Goal: Task Accomplishment & Management: Manage account settings

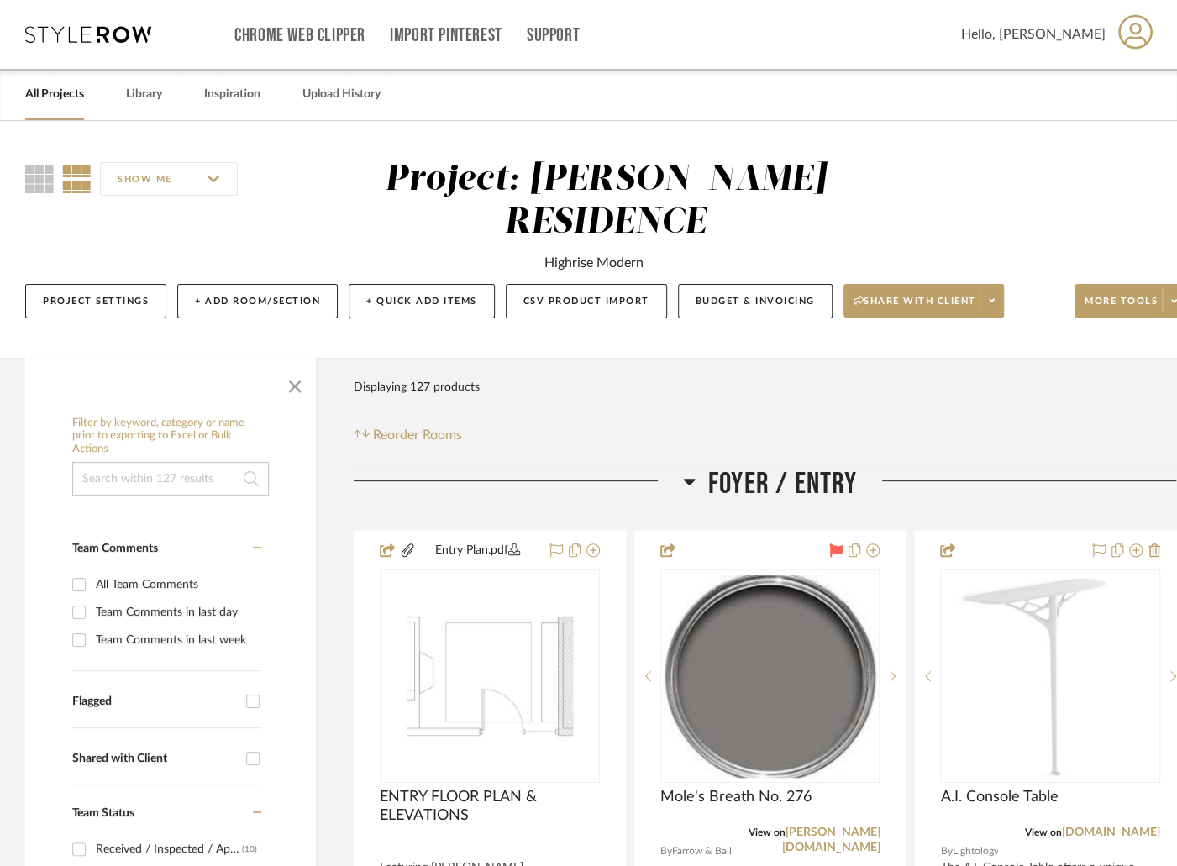
click at [41, 96] on link "All Projects" at bounding box center [54, 94] width 59 height 23
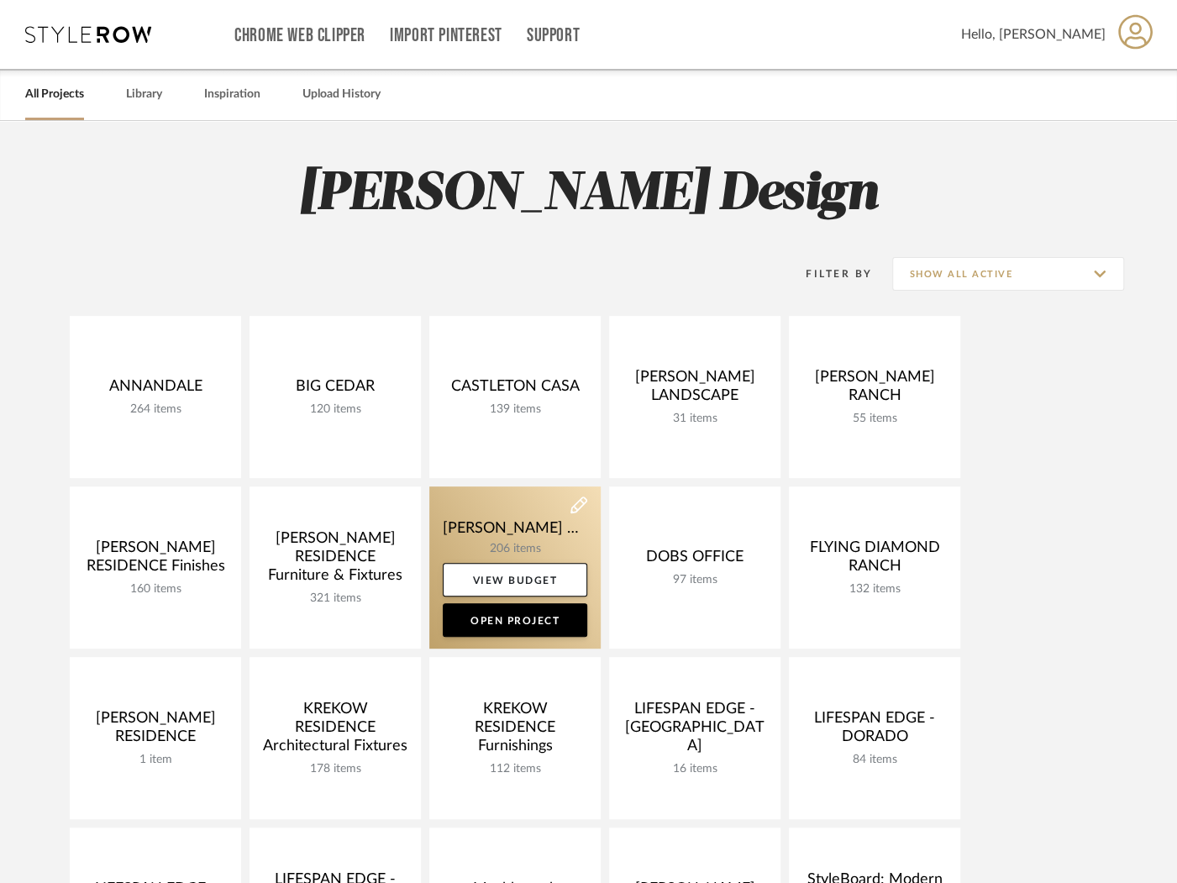
click at [518, 543] on link at bounding box center [514, 567] width 171 height 162
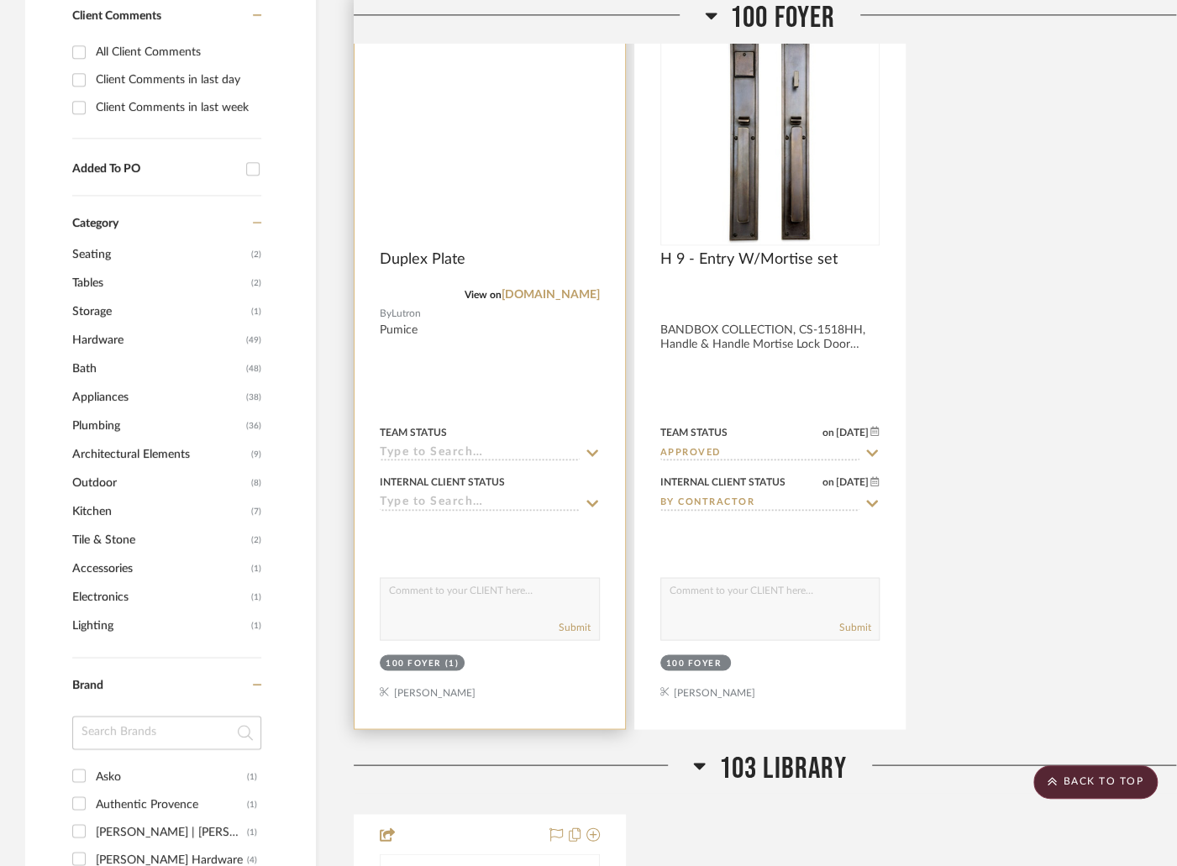
scroll to position [1214, 0]
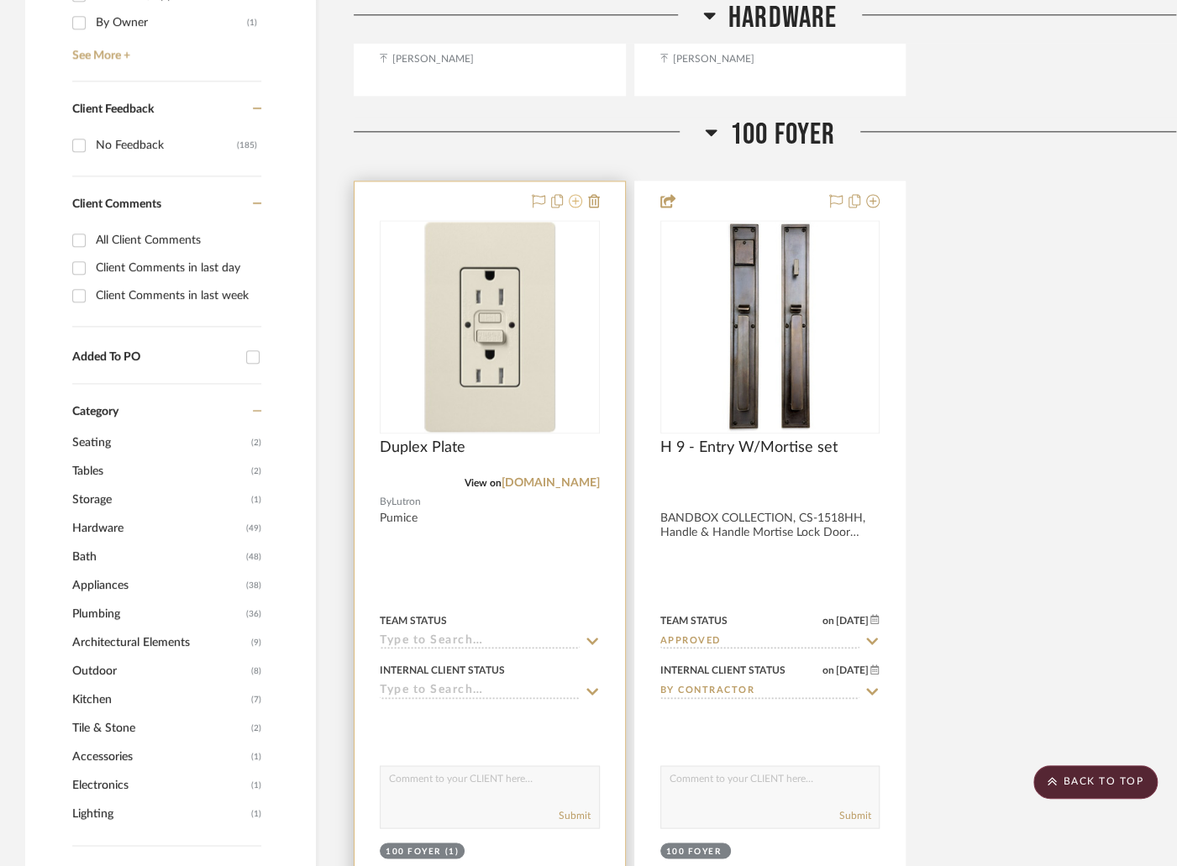
click at [574, 194] on icon at bounding box center [575, 200] width 13 height 13
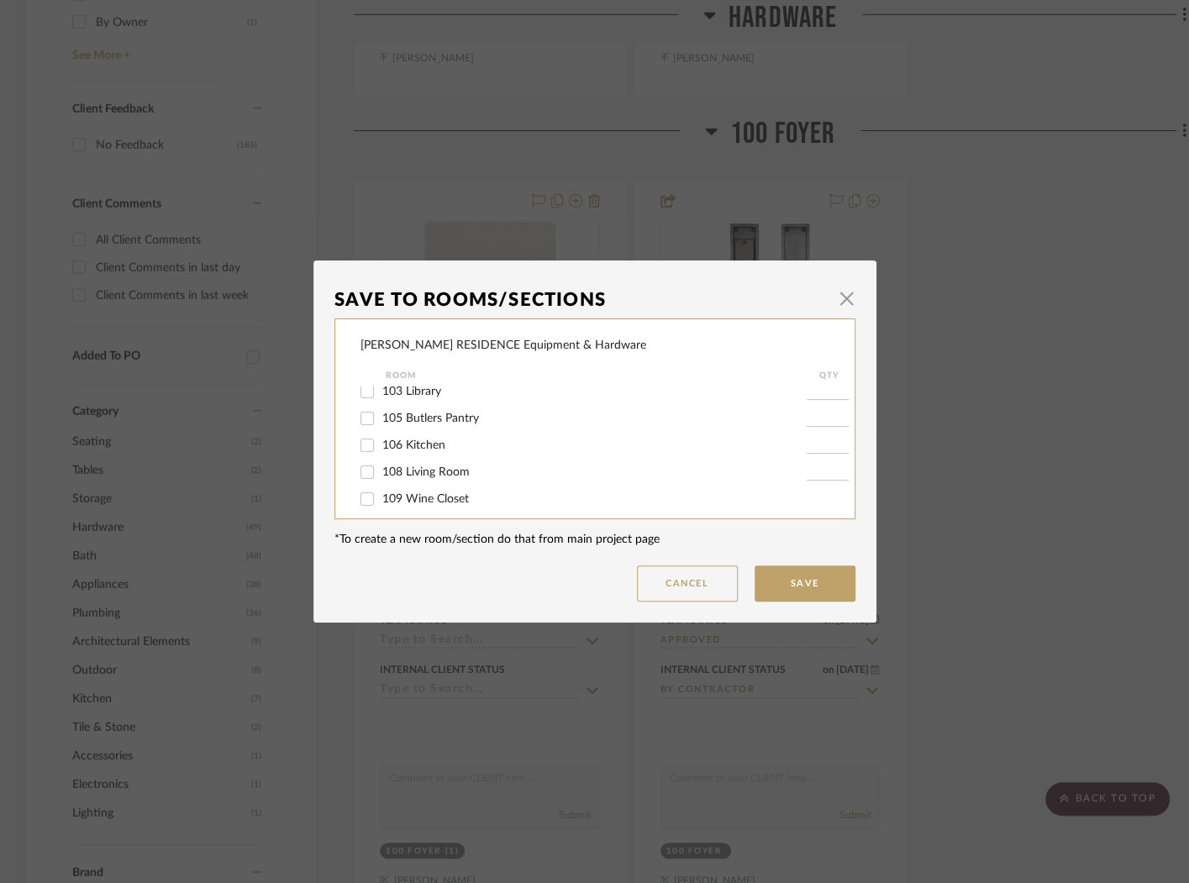
scroll to position [0, 0]
click at [830, 307] on span "button" at bounding box center [847, 298] width 34 height 34
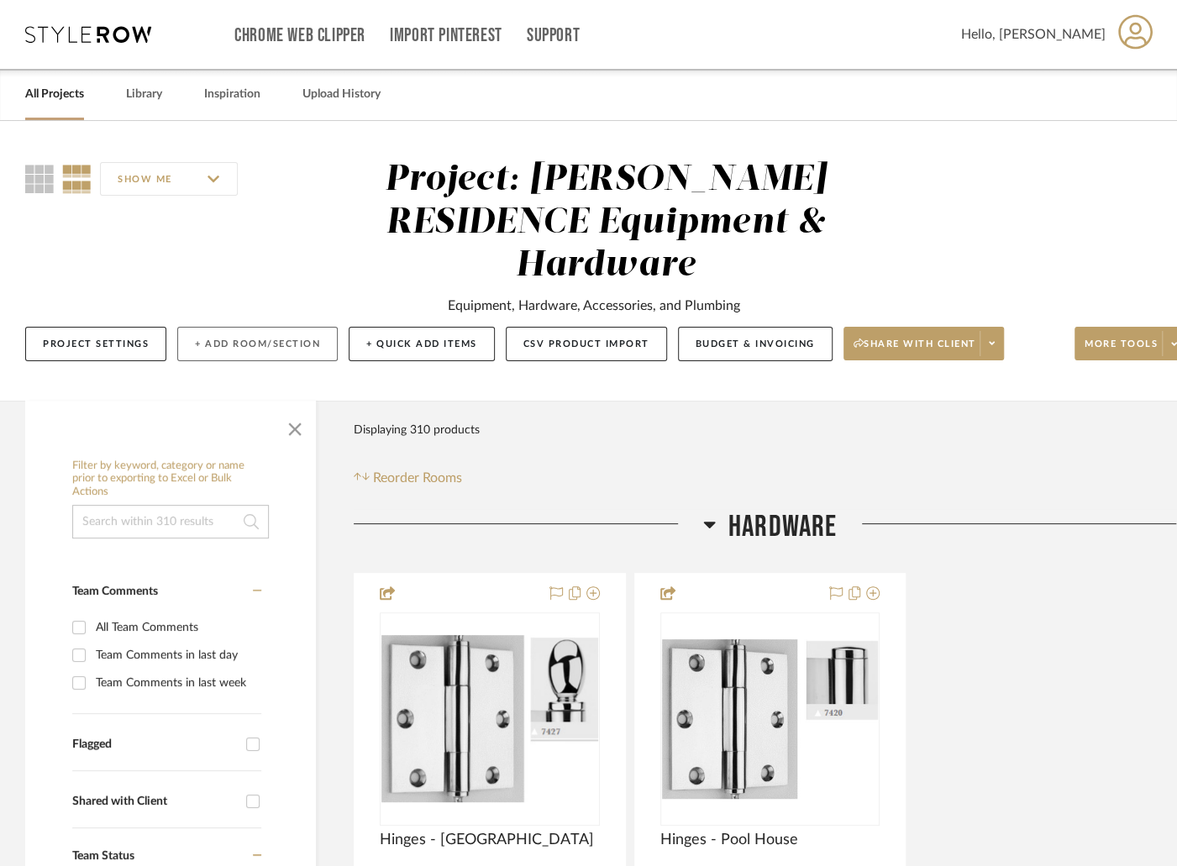
click at [273, 327] on button "+ Add Room/Section" at bounding box center [257, 344] width 160 height 34
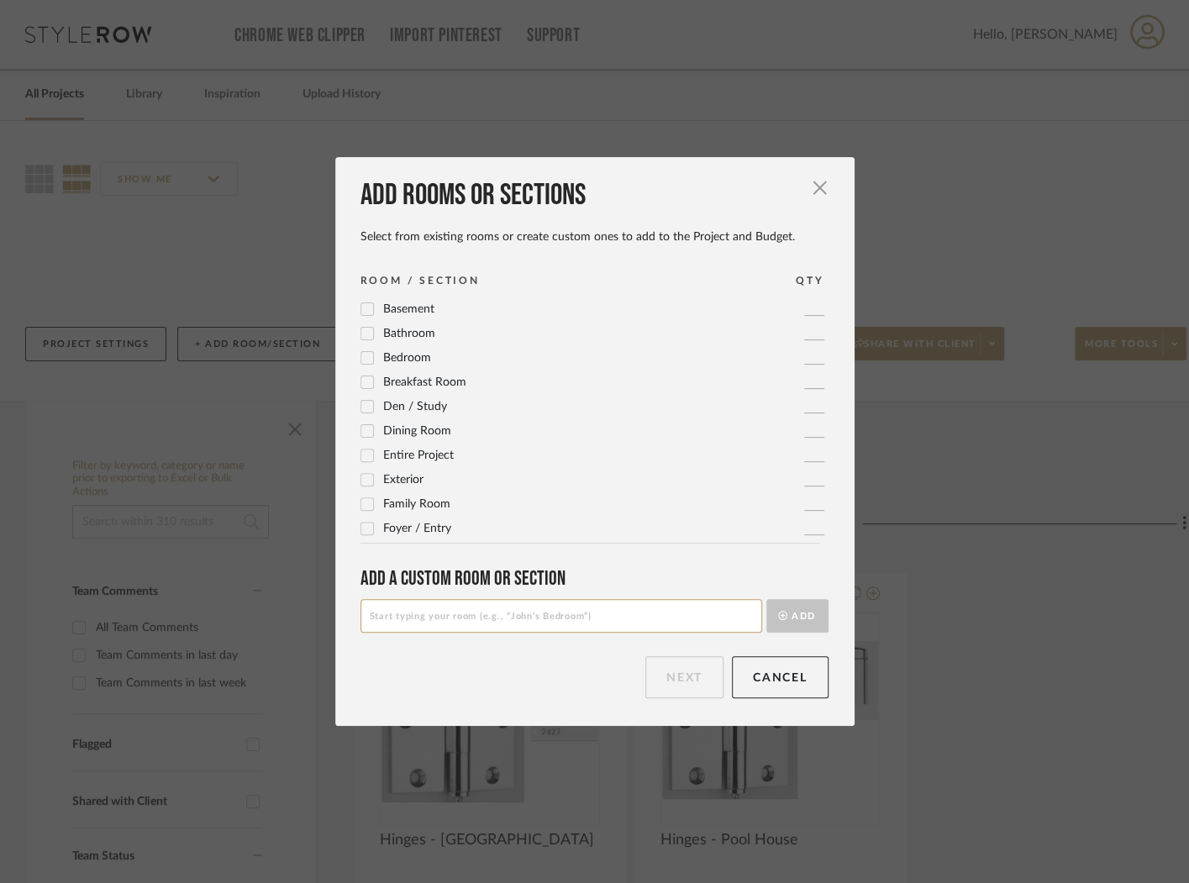
click at [476, 609] on input at bounding box center [561, 616] width 402 height 34
type input "Main House Garage"
click at [807, 613] on button "Add" at bounding box center [797, 616] width 62 height 34
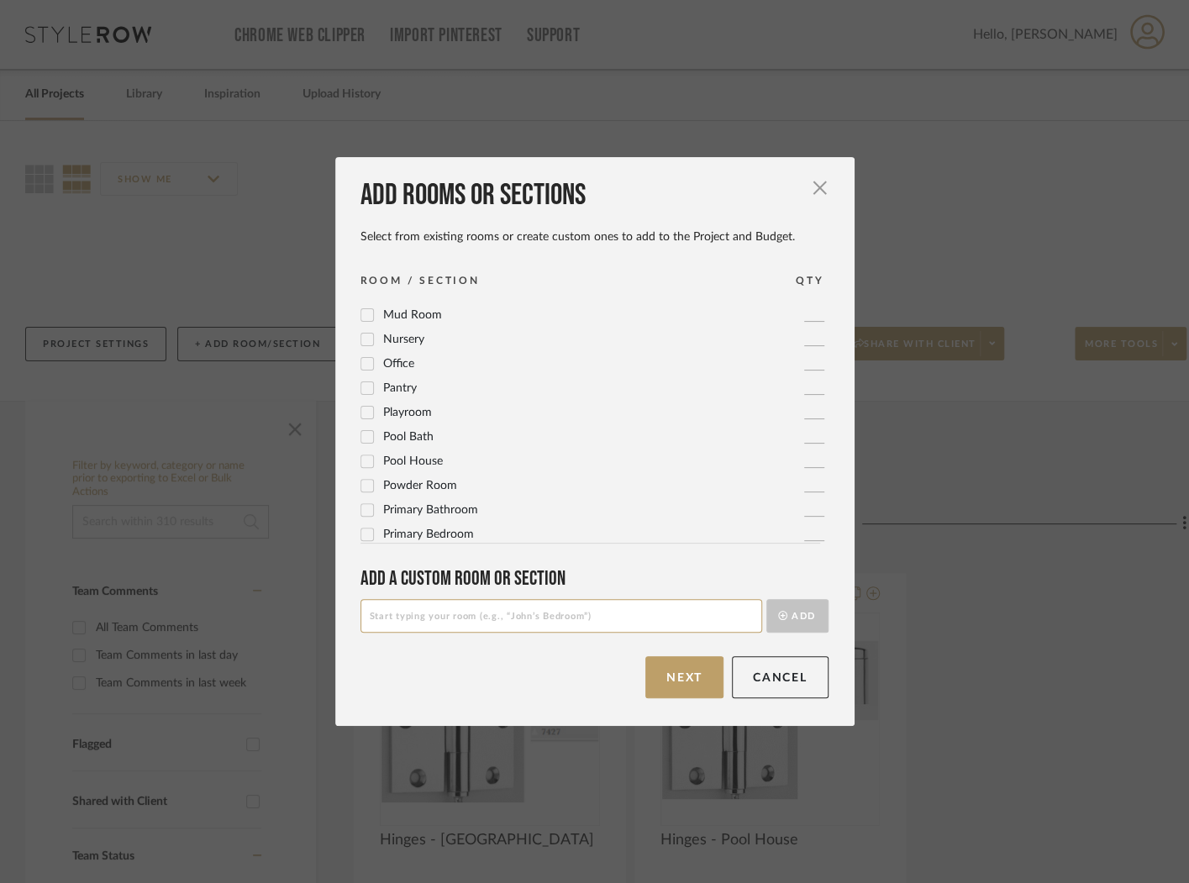
scroll to position [585, 0]
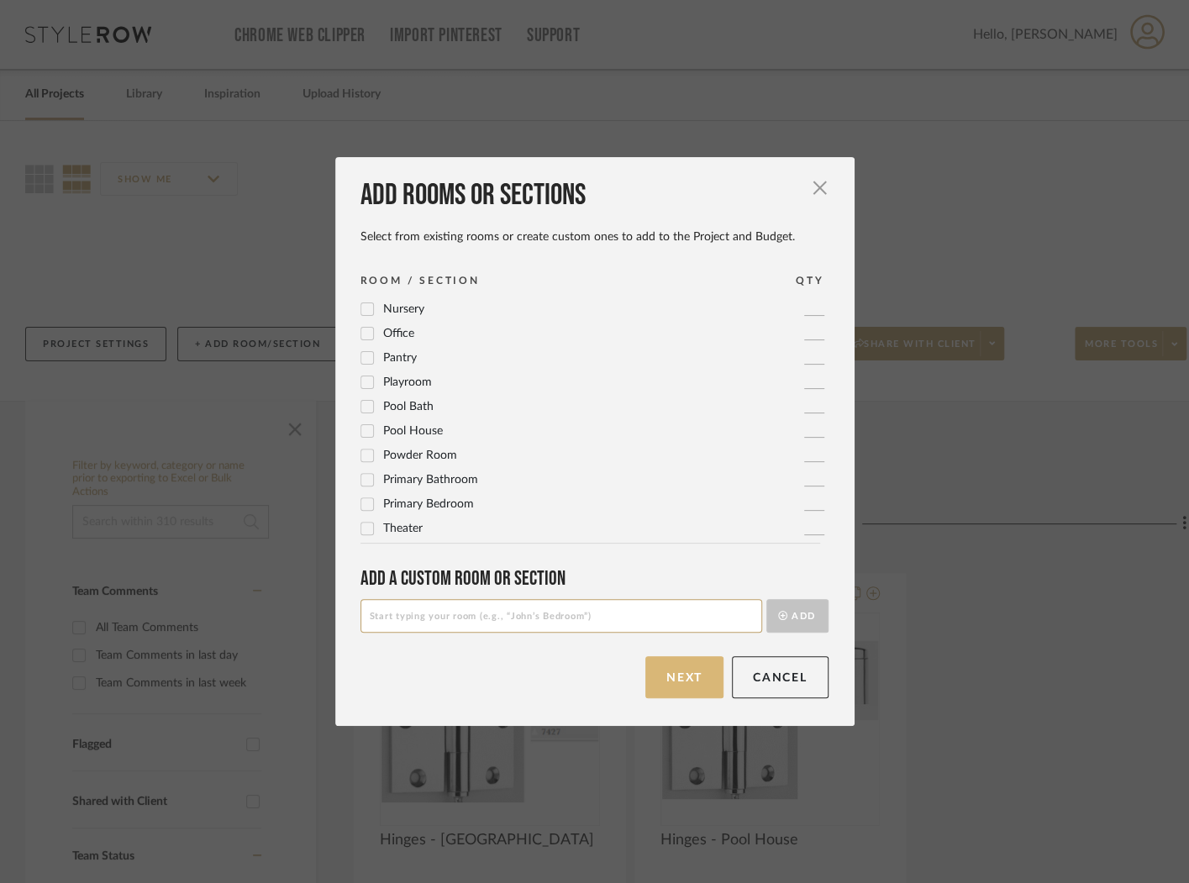
click at [683, 661] on button "Next" at bounding box center [684, 677] width 78 height 42
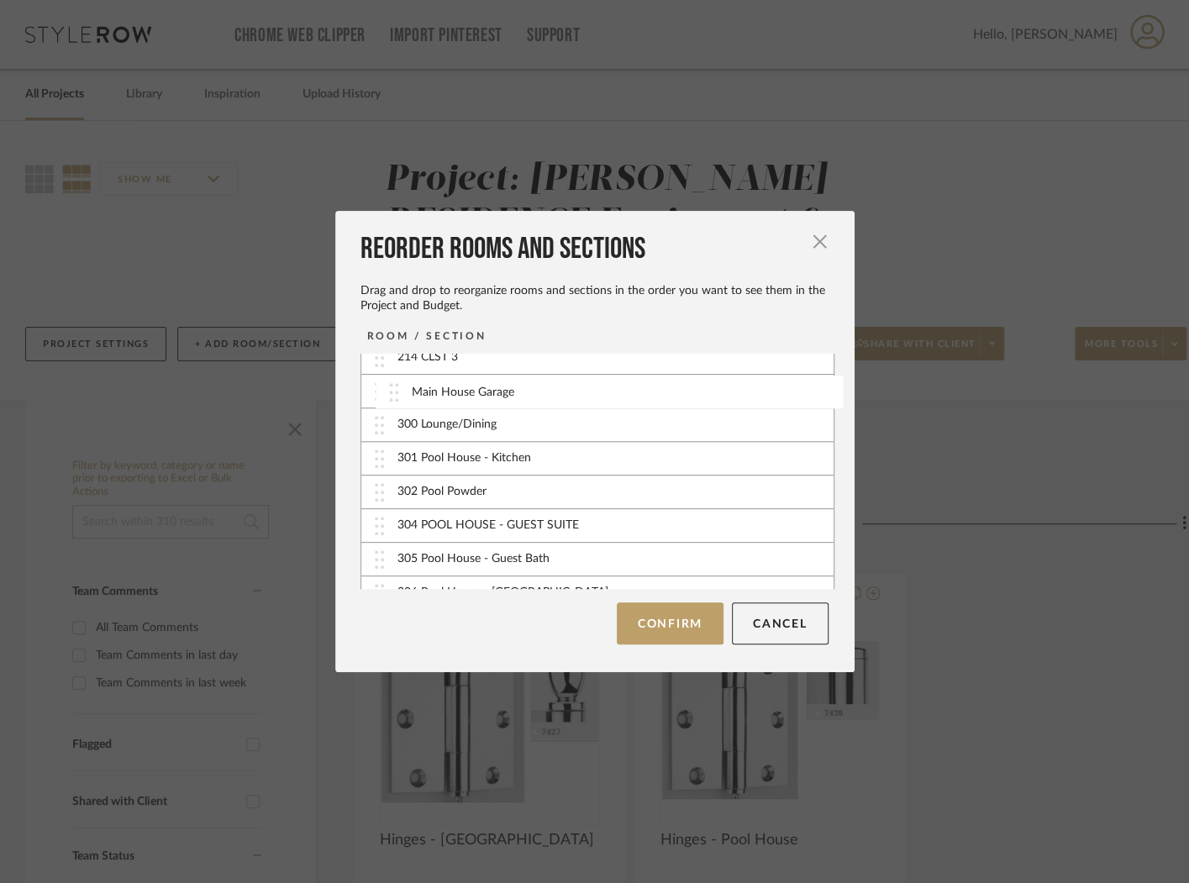
scroll to position [929, 0]
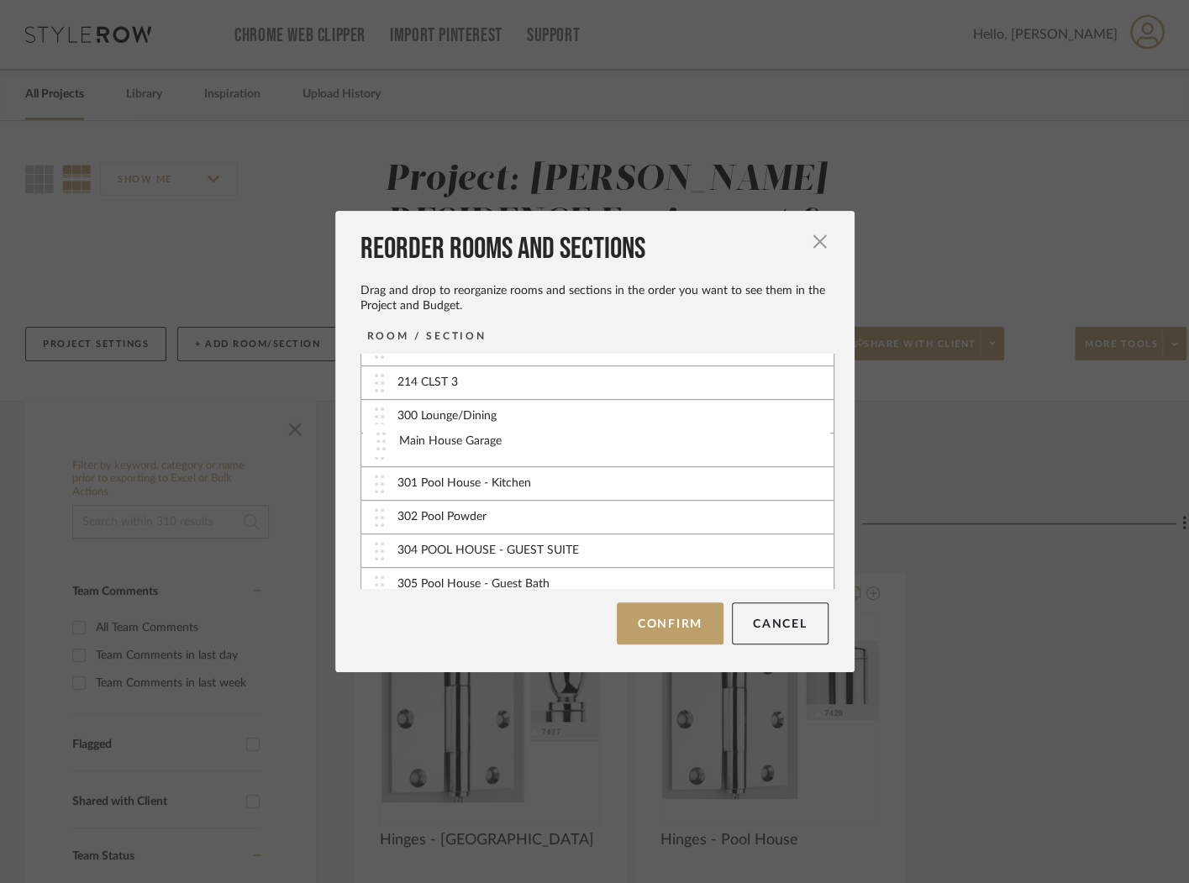
drag, startPoint x: 492, startPoint y: 580, endPoint x: 500, endPoint y: 450, distance: 130.5
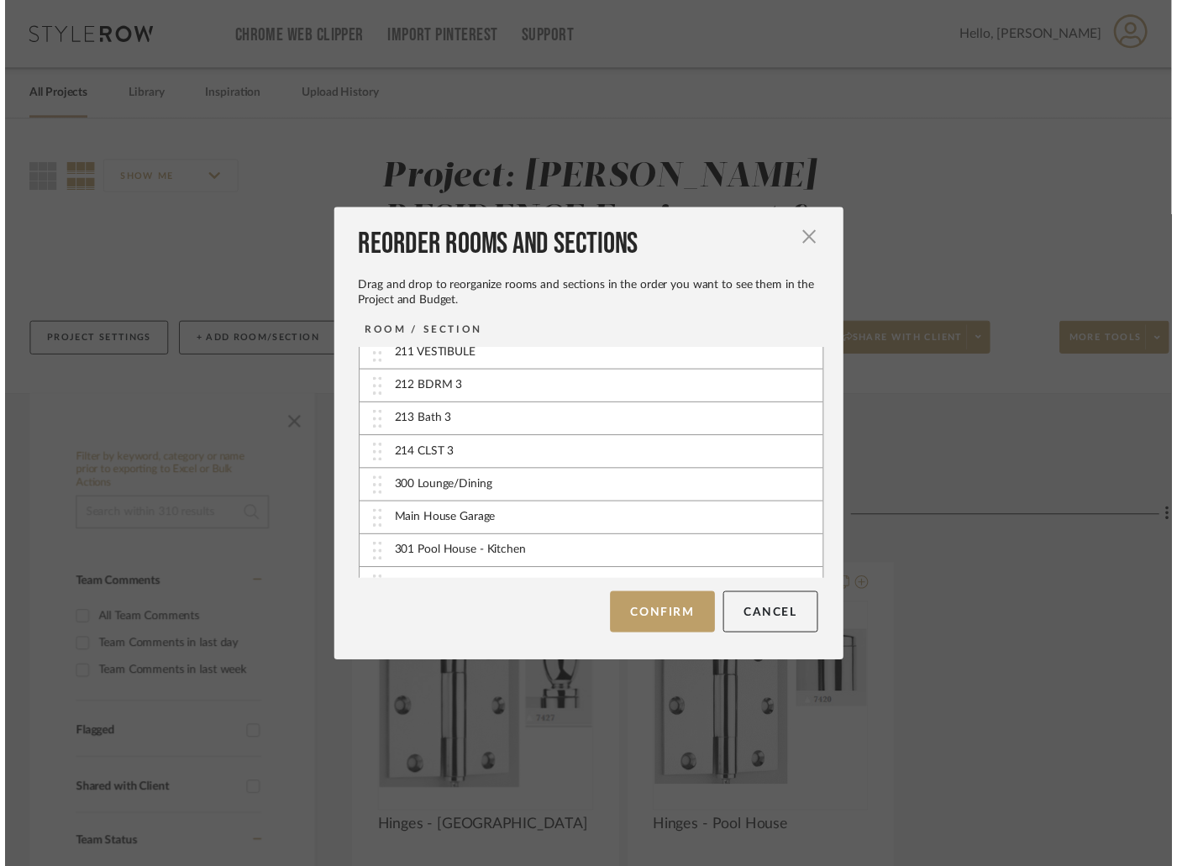
scroll to position [849, 0]
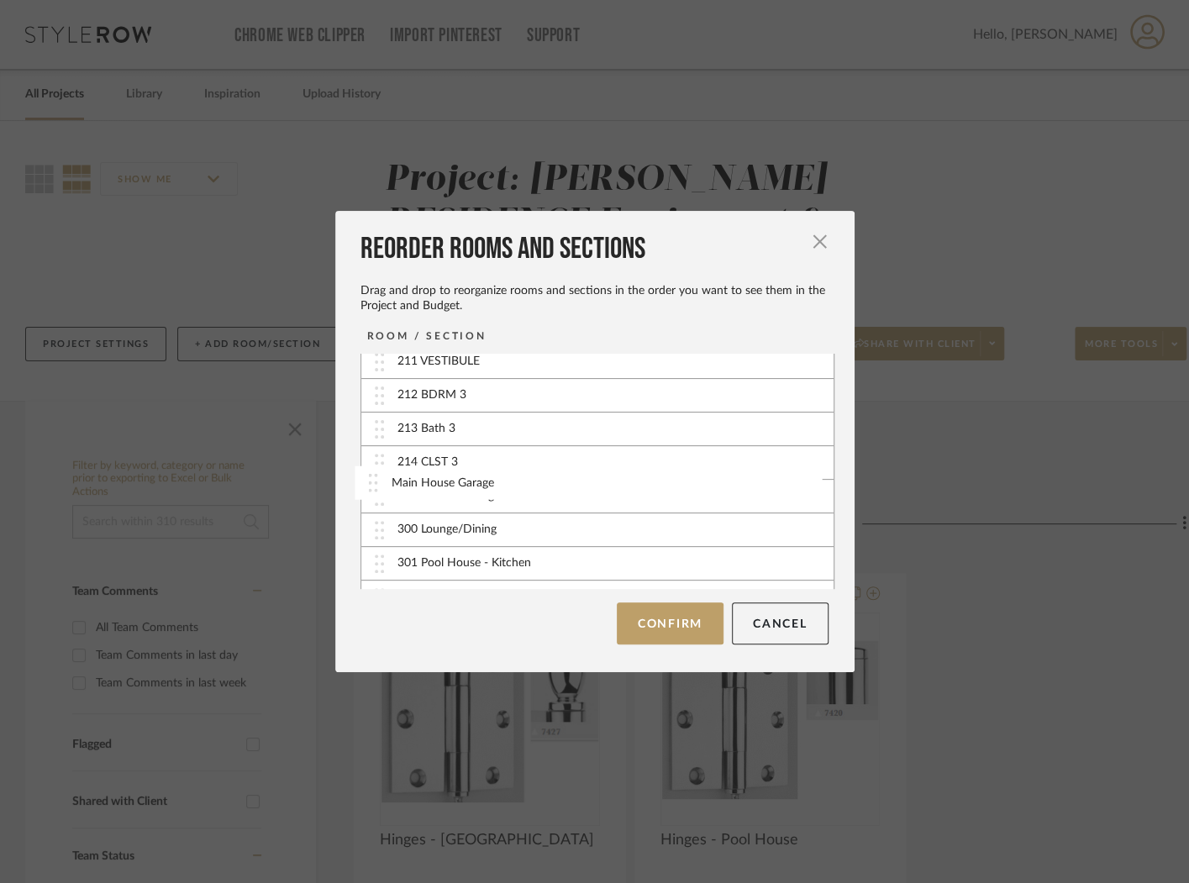
drag, startPoint x: 461, startPoint y: 518, endPoint x: 461, endPoint y: 480, distance: 38.6
click at [655, 626] on button "Confirm" at bounding box center [670, 623] width 107 height 42
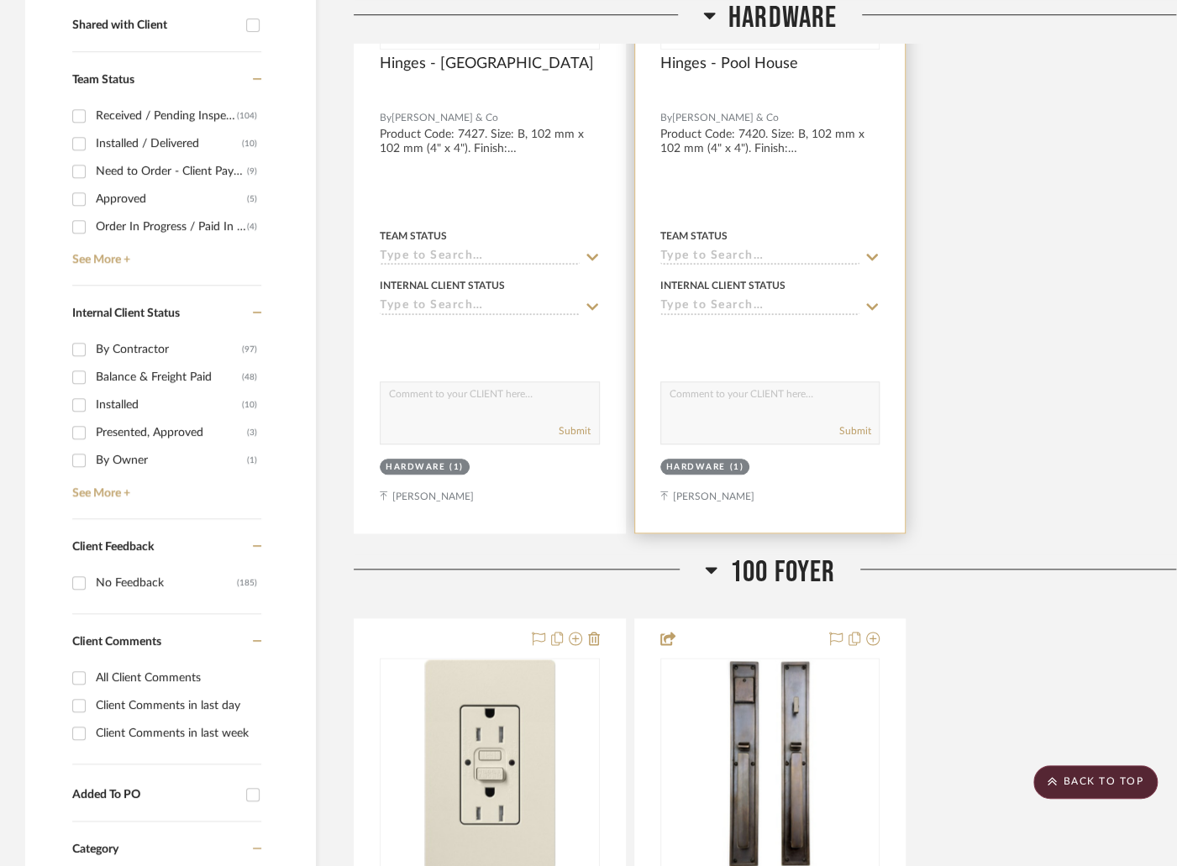
scroll to position [847, 0]
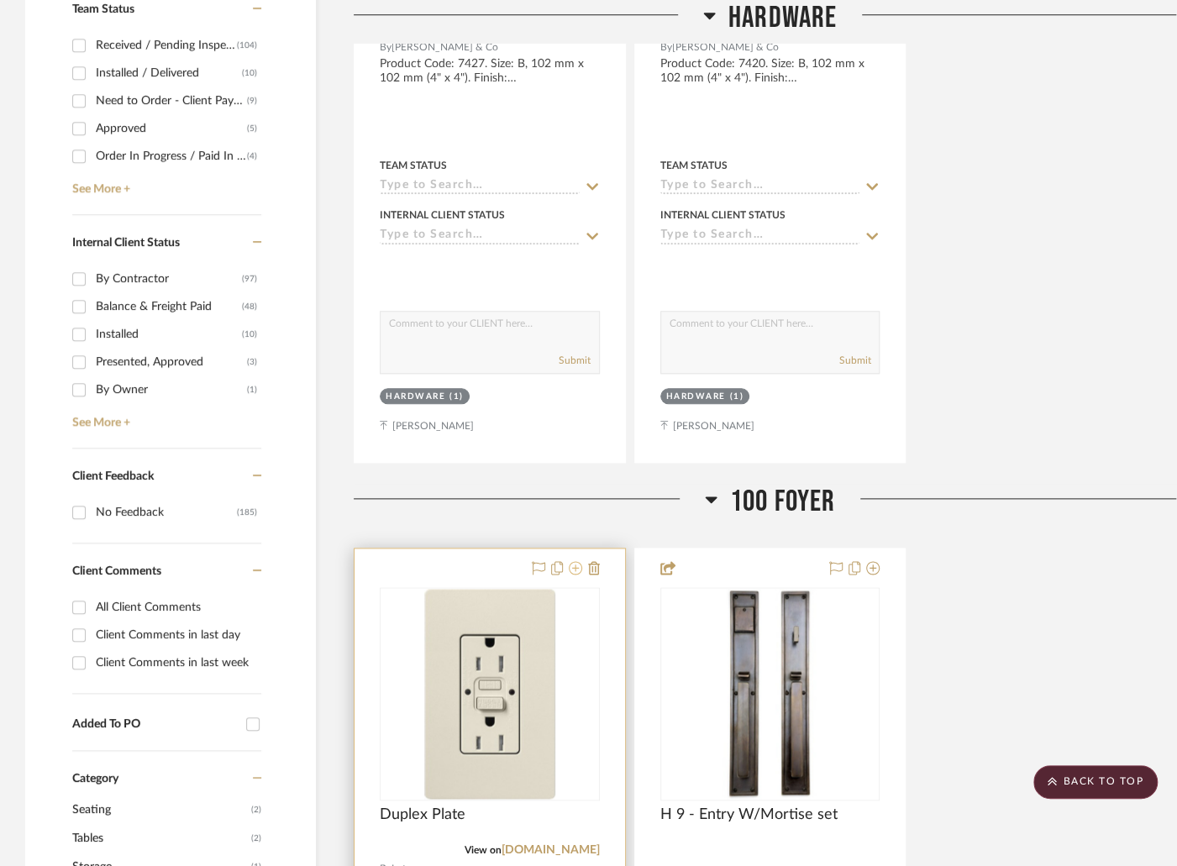
click at [575, 561] on icon at bounding box center [575, 567] width 13 height 13
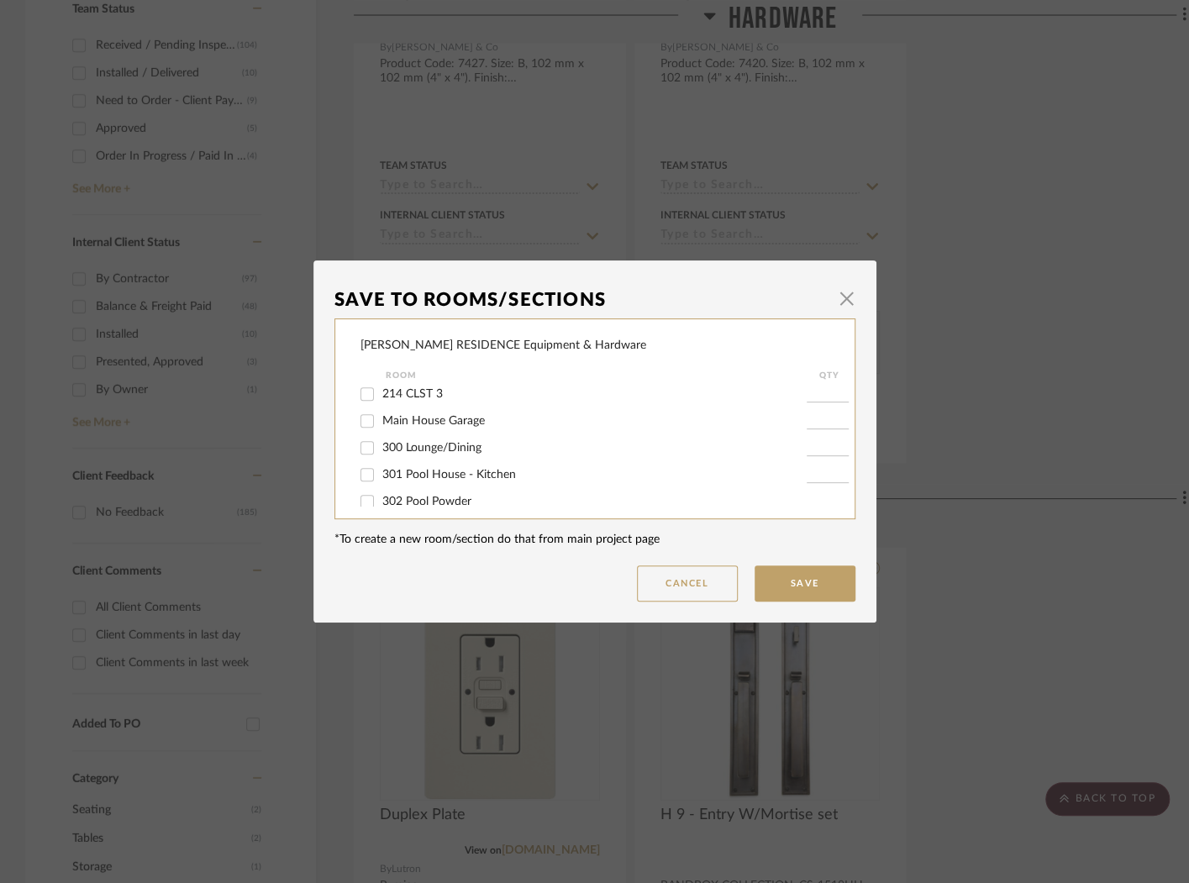
scroll to position [751, 0]
click at [474, 434] on span "Main House Garage" at bounding box center [433, 428] width 103 height 12
click at [381, 441] on input "Main House Garage" at bounding box center [367, 427] width 27 height 27
checkbox input "true"
type input "1"
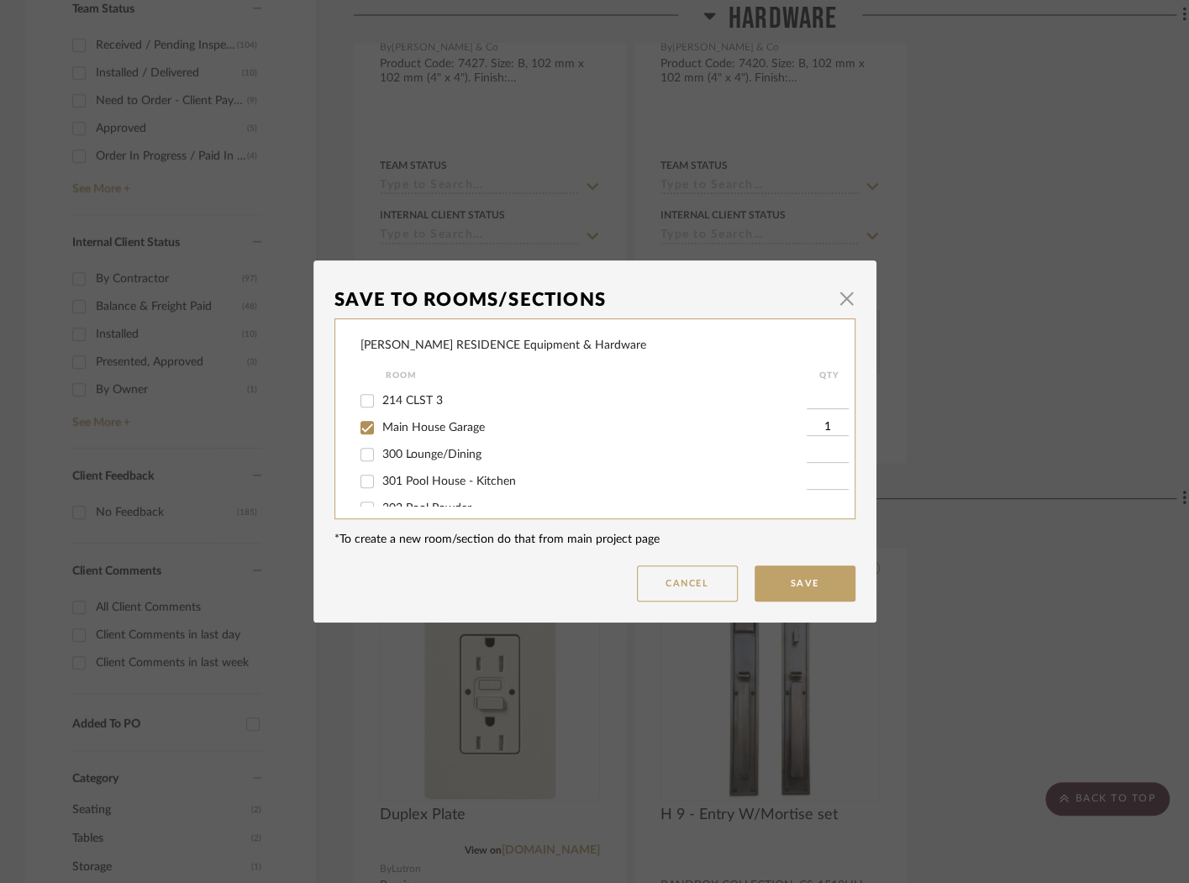
click at [785, 601] on dialog-content "Save To Rooms/Sections × COBLE RESIDENCE Equipment & Hardware Room QTY HARDWARE…" at bounding box center [594, 441] width 563 height 362
click at [786, 587] on button "Save" at bounding box center [805, 583] width 101 height 36
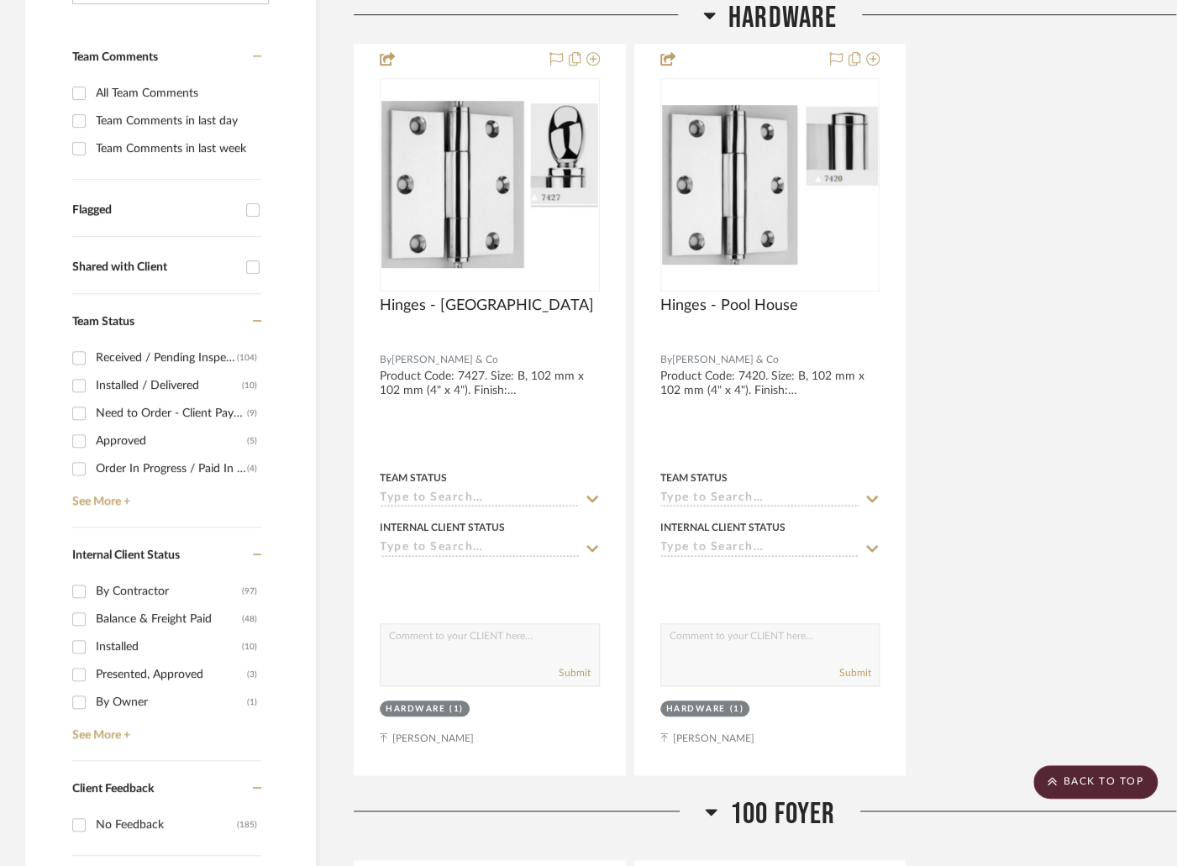
scroll to position [0, 0]
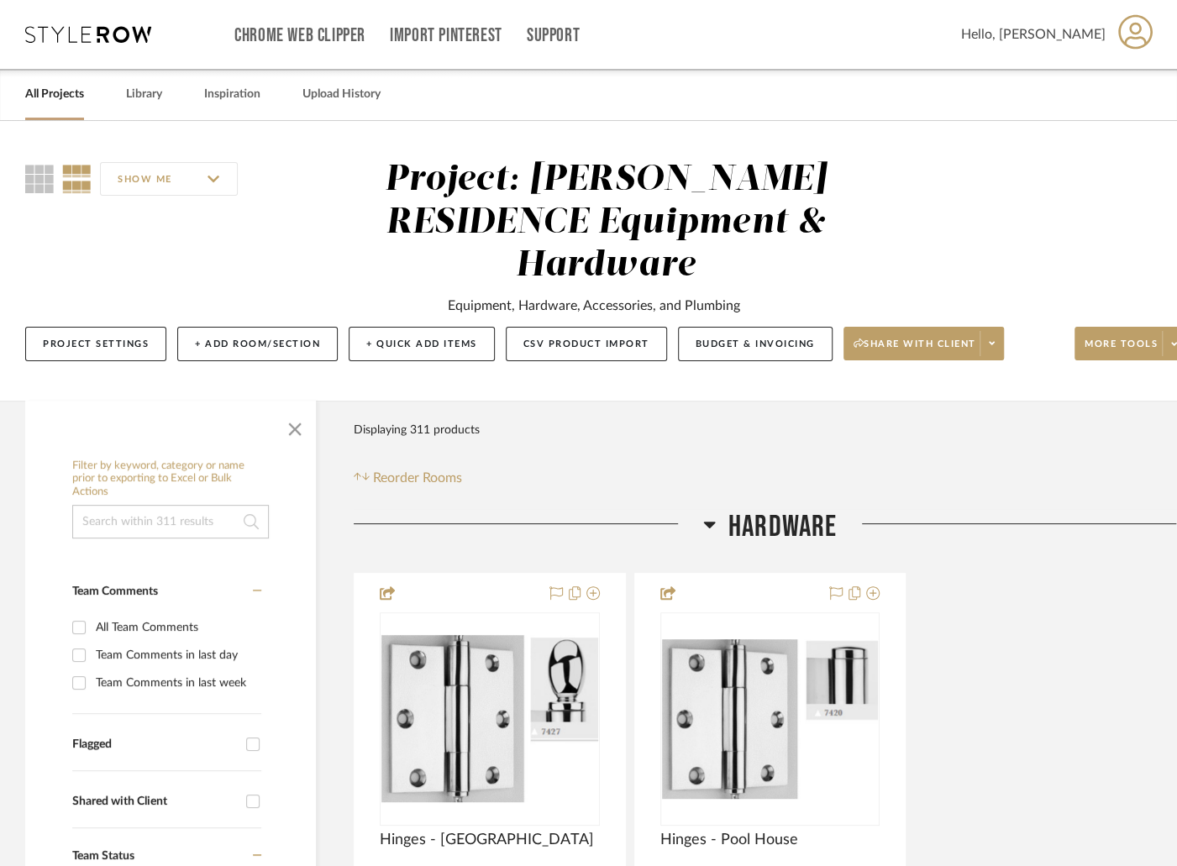
click at [42, 96] on link "All Projects" at bounding box center [54, 94] width 59 height 23
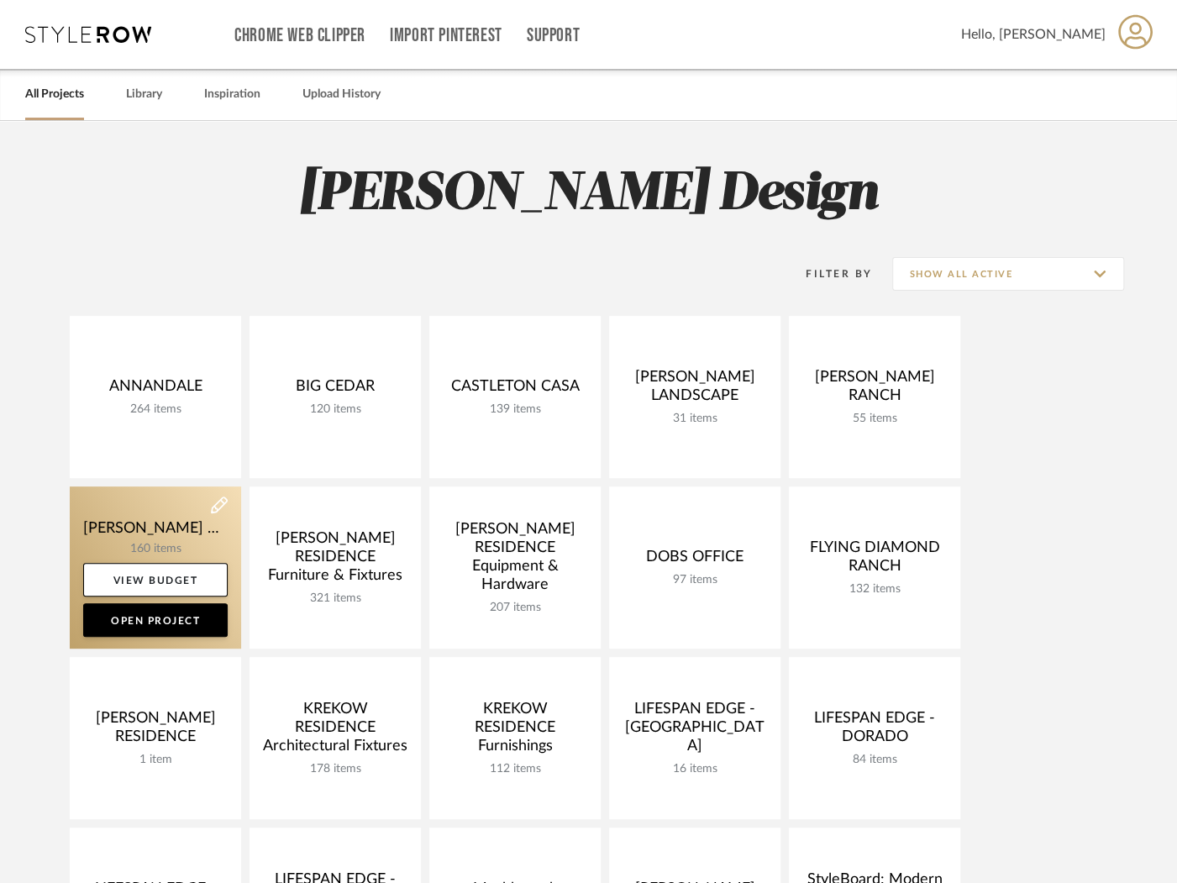
click at [154, 560] on link at bounding box center [155, 567] width 171 height 162
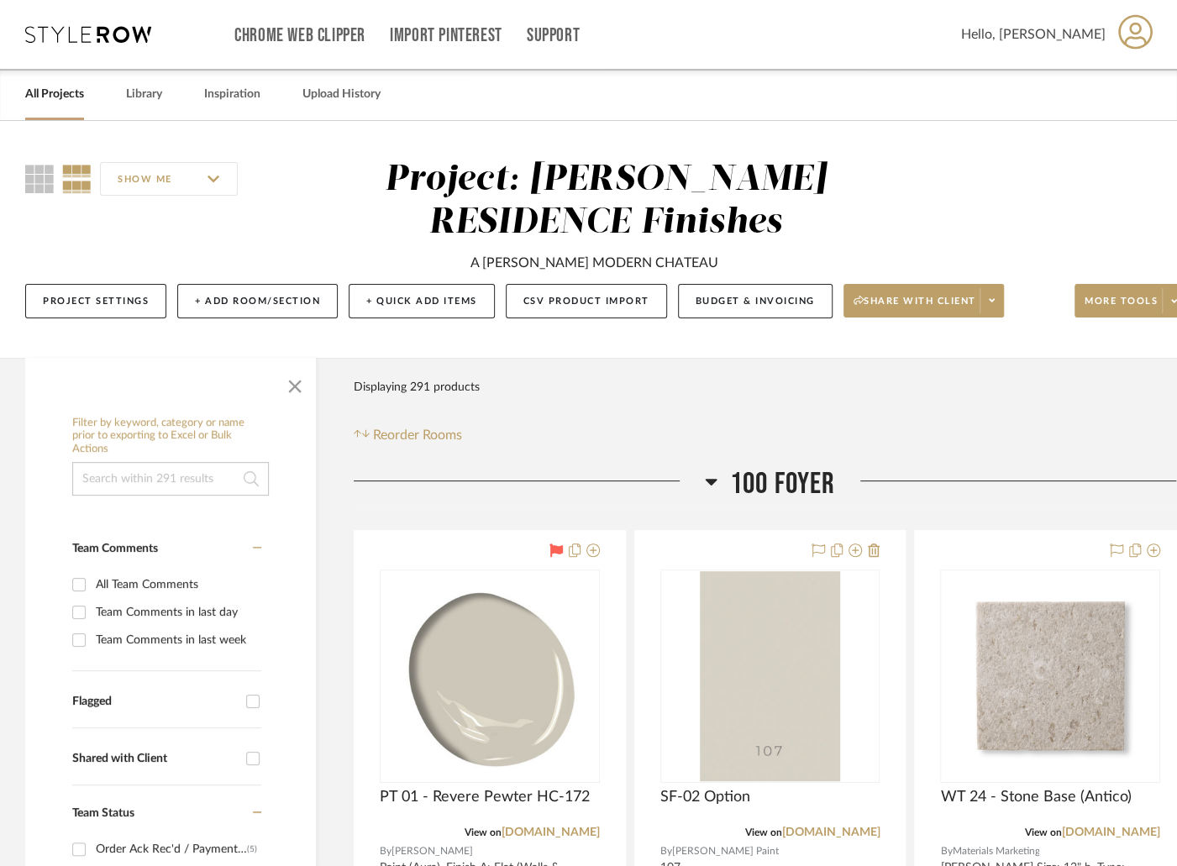
click at [55, 92] on link "All Projects" at bounding box center [54, 94] width 59 height 23
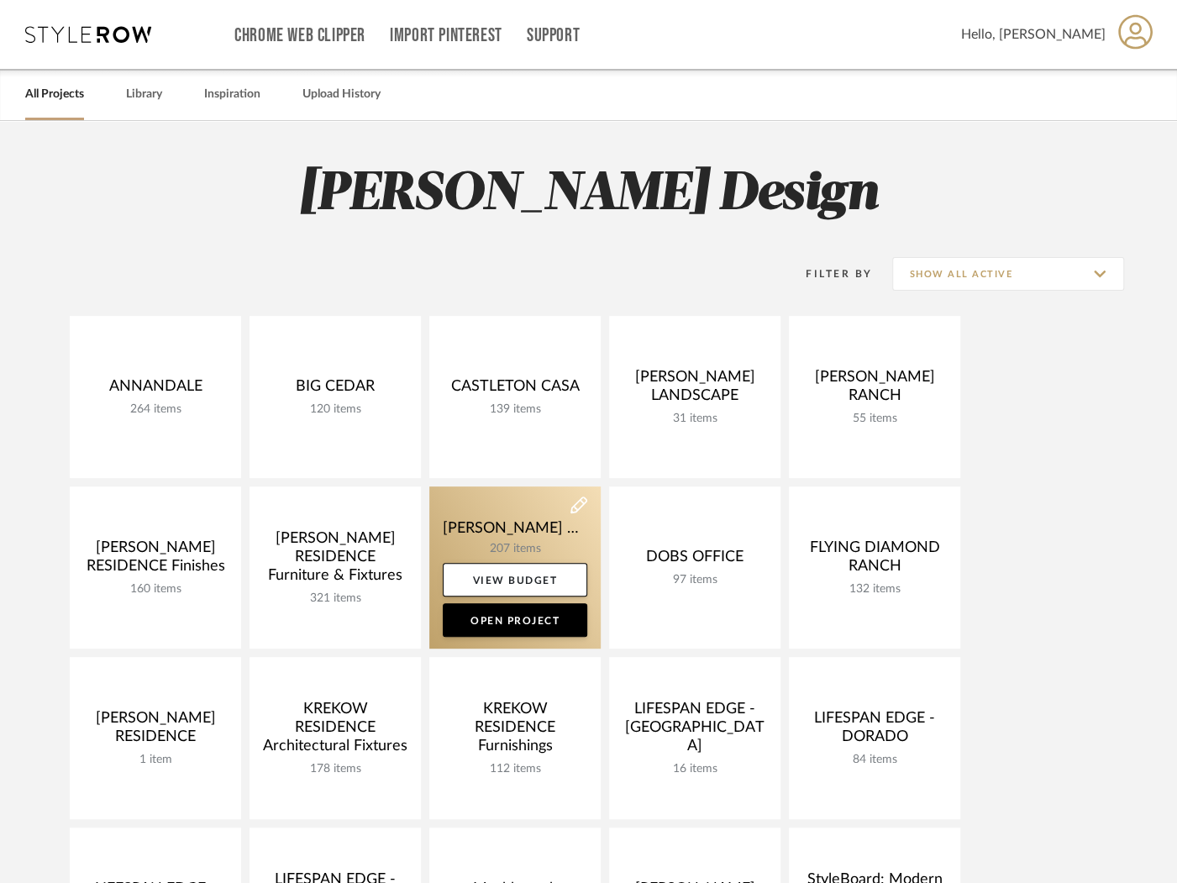
click at [485, 522] on link at bounding box center [514, 567] width 171 height 162
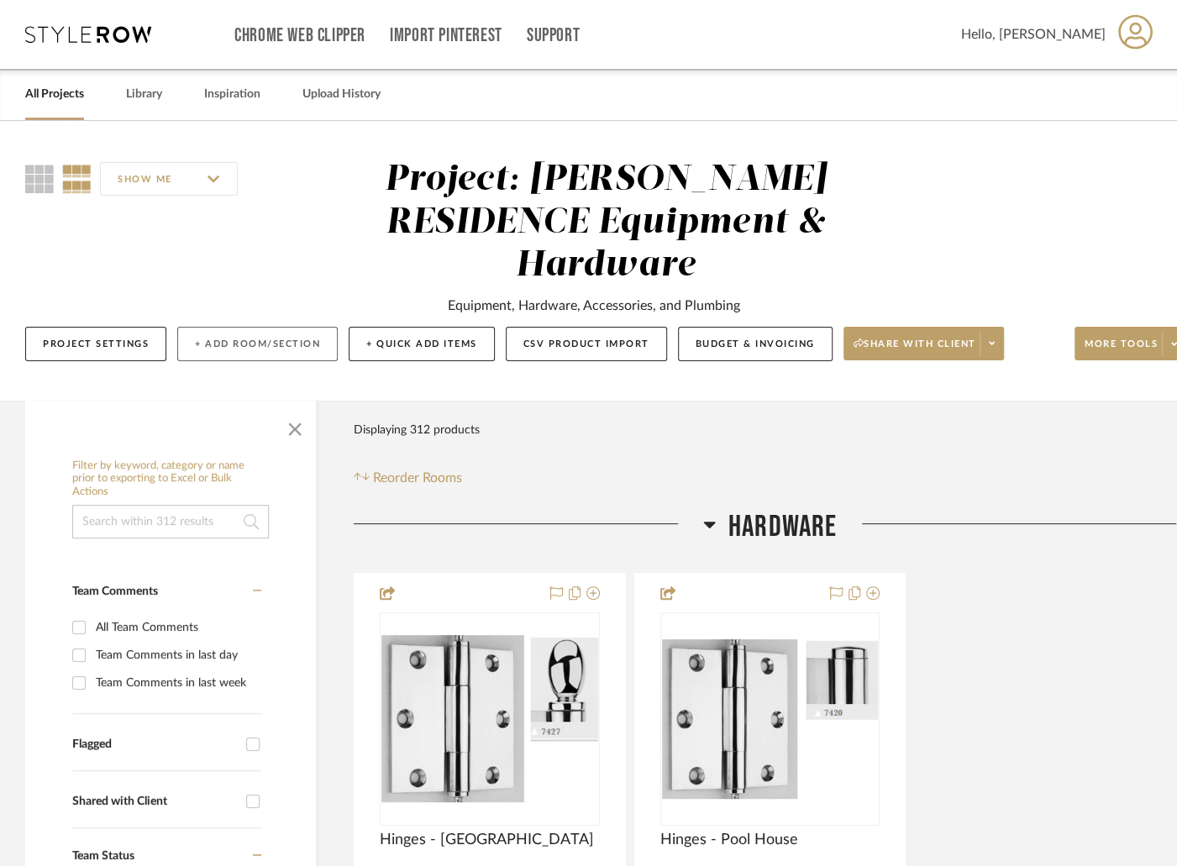
click at [258, 327] on button "+ Add Room/Section" at bounding box center [257, 344] width 160 height 34
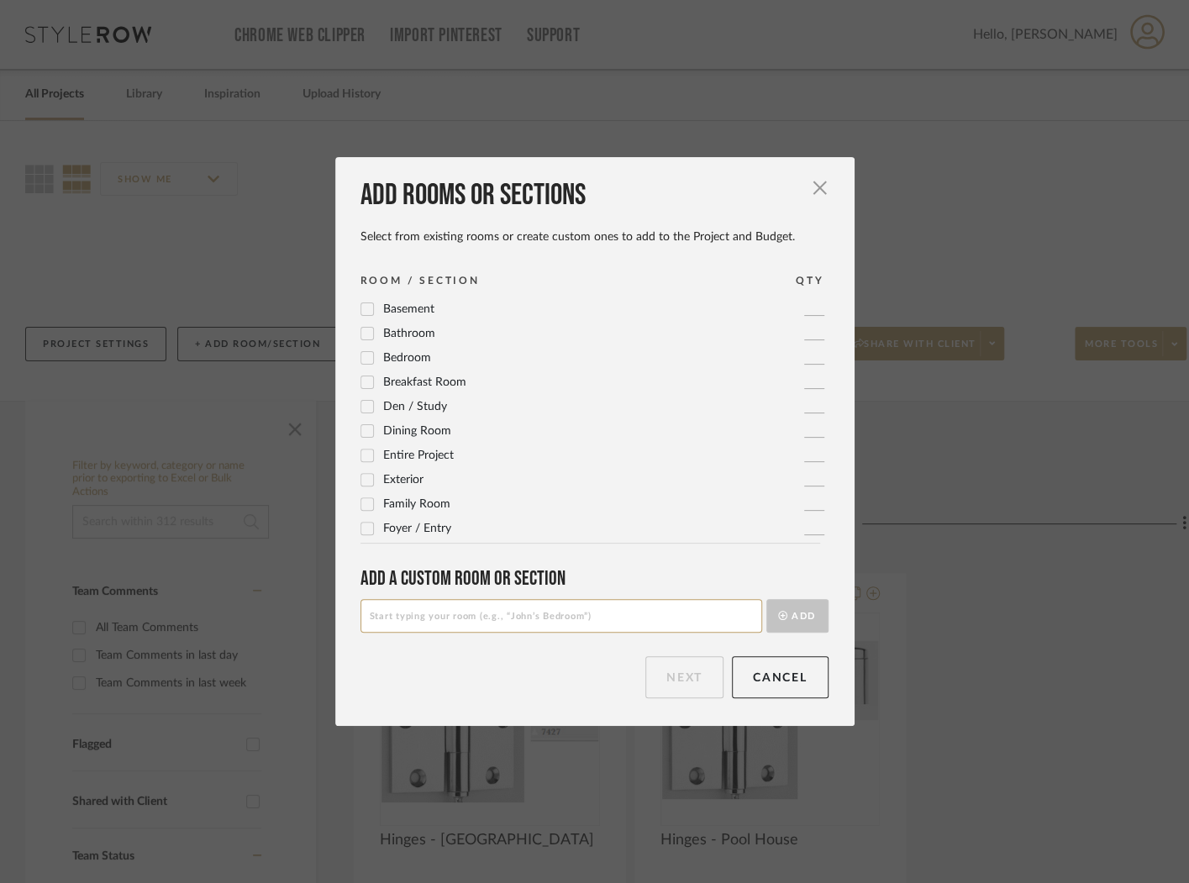
click at [611, 623] on input at bounding box center [561, 616] width 402 height 34
type input "S"
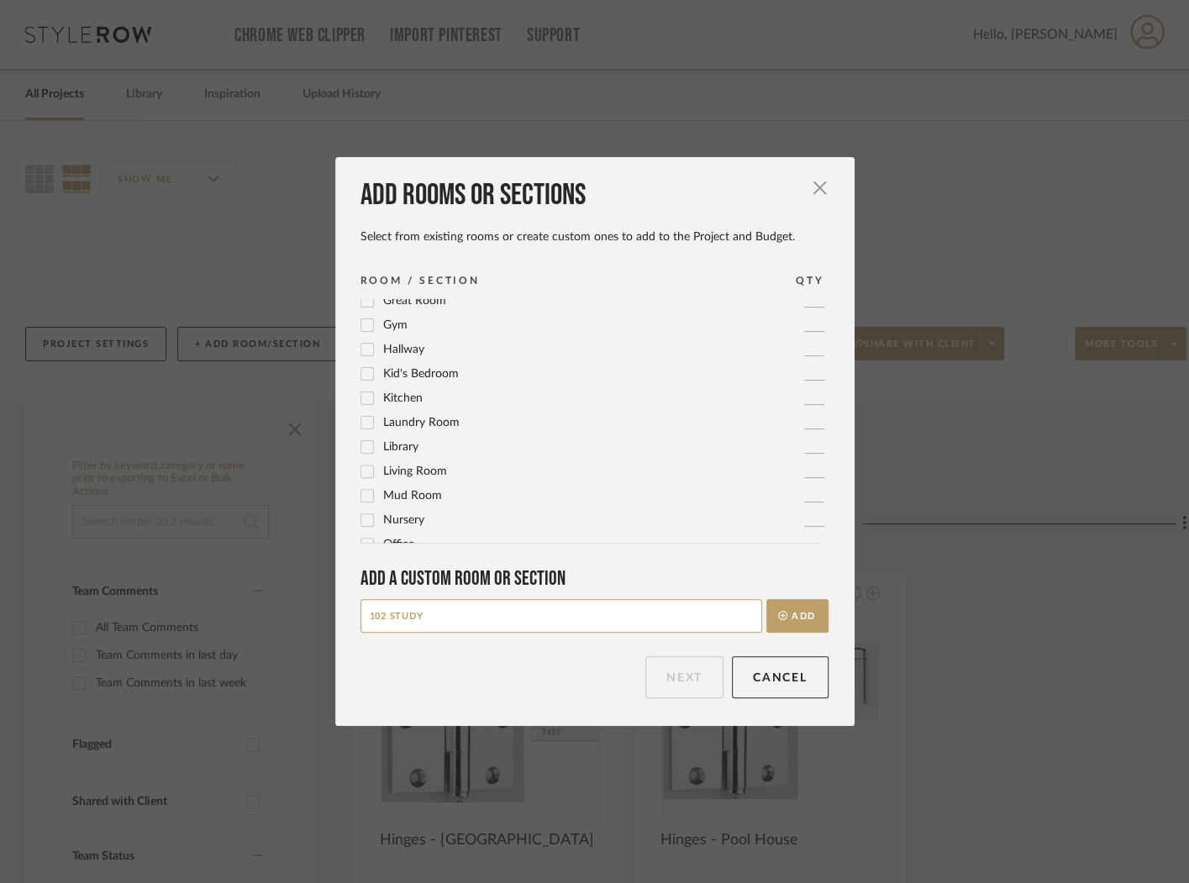
scroll to position [348, 0]
type input "102 STUDY"
click at [807, 614] on button "Add" at bounding box center [797, 616] width 62 height 34
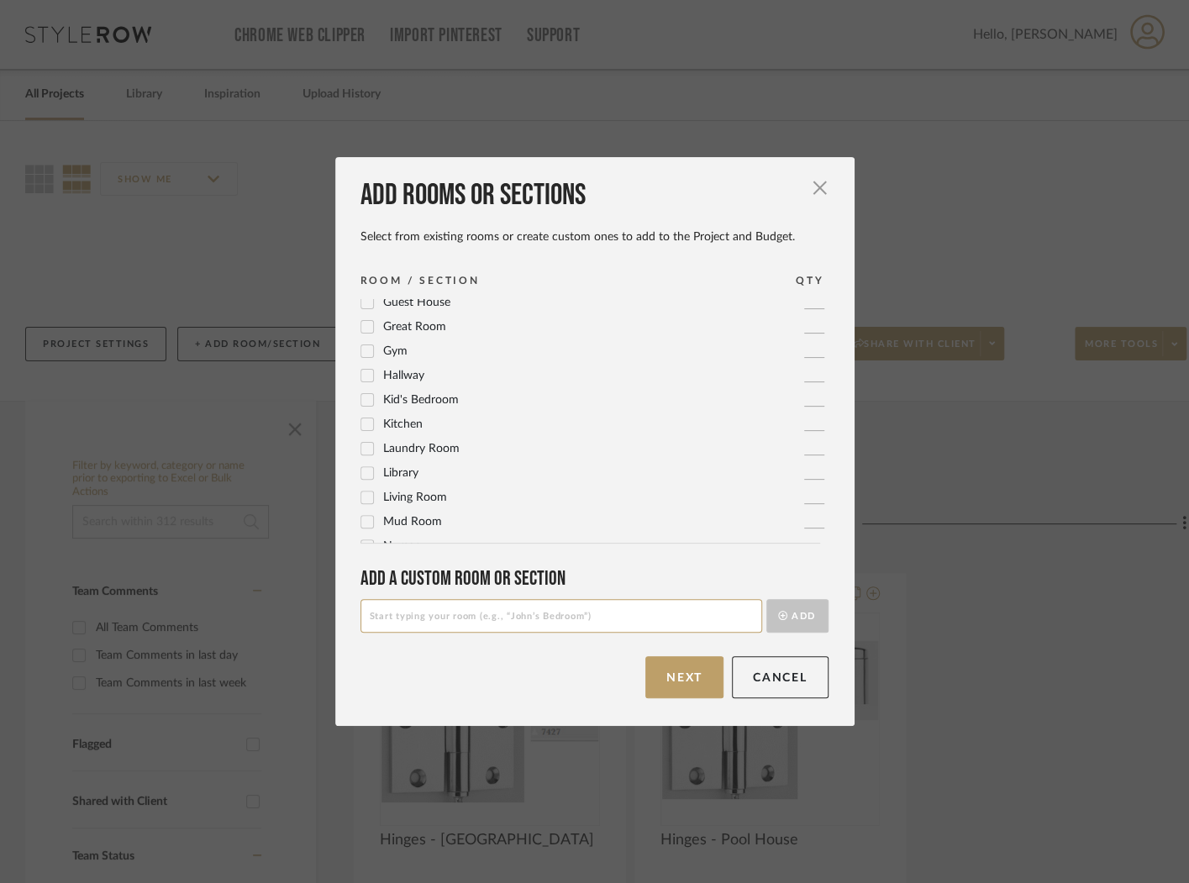
scroll to position [0, 0]
click at [703, 665] on button "Next" at bounding box center [684, 677] width 78 height 42
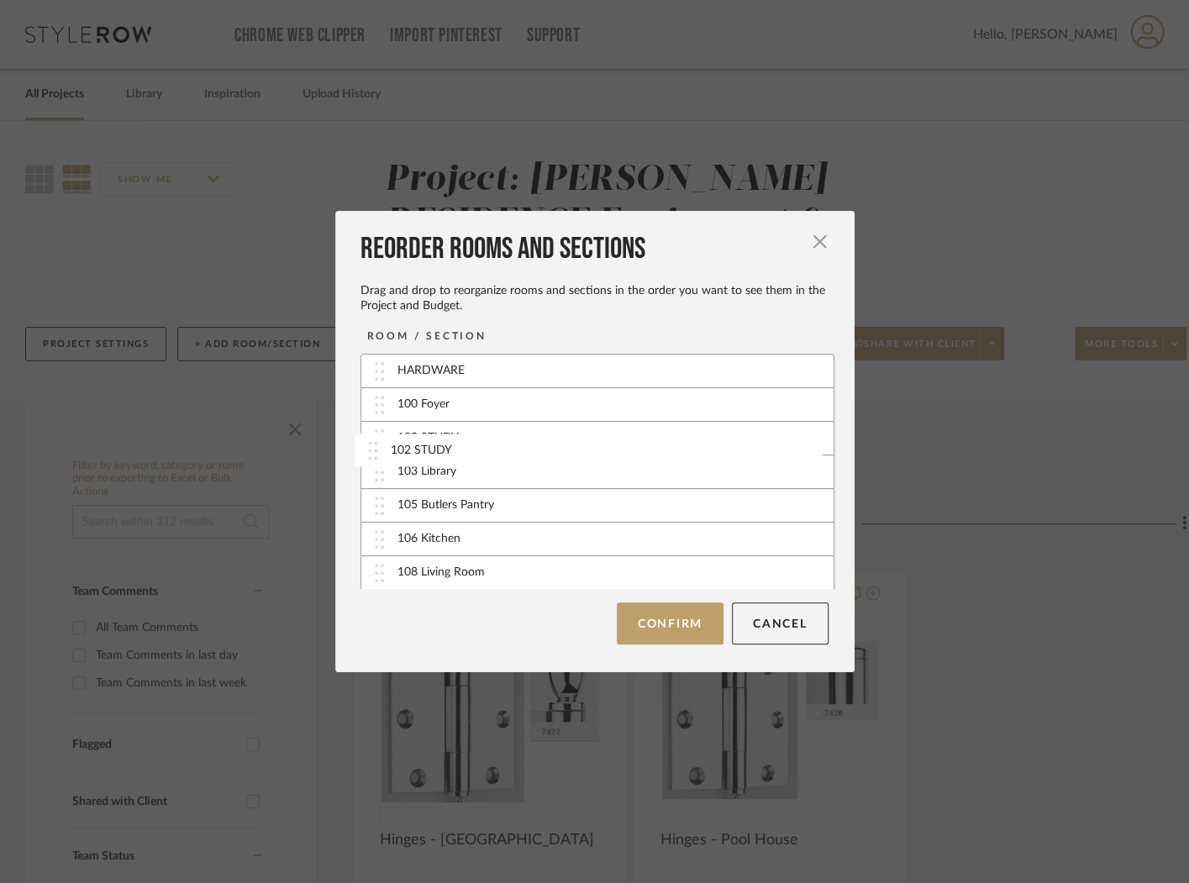
drag, startPoint x: 458, startPoint y: 575, endPoint x: 457, endPoint y: 450, distance: 125.2
click at [664, 622] on button "Confirm" at bounding box center [670, 623] width 107 height 42
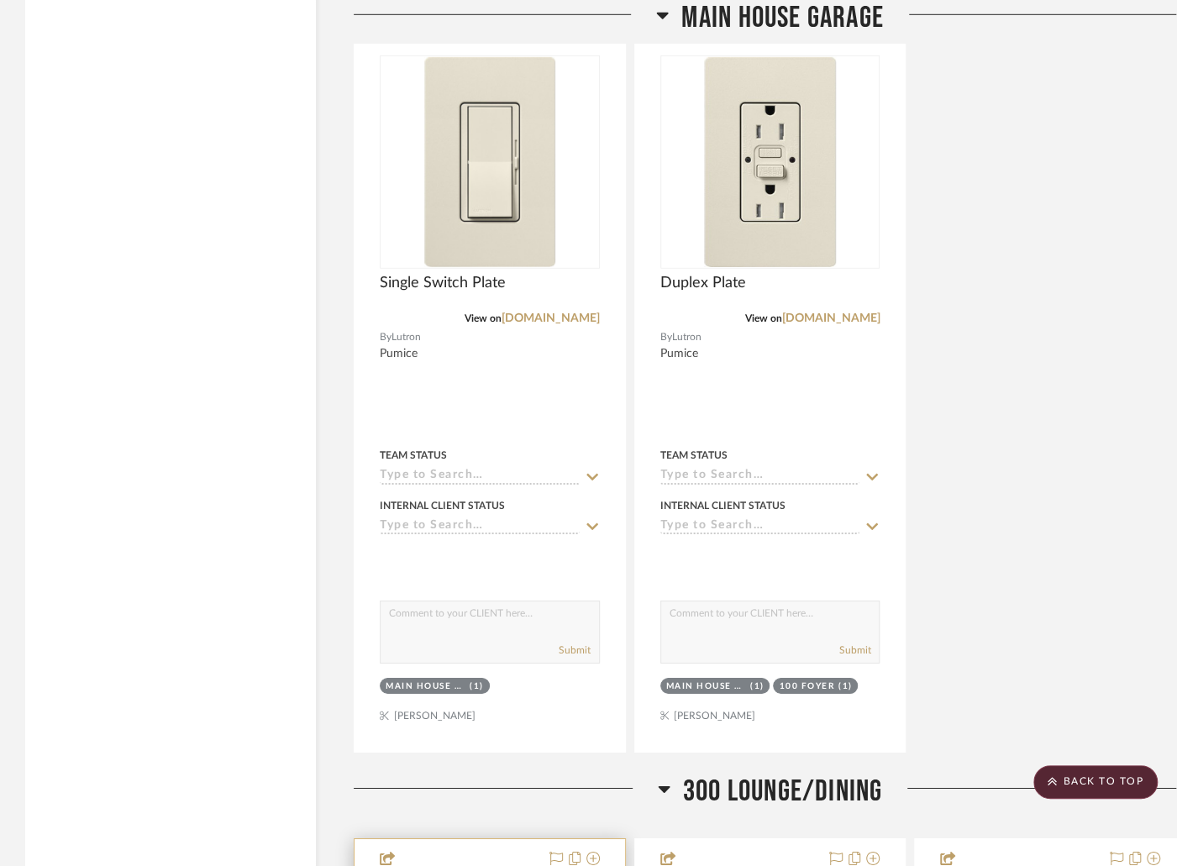
scroll to position [41068, 0]
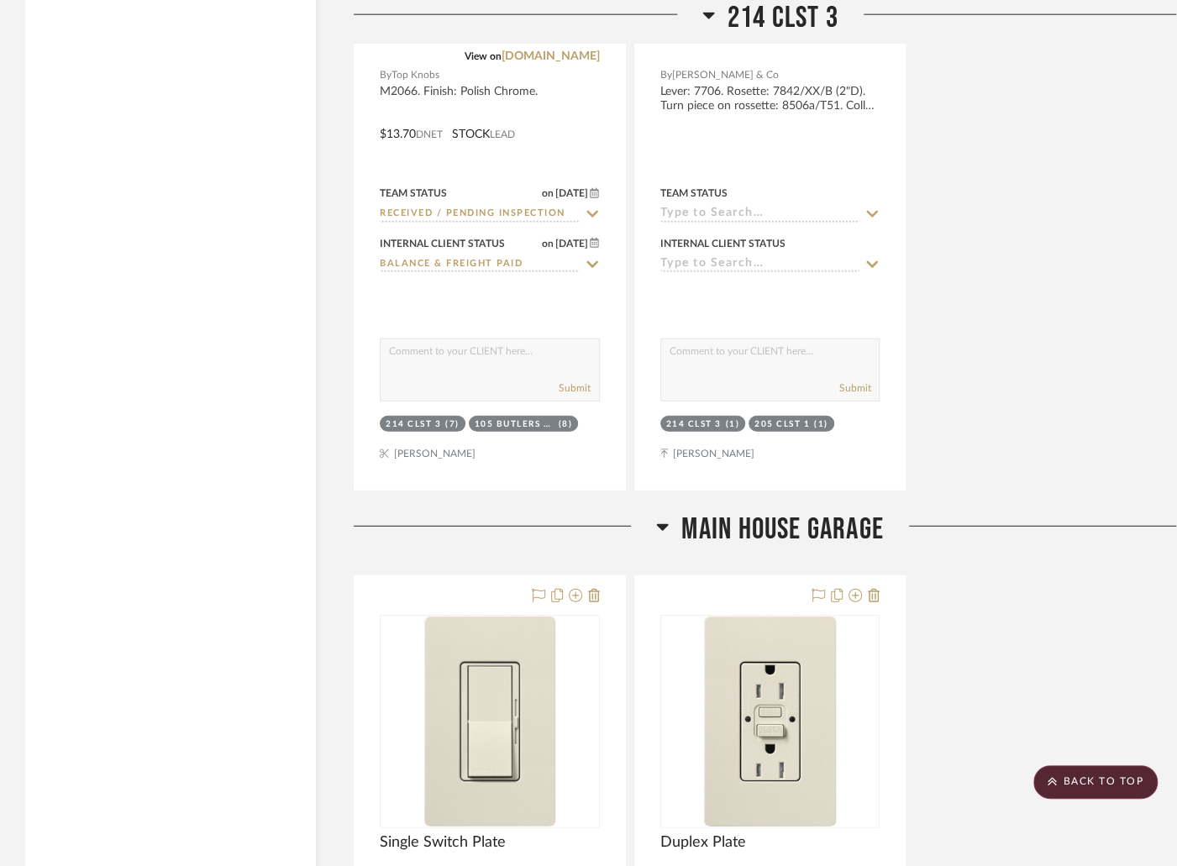
click at [760, 512] on span "Main House Garage" at bounding box center [782, 530] width 202 height 36
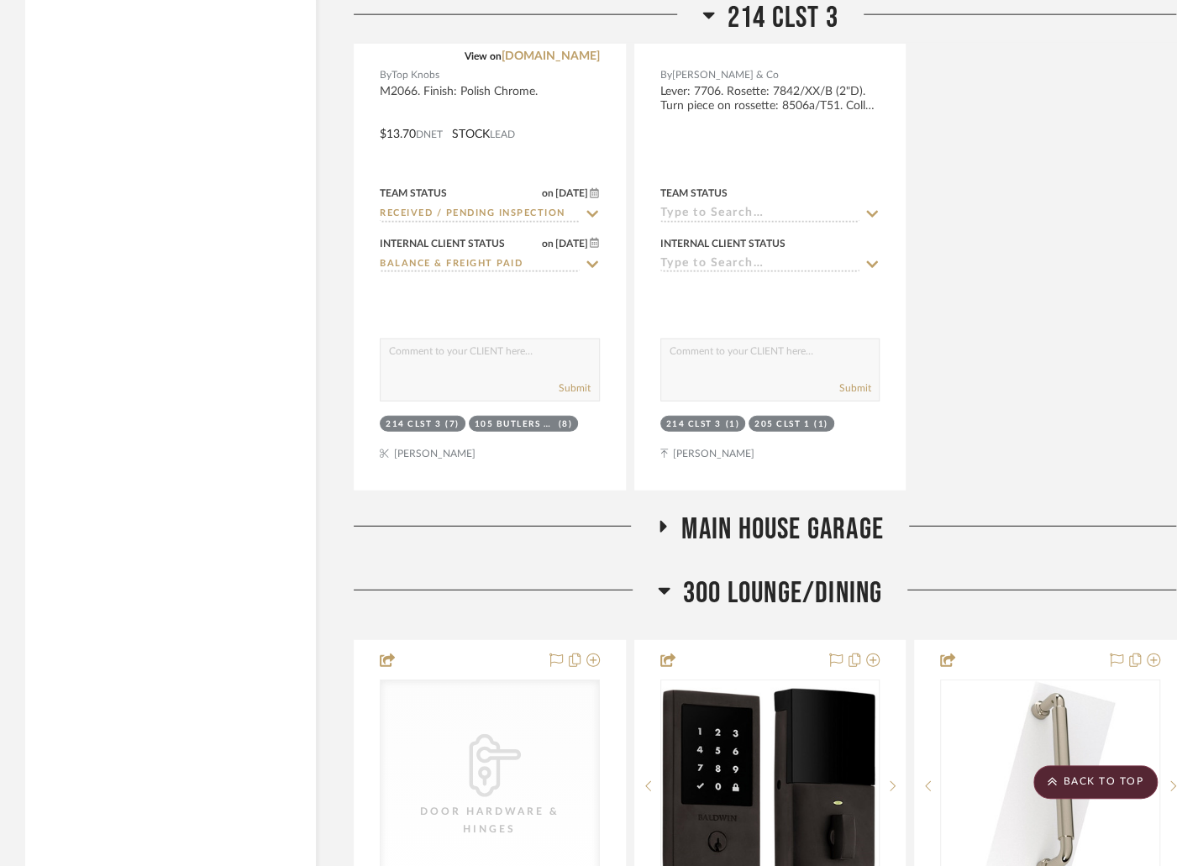
click at [760, 512] on span "Main House Garage" at bounding box center [782, 530] width 202 height 36
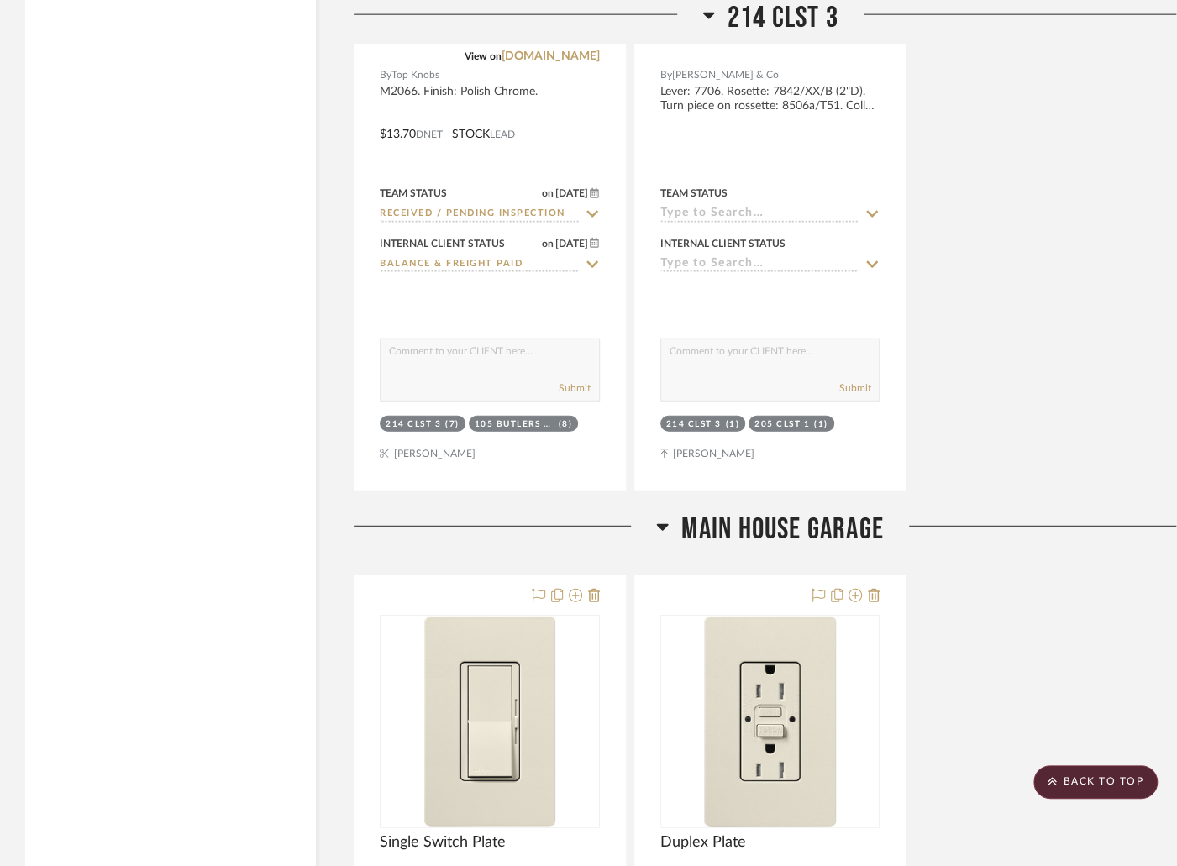
scroll to position [41068, 33]
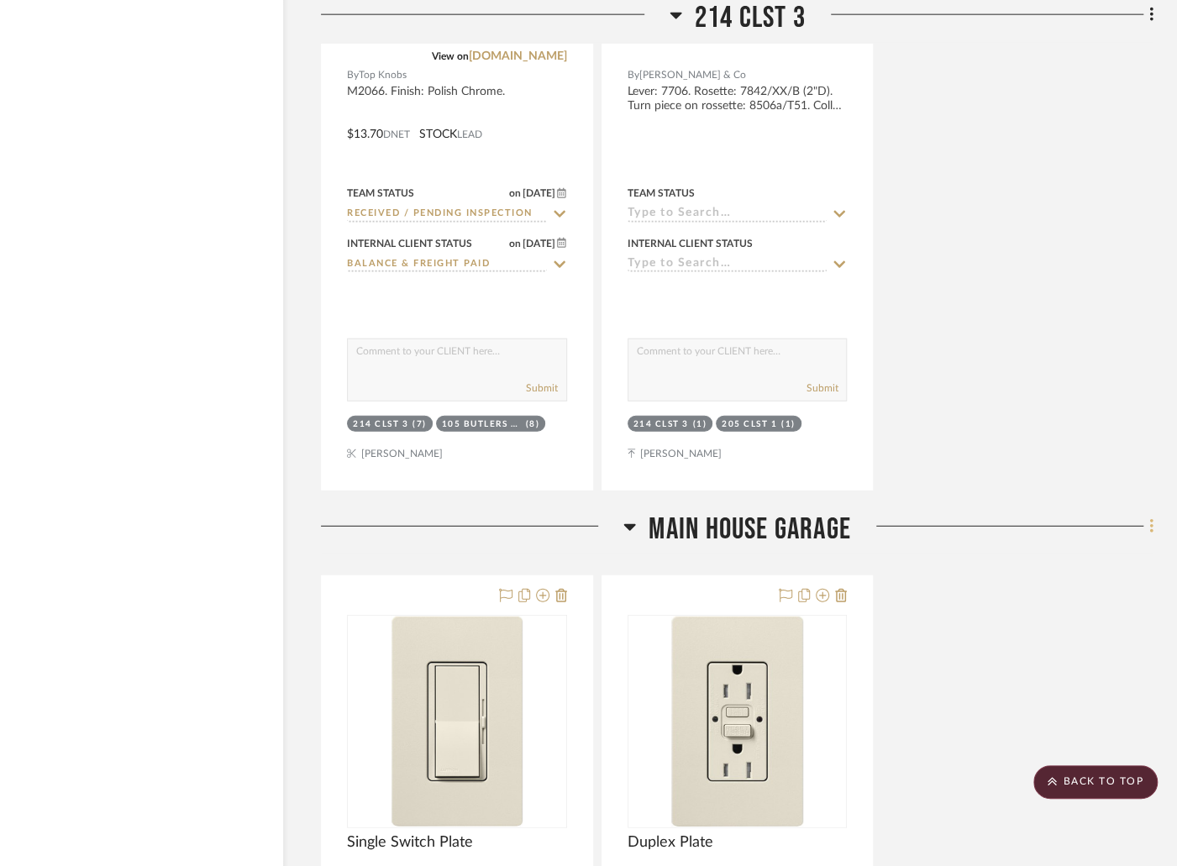
click at [1152, 518] on icon at bounding box center [1151, 527] width 5 height 18
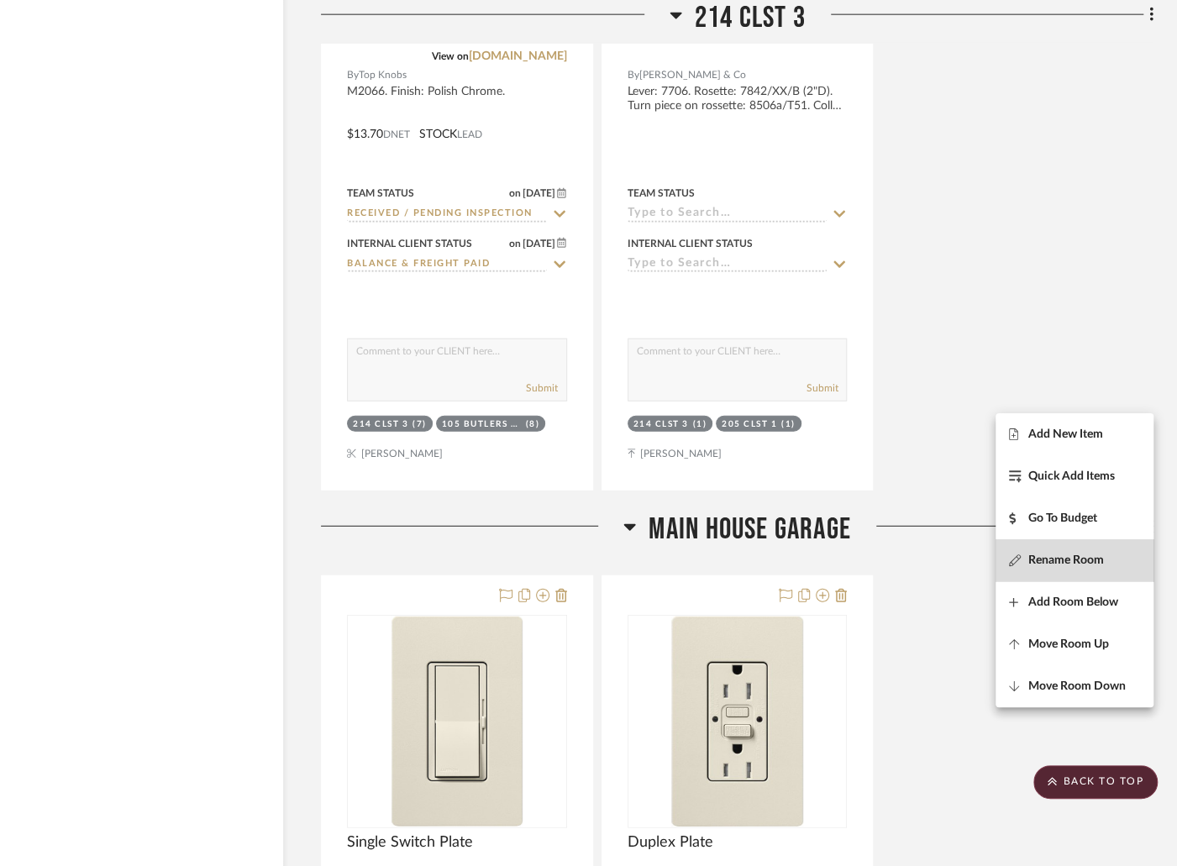
click at [1095, 560] on span "Rename Room" at bounding box center [1066, 560] width 76 height 14
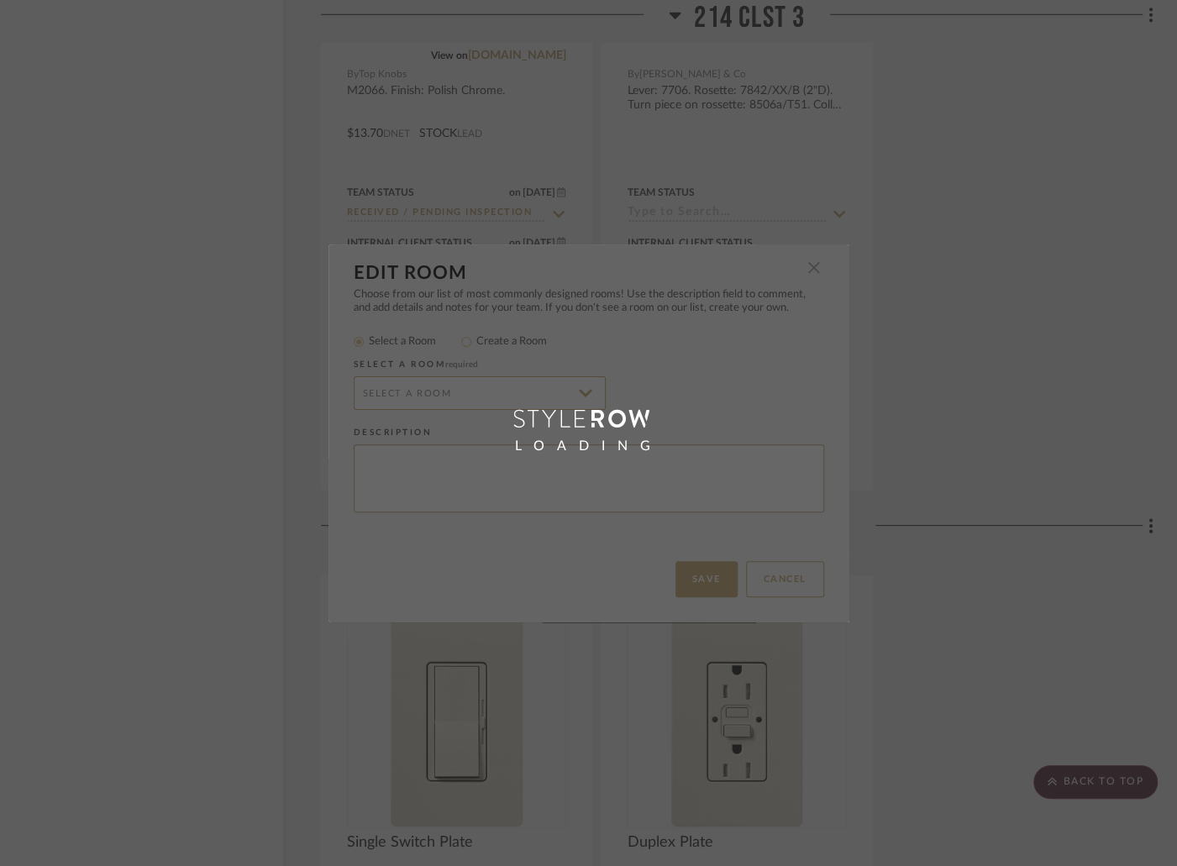
radio input "false"
radio input "true"
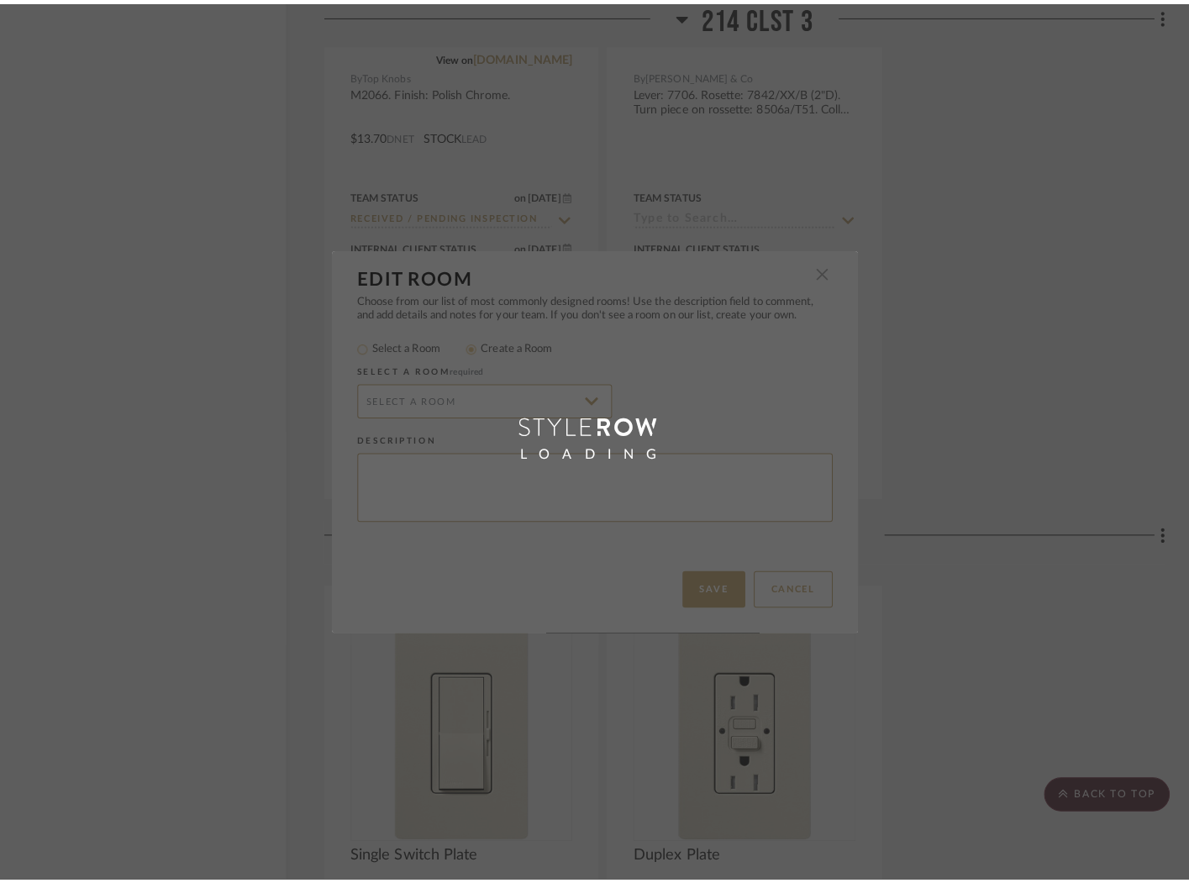
scroll to position [0, 0]
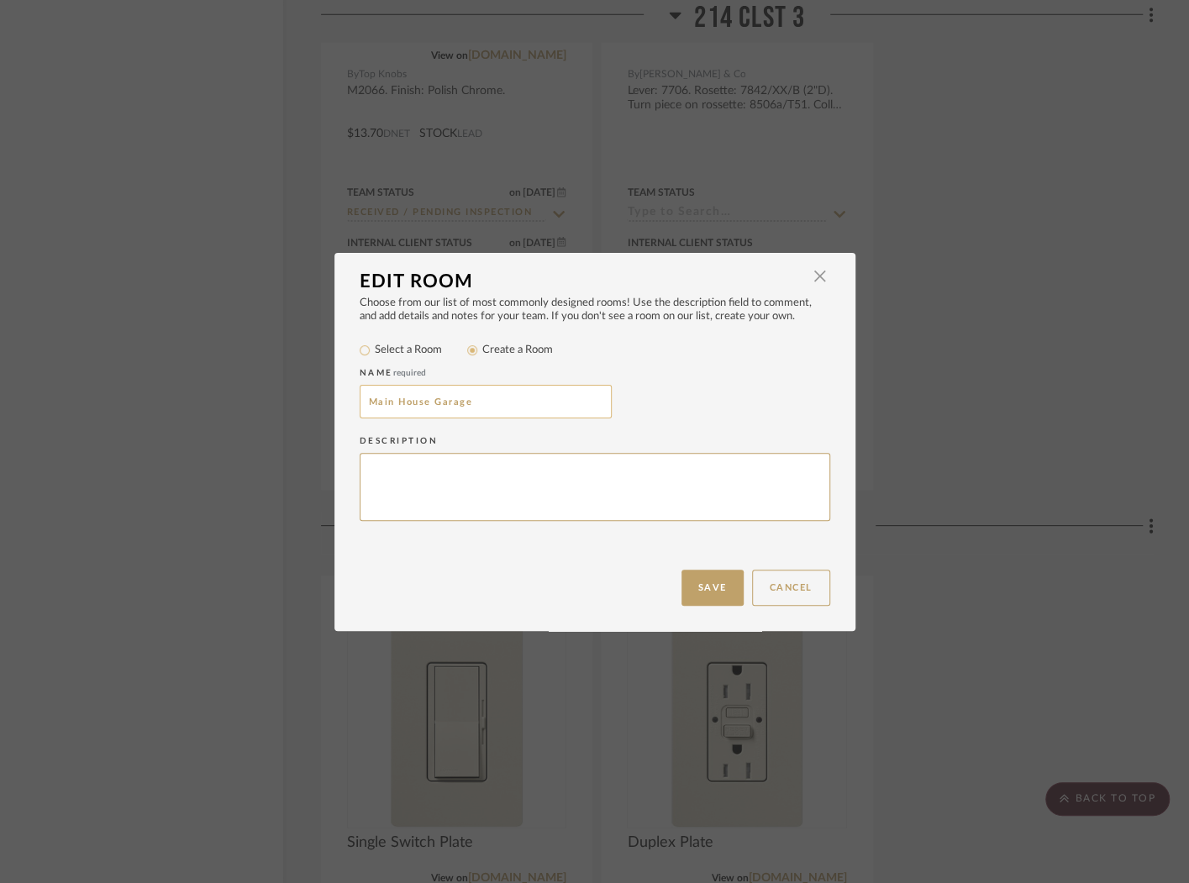
drag, startPoint x: 492, startPoint y: 411, endPoint x: 453, endPoint y: 411, distance: 38.6
click at [453, 411] on input "Main House Garage" at bounding box center [486, 402] width 252 height 34
drag, startPoint x: 423, startPoint y: 406, endPoint x: 248, endPoint y: 414, distance: 175.0
click at [248, 414] on div "Edit Room × Choose from our list of most commonly designed rooms! Use the descr…" at bounding box center [594, 441] width 1189 height 883
click at [412, 396] on input "Main House Garage" at bounding box center [486, 402] width 252 height 34
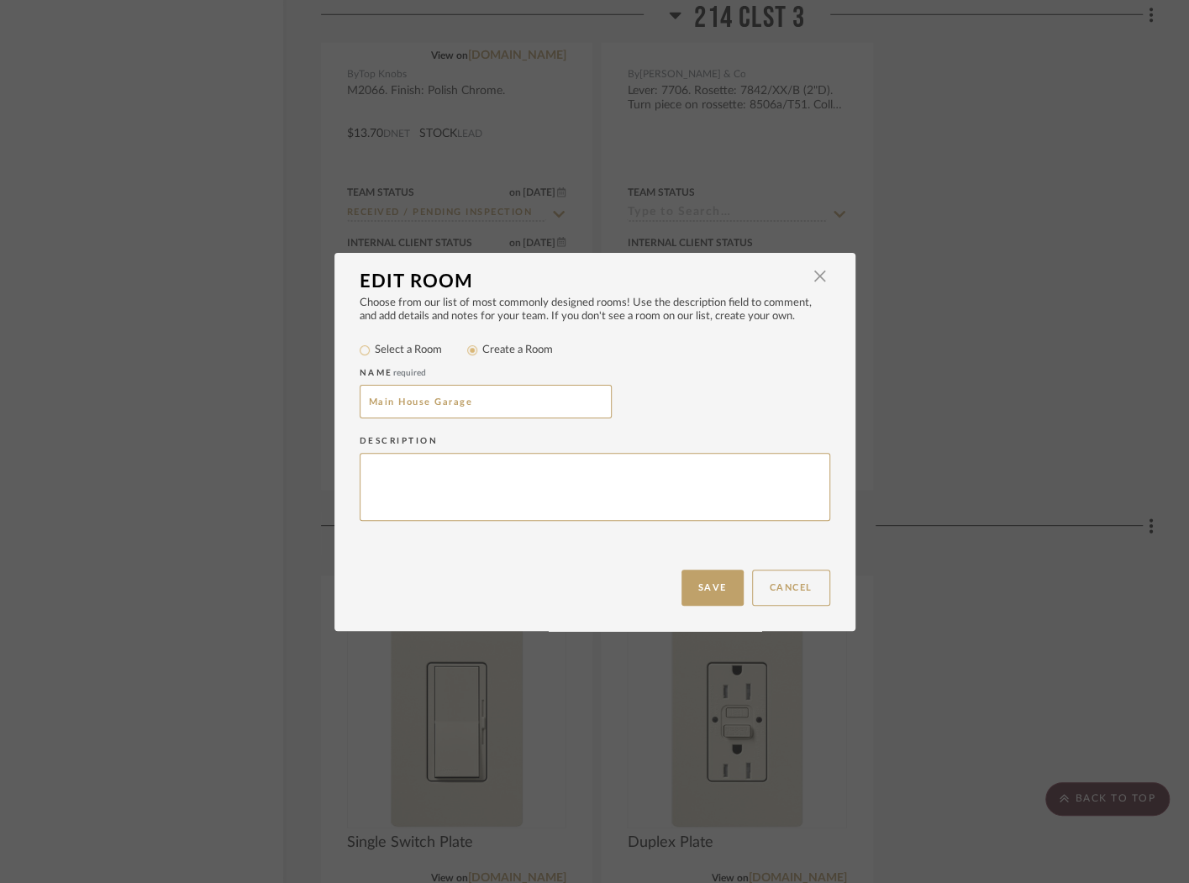
drag, startPoint x: 419, startPoint y: 400, endPoint x: 297, endPoint y: 400, distance: 122.7
click at [297, 400] on div "Edit Room × Choose from our list of most commonly designed rooms! Use the descr…" at bounding box center [594, 441] width 1189 height 883
type input "101 Garage"
click at [702, 586] on button "Save" at bounding box center [712, 588] width 62 height 36
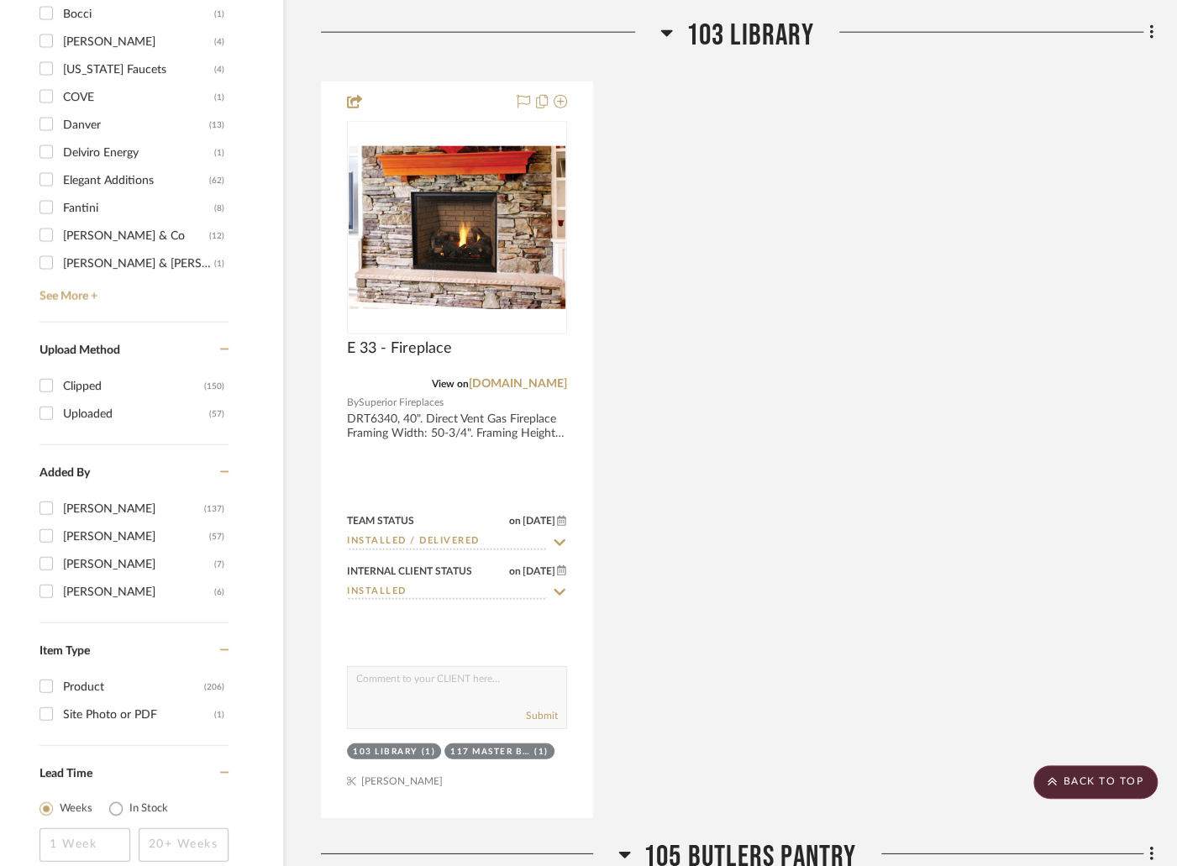
scroll to position [0, 33]
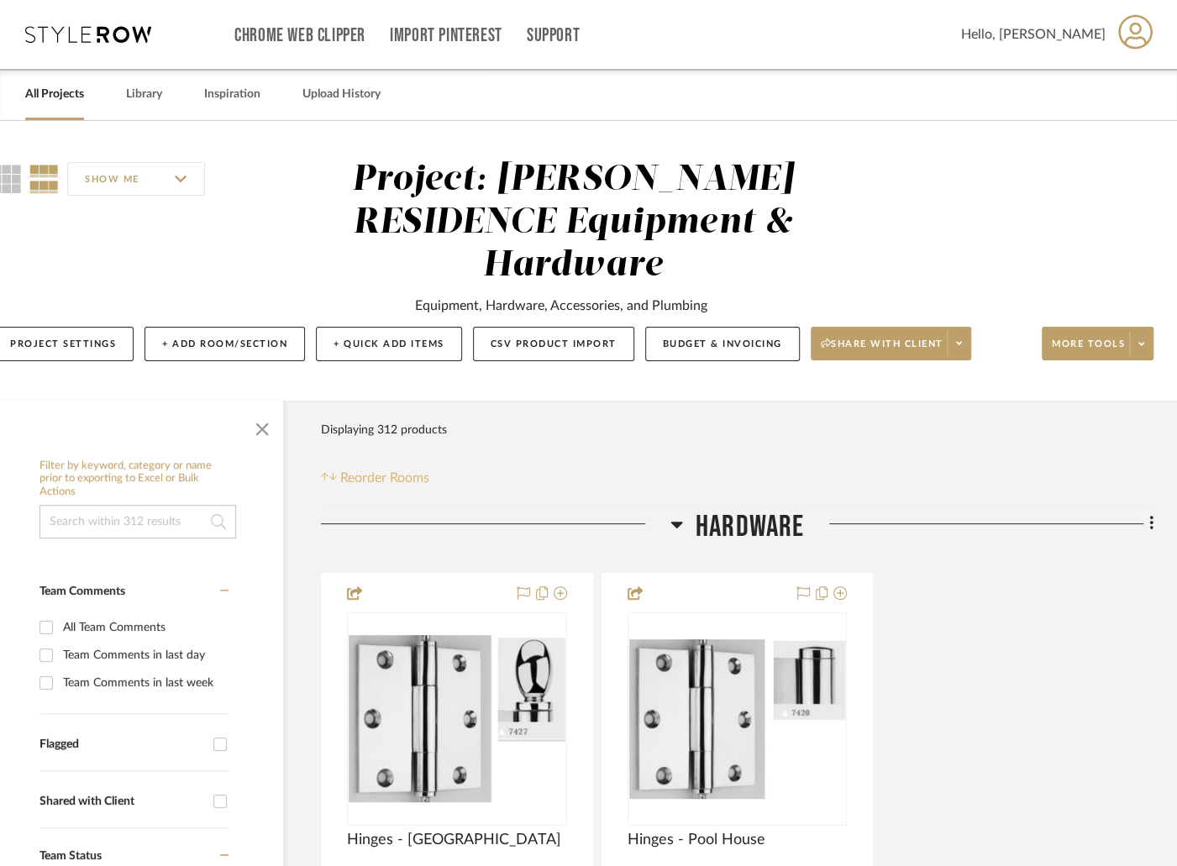
click at [376, 468] on span "Reorder Rooms" at bounding box center [384, 478] width 89 height 20
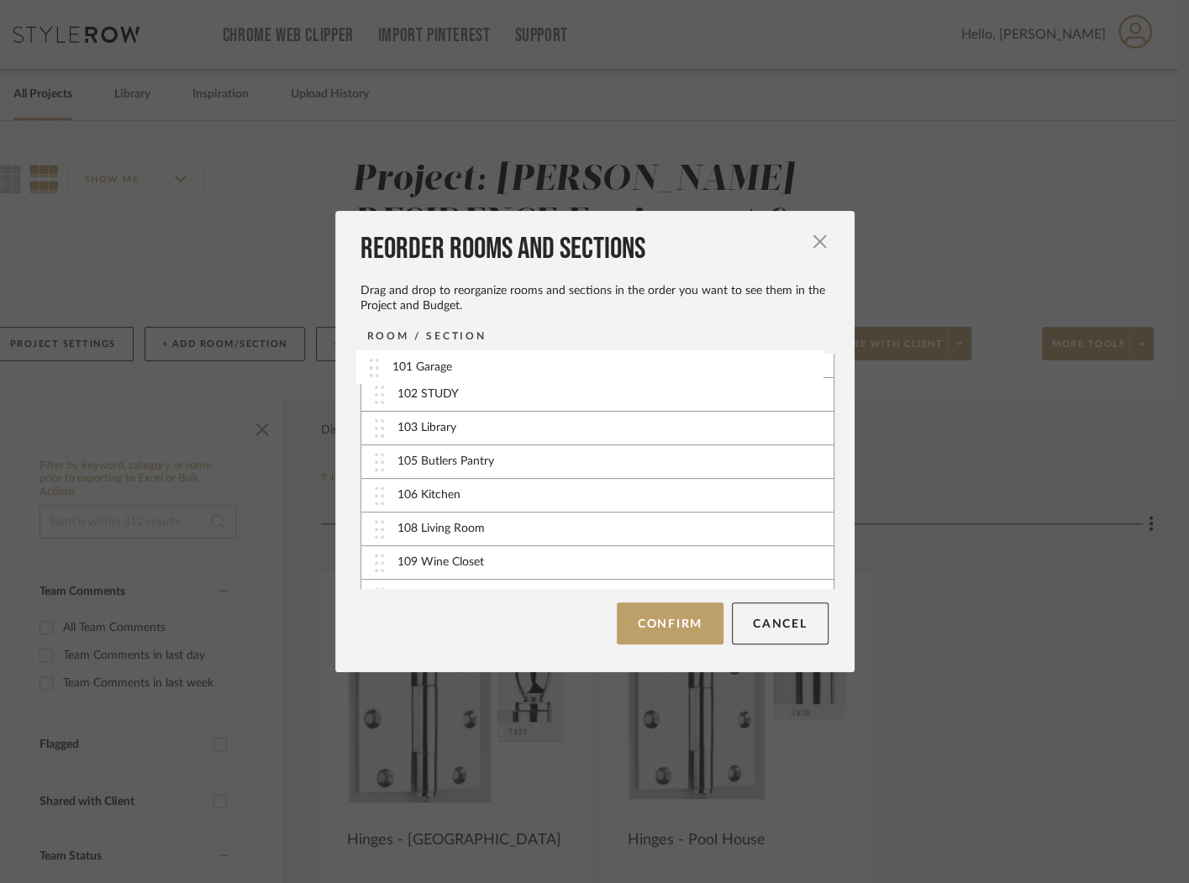
scroll to position [0, 0]
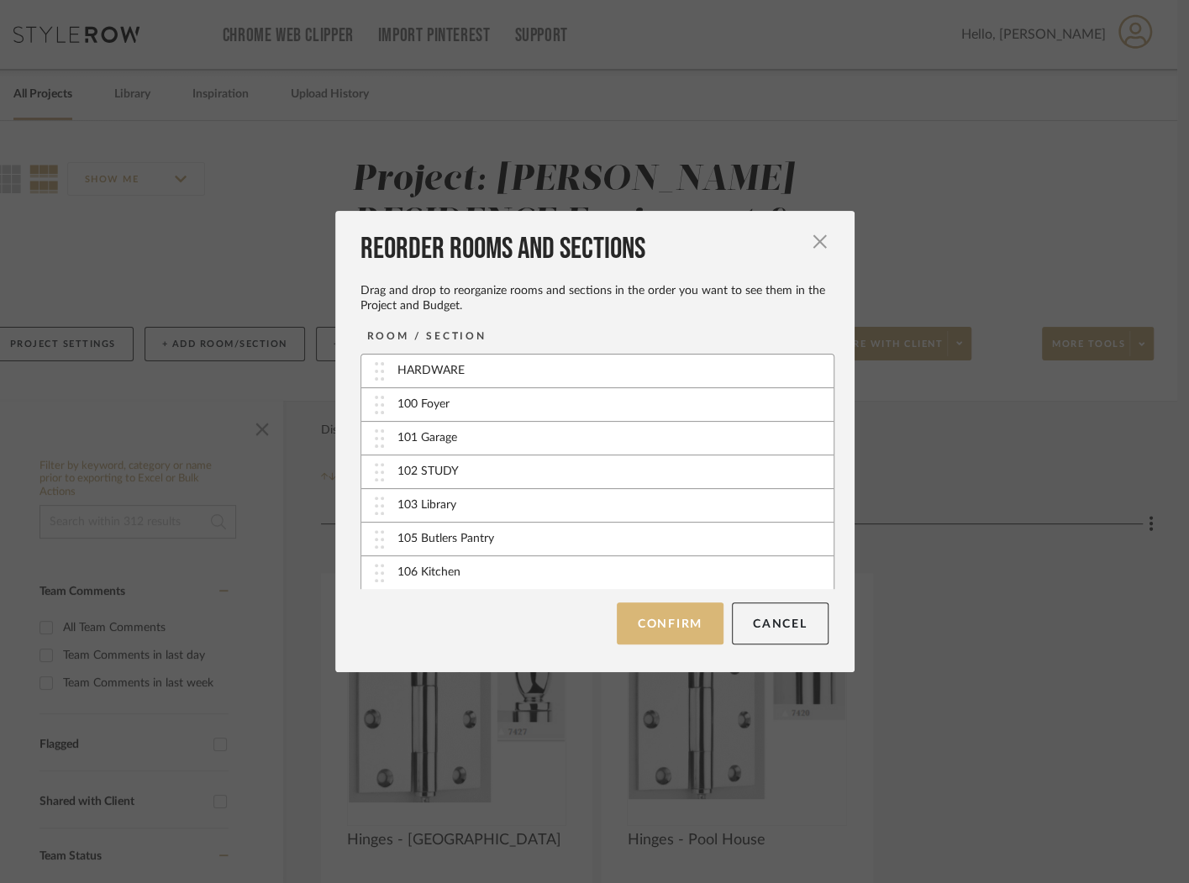
click at [685, 624] on button "Confirm" at bounding box center [670, 623] width 107 height 42
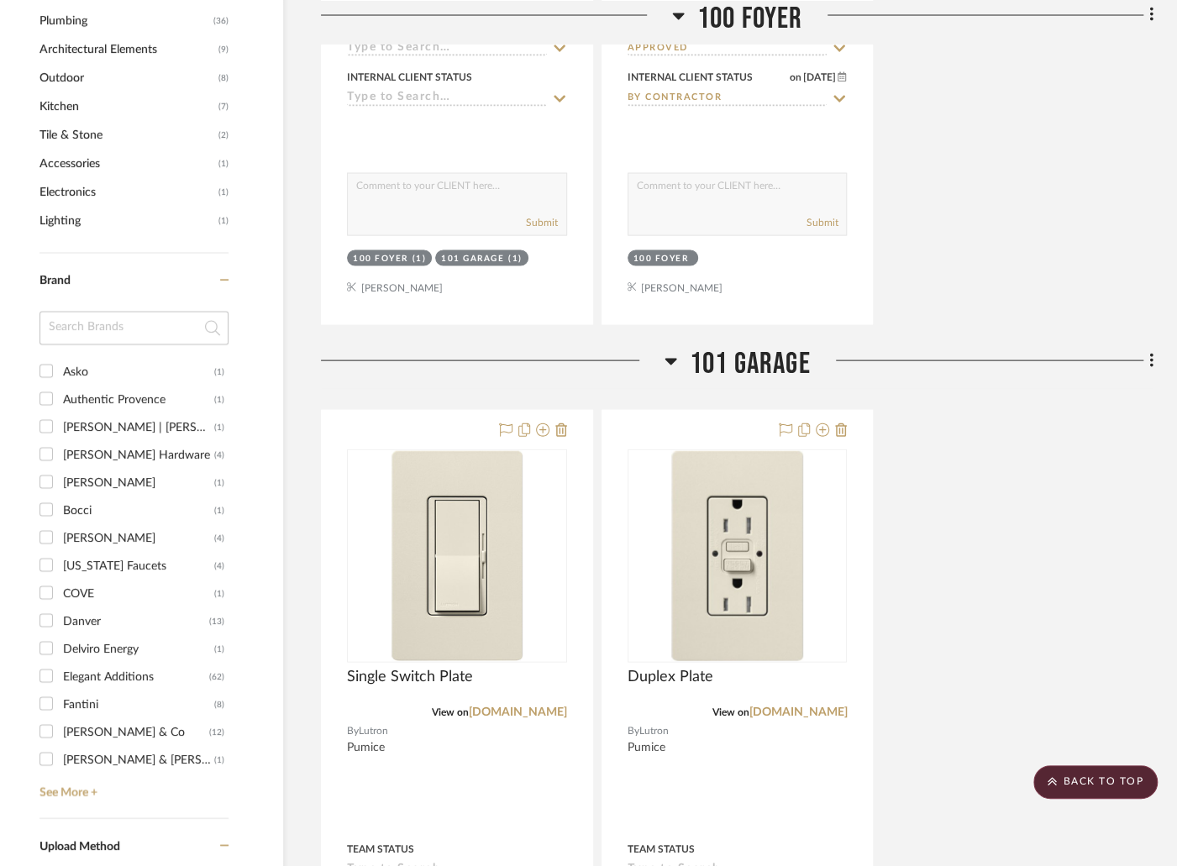
scroll to position [1843, 33]
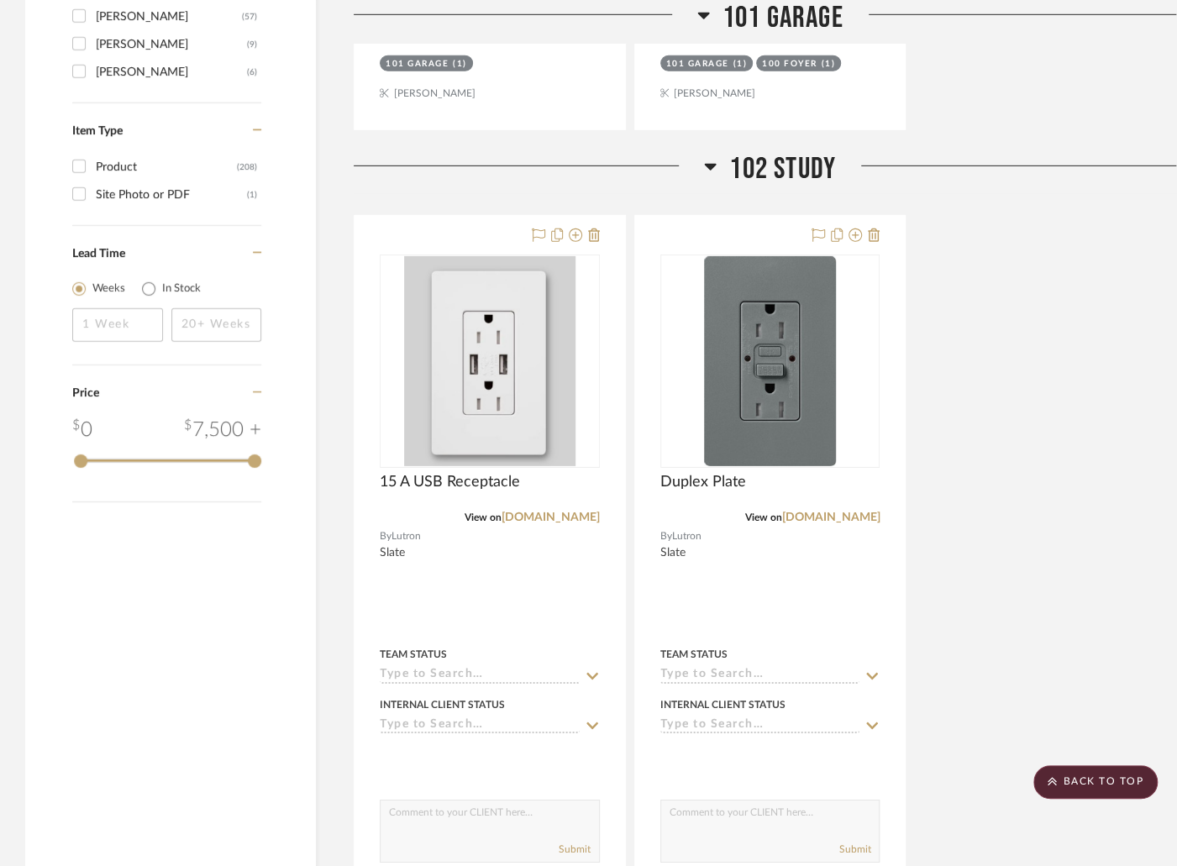
scroll to position [2824, 0]
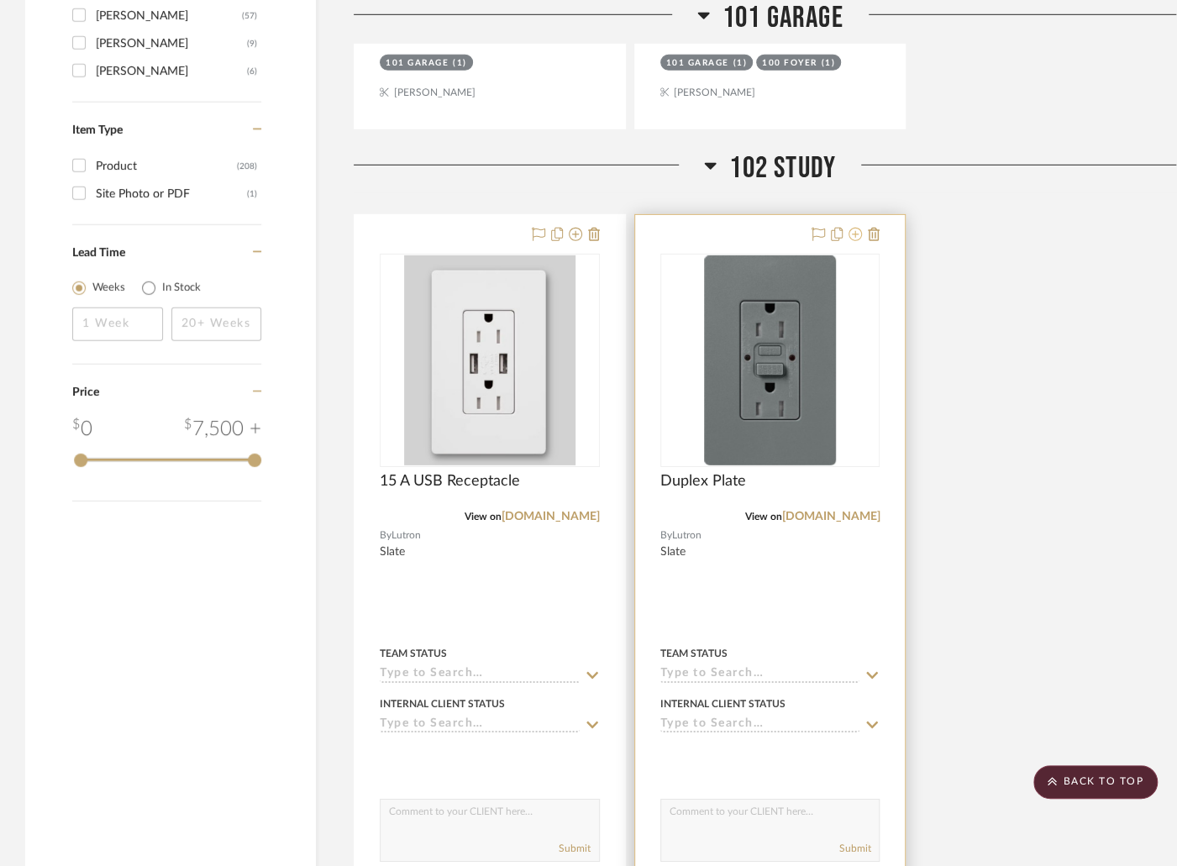
click at [856, 228] on icon at bounding box center [855, 234] width 13 height 13
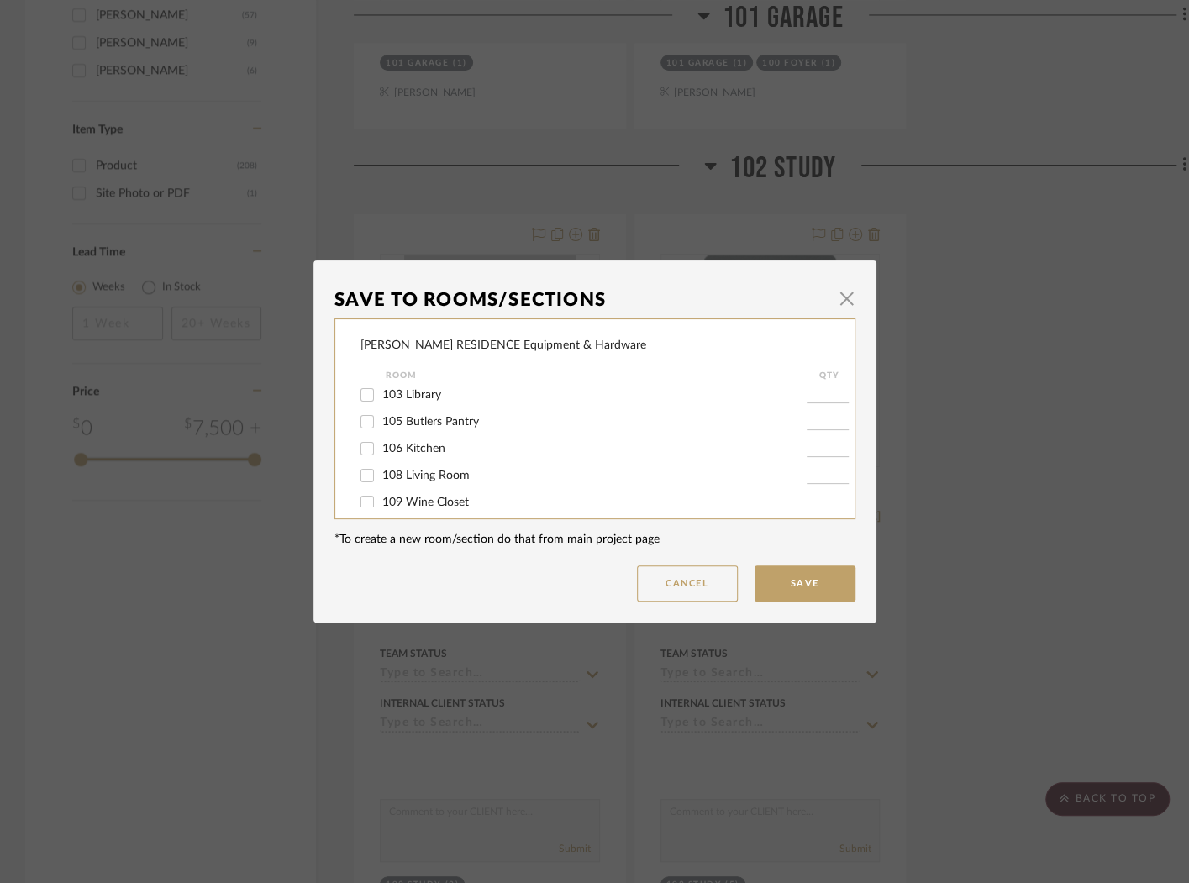
scroll to position [65, 0]
click at [355, 444] on input "103 Library" at bounding box center [367, 442] width 27 height 27
checkbox input "true"
type input "1"
click at [360, 404] on mat-checkbox "102 STUDY" at bounding box center [583, 415] width 446 height 27
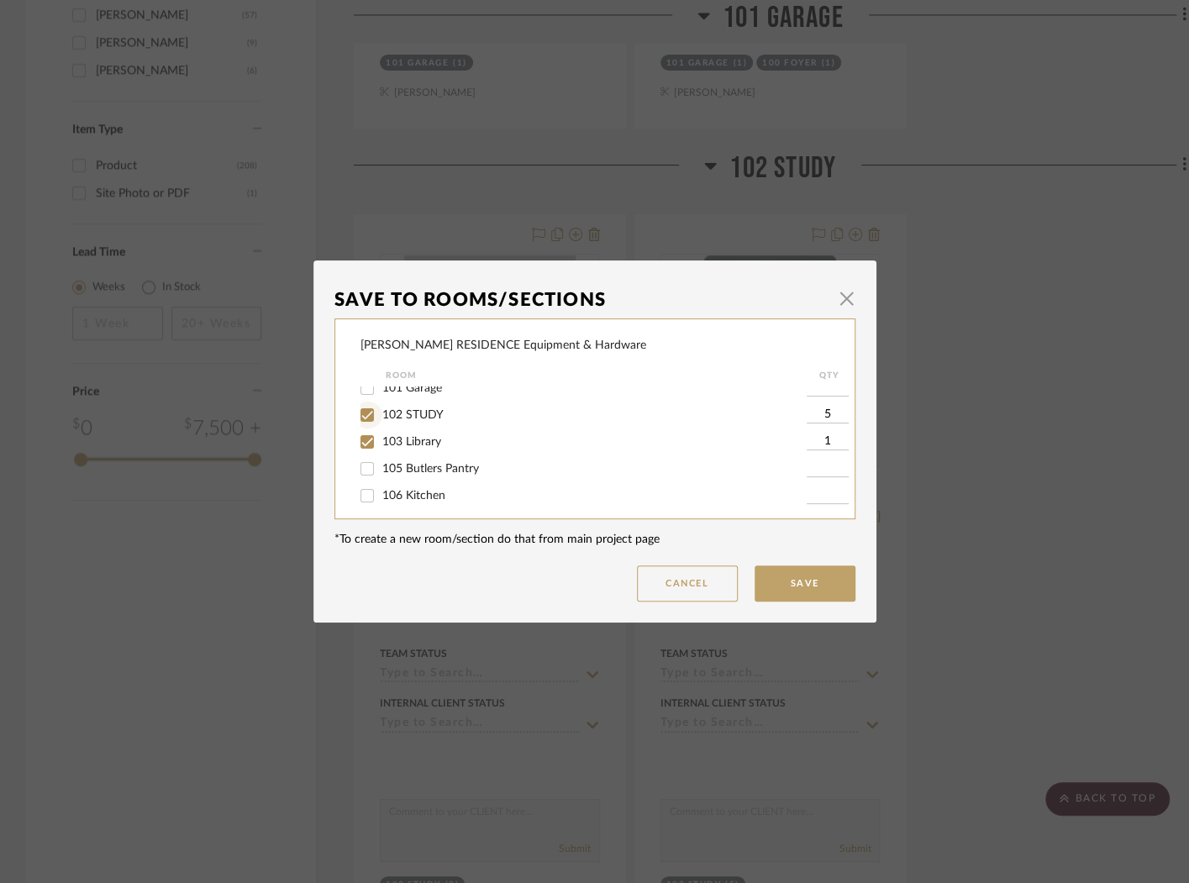
click at [360, 416] on input "102 STUDY" at bounding box center [367, 415] width 27 height 27
checkbox input "false"
click at [361, 413] on input "102 STUDY" at bounding box center [367, 415] width 27 height 27
checkbox input "true"
type input "1"
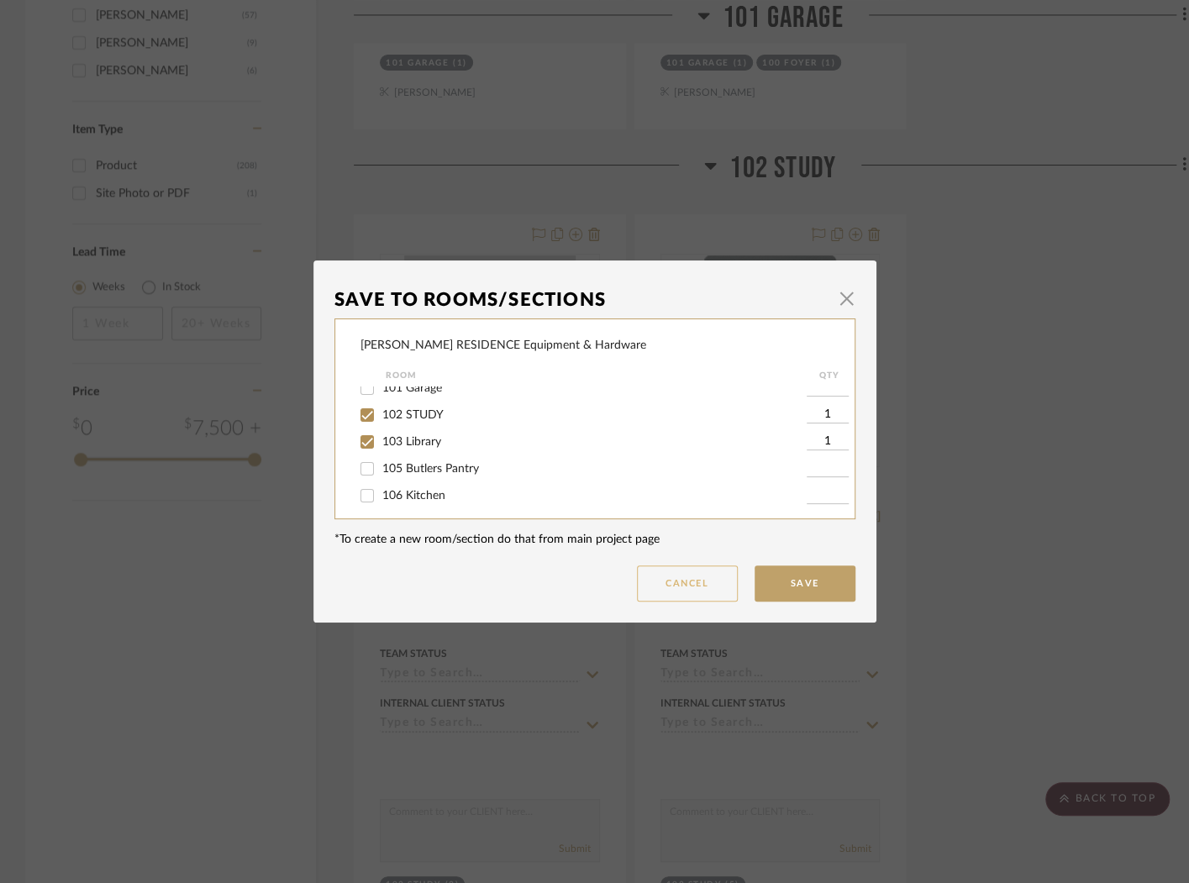
click at [692, 576] on button "Cancel" at bounding box center [687, 583] width 101 height 36
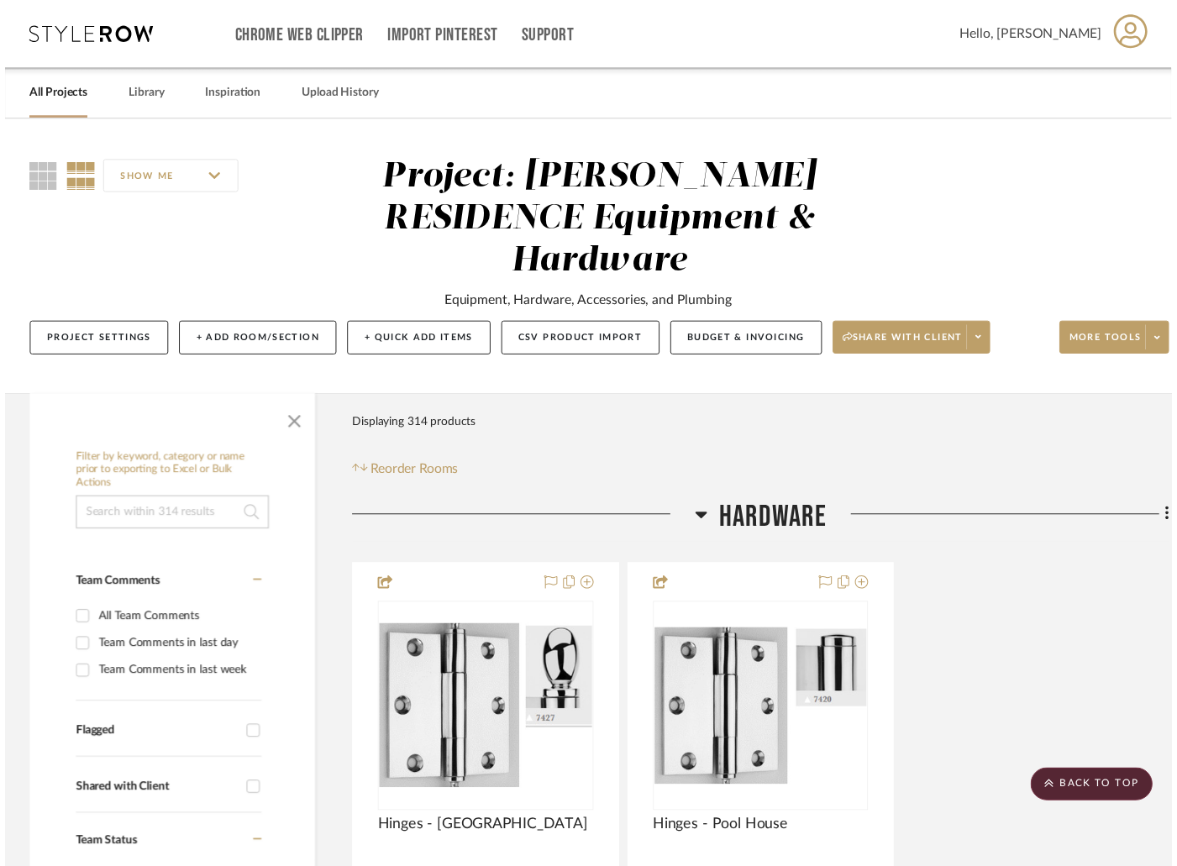
scroll to position [2824, 0]
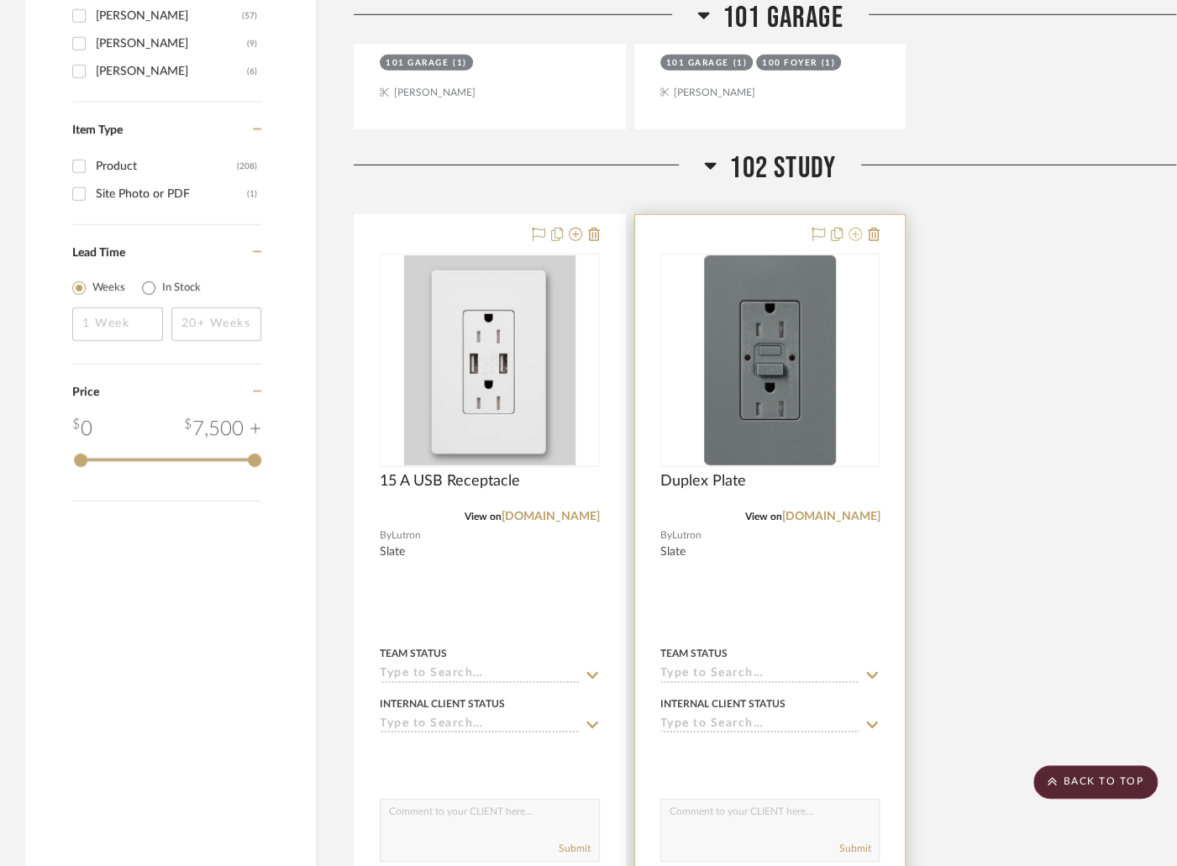
click at [858, 228] on icon at bounding box center [855, 234] width 13 height 13
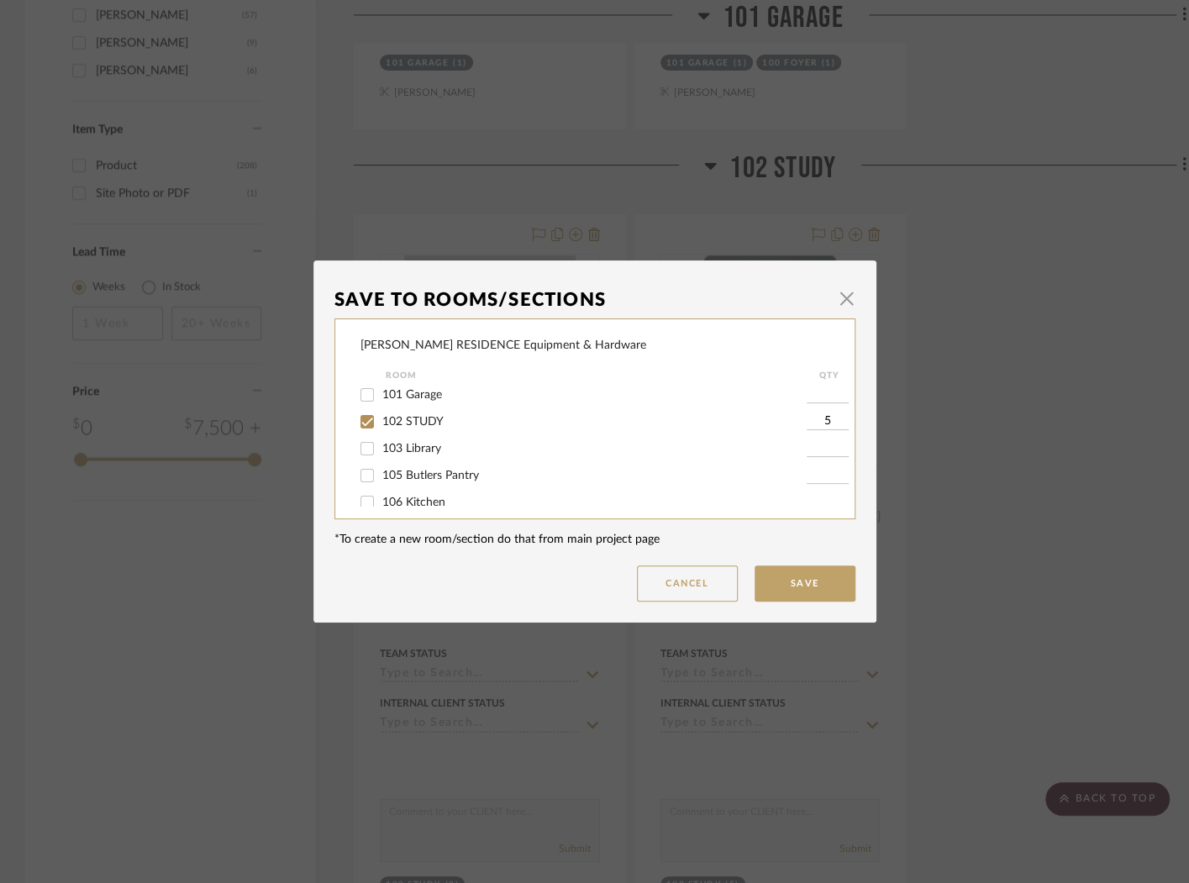
scroll to position [60, 0]
click at [360, 450] on input "103 Library" at bounding box center [367, 446] width 27 height 27
checkbox input "true"
click at [828, 450] on input "1" at bounding box center [828, 446] width 42 height 17
drag, startPoint x: 828, startPoint y: 450, endPoint x: 802, endPoint y: 450, distance: 26.0
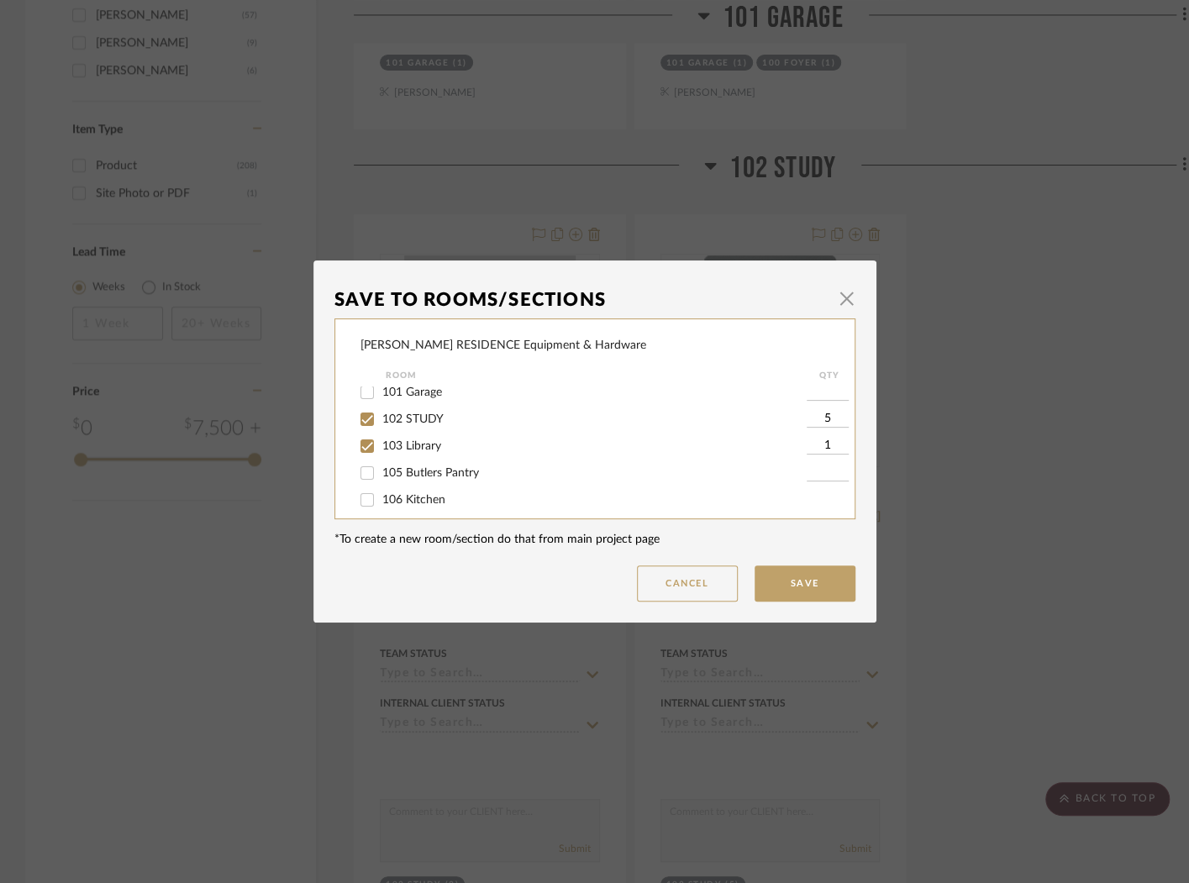
click at [807, 450] on input "1" at bounding box center [828, 446] width 42 height 17
type input "4"
click at [799, 584] on button "Save" at bounding box center [805, 583] width 101 height 36
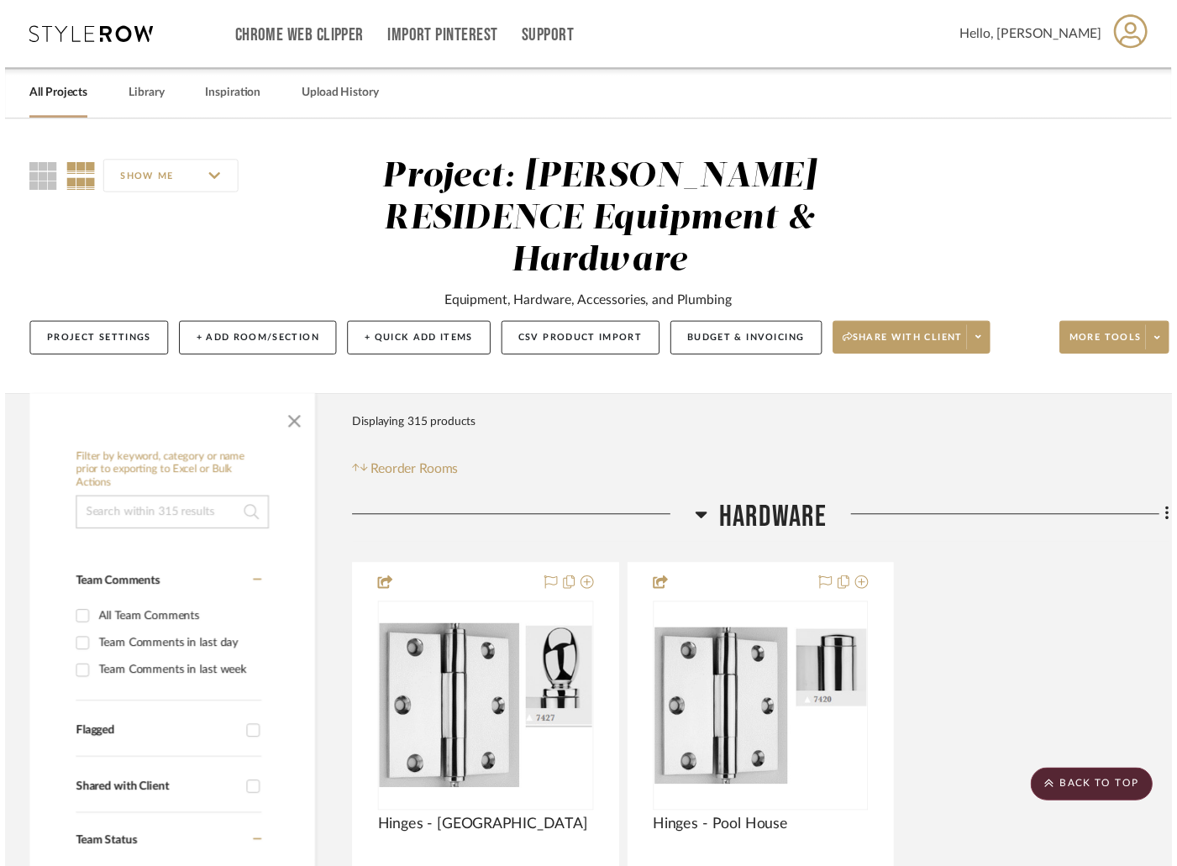
scroll to position [2824, 0]
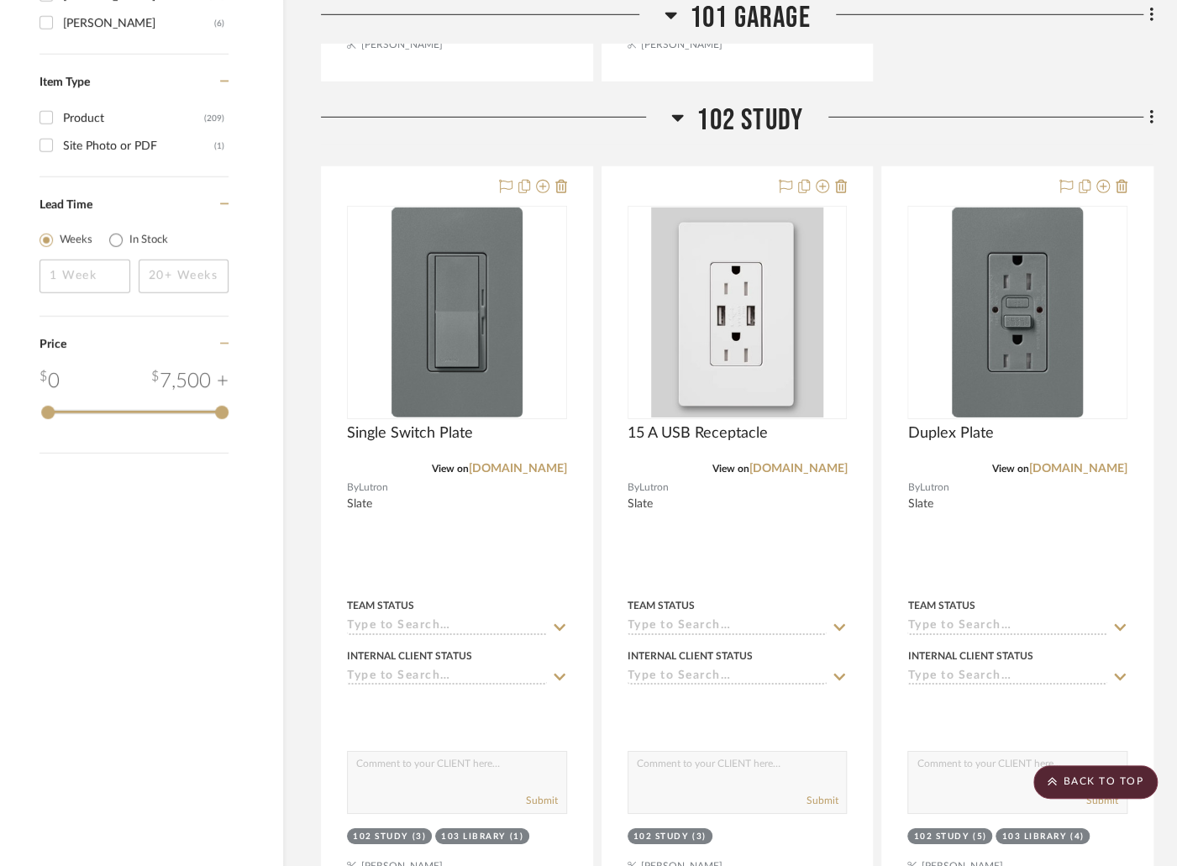
scroll to position [2873, 33]
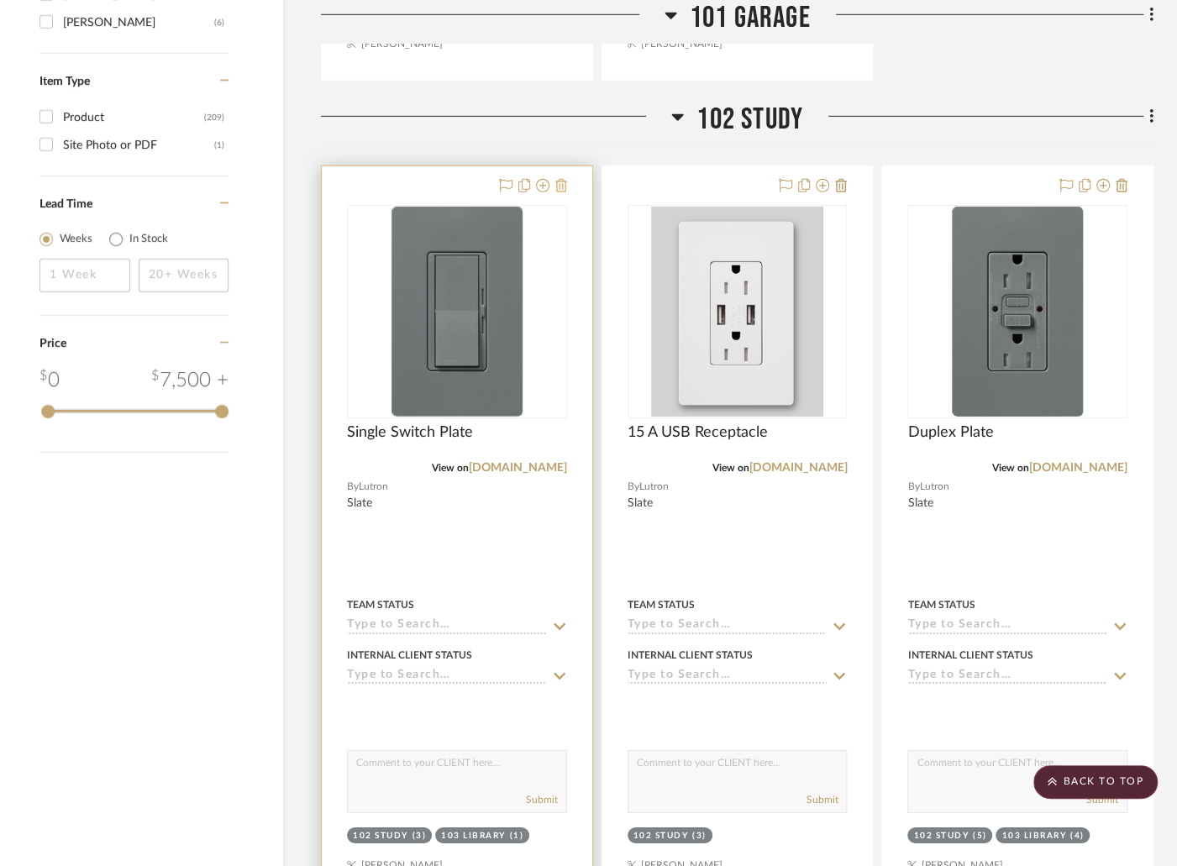
click at [561, 179] on icon at bounding box center [561, 185] width 12 height 13
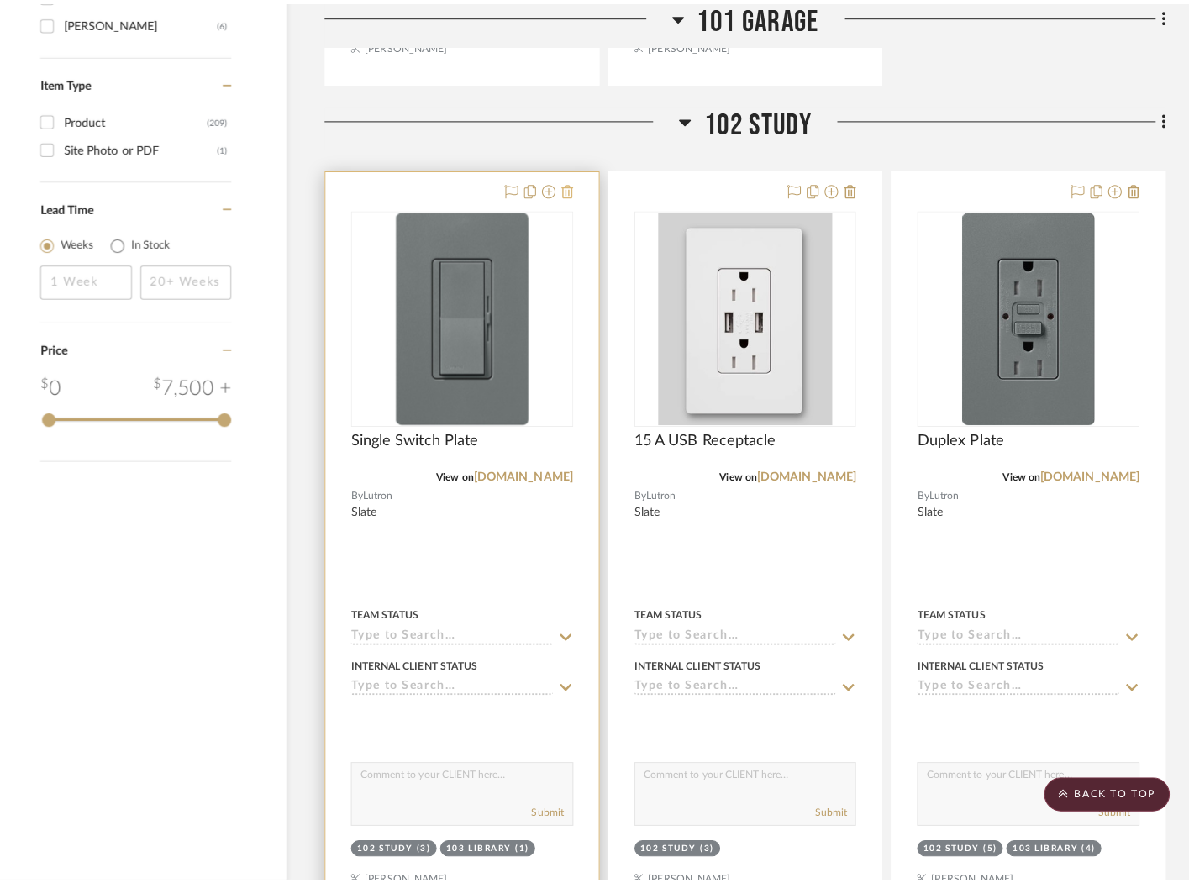
scroll to position [0, 0]
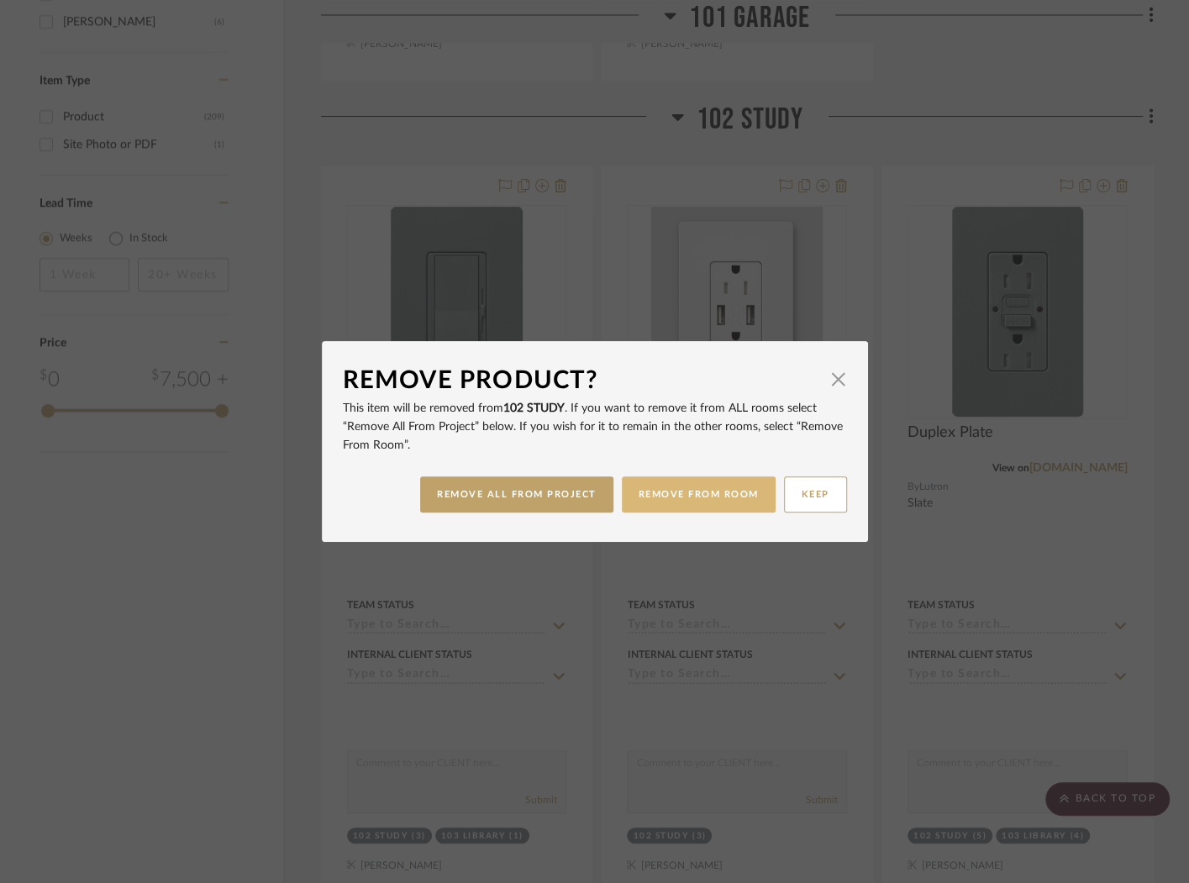
click at [695, 501] on button "REMOVE FROM ROOM" at bounding box center [699, 494] width 154 height 36
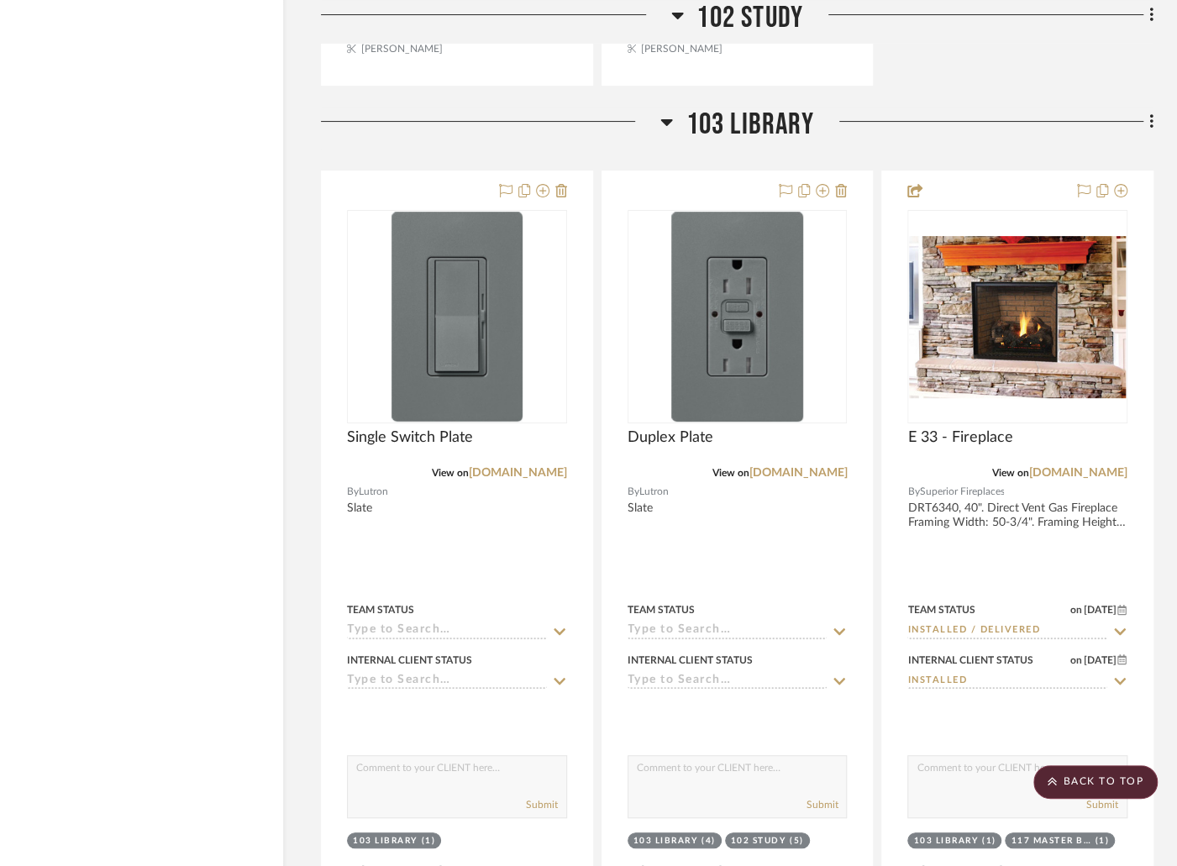
scroll to position [3687, 33]
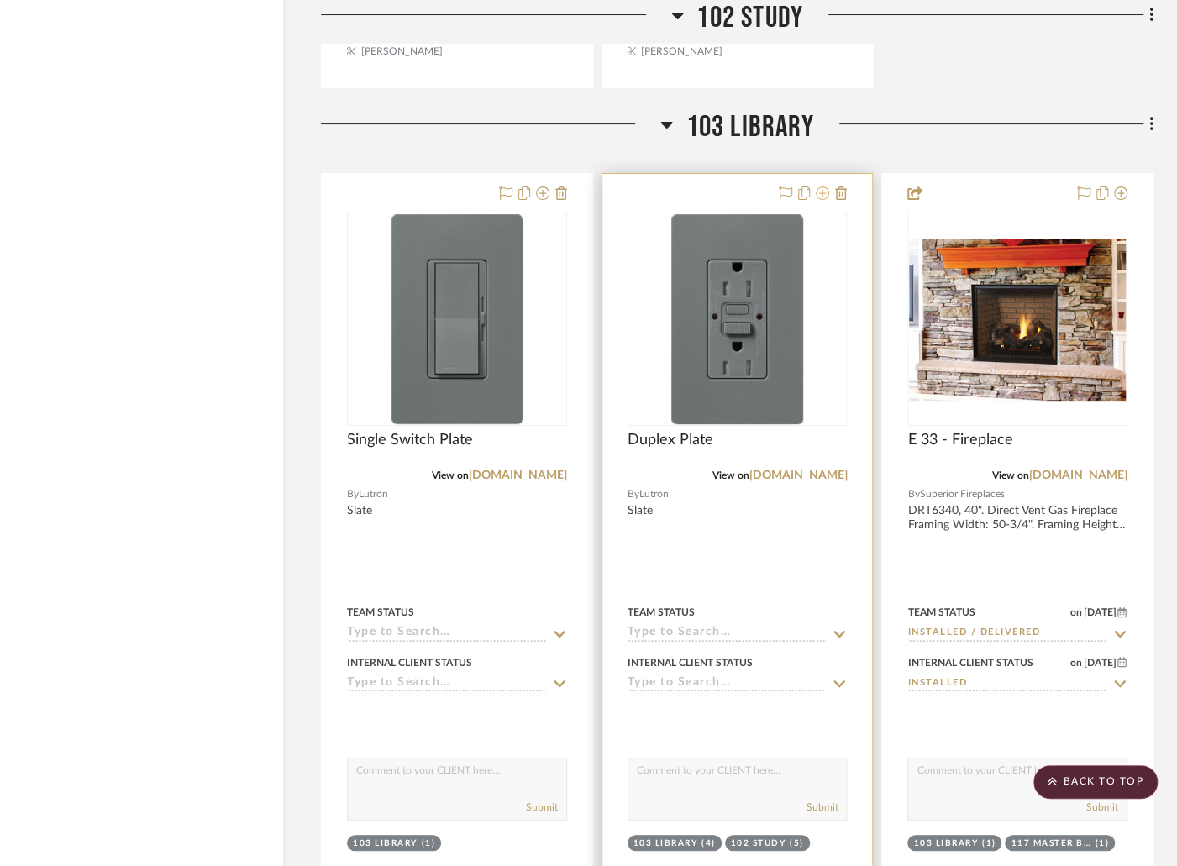
click at [819, 187] on icon at bounding box center [822, 193] width 13 height 13
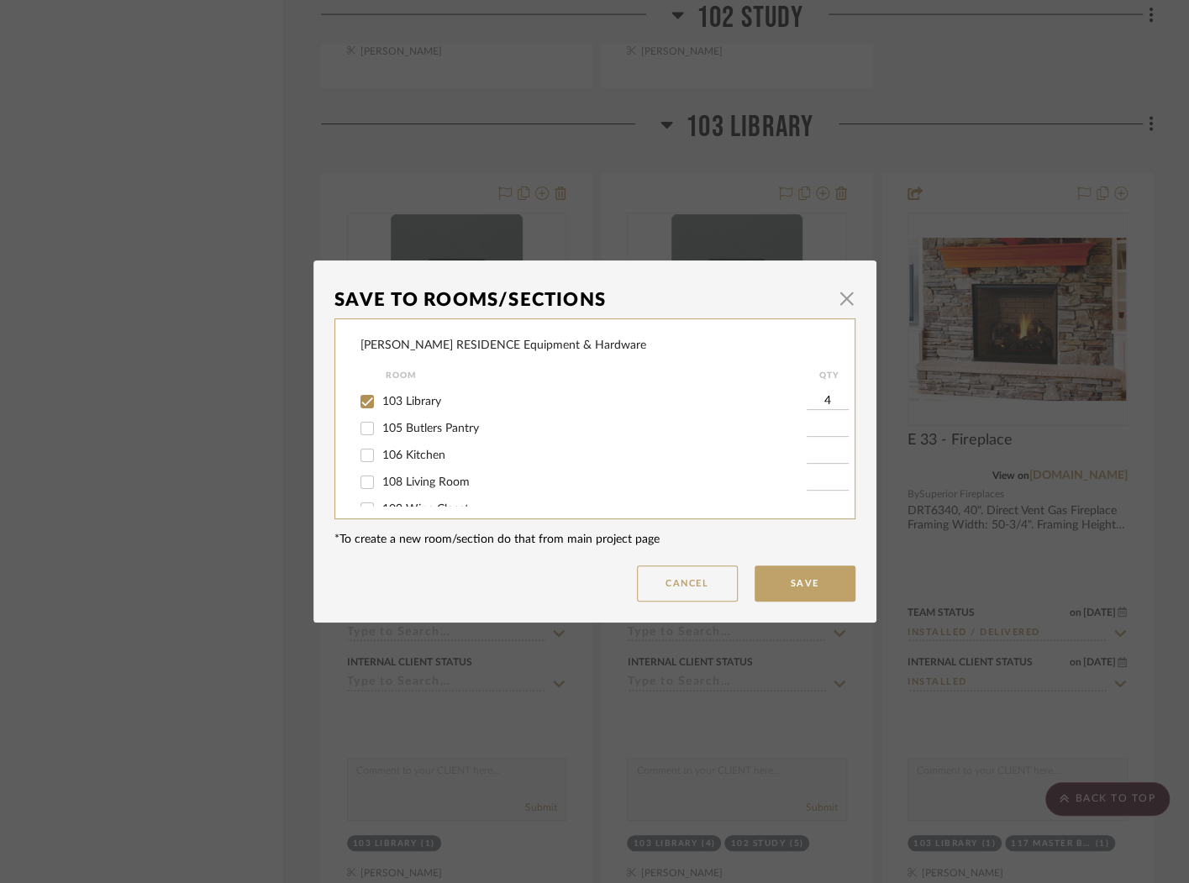
scroll to position [103, 0]
click at [684, 583] on button "Cancel" at bounding box center [687, 583] width 101 height 36
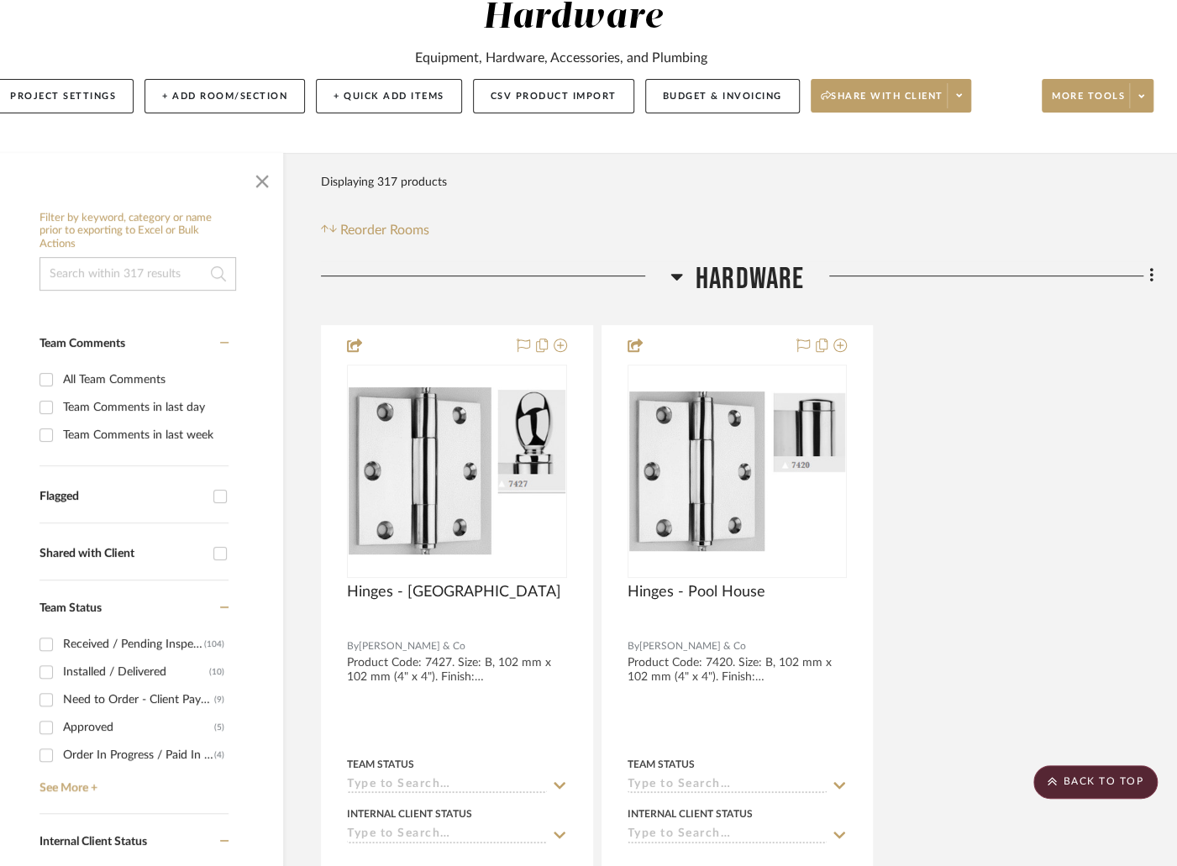
scroll to position [0, 33]
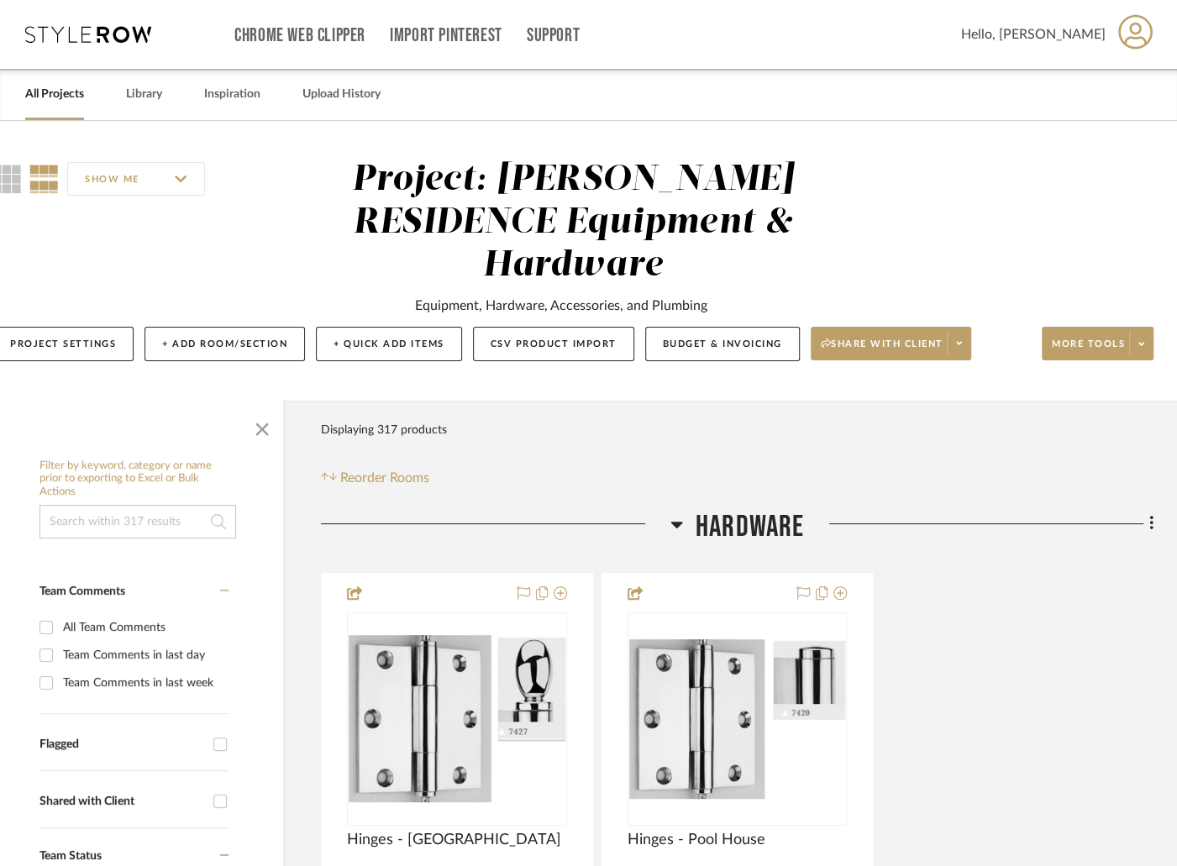
click at [41, 97] on link "All Projects" at bounding box center [54, 94] width 59 height 23
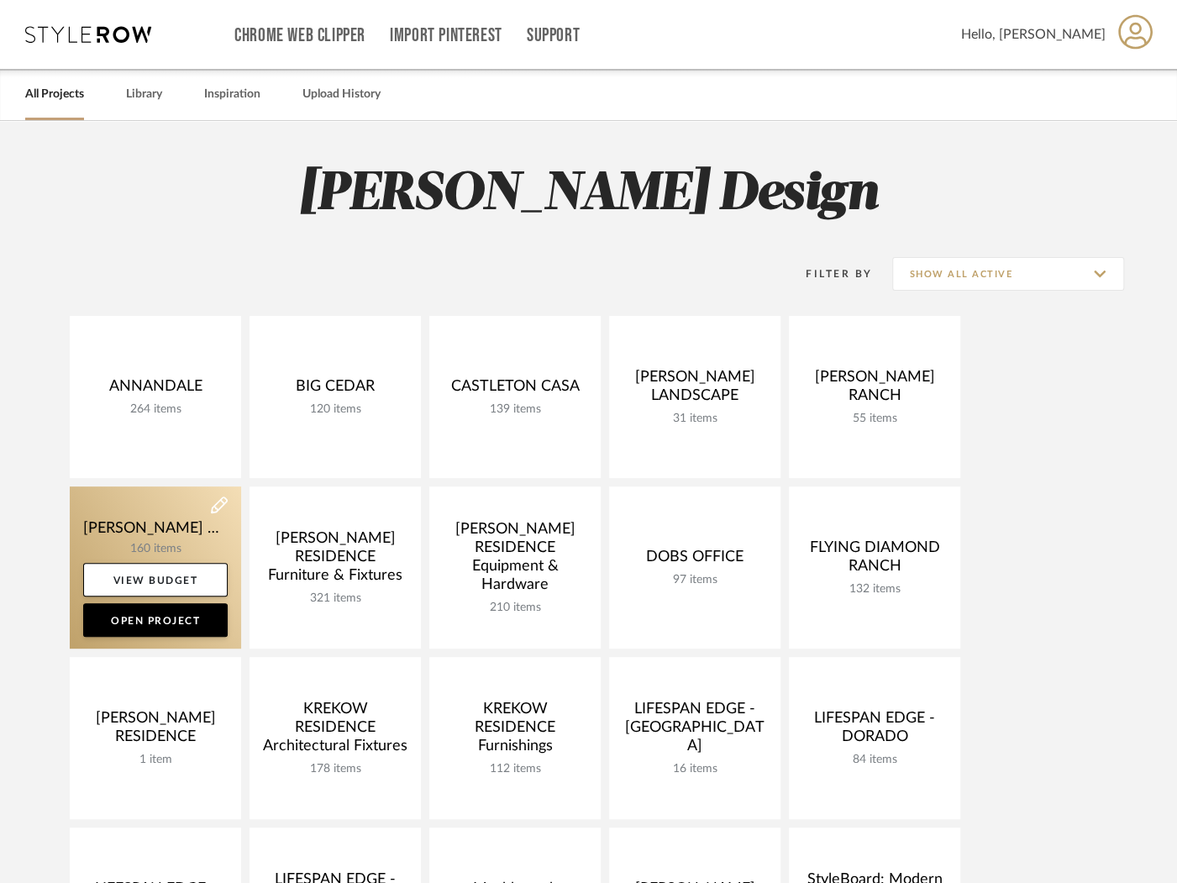
click at [169, 519] on link at bounding box center [155, 567] width 171 height 162
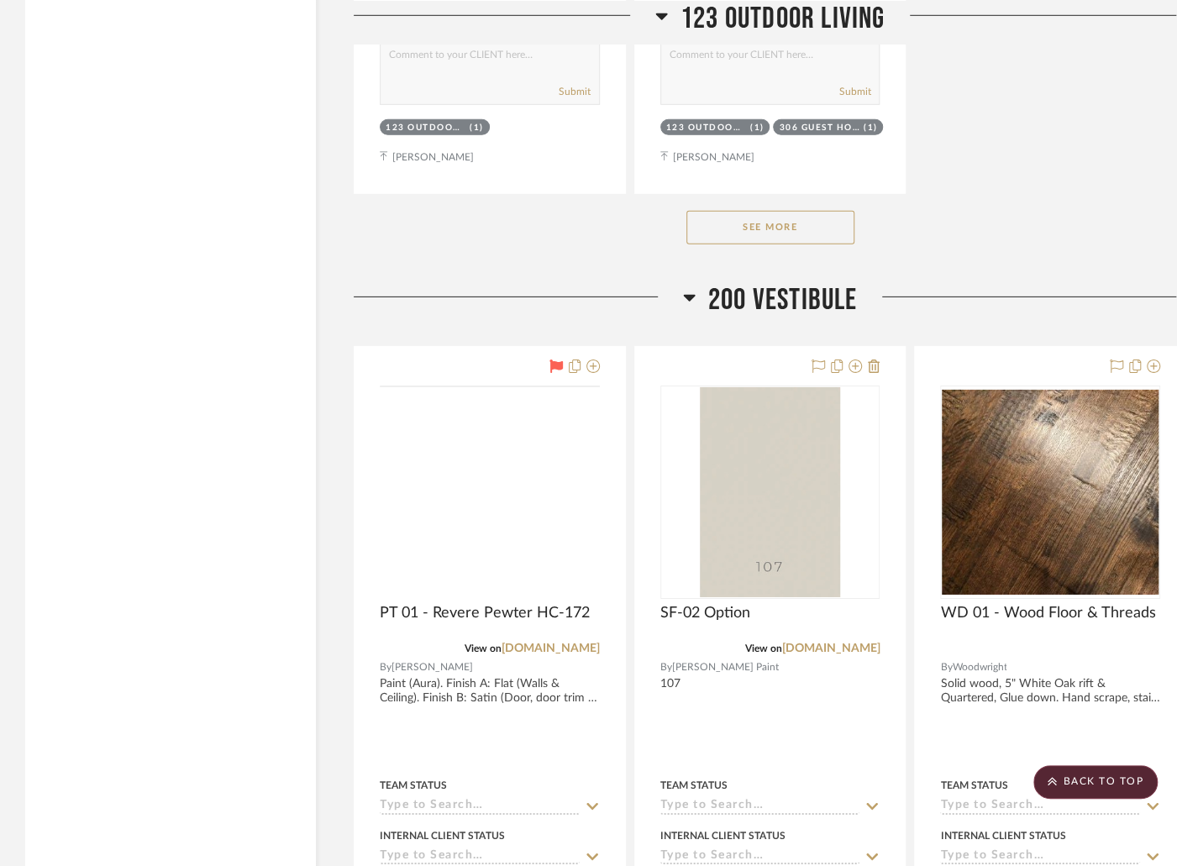
scroll to position [30895, 0]
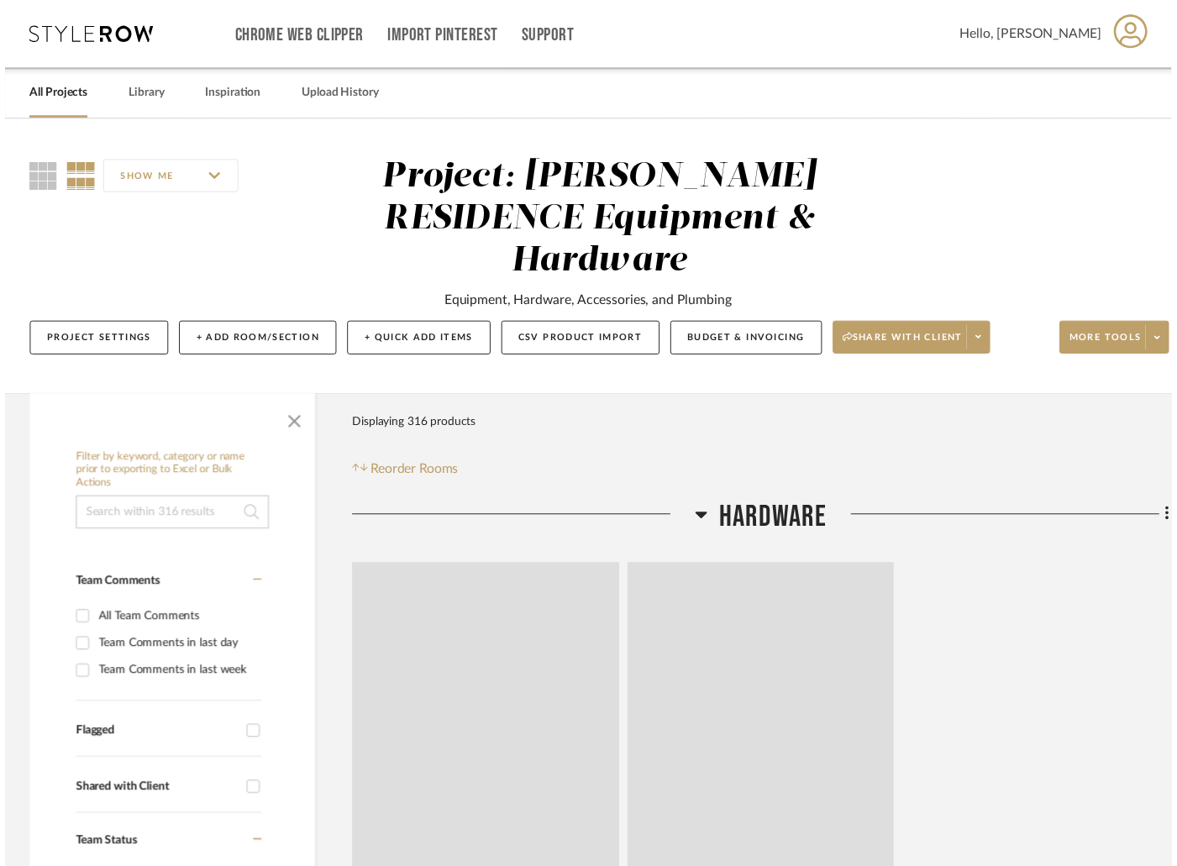
scroll to position [0, 21]
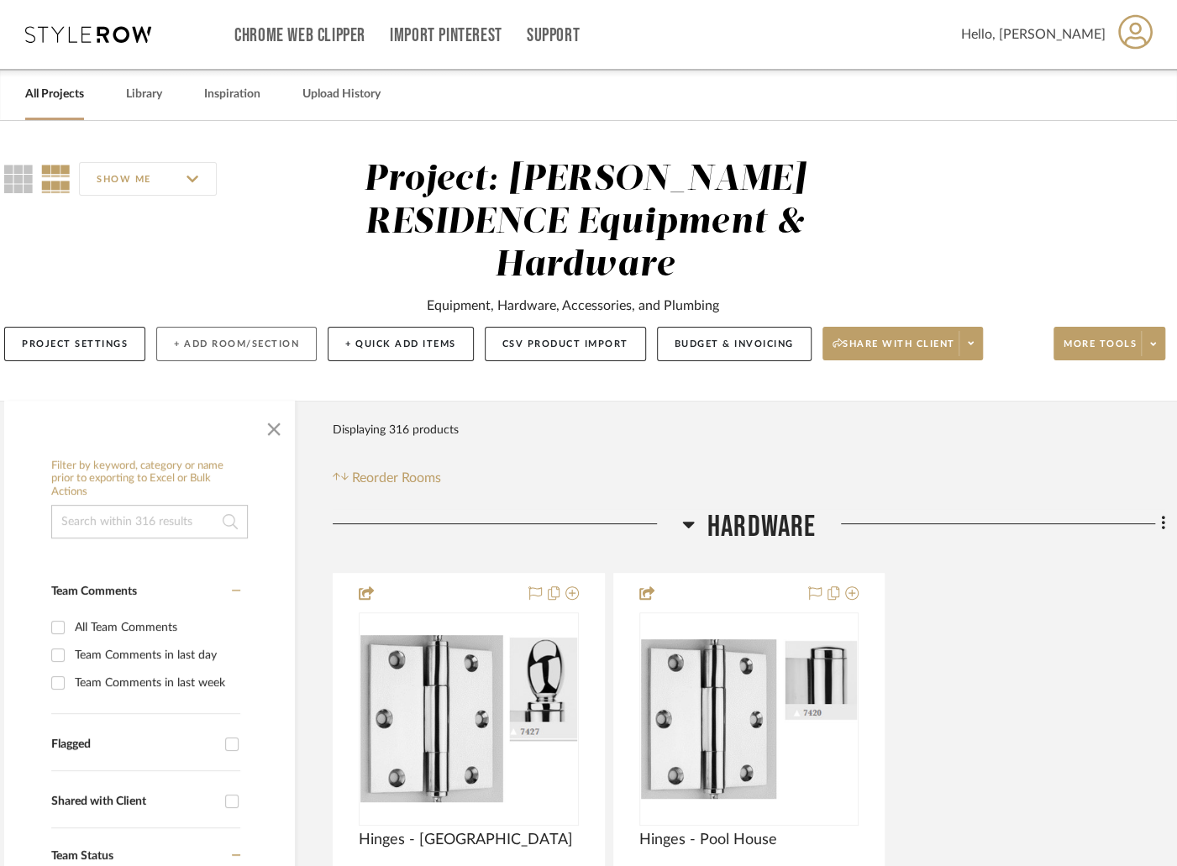
click at [243, 327] on button "+ Add Room/Section" at bounding box center [236, 344] width 160 height 34
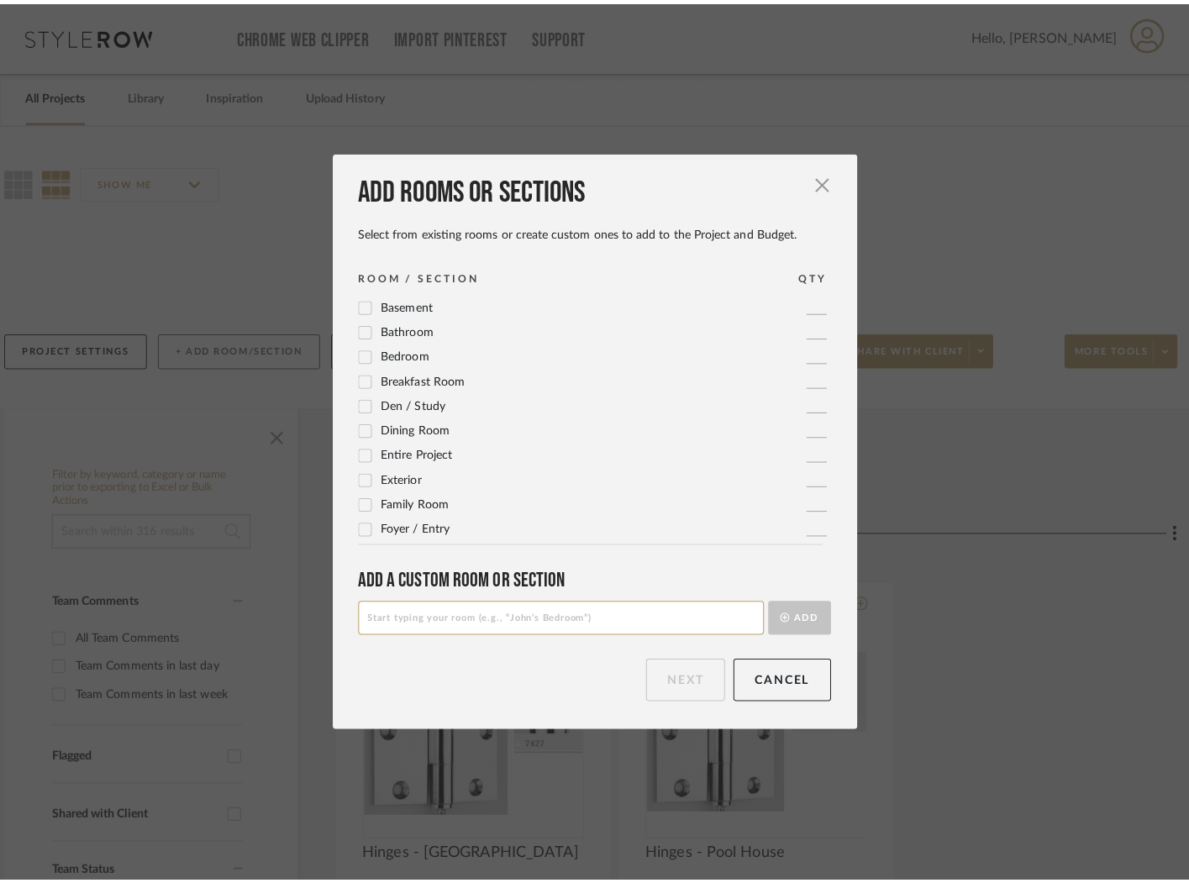
scroll to position [0, 0]
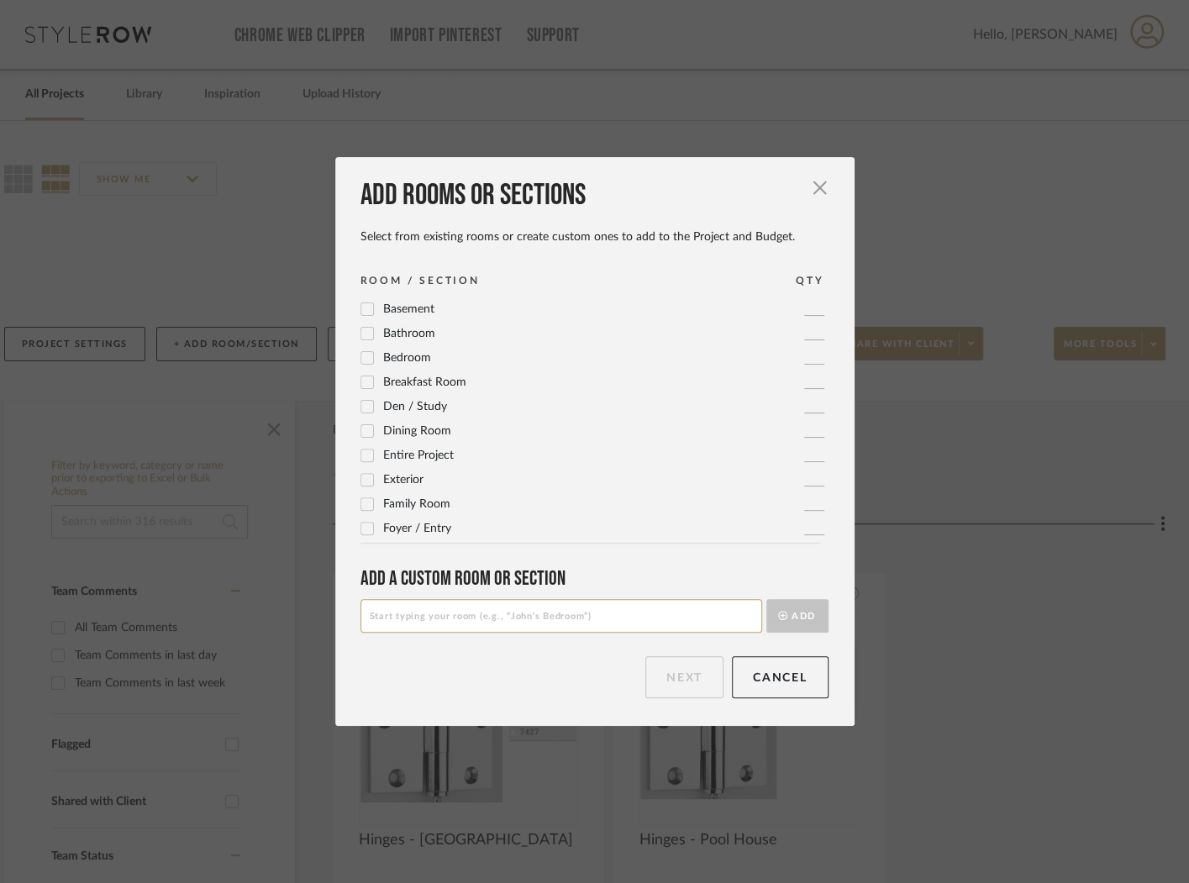
click at [498, 626] on input at bounding box center [561, 616] width 402 height 34
type input "104 Dining Room"
click at [778, 613] on icon "submit" at bounding box center [782, 615] width 9 height 9
click at [676, 665] on button "Next" at bounding box center [684, 677] width 78 height 42
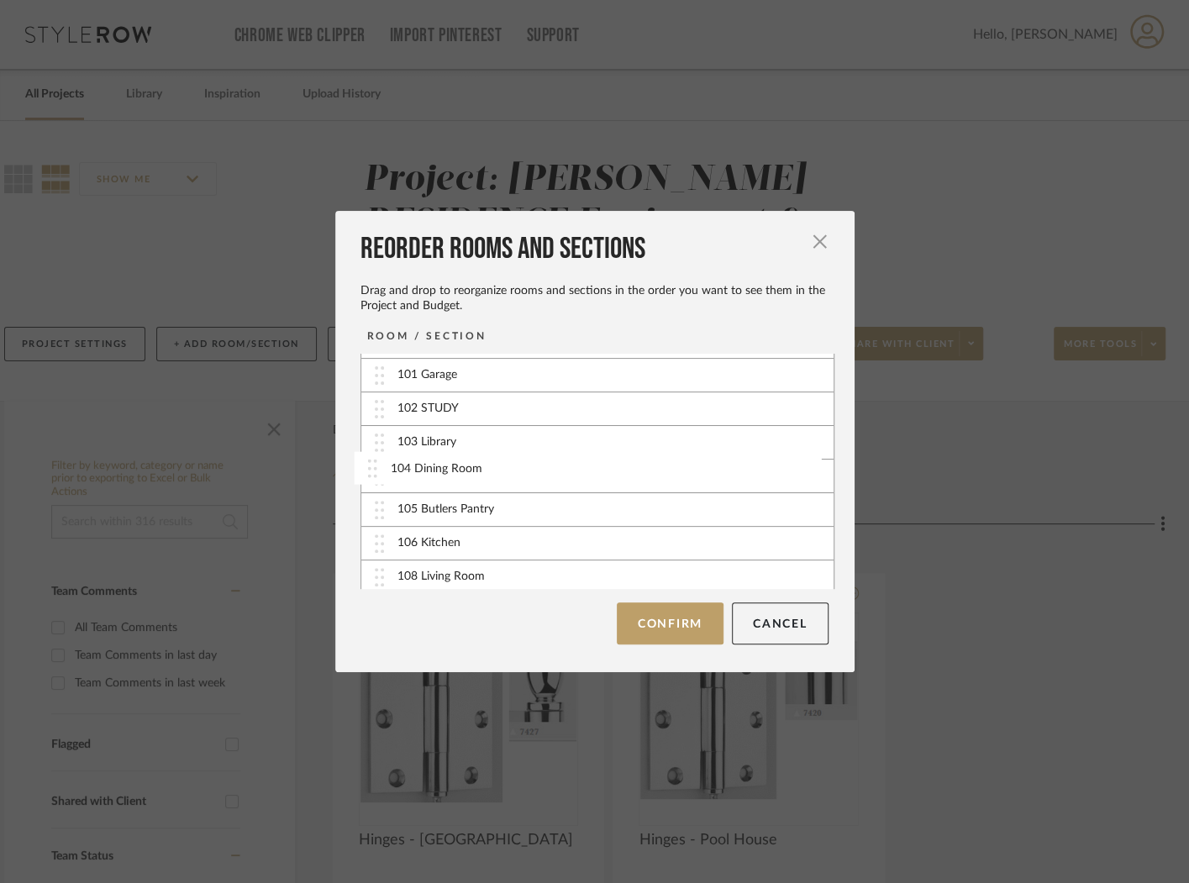
scroll to position [55, 0]
drag, startPoint x: 470, startPoint y: 572, endPoint x: 468, endPoint y: 477, distance: 95.0
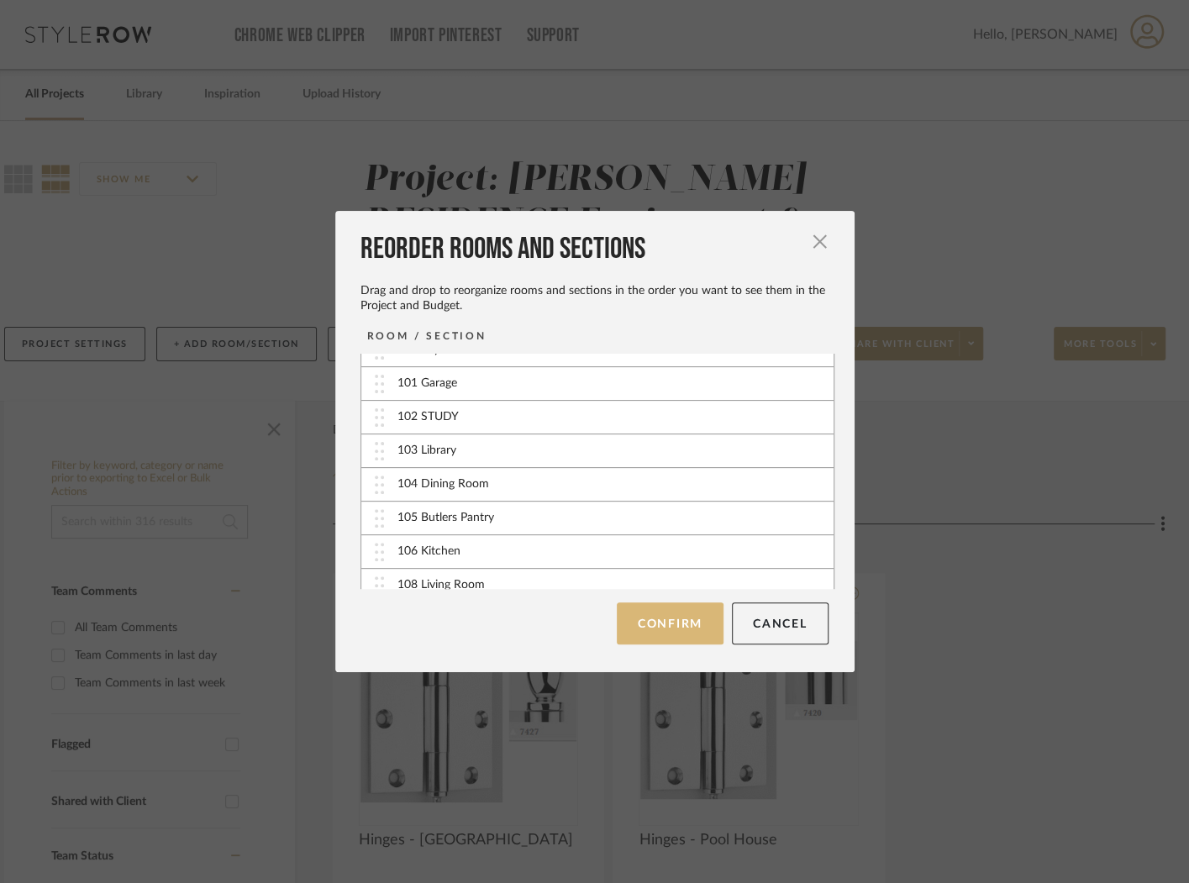
click at [634, 621] on button "Confirm" at bounding box center [670, 623] width 107 height 42
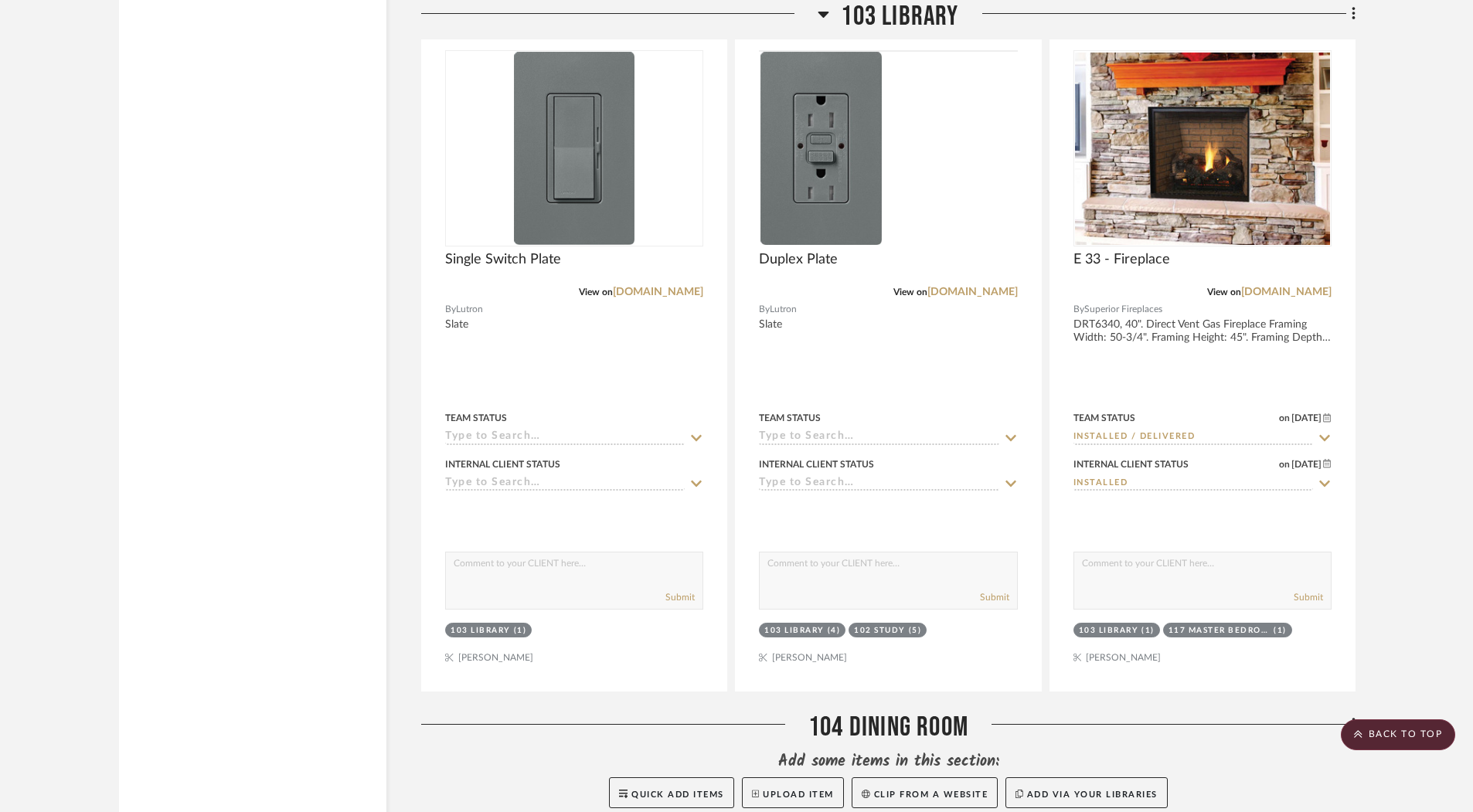
scroll to position [3459, 0]
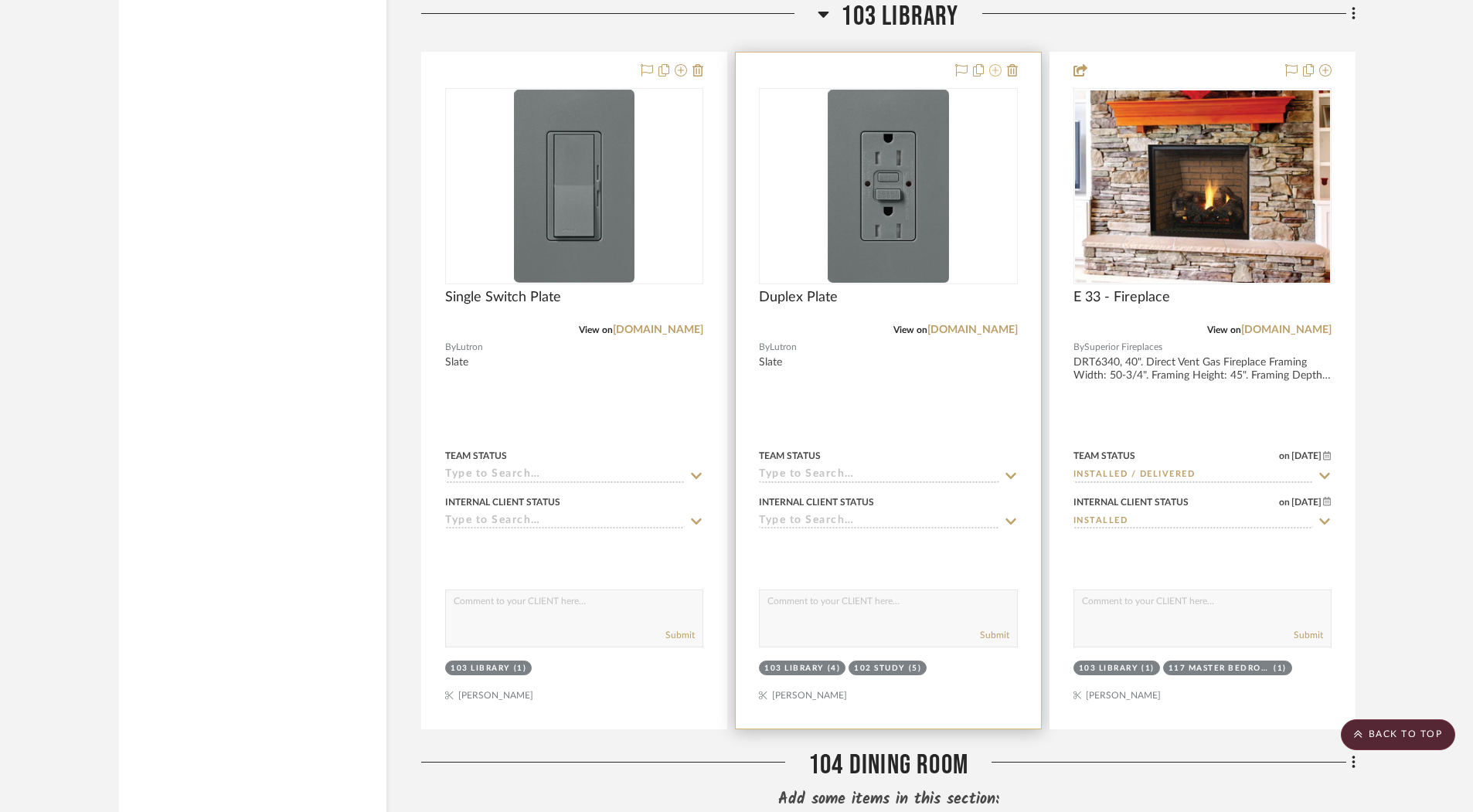
click at [989, 70] on icon at bounding box center [995, 70] width 12 height 12
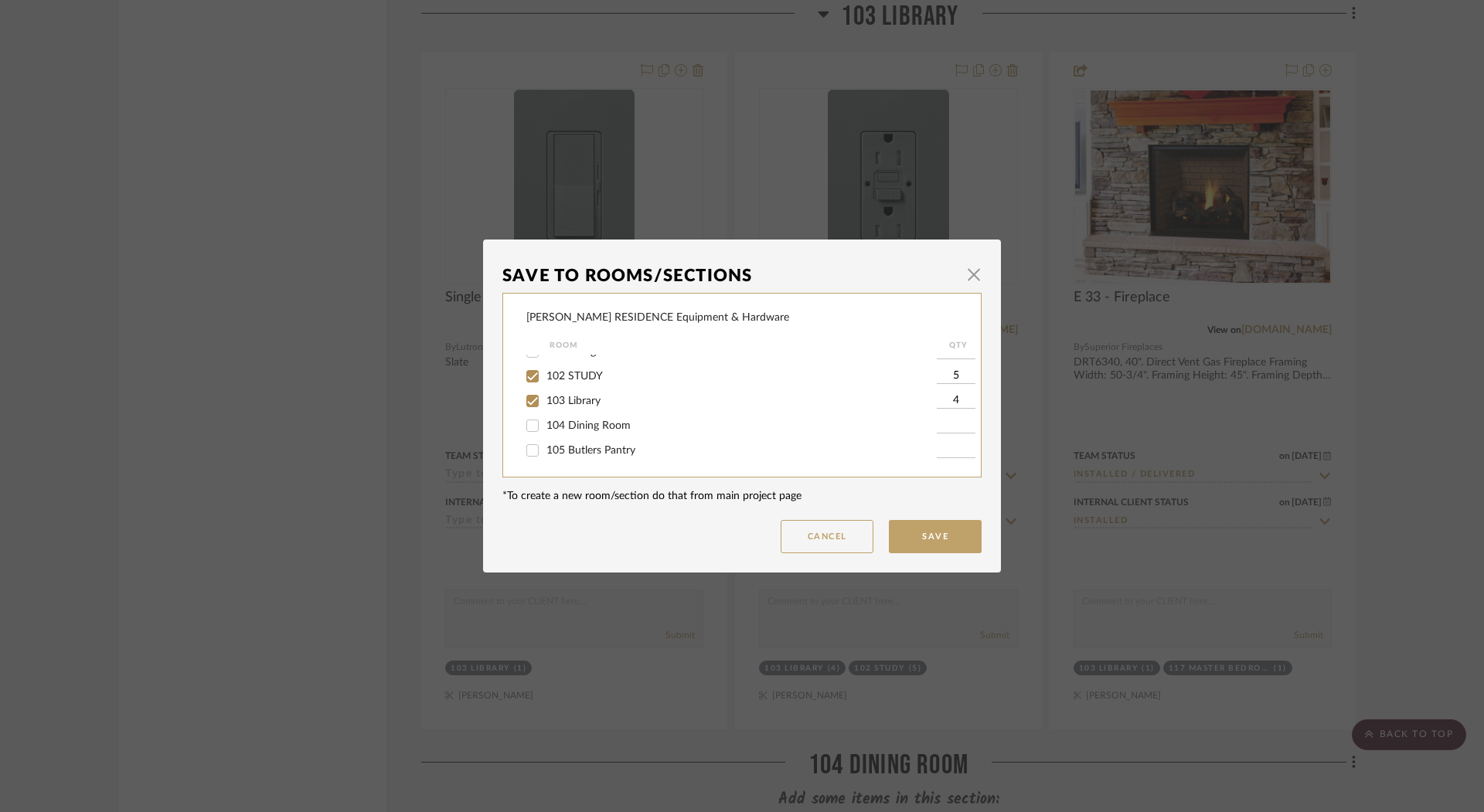
scroll to position [62, 0]
click at [591, 432] on span "104 Dining Room" at bounding box center [589, 429] width 85 height 11
click at [545, 432] on input "104 Dining Room" at bounding box center [532, 429] width 25 height 25
checkbox input "true"
click at [950, 433] on input "1" at bounding box center [956, 429] width 39 height 16
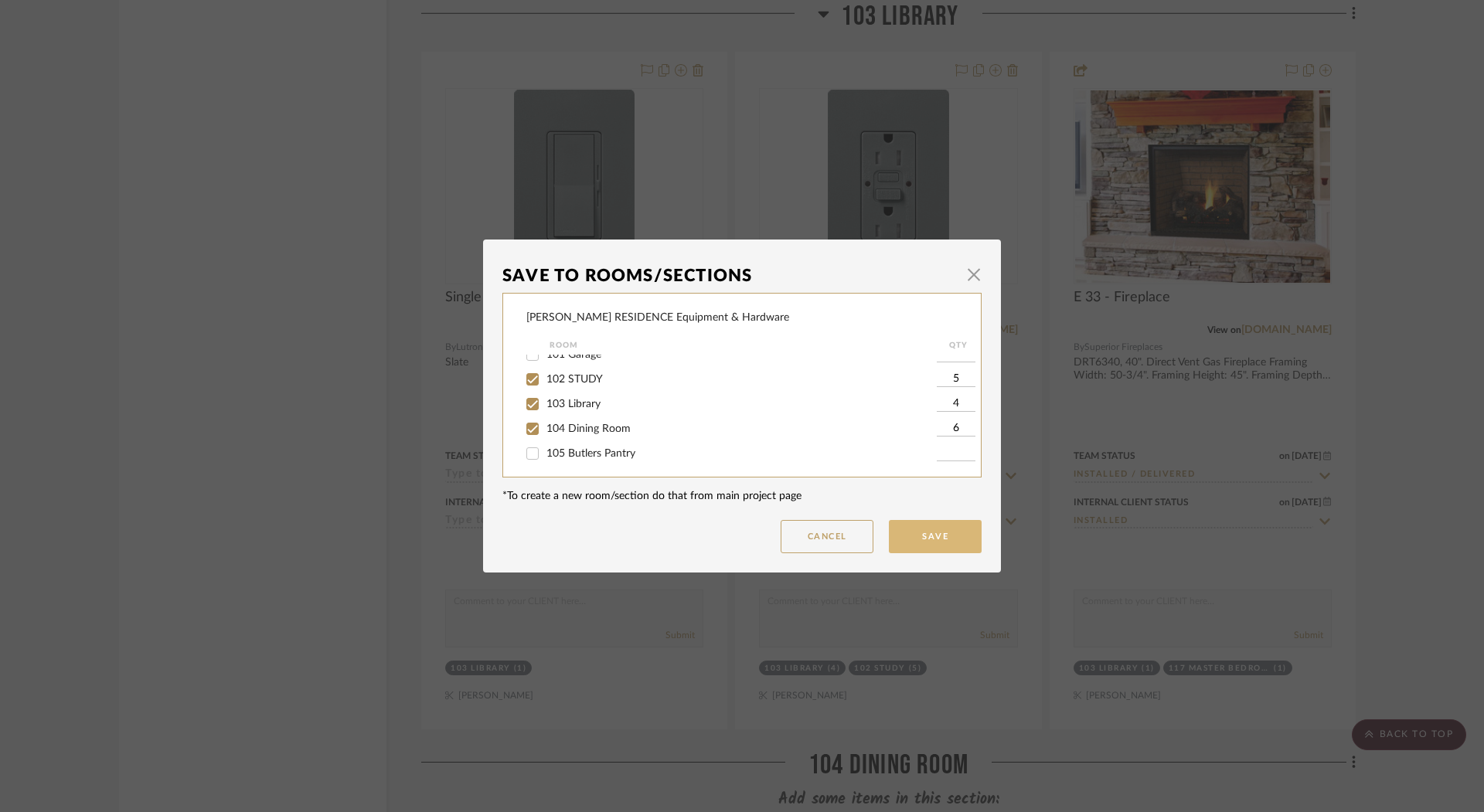
type input "6"
click at [961, 526] on button "Save" at bounding box center [935, 536] width 93 height 33
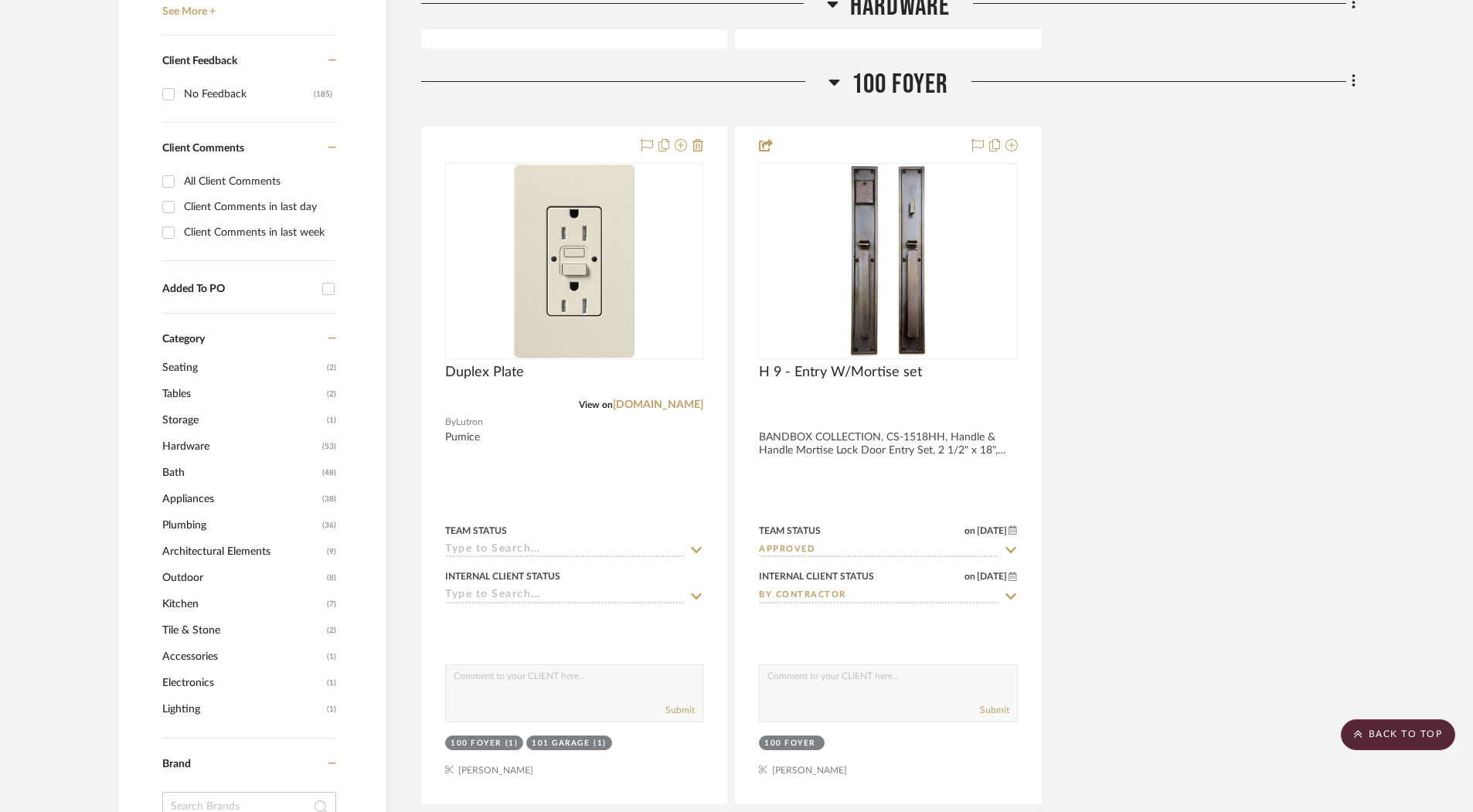
scroll to position [1131, 0]
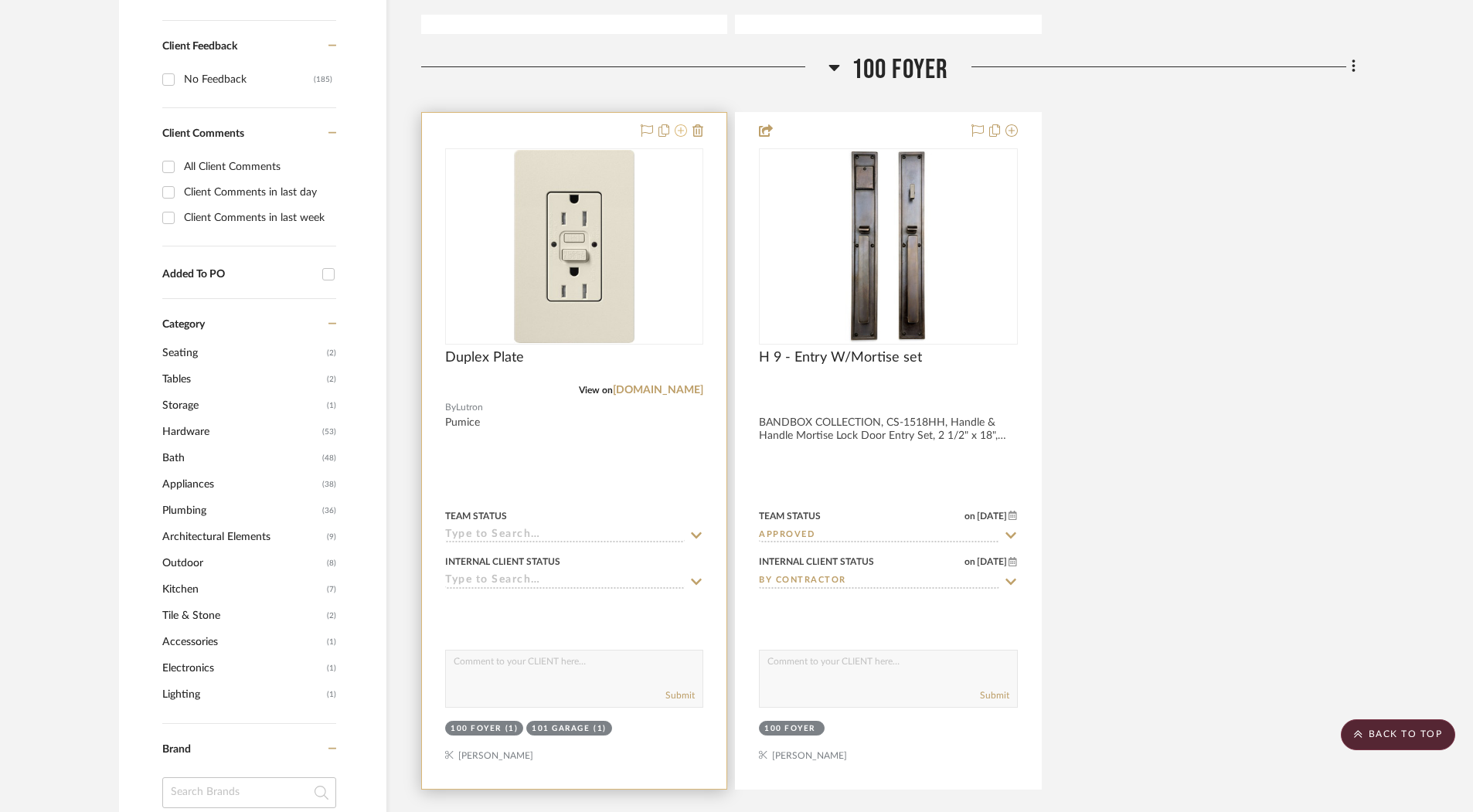
click at [681, 130] on icon at bounding box center [681, 130] width 12 height 12
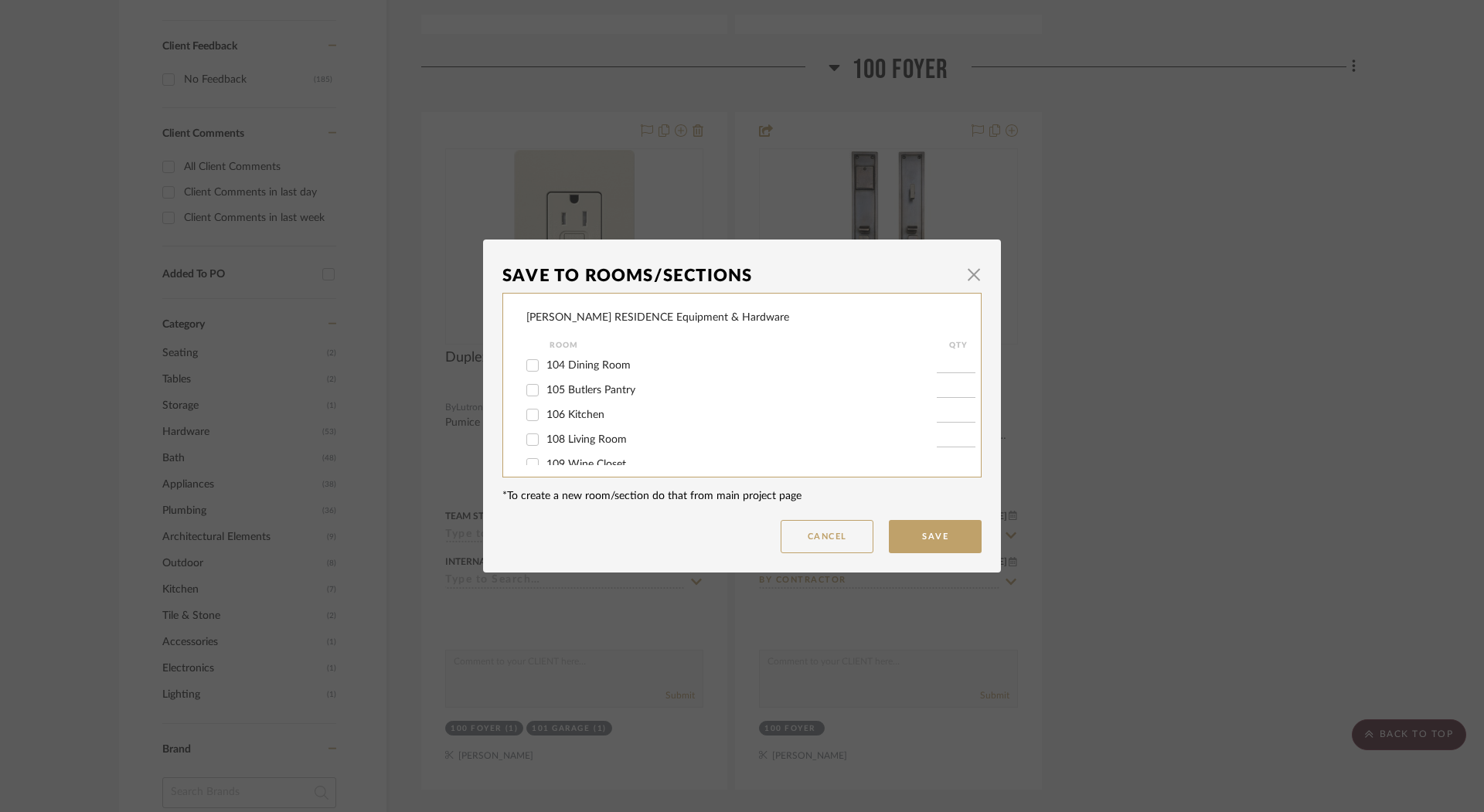
scroll to position [128, 0]
click at [515, 393] on div "COBLE RESIDENCE Equipment & Hardware Room QTY HARDWARE 100 Foyer 1 101 Garage 1…" at bounding box center [742, 384] width 479 height 185
click at [529, 393] on input "105 Butlers Pantry" at bounding box center [532, 387] width 25 height 25
checkbox input "true"
type input "1"
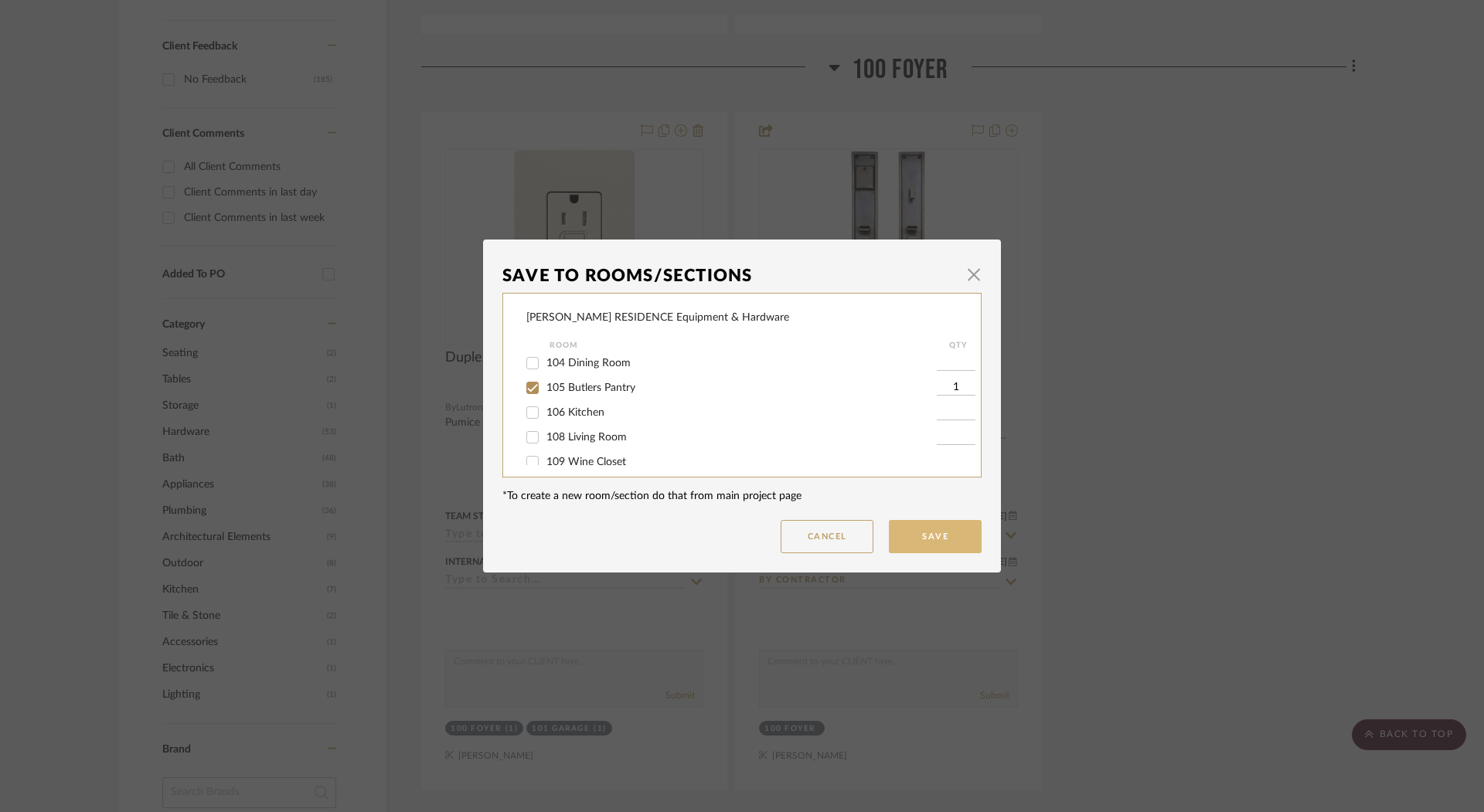
click at [936, 541] on button "Save" at bounding box center [935, 536] width 93 height 33
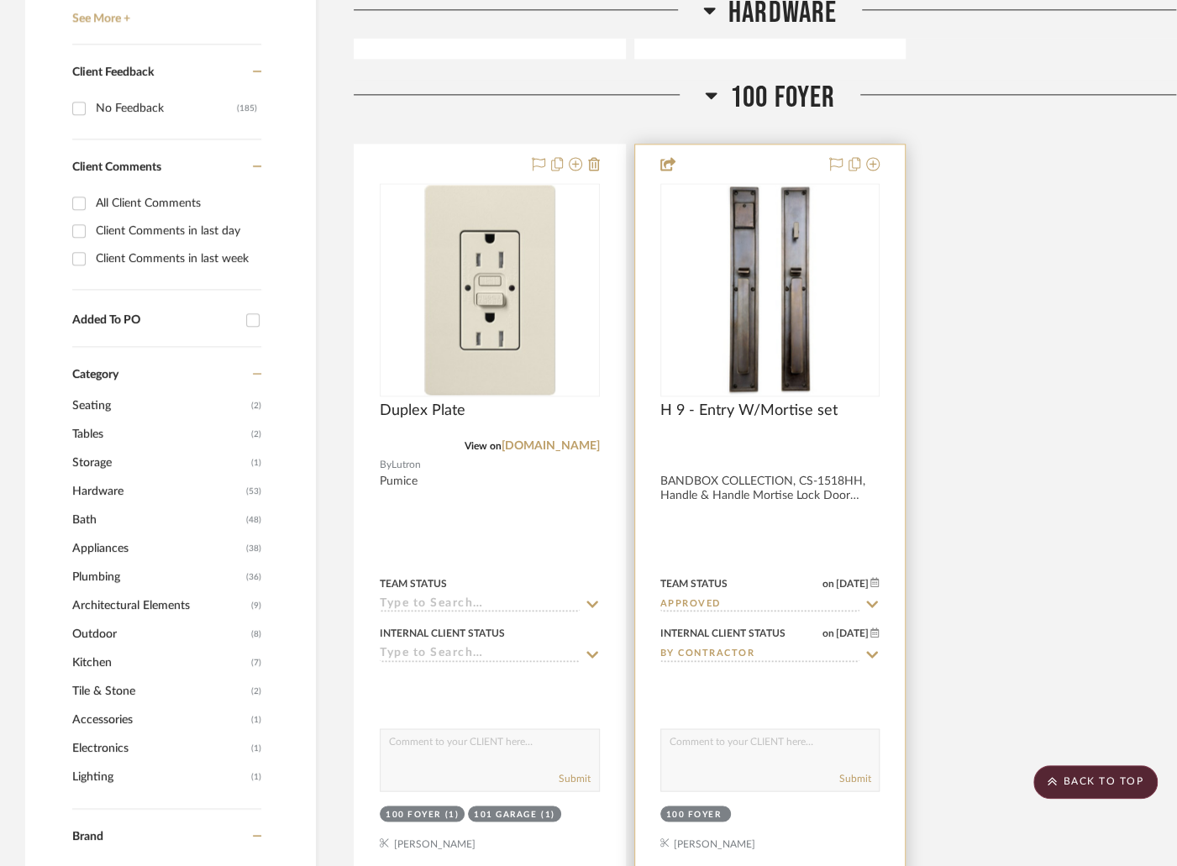
scroll to position [1255, 0]
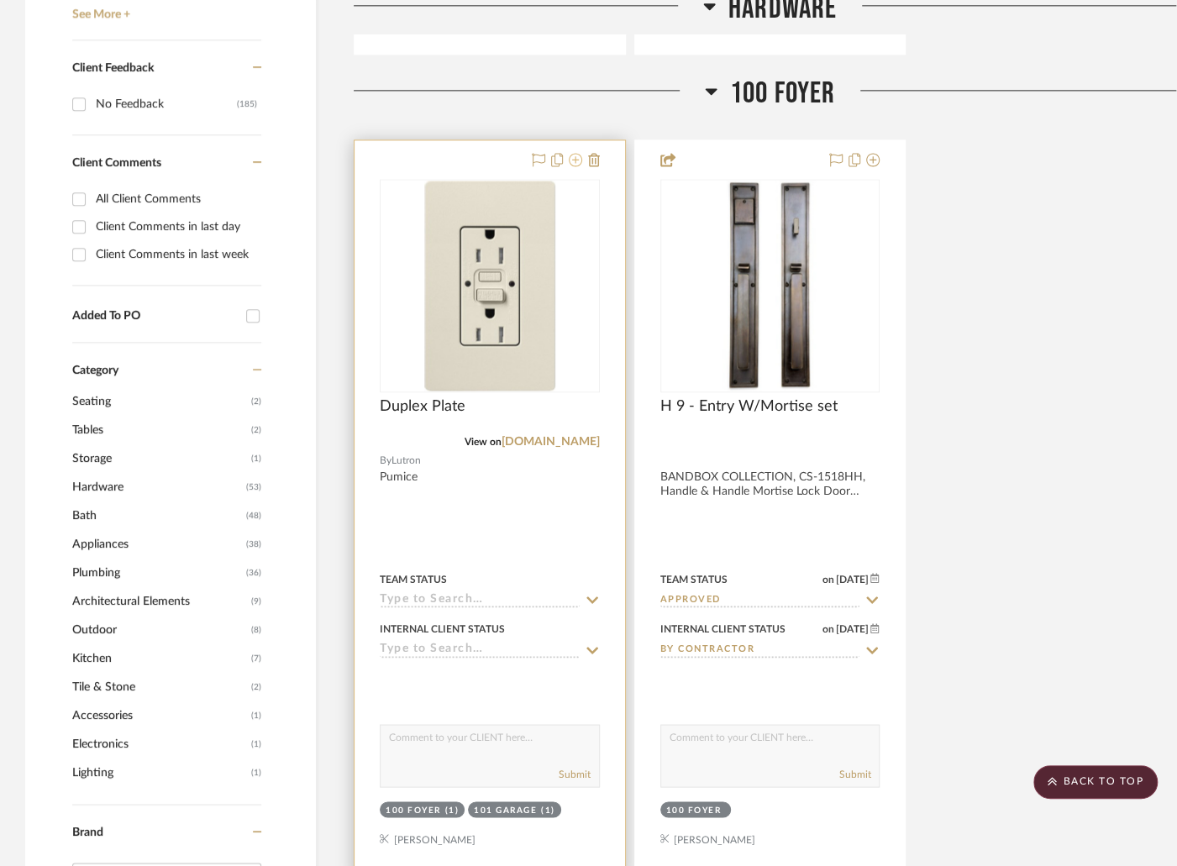
click at [577, 153] on icon at bounding box center [575, 159] width 13 height 13
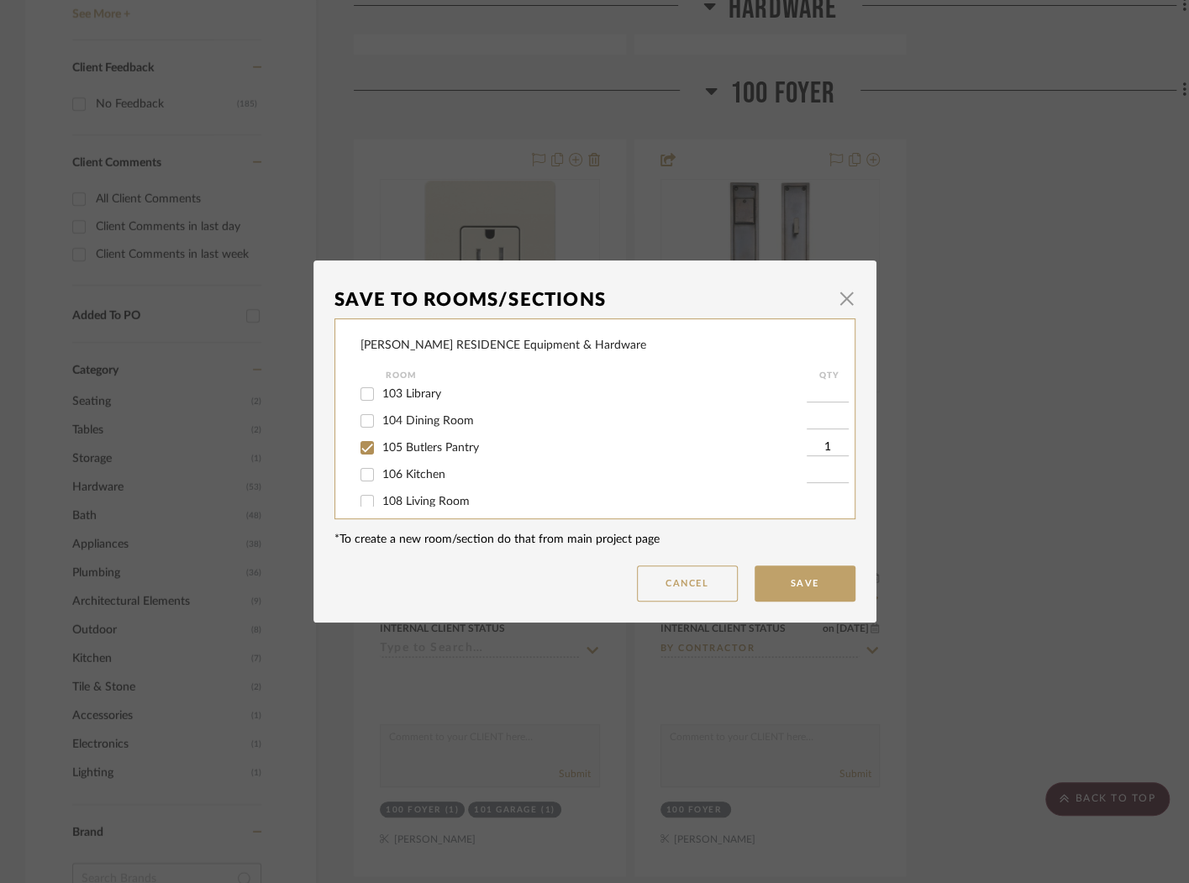
scroll to position [129, 0]
click at [399, 464] on span "106 Kitchen" at bounding box center [413, 458] width 63 height 12
click at [381, 470] on input "106 Kitchen" at bounding box center [367, 457] width 27 height 27
checkbox input "true"
type input "1"
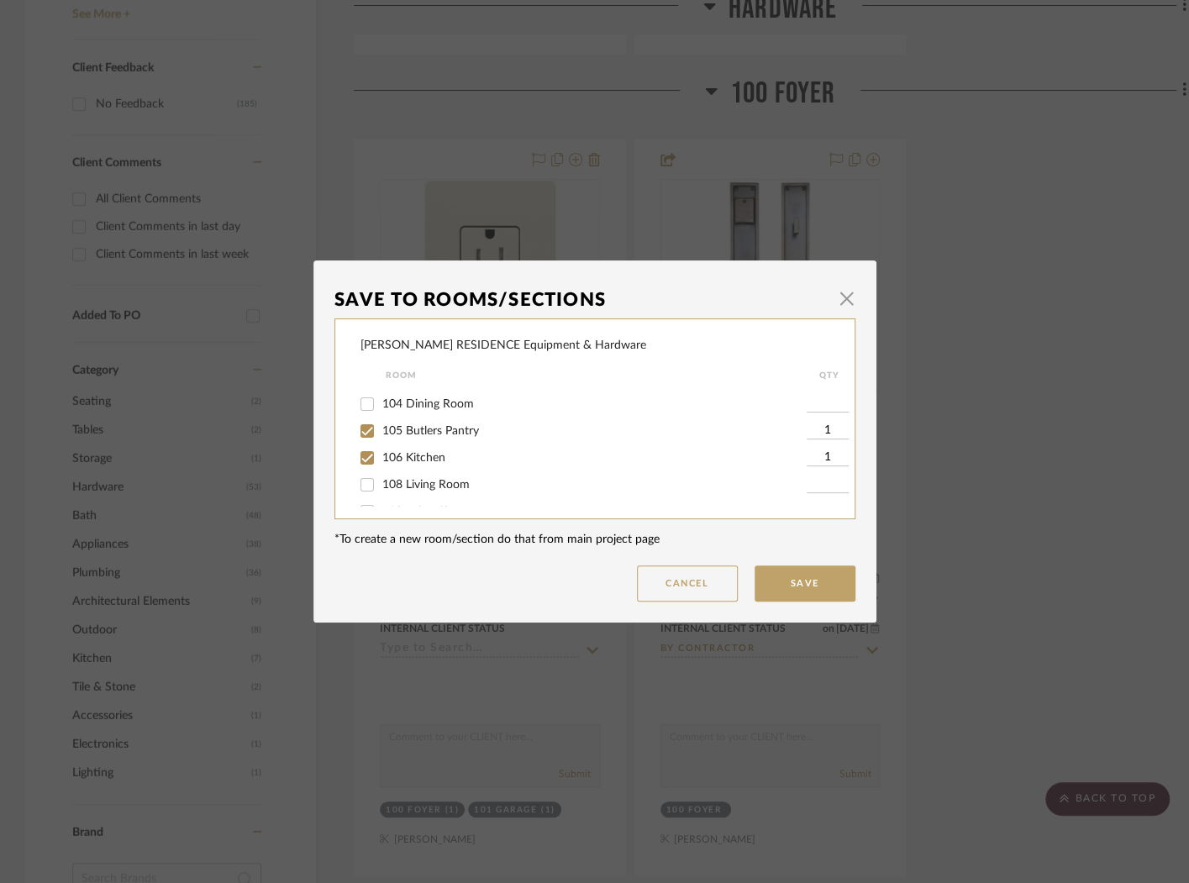
drag, startPoint x: 826, startPoint y: 455, endPoint x: 802, endPoint y: 461, distance: 24.2
click at [807, 461] on div "1" at bounding box center [830, 457] width 46 height 27
click at [824, 465] on input "1" at bounding box center [828, 458] width 42 height 17
type input "4"
click at [835, 566] on button "Save" at bounding box center [805, 583] width 101 height 36
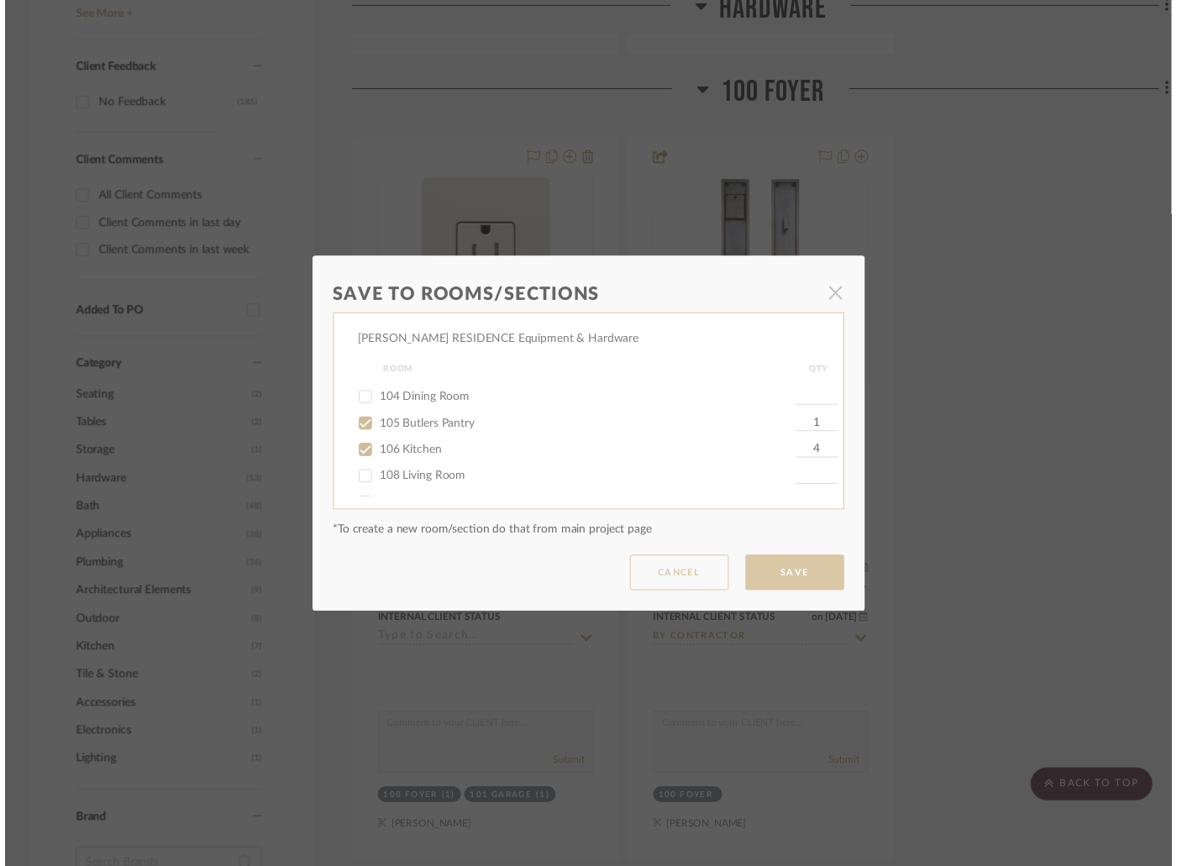
scroll to position [1255, 0]
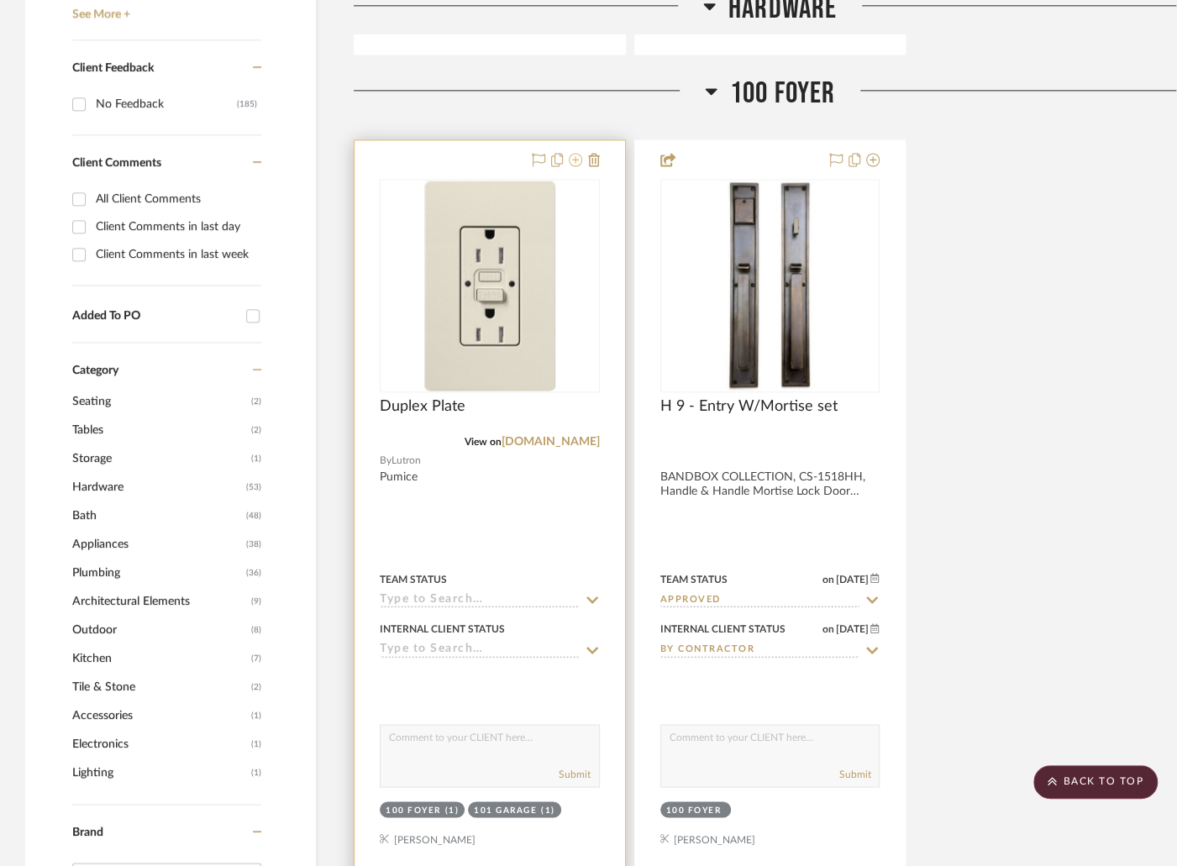
click at [571, 153] on icon at bounding box center [575, 159] width 13 height 13
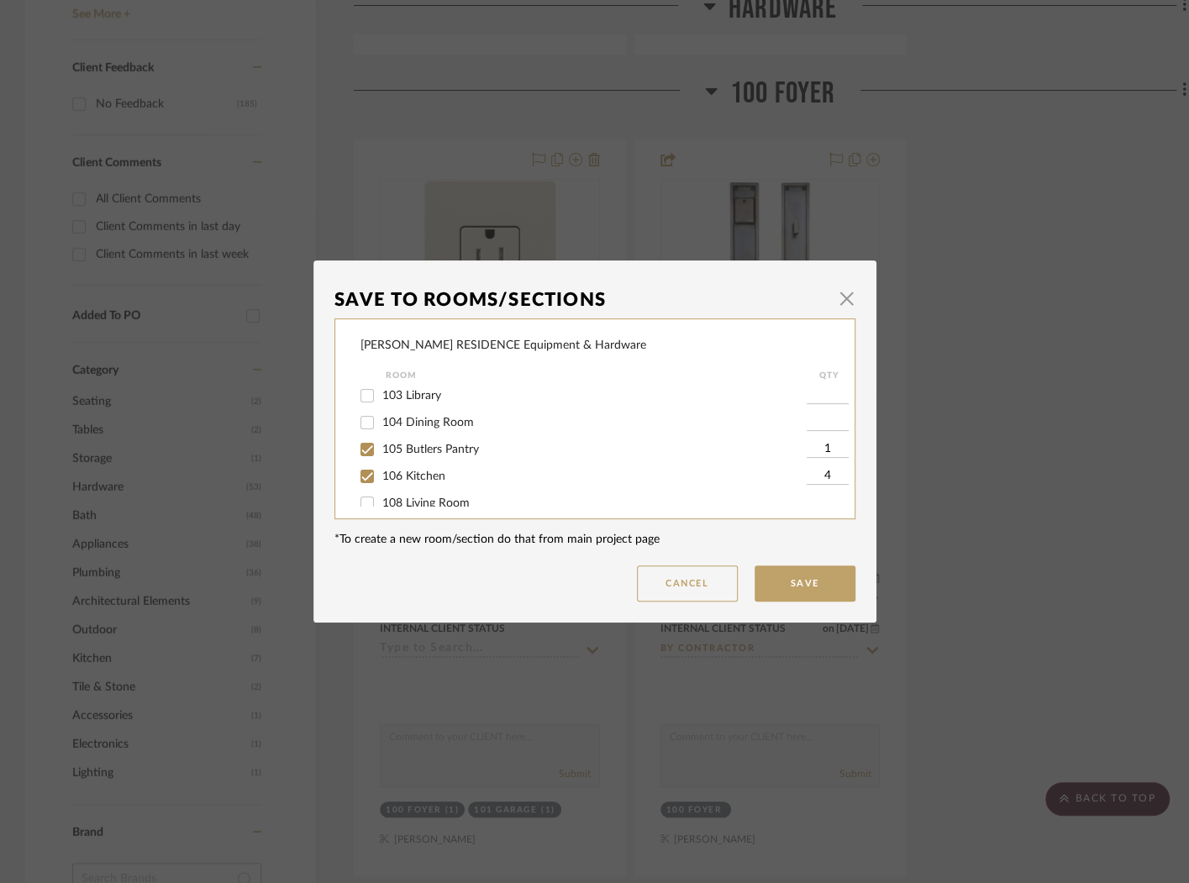
scroll to position [140, 0]
drag, startPoint x: 829, startPoint y: 452, endPoint x: 809, endPoint y: 450, distance: 20.3
click at [809, 450] on input "4" at bounding box center [828, 447] width 42 height 17
type input "6"
click at [792, 570] on button "Save" at bounding box center [805, 583] width 101 height 36
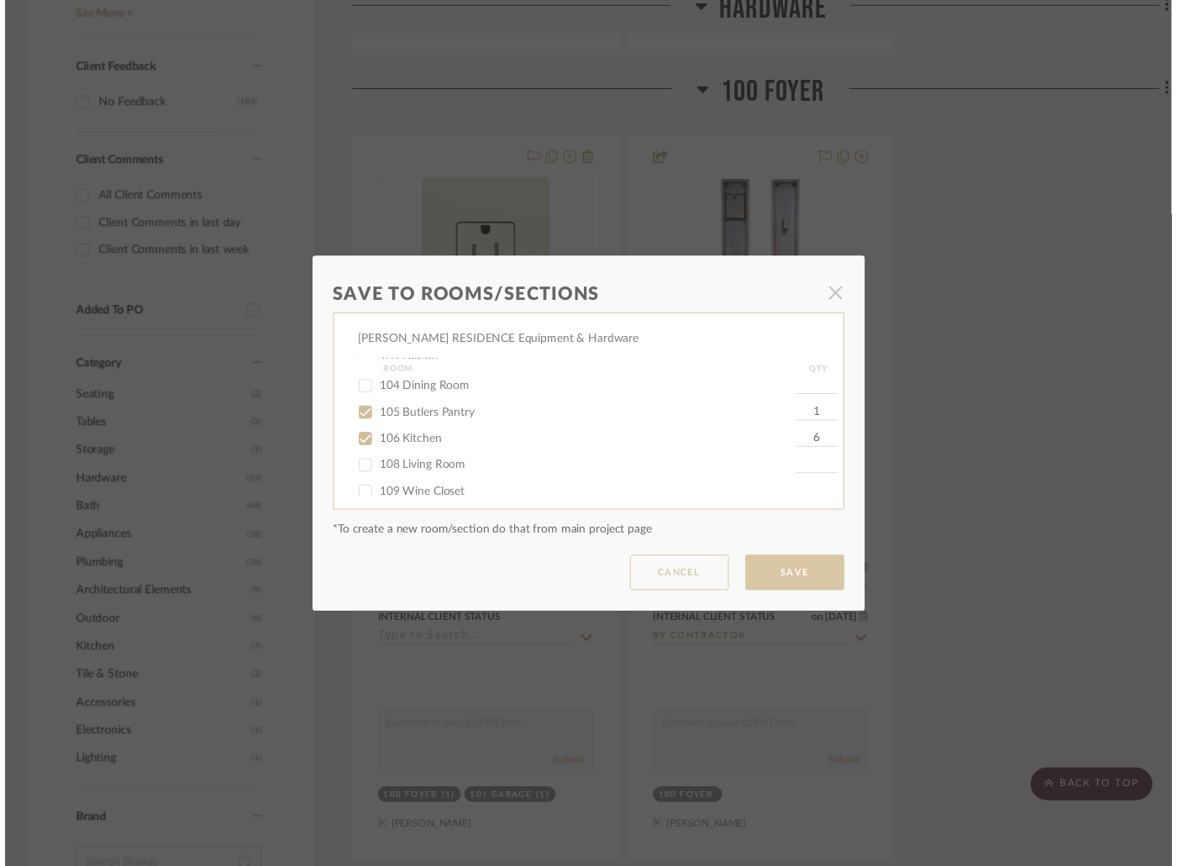
scroll to position [1255, 0]
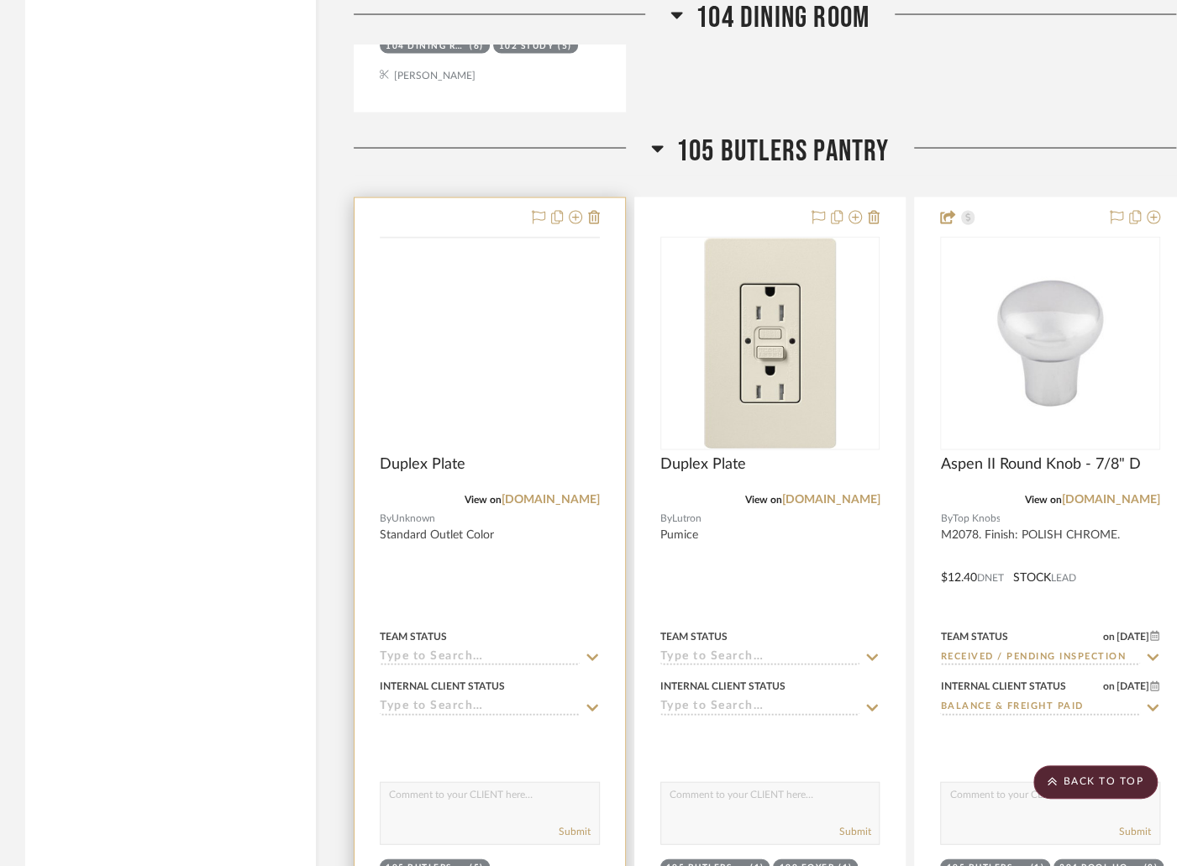
scroll to position [5266, 0]
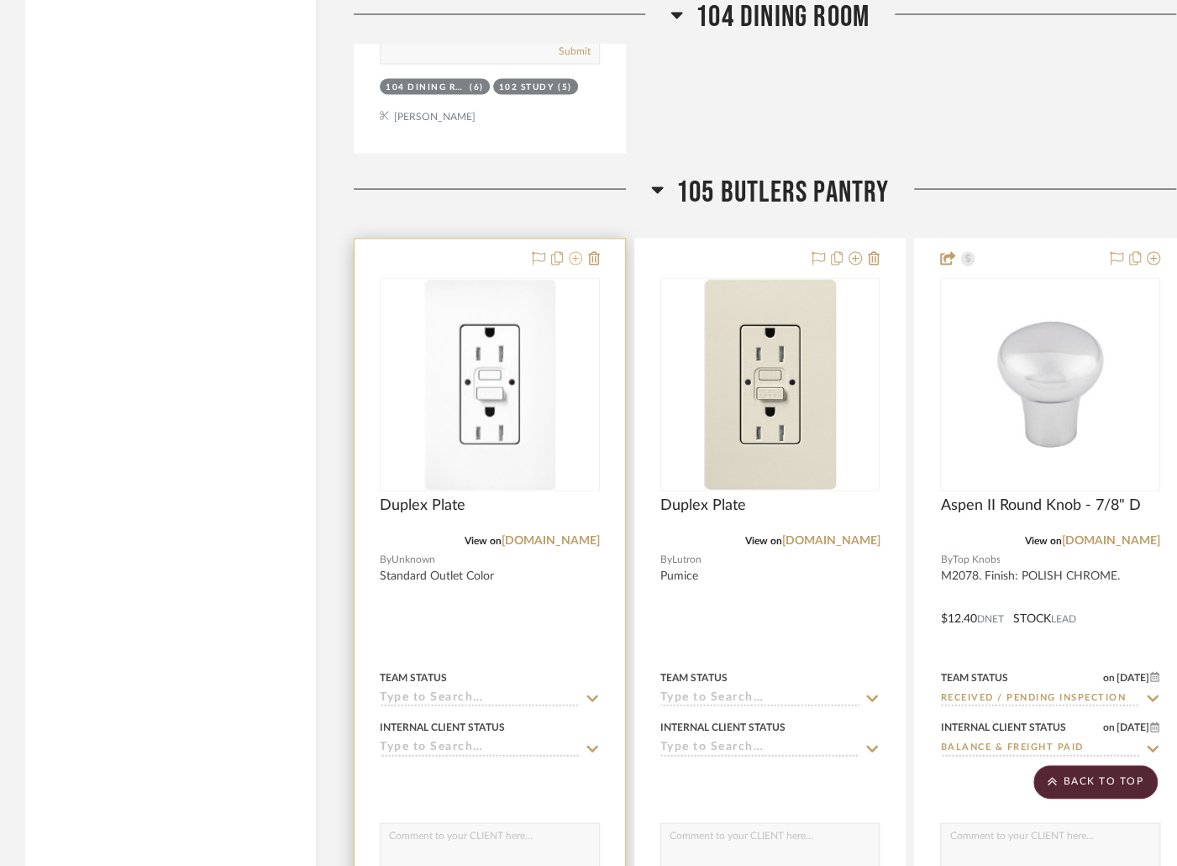
click at [569, 251] on icon at bounding box center [575, 257] width 13 height 13
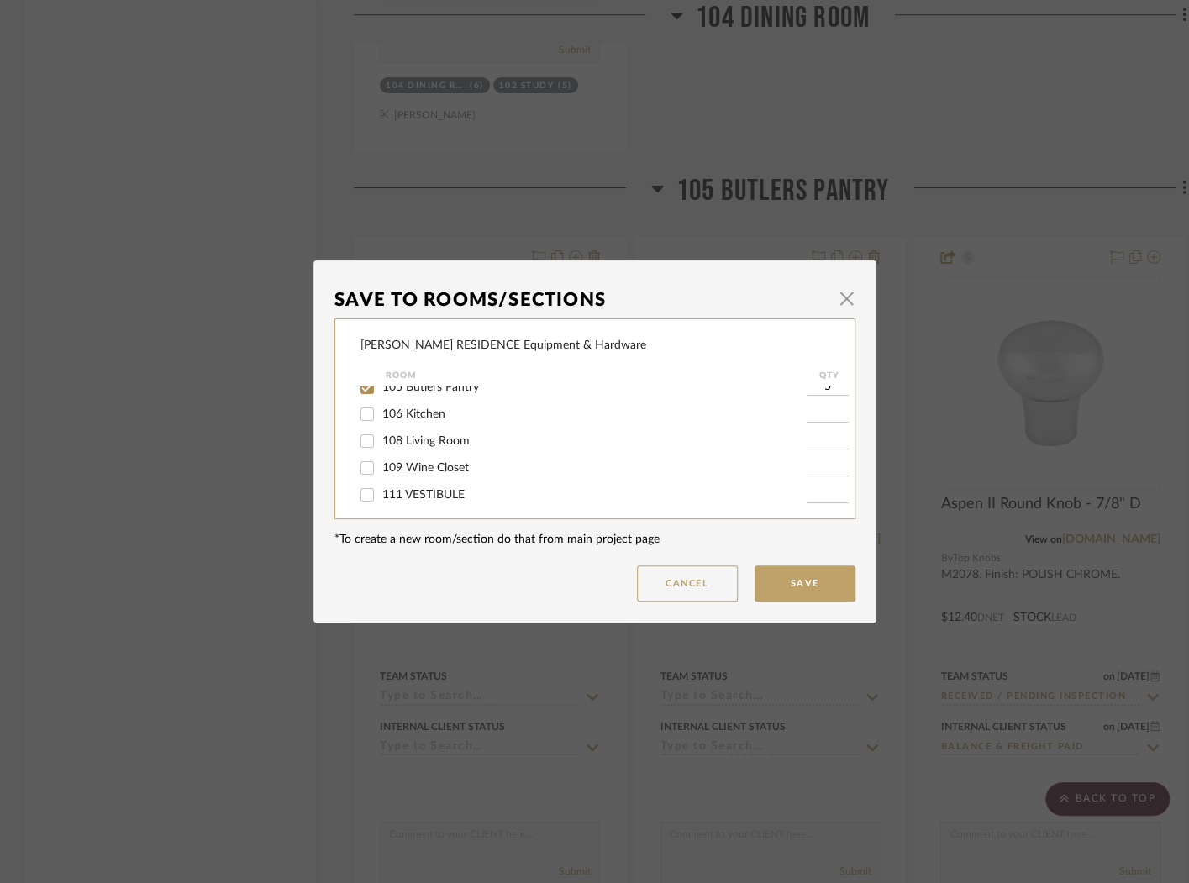
scroll to position [118, 0]
click at [814, 475] on input at bounding box center [828, 468] width 42 height 17
type input "6"
click at [830, 581] on button "Save" at bounding box center [805, 583] width 101 height 36
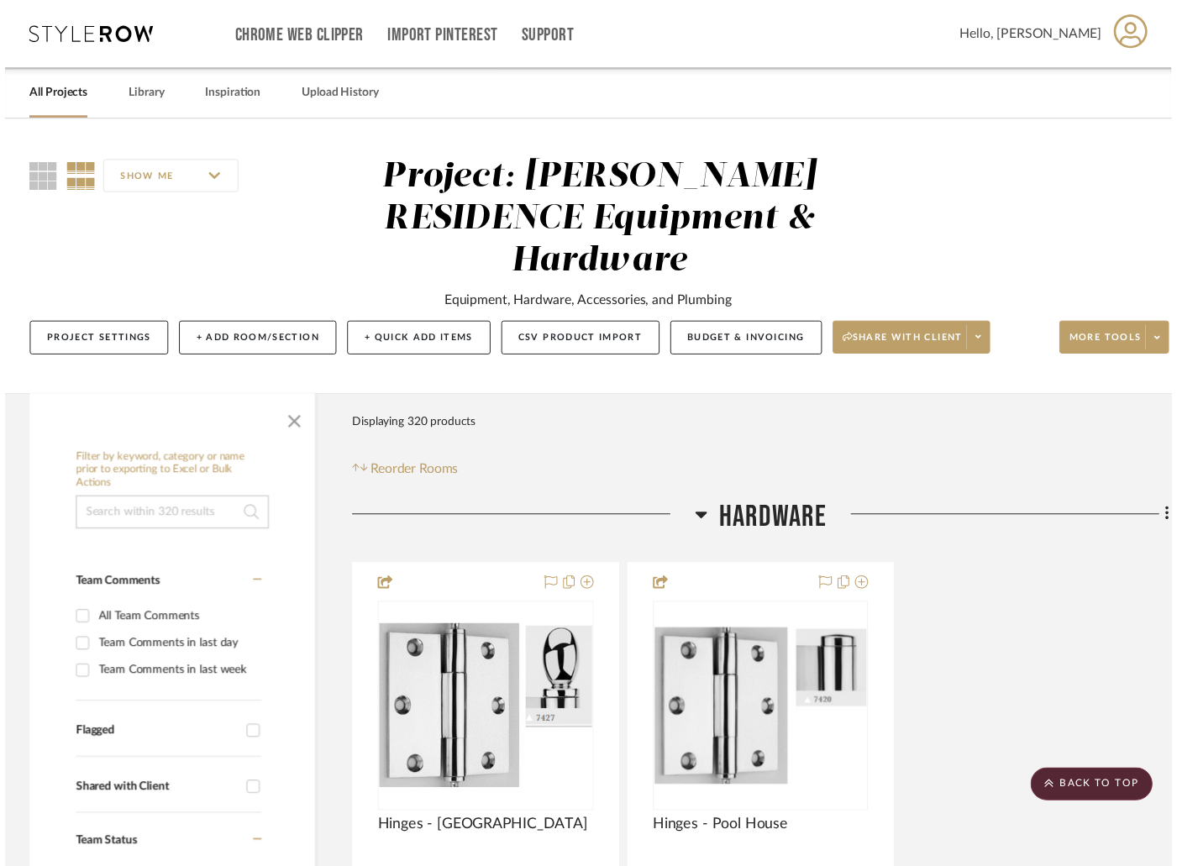
scroll to position [5266, 0]
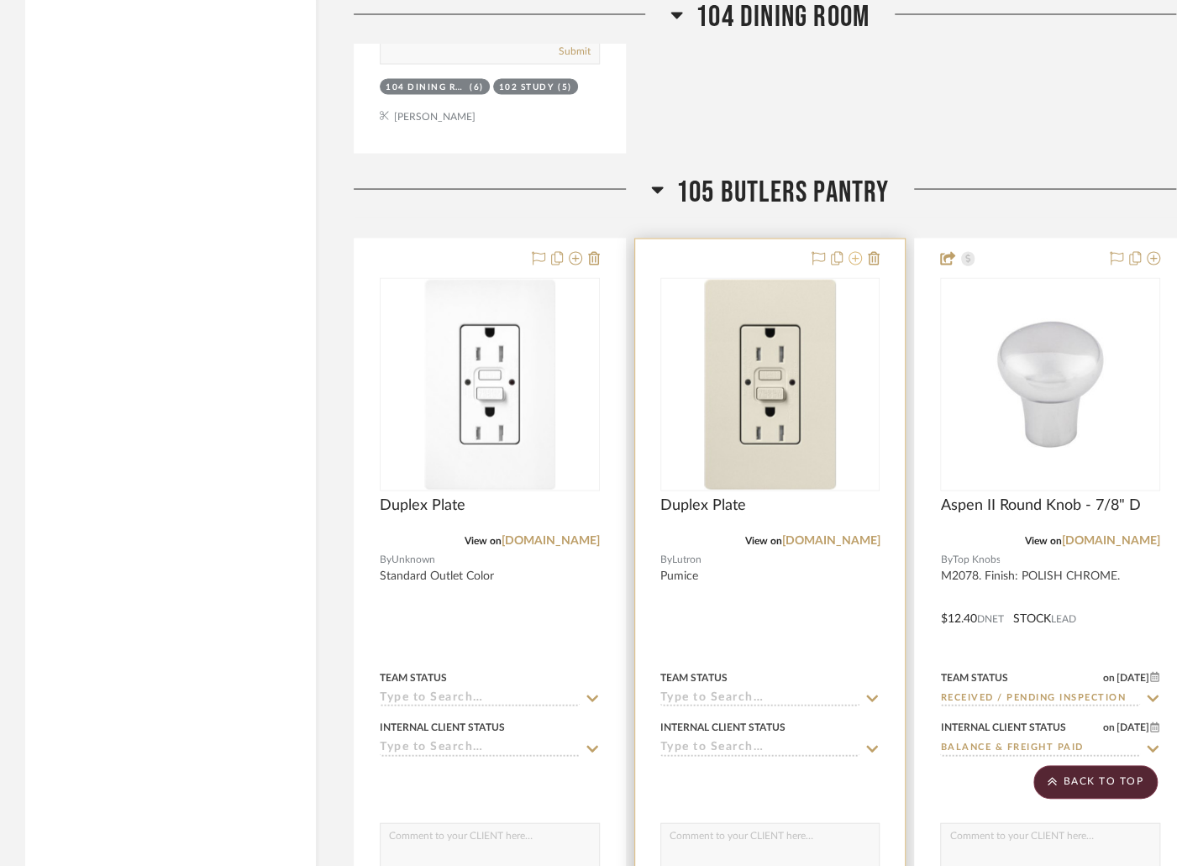
click at [859, 251] on icon at bounding box center [855, 257] width 13 height 13
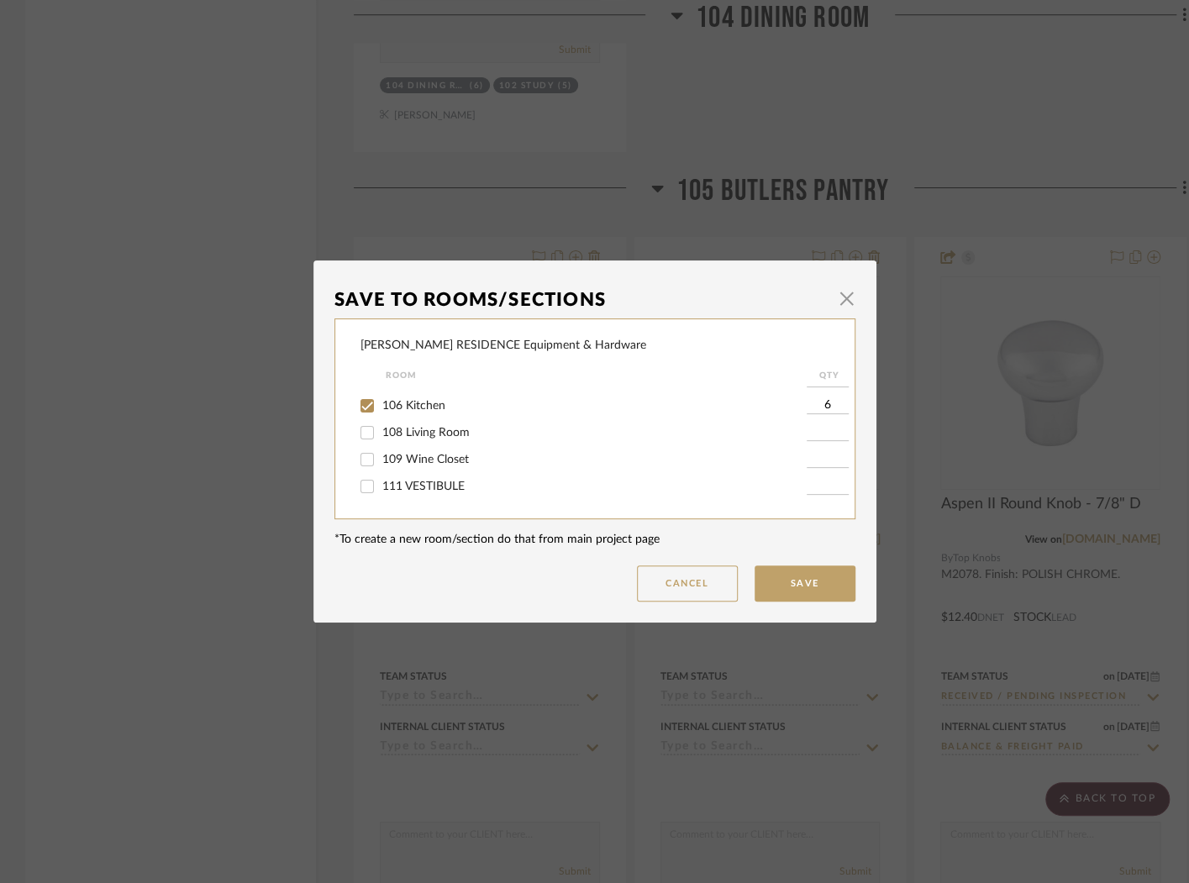
scroll to position [187, 0]
click at [449, 434] on span "108 Living Room" at bounding box center [425, 428] width 87 height 12
click at [381, 434] on input "108 Living Room" at bounding box center [367, 427] width 27 height 27
checkbox input "true"
type input "1"
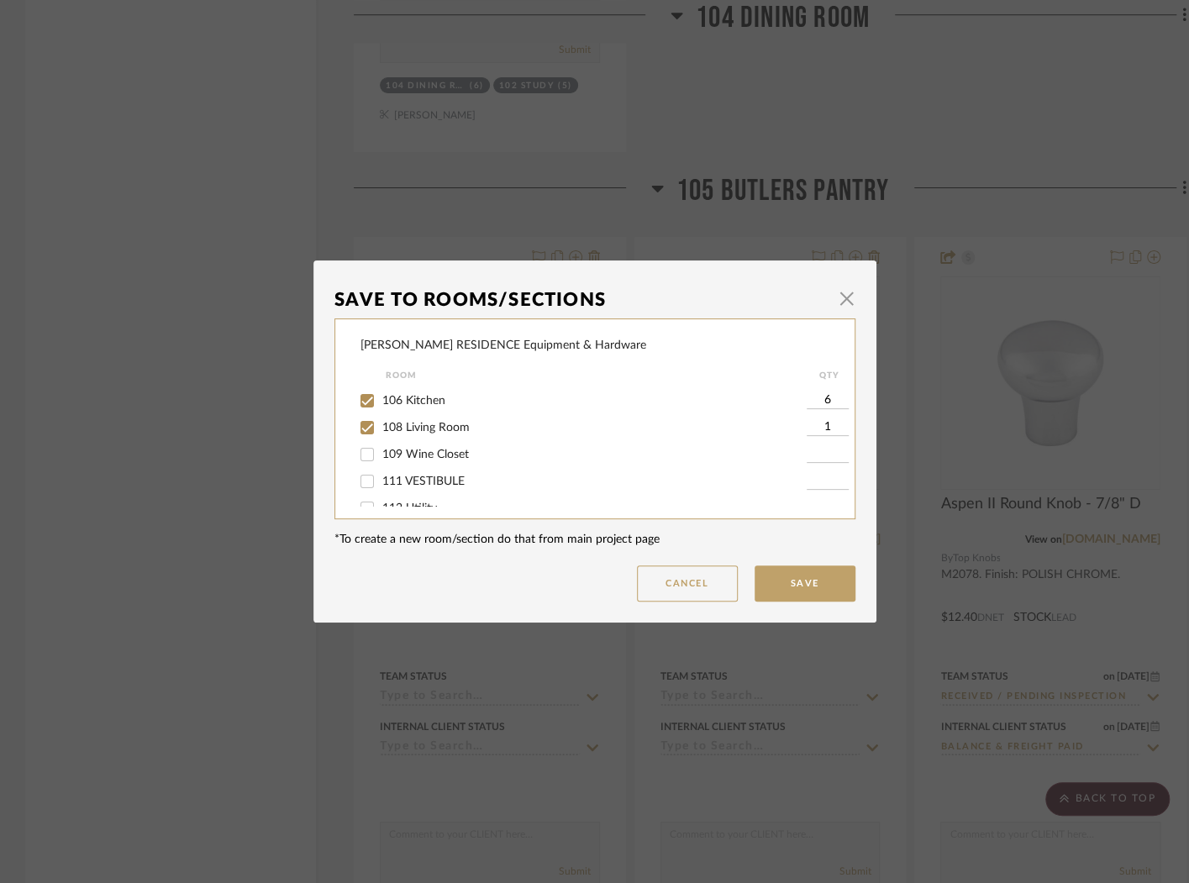
click at [818, 429] on input "1" at bounding box center [828, 427] width 42 height 17
type input "6"
click at [839, 575] on button "Save" at bounding box center [805, 583] width 101 height 36
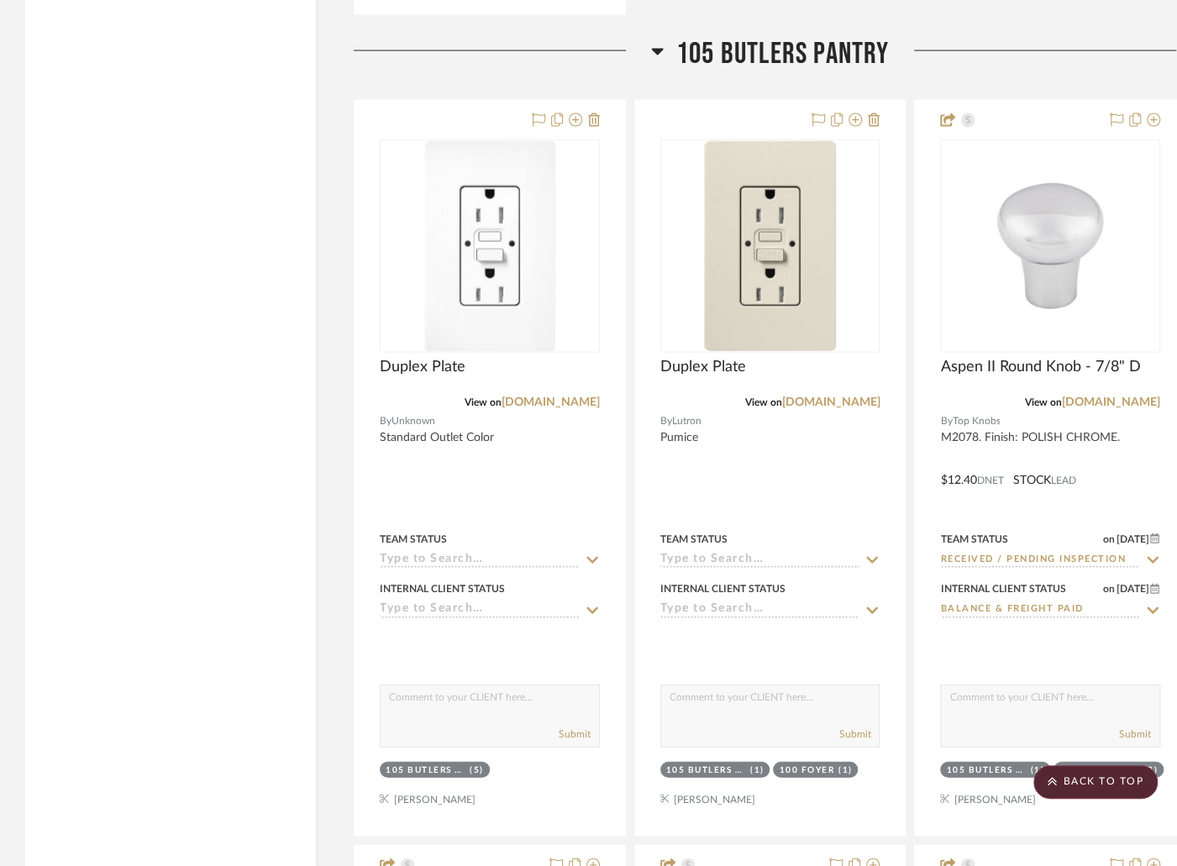
scroll to position [5408, 0]
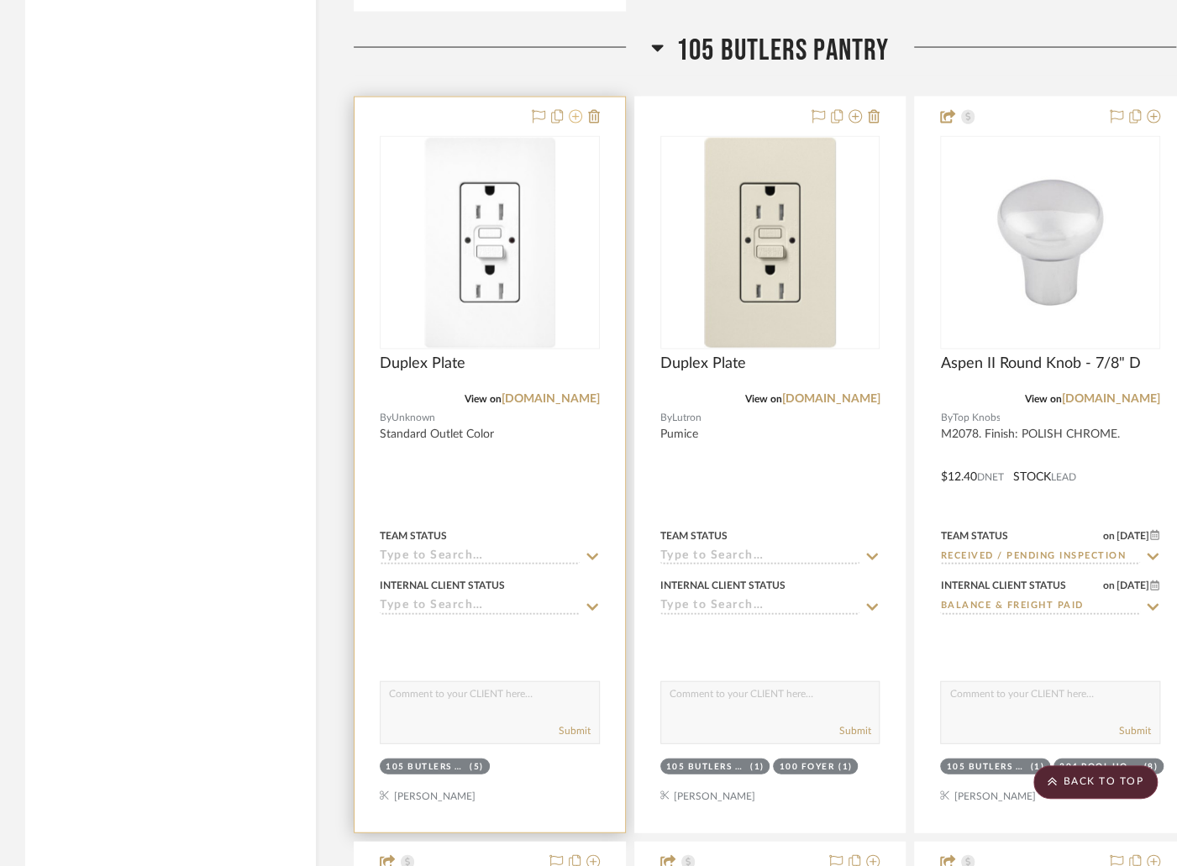
click at [574, 110] on icon at bounding box center [575, 116] width 13 height 13
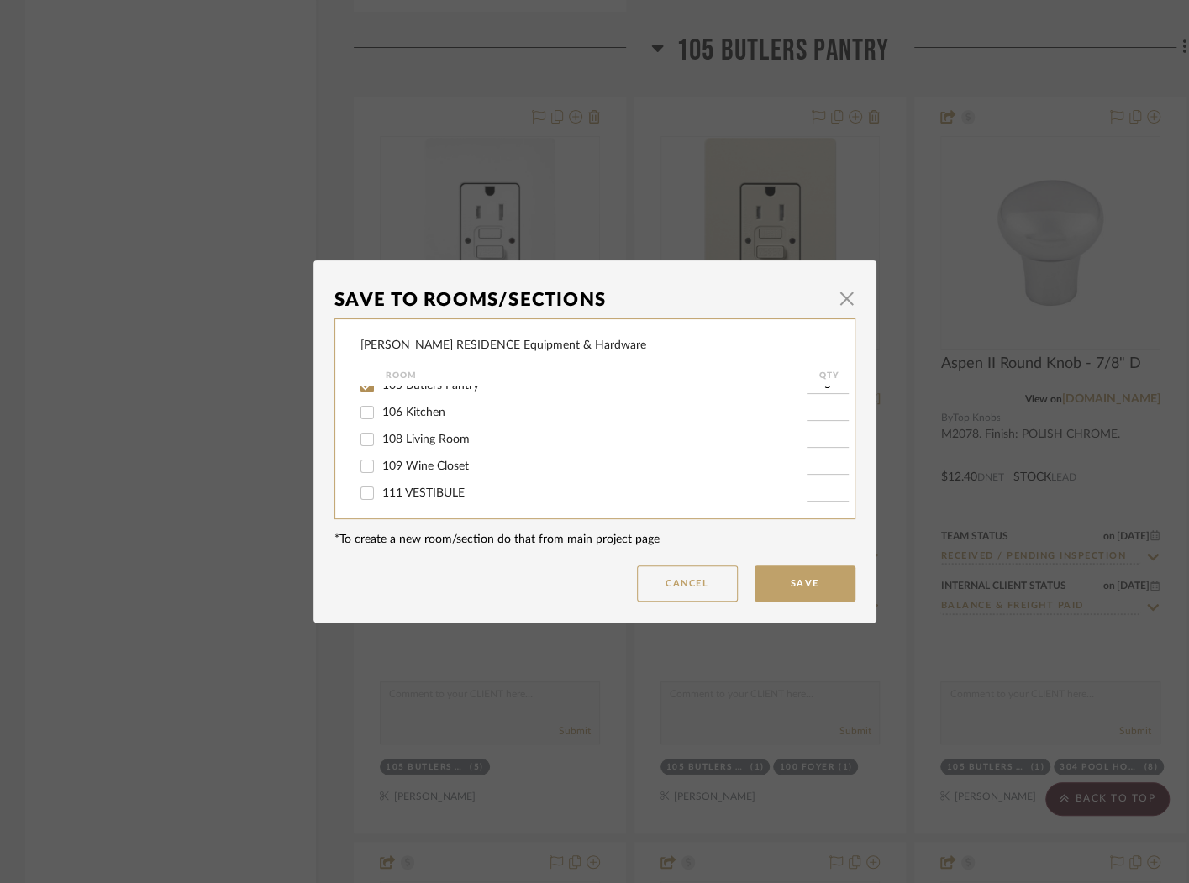
scroll to position [207, 0]
click at [807, 438] on input at bounding box center [828, 434] width 42 height 17
click at [360, 446] on input "109 Wine Closet" at bounding box center [367, 434] width 27 height 27
checkbox input "true"
drag, startPoint x: 830, startPoint y: 445, endPoint x: 817, endPoint y: 444, distance: 13.5
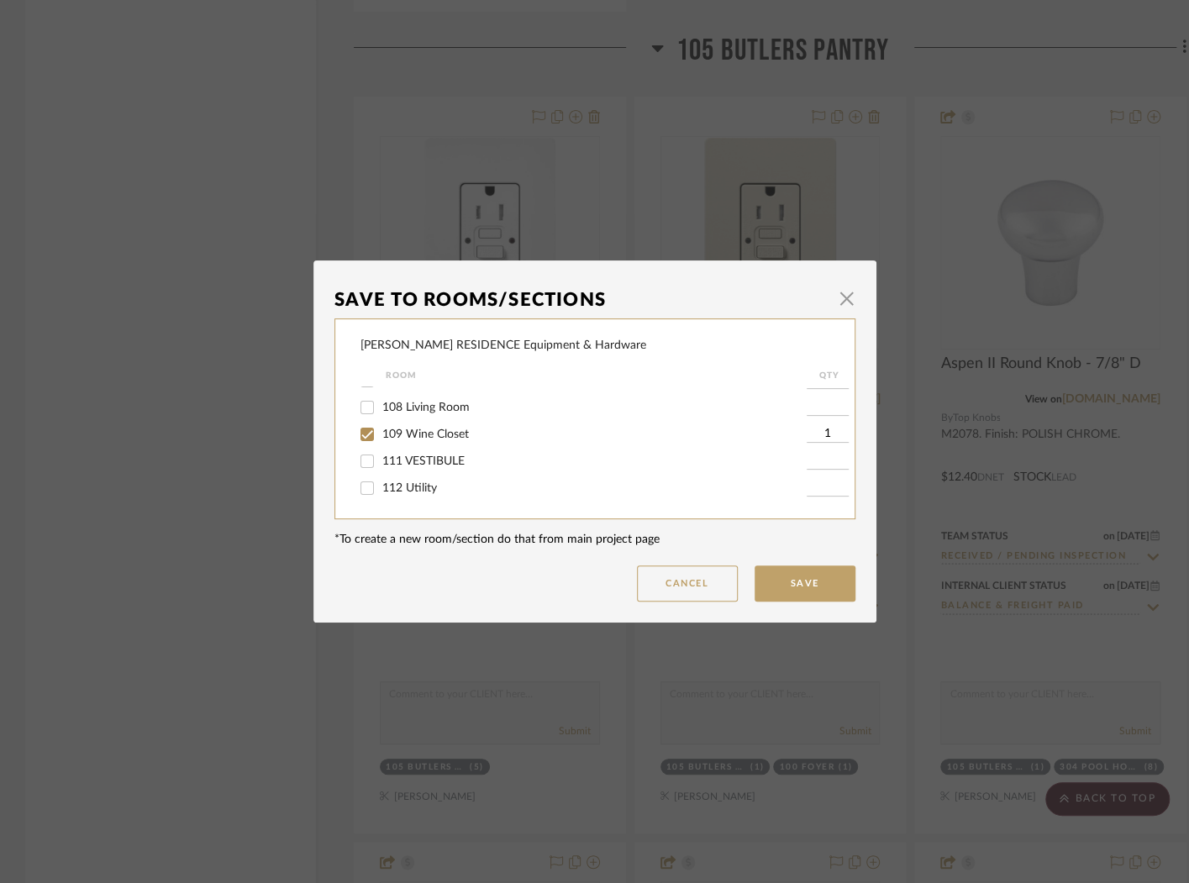
click at [817, 443] on input "1" at bounding box center [828, 434] width 42 height 17
type input "2"
click at [802, 595] on button "Save" at bounding box center [805, 583] width 101 height 36
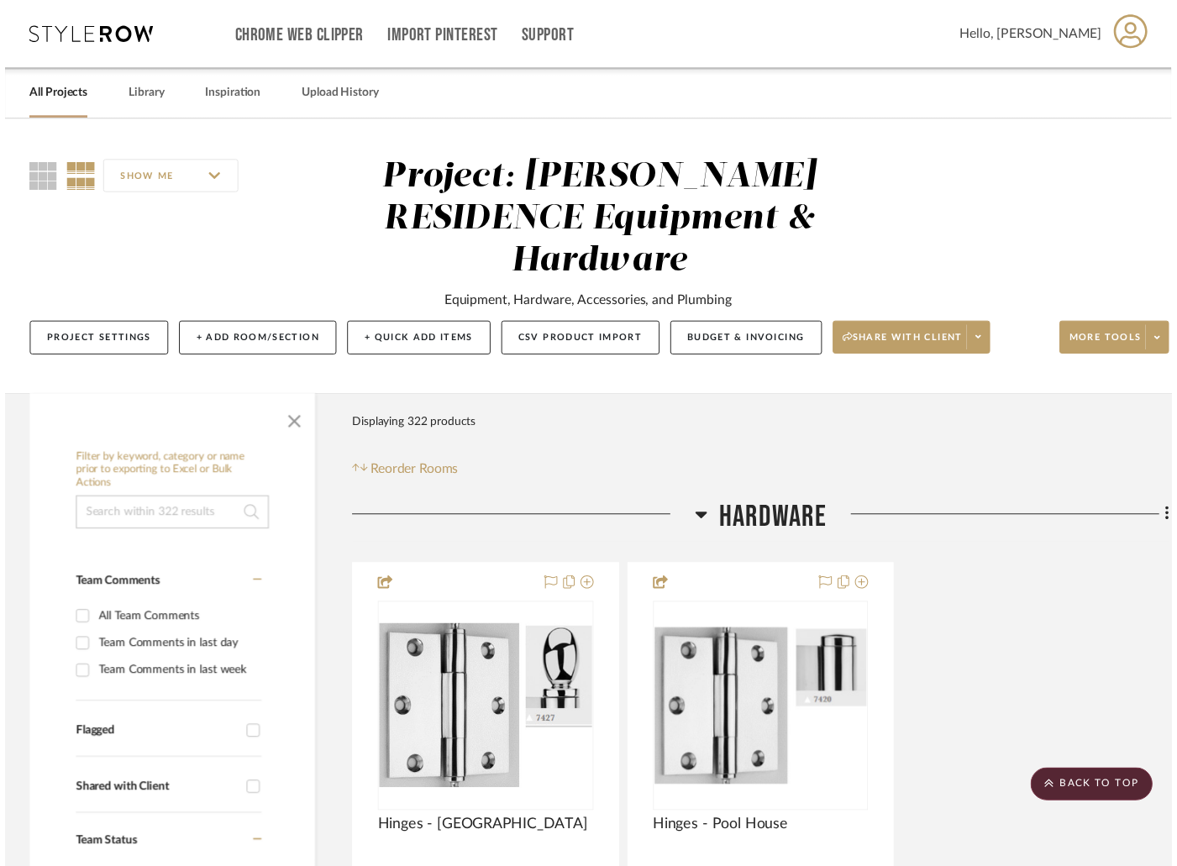
scroll to position [5408, 0]
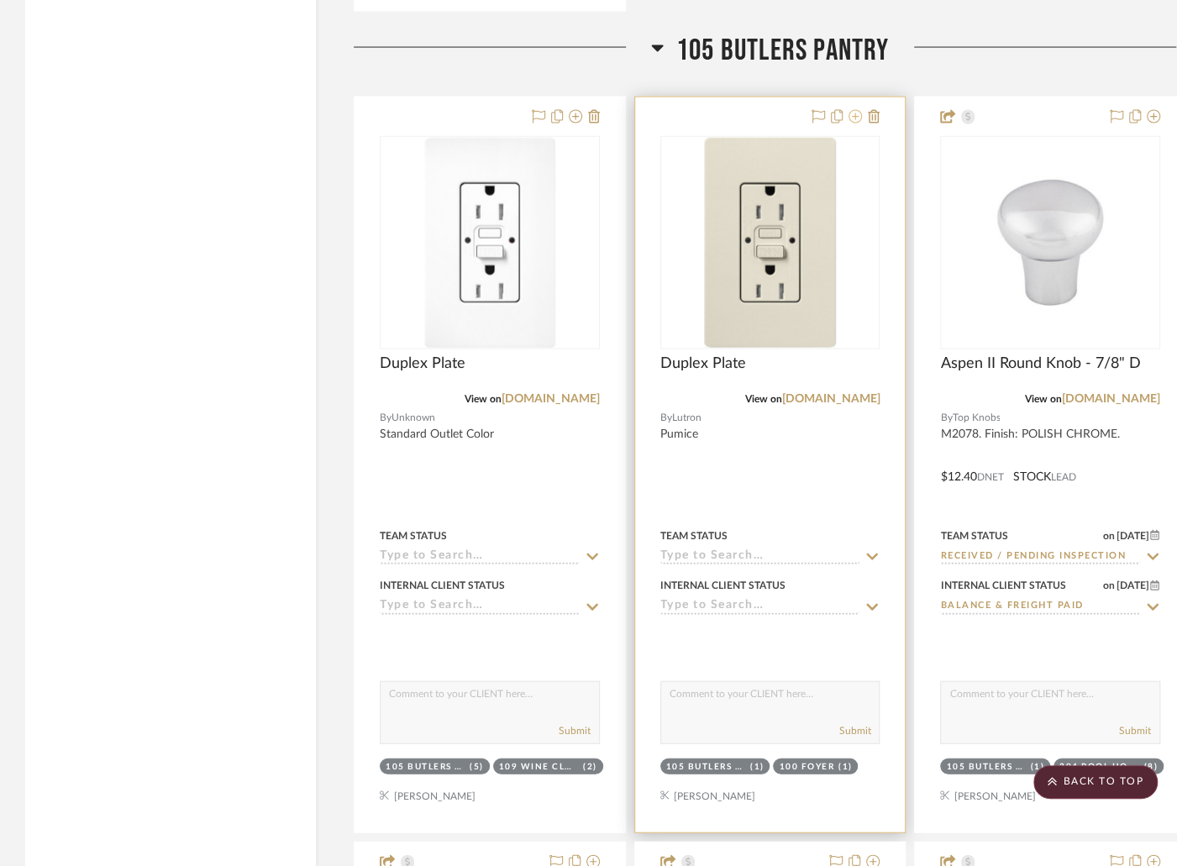
click at [856, 110] on icon at bounding box center [855, 116] width 13 height 13
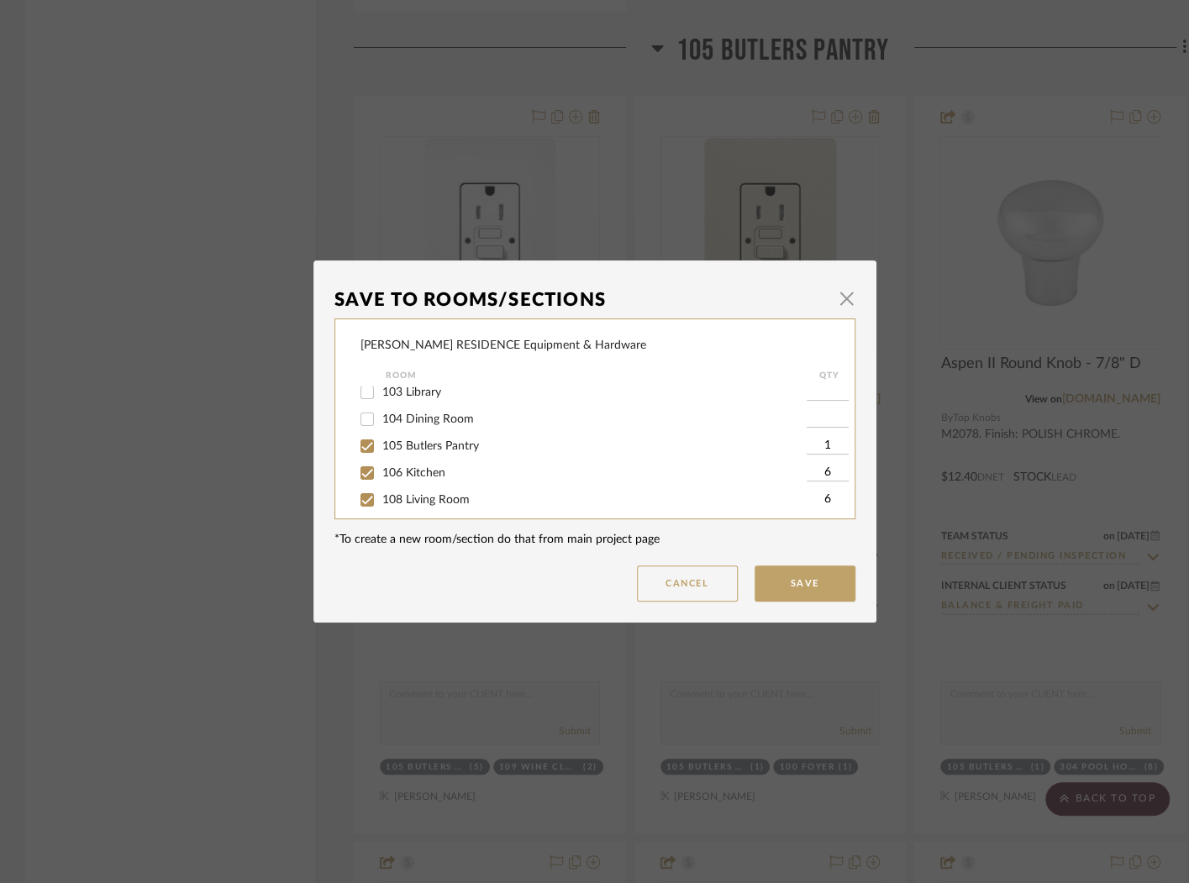
scroll to position [264, 0]
click at [429, 410] on span "111 VESTIBULE" at bounding box center [423, 404] width 82 height 12
click at [381, 411] on input "111 VESTIBULE" at bounding box center [367, 404] width 27 height 27
checkbox input "true"
type input "1"
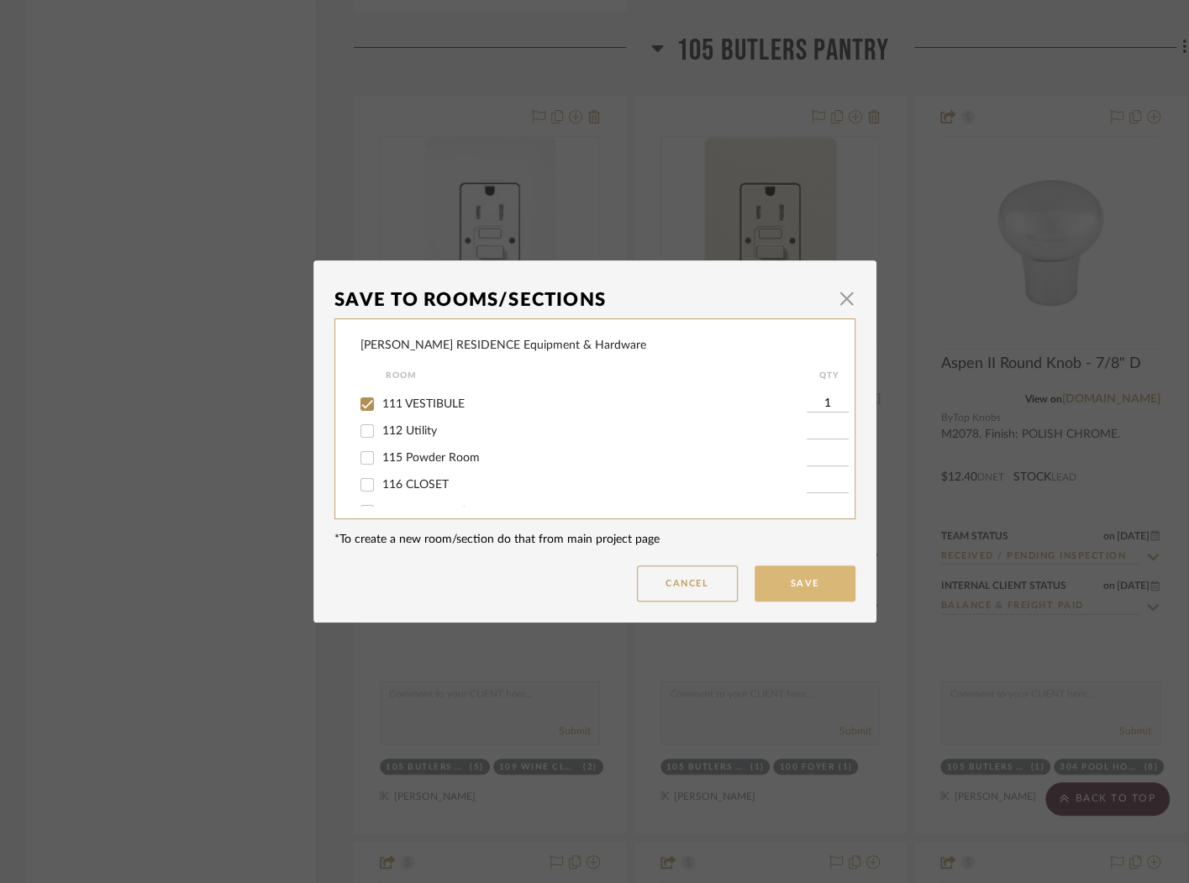
click at [812, 588] on button "Save" at bounding box center [805, 583] width 101 height 36
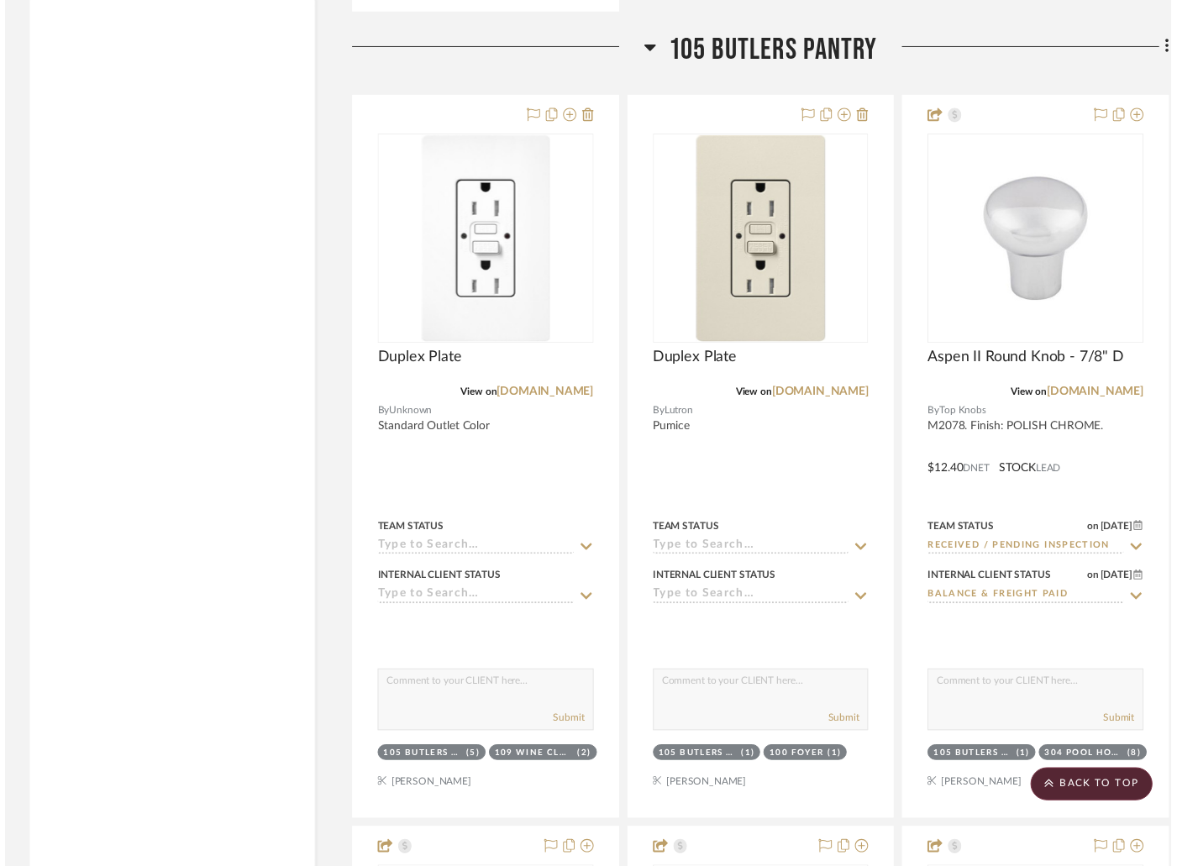
scroll to position [5408, 0]
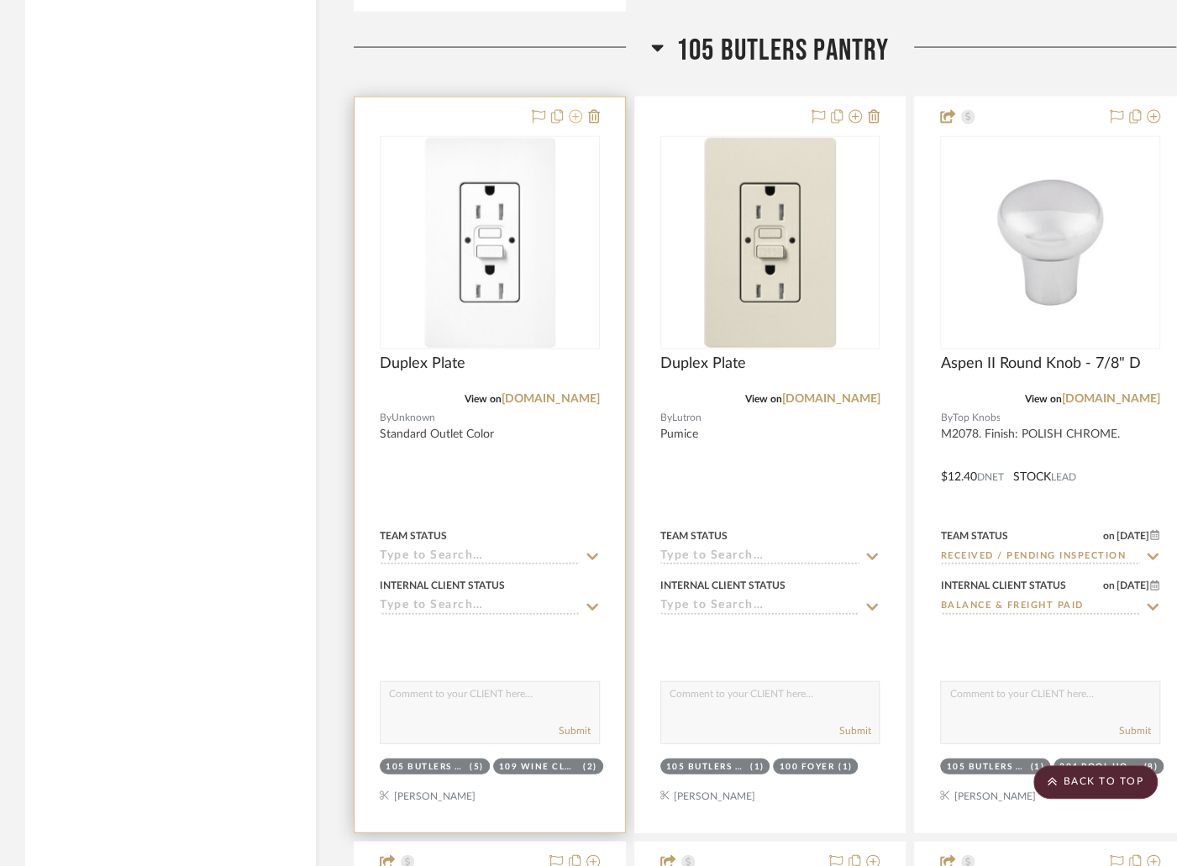
click at [571, 110] on icon at bounding box center [575, 116] width 13 height 13
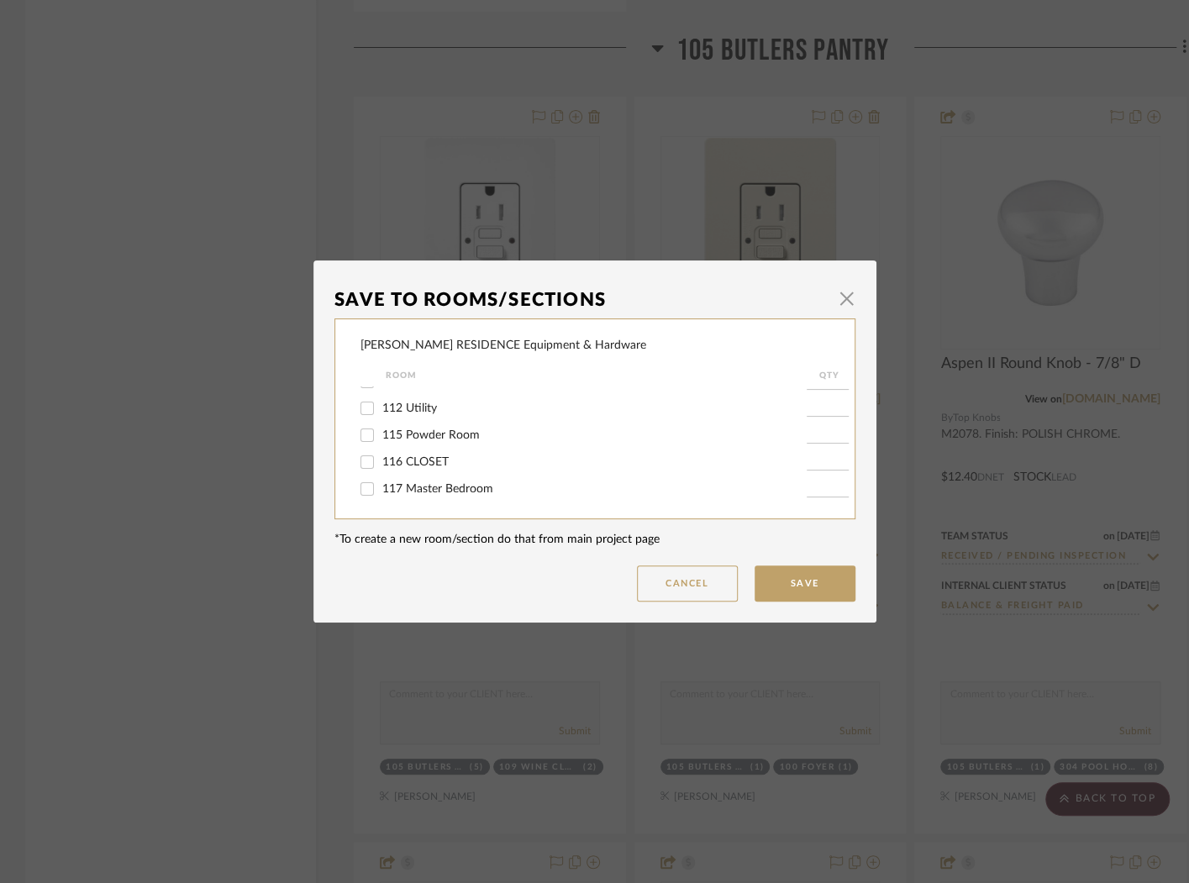
scroll to position [292, 0]
click at [460, 410] on label "112 Utility" at bounding box center [594, 403] width 424 height 14
click at [381, 414] on input "112 Utility" at bounding box center [367, 402] width 27 height 27
checkbox input "true"
click at [821, 411] on input "1" at bounding box center [828, 402] width 42 height 17
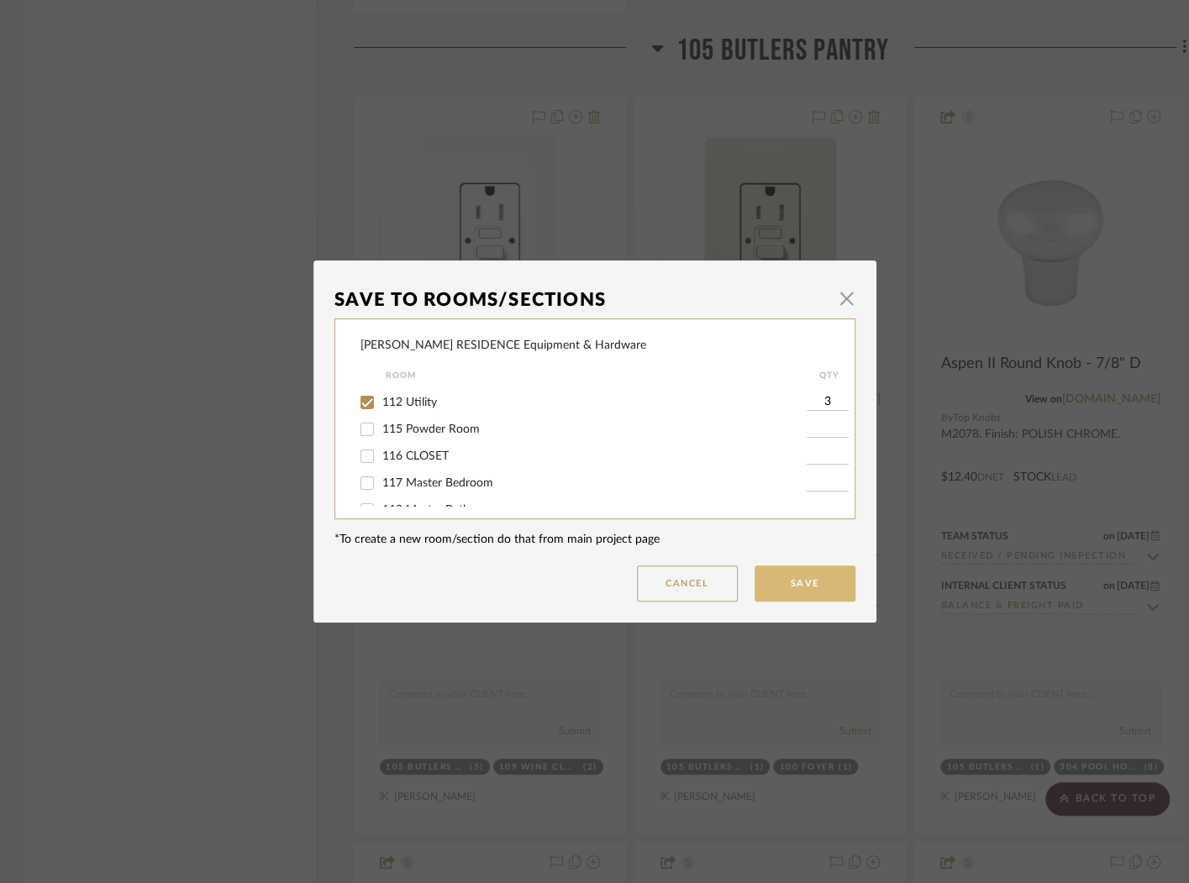
type input "3"
click at [832, 592] on button "Save" at bounding box center [805, 583] width 101 height 36
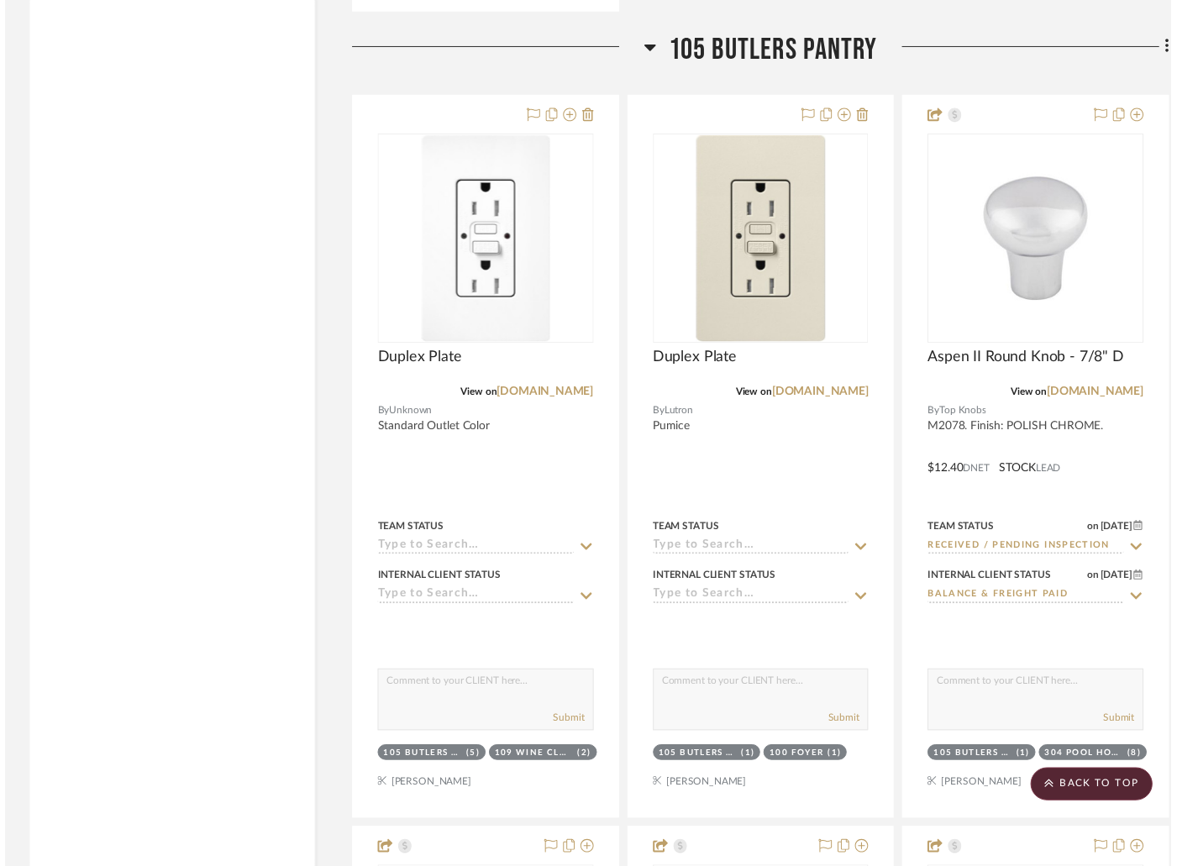
scroll to position [5408, 0]
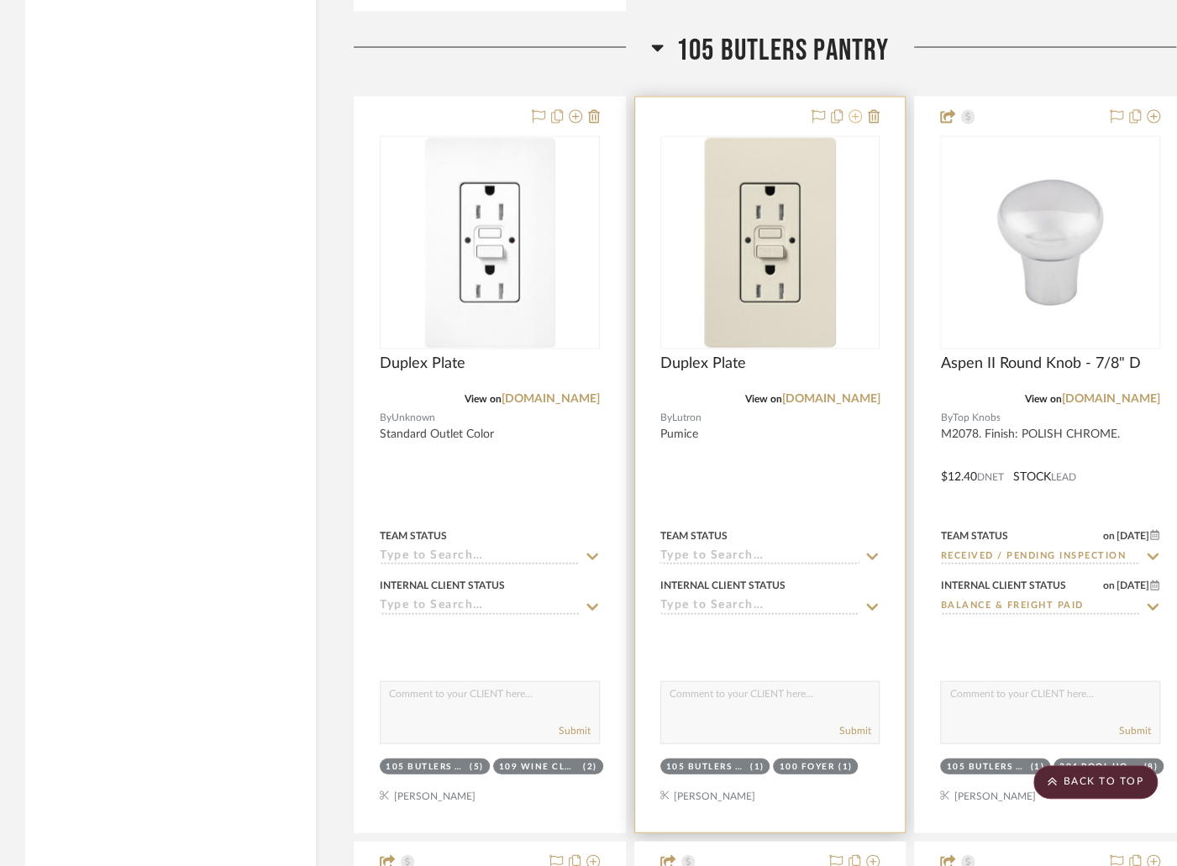
click at [851, 110] on icon at bounding box center [855, 116] width 13 height 13
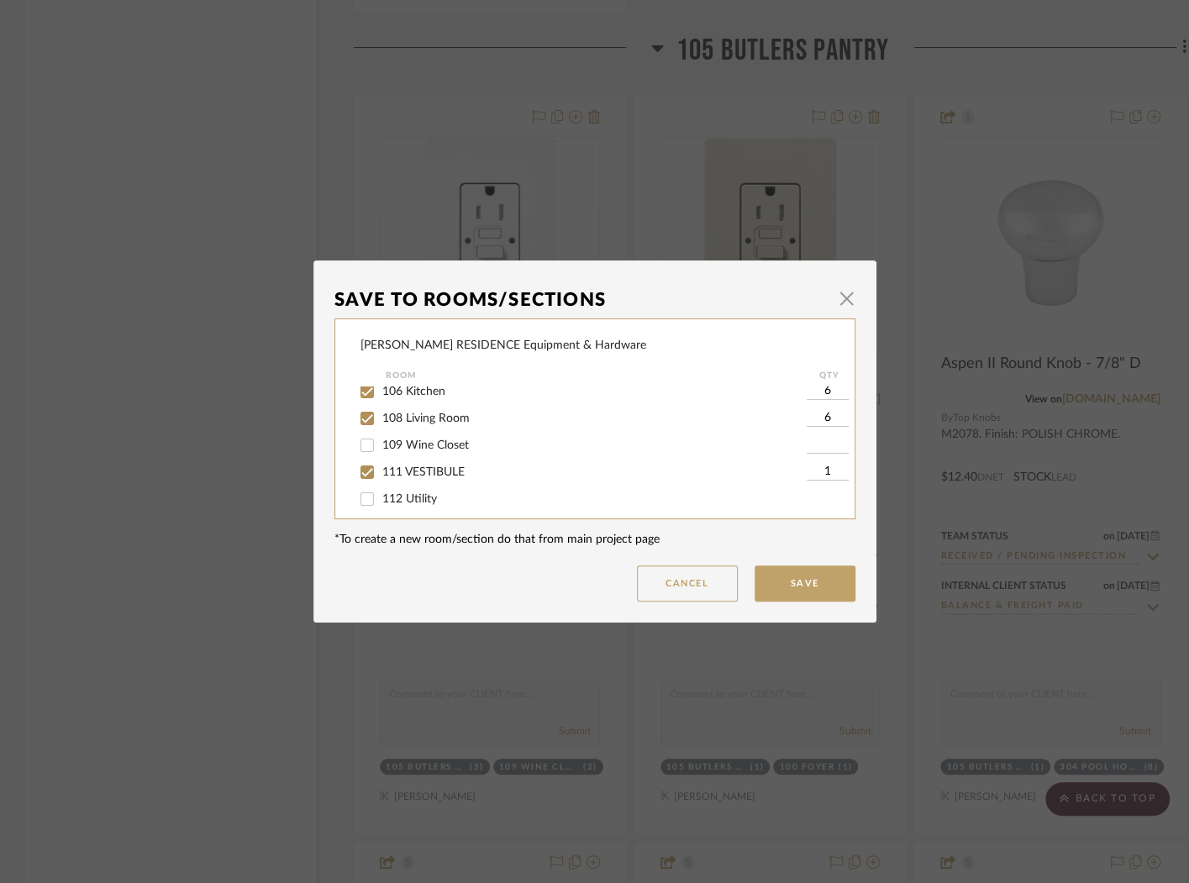
scroll to position [215, 0]
click at [413, 486] on span "112 Utility" at bounding box center [409, 480] width 55 height 12
click at [381, 490] on input "112 Utility" at bounding box center [367, 479] width 27 height 27
checkbox input "true"
click at [823, 488] on input "1" at bounding box center [828, 479] width 42 height 17
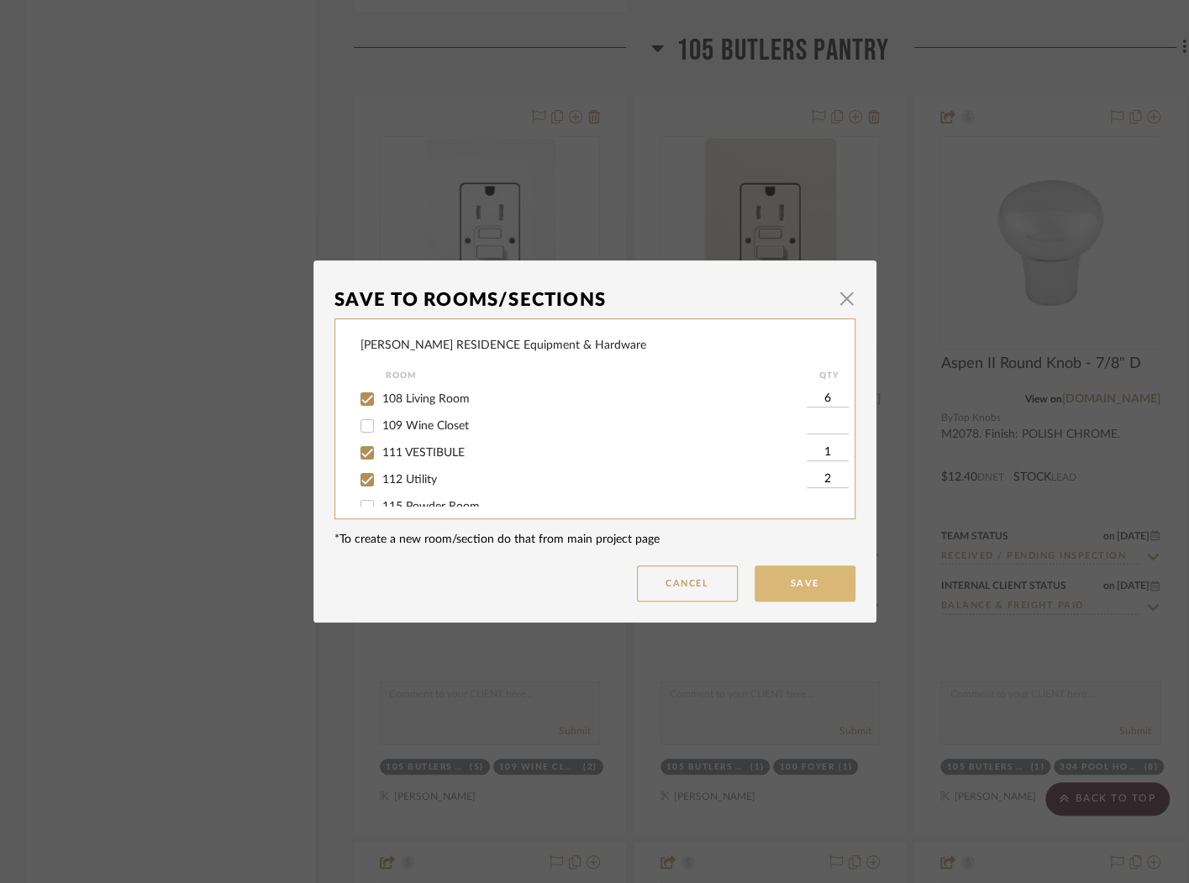
type input "2"
click at [790, 582] on button "Save" at bounding box center [805, 583] width 101 height 36
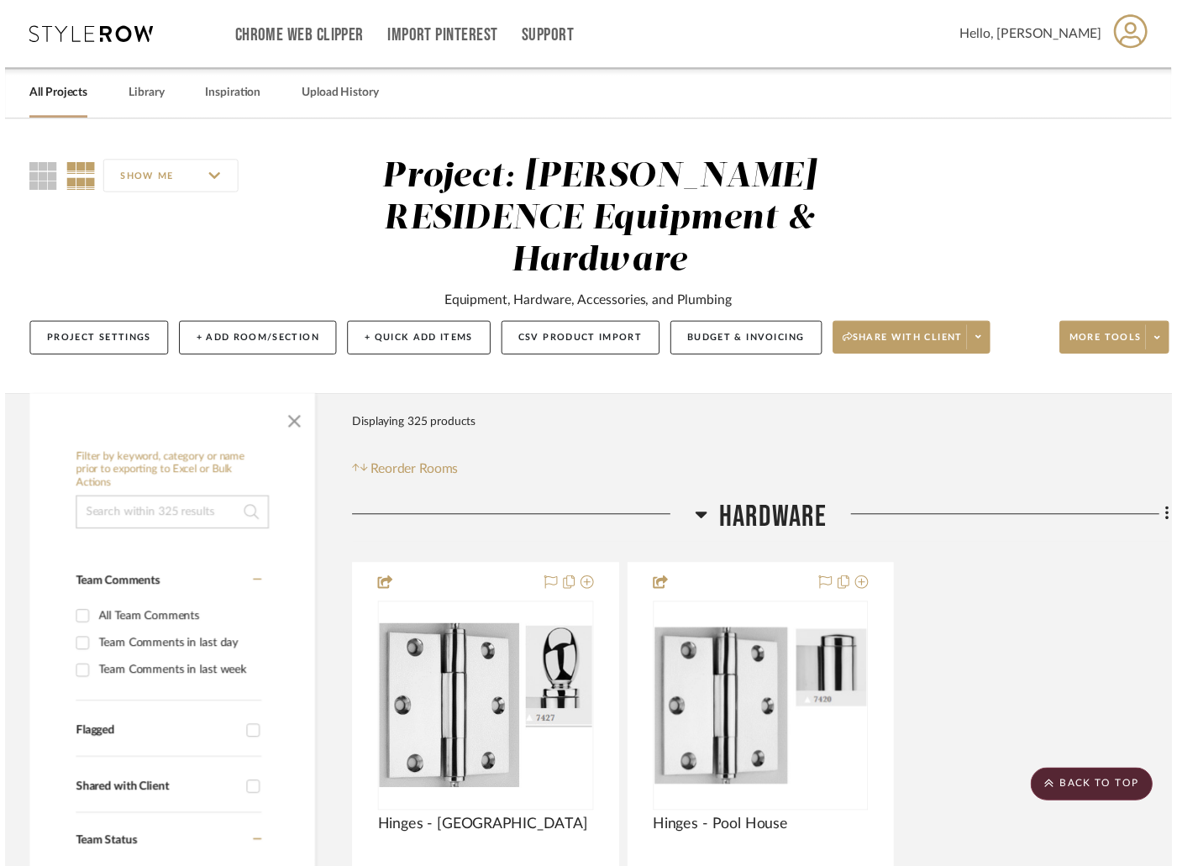
scroll to position [5408, 0]
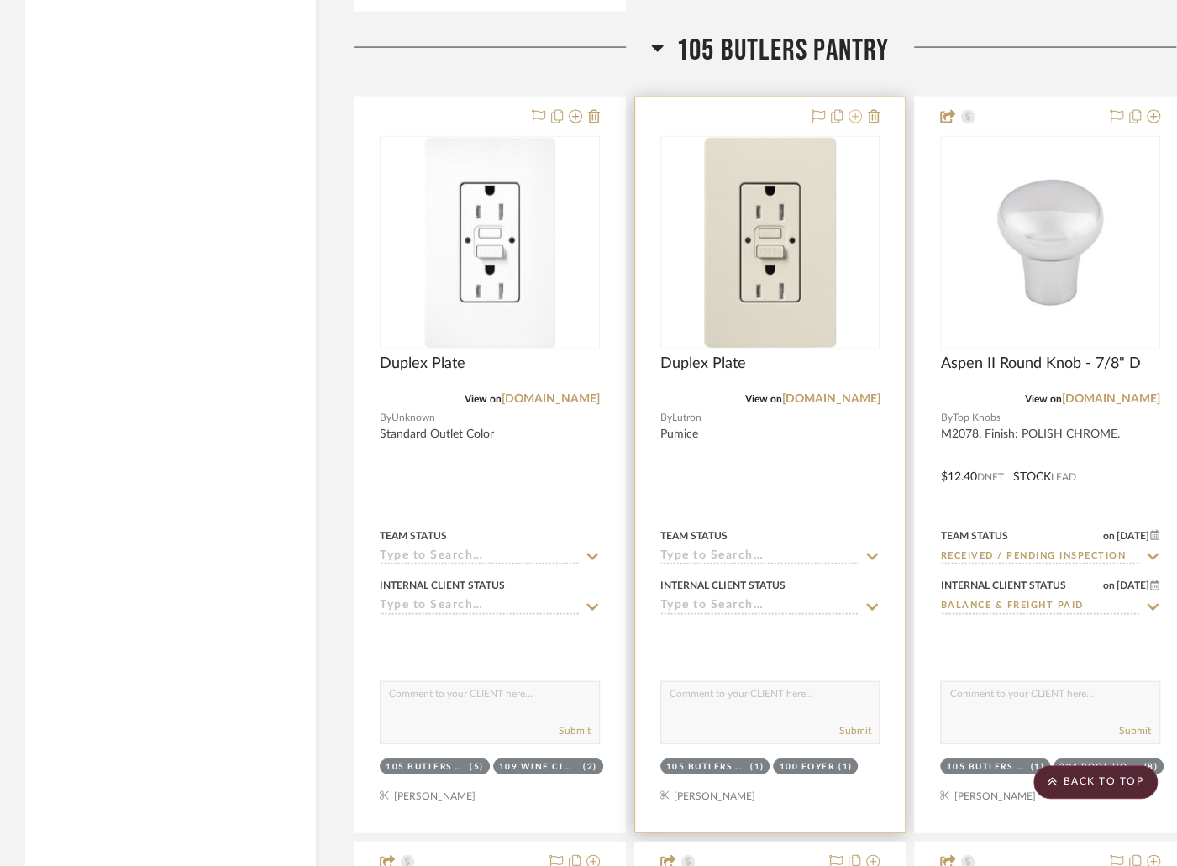
click at [855, 110] on icon at bounding box center [855, 116] width 13 height 13
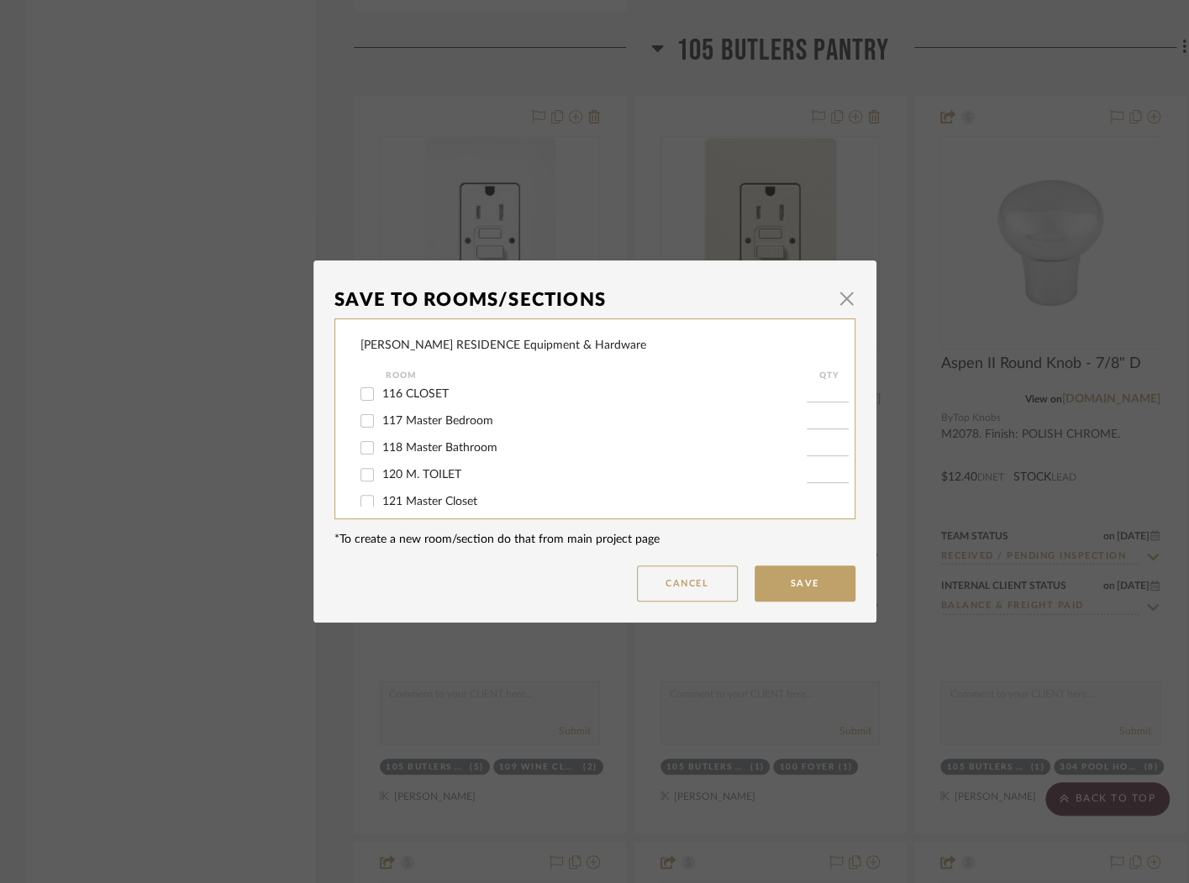
scroll to position [353, 0]
click at [693, 578] on button "Cancel" at bounding box center [687, 583] width 101 height 36
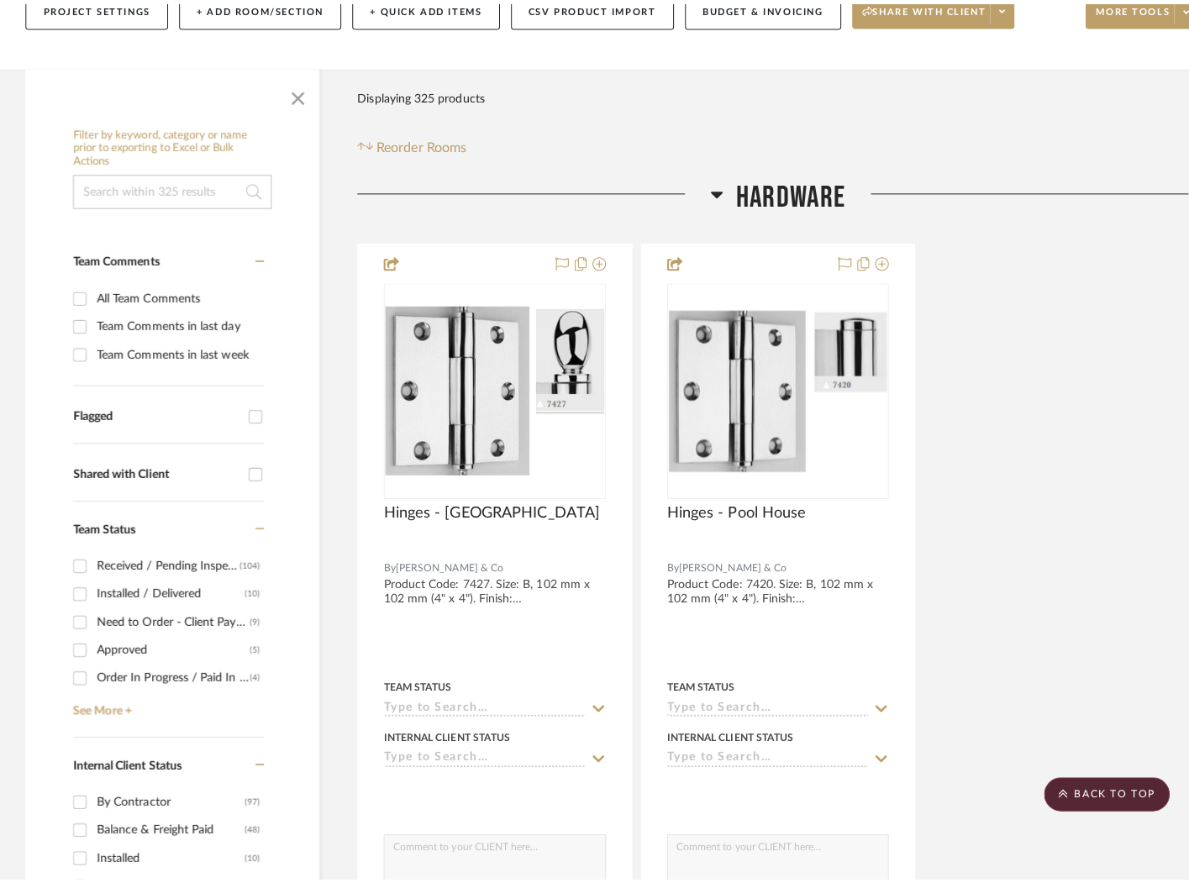
scroll to position [0, 0]
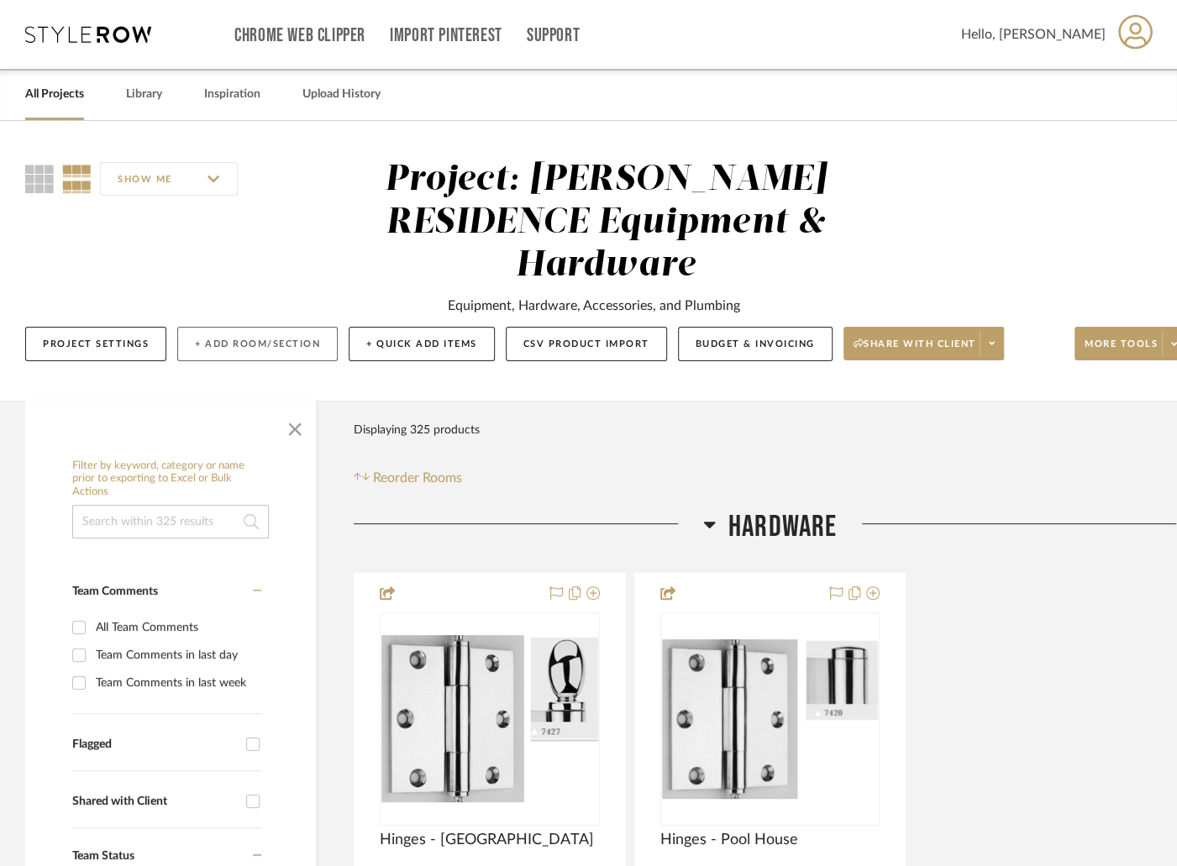
click at [259, 327] on button "+ Add Room/Section" at bounding box center [257, 344] width 160 height 34
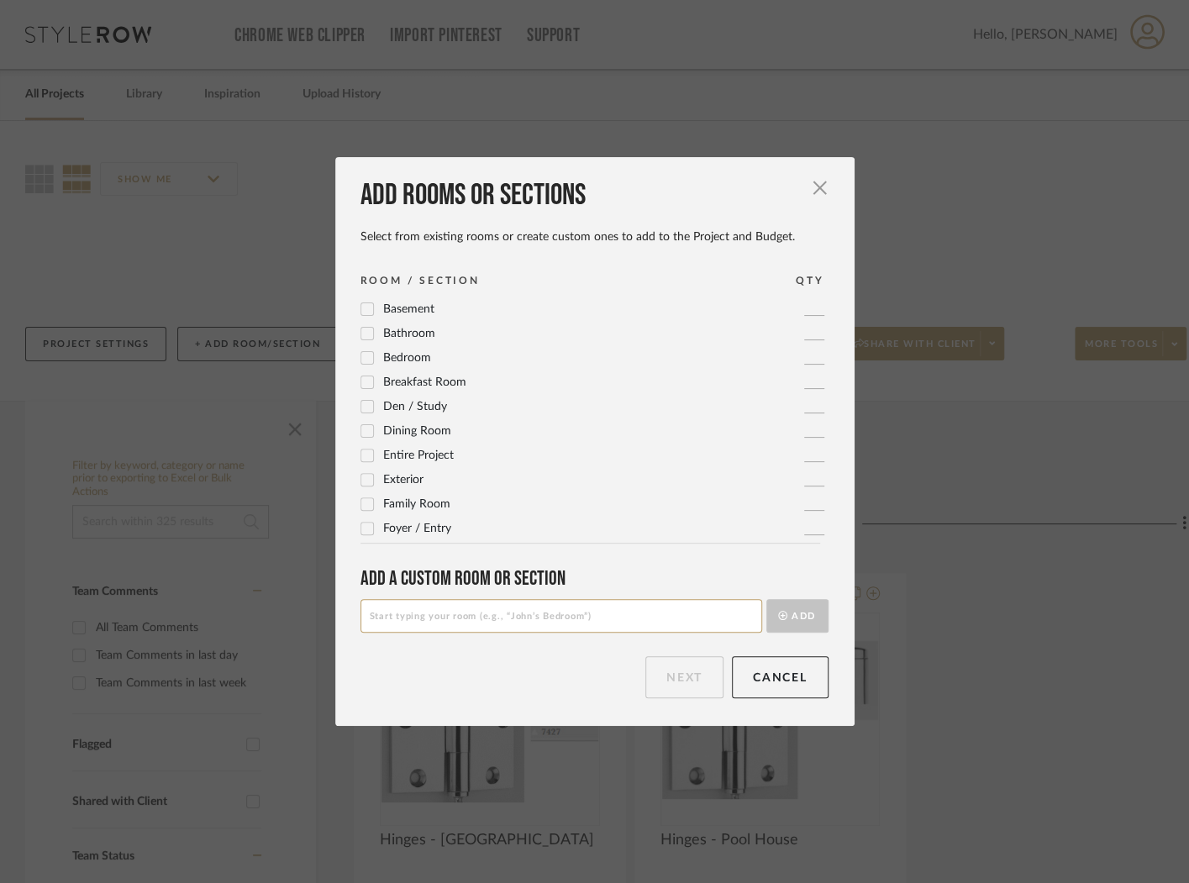
click at [437, 617] on input at bounding box center [561, 616] width 402 height 34
type input "114 Passage"
click at [766, 626] on button "Add" at bounding box center [797, 616] width 62 height 34
click at [691, 680] on button "Next" at bounding box center [684, 677] width 78 height 42
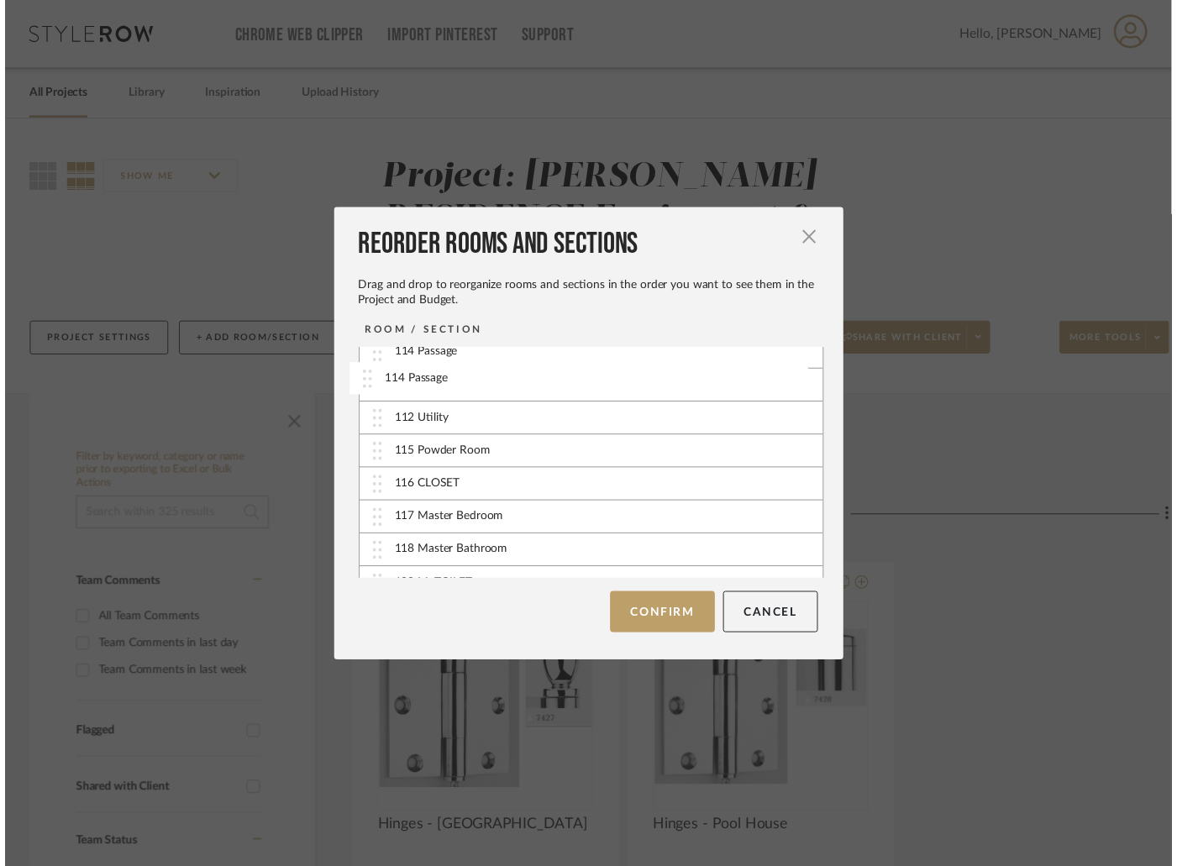
scroll to position [323, 0]
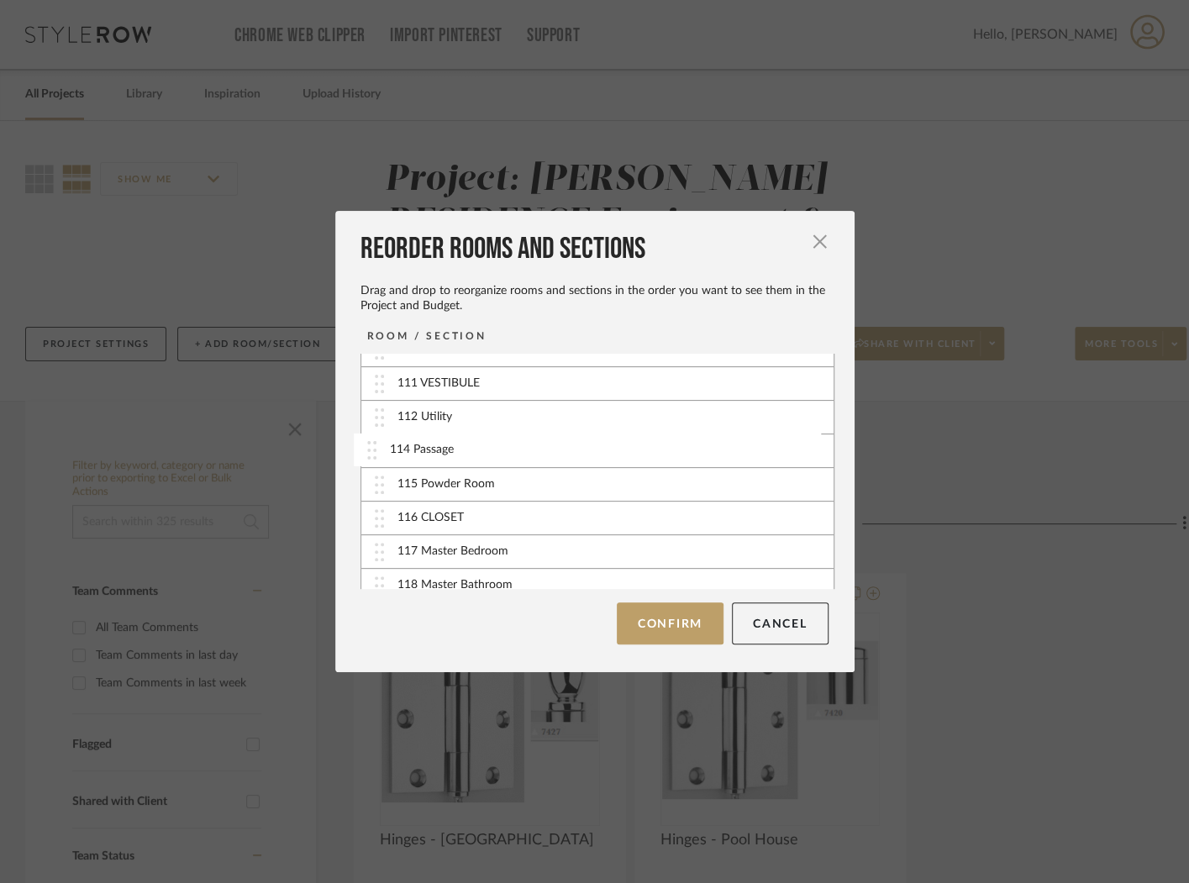
drag, startPoint x: 589, startPoint y: 578, endPoint x: 588, endPoint y: 456, distance: 121.8
click at [639, 625] on button "Confirm" at bounding box center [670, 623] width 107 height 42
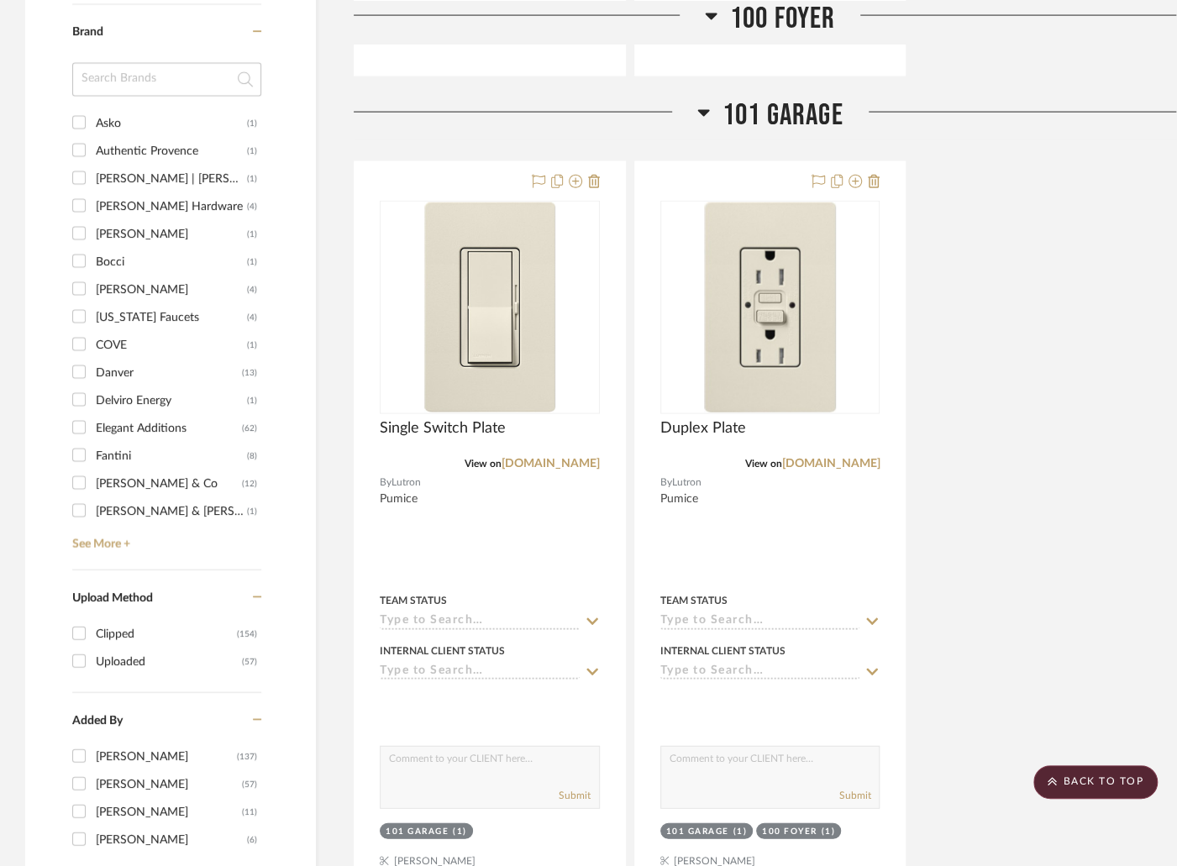
scroll to position [2053, 0]
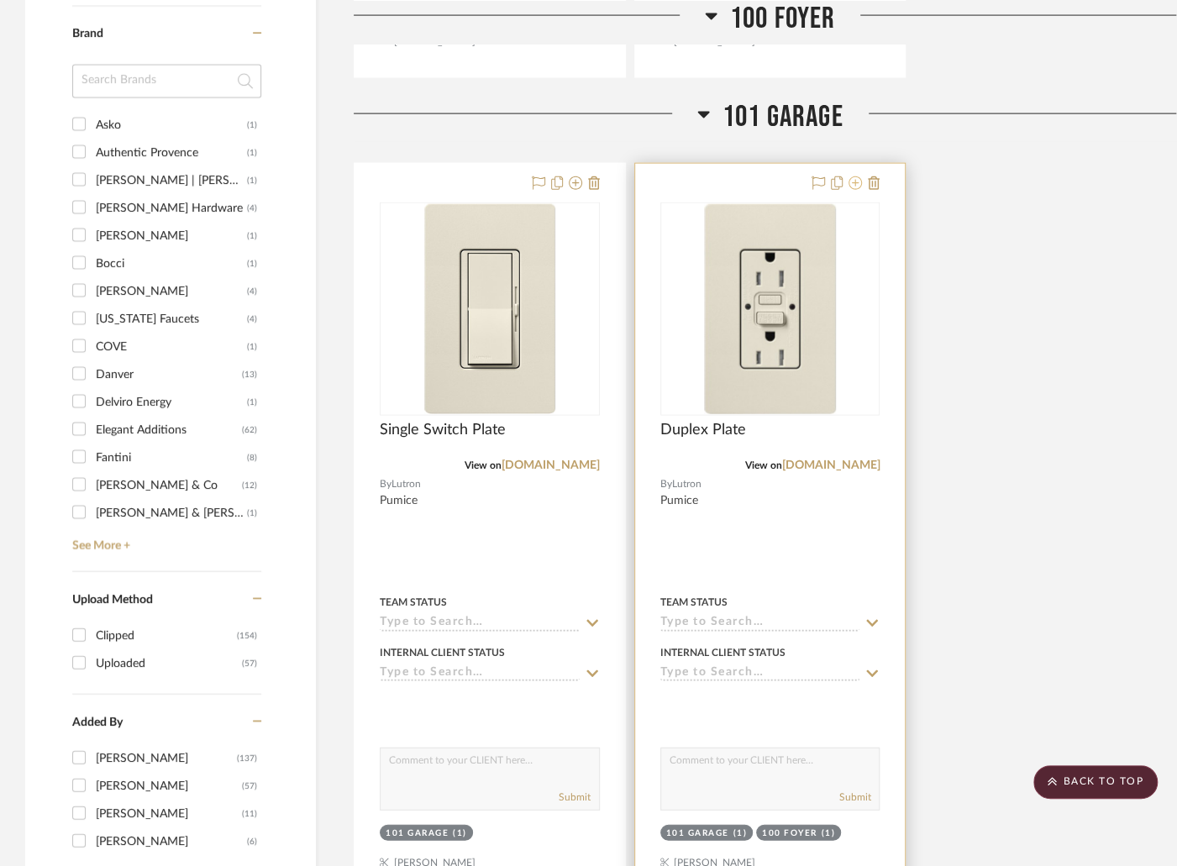
click at [854, 176] on icon at bounding box center [855, 182] width 13 height 13
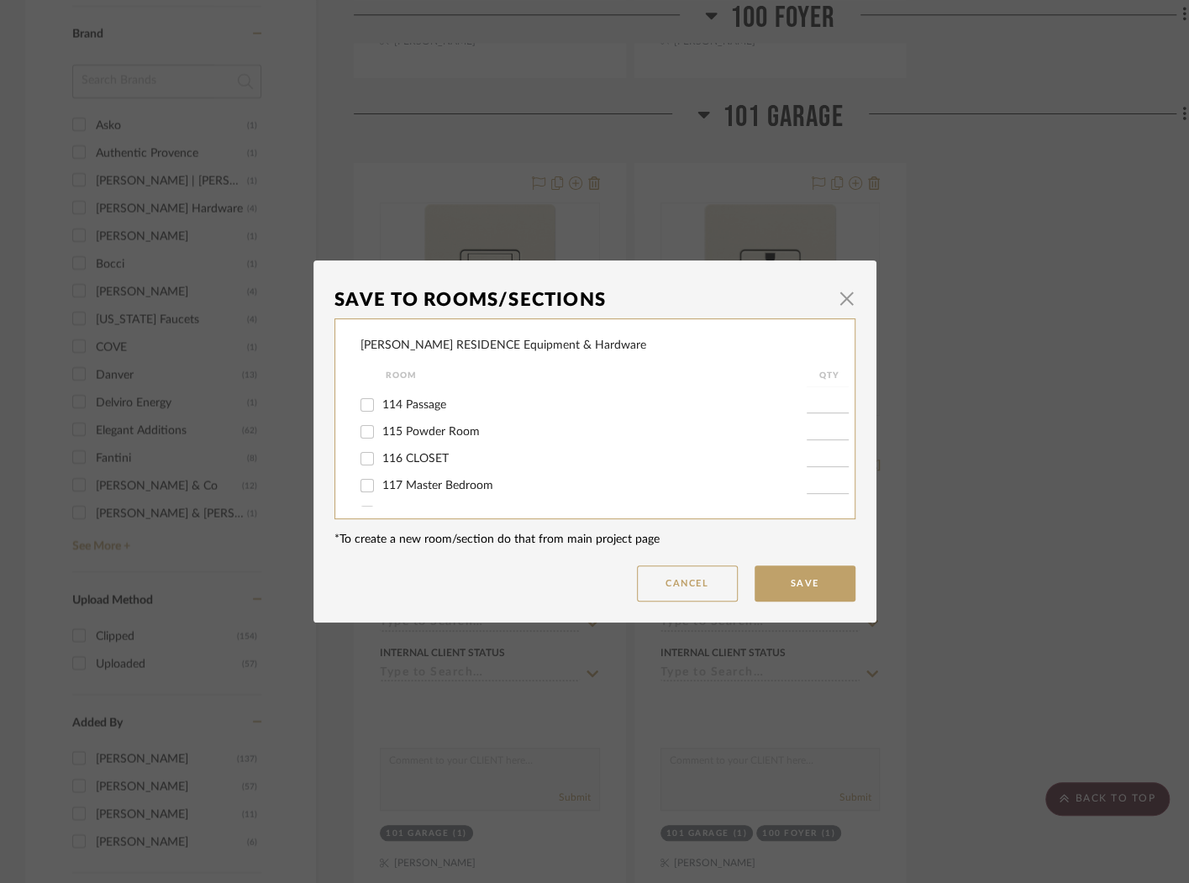
scroll to position [326, 0]
click at [429, 402] on span "114 Passage" at bounding box center [414, 396] width 64 height 12
click at [381, 409] on input "114 Passage" at bounding box center [367, 395] width 27 height 27
checkbox input "true"
type input "1"
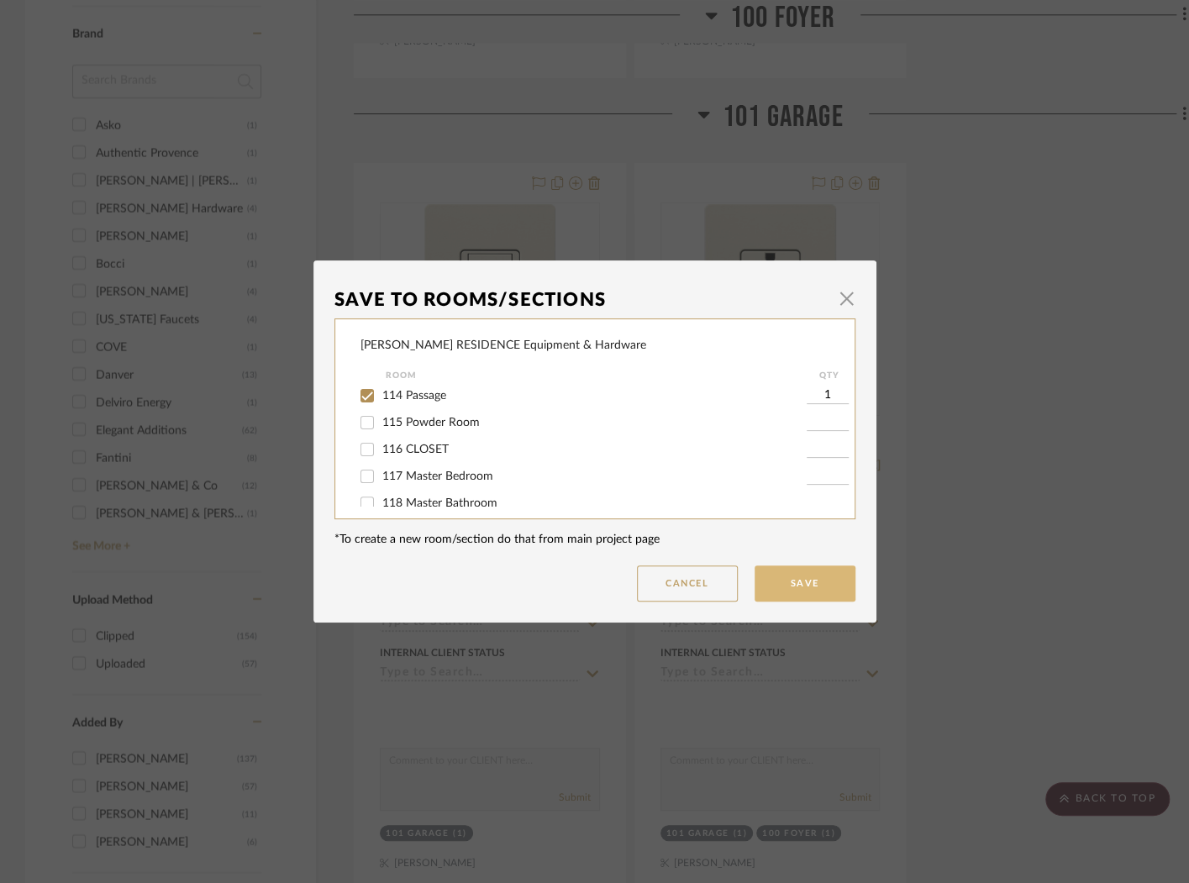
click at [831, 591] on button "Save" at bounding box center [805, 583] width 101 height 36
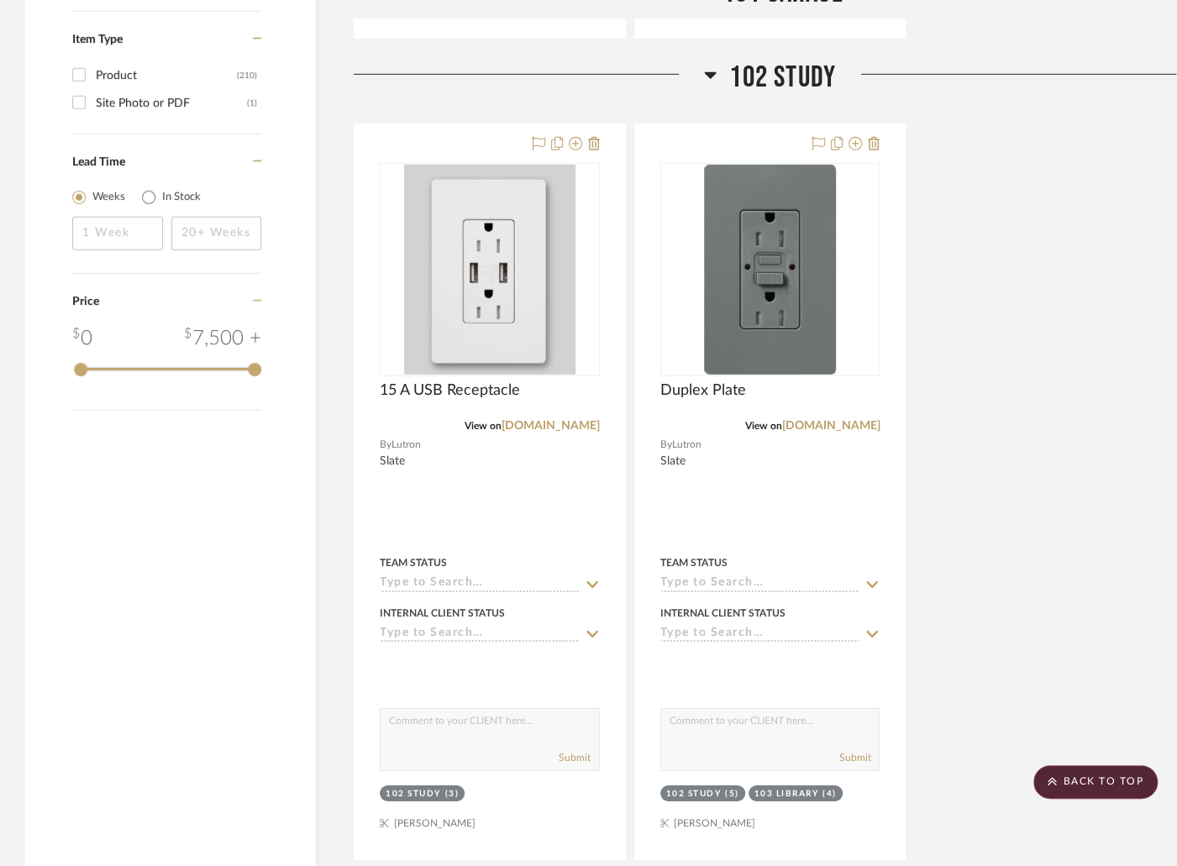
scroll to position [2900, 0]
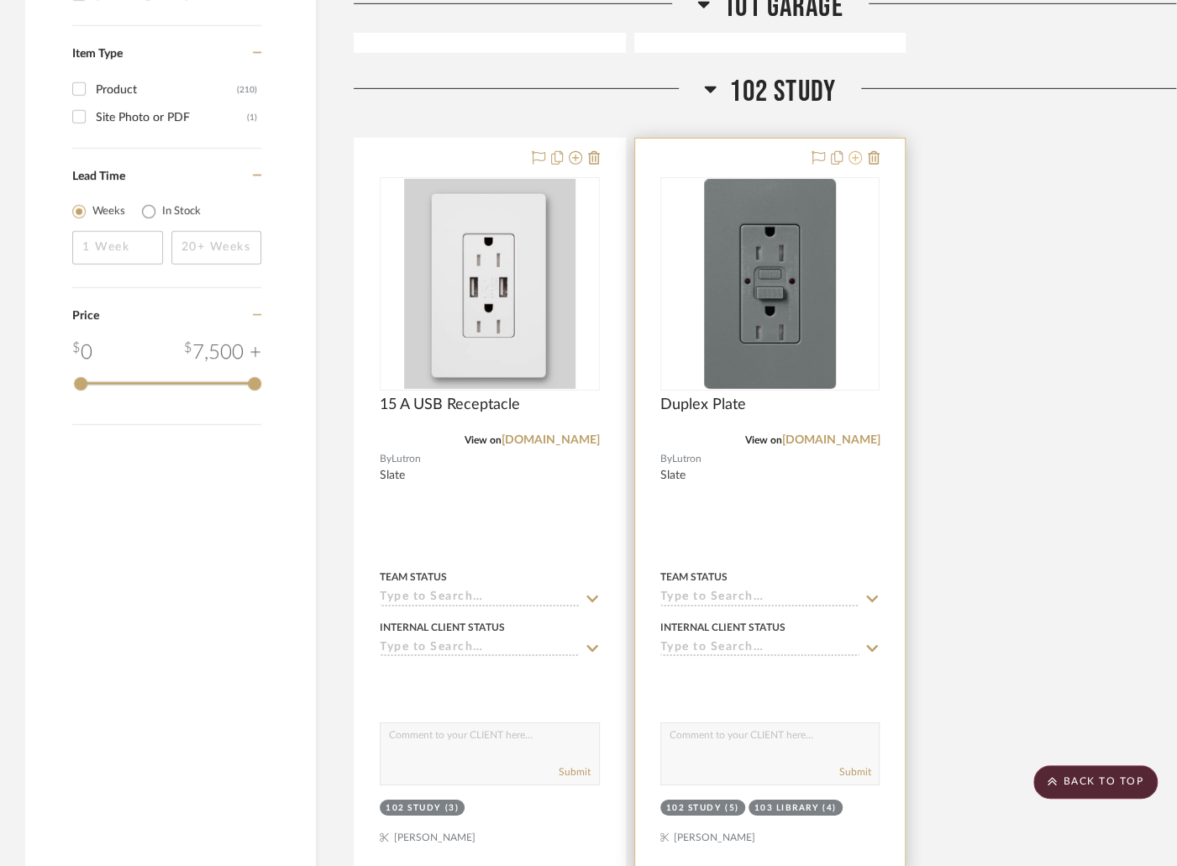
click at [850, 151] on icon at bounding box center [855, 157] width 13 height 13
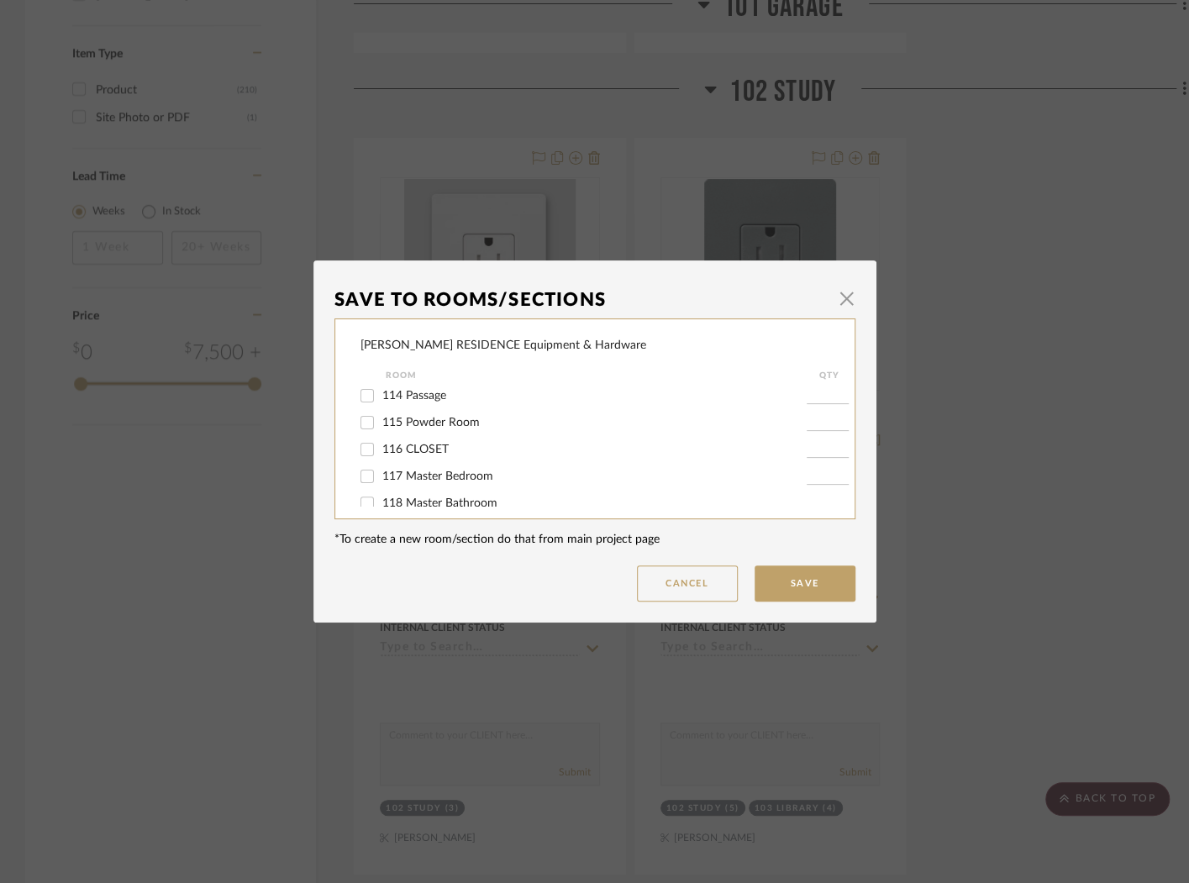
scroll to position [339, 0]
click at [463, 415] on span "115 Powder Room" at bounding box center [430, 409] width 97 height 12
click at [381, 423] on input "115 Powder Room" at bounding box center [367, 409] width 27 height 27
checkbox input "true"
type input "1"
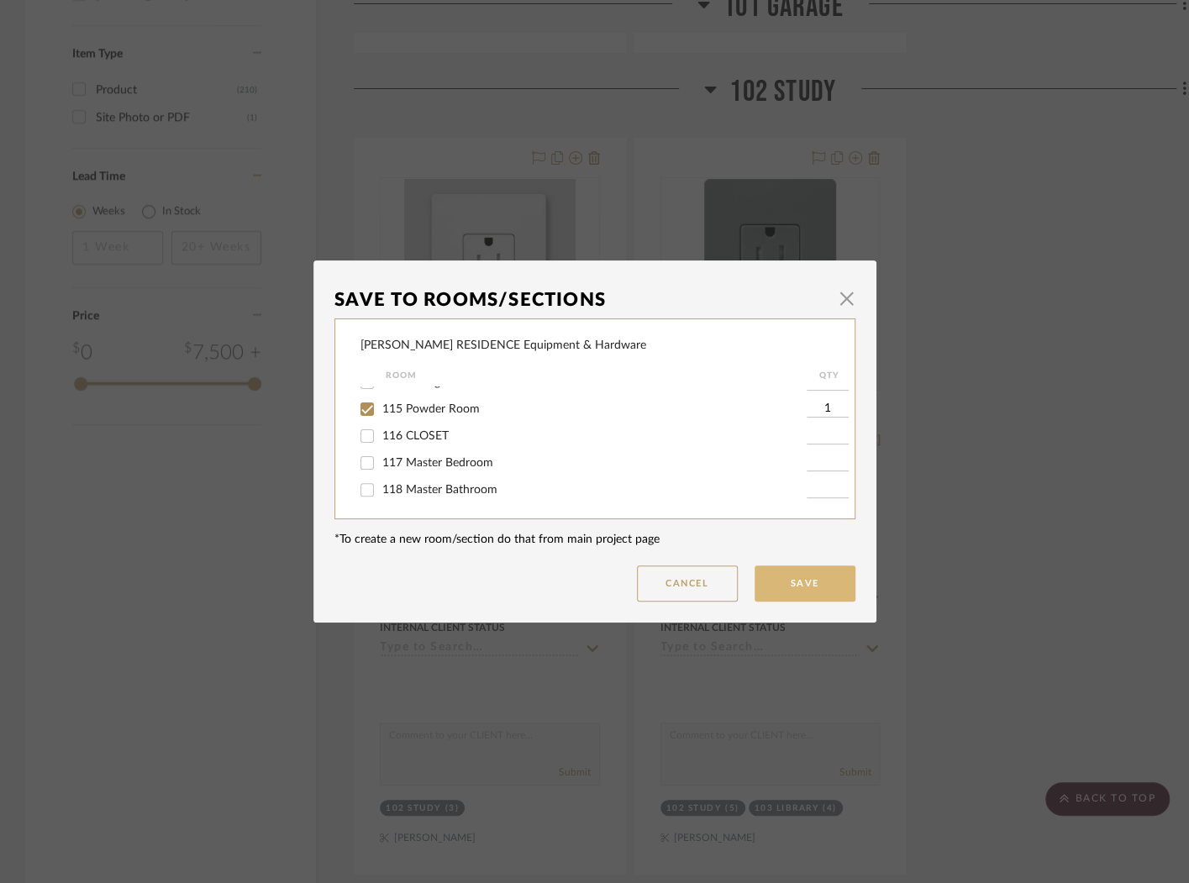
click at [806, 591] on button "Save" at bounding box center [805, 583] width 101 height 36
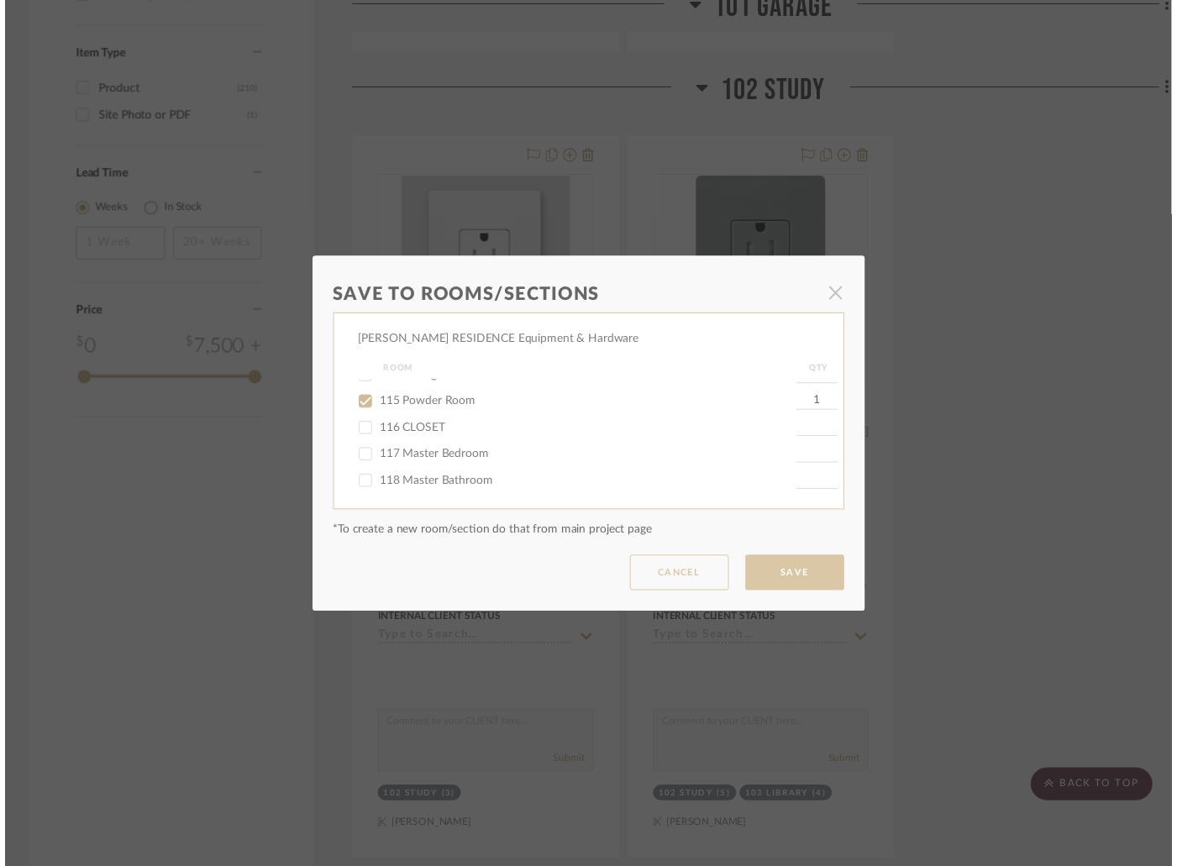
scroll to position [2900, 0]
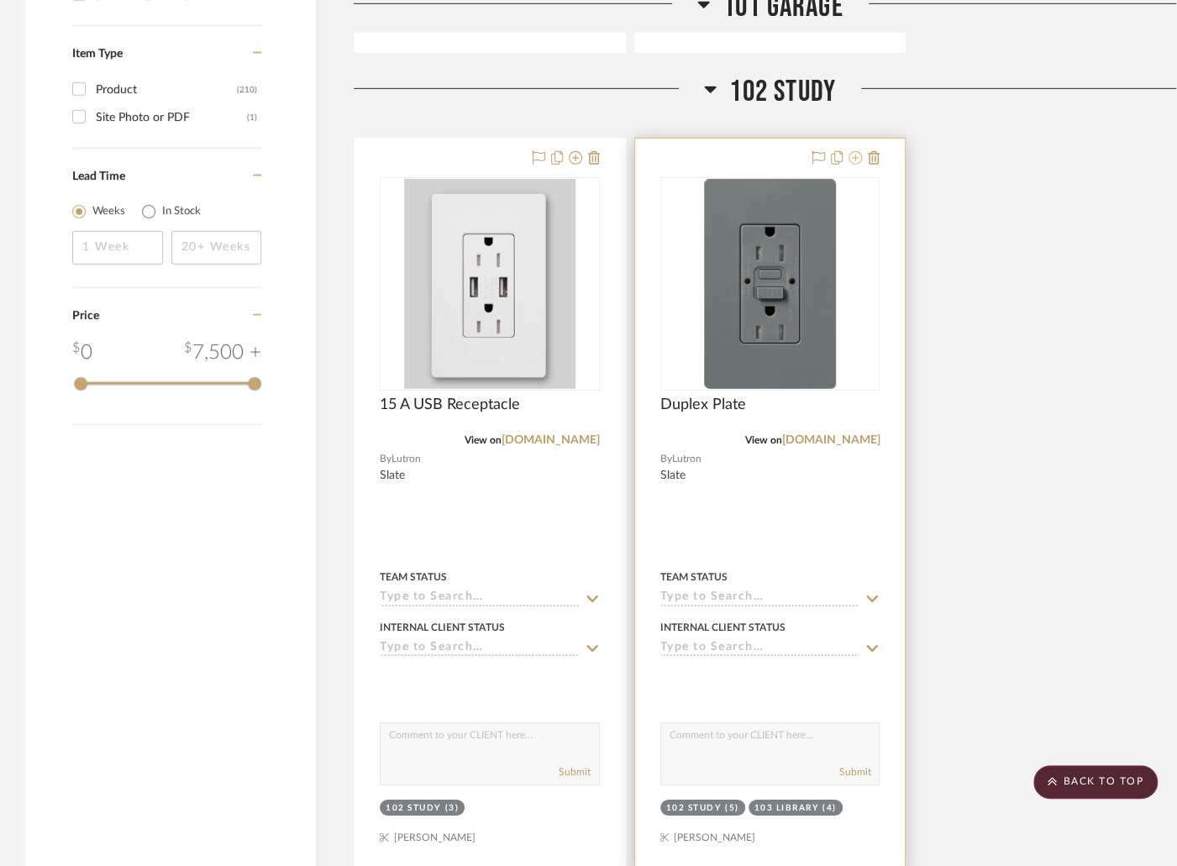
click at [855, 151] on icon at bounding box center [855, 157] width 13 height 13
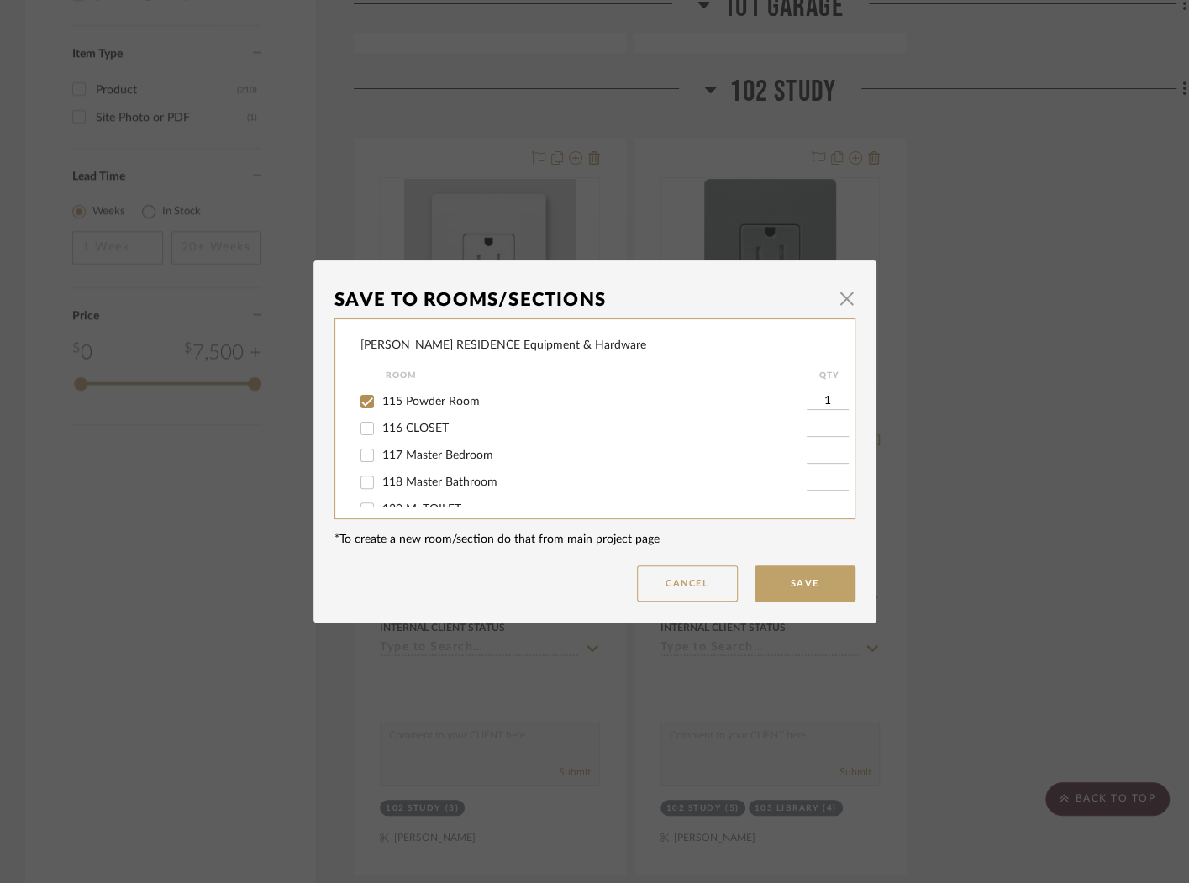
scroll to position [348, 0]
click at [359, 409] on input "115 Powder Room" at bounding box center [367, 400] width 27 height 27
checkbox input "false"
click at [365, 465] on input "117 Master Bedroom" at bounding box center [367, 454] width 27 height 27
checkbox input "true"
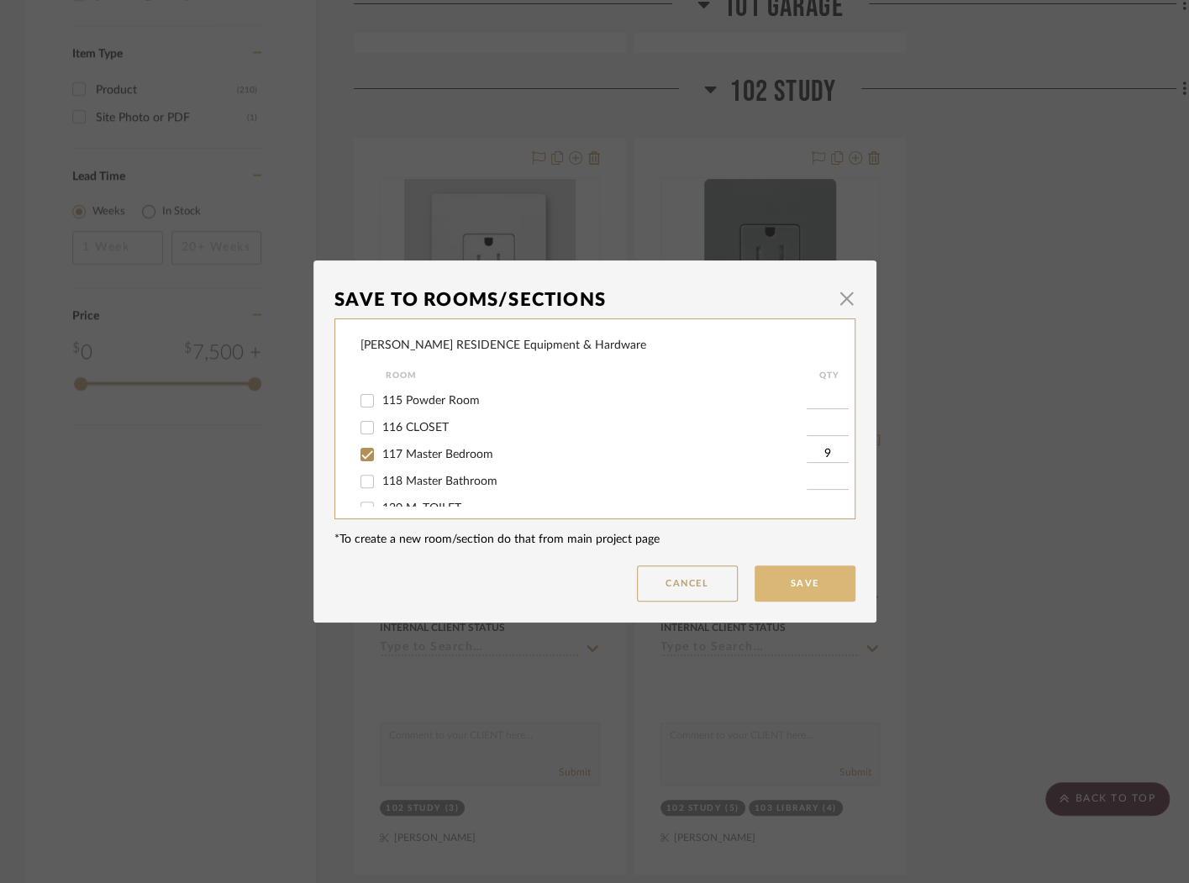
type input "9"
click at [803, 574] on button "Save" at bounding box center [805, 583] width 101 height 36
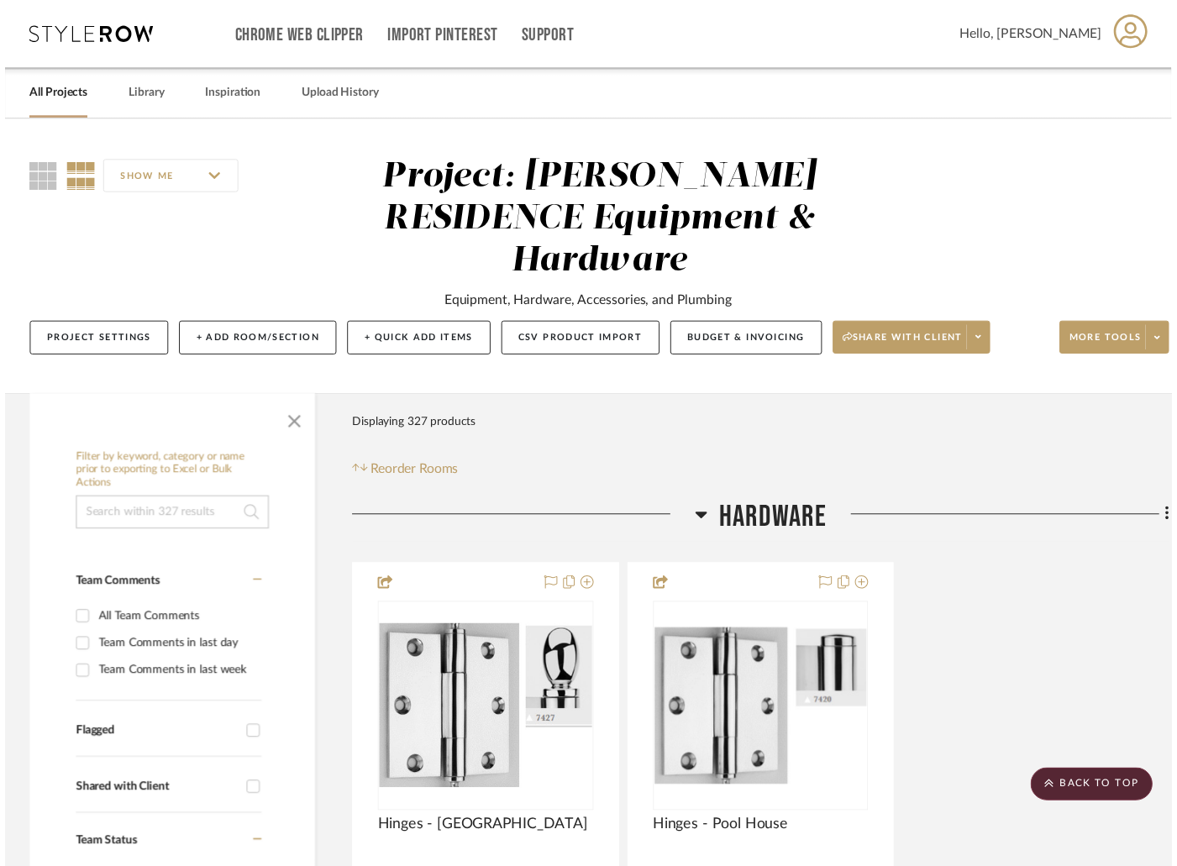
scroll to position [2900, 0]
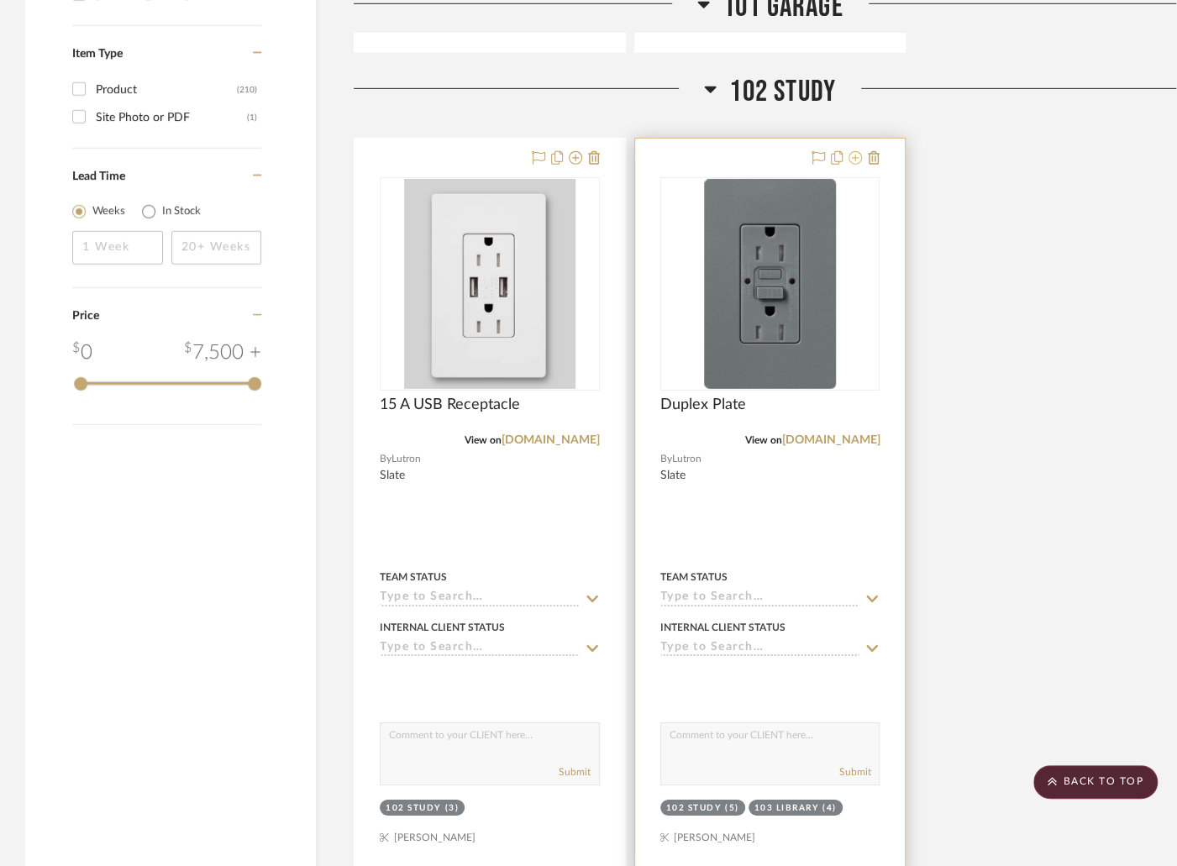
click at [855, 151] on icon at bounding box center [855, 157] width 13 height 13
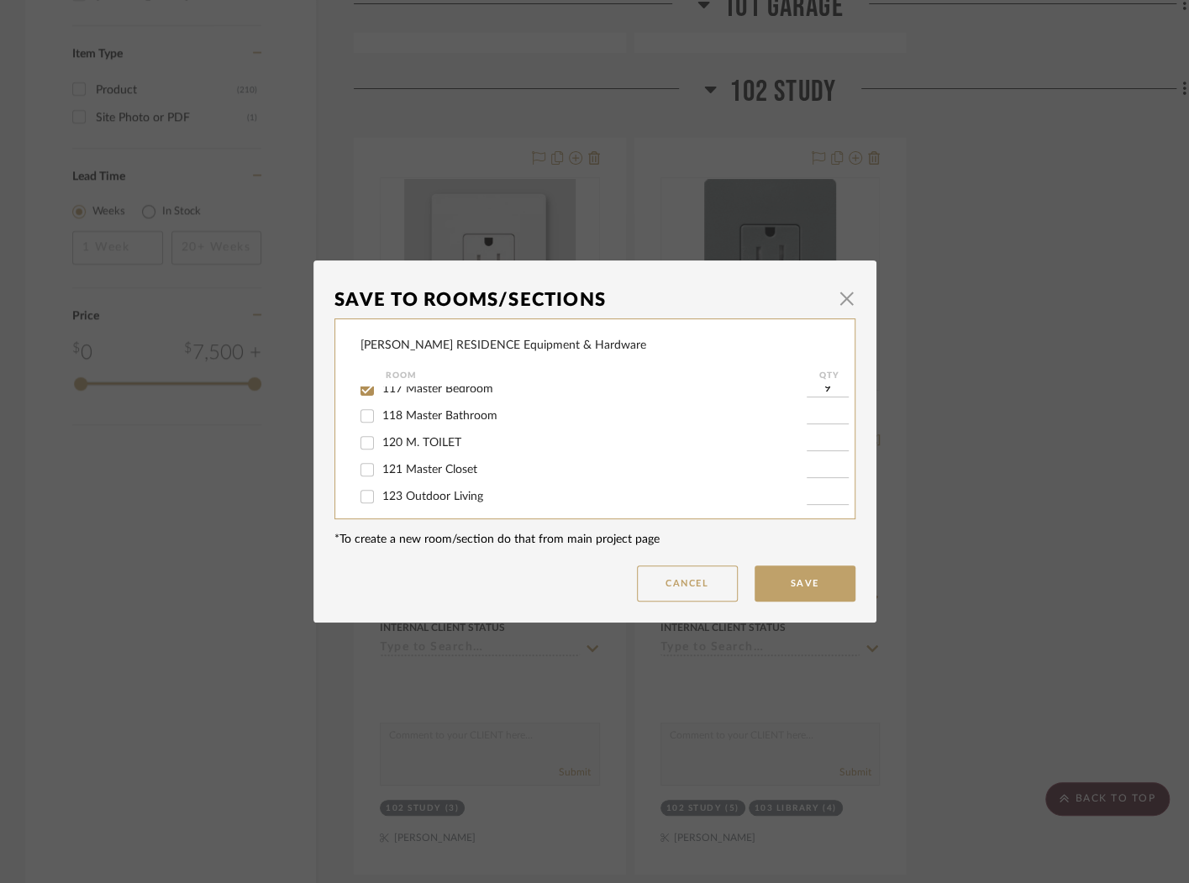
scroll to position [413, 0]
click at [470, 421] on div "118 Master Bathroom" at bounding box center [583, 415] width 446 height 27
click at [471, 422] on span "118 Master Bathroom" at bounding box center [439, 416] width 115 height 12
click at [381, 429] on input "118 Master Bathroom" at bounding box center [367, 415] width 27 height 27
checkbox input "true"
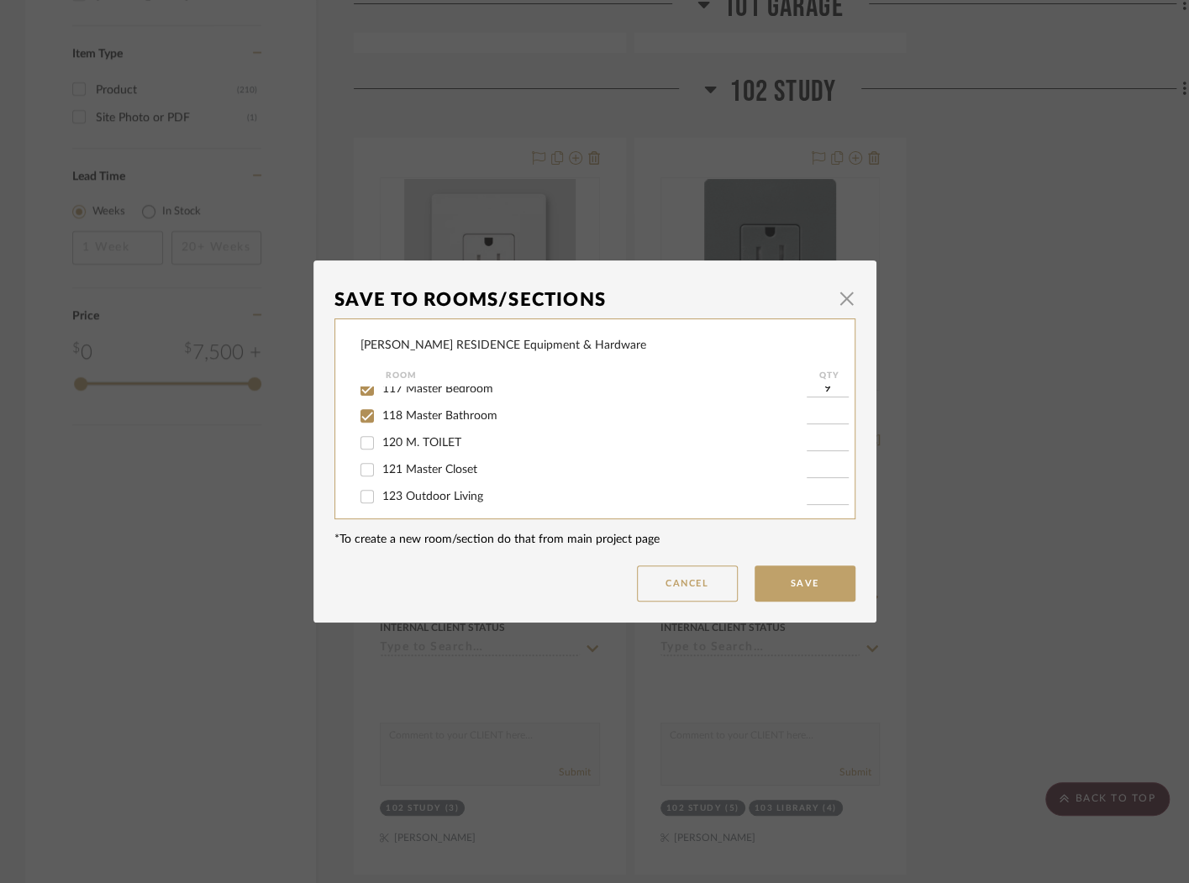
type input "1"
click at [780, 566] on button "Save" at bounding box center [805, 583] width 101 height 36
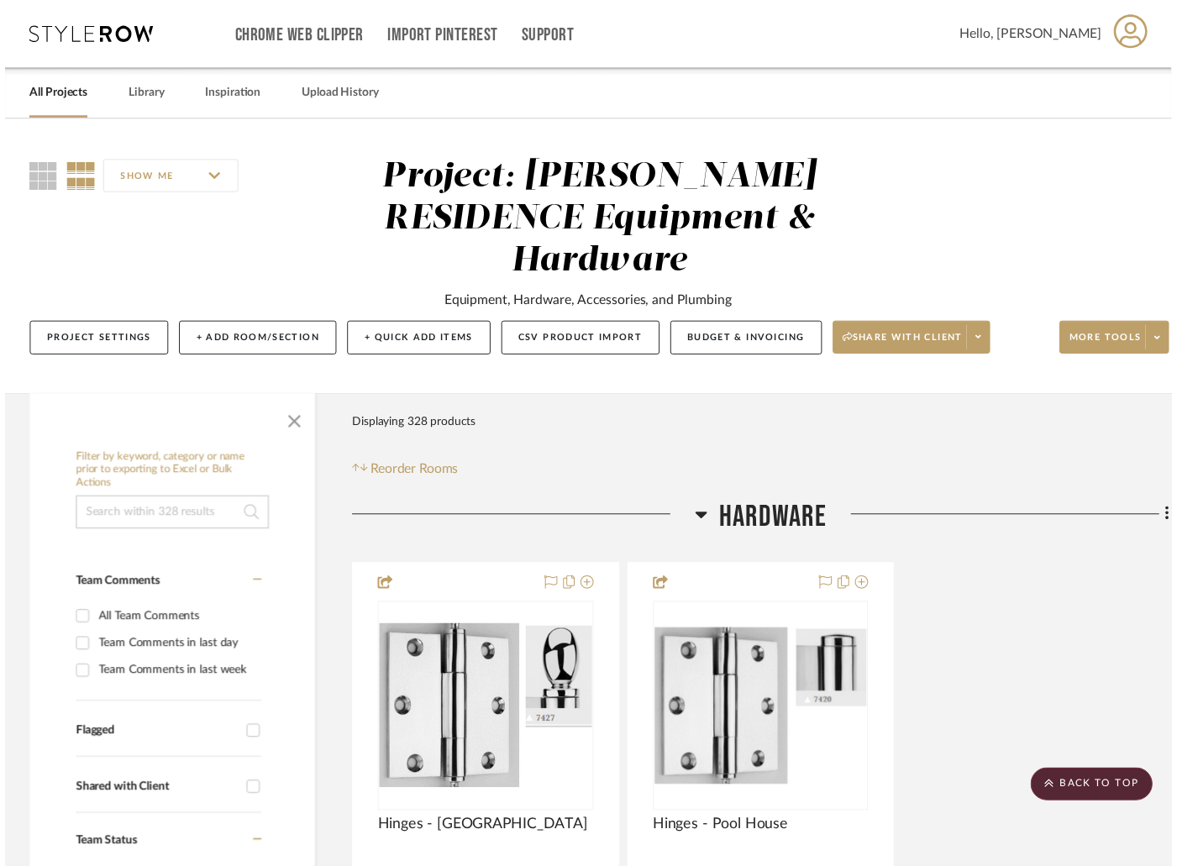
scroll to position [2900, 0]
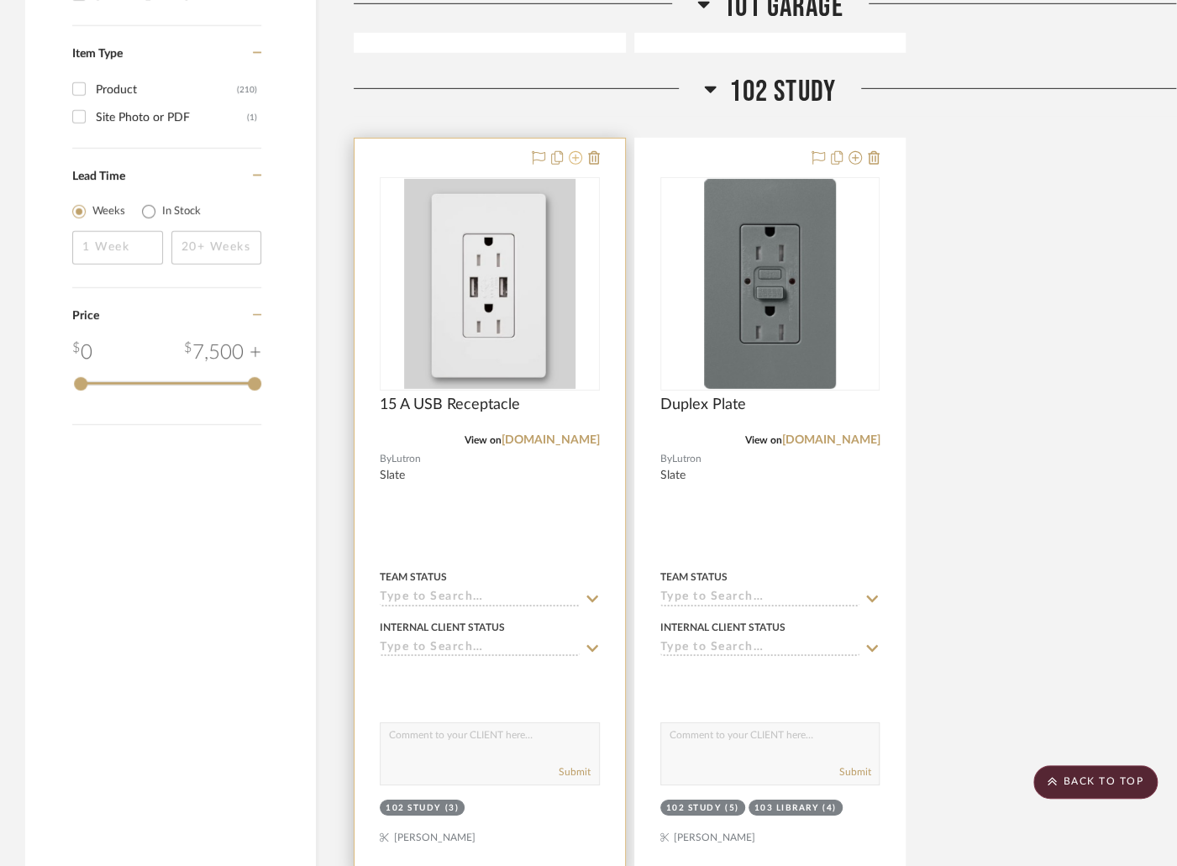
click at [579, 149] on button at bounding box center [575, 159] width 13 height 20
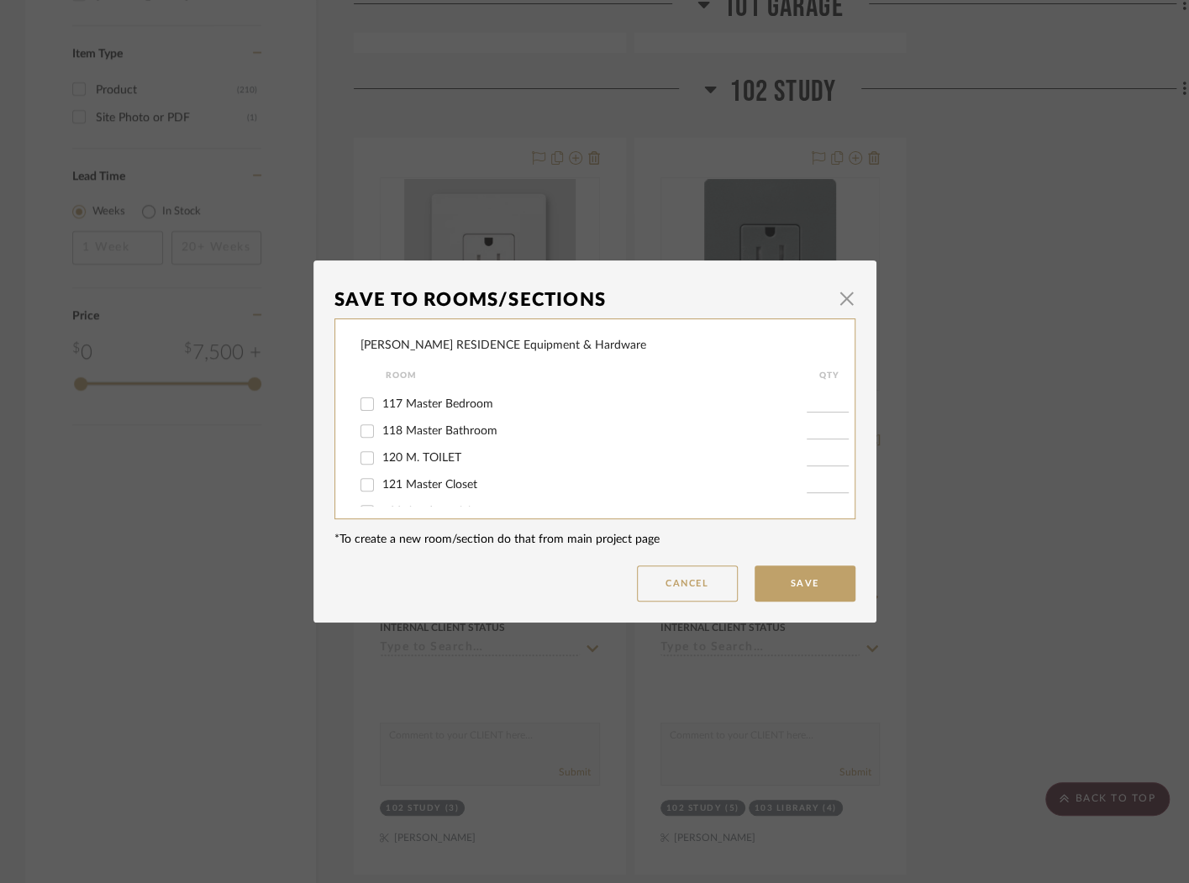
scroll to position [401, 0]
click at [362, 442] on input "118 Master Bathroom" at bounding box center [367, 428] width 27 height 27
checkbox input "true"
click at [818, 437] on input "1" at bounding box center [828, 428] width 42 height 17
type input "2"
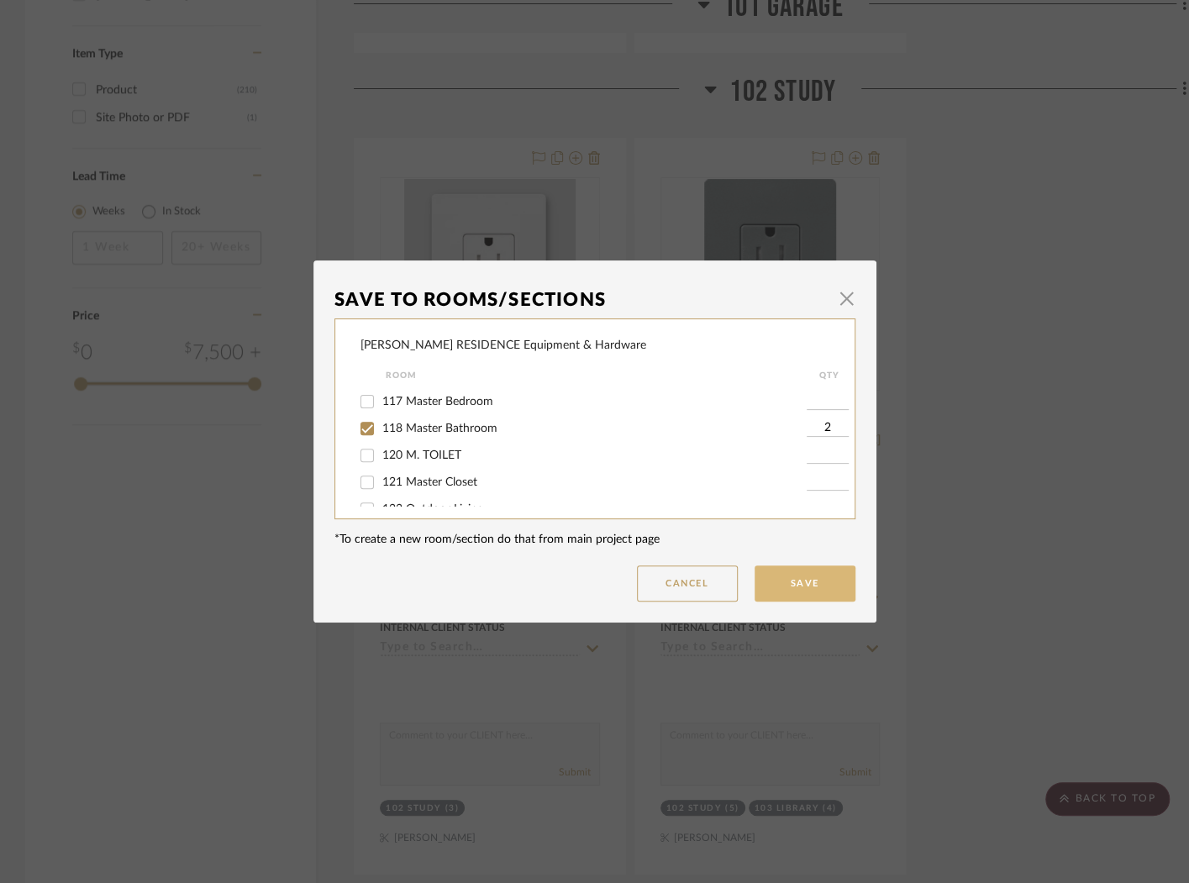
click at [812, 581] on button "Save" at bounding box center [805, 583] width 101 height 36
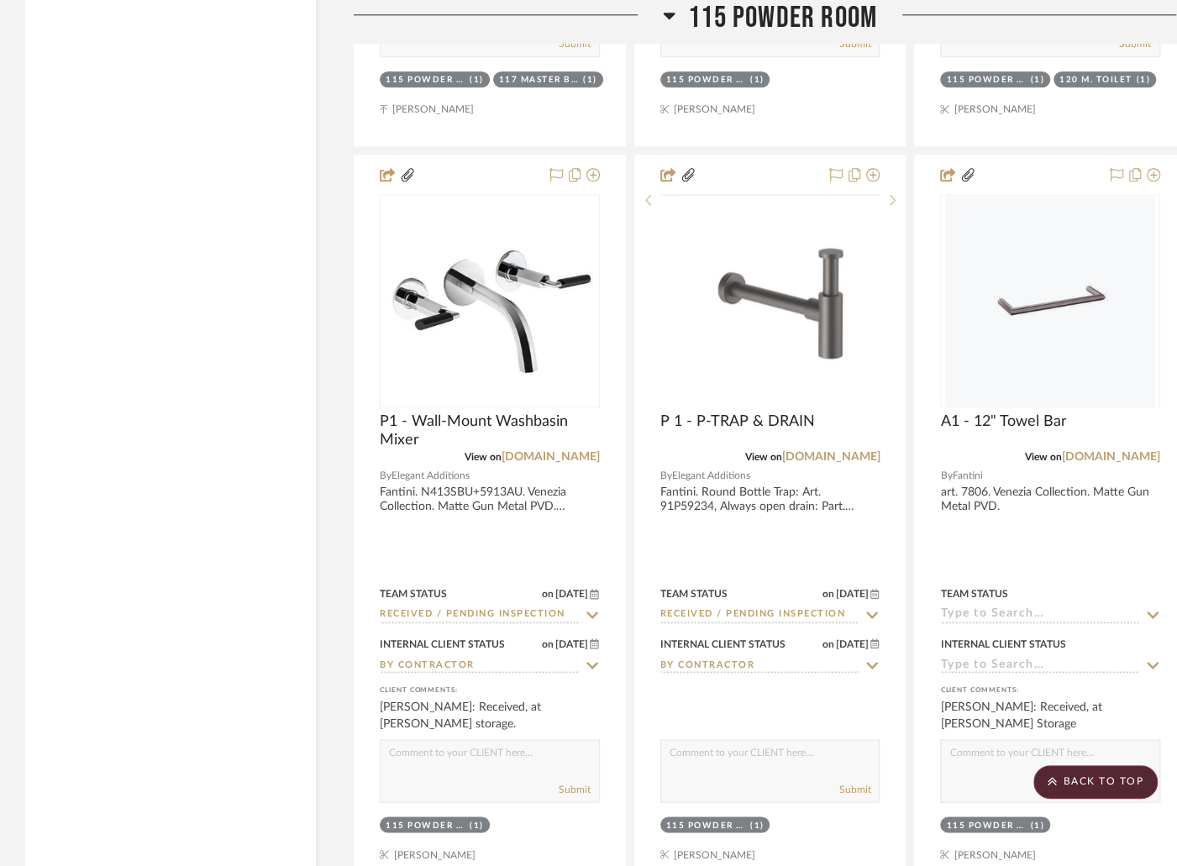
scroll to position [18952, 0]
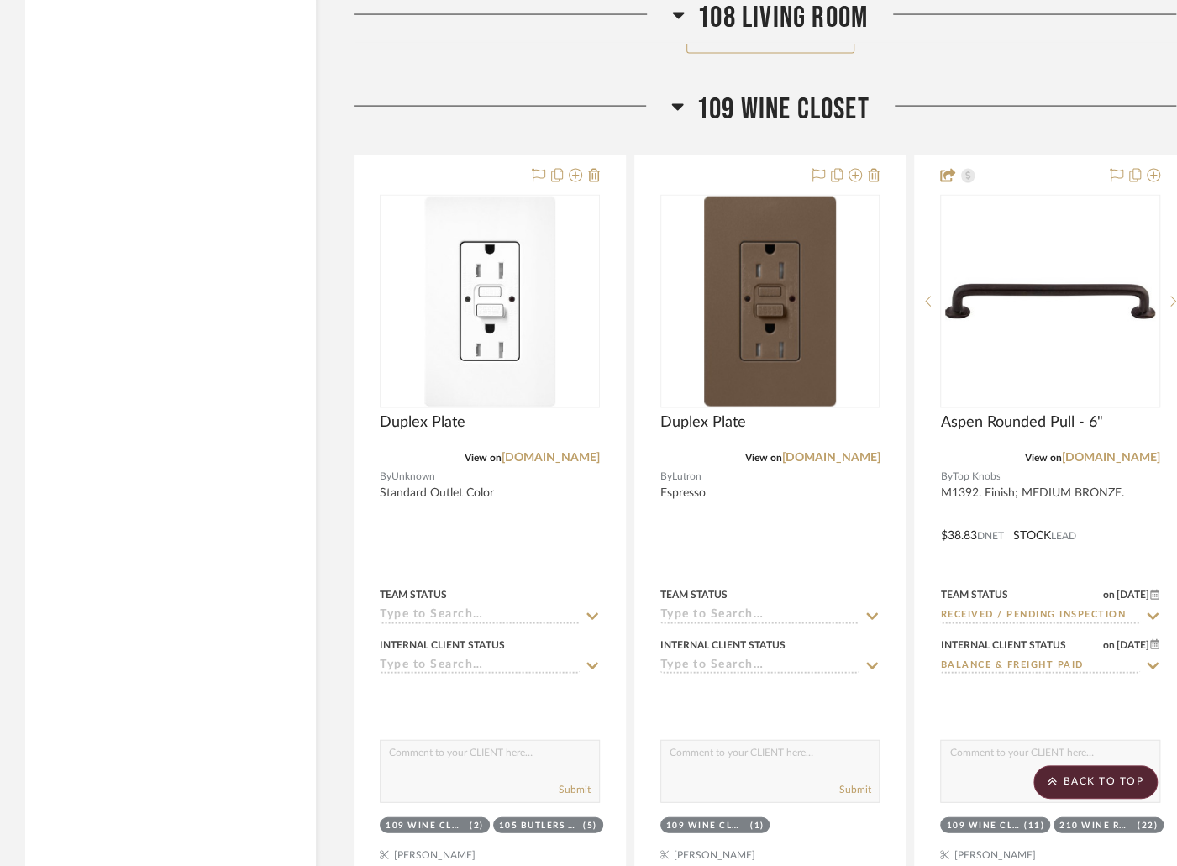
scroll to position [12444, 0]
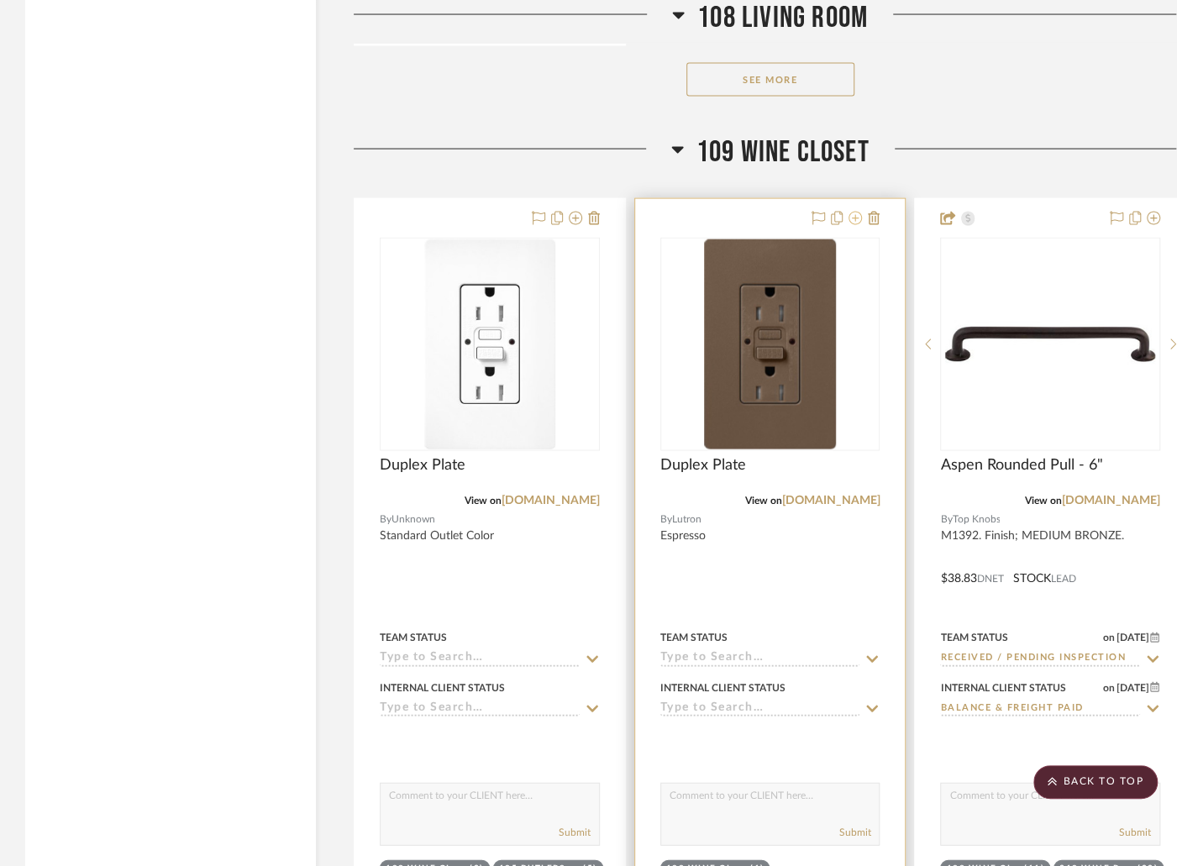
click at [854, 212] on icon at bounding box center [855, 218] width 13 height 13
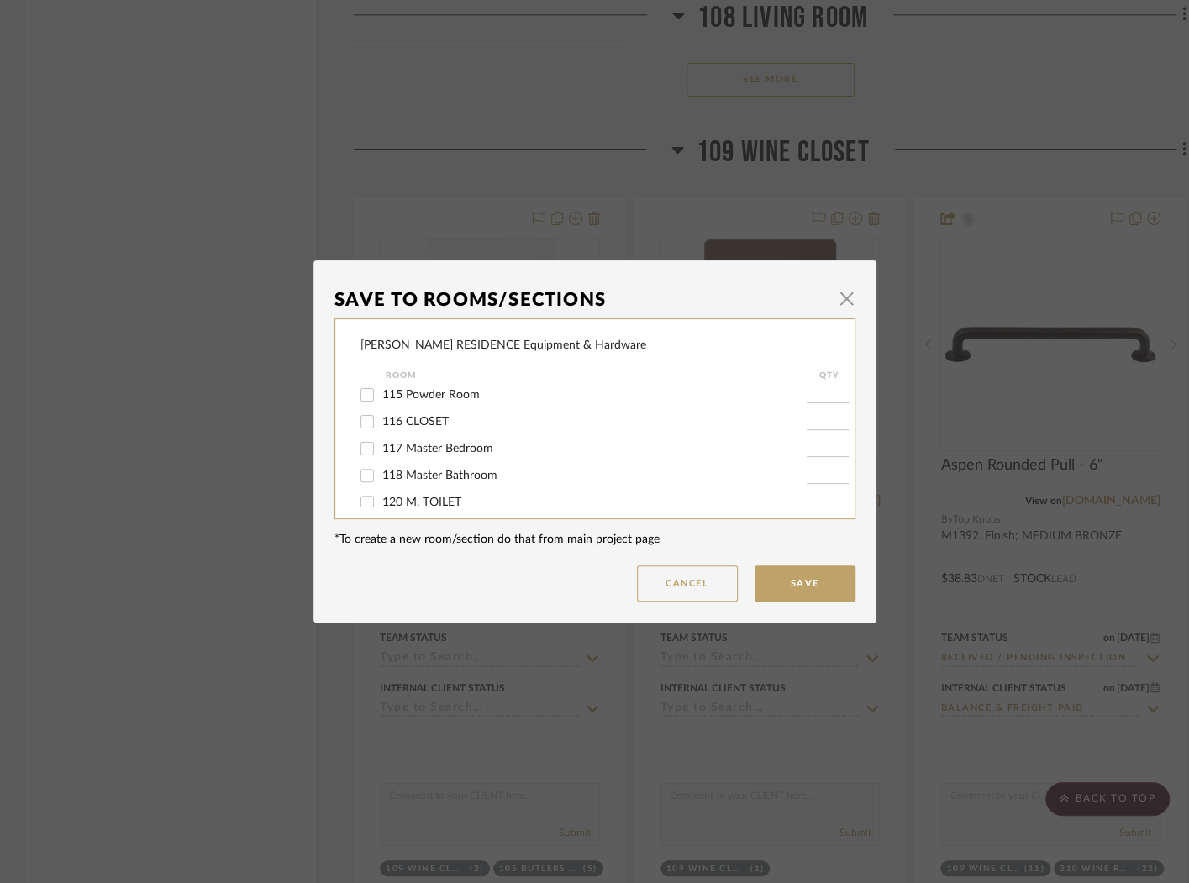
scroll to position [360, 0]
click at [436, 475] on span "118 Master Bathroom" at bounding box center [439, 469] width 115 height 12
click at [381, 482] on input "118 Master Bathroom" at bounding box center [367, 468] width 27 height 27
checkbox input "true"
drag, startPoint x: 835, startPoint y: 481, endPoint x: 813, endPoint y: 482, distance: 21.9
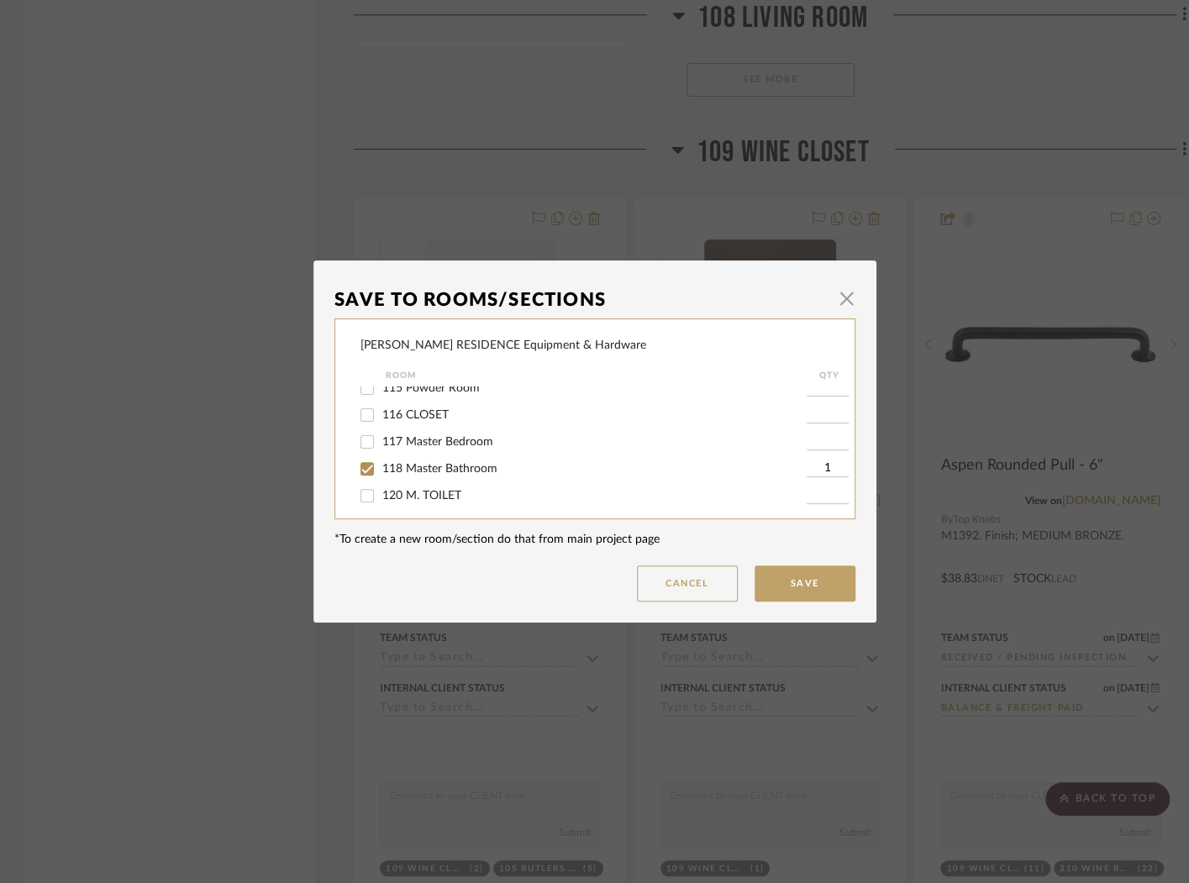
click at [813, 477] on input "1" at bounding box center [828, 468] width 42 height 17
type input "2"
click at [818, 574] on button "Save" at bounding box center [805, 583] width 101 height 36
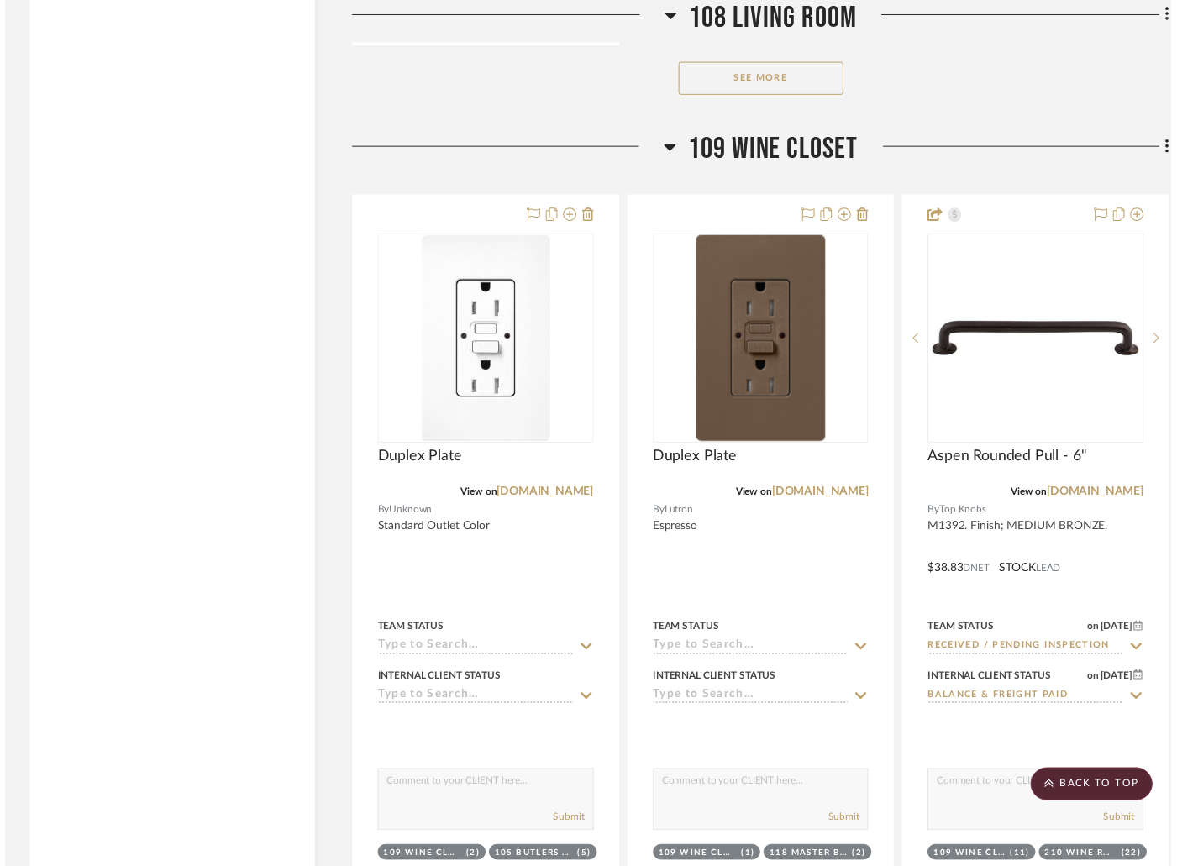
scroll to position [12444, 0]
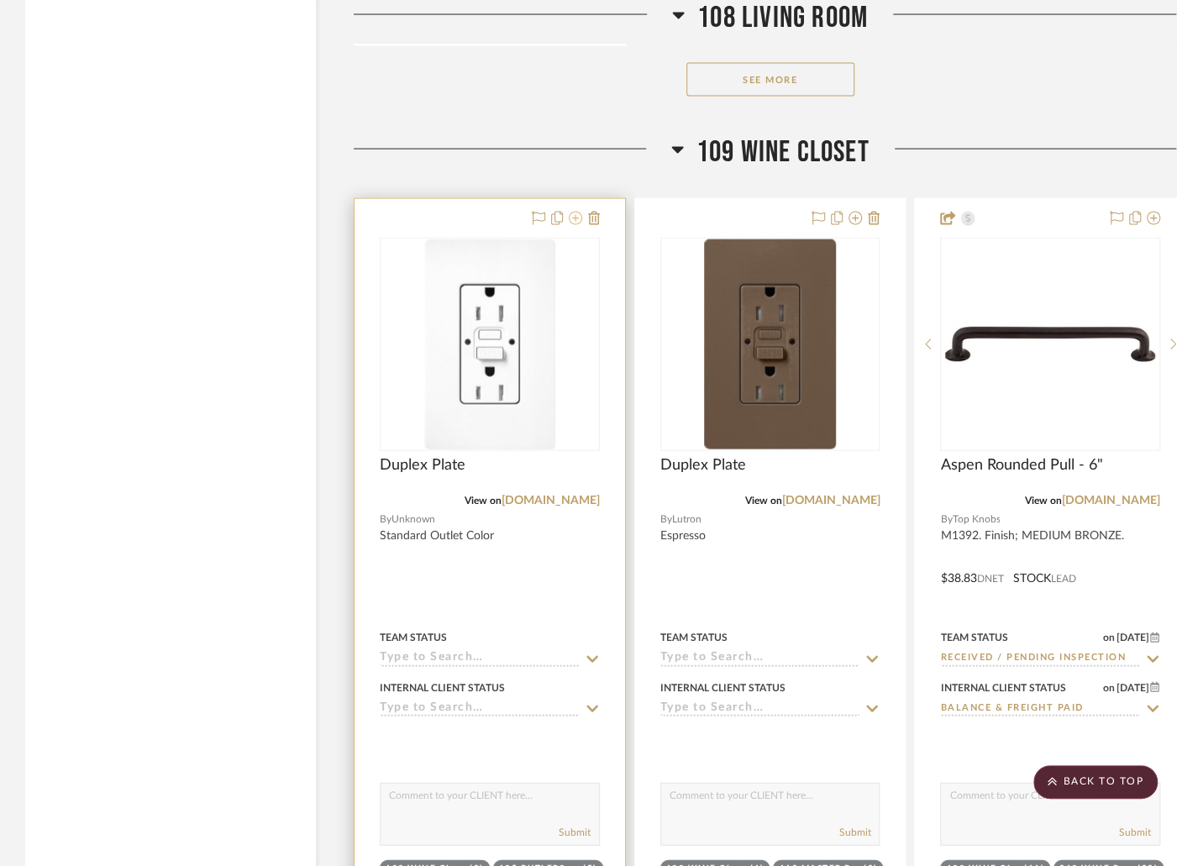
click at [573, 212] on icon at bounding box center [575, 218] width 13 height 13
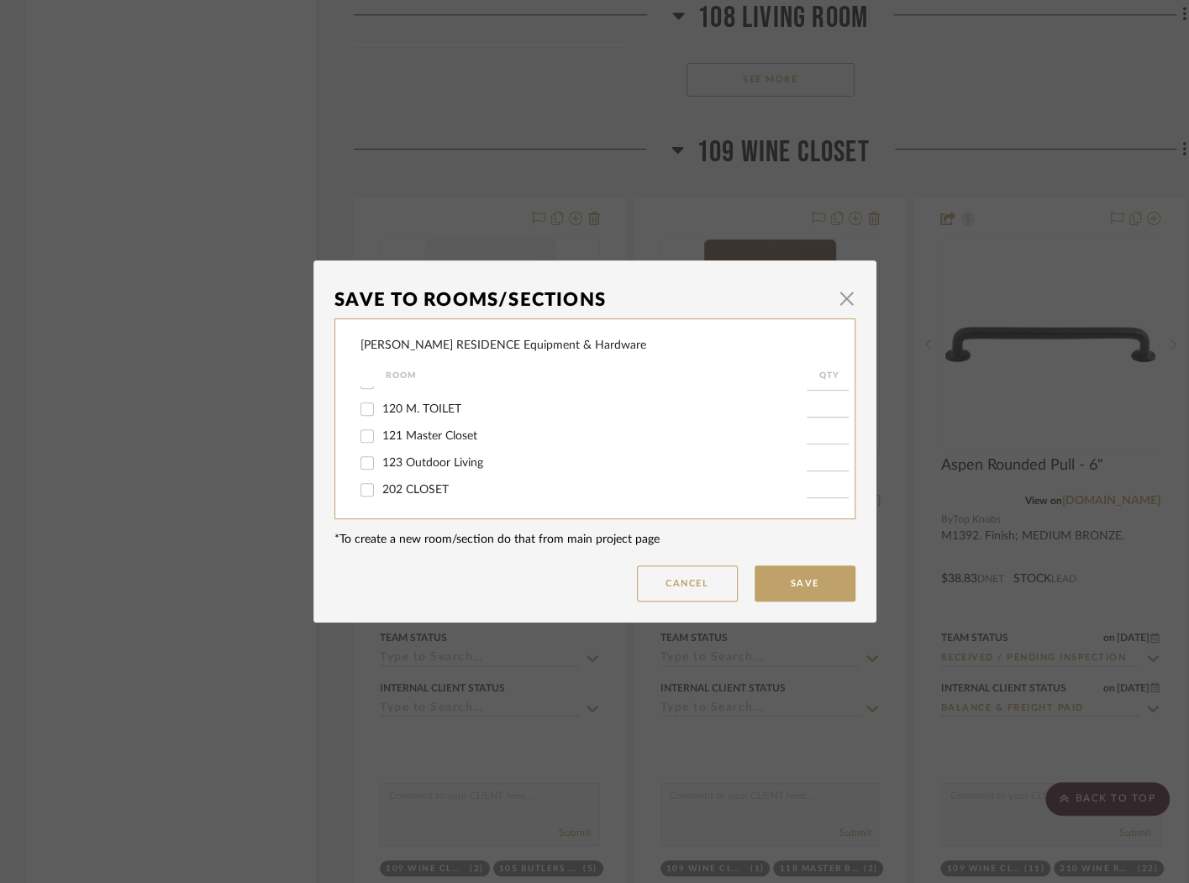
scroll to position [430, 0]
click at [488, 405] on span "118 Master Bathroom" at bounding box center [439, 399] width 115 height 12
click at [381, 413] on input "118 Master Bathroom" at bounding box center [367, 399] width 27 height 27
checkbox input "true"
click at [820, 408] on input "1" at bounding box center [828, 399] width 42 height 17
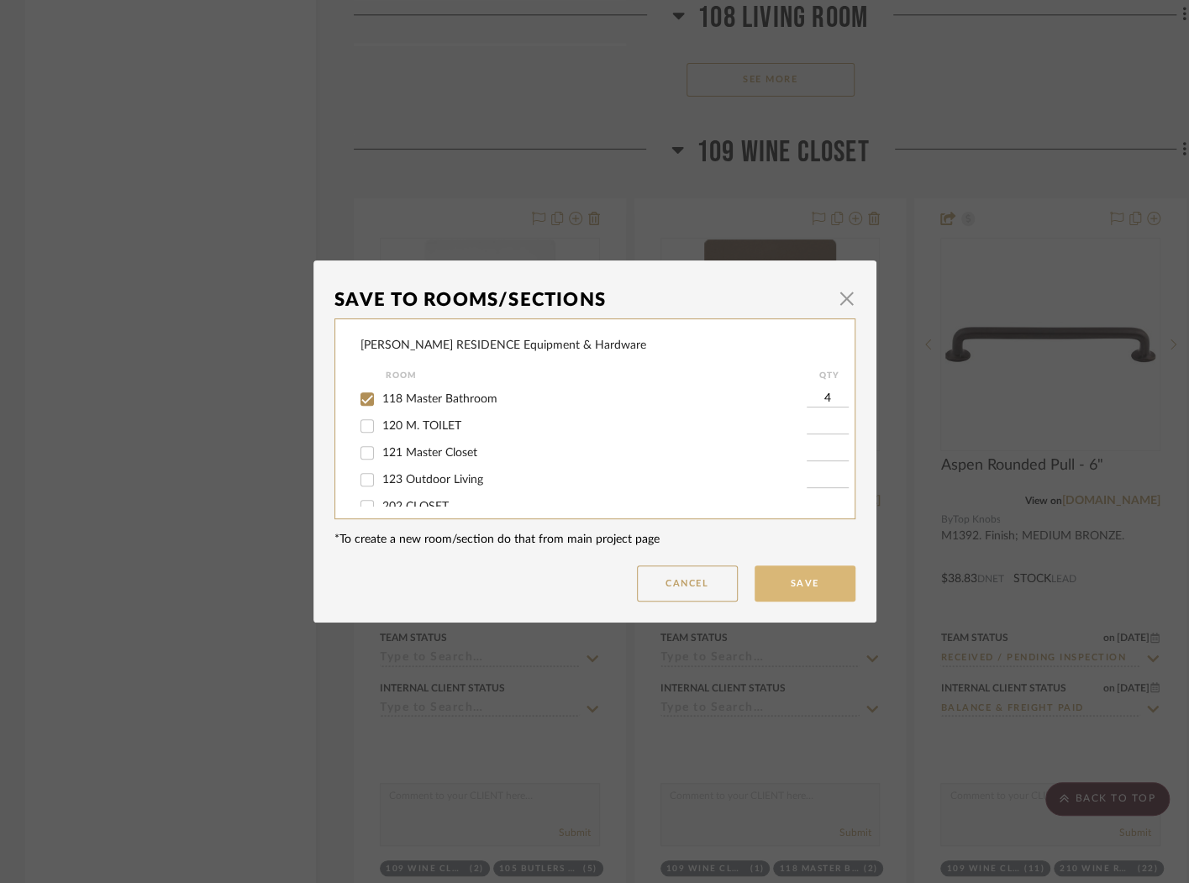
type input "4"
click at [831, 589] on button "Save" at bounding box center [805, 583] width 101 height 36
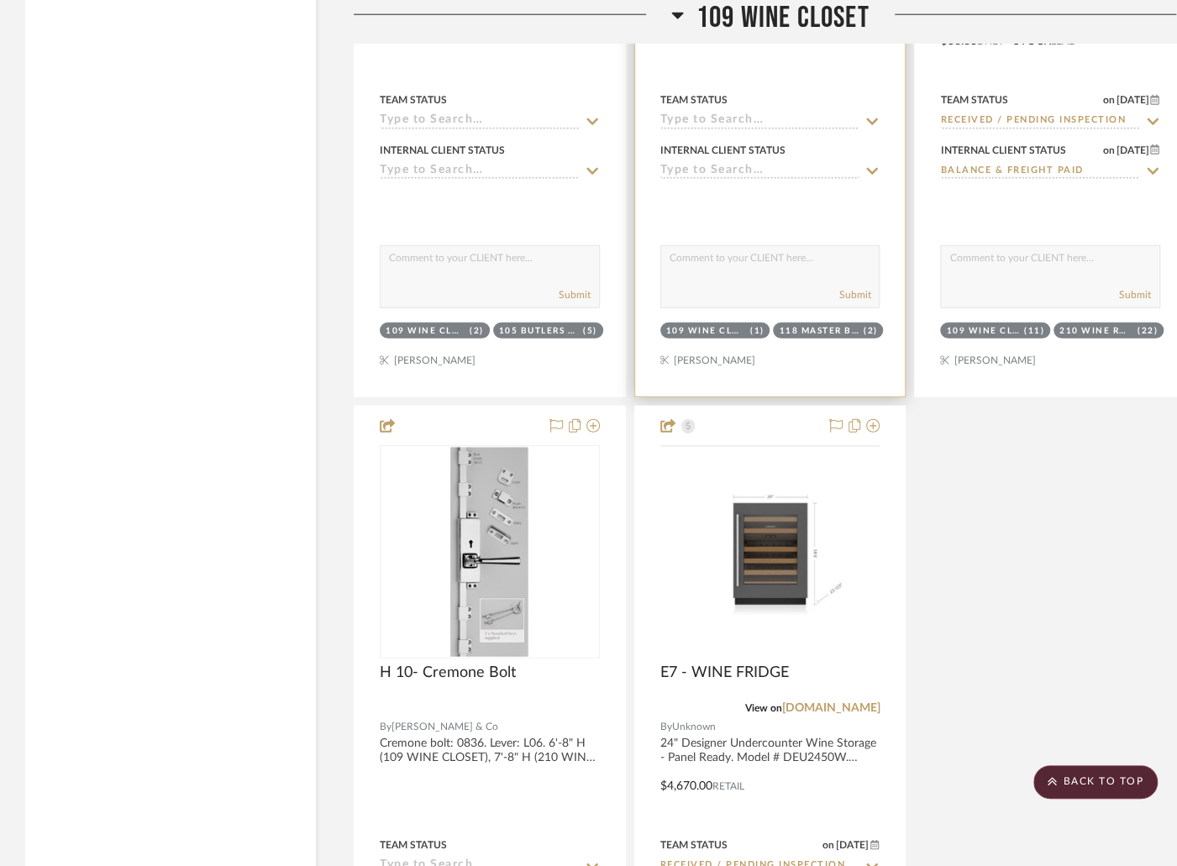
scroll to position [12983, 0]
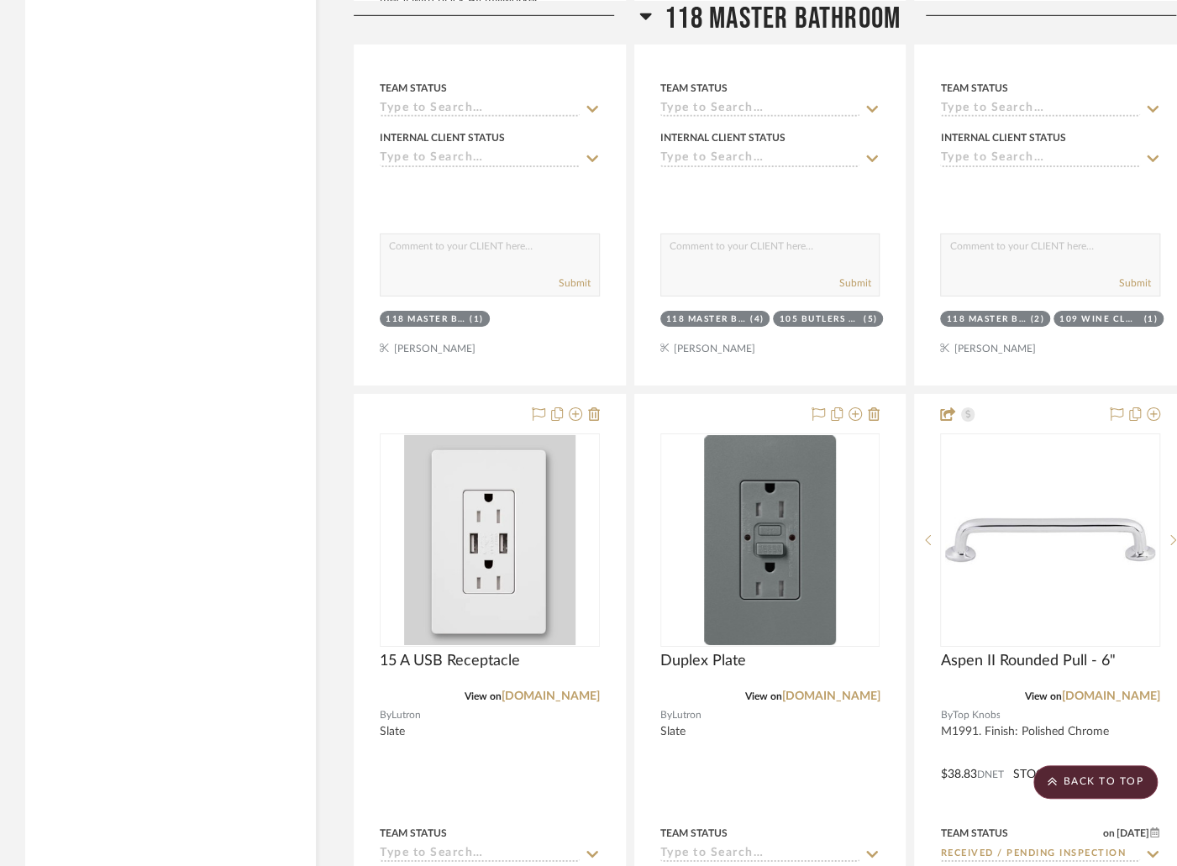
scroll to position [24127, 0]
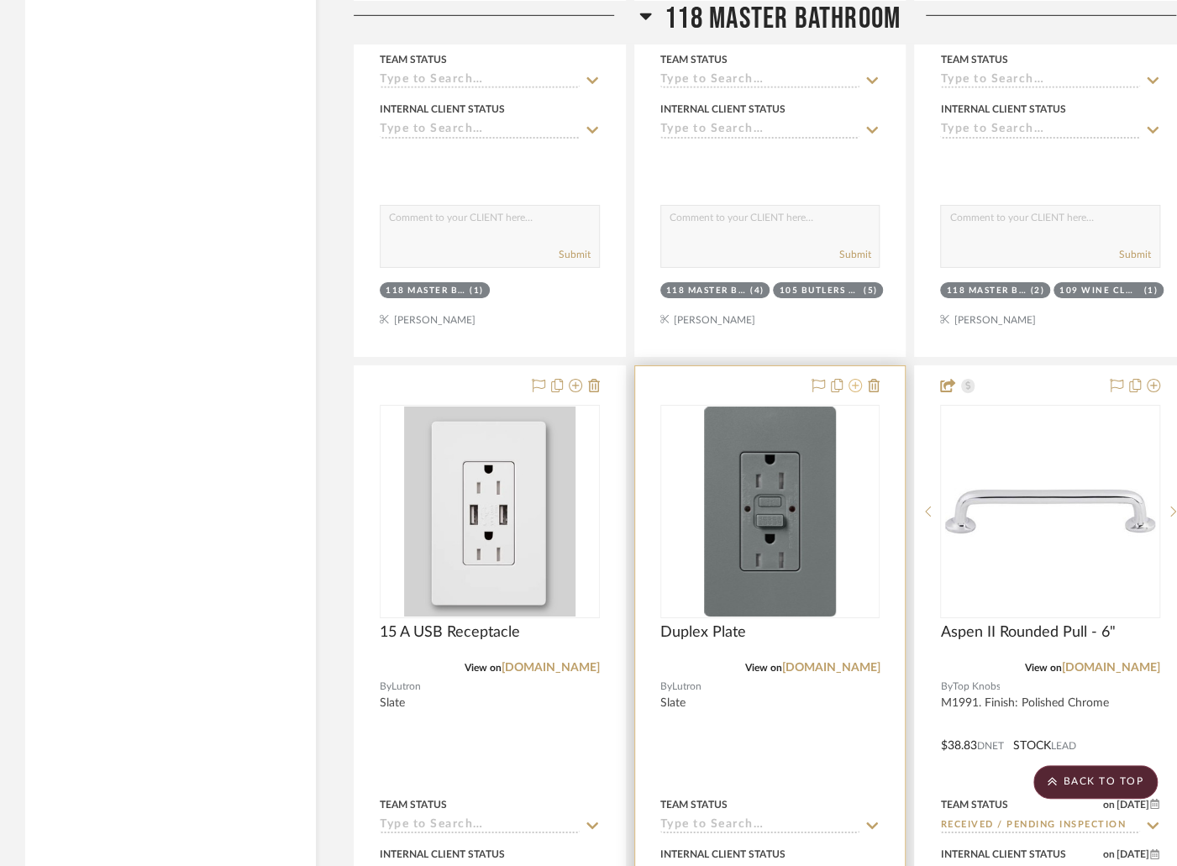
click at [855, 379] on icon at bounding box center [855, 385] width 13 height 13
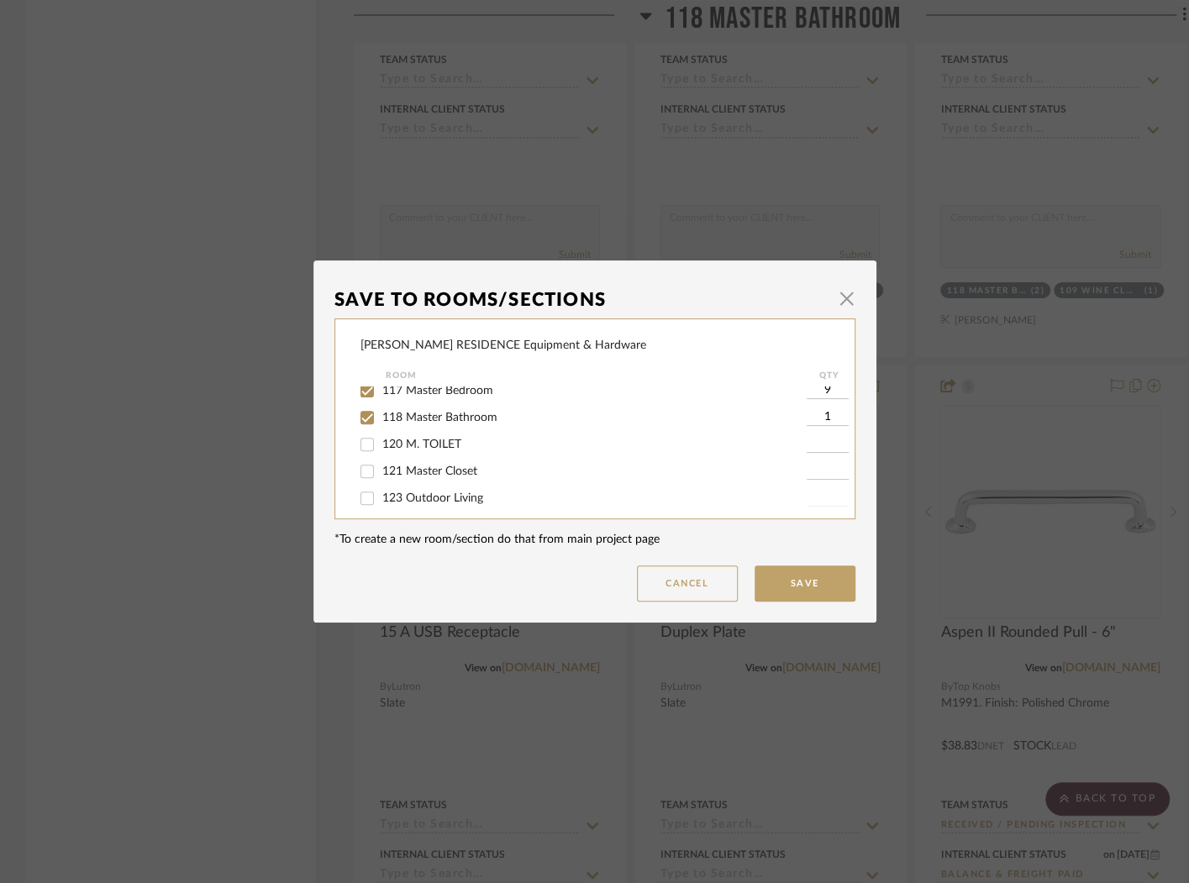
scroll to position [413, 0]
click at [826, 424] on input "1" at bounding box center [828, 416] width 42 height 17
type input "2"
click at [812, 570] on button "Save" at bounding box center [805, 583] width 101 height 36
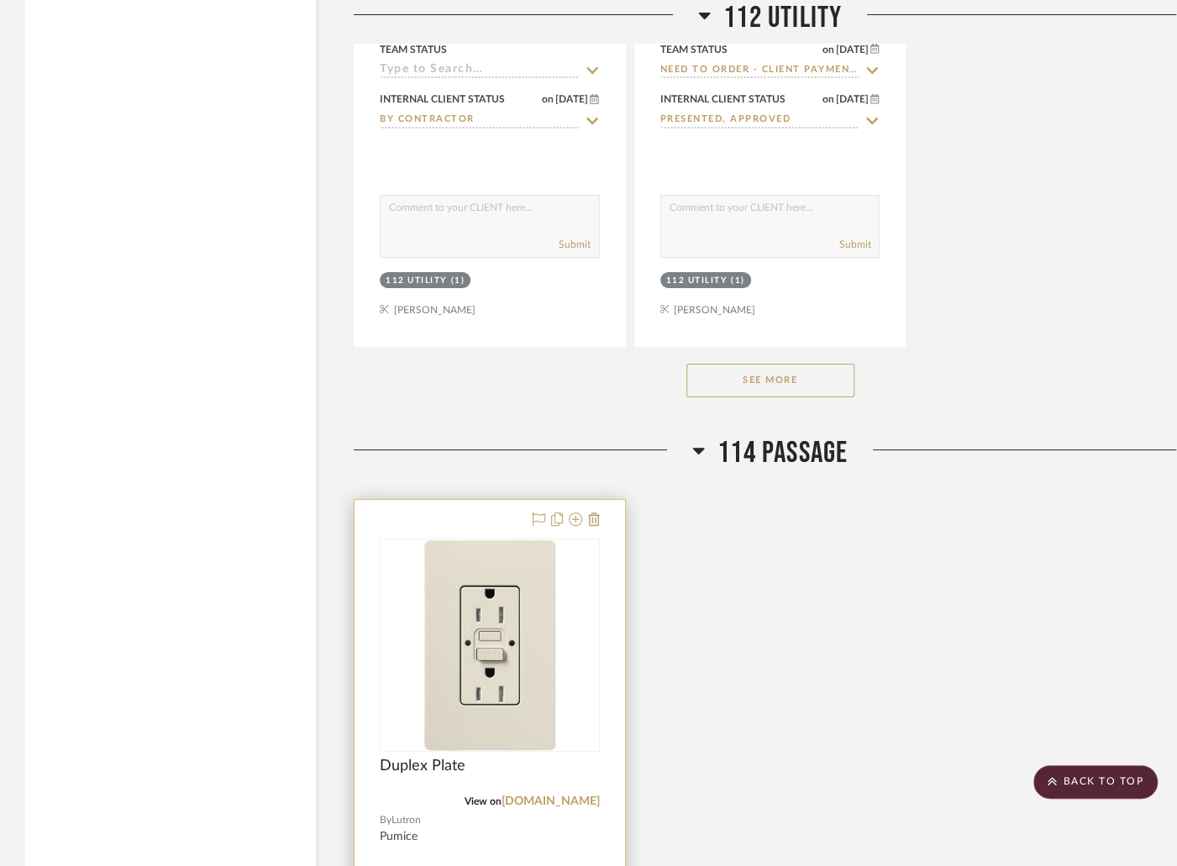
scroll to position [17659, 0]
click at [576, 512] on icon at bounding box center [575, 518] width 13 height 13
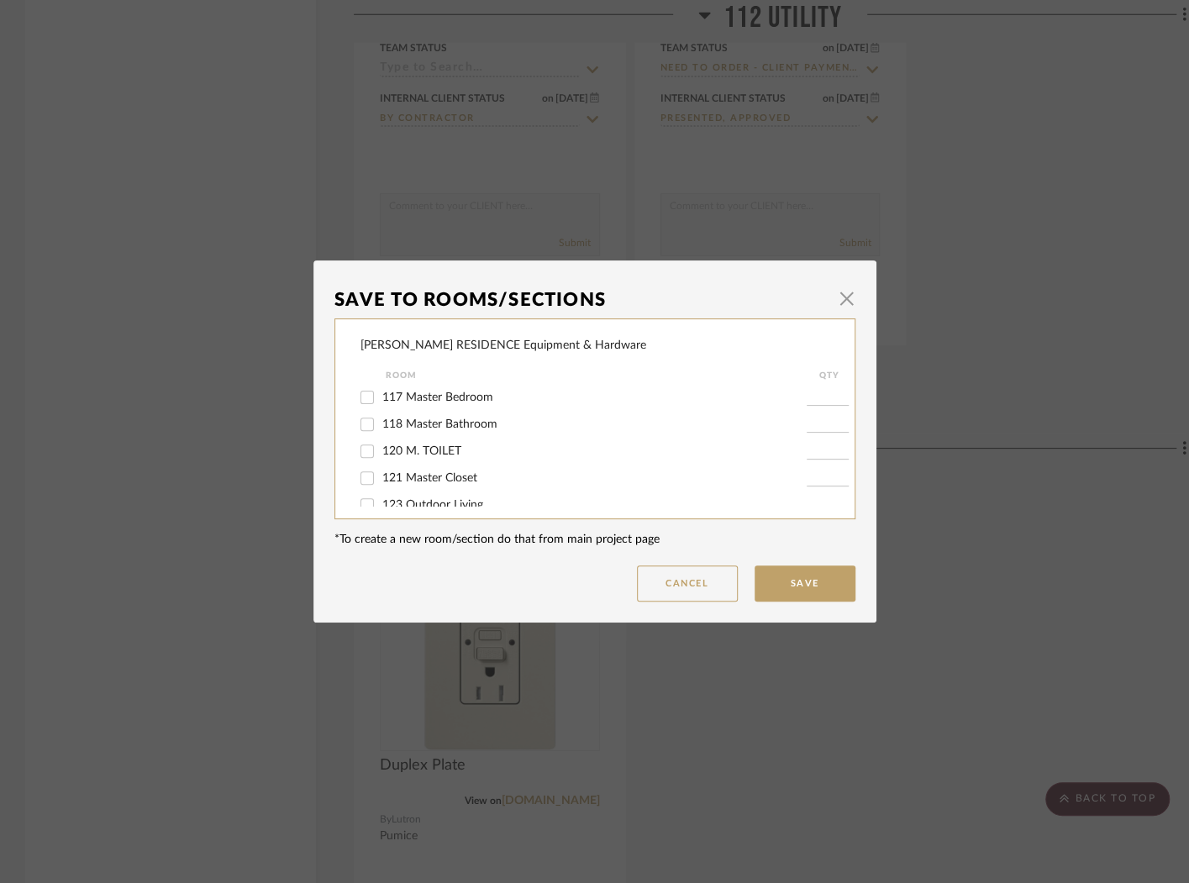
scroll to position [408, 0]
click at [462, 481] on span "121 Master Closet" at bounding box center [429, 475] width 95 height 12
click at [381, 487] on input "121 Master Closet" at bounding box center [367, 474] width 27 height 27
checkbox input "true"
type input "1"
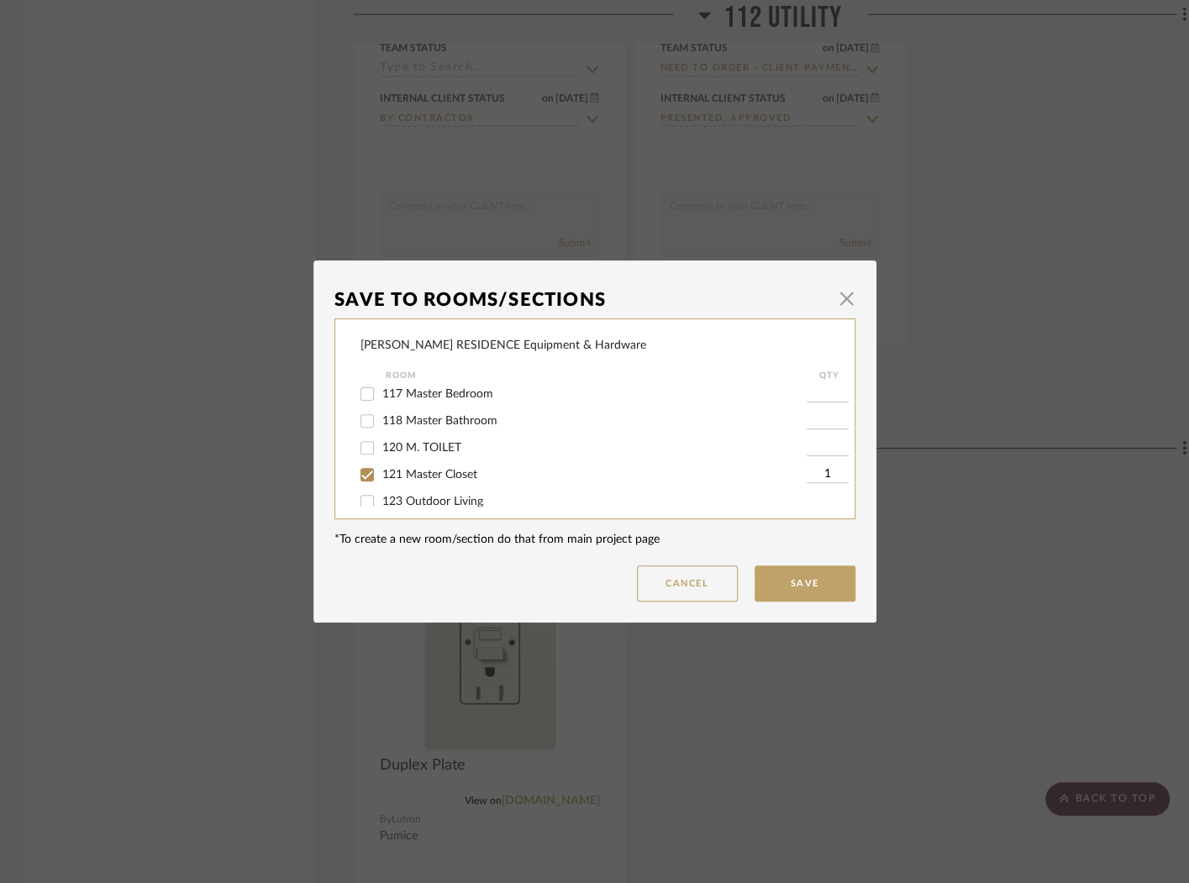
click at [795, 575] on button "Save" at bounding box center [805, 583] width 101 height 36
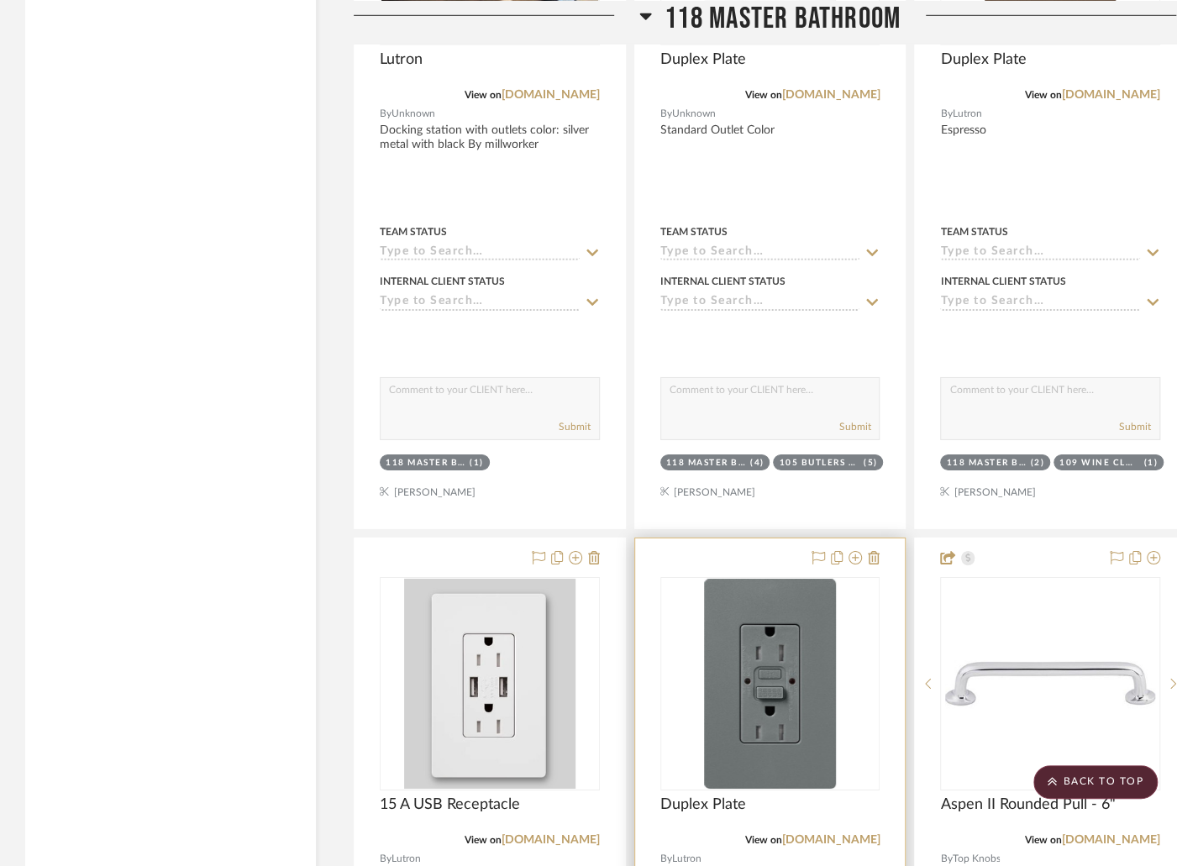
scroll to position [23980, 0]
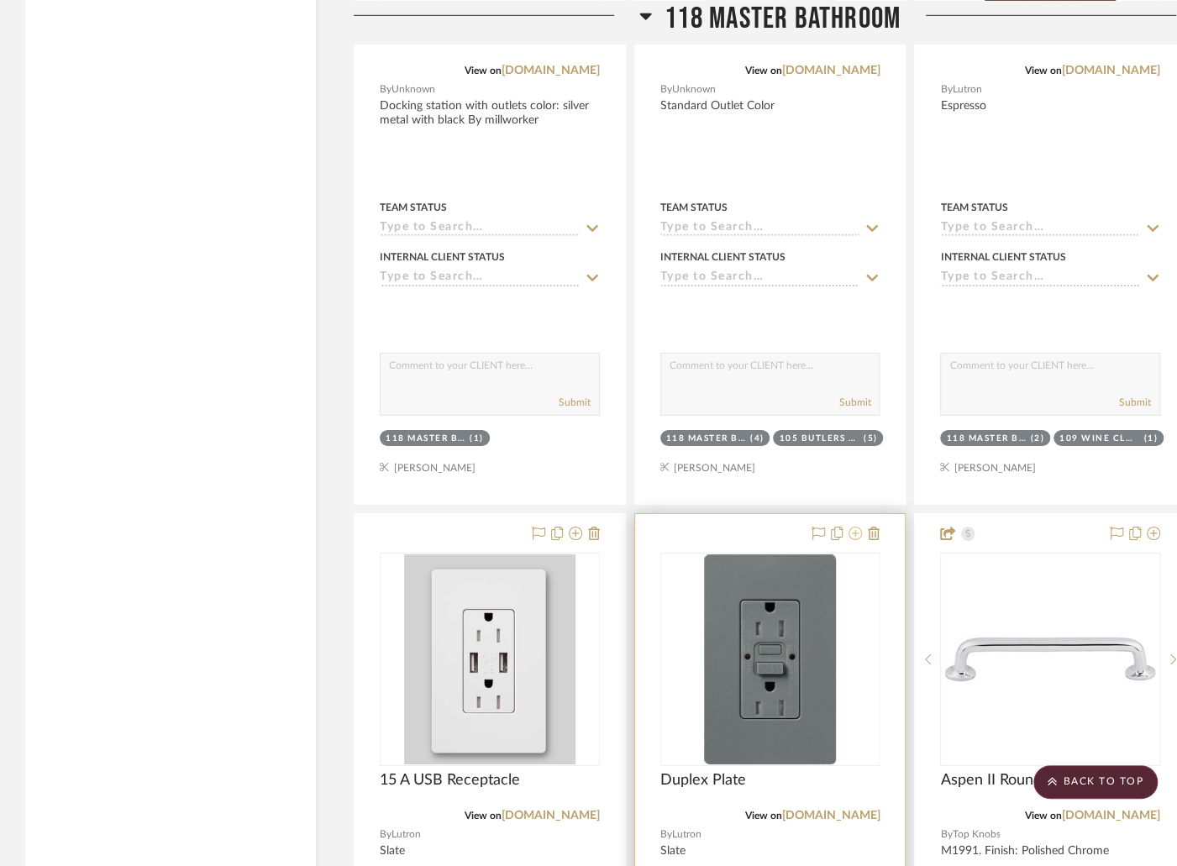
click at [857, 527] on icon at bounding box center [855, 533] width 13 height 13
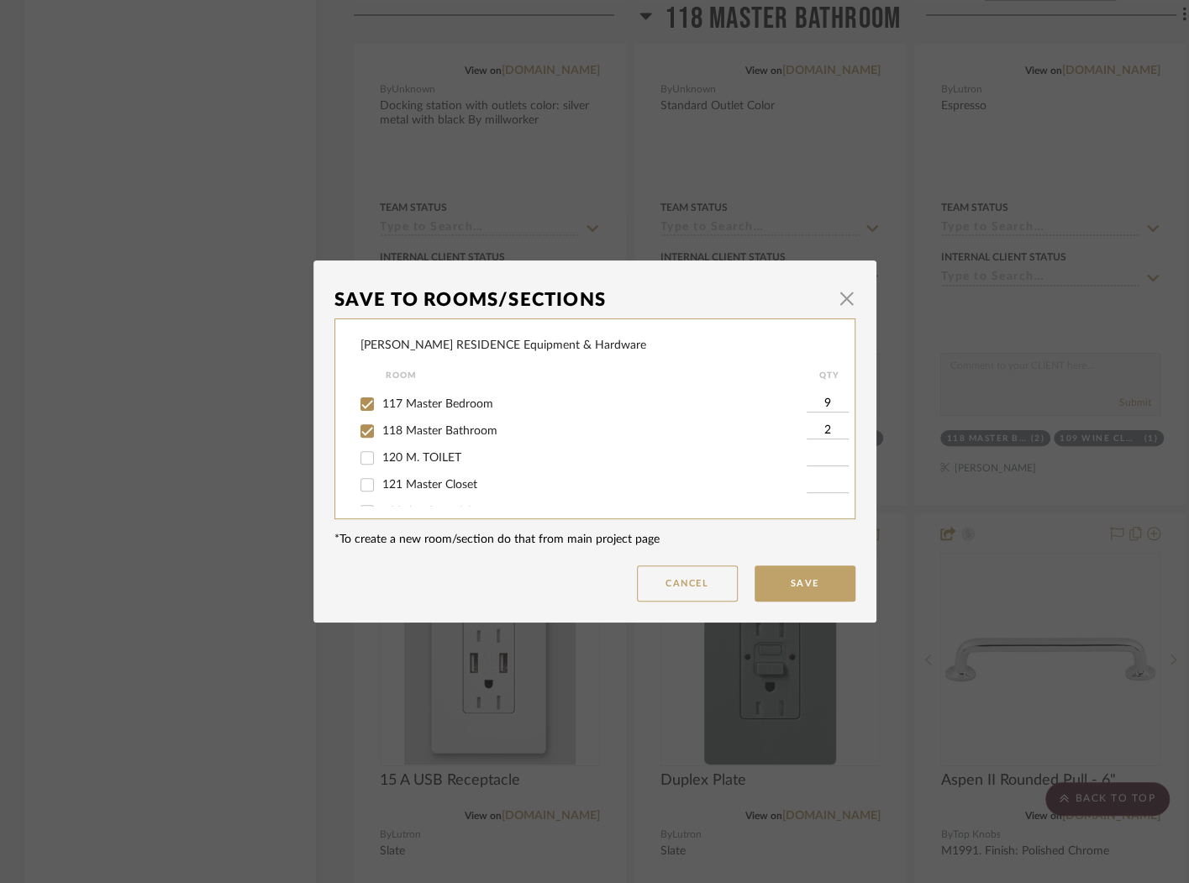
scroll to position [402, 0]
click at [823, 436] on input "2" at bounding box center [828, 427] width 42 height 17
type input "1"
click at [364, 468] on input "120 M. TOILET" at bounding box center [367, 454] width 27 height 27
checkbox input "true"
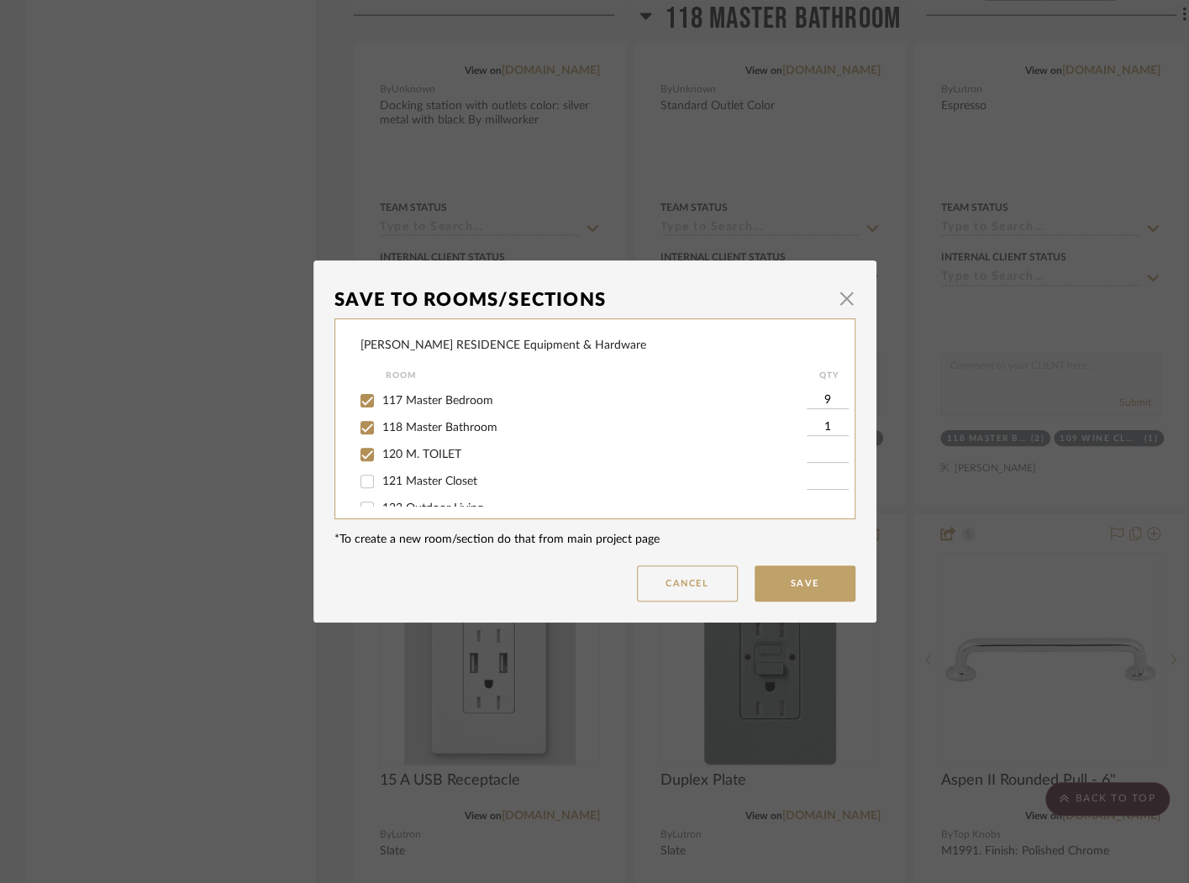
type input "1"
click at [812, 572] on button "Save" at bounding box center [805, 583] width 101 height 36
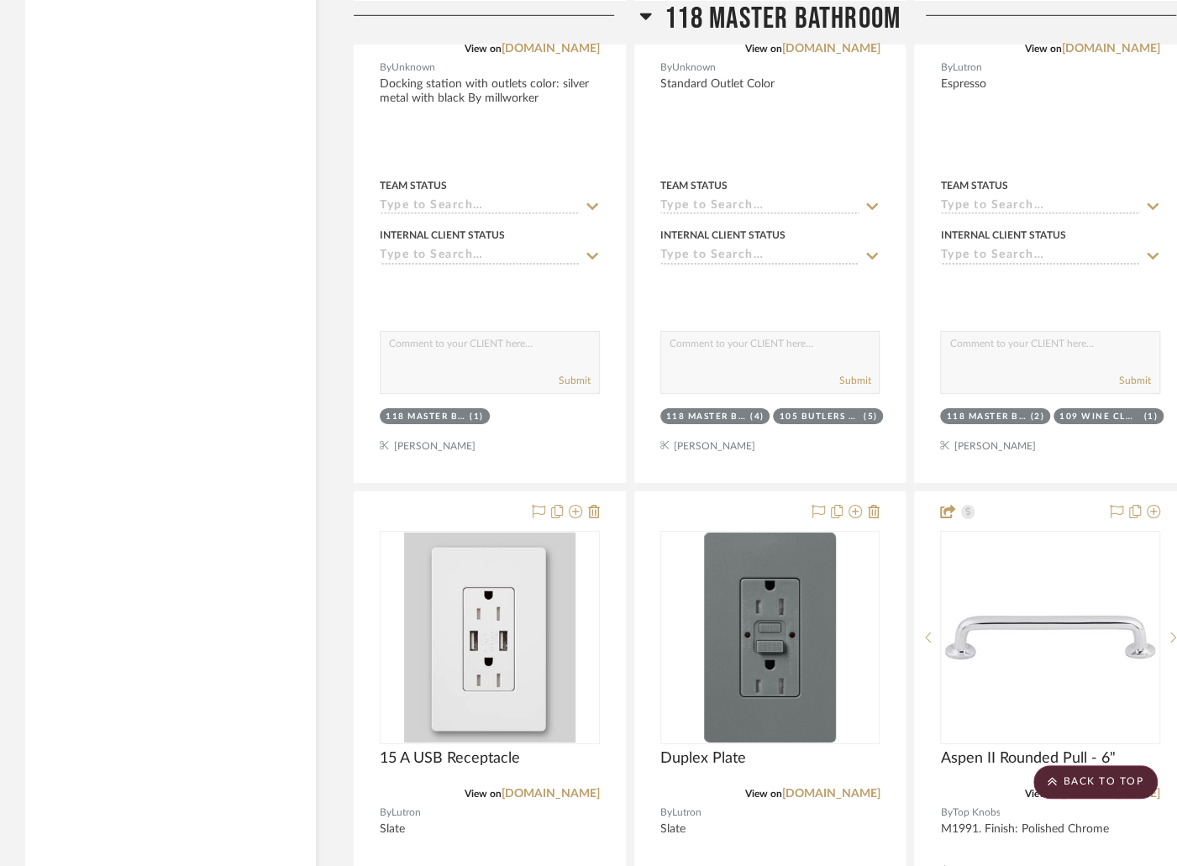
scroll to position [24168, 0]
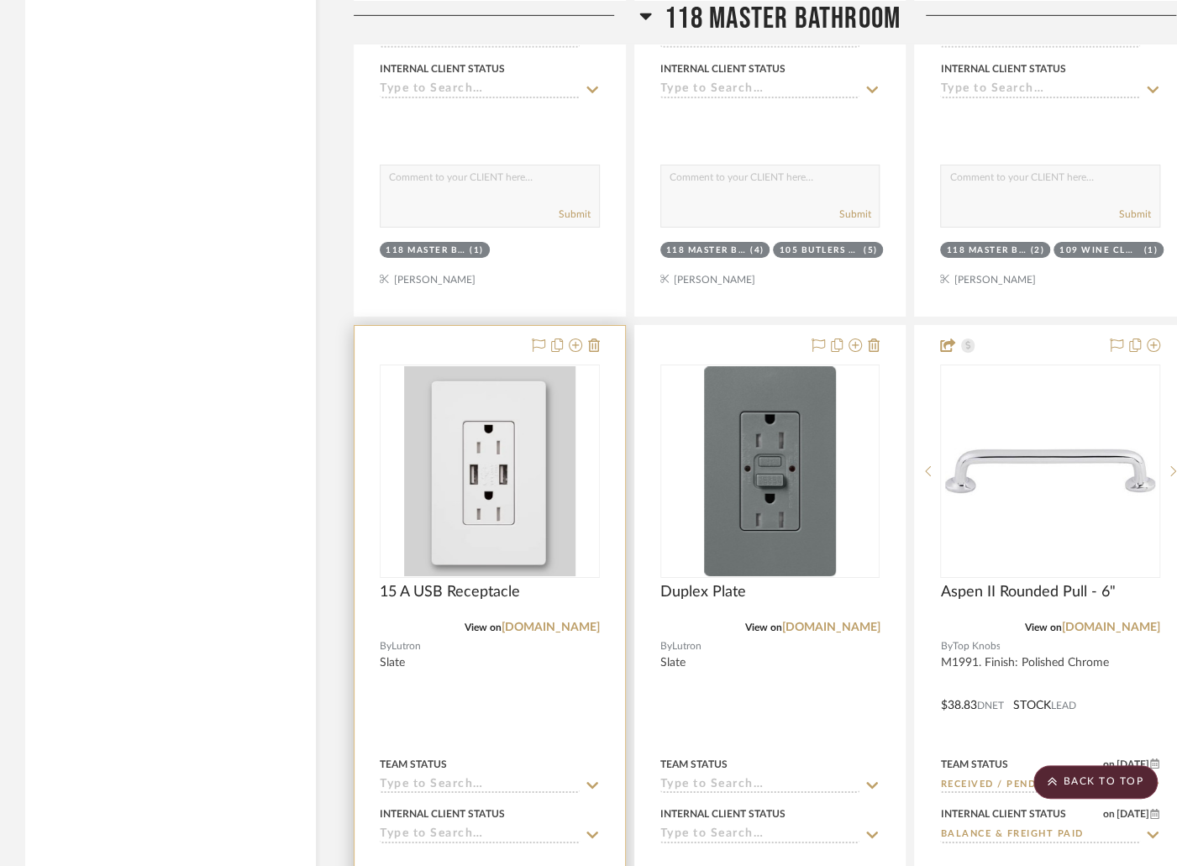
click at [476, 326] on div at bounding box center [490, 693] width 271 height 735
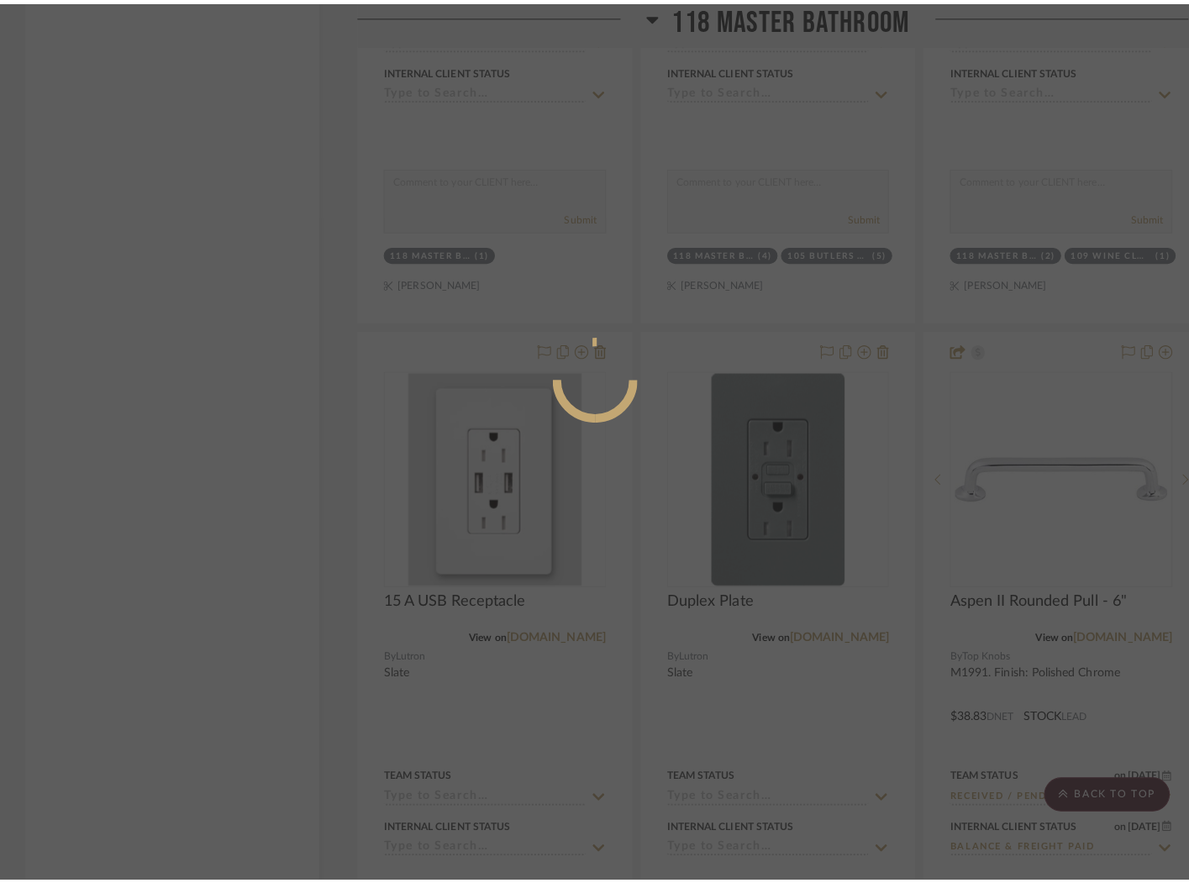
scroll to position [0, 0]
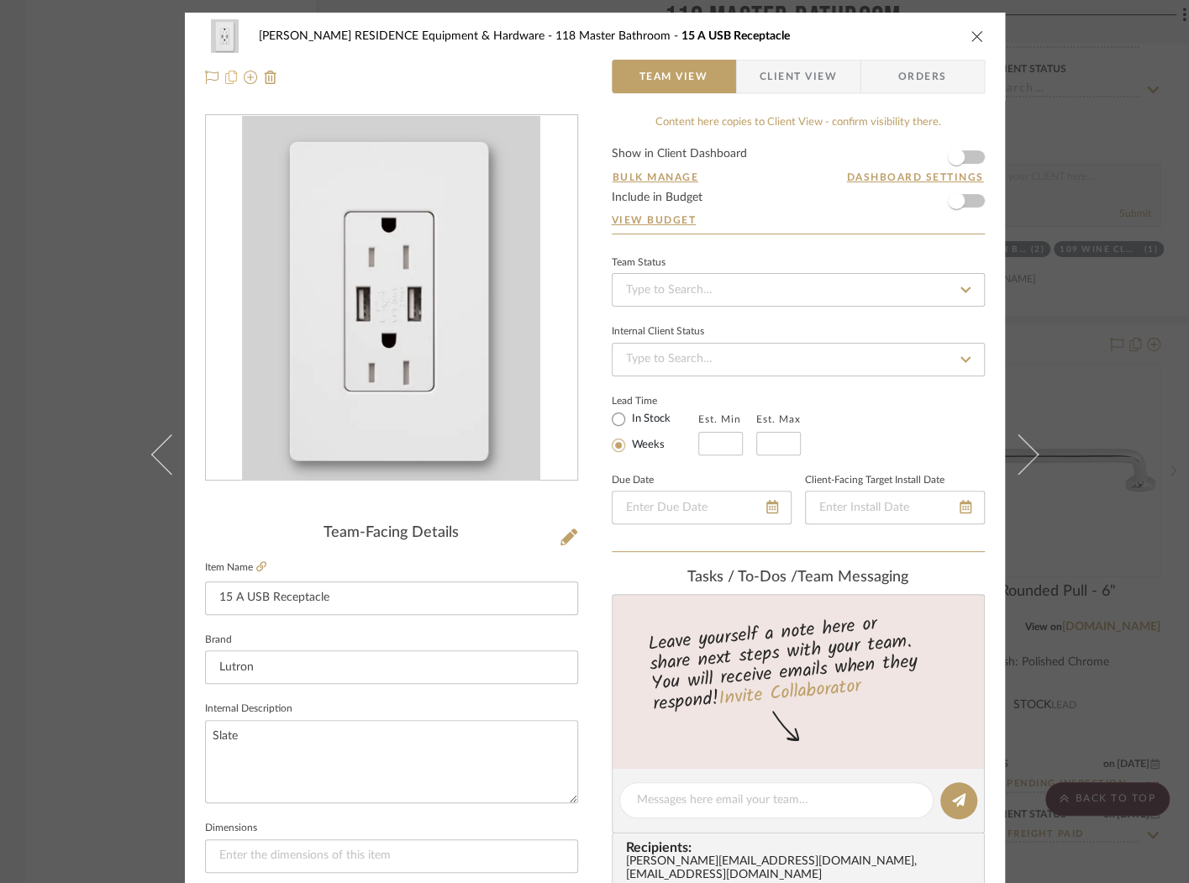
click at [225, 75] on icon at bounding box center [231, 77] width 12 height 13
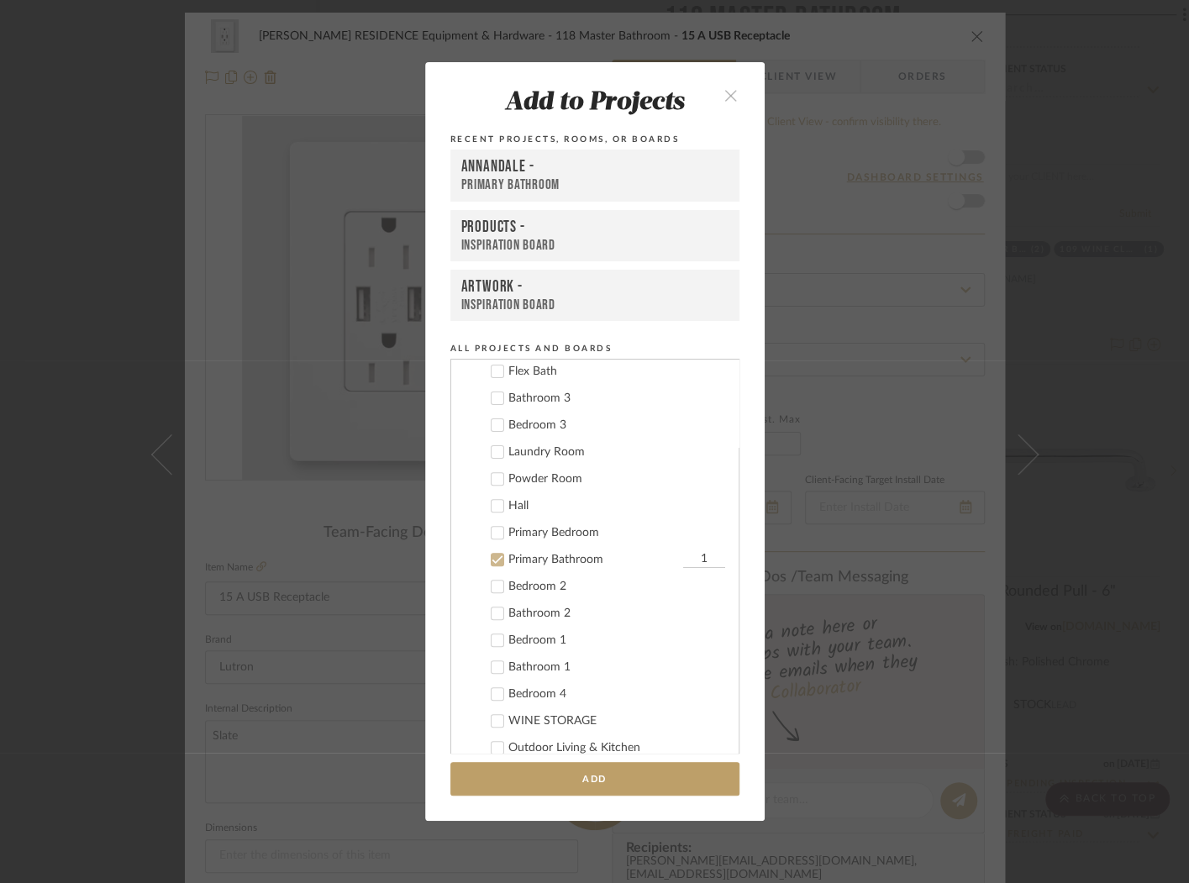
scroll to position [454, 0]
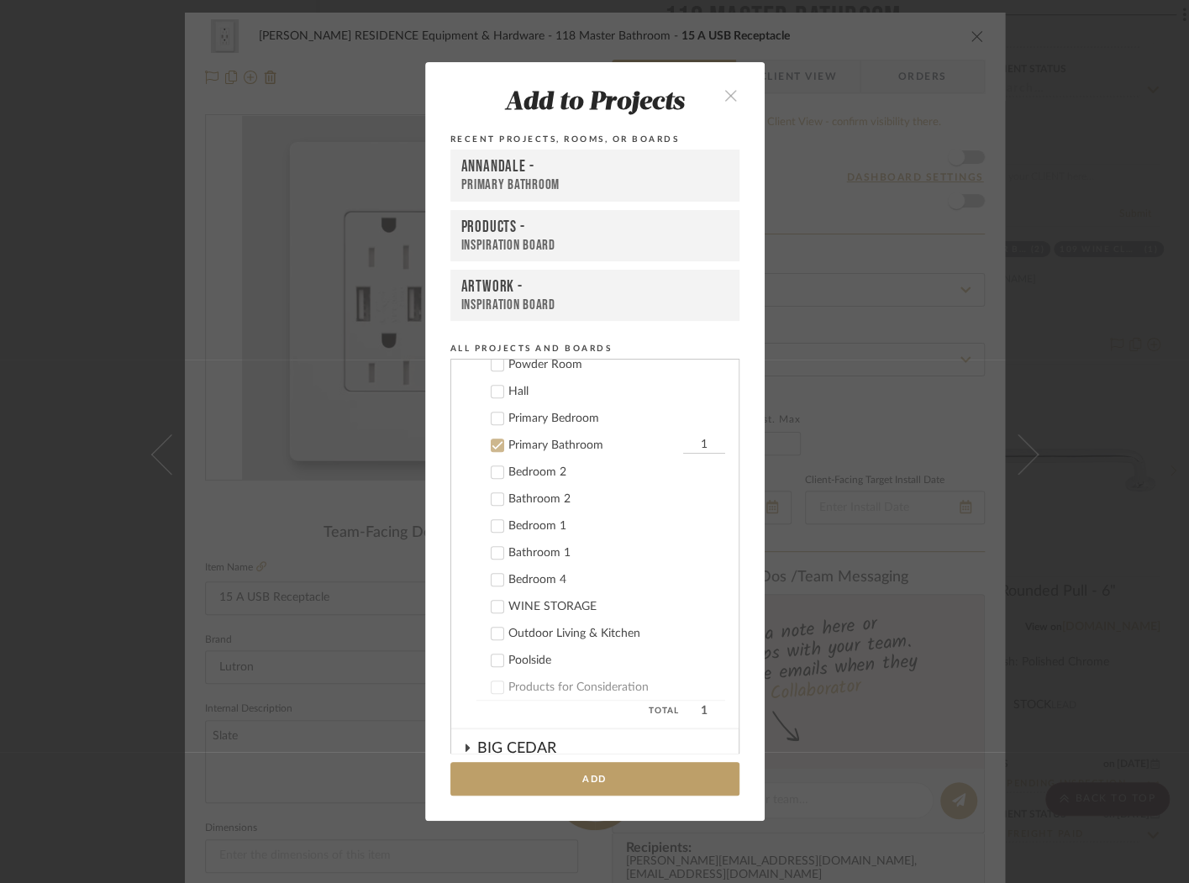
click at [492, 447] on icon at bounding box center [498, 445] width 12 height 12
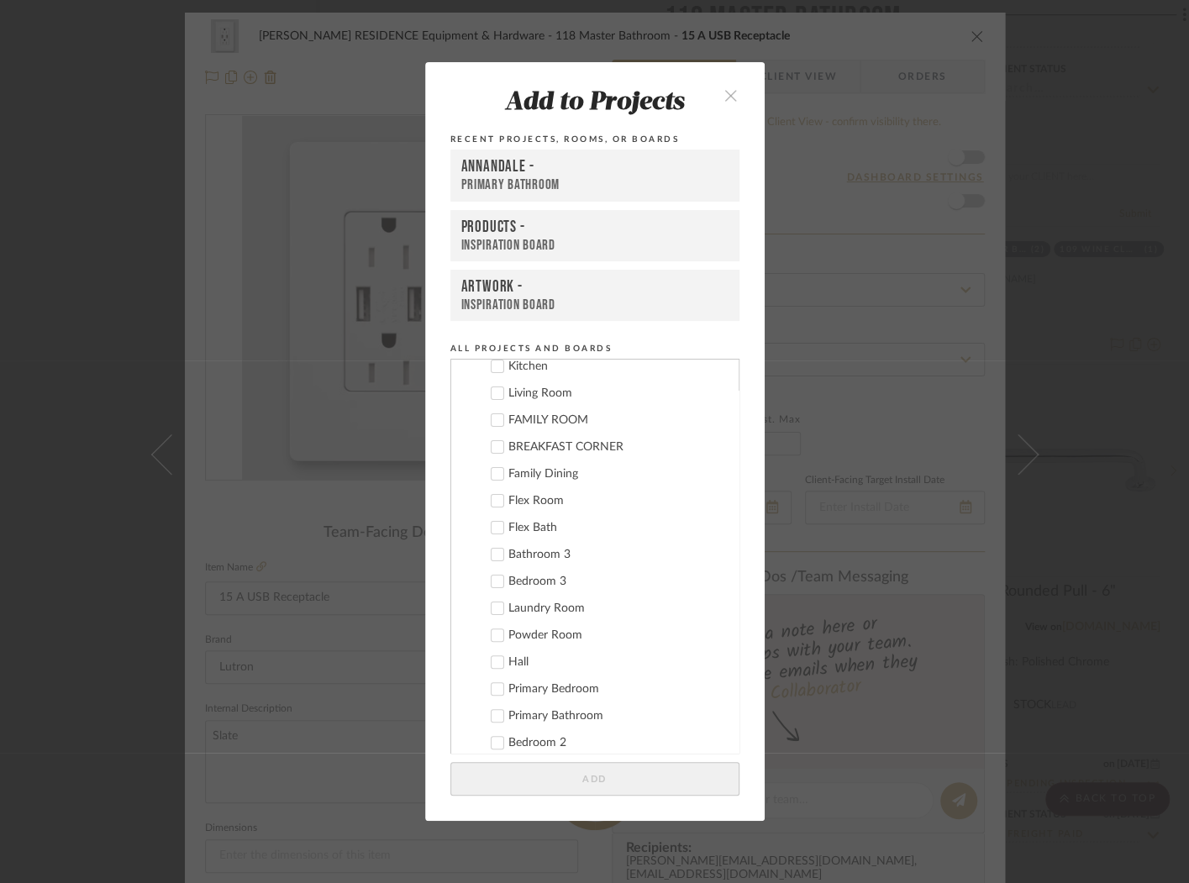
scroll to position [0, 0]
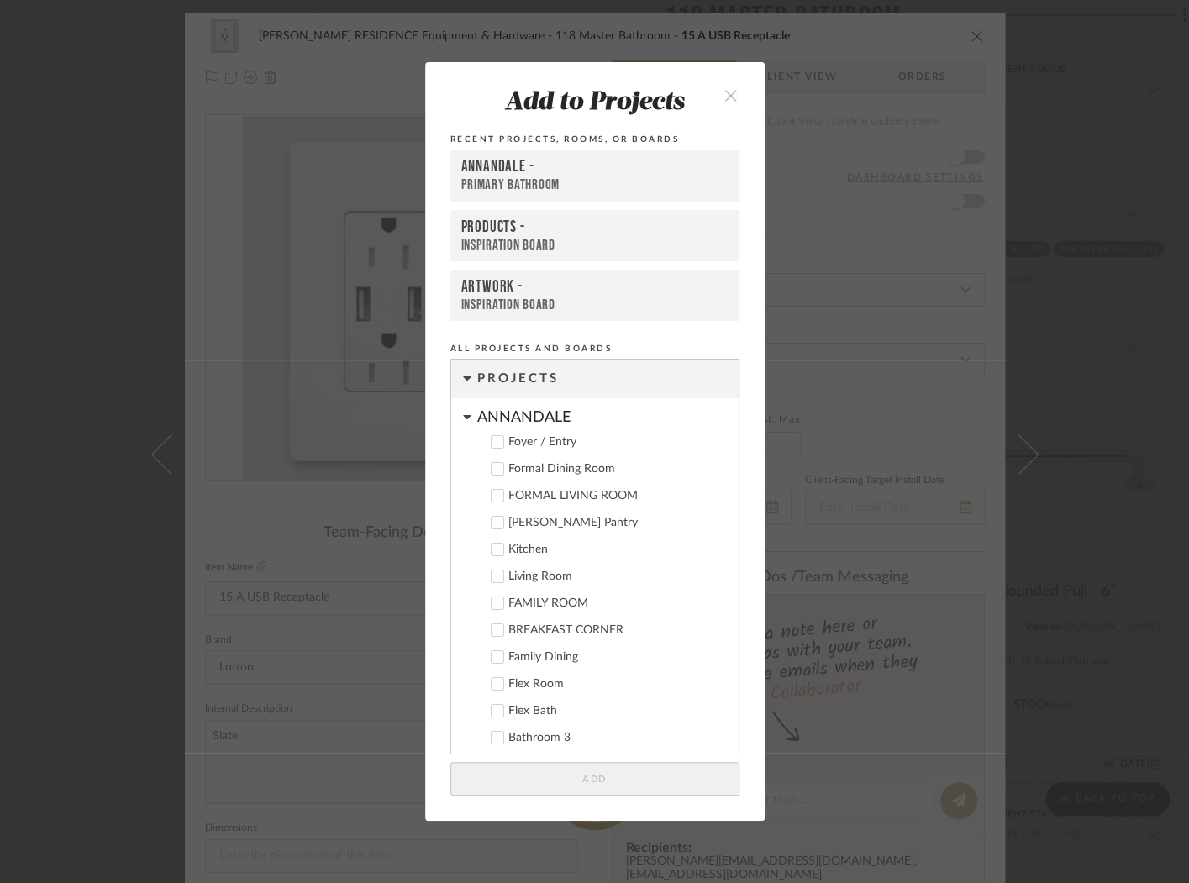
click at [477, 419] on div "ANNANDALE" at bounding box center [607, 412] width 261 height 29
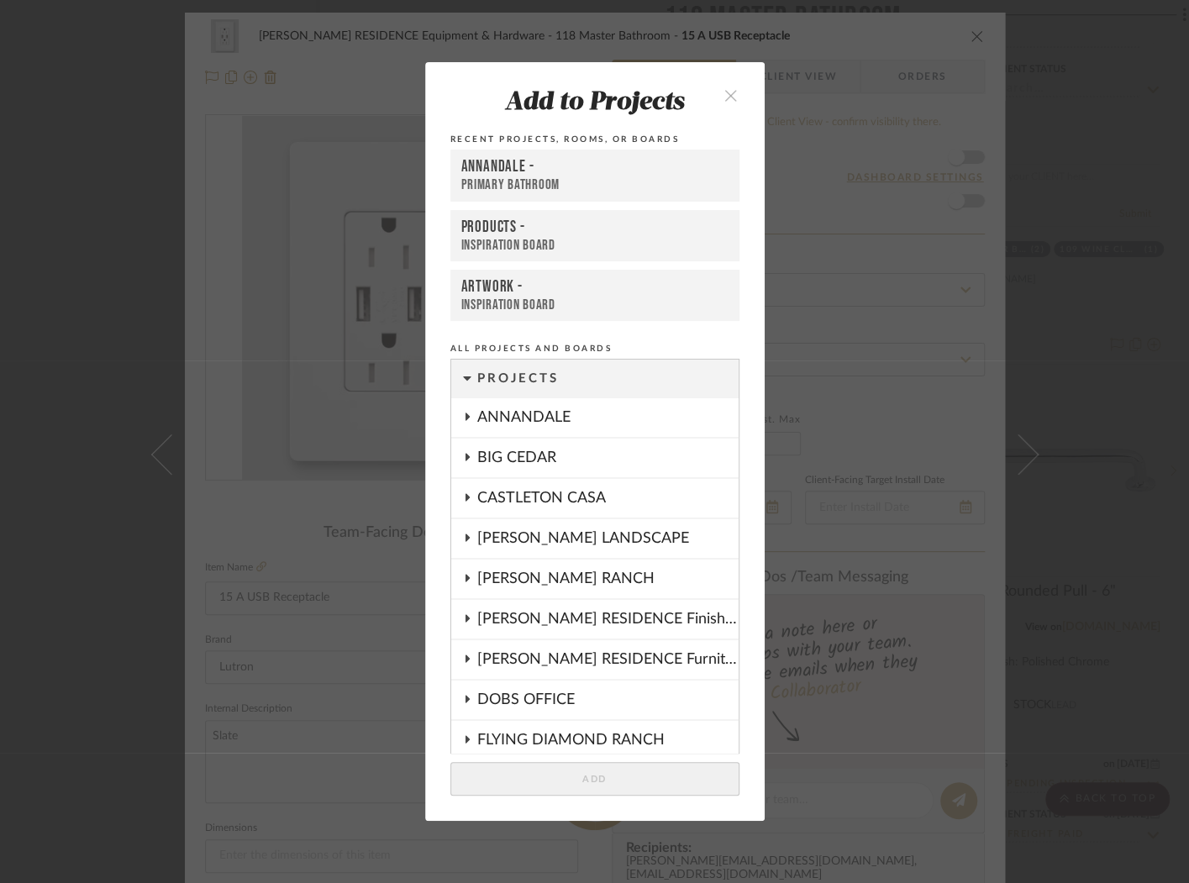
click at [465, 620] on icon at bounding box center [467, 618] width 4 height 8
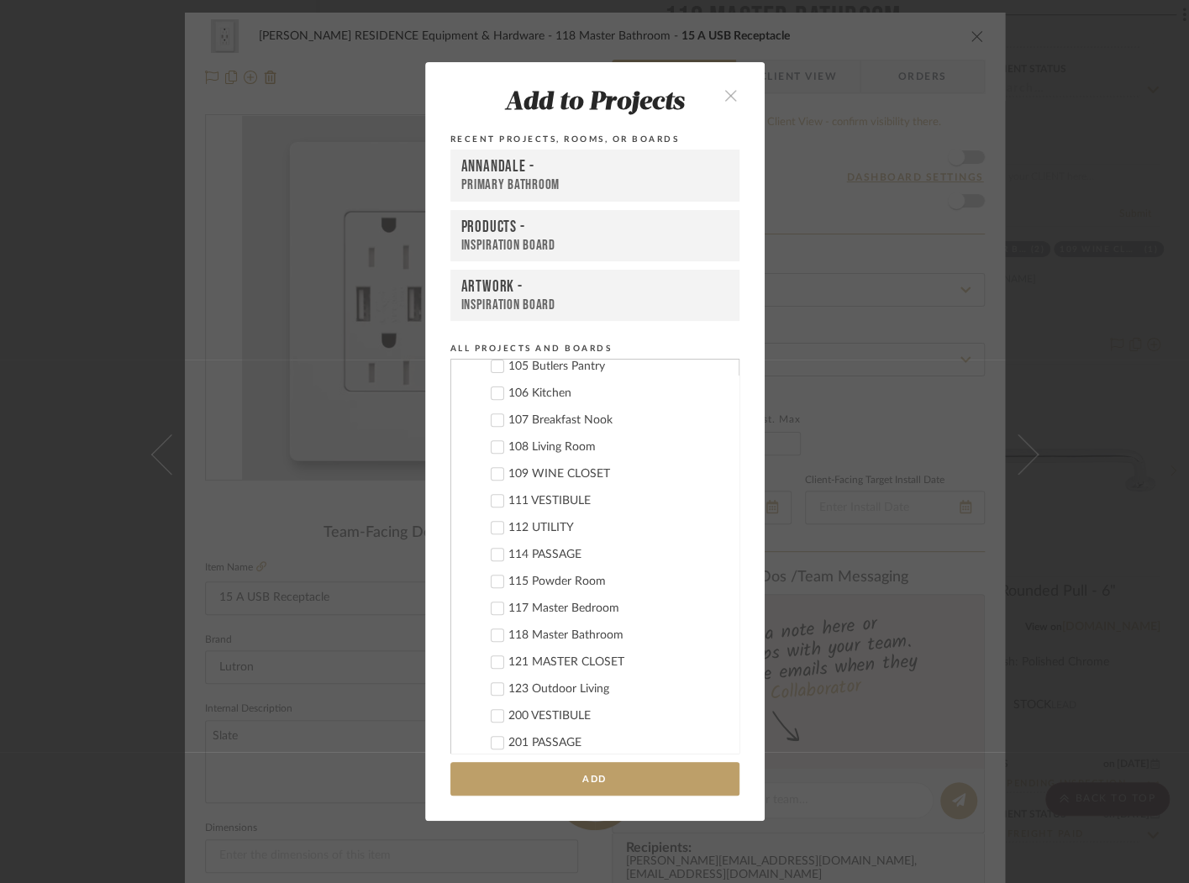
scroll to position [413, 0]
click at [575, 660] on div "121 MASTER CLOSET" at bounding box center [616, 661] width 217 height 14
click at [694, 664] on input "1" at bounding box center [704, 660] width 42 height 17
type input "2"
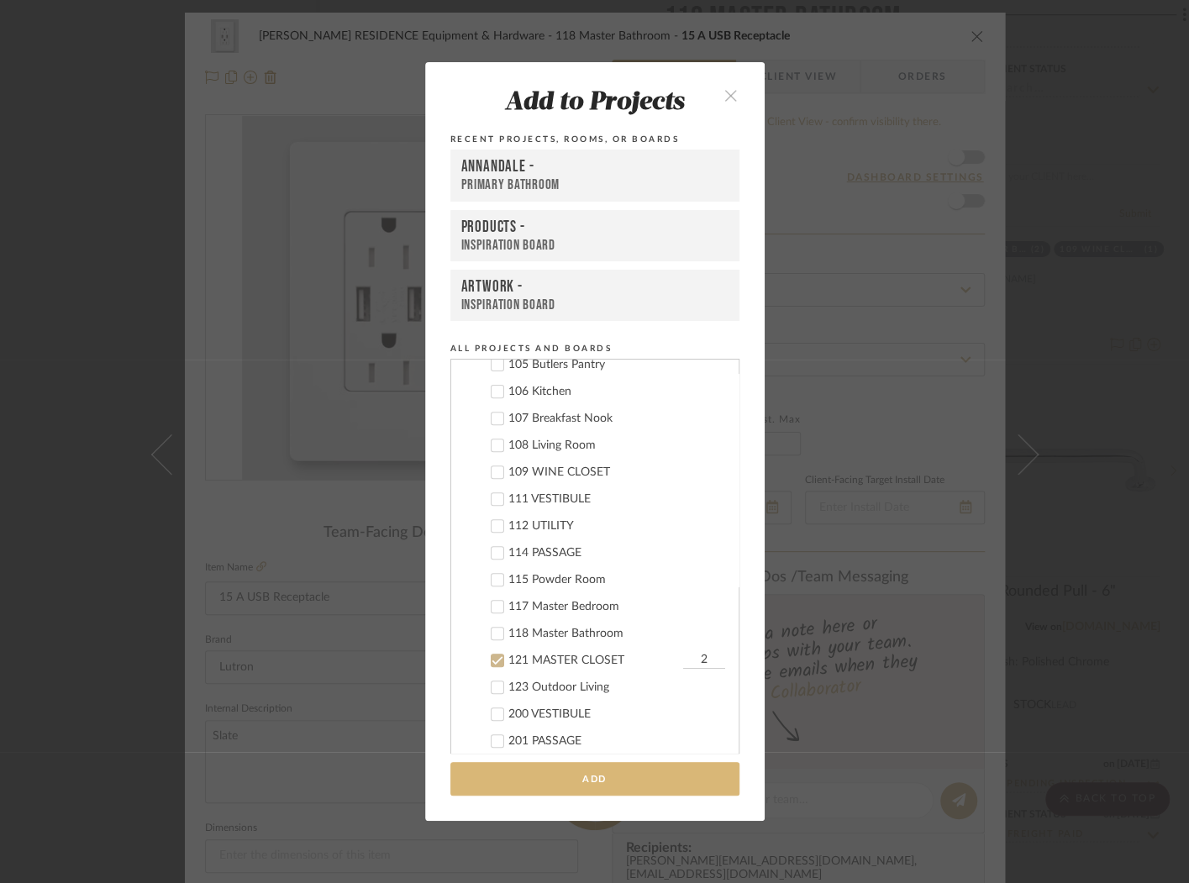
click at [681, 763] on button "Add" at bounding box center [594, 779] width 289 height 34
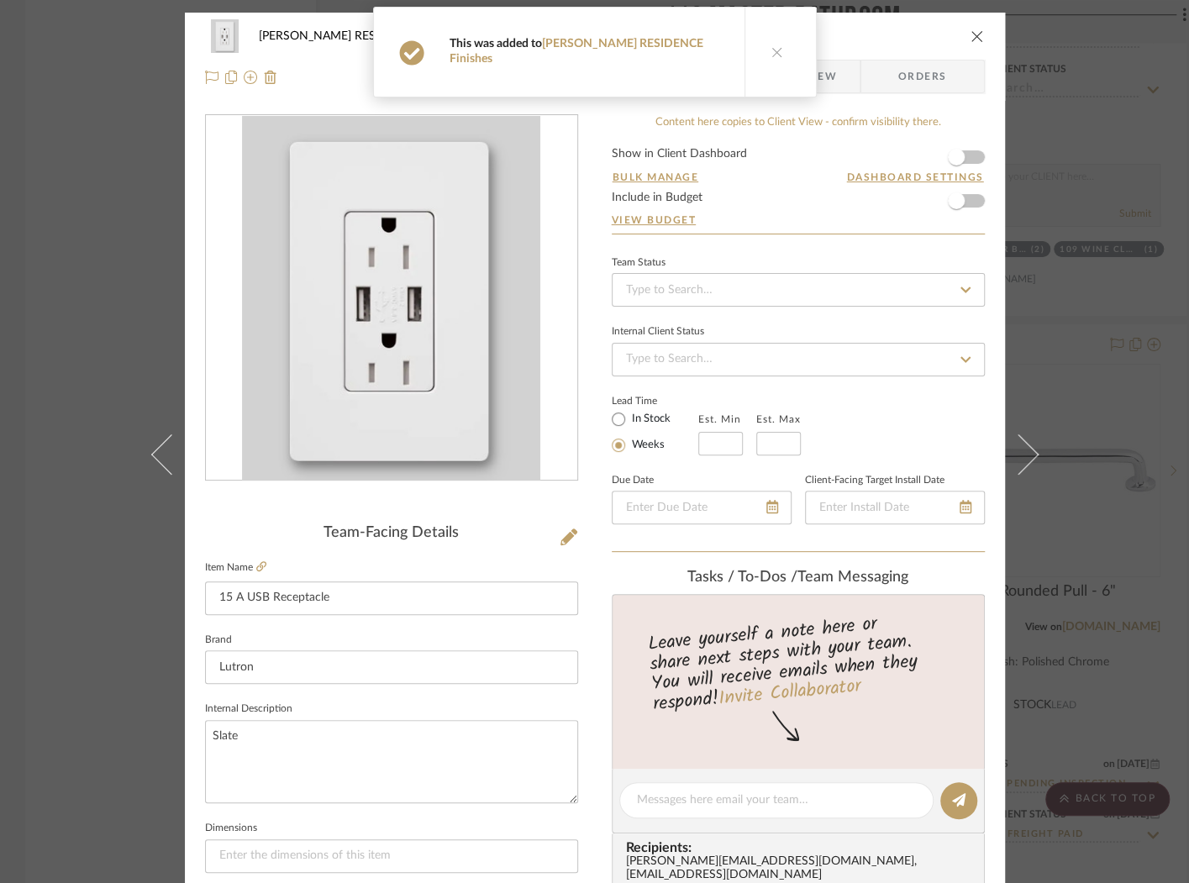
click at [970, 31] on icon "close" at bounding box center [976, 35] width 13 height 13
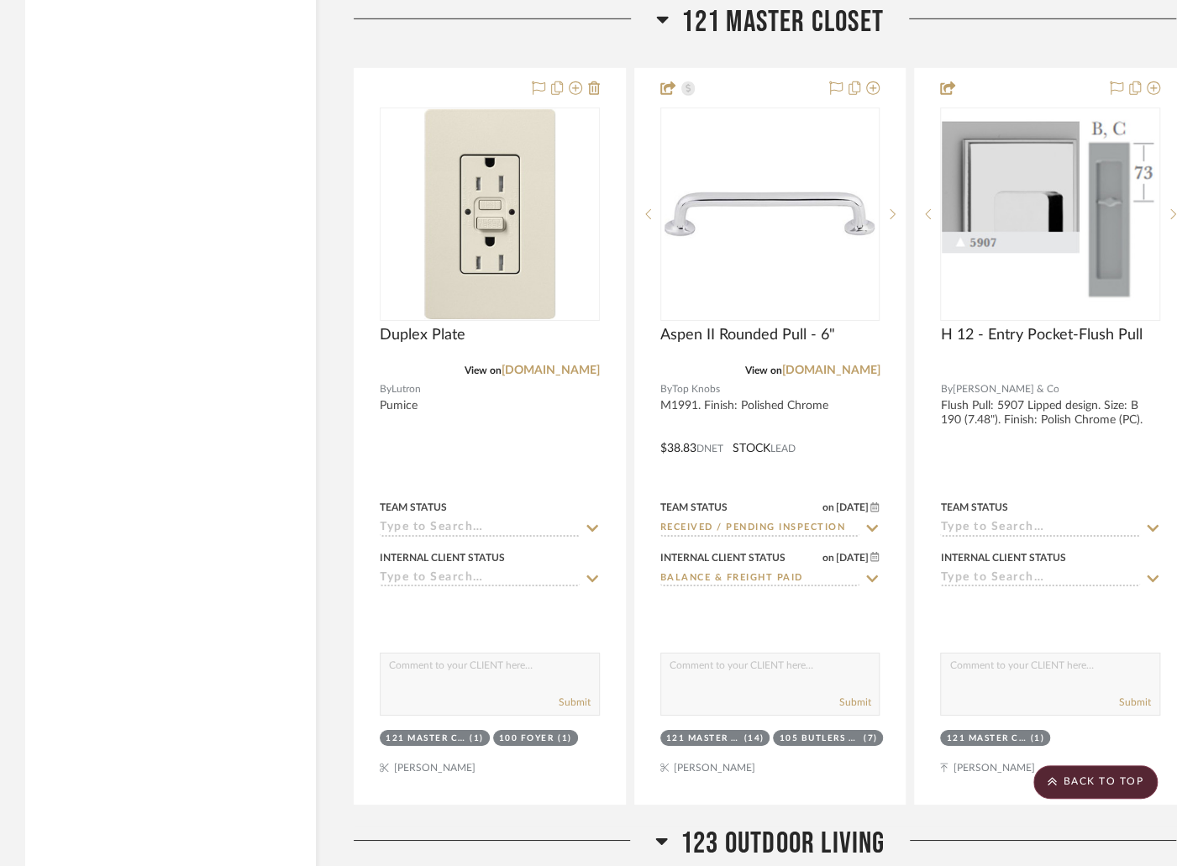
scroll to position [27518, 0]
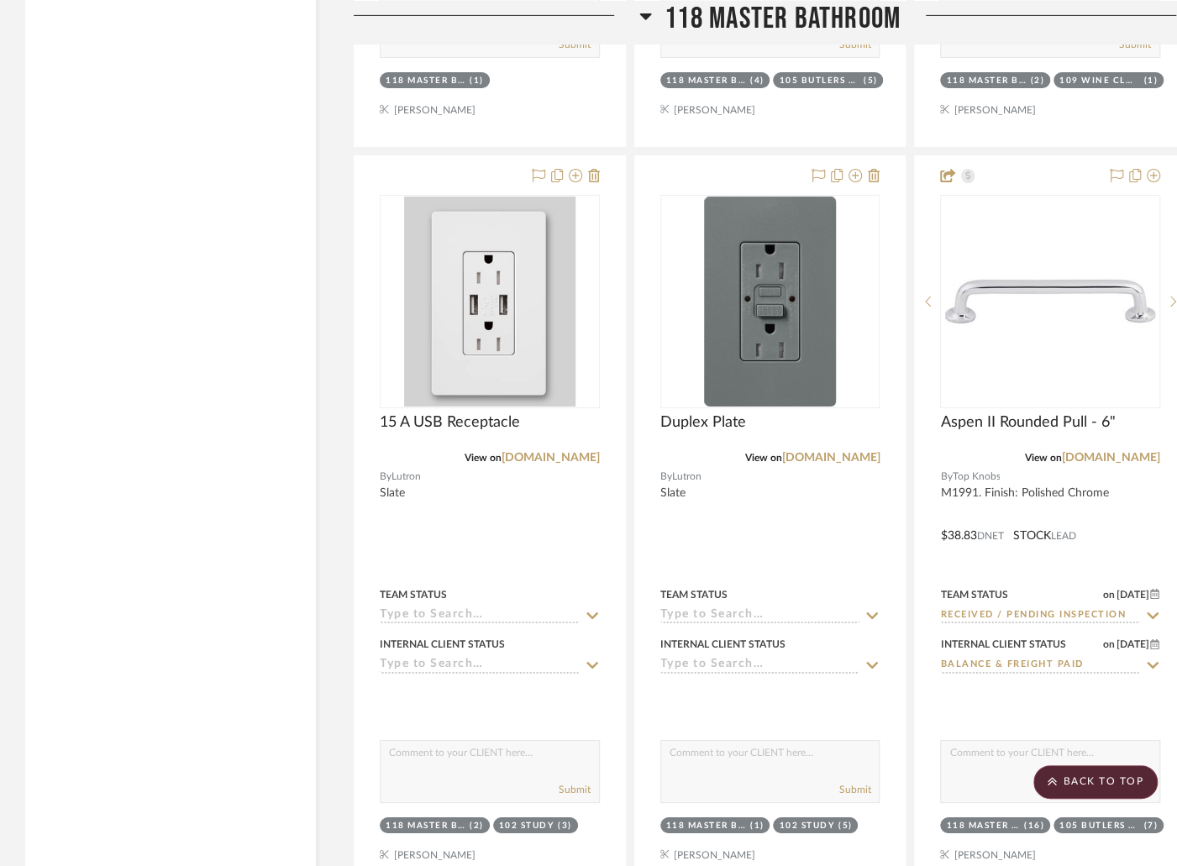
scroll to position [24299, 0]
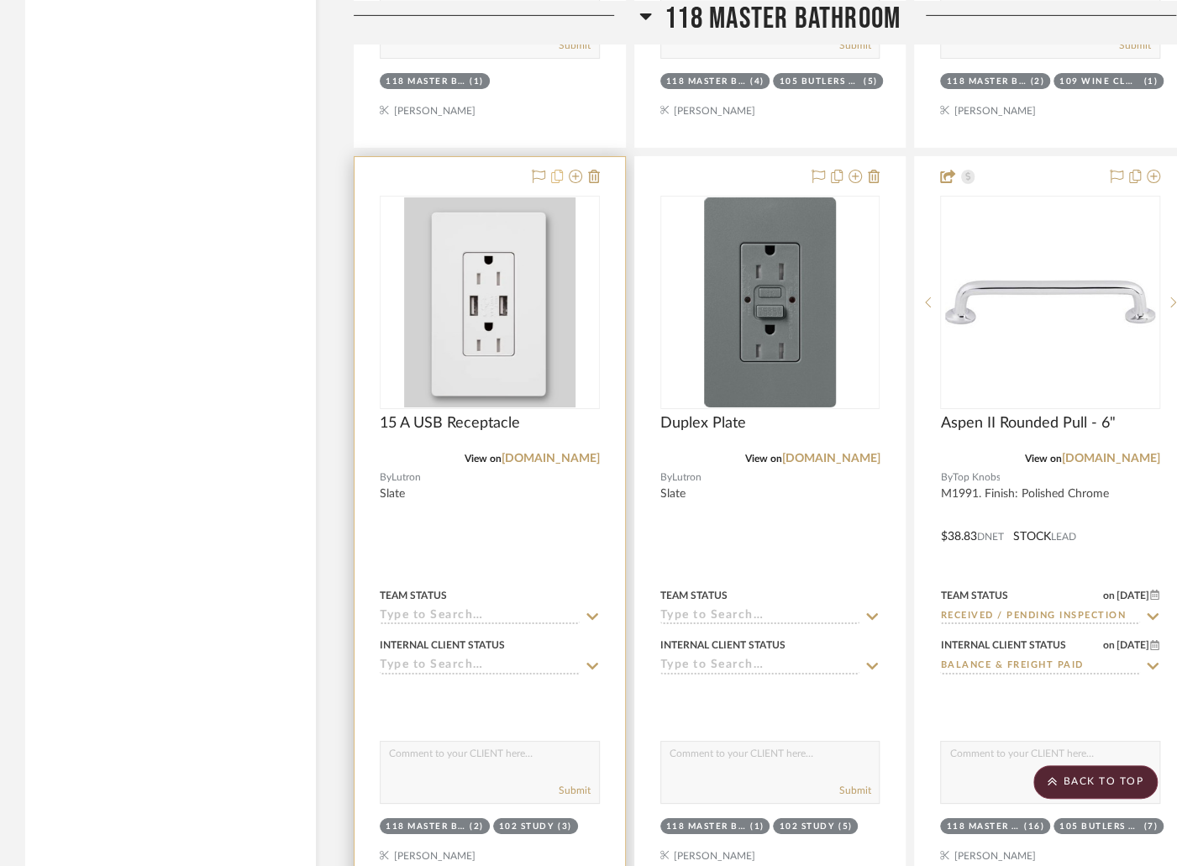
click at [555, 170] on icon at bounding box center [557, 176] width 12 height 13
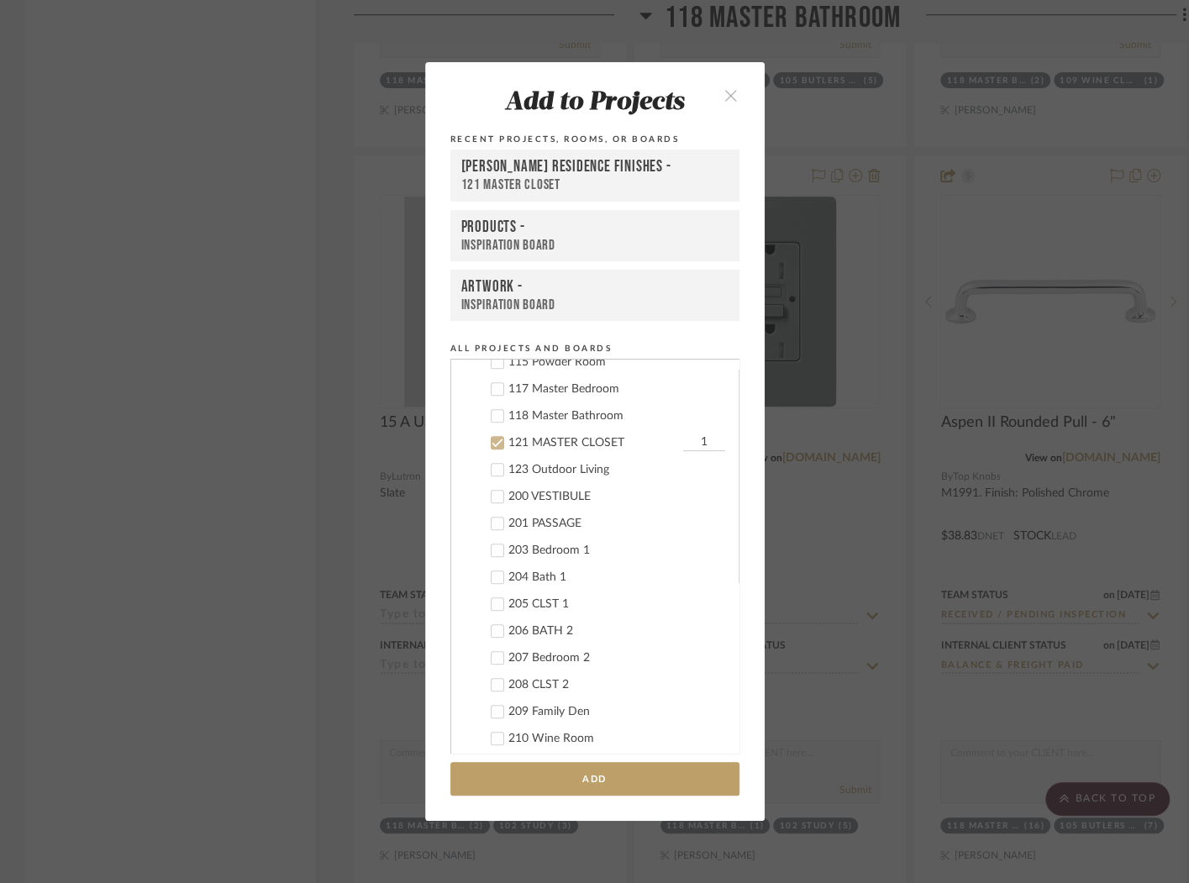
scroll to position [626, 0]
click at [697, 445] on input "1" at bounding box center [704, 447] width 42 height 17
type input "2"
click at [668, 762] on add-to "Add to Projects Recent Projects, Rooms, or Boards [PERSON_NAME] RESIDENCE Finis…" at bounding box center [594, 441] width 339 height 759
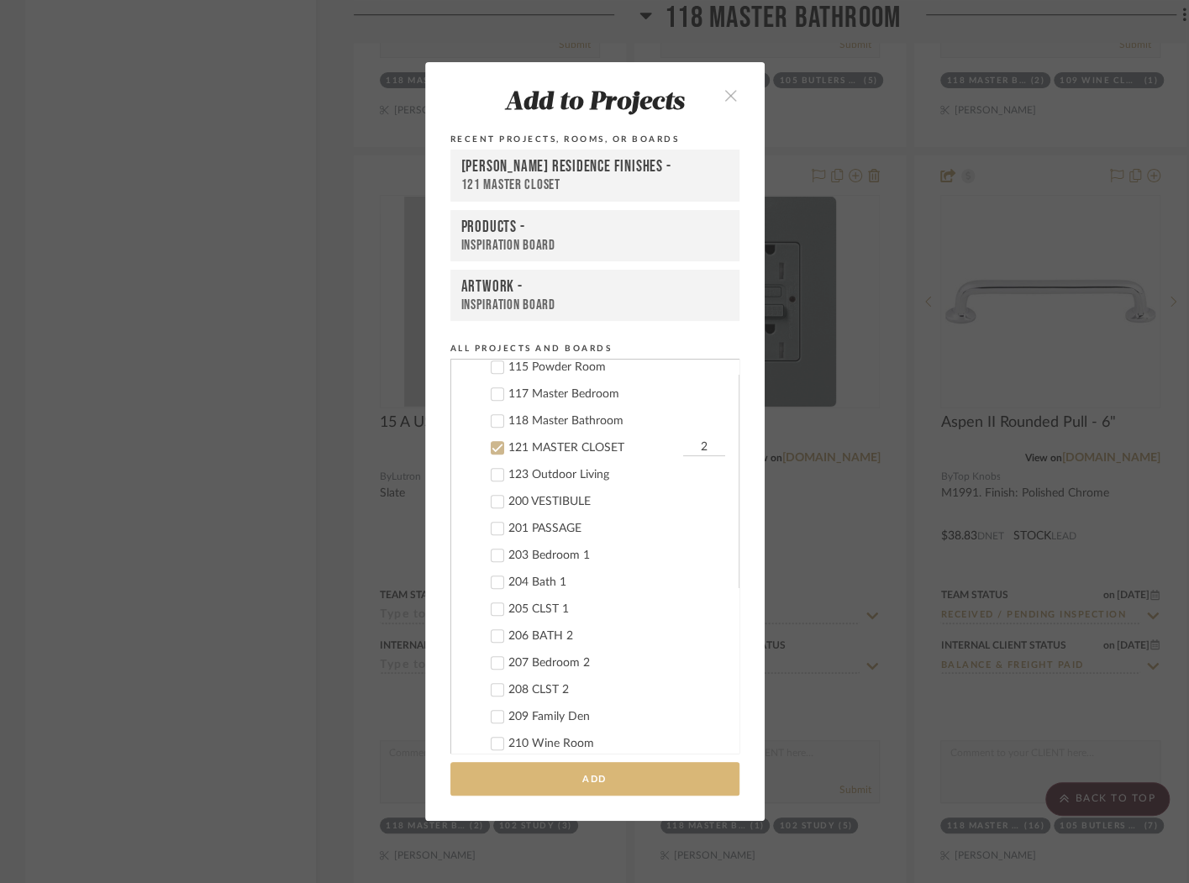
click at [591, 772] on button "Add" at bounding box center [594, 779] width 289 height 34
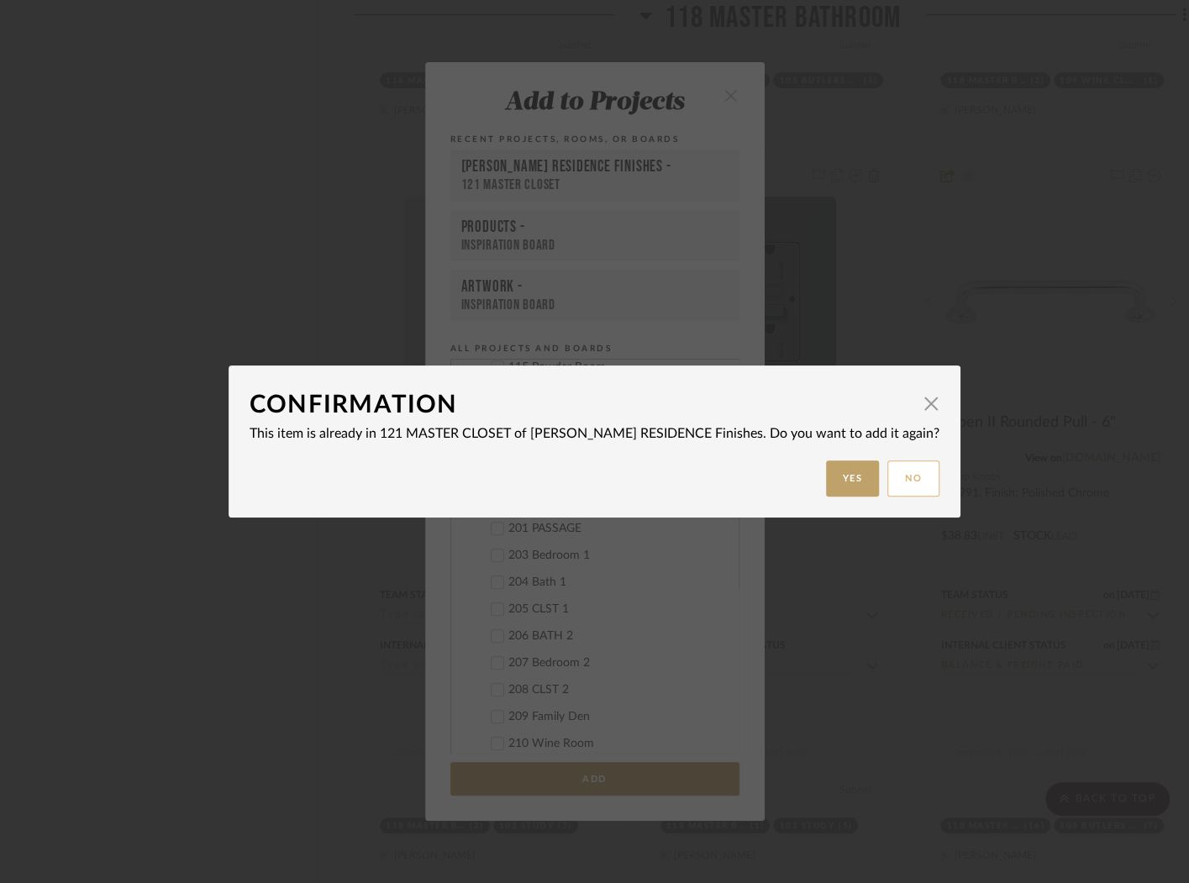
click at [887, 473] on button "No" at bounding box center [913, 478] width 52 height 36
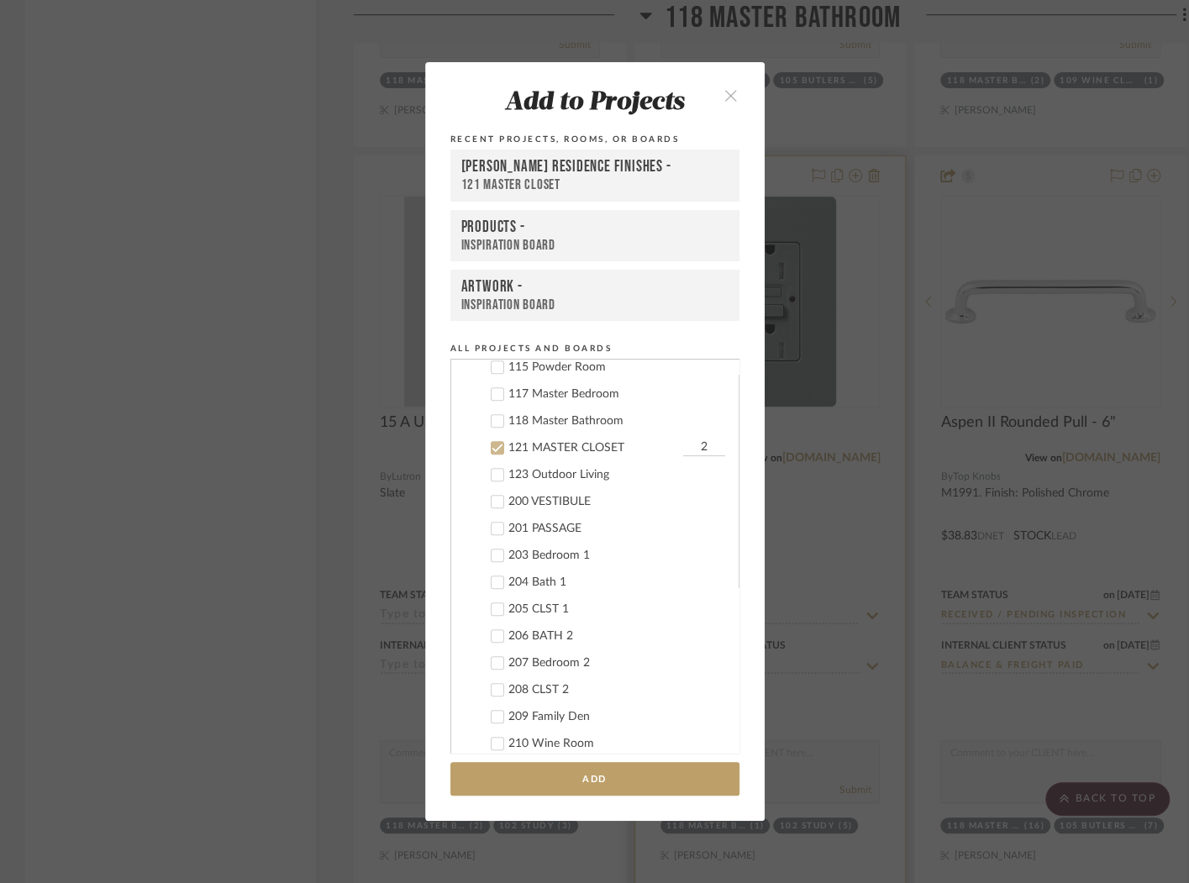
drag, startPoint x: 724, startPoint y: 92, endPoint x: 902, endPoint y: 363, distance: 324.6
click at [724, 92] on icon "close" at bounding box center [731, 95] width 14 height 14
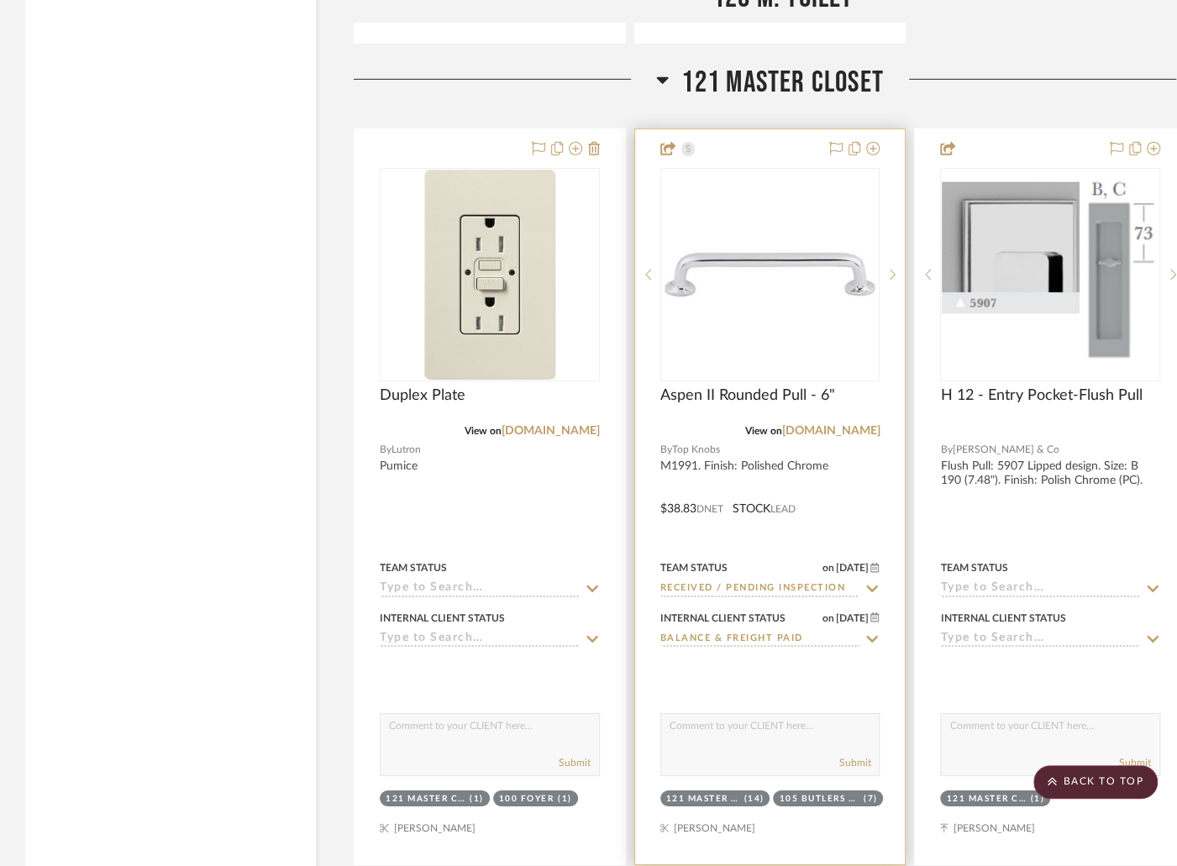
scroll to position [27317, 0]
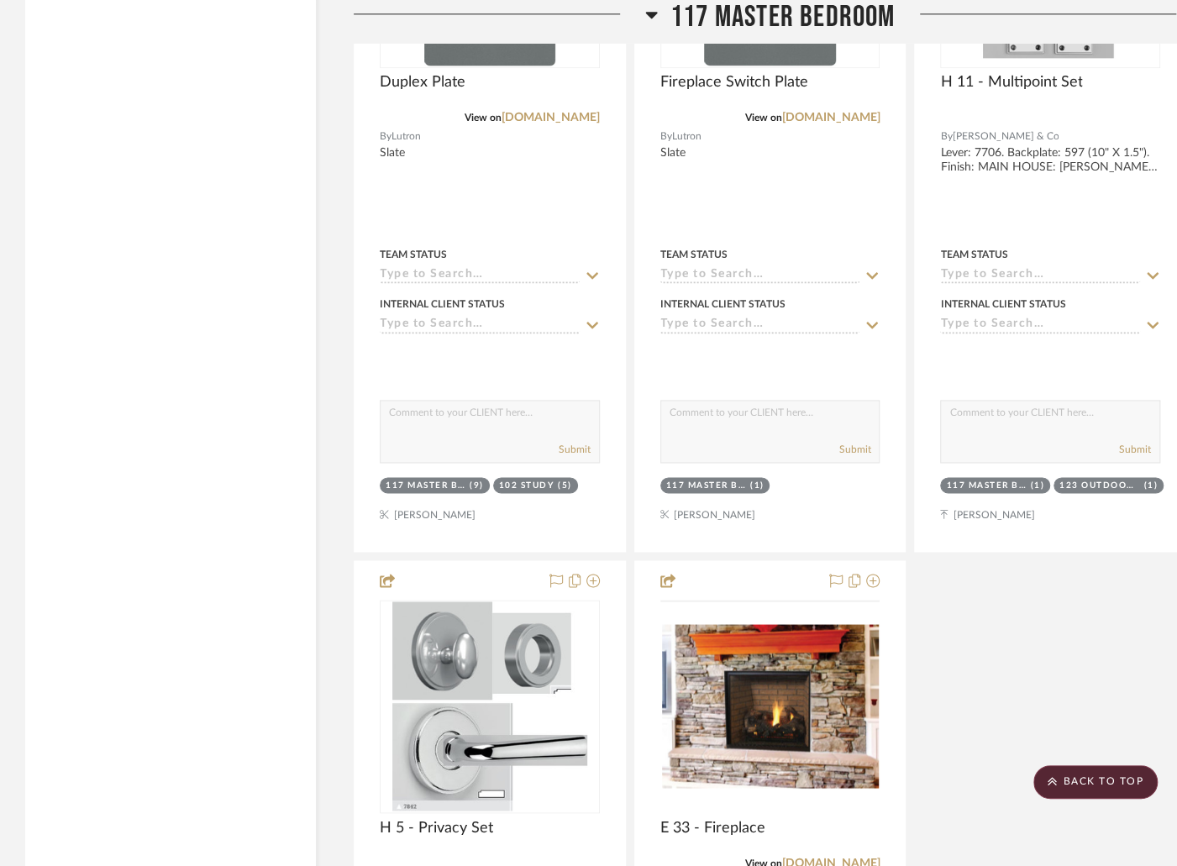
scroll to position [24064, 0]
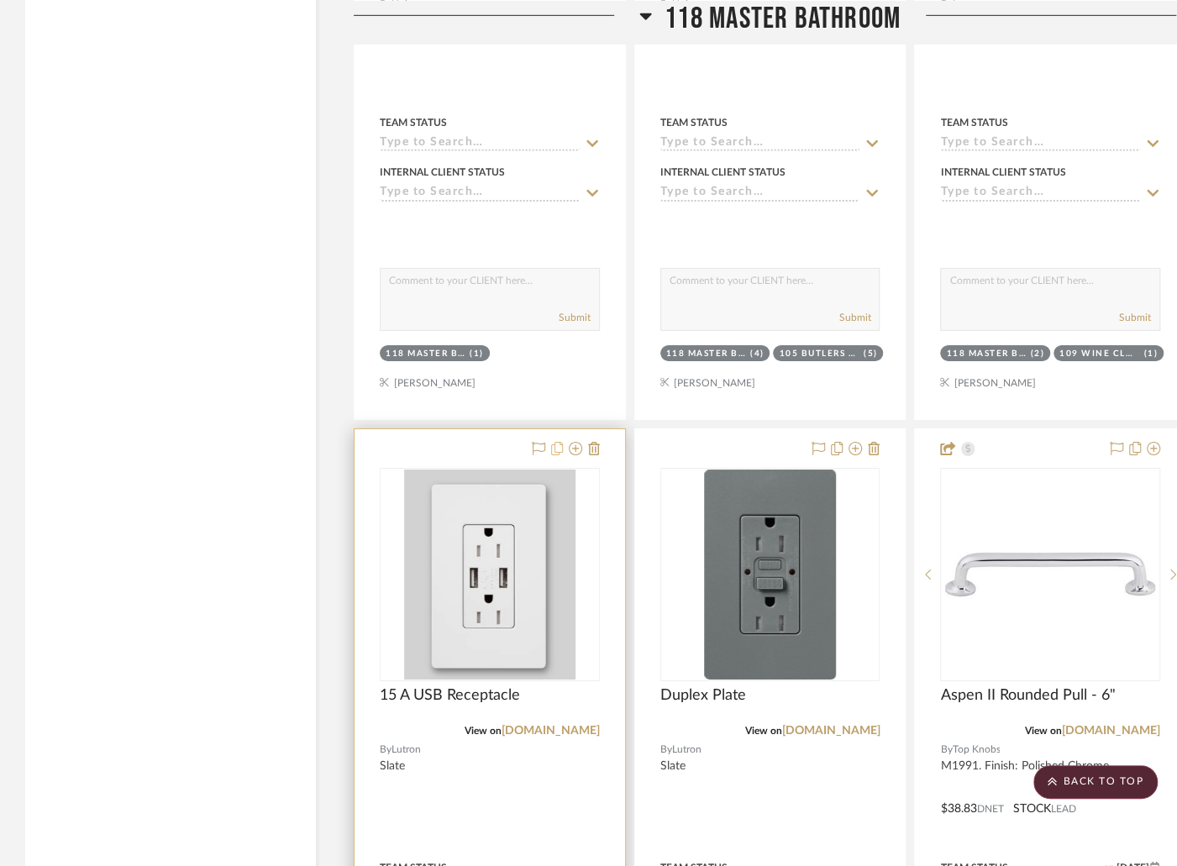
click at [560, 442] on icon at bounding box center [557, 448] width 12 height 13
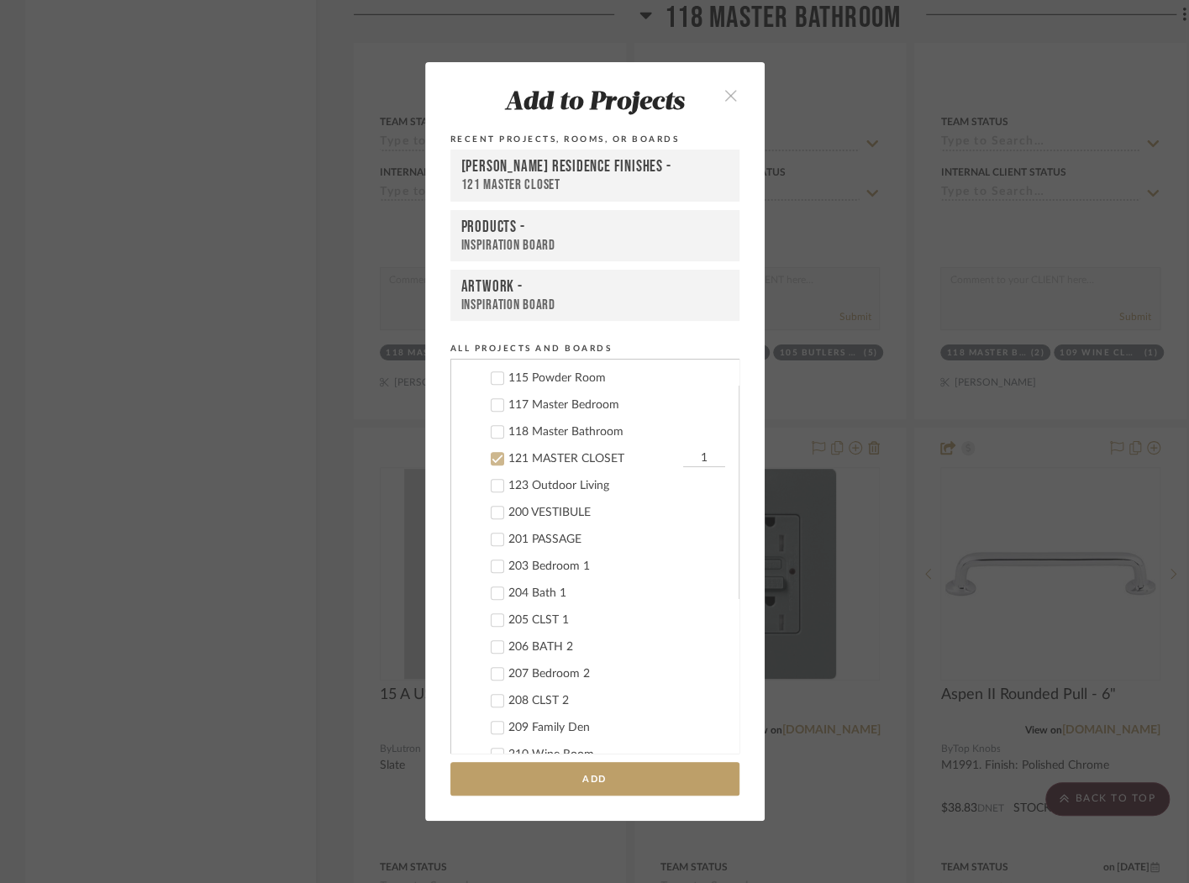
scroll to position [509, 0]
click at [495, 564] on icon at bounding box center [498, 565] width 12 height 12
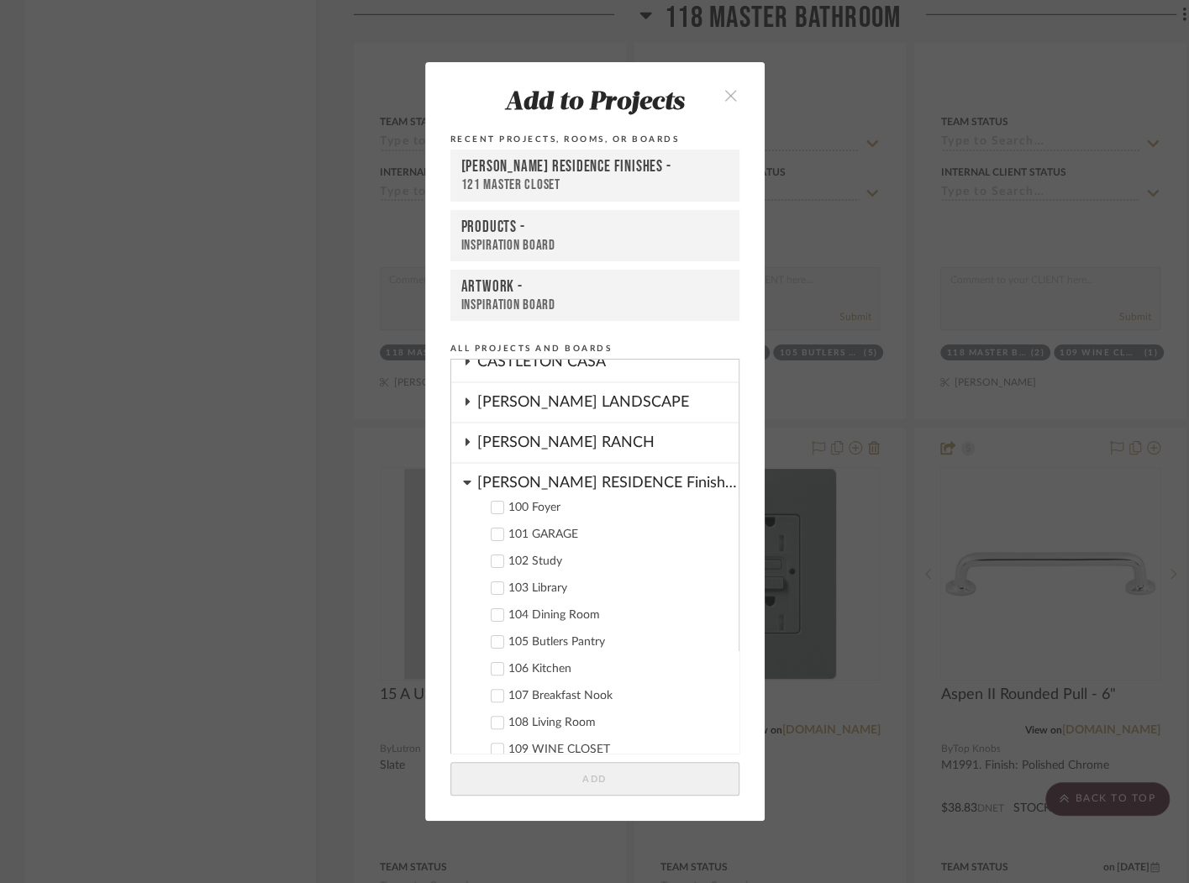
scroll to position [50, 0]
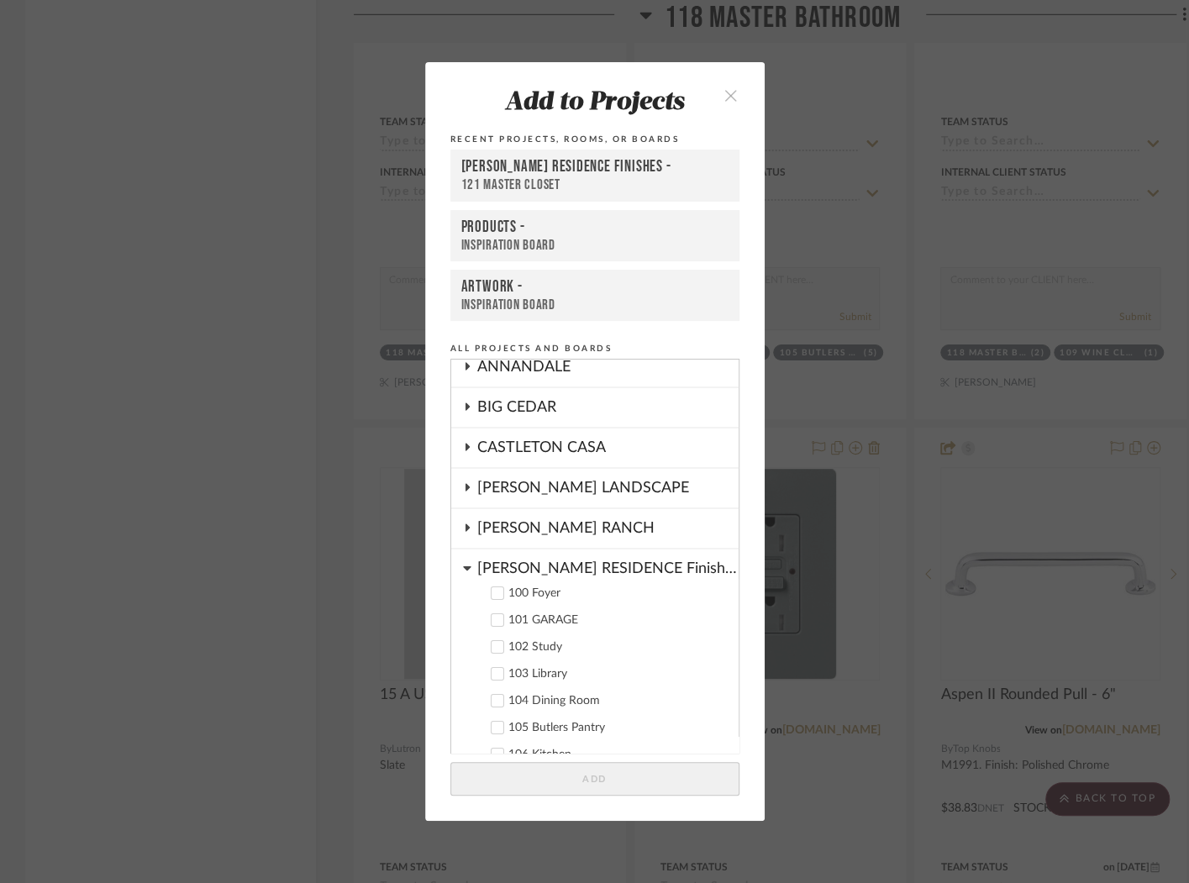
click at [553, 560] on div "COBLE RESIDENCE Finishes" at bounding box center [607, 563] width 261 height 29
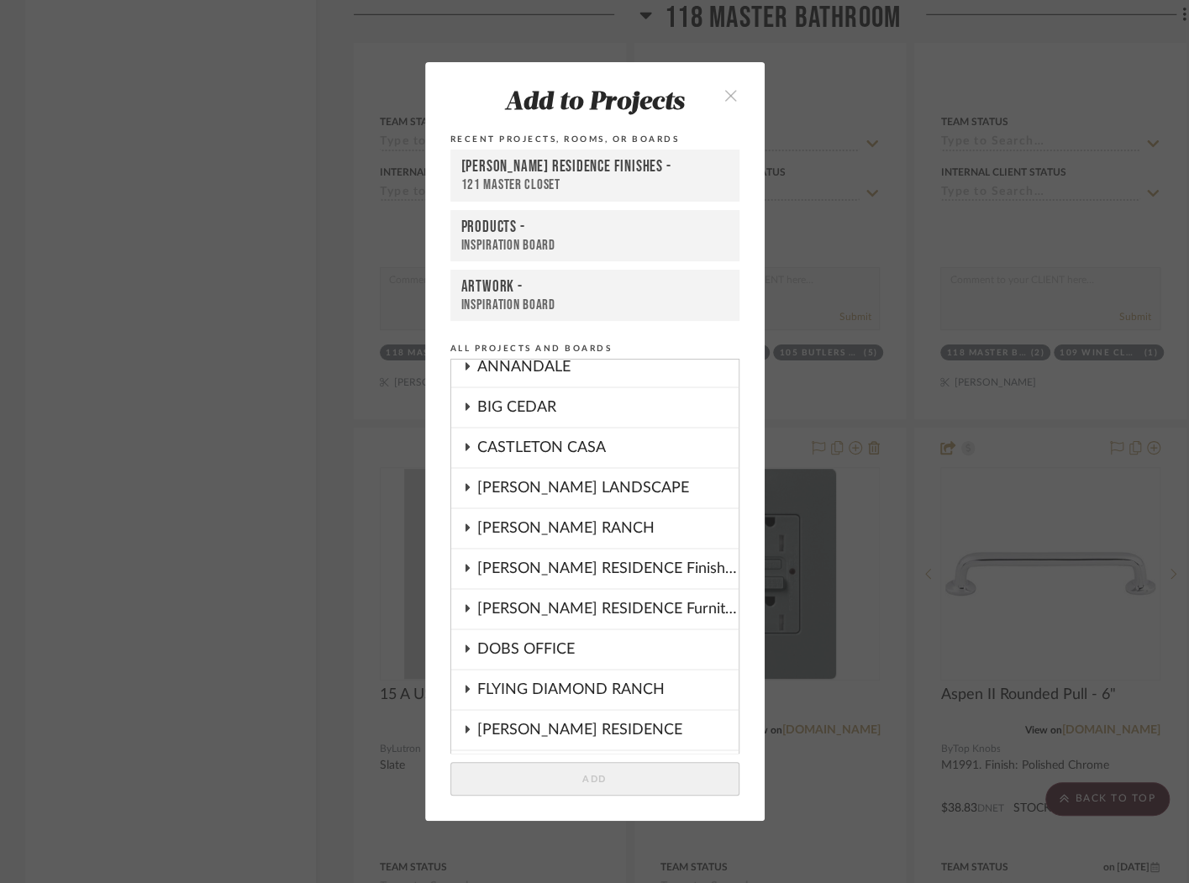
click at [572, 611] on div "COBLE RESIDENCE Furniture & Fixtures" at bounding box center [607, 609] width 261 height 39
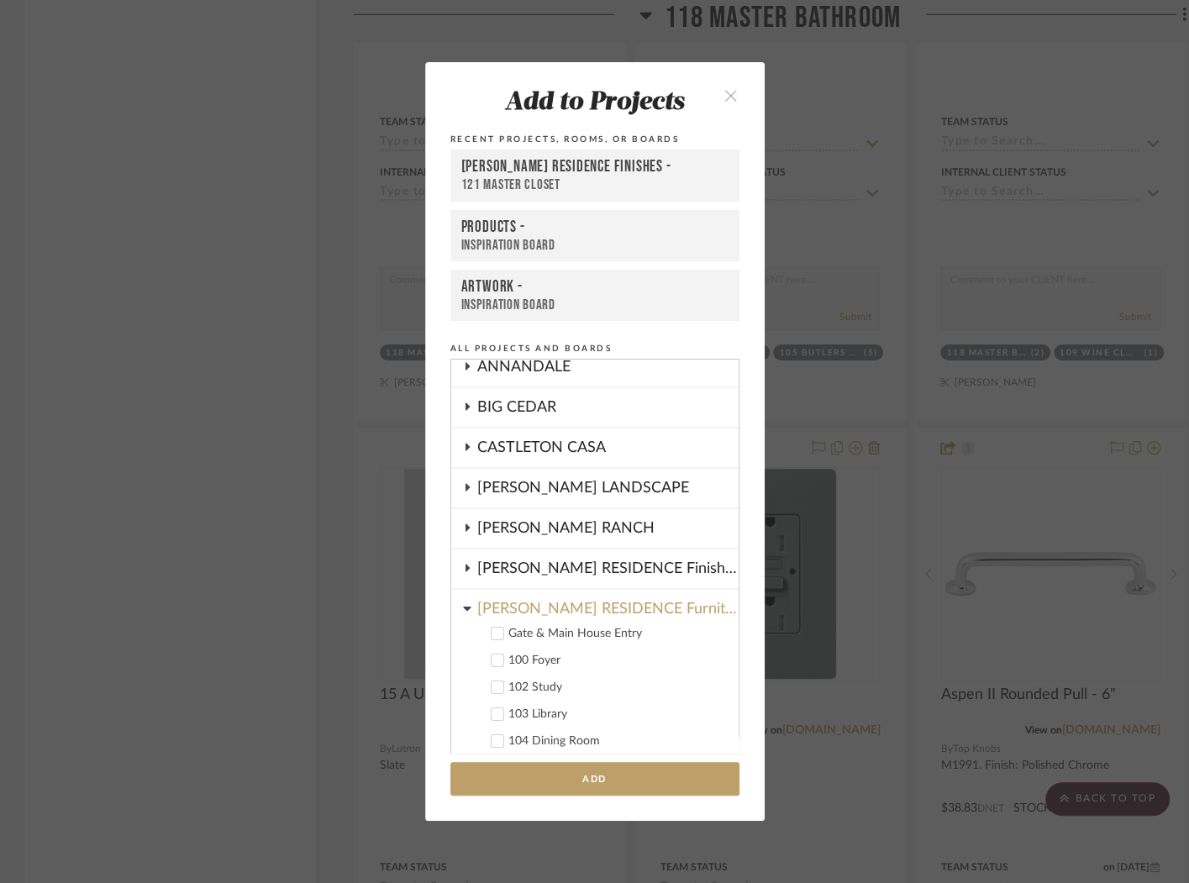
click at [572, 610] on div "COBLE RESIDENCE Furniture & Fixtures" at bounding box center [607, 604] width 261 height 29
click at [573, 607] on div "COBLE RESIDENCE Furniture & Fixtures" at bounding box center [607, 609] width 261 height 39
click at [573, 607] on div "COBLE RESIDENCE Furniture & Fixtures" at bounding box center [607, 604] width 261 height 29
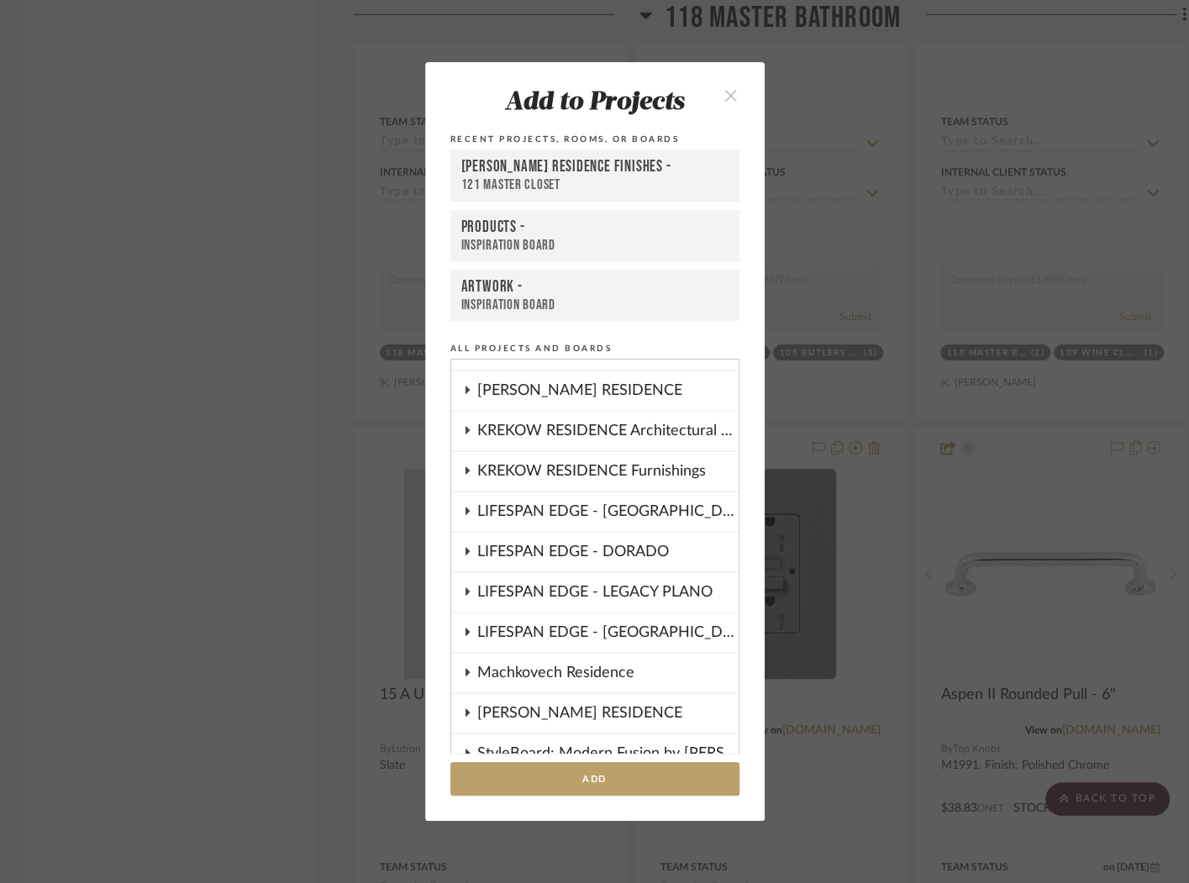
scroll to position [399, 0]
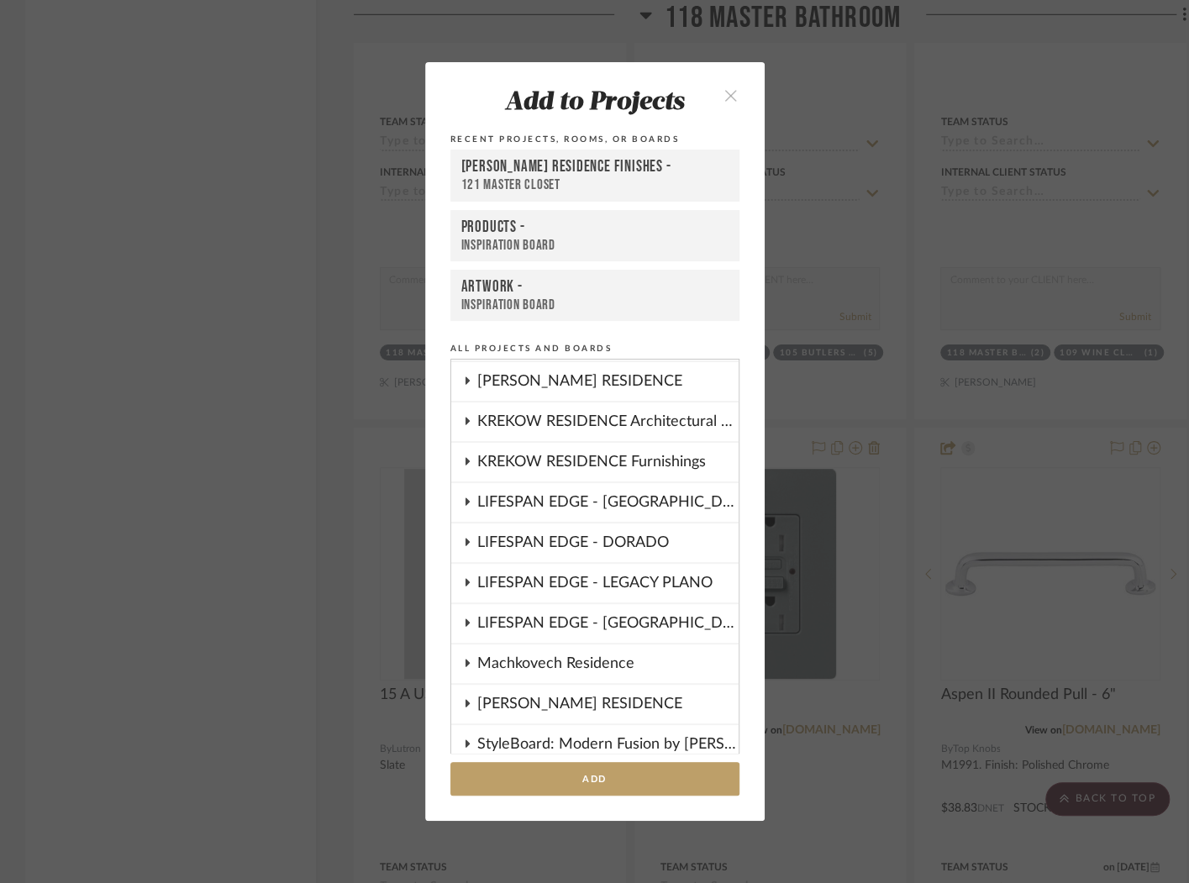
click at [726, 93] on icon "close" at bounding box center [731, 95] width 14 height 14
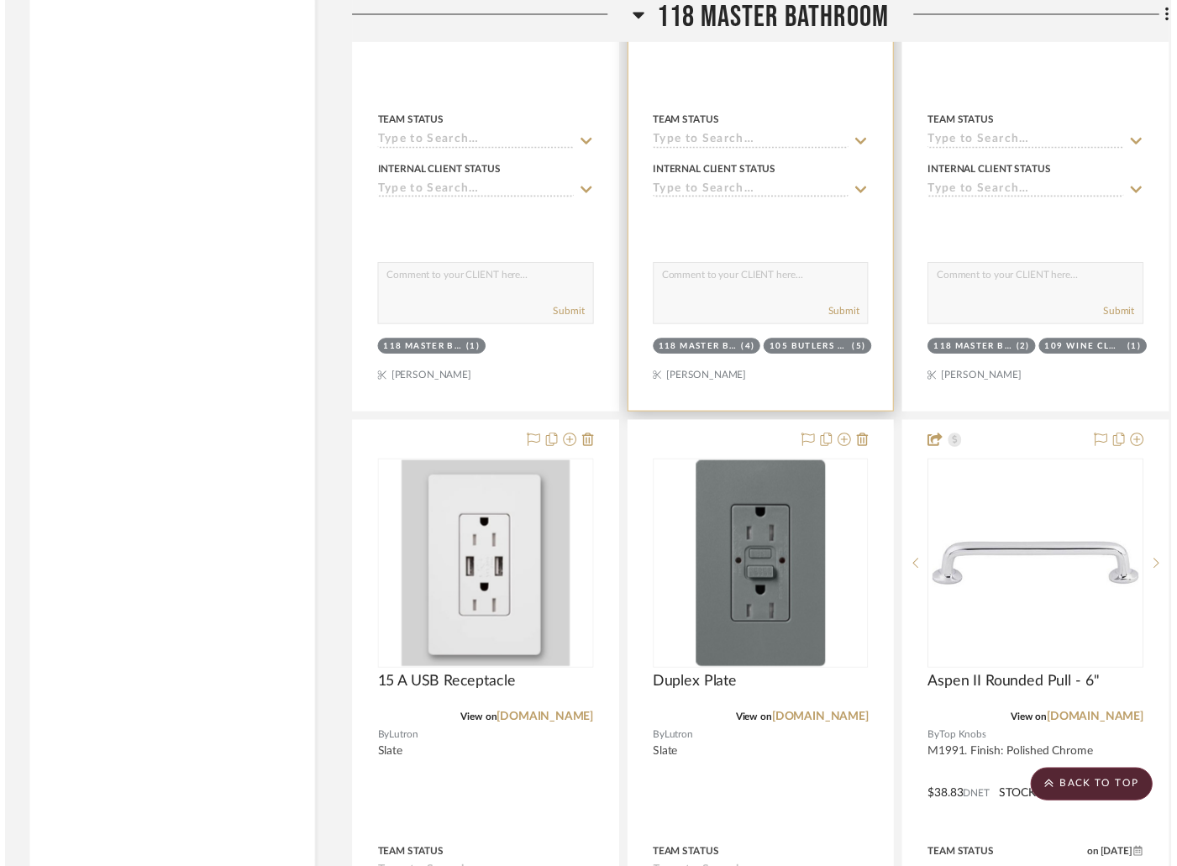
scroll to position [24064, 0]
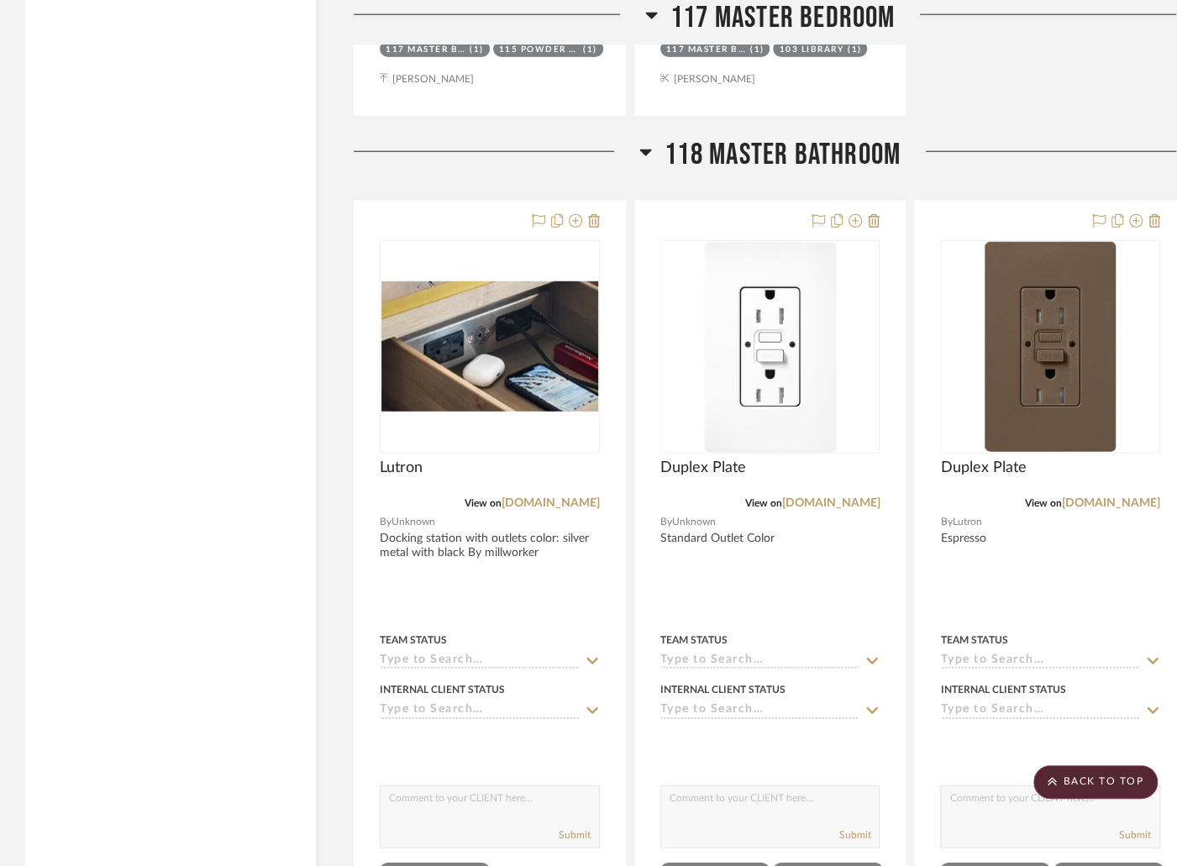
scroll to position [23546, 0]
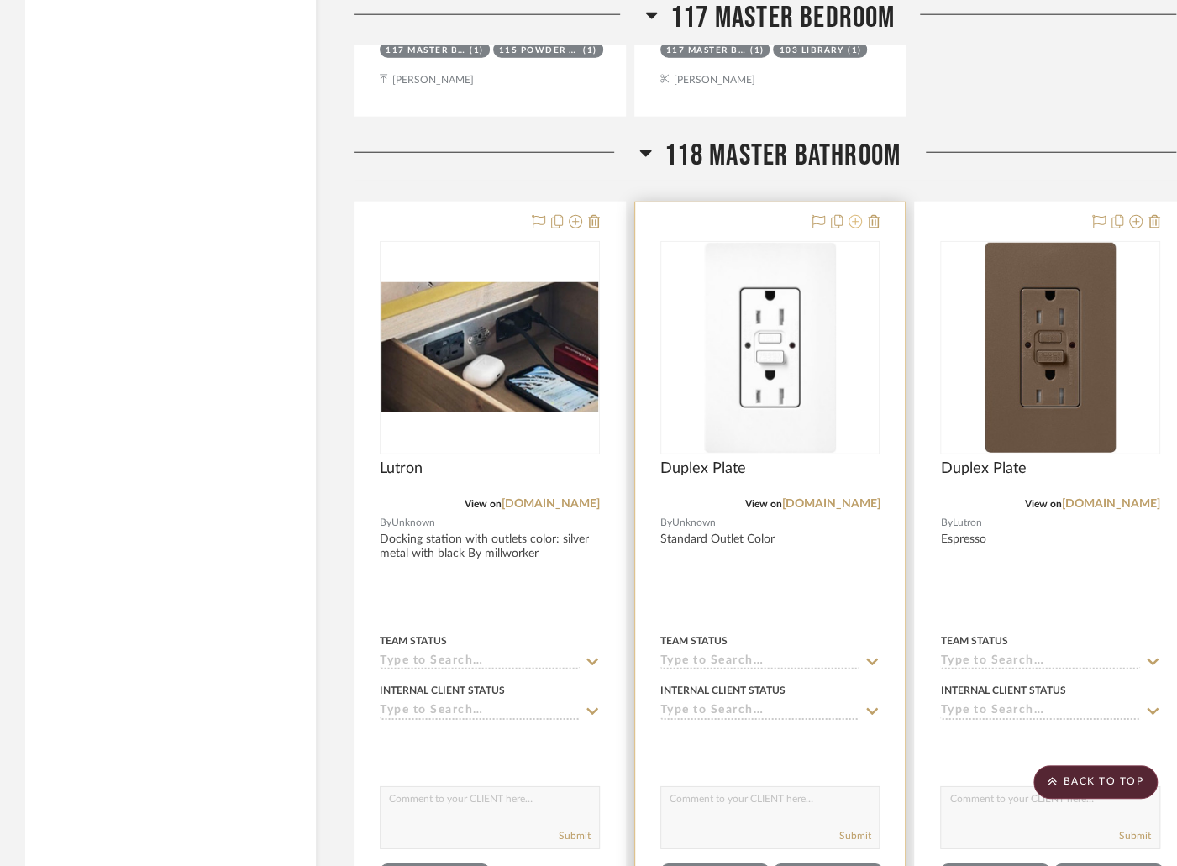
click at [854, 215] on icon at bounding box center [855, 221] width 13 height 13
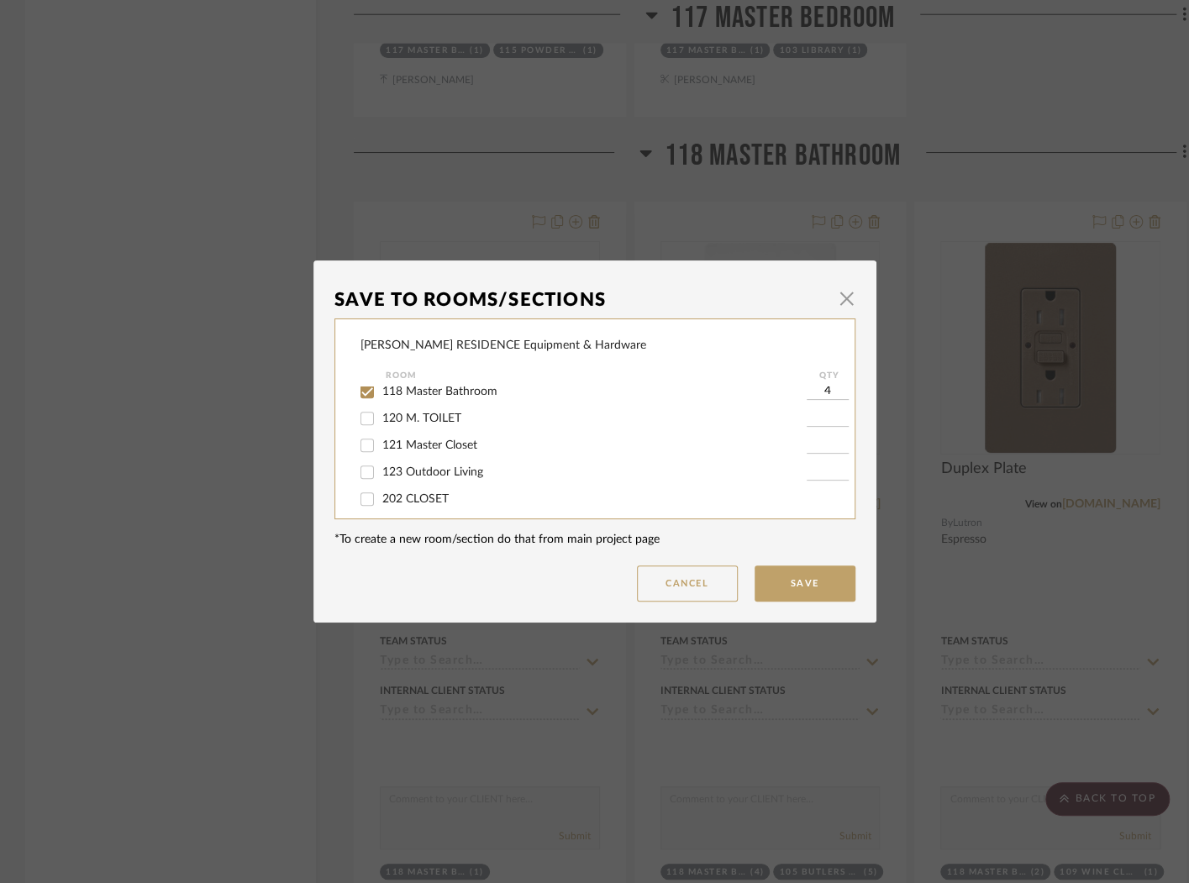
scroll to position [440, 0]
click at [434, 476] on div "123 Outdoor Living" at bounding box center [583, 469] width 446 height 27
click at [437, 476] on span "123 Outdoor Living" at bounding box center [432, 470] width 101 height 12
click at [381, 483] on input "123 Outdoor Living" at bounding box center [367, 469] width 27 height 27
checkbox input "true"
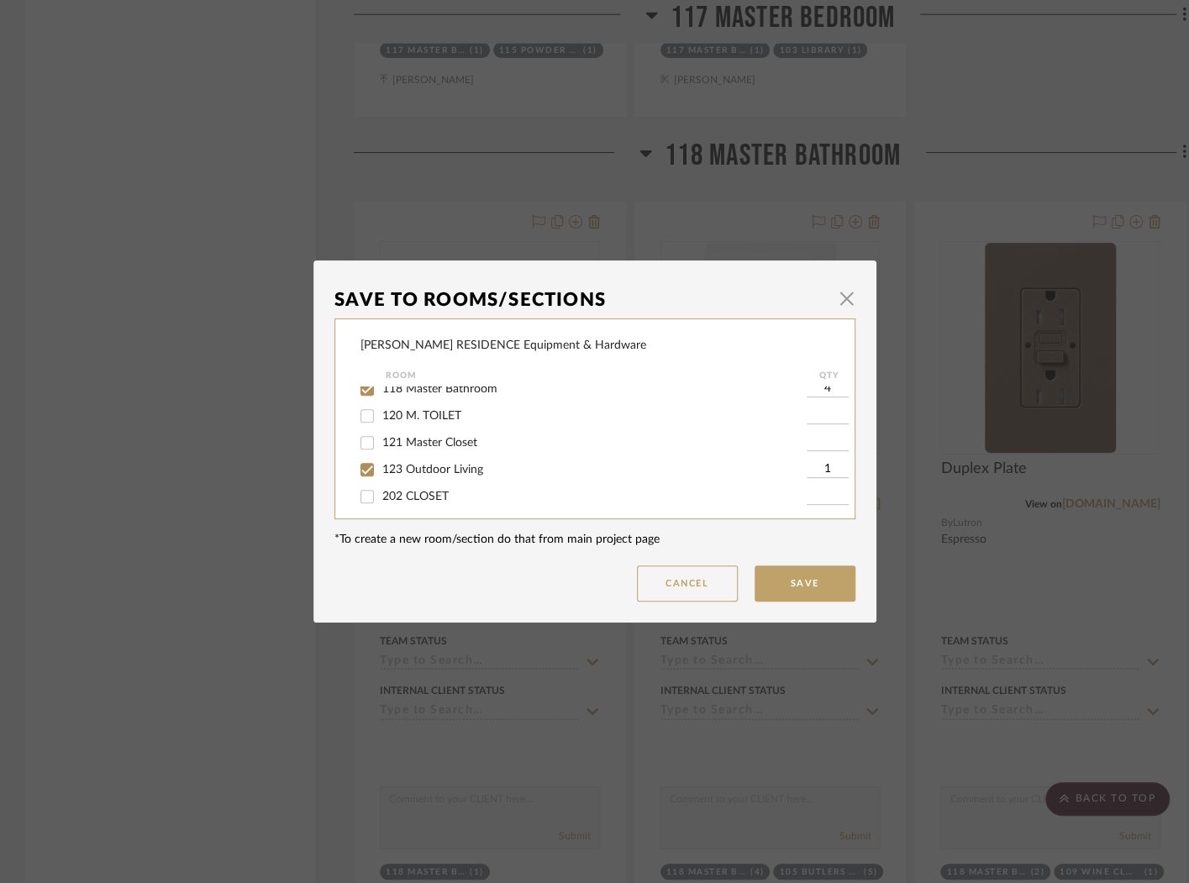
click at [825, 478] on input "1" at bounding box center [828, 469] width 42 height 17
type input "5"
click at [828, 576] on button "Save" at bounding box center [805, 583] width 101 height 36
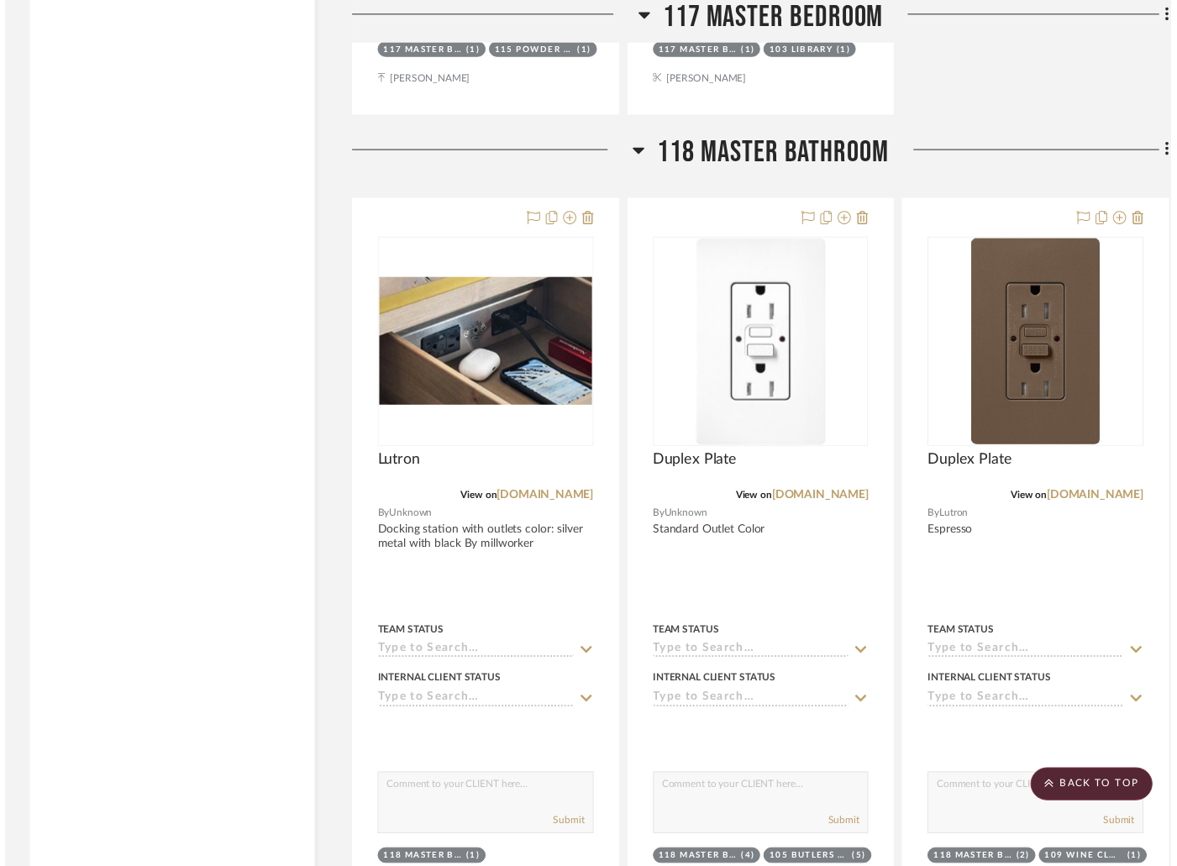
scroll to position [23546, 0]
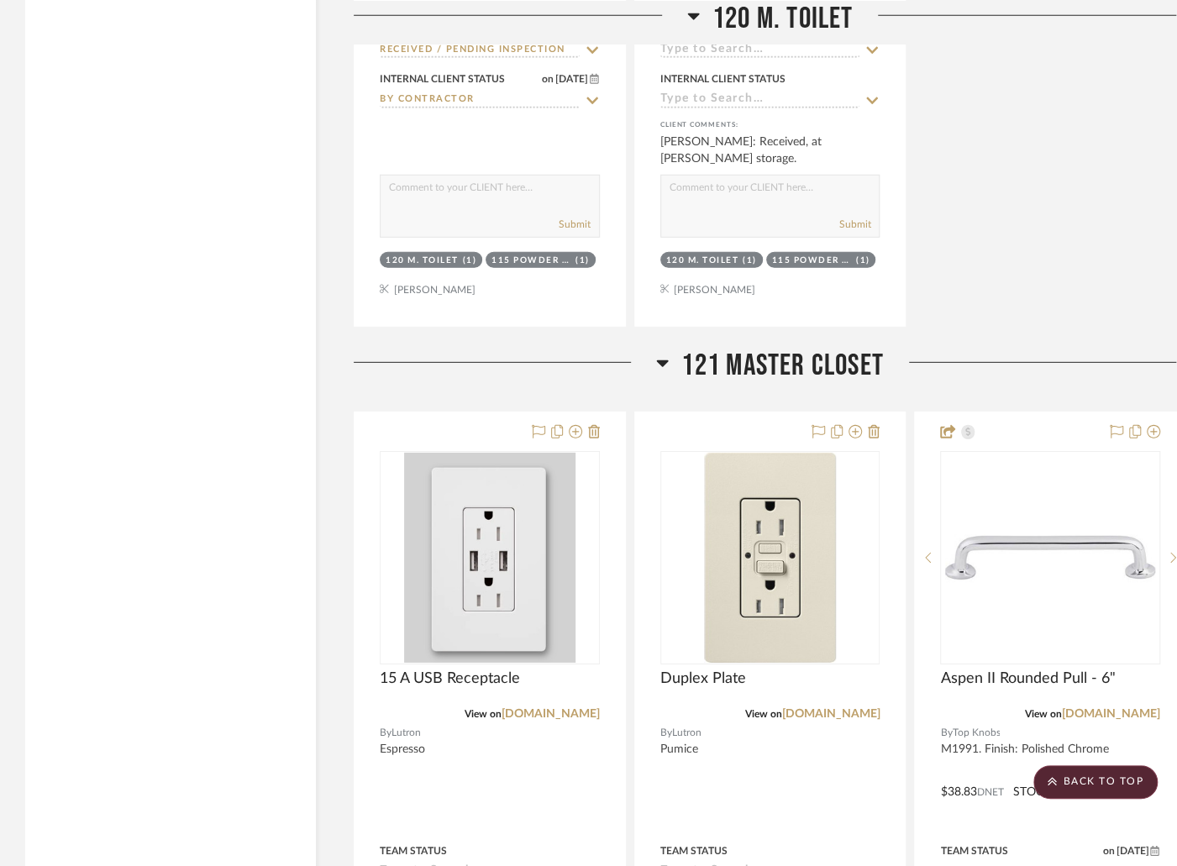
scroll to position [27329, 0]
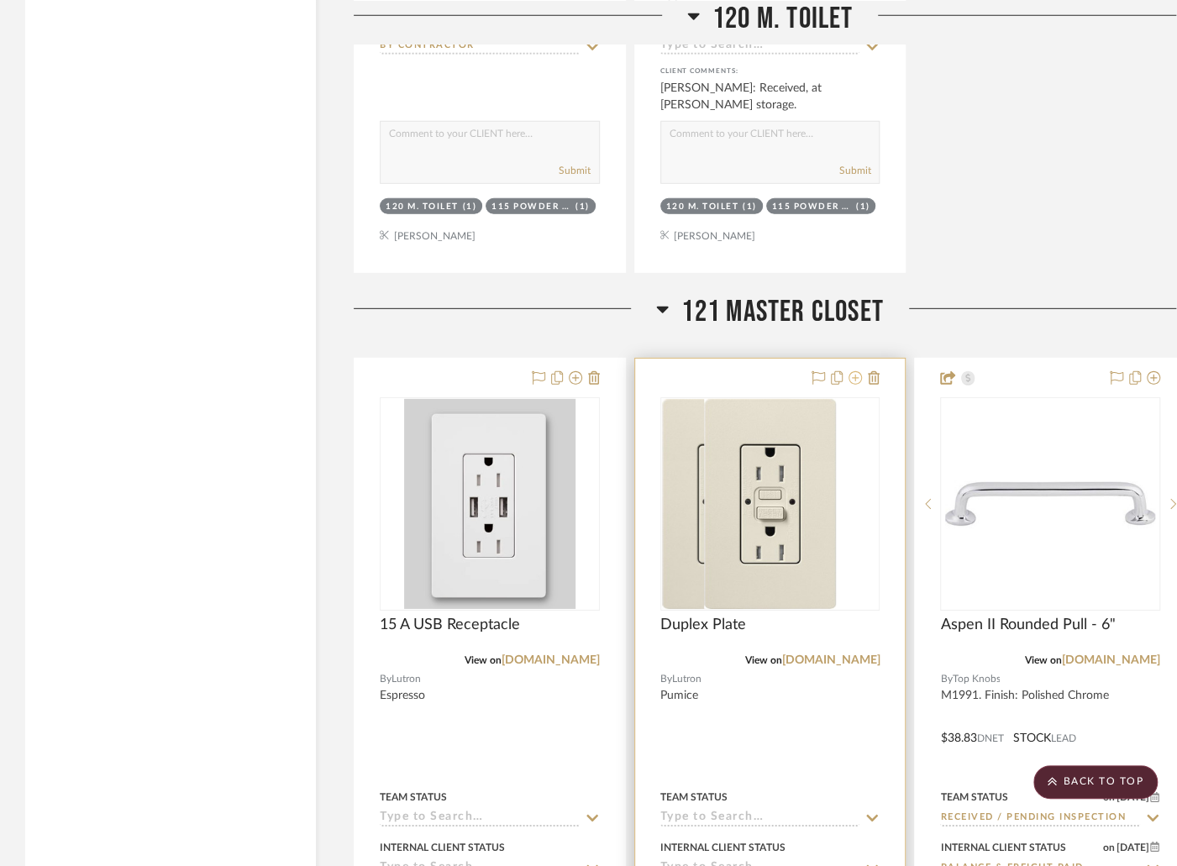
click at [859, 371] on icon at bounding box center [855, 377] width 13 height 13
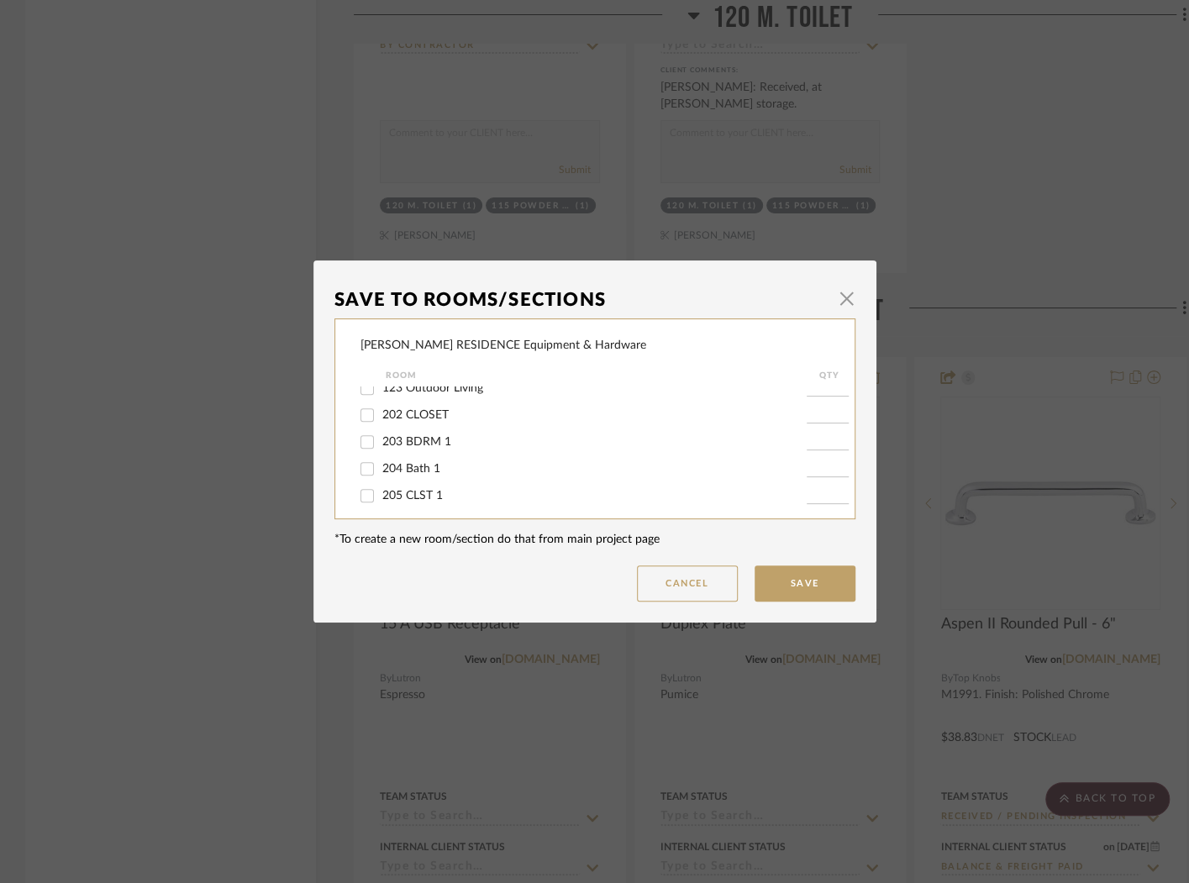
scroll to position [535, 0]
click at [686, 593] on button "Cancel" at bounding box center [687, 583] width 101 height 36
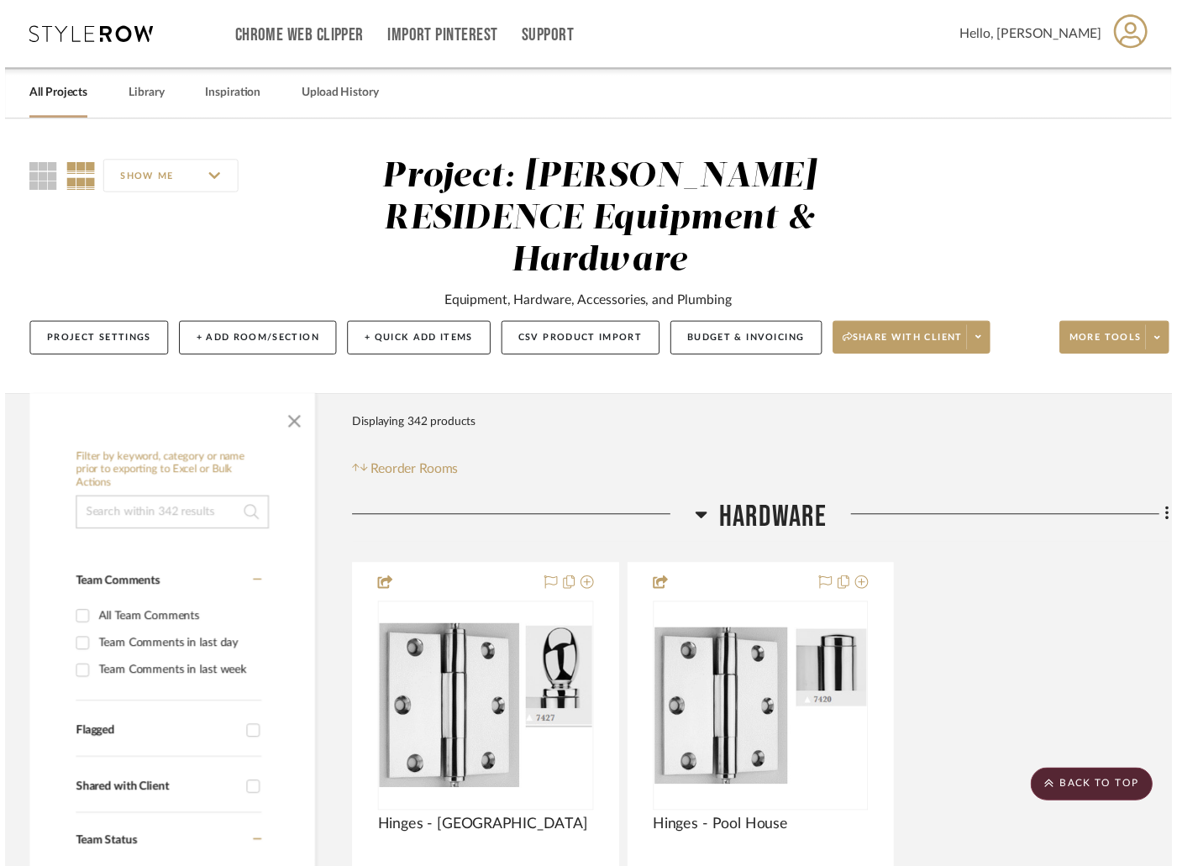
scroll to position [27329, 0]
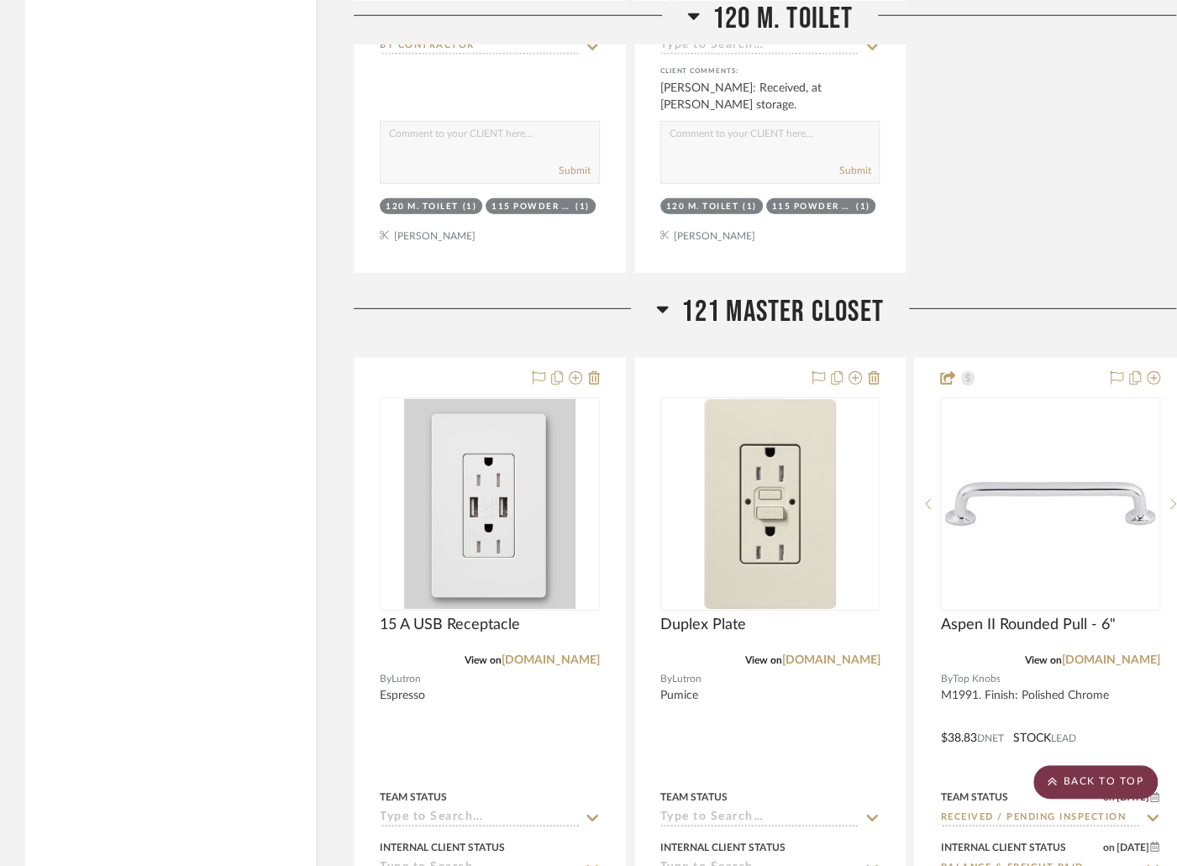
click at [1119, 797] on scroll-to-top-button "BACK TO TOP" at bounding box center [1095, 782] width 124 height 34
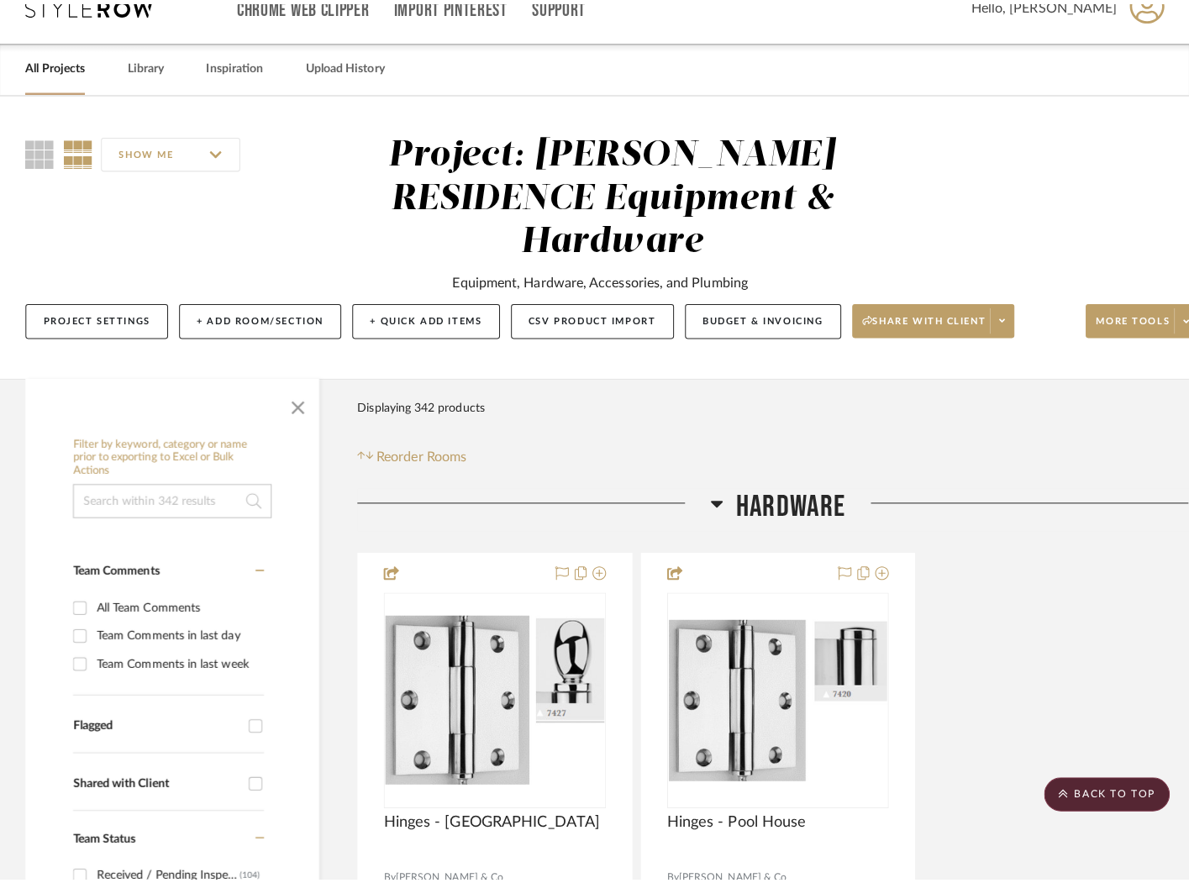
scroll to position [0, 0]
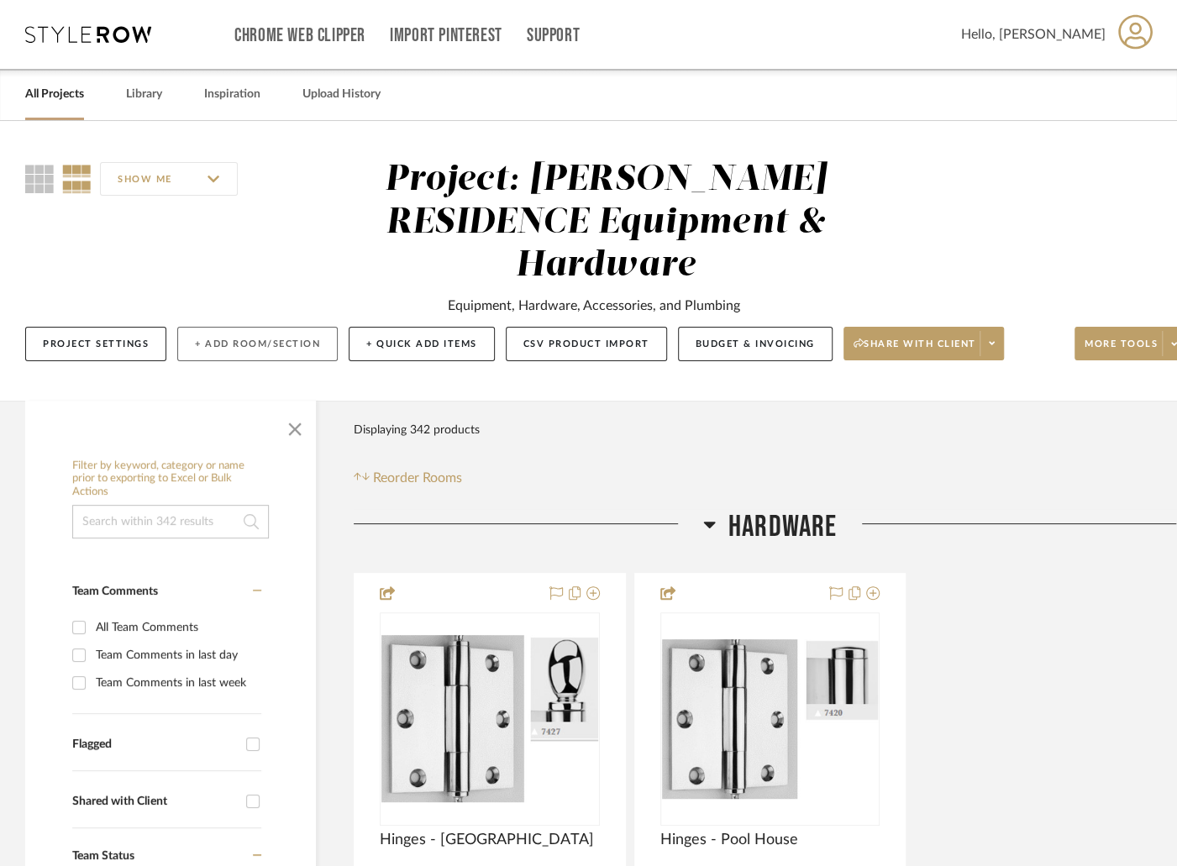
click at [240, 327] on button "+ Add Room/Section" at bounding box center [257, 344] width 160 height 34
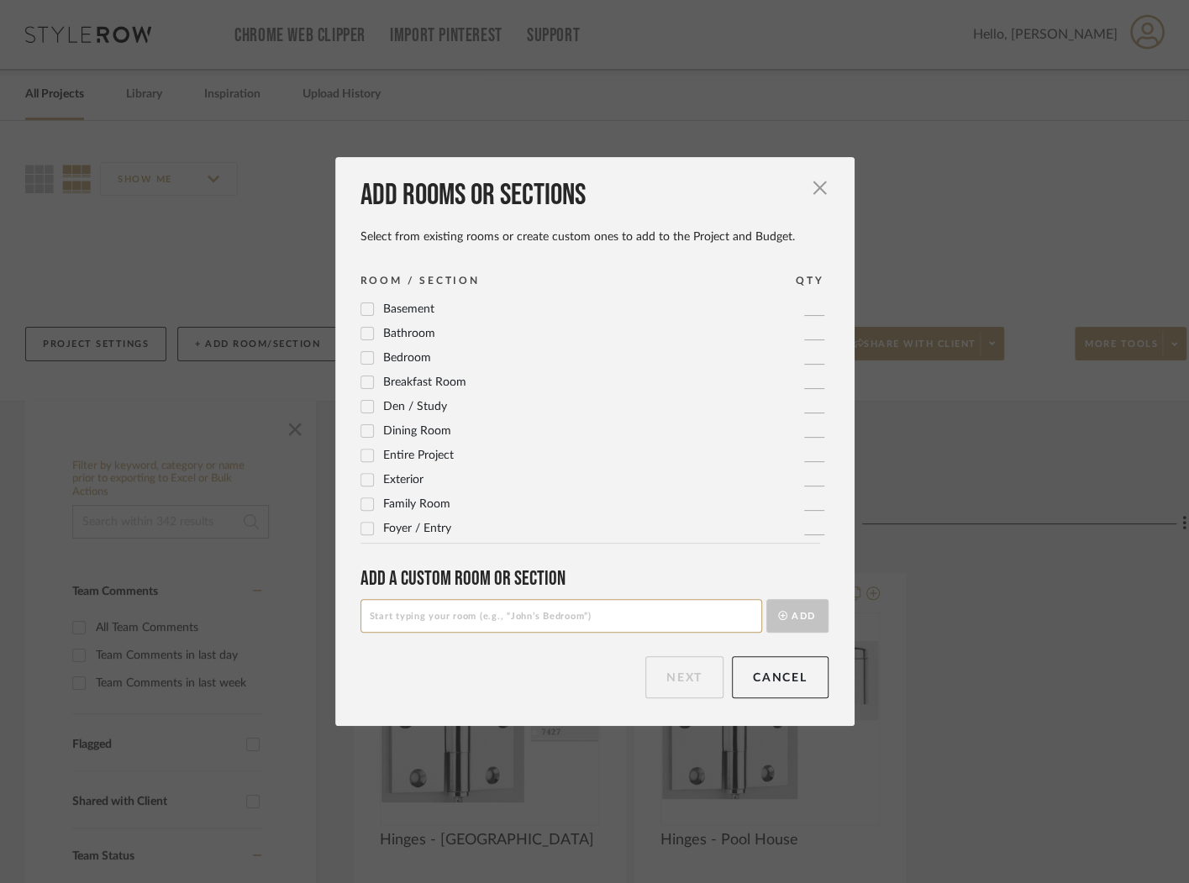
click at [509, 617] on input at bounding box center [561, 616] width 402 height 34
type input "200 Vestibule"
click at [800, 618] on button "Add" at bounding box center [797, 616] width 62 height 34
click at [551, 612] on input at bounding box center [561, 616] width 402 height 34
type input "201 Passage"
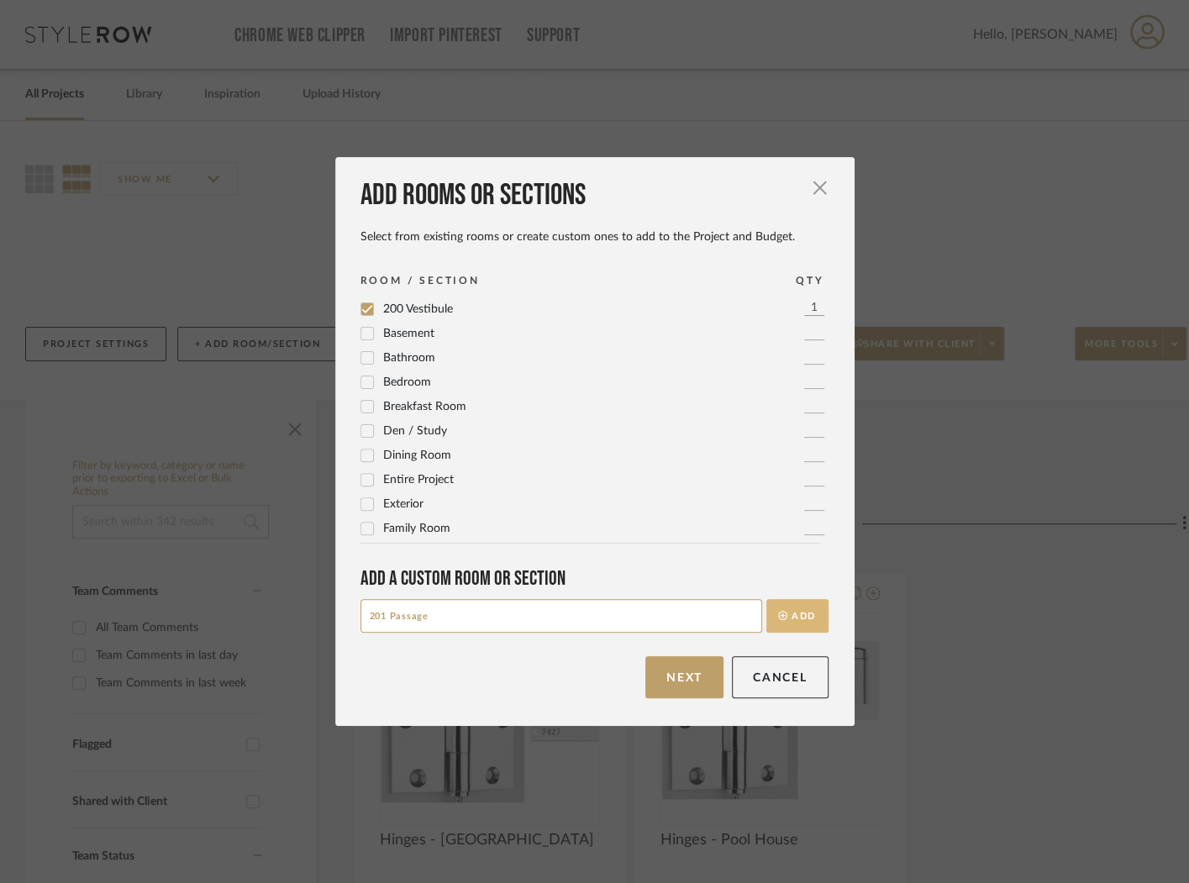
click at [786, 620] on button "Add" at bounding box center [797, 616] width 62 height 34
click at [665, 670] on button "Next" at bounding box center [684, 677] width 78 height 42
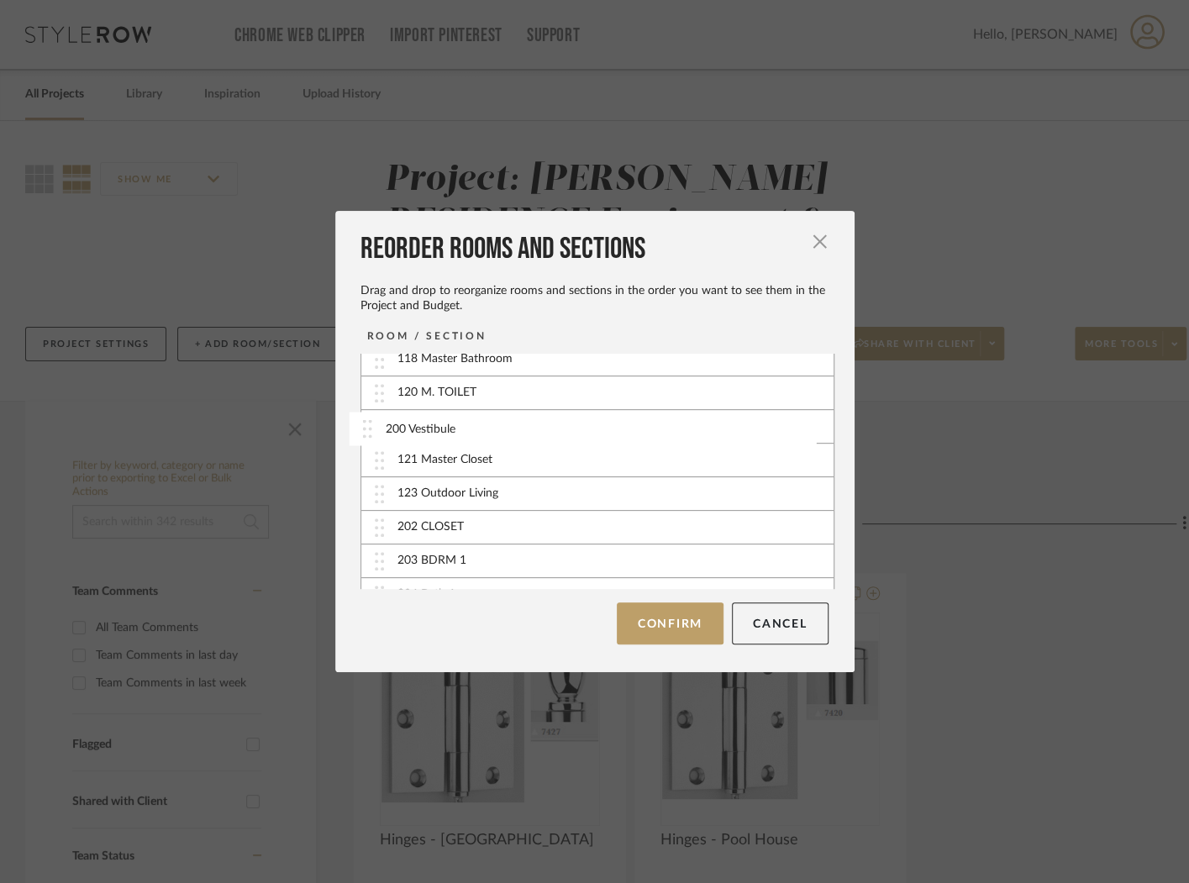
scroll to position [541, 0]
drag, startPoint x: 530, startPoint y: 539, endPoint x: 521, endPoint y: 500, distance: 40.6
drag, startPoint x: 513, startPoint y: 567, endPoint x: 513, endPoint y: 381, distance: 185.7
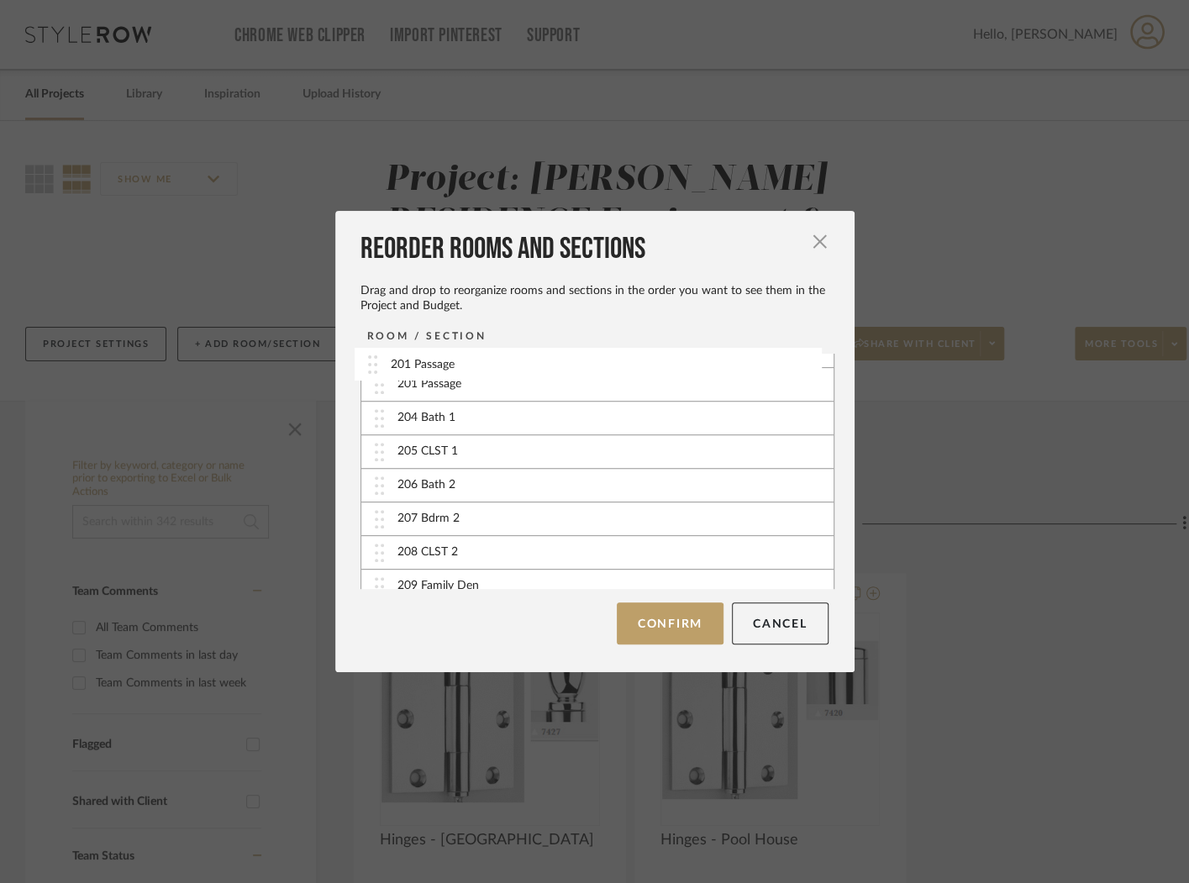
drag, startPoint x: 506, startPoint y: 386, endPoint x: 506, endPoint y: 370, distance: 16.8
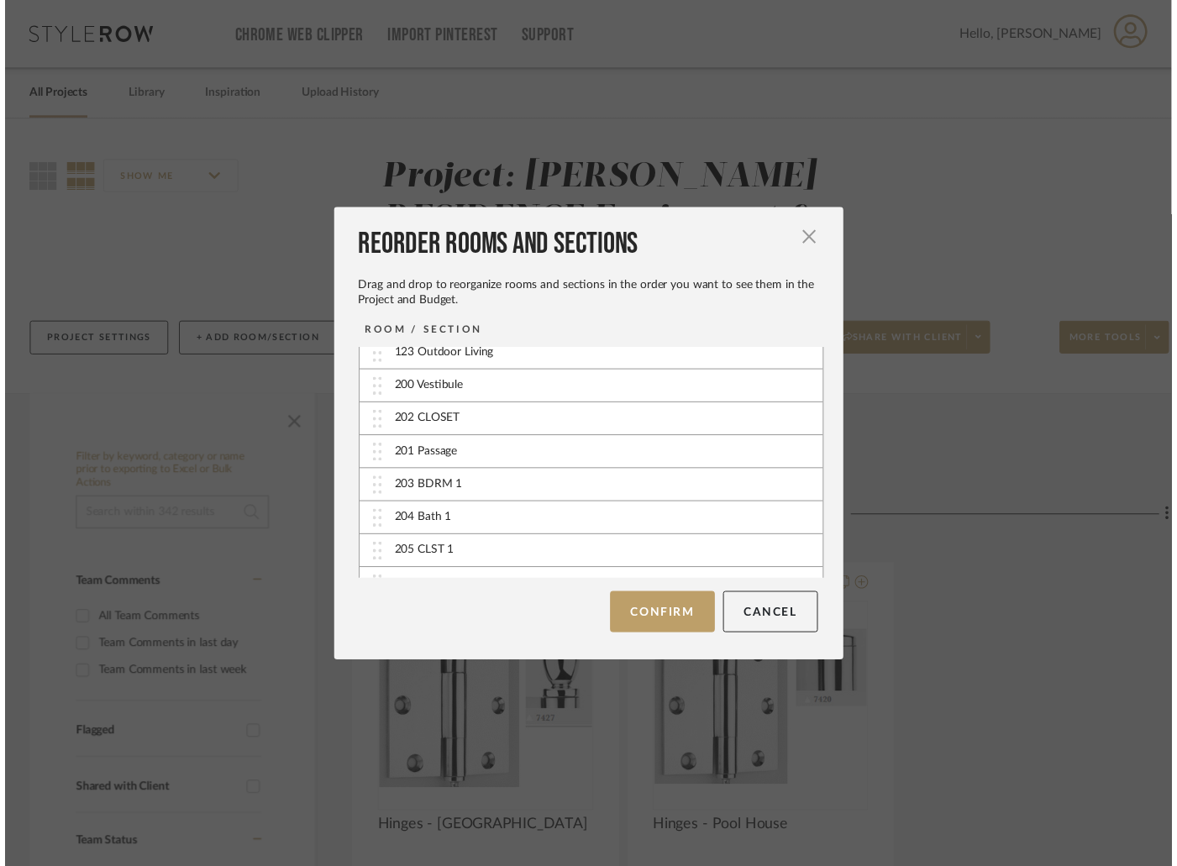
scroll to position [618, 0]
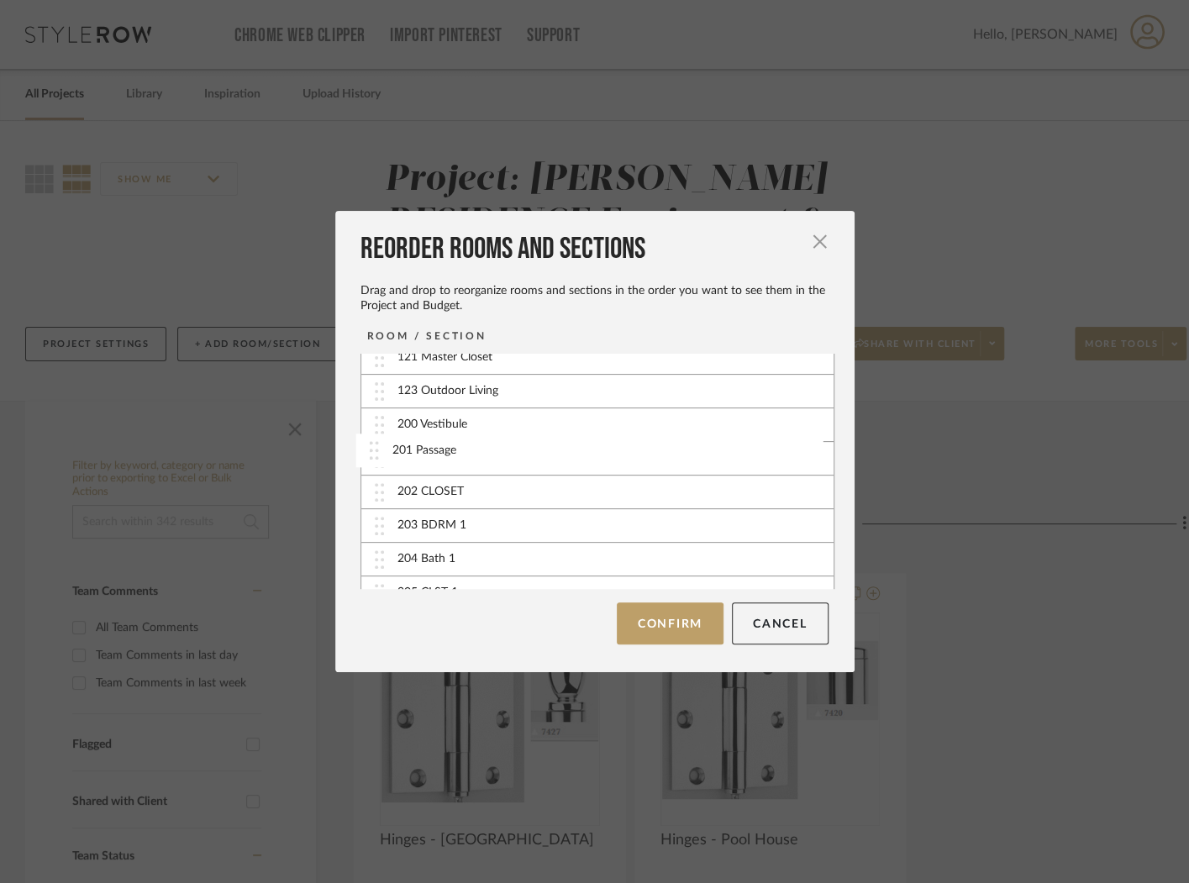
drag, startPoint x: 565, startPoint y: 490, endPoint x: 566, endPoint y: 455, distance: 34.5
click at [658, 620] on button "Confirm" at bounding box center [670, 623] width 107 height 42
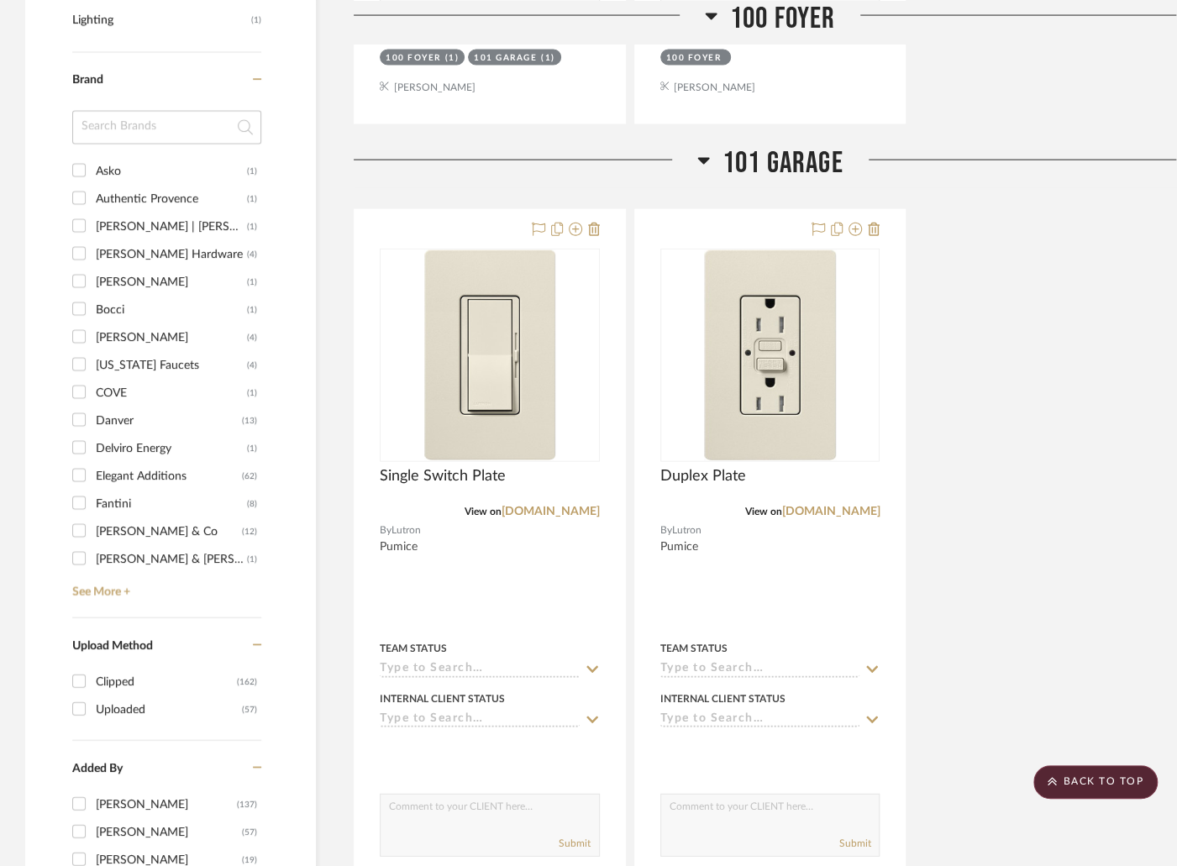
scroll to position [2010, 0]
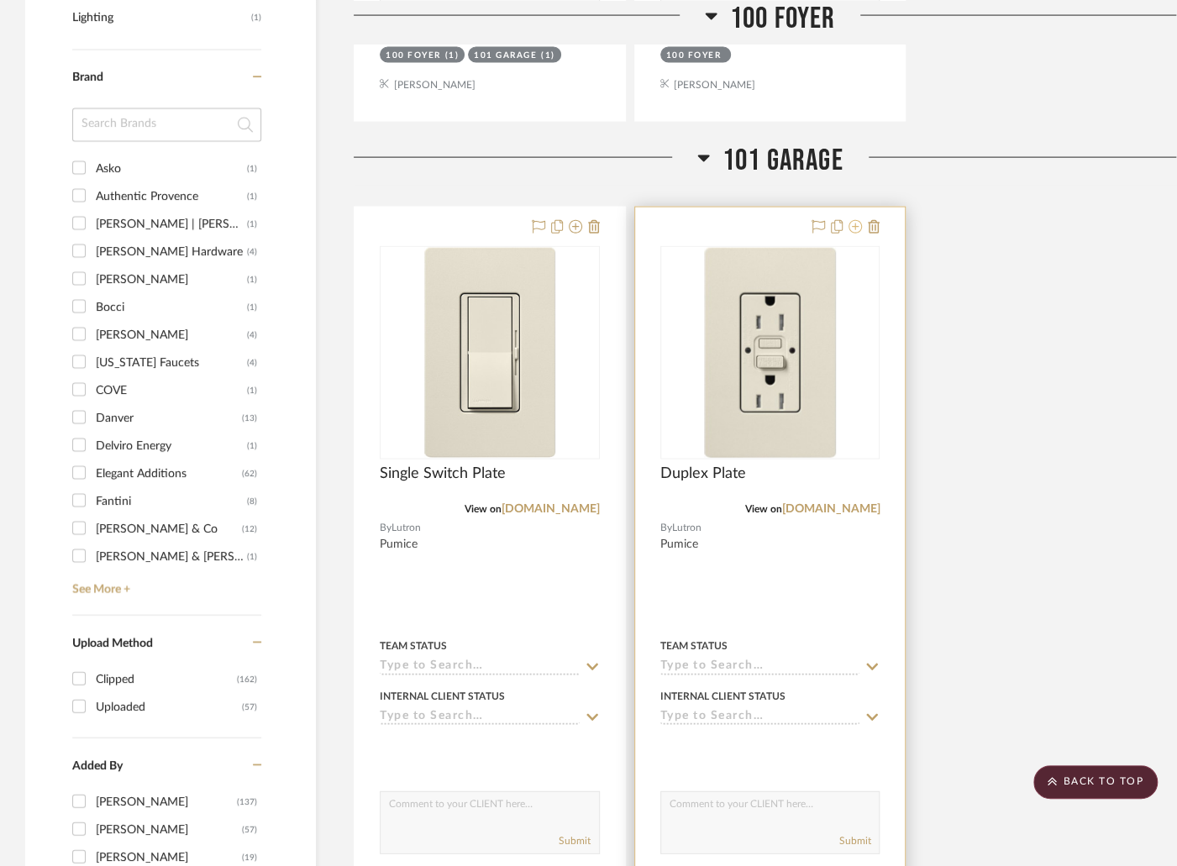
click at [859, 220] on icon at bounding box center [855, 226] width 13 height 13
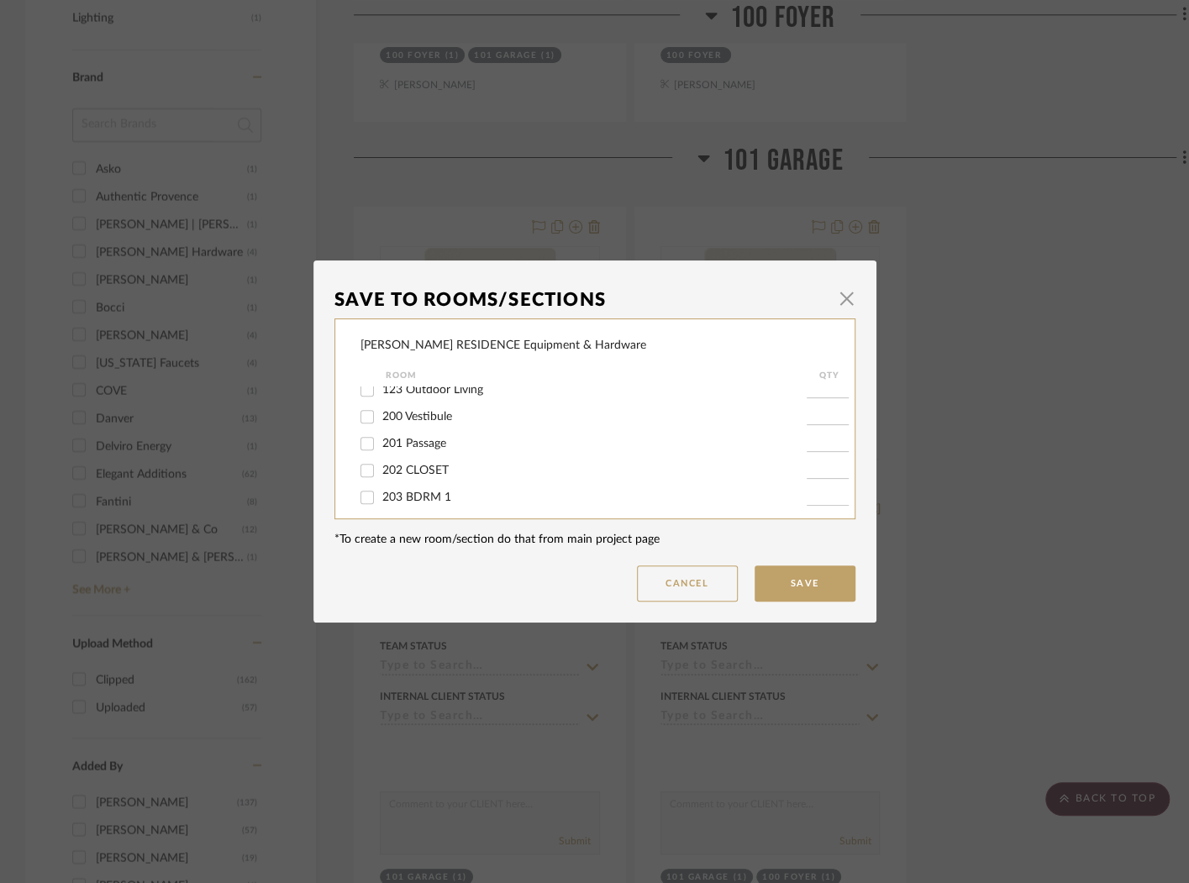
scroll to position [523, 0]
click at [359, 428] on input "200 Vestibule" at bounding box center [367, 414] width 27 height 27
checkbox input "true"
type input "1"
click at [359, 455] on input "201 Passage" at bounding box center [367, 441] width 27 height 27
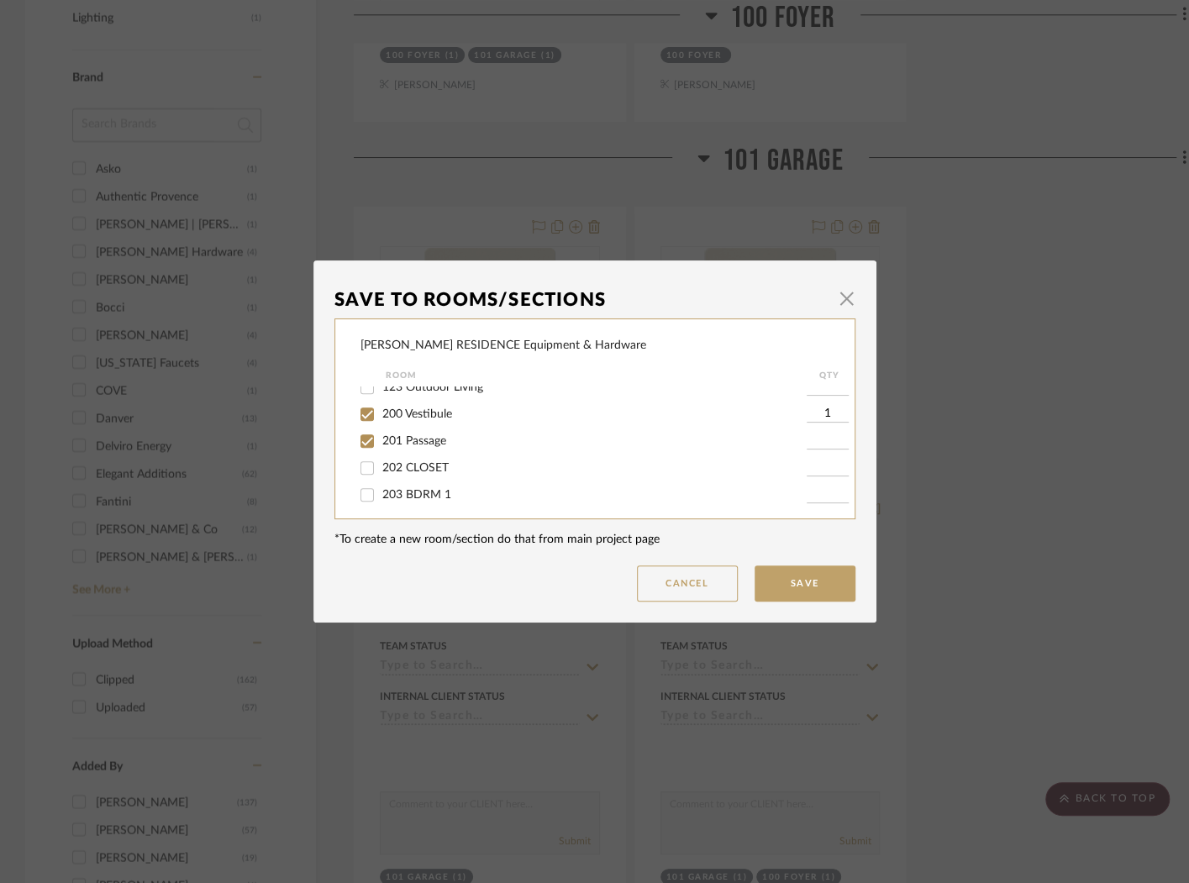
checkbox input "true"
type input "1"
click at [768, 585] on button "Save" at bounding box center [805, 583] width 101 height 36
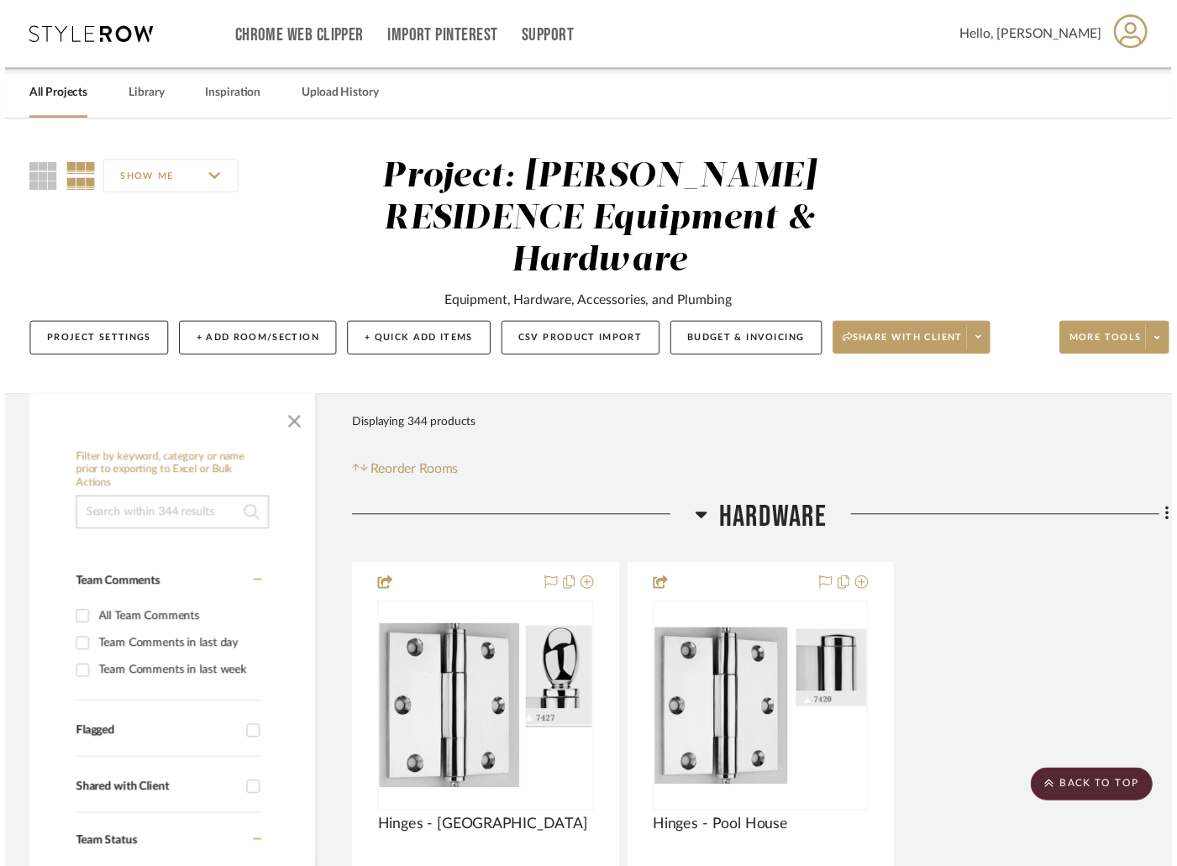
scroll to position [2010, 0]
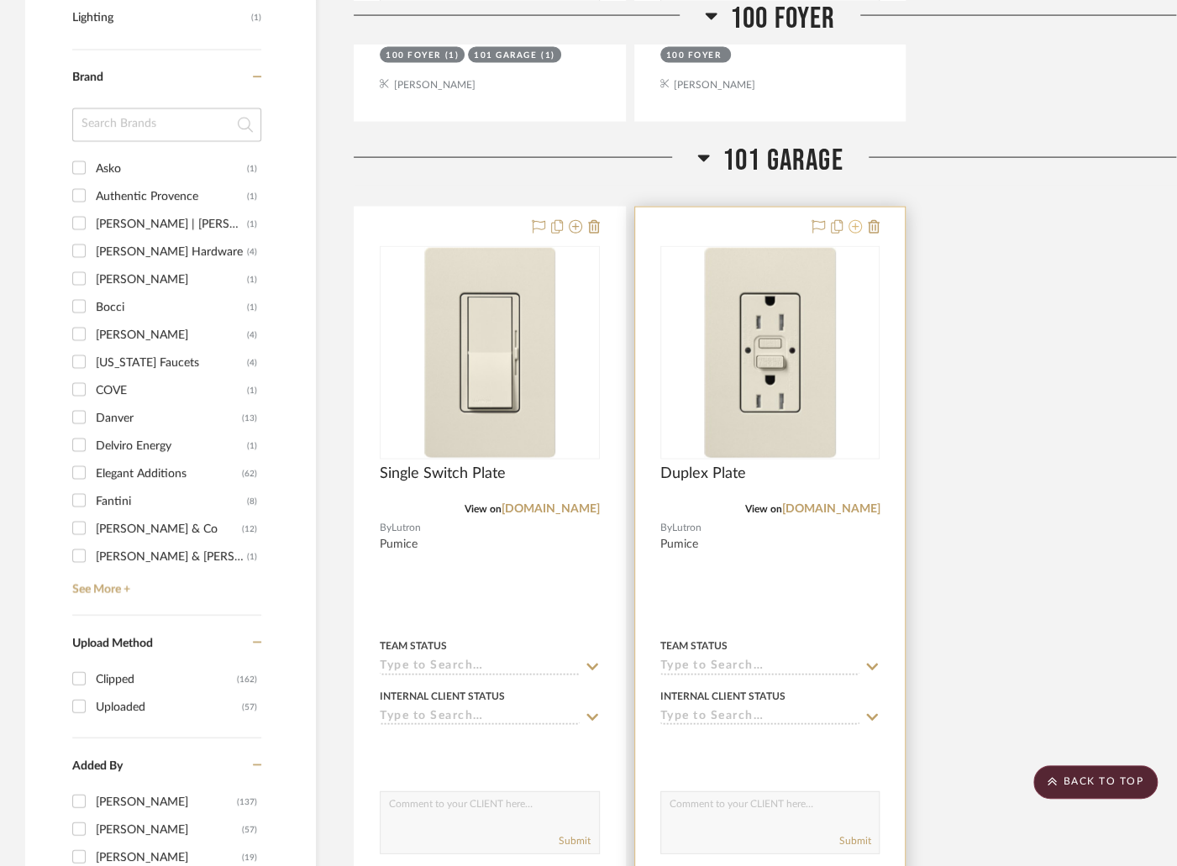
click at [853, 220] on icon at bounding box center [855, 226] width 13 height 13
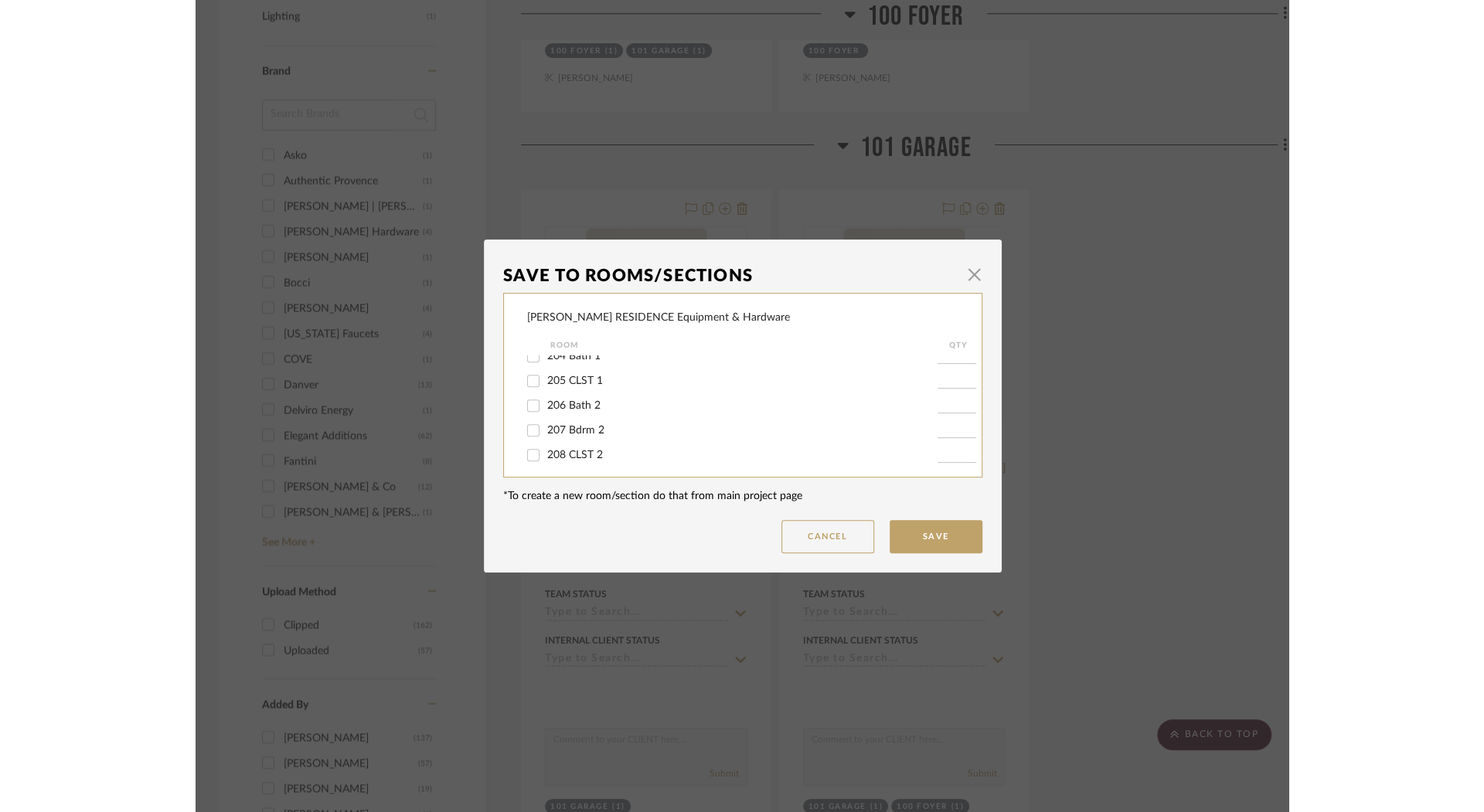
scroll to position [606, 0]
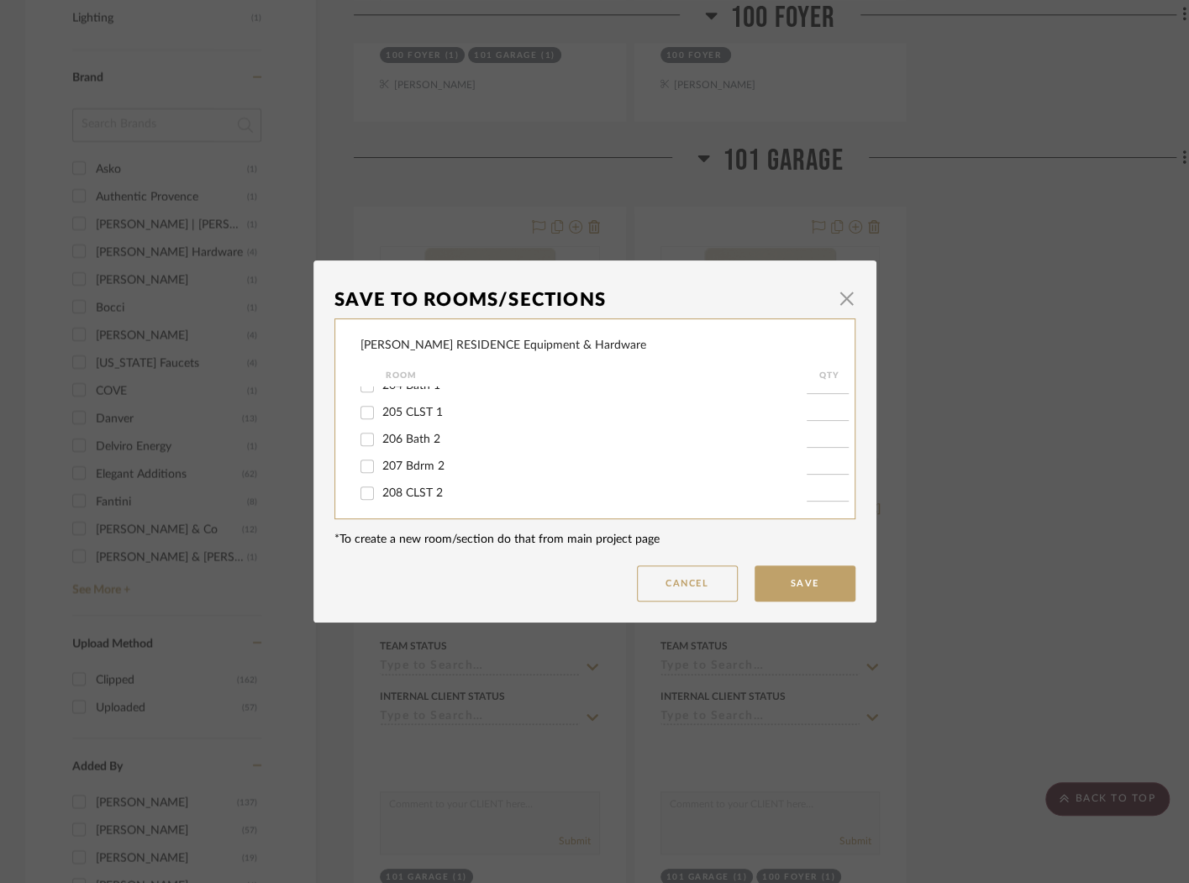
click at [416, 445] on span "206 Bath 2" at bounding box center [411, 440] width 58 height 12
click at [381, 453] on input "206 Bath 2" at bounding box center [367, 439] width 27 height 27
checkbox input "true"
type input "1"
click at [791, 579] on button "Save" at bounding box center [805, 583] width 101 height 36
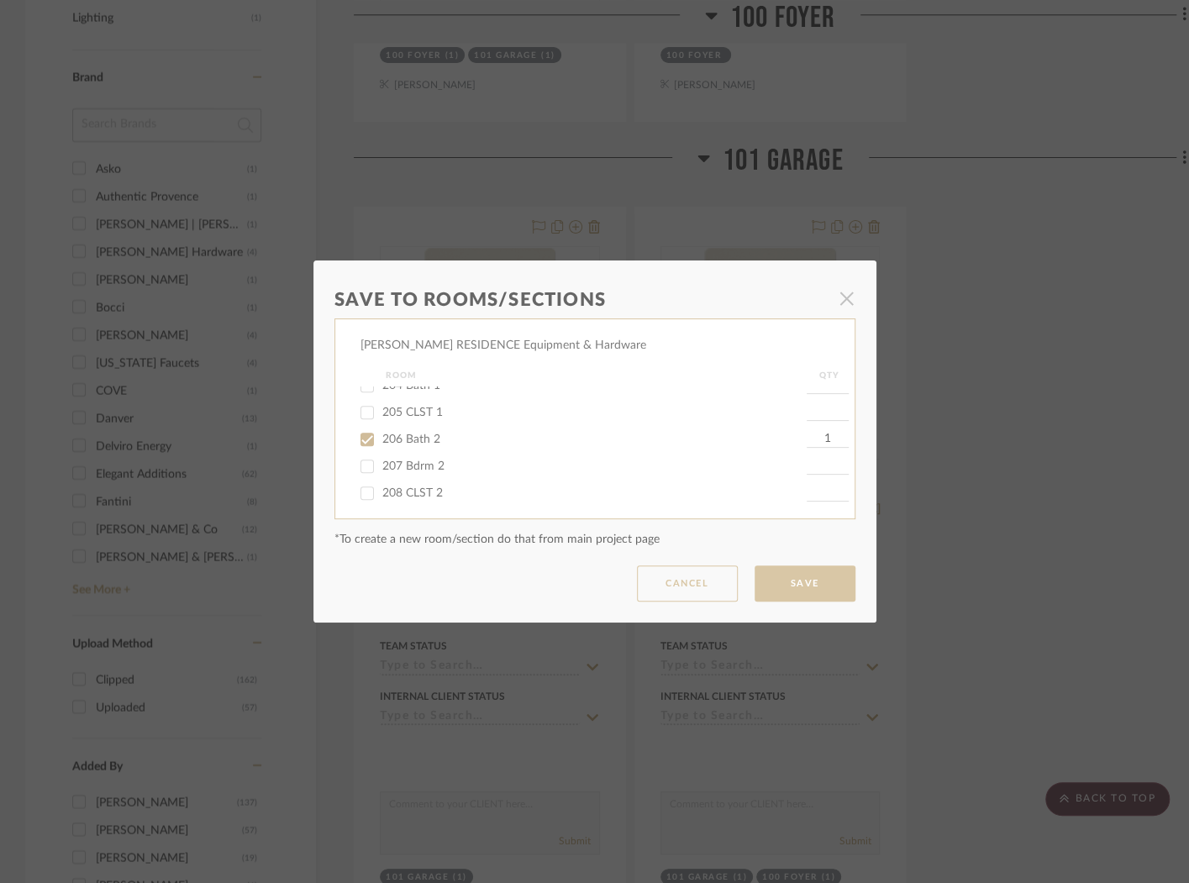
click at [812, 581] on dialog-content "Save To Rooms/Sections × COBLE RESIDENCE Equipment & Hardware Room QTY HARDWARE…" at bounding box center [594, 441] width 563 height 362
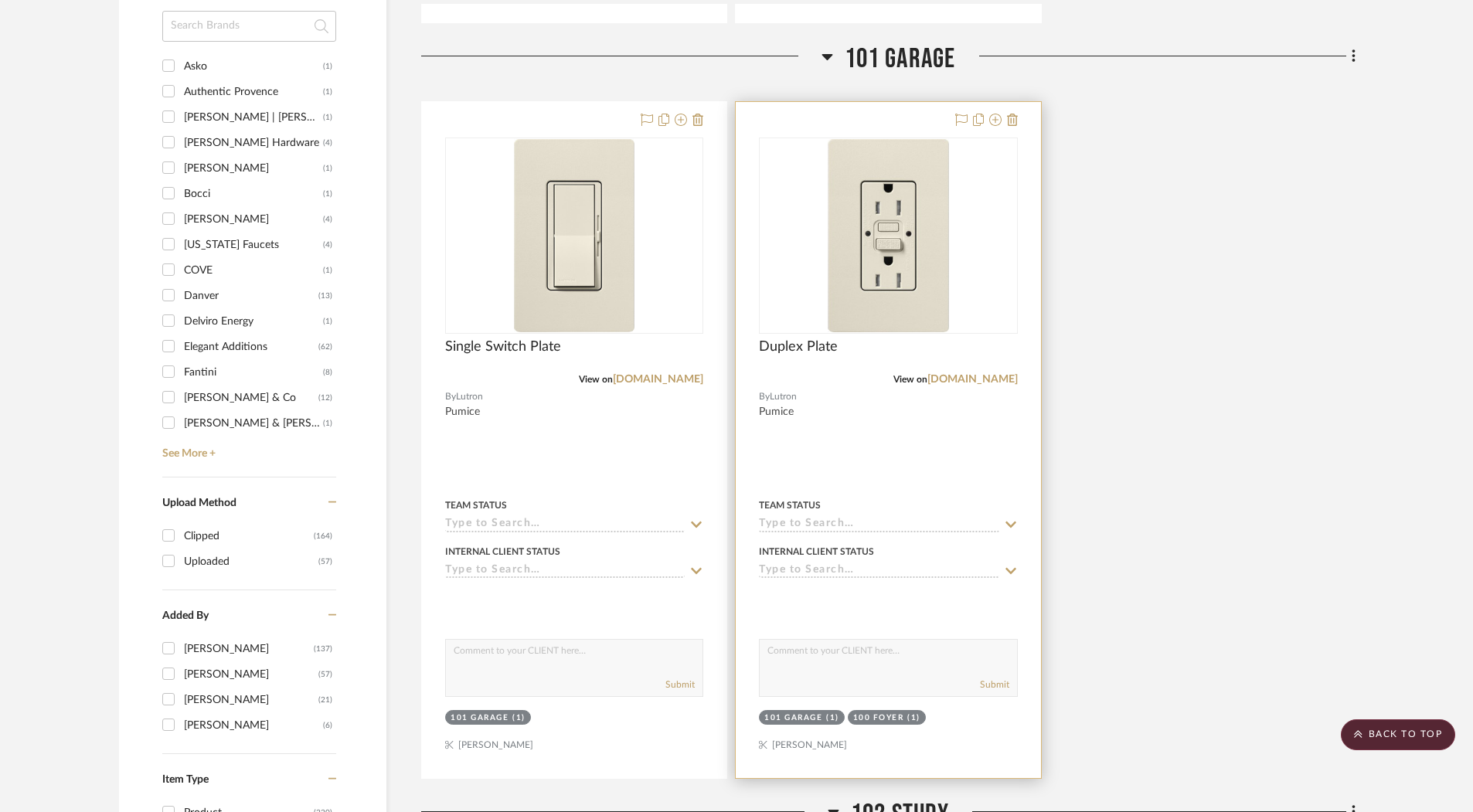
scroll to position [1948, 0]
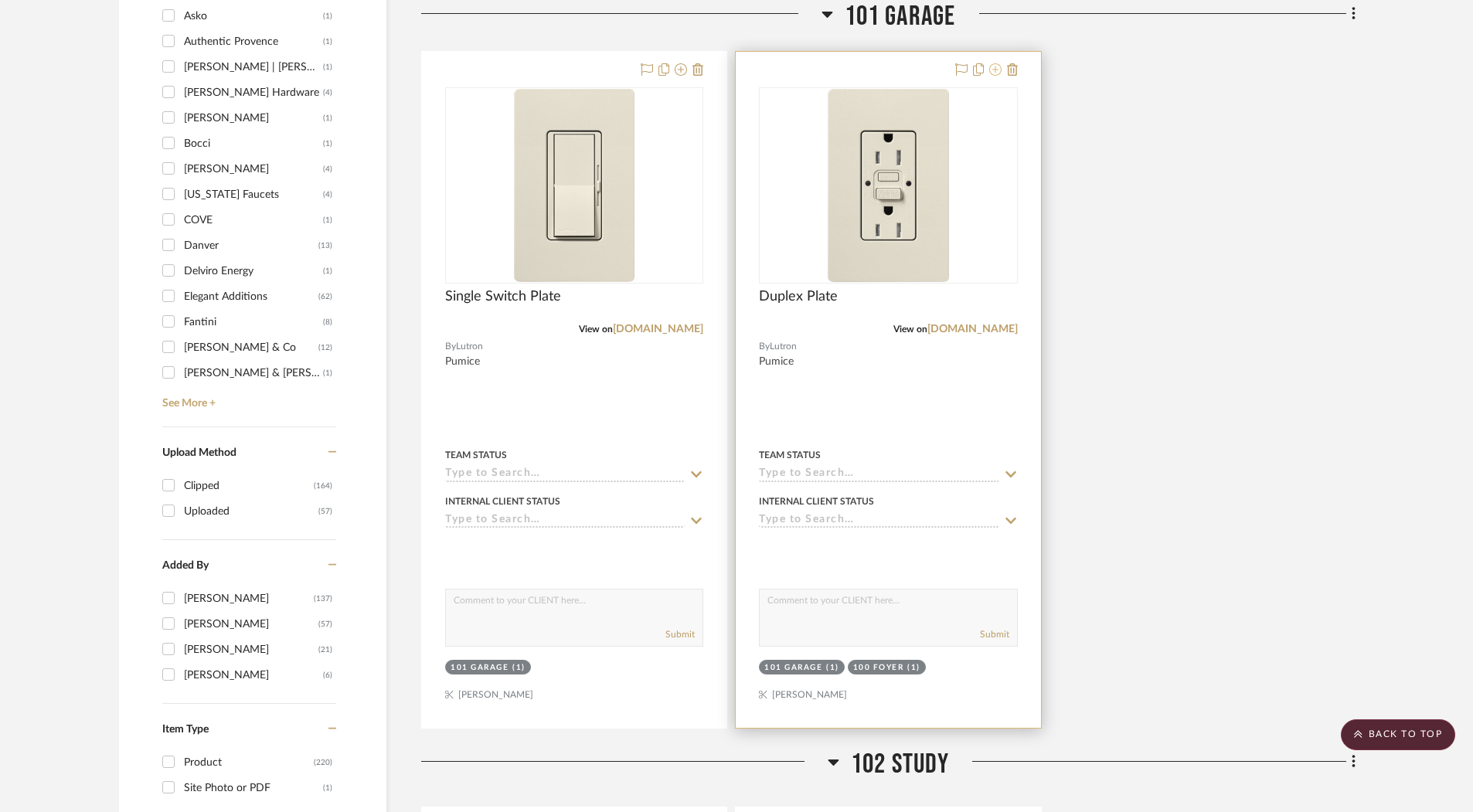
click at [997, 64] on icon at bounding box center [995, 69] width 12 height 12
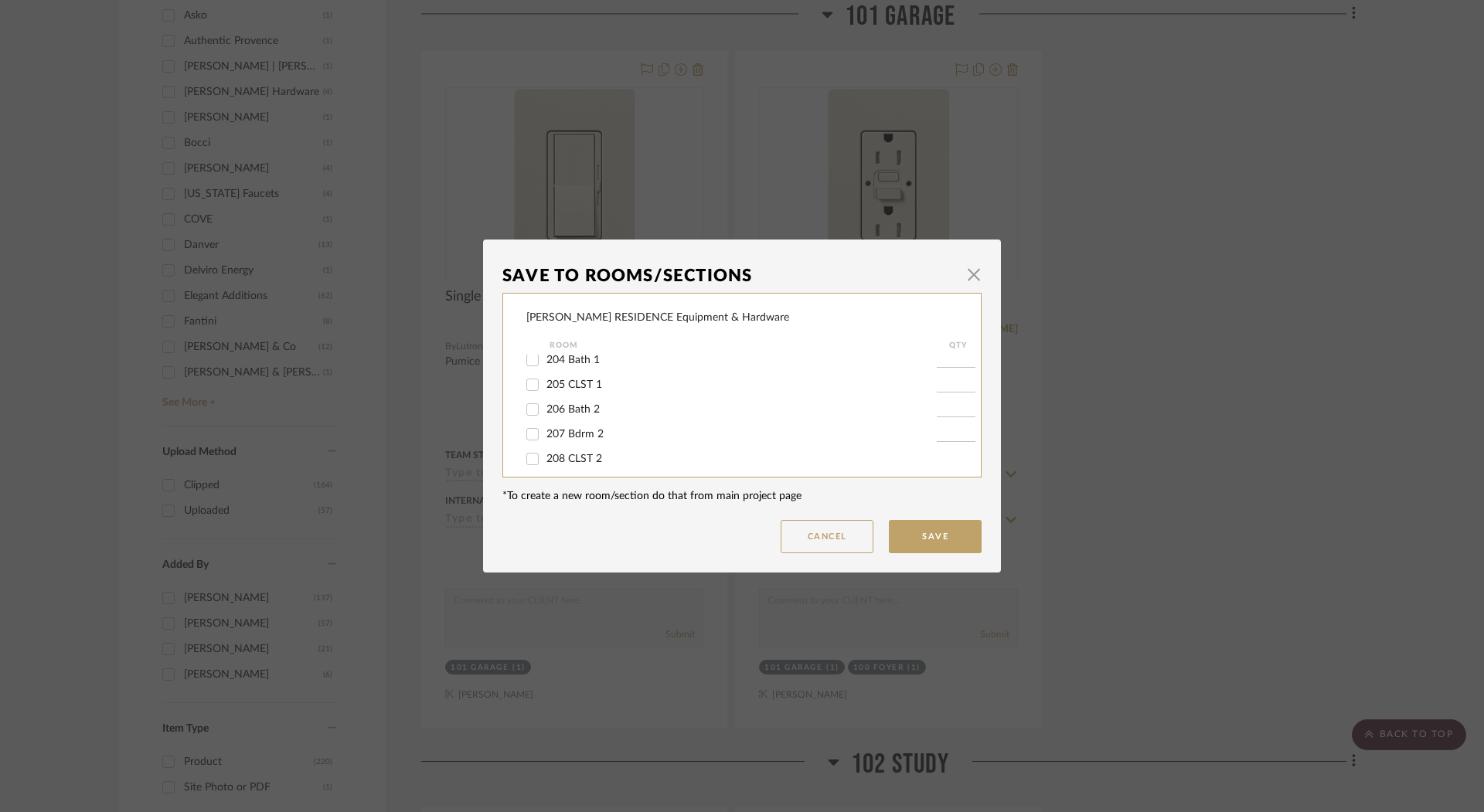
scroll to position [602, 0]
click at [627, 414] on label "206 Bath 2" at bounding box center [742, 407] width 390 height 13
click at [545, 419] on input "206 Bath 2" at bounding box center [532, 406] width 25 height 25
checkbox input "true"
type input "1"
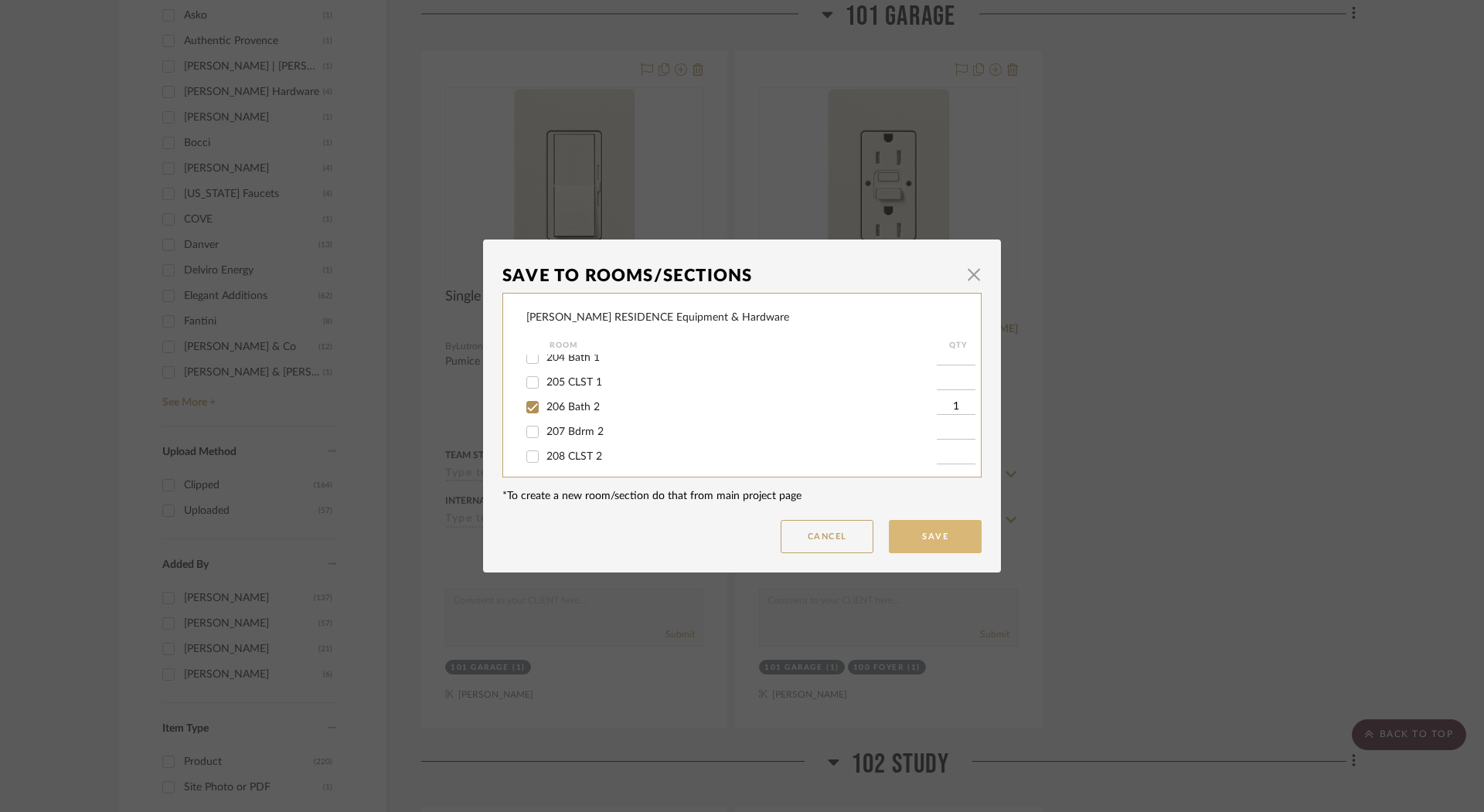
click at [902, 522] on button "Save" at bounding box center [935, 536] width 93 height 33
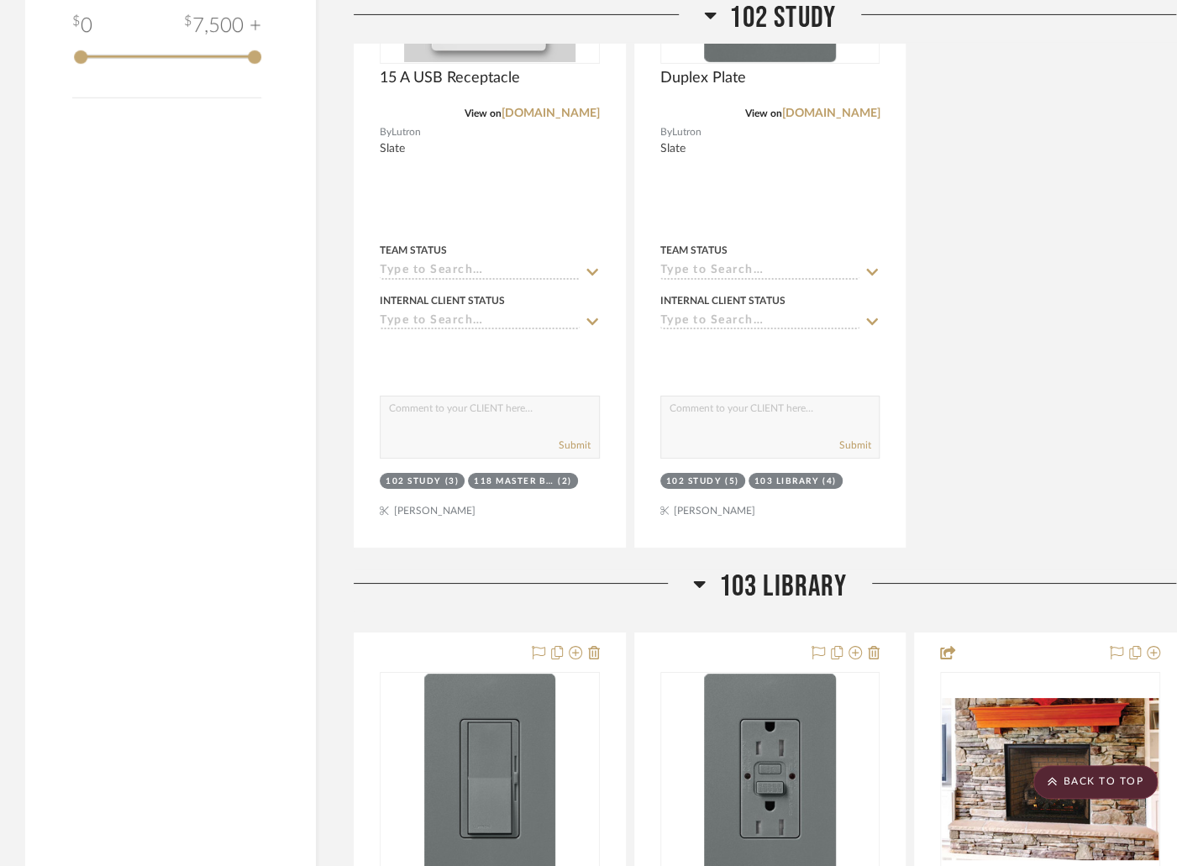
scroll to position [2899, 0]
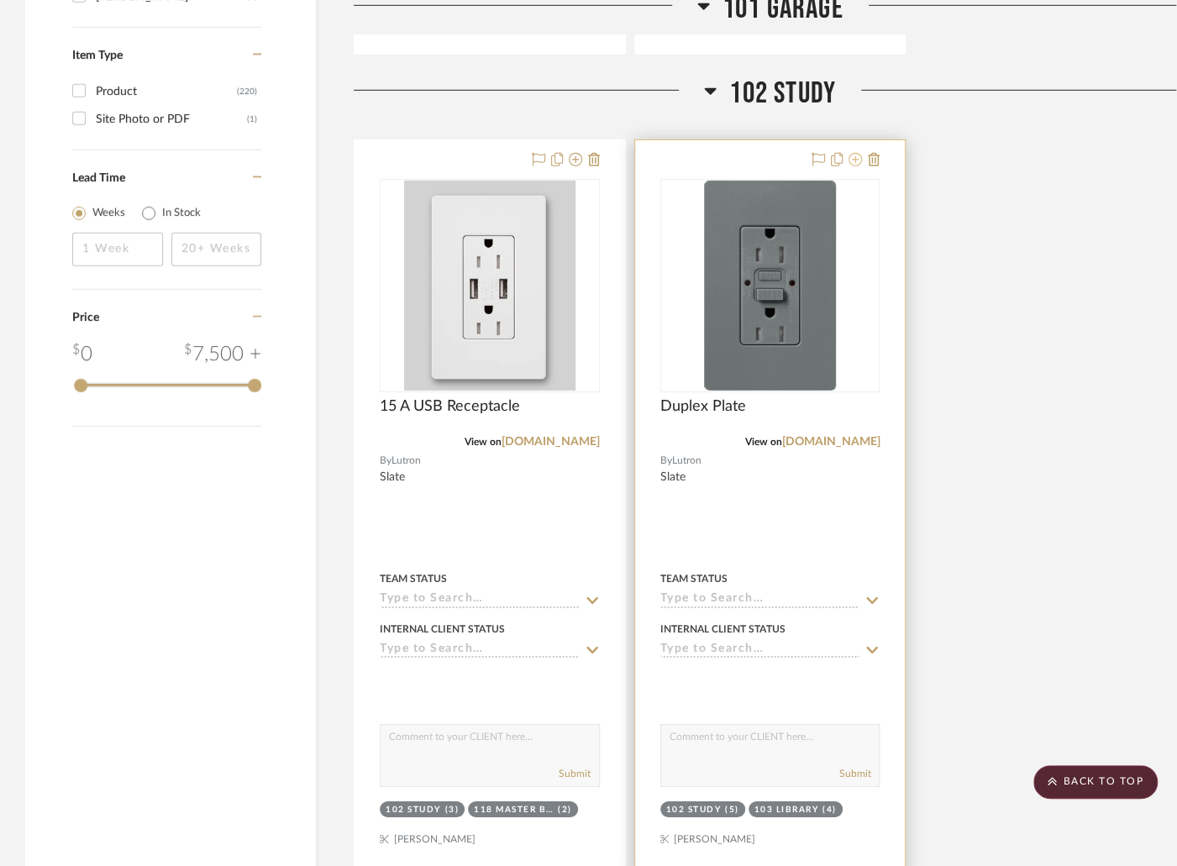
click at [858, 153] on icon at bounding box center [855, 159] width 13 height 13
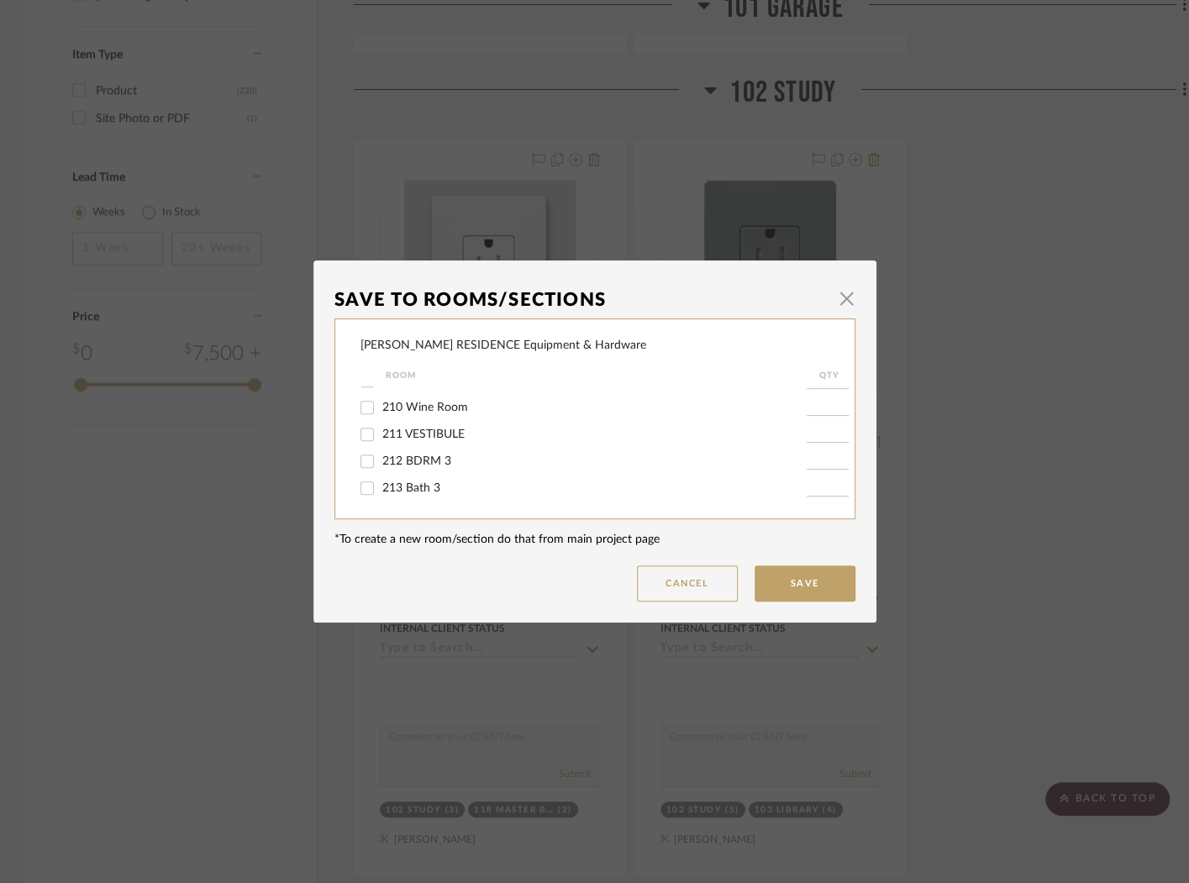
scroll to position [821, 0]
click at [446, 364] on span "209 Family Den" at bounding box center [423, 358] width 82 height 12
click at [381, 371] on input "209 Family Den" at bounding box center [367, 357] width 27 height 27
checkbox input "true"
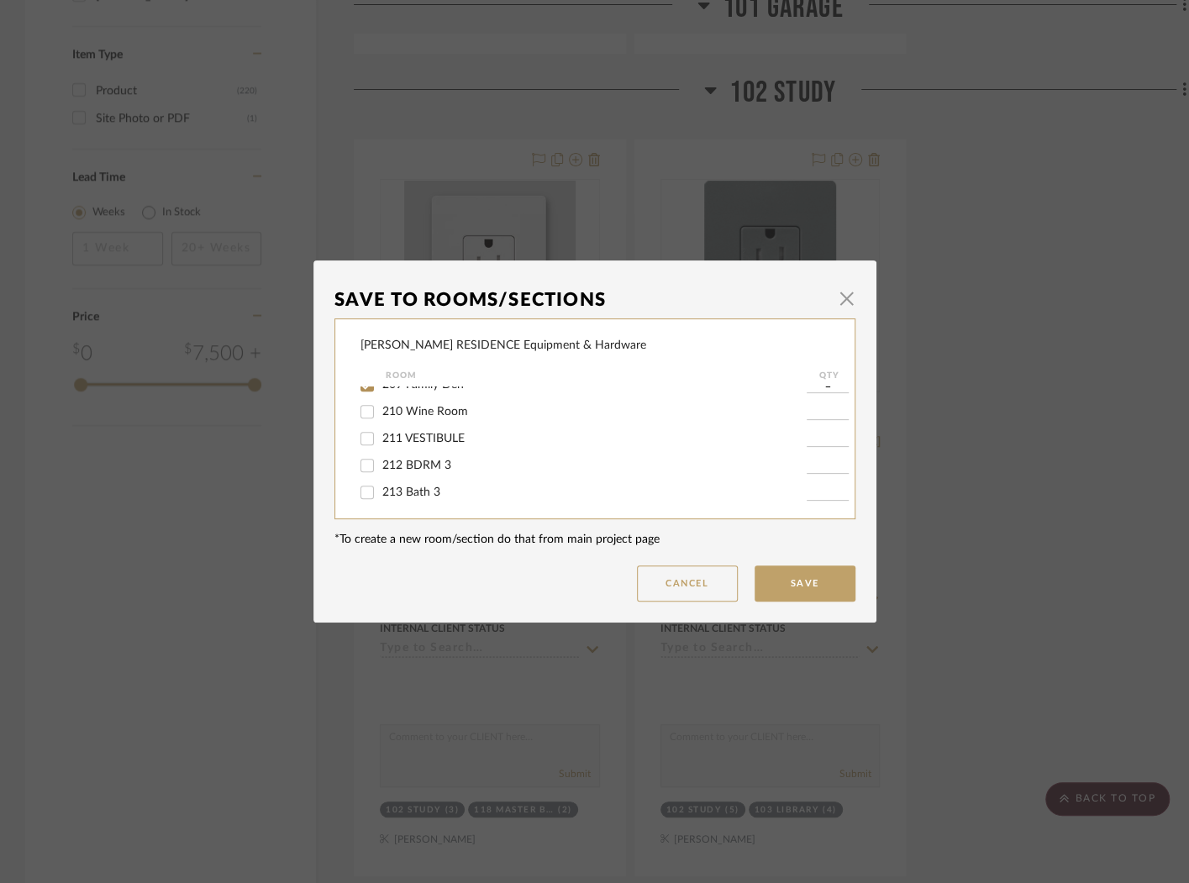
click at [818, 393] on input "1" at bounding box center [828, 384] width 42 height 17
type input "9"
click at [829, 581] on button "Save" at bounding box center [805, 583] width 101 height 36
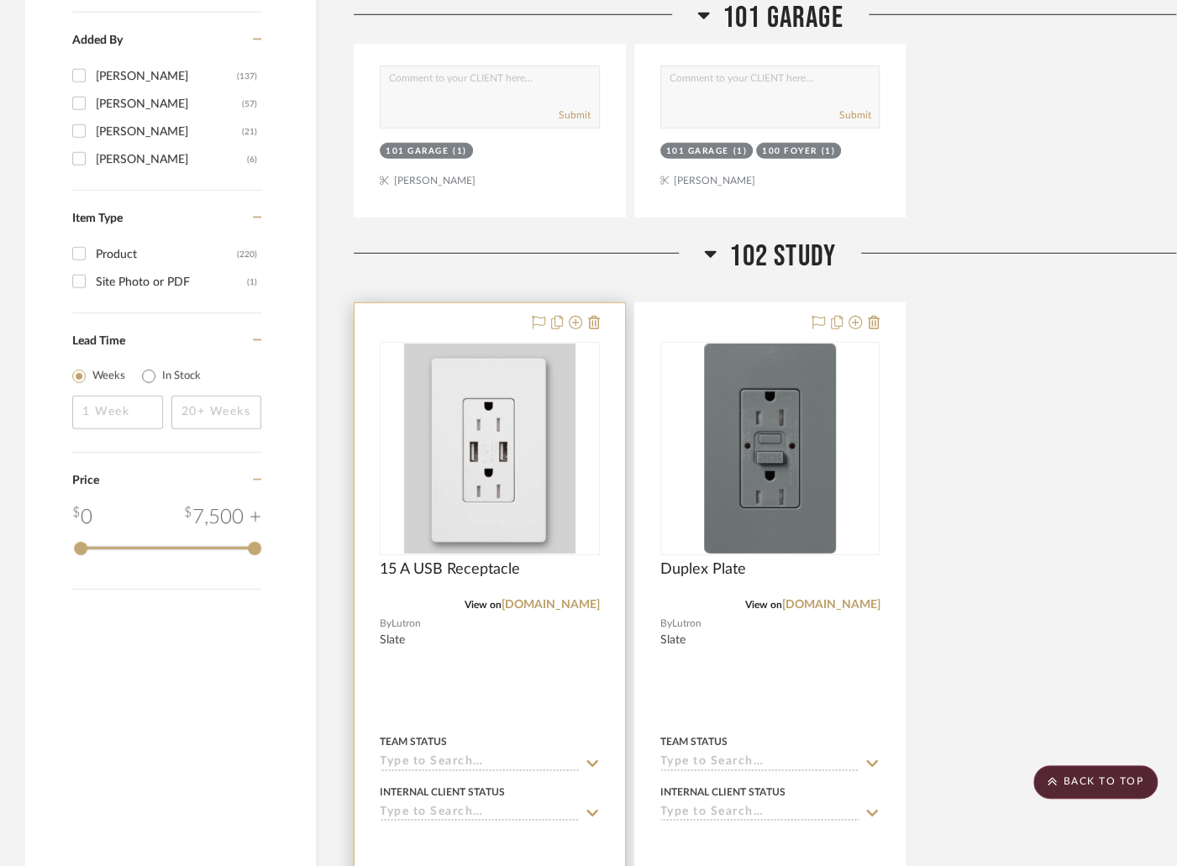
scroll to position [2895, 0]
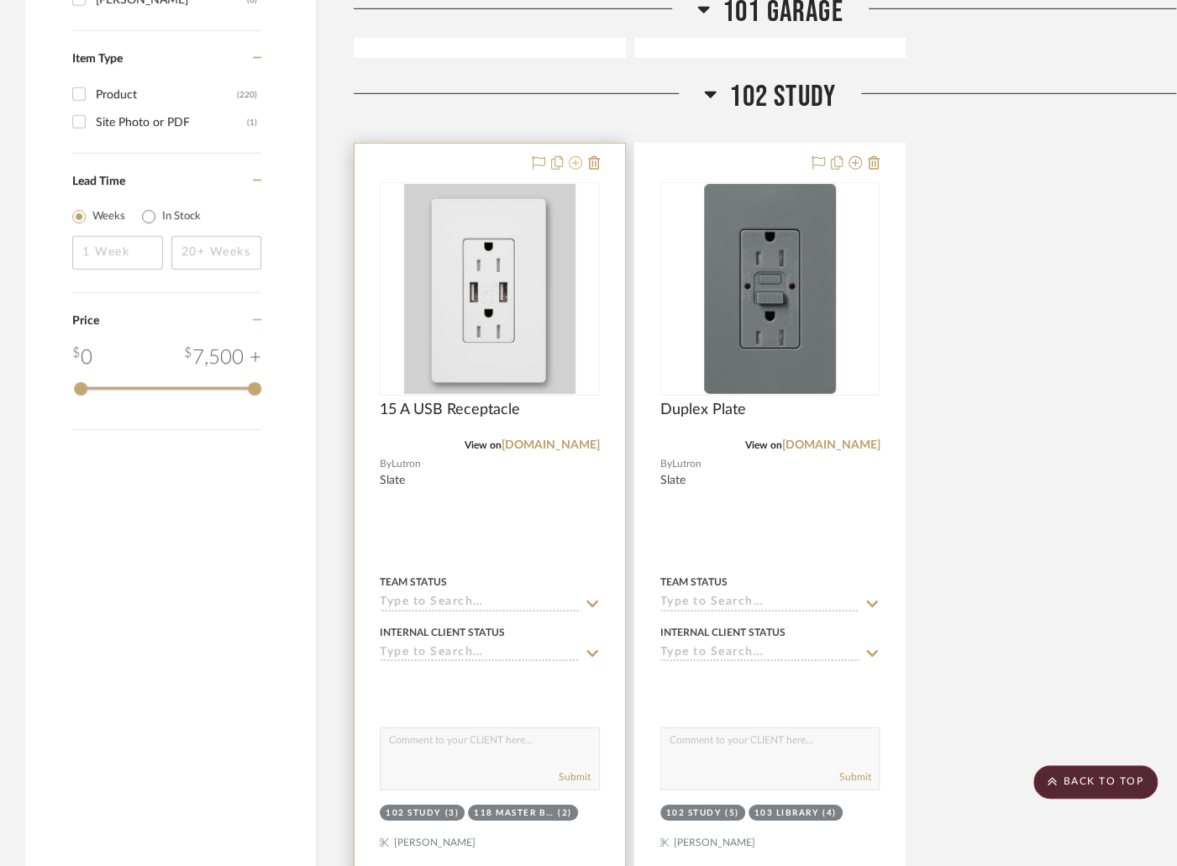
click at [573, 156] on icon at bounding box center [575, 162] width 13 height 13
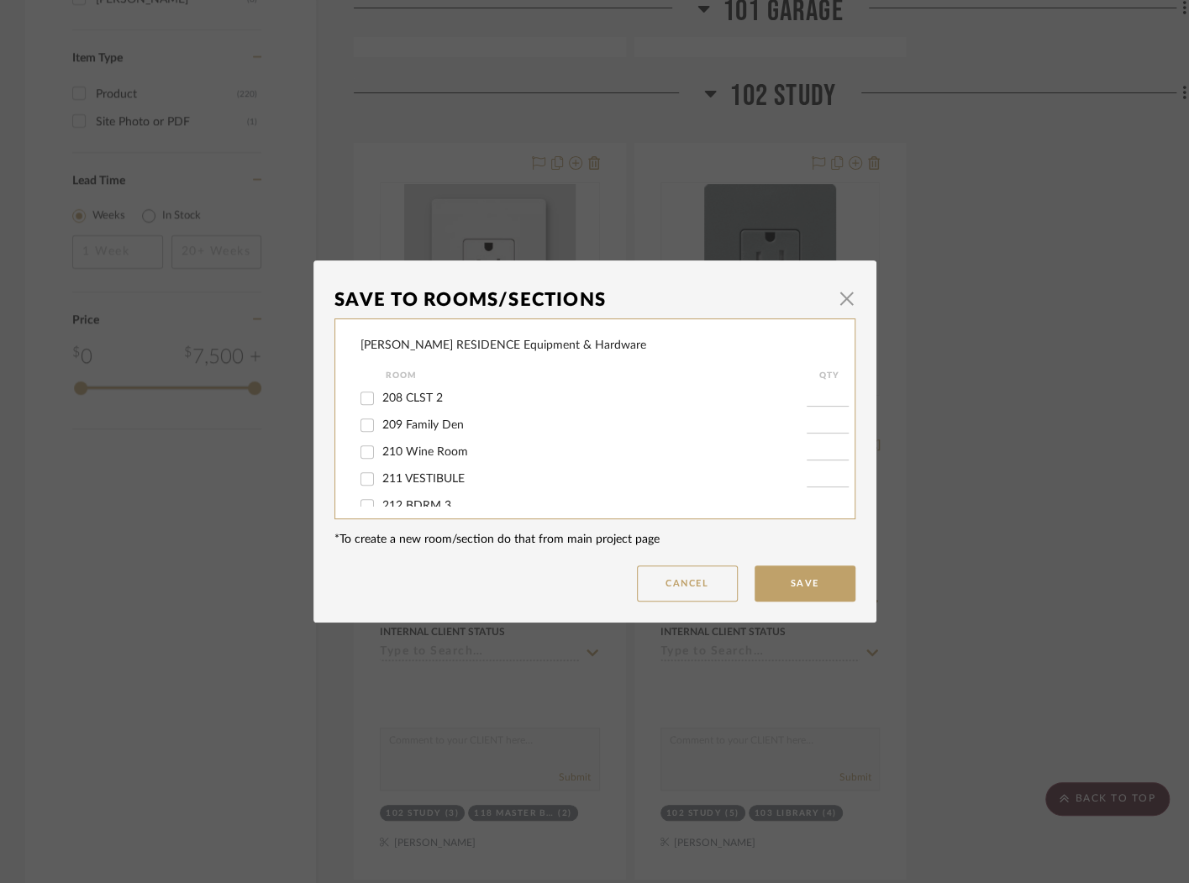
scroll to position [757, 0]
click at [409, 428] on span "209 Family Den" at bounding box center [423, 422] width 82 height 12
click at [381, 435] on input "209 Family Den" at bounding box center [367, 421] width 27 height 27
checkbox input "true"
type input "1"
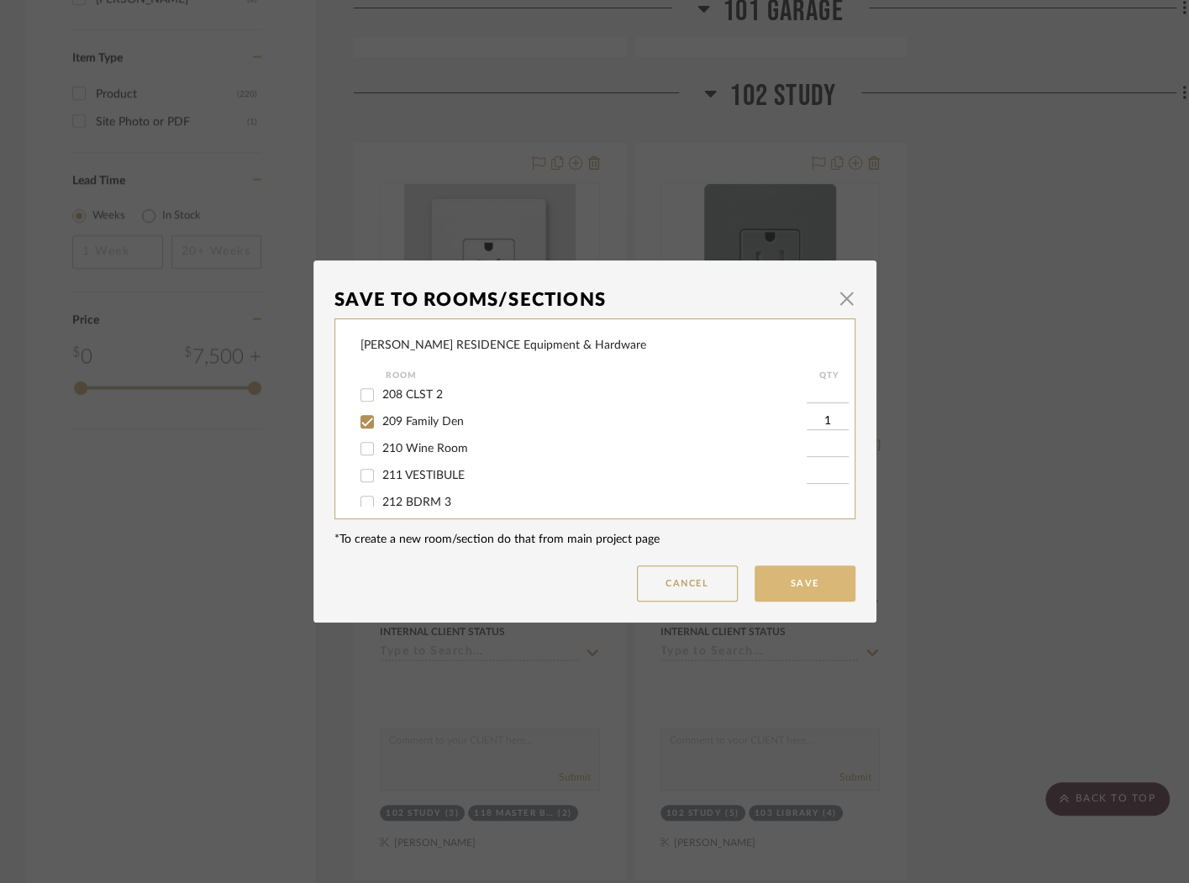
click at [837, 589] on button "Save" at bounding box center [805, 583] width 101 height 36
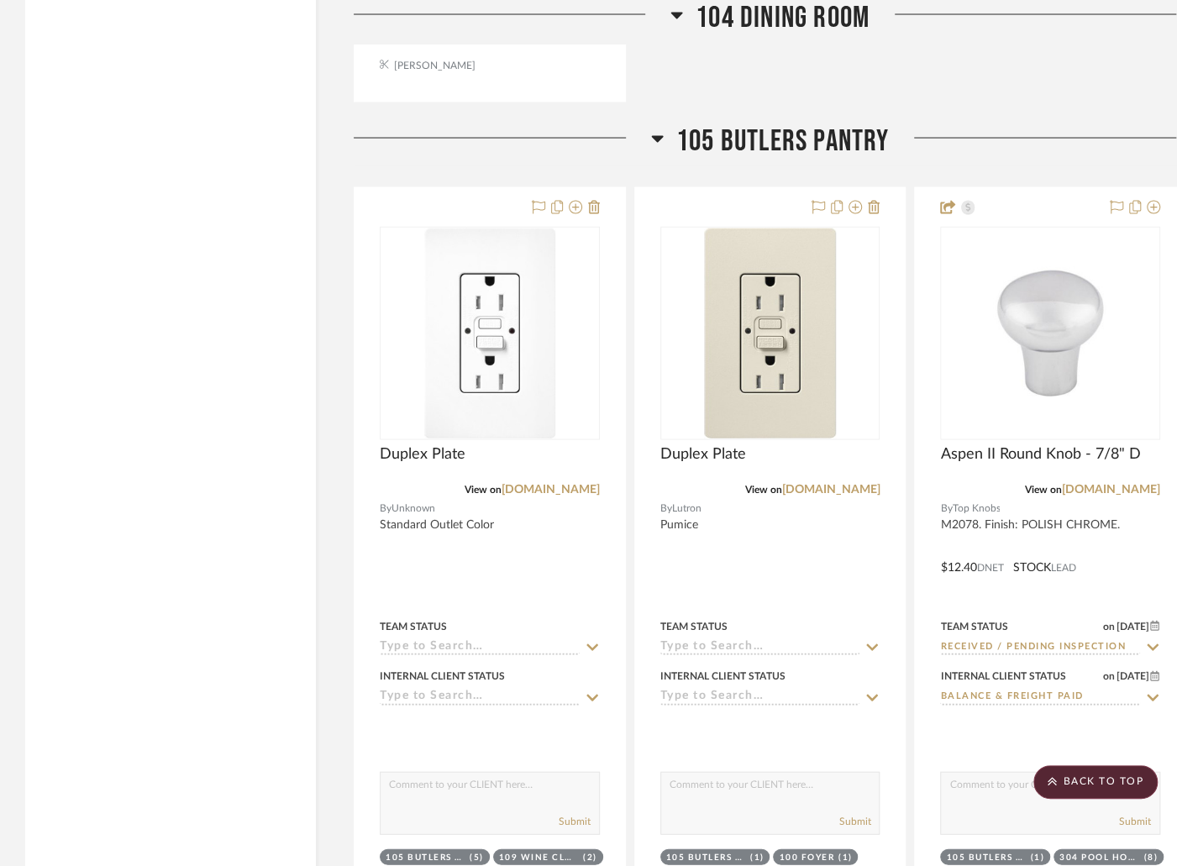
scroll to position [5310, 0]
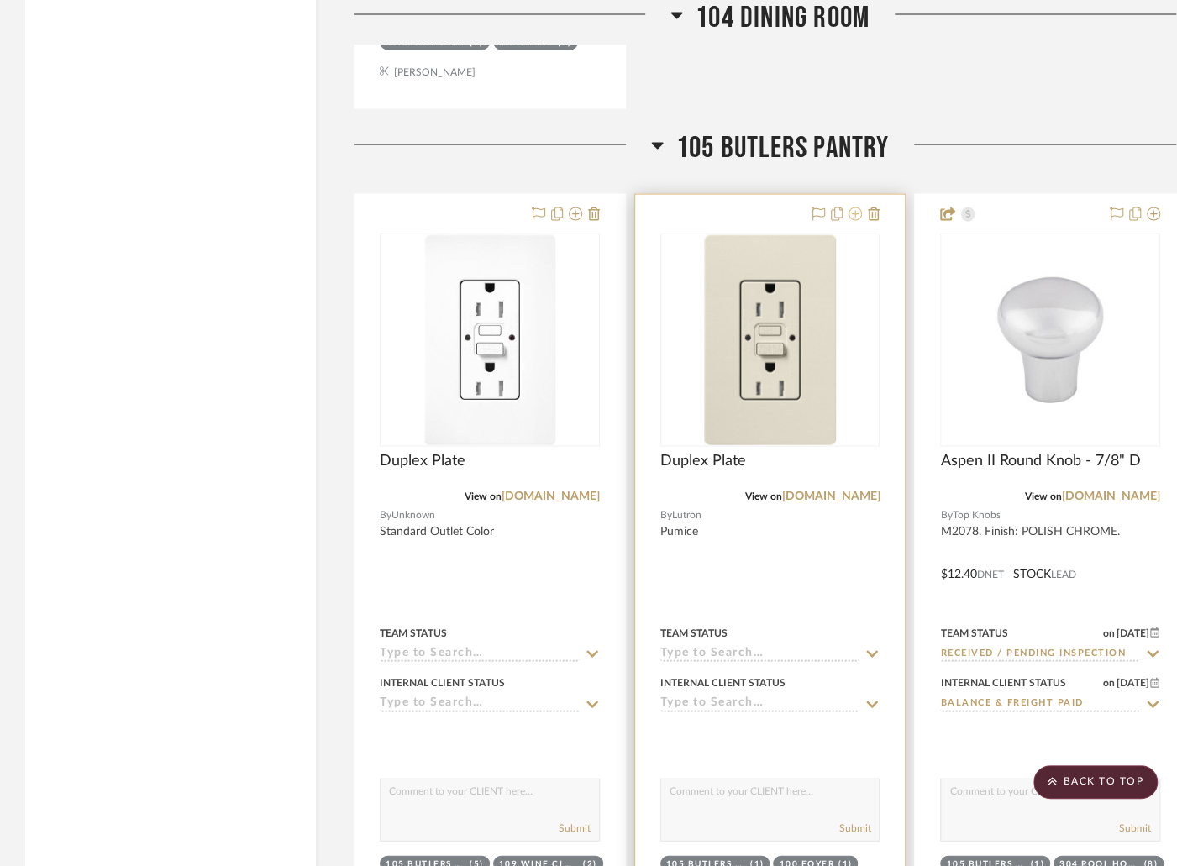
click at [854, 208] on icon at bounding box center [855, 214] width 13 height 13
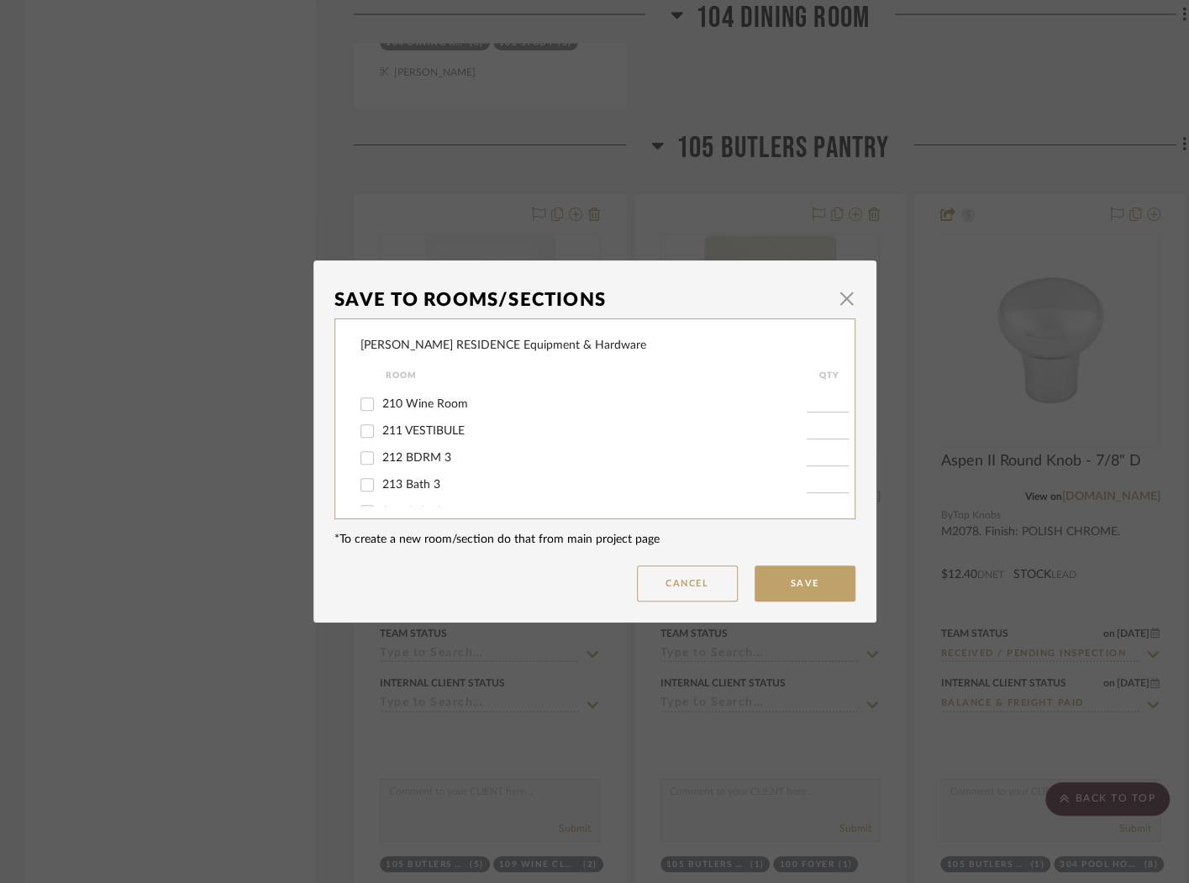
scroll to position [812, 0]
click at [583, 402] on label "210 Wine Room" at bounding box center [594, 394] width 424 height 14
click at [381, 408] on input "210 Wine Room" at bounding box center [367, 394] width 27 height 27
checkbox input "true"
click at [815, 402] on input "1" at bounding box center [828, 394] width 42 height 17
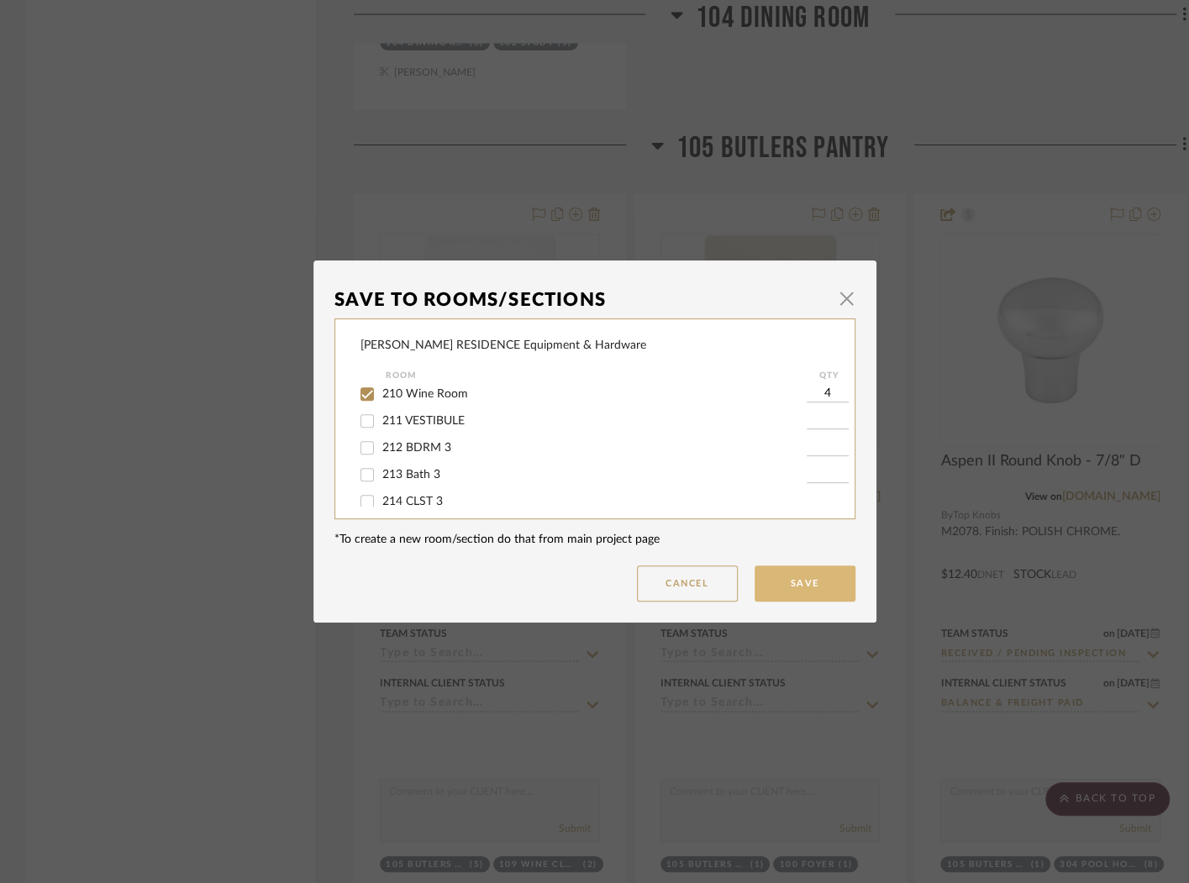
type input "4"
click at [812, 587] on button "Save" at bounding box center [805, 583] width 101 height 36
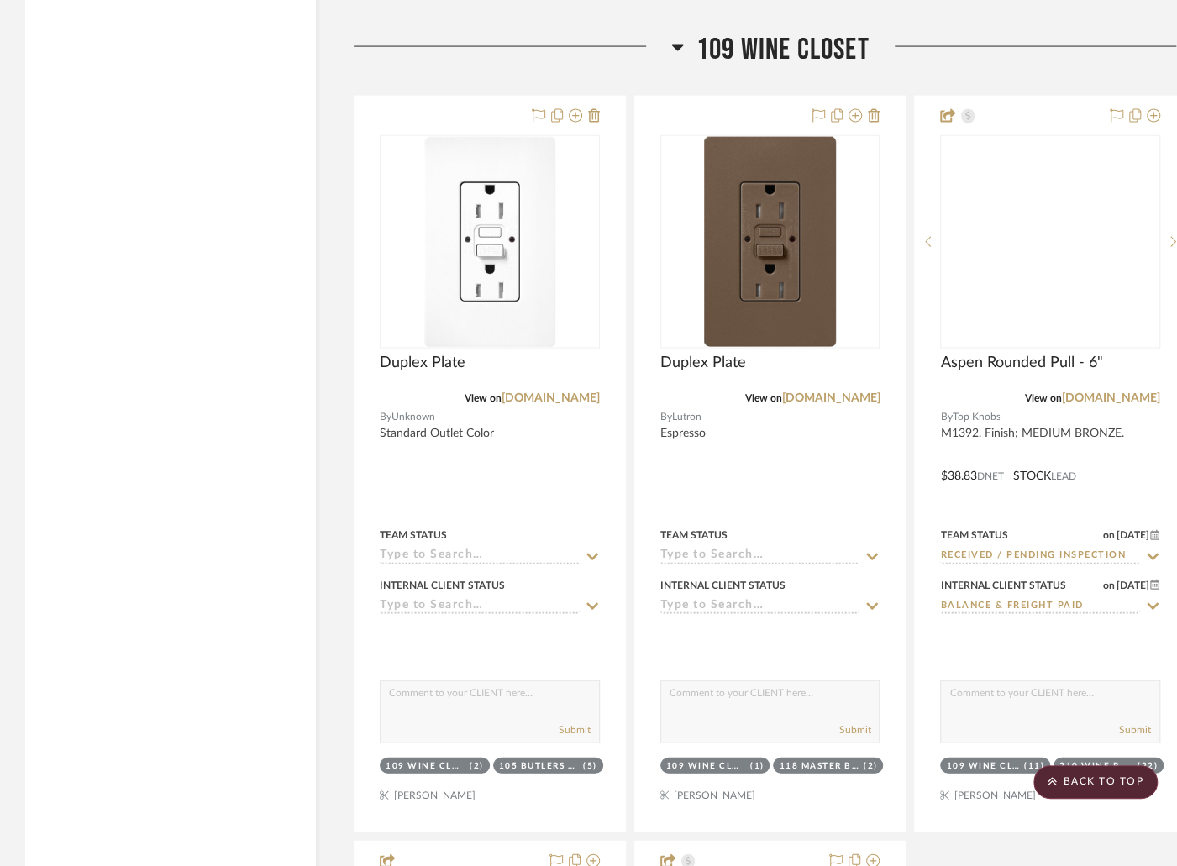
scroll to position [12446, 0]
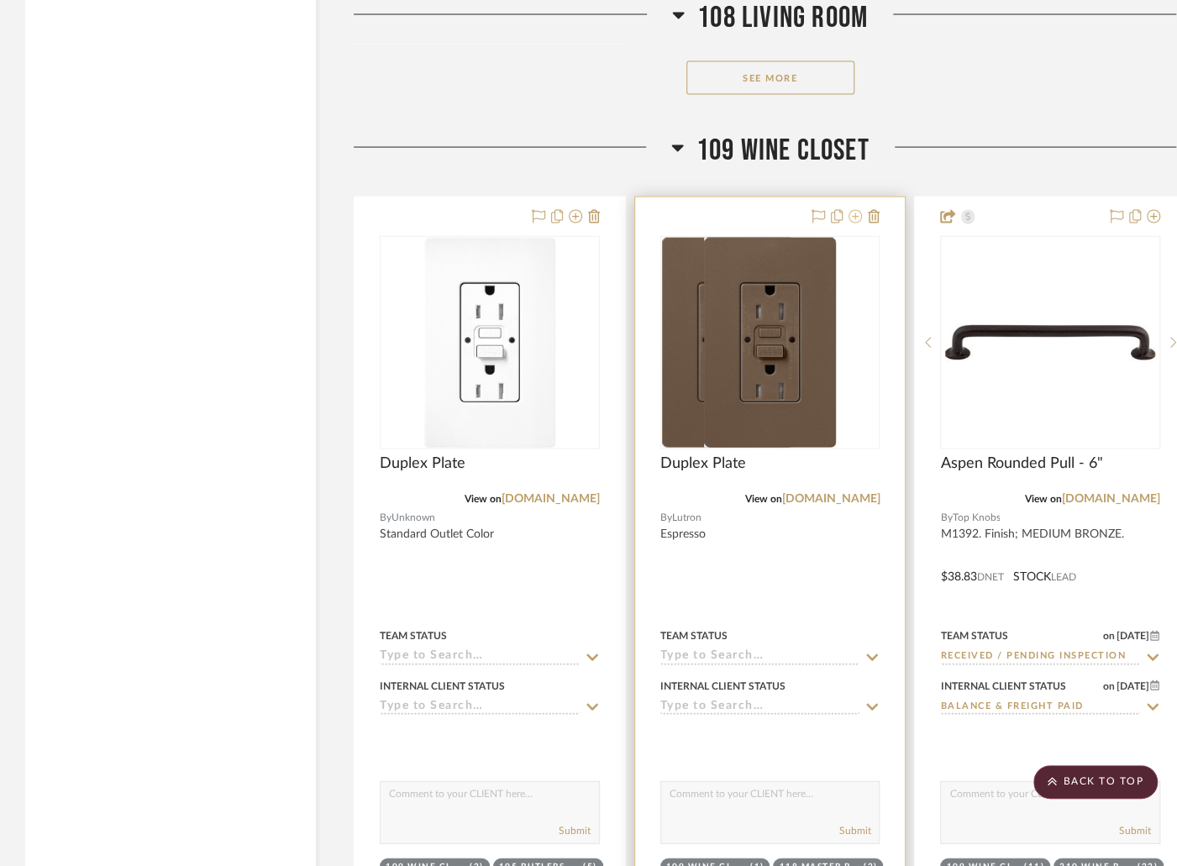
click at [853, 210] on icon at bounding box center [855, 216] width 13 height 13
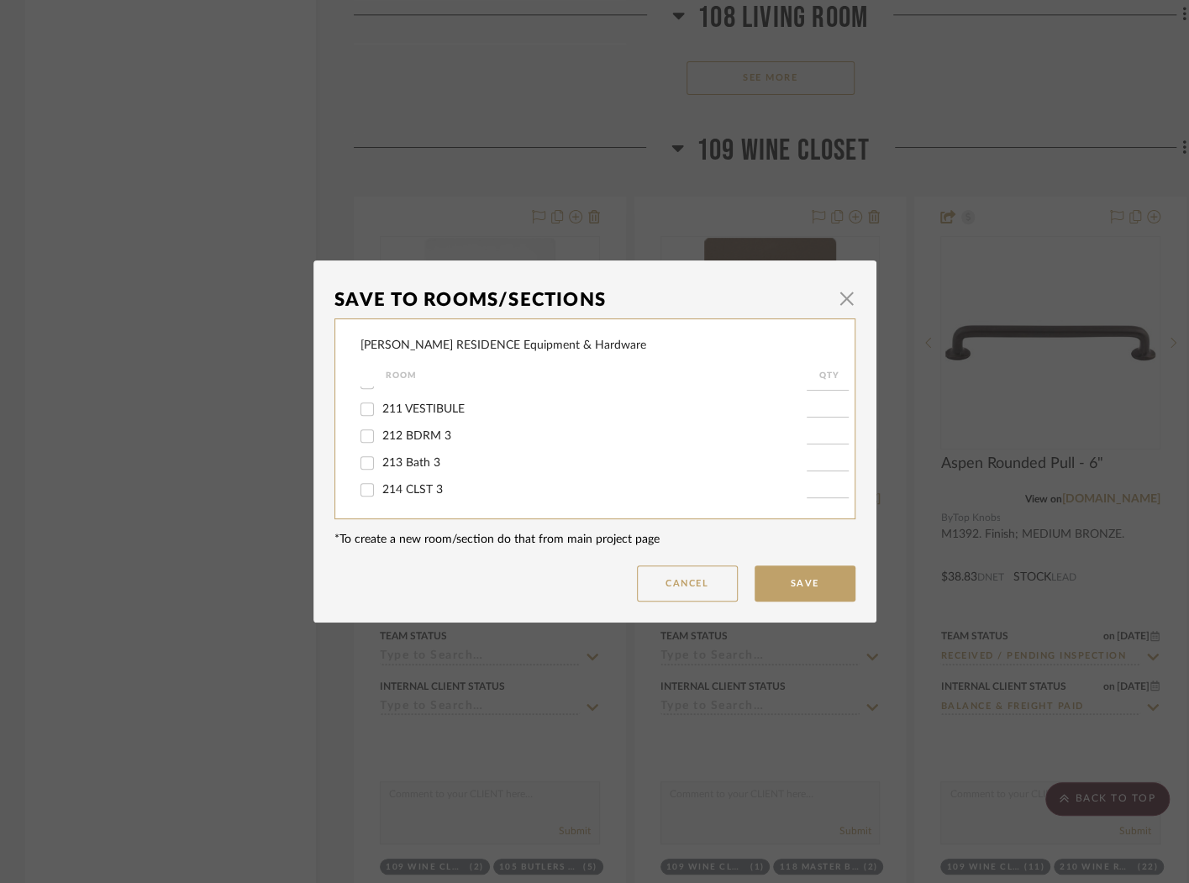
scroll to position [820, 0]
click at [412, 392] on span "210 Wine Room" at bounding box center [425, 386] width 86 height 12
click at [381, 399] on input "210 Wine Room" at bounding box center [367, 385] width 27 height 27
checkbox input "true"
type input "1"
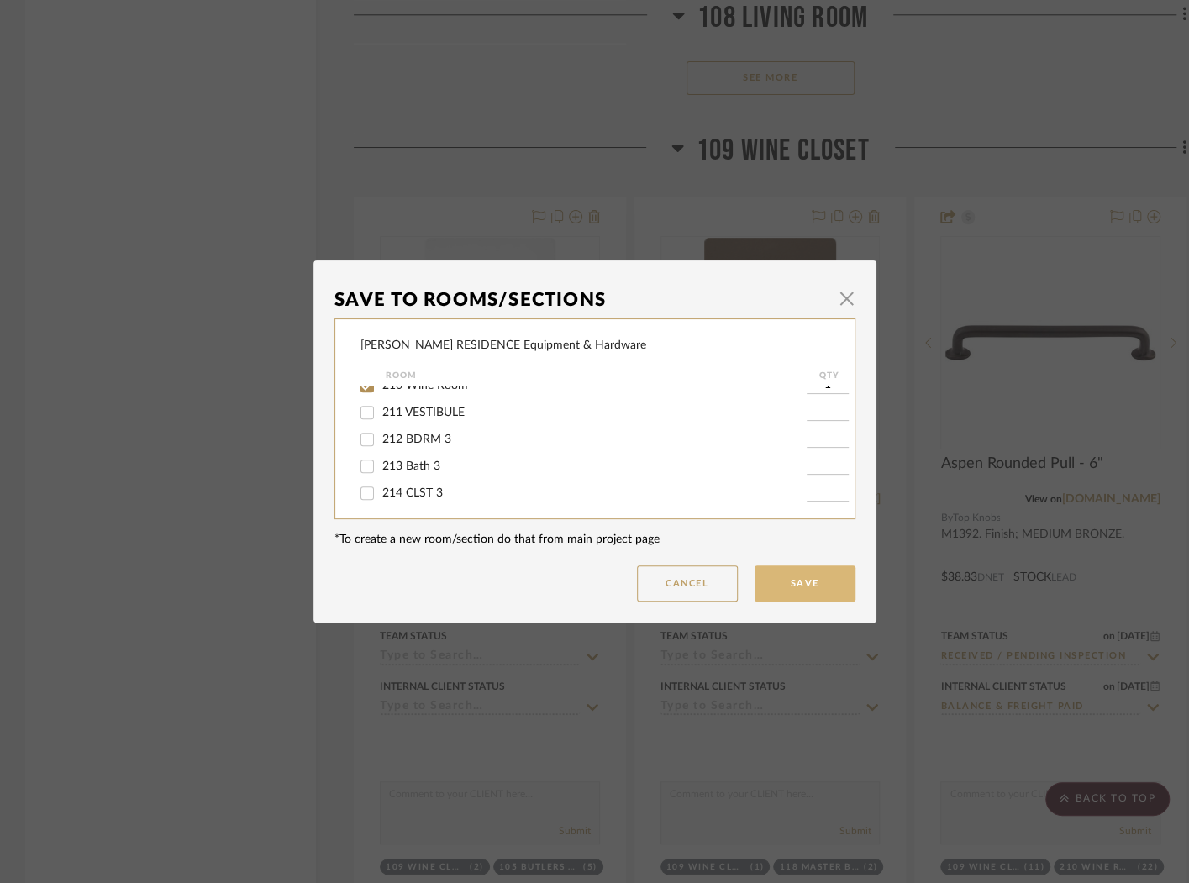
click at [800, 586] on button "Save" at bounding box center [805, 583] width 101 height 36
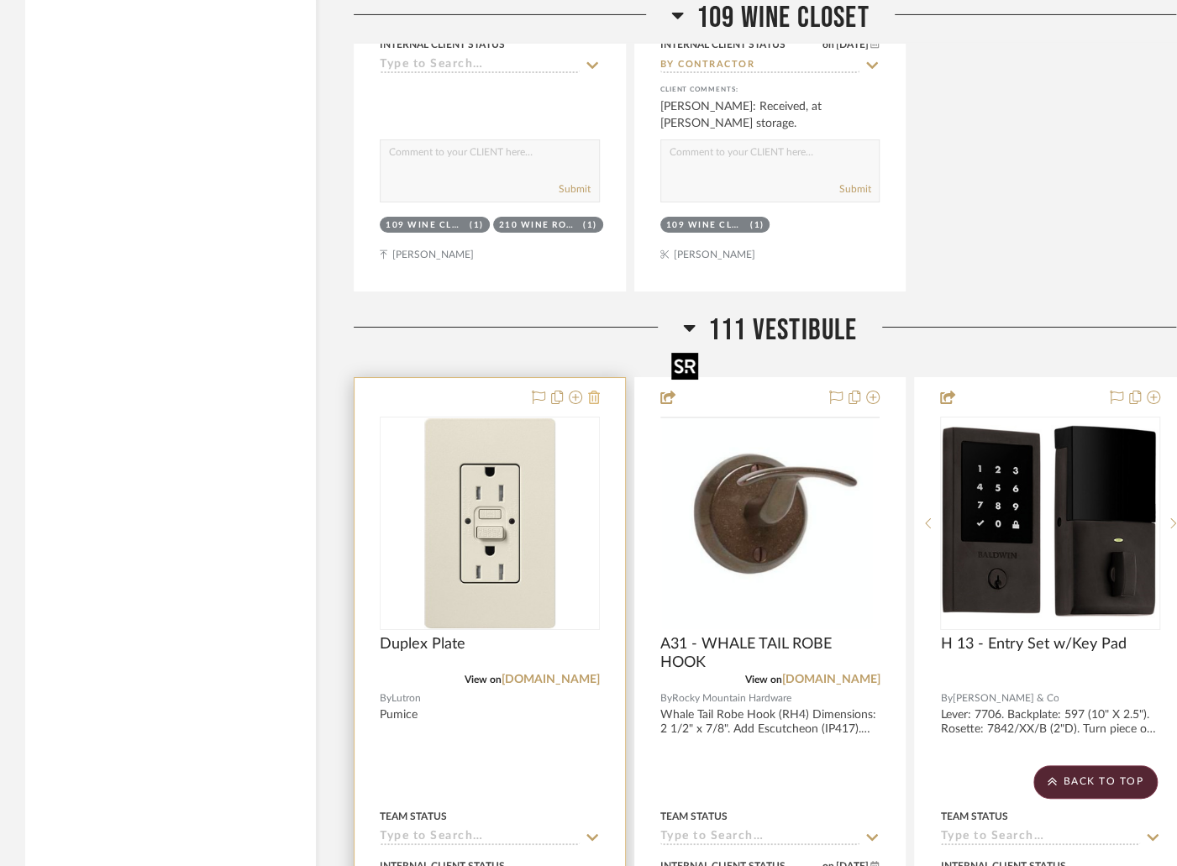
scroll to position [14026, 0]
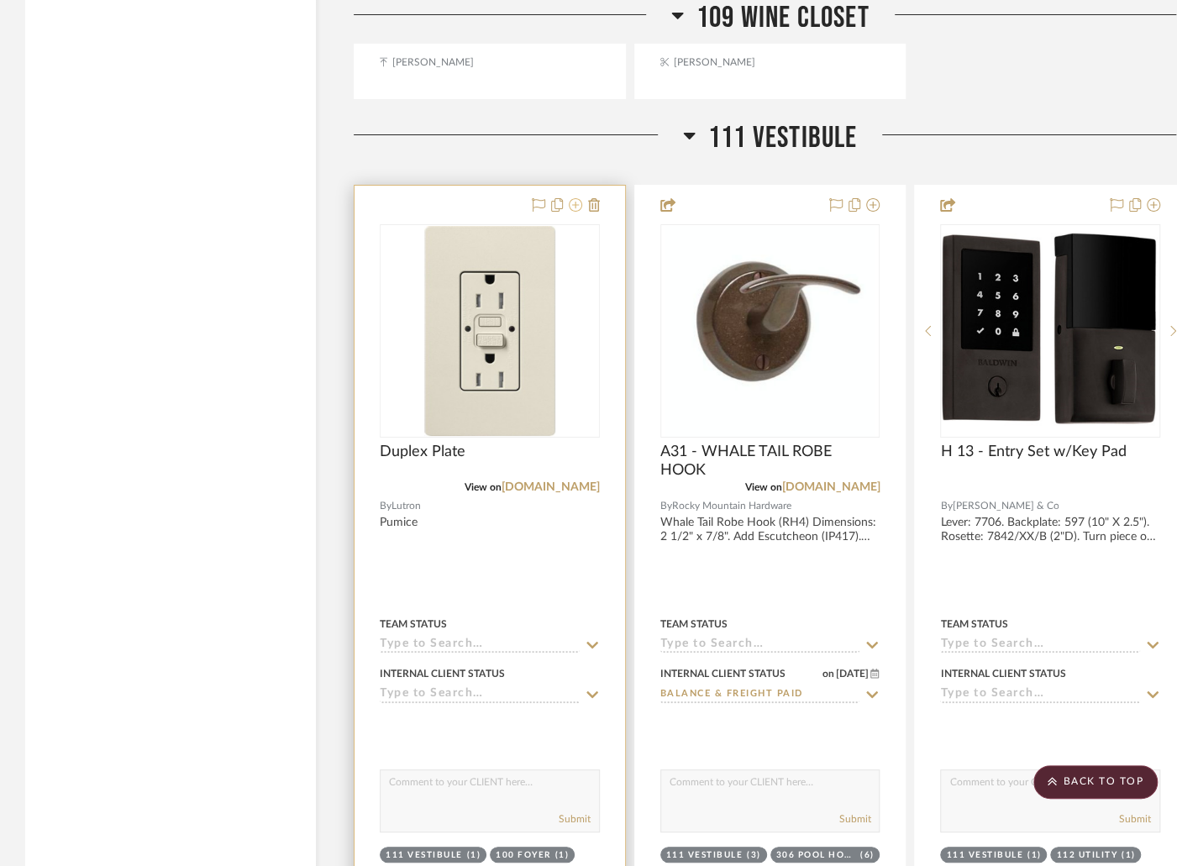
click at [575, 198] on icon at bounding box center [575, 204] width 13 height 13
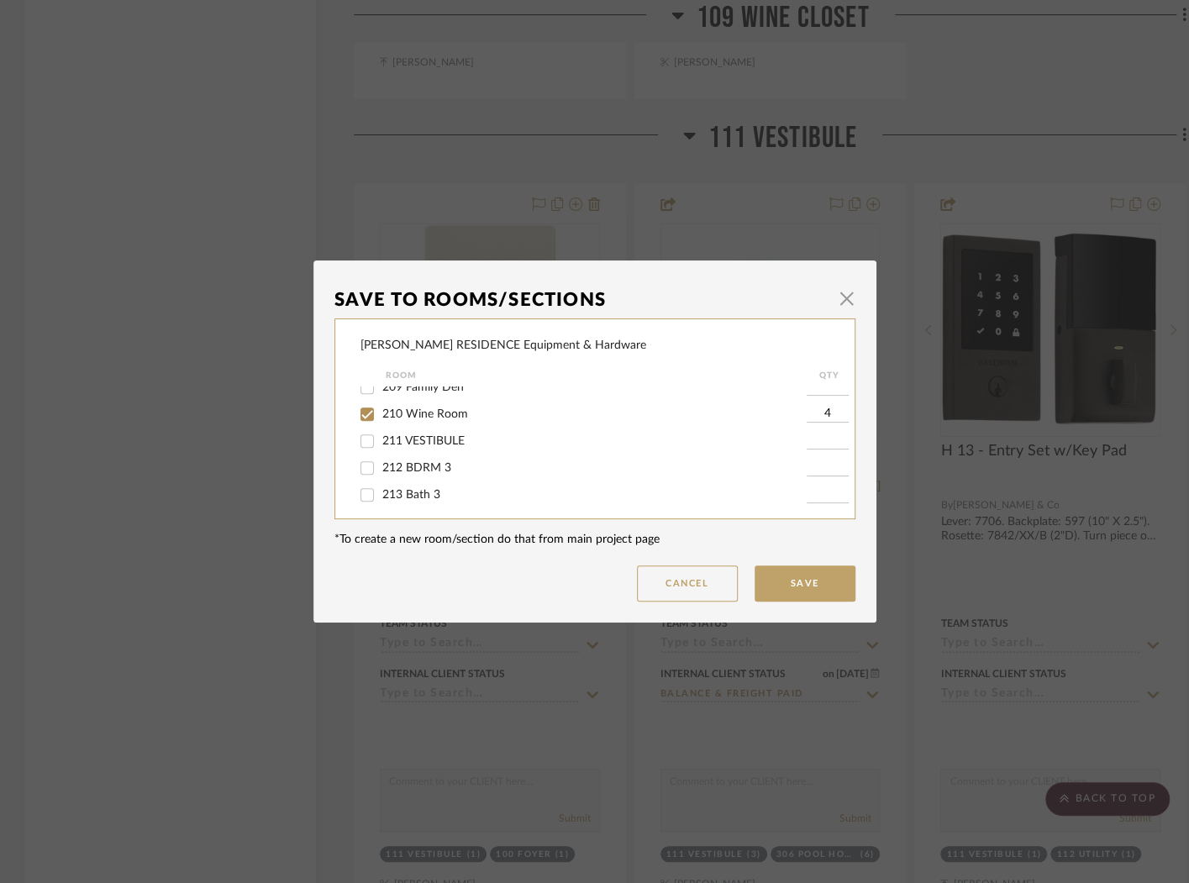
scroll to position [794, 0]
click at [453, 444] on span "211 VESTIBULE" at bounding box center [423, 439] width 82 height 12
click at [381, 452] on input "211 VESTIBULE" at bounding box center [367, 438] width 27 height 27
checkbox input "true"
type input "1"
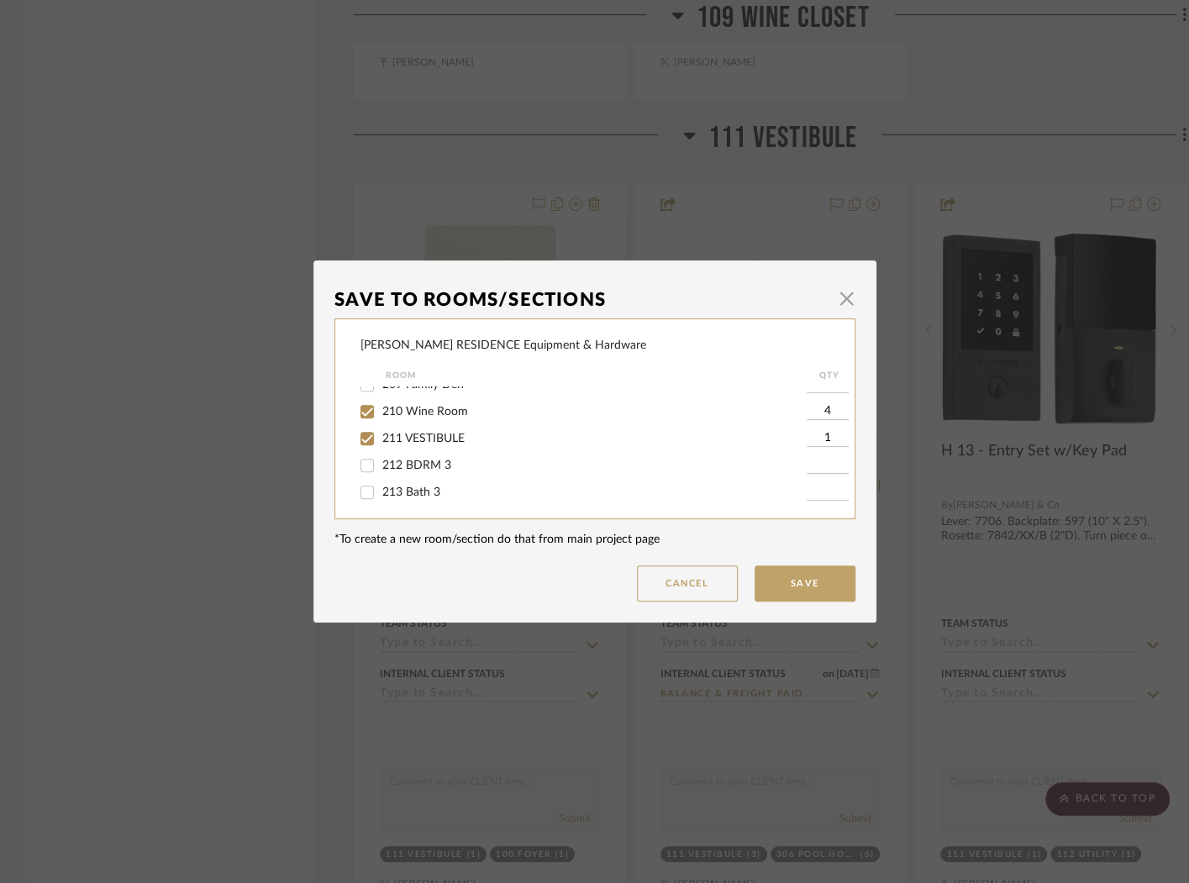
click at [820, 447] on input "1" at bounding box center [828, 438] width 42 height 17
type input "4"
click at [810, 584] on button "Save" at bounding box center [805, 583] width 101 height 36
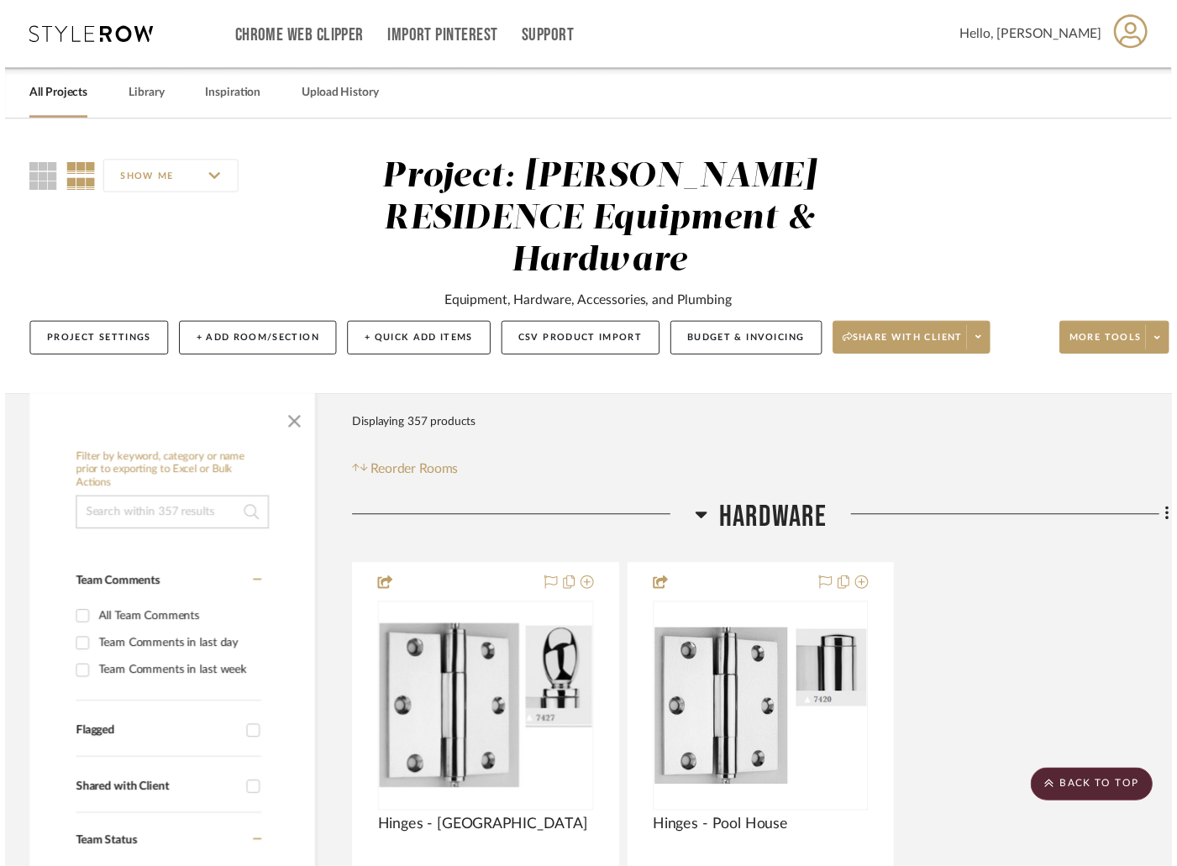
scroll to position [14026, 0]
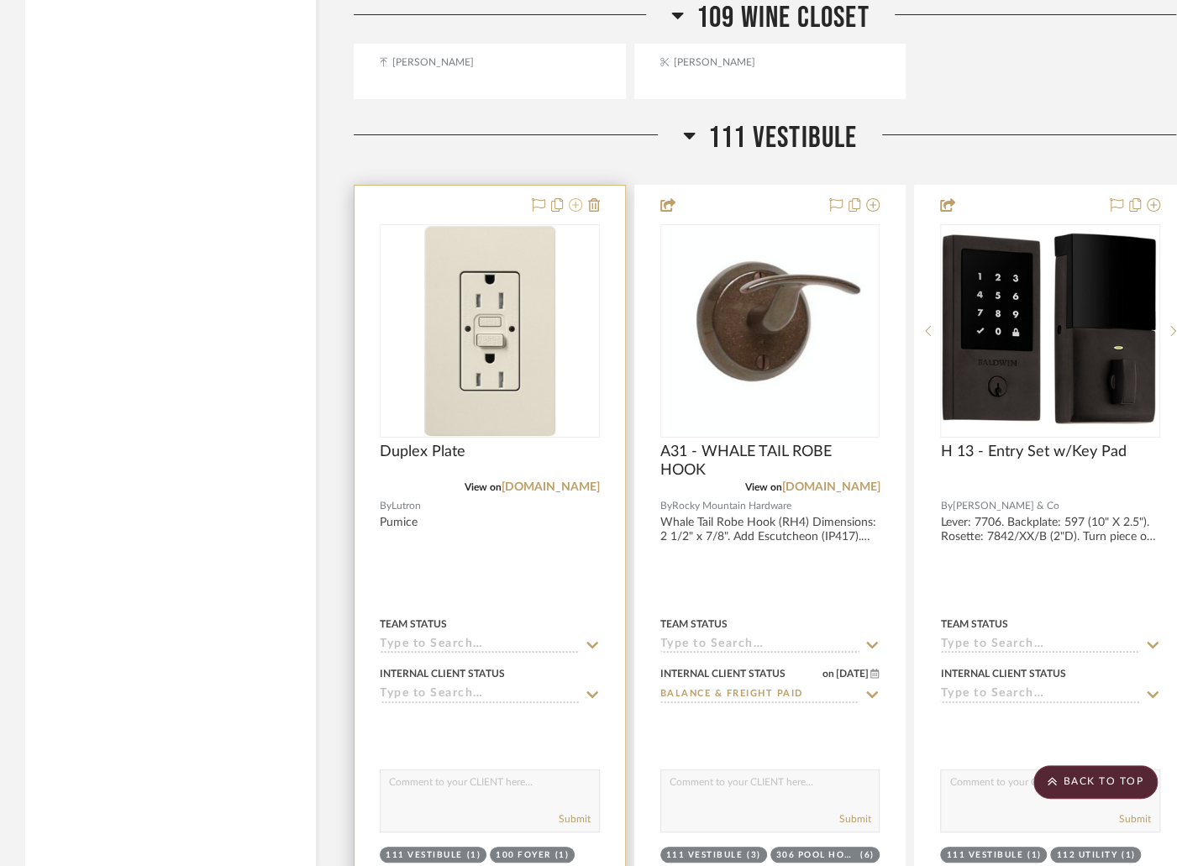
click at [577, 198] on icon at bounding box center [575, 204] width 13 height 13
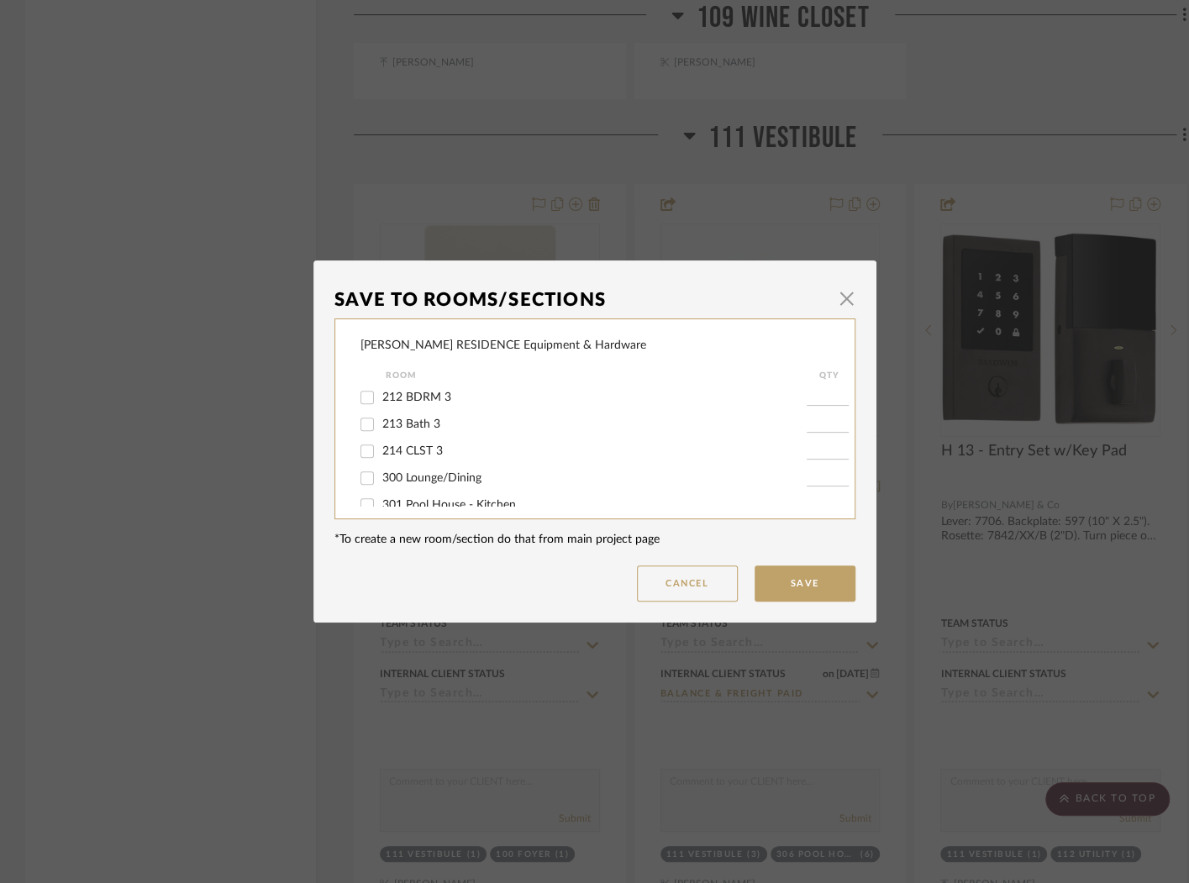
scroll to position [877, 0]
click at [575, 390] on label "212 BDRM 3" at bounding box center [594, 383] width 424 height 14
click at [381, 396] on input "212 BDRM 3" at bounding box center [367, 382] width 27 height 27
checkbox input "true"
click at [825, 391] on input "1" at bounding box center [828, 382] width 42 height 17
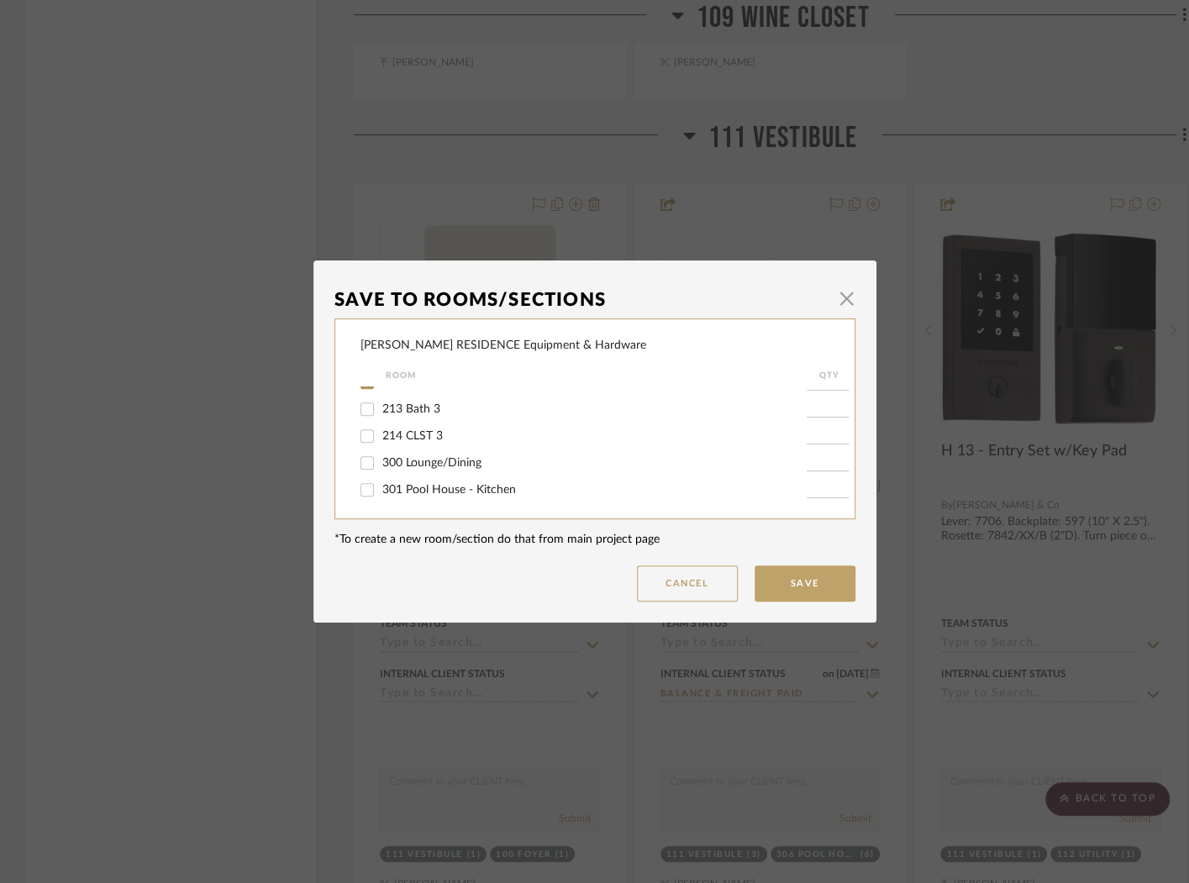
type input "3"
type input "7"
click at [408, 415] on span "213 Bath 3" at bounding box center [411, 409] width 58 height 12
click at [381, 423] on input "213 Bath 3" at bounding box center [367, 409] width 27 height 27
checkbox input "true"
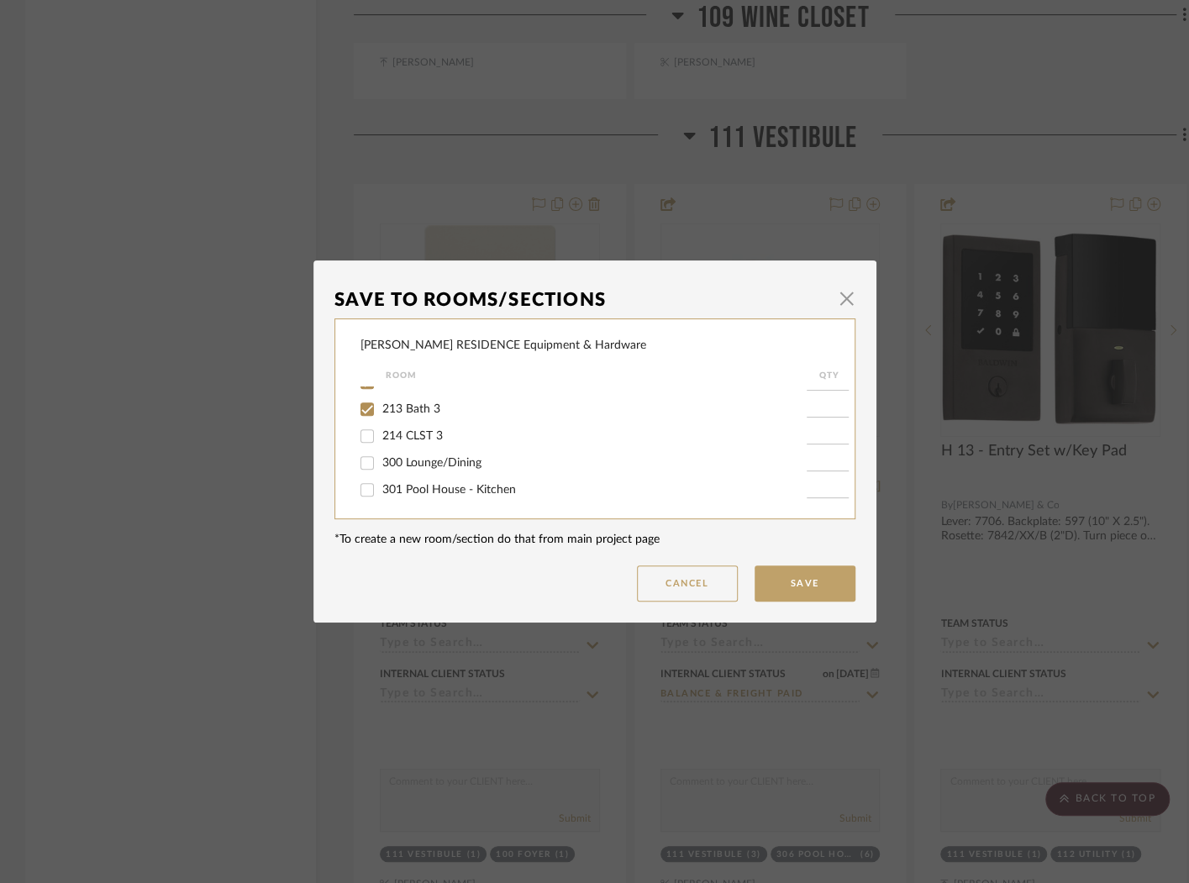
type input "1"
click at [414, 442] on span "214 CLST 3" at bounding box center [412, 436] width 60 height 12
click at [381, 450] on input "214 CLST 3" at bounding box center [367, 436] width 27 height 27
checkbox input "true"
type input "1"
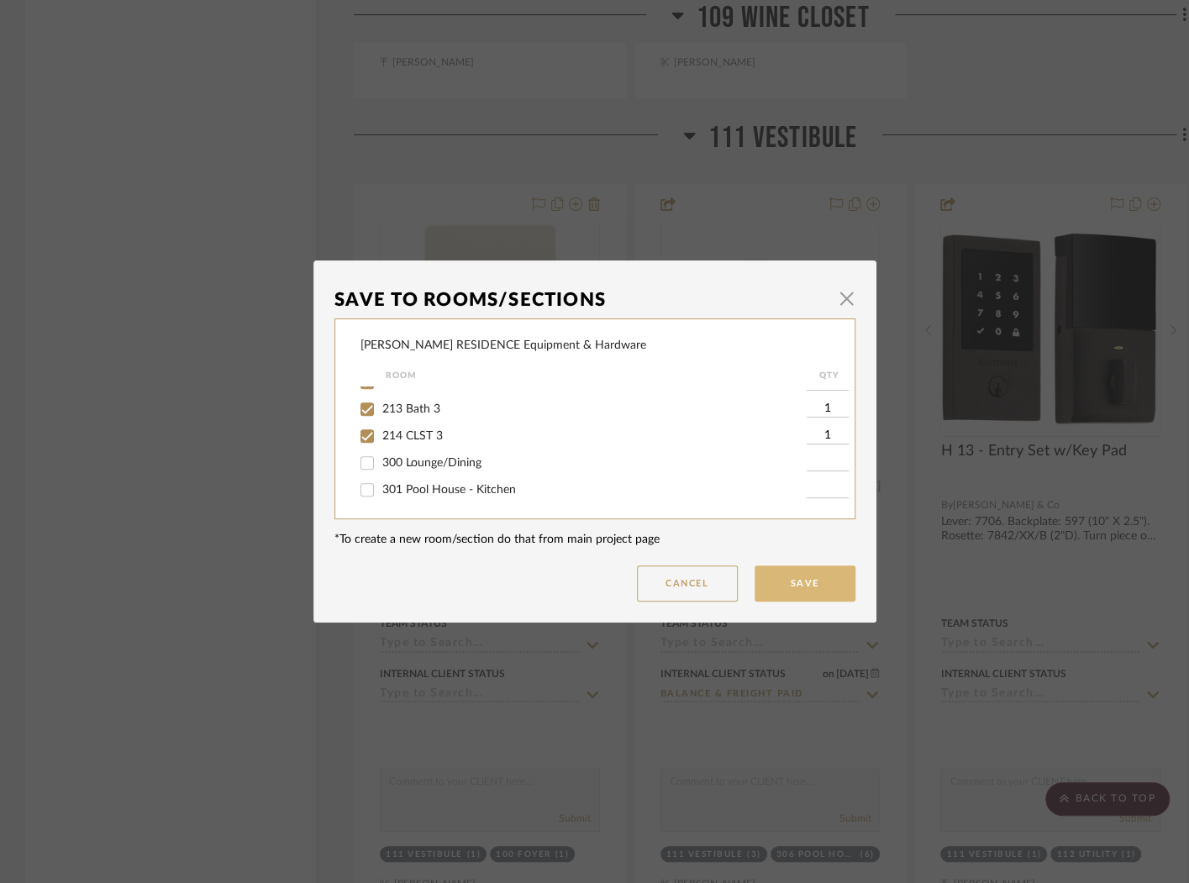
click at [819, 588] on button "Save" at bounding box center [805, 583] width 101 height 36
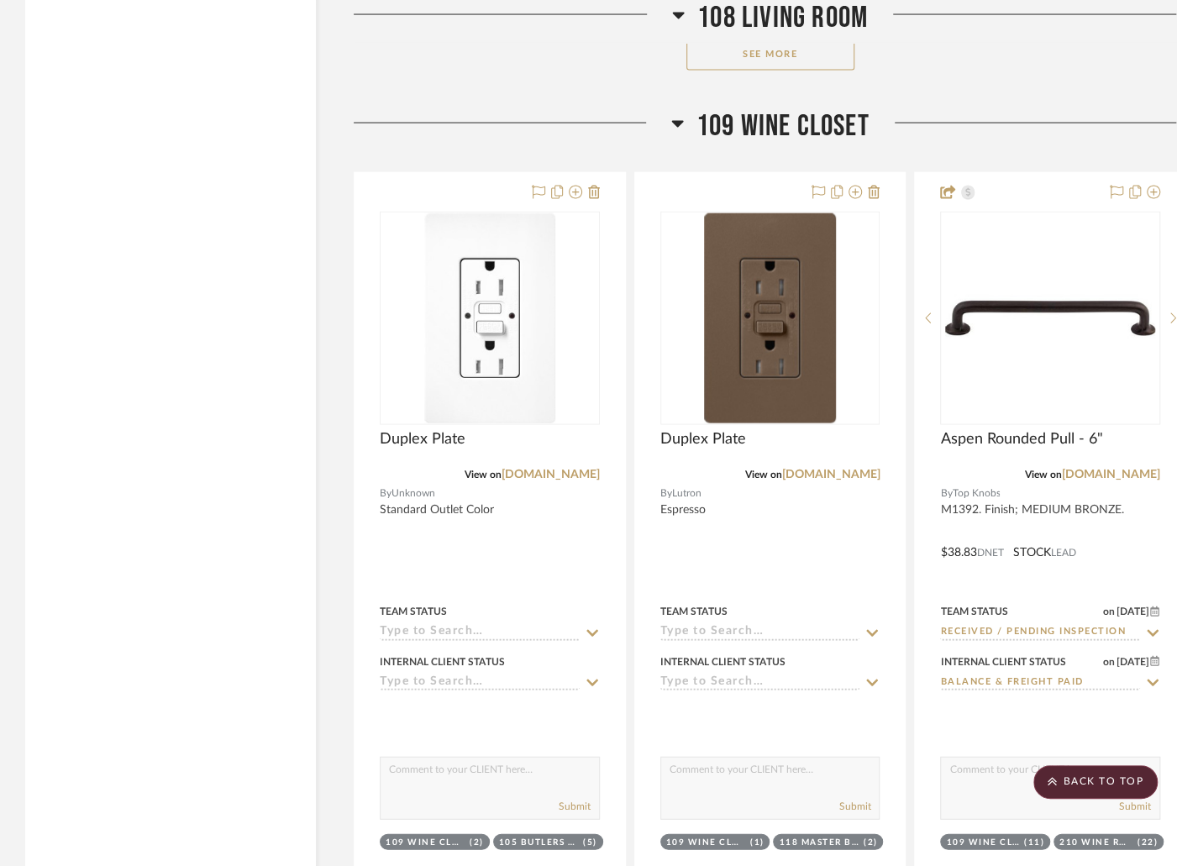
scroll to position [12446, 0]
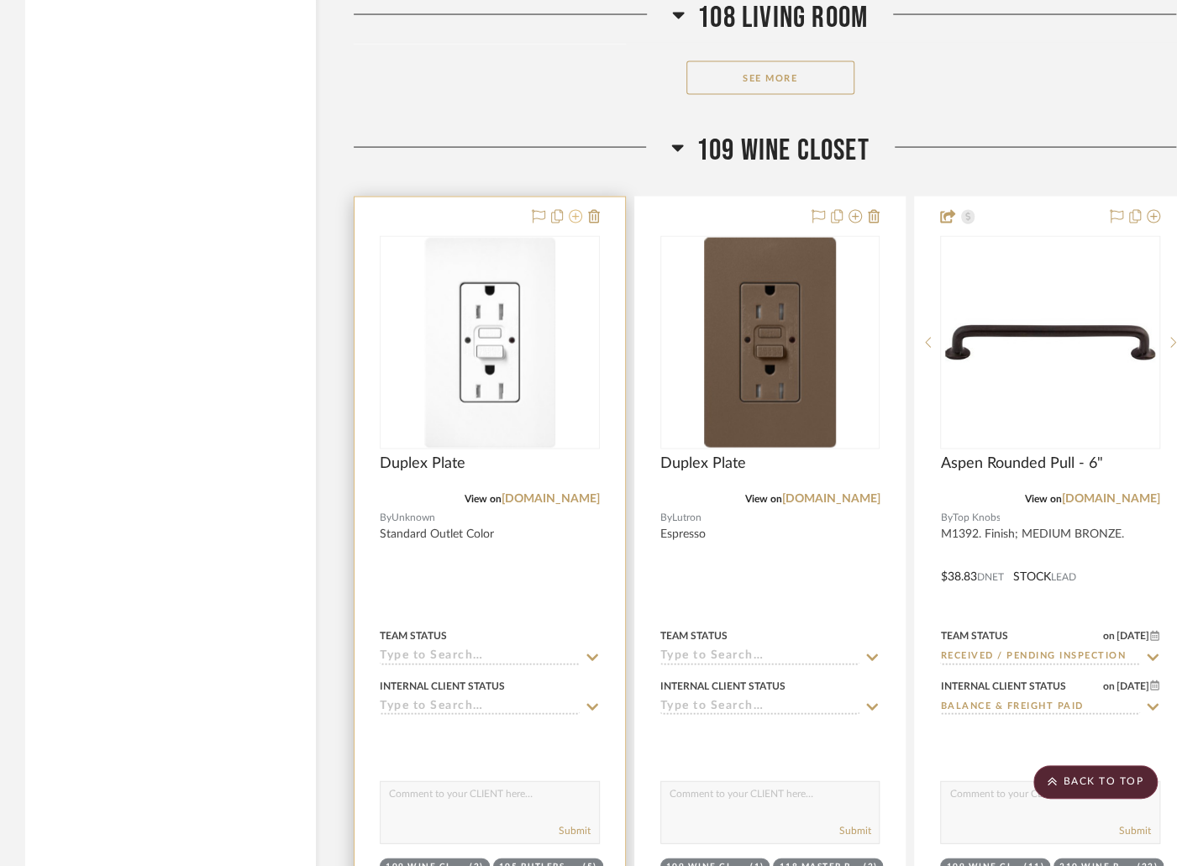
click at [574, 210] on icon at bounding box center [575, 216] width 13 height 13
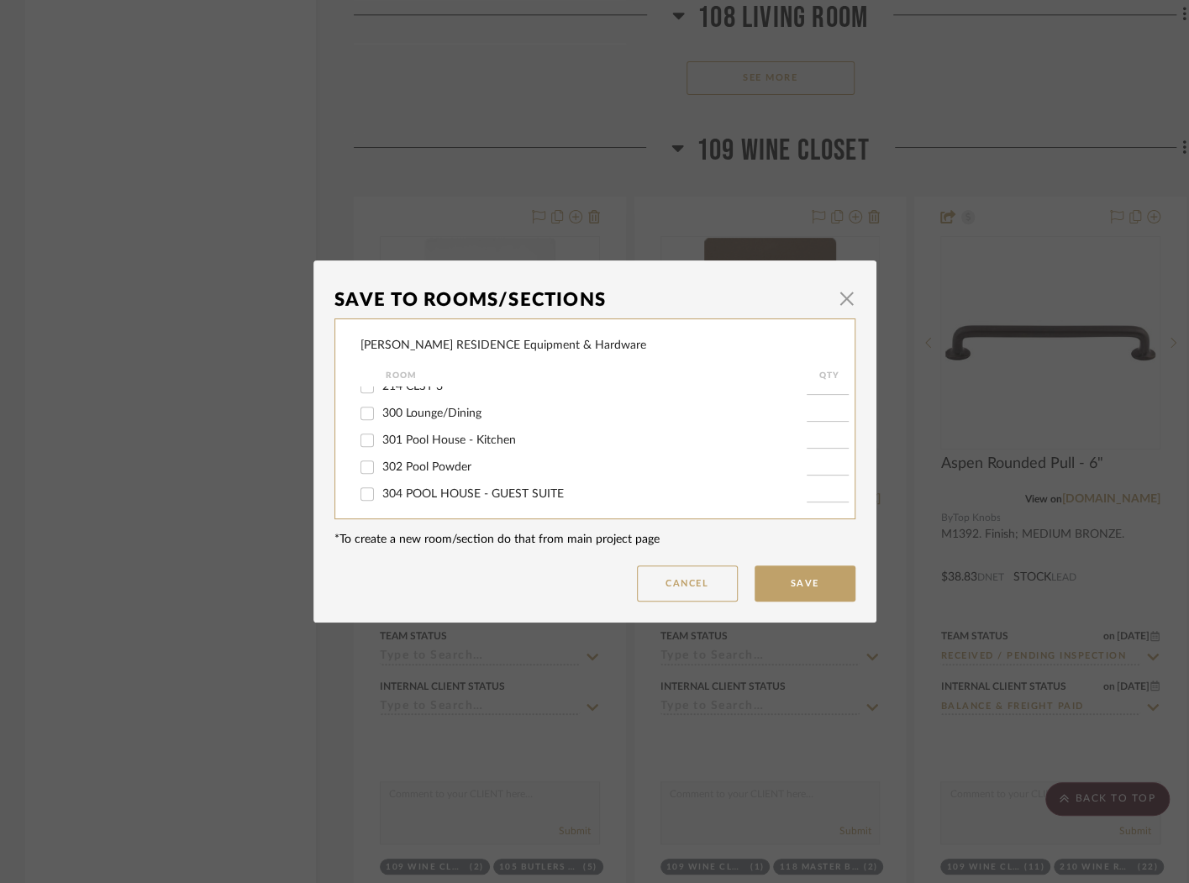
scroll to position [929, 0]
click at [672, 582] on button "Cancel" at bounding box center [687, 583] width 101 height 36
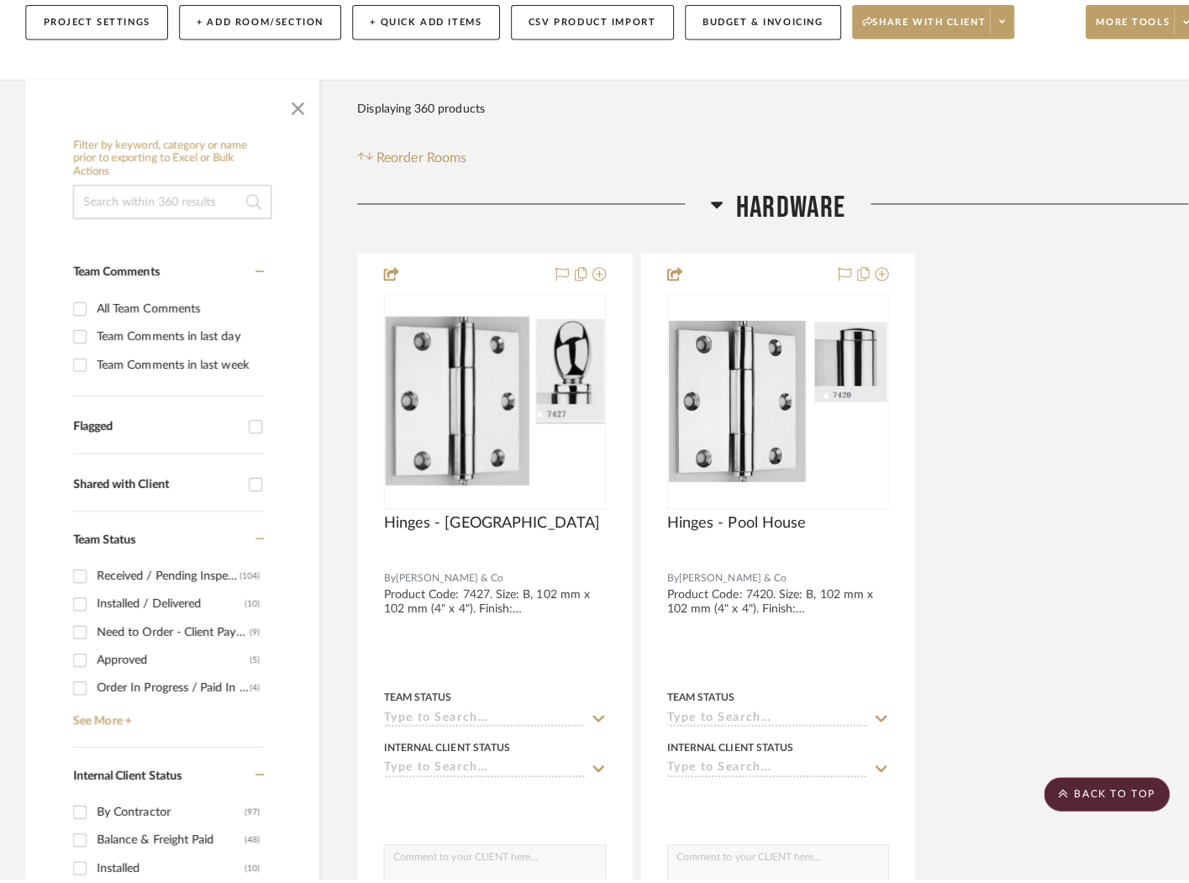
scroll to position [0, 0]
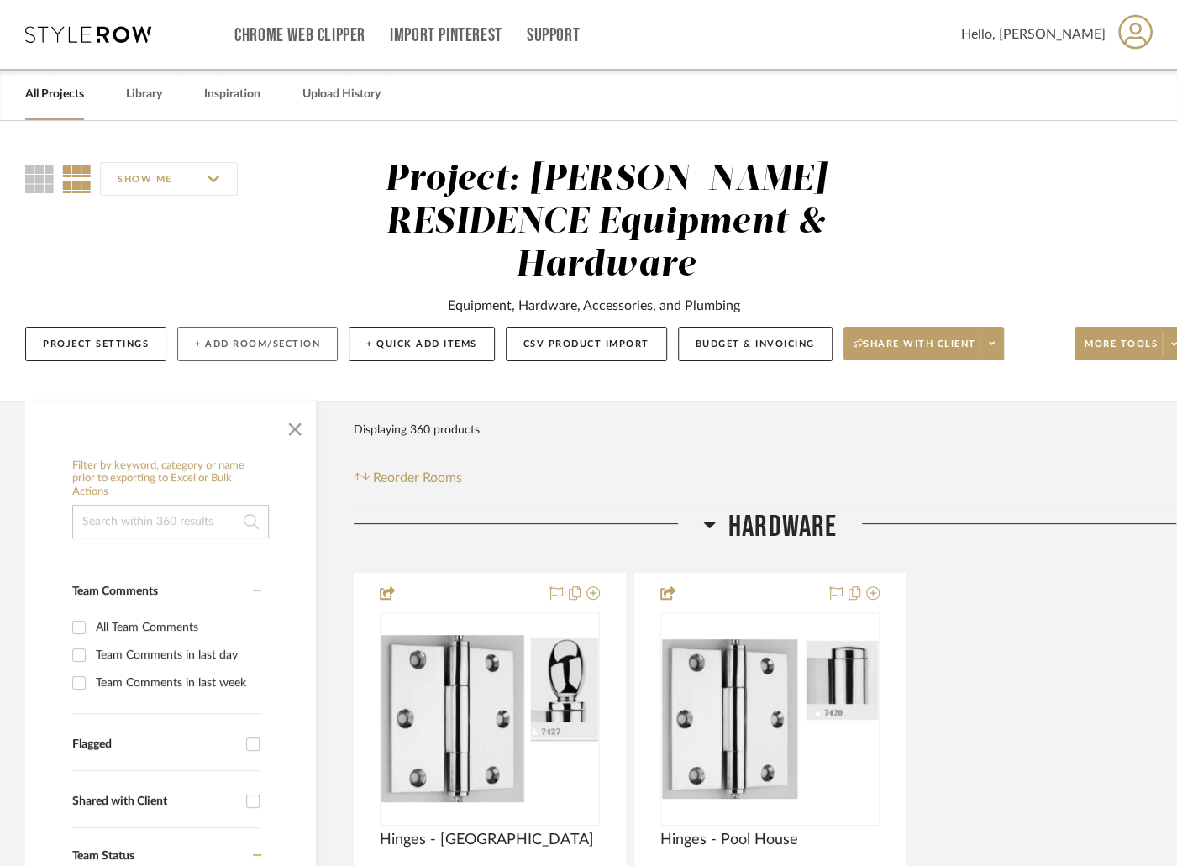
click at [211, 327] on button "+ Add Room/Section" at bounding box center [257, 344] width 160 height 34
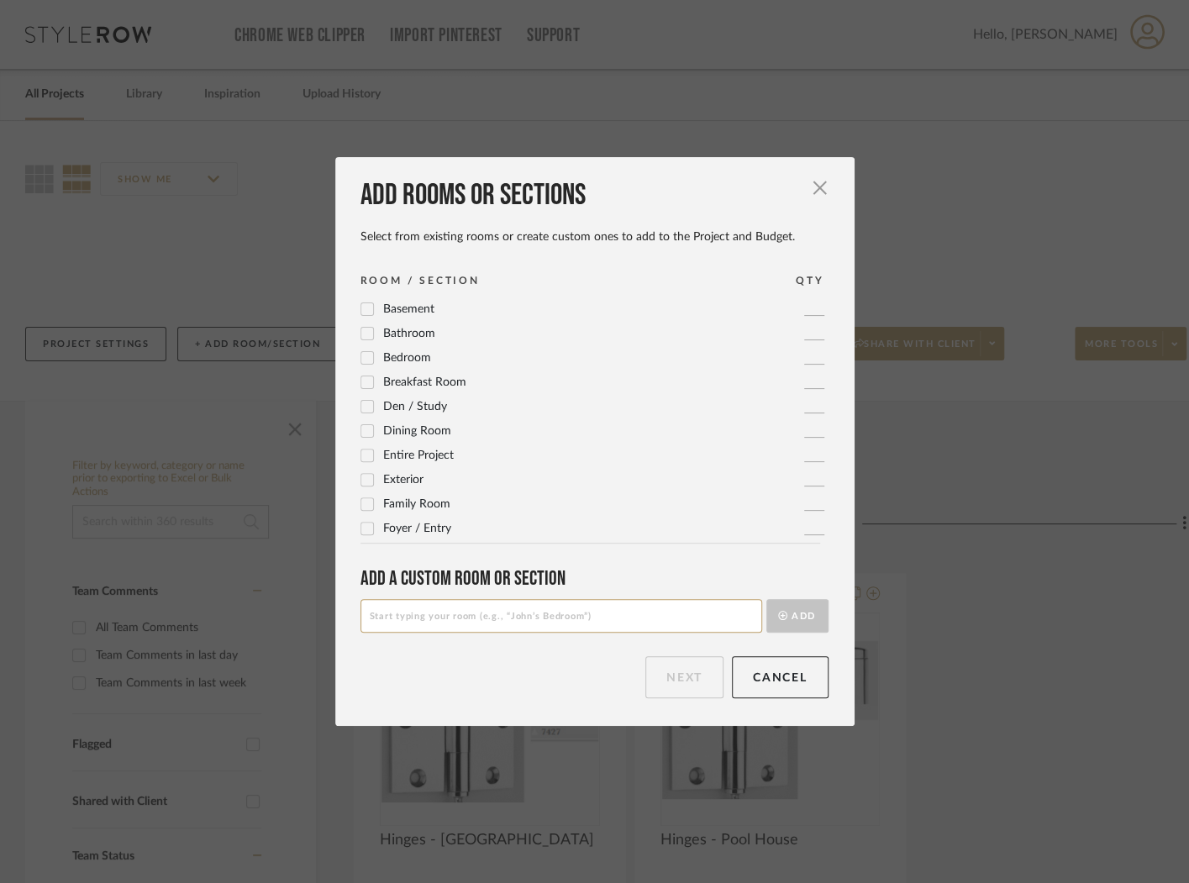
click at [607, 616] on input at bounding box center [561, 616] width 402 height 34
type input "215 Storage"
click at [814, 607] on button "Add" at bounding box center [797, 616] width 62 height 34
click at [669, 670] on button "Next" at bounding box center [684, 677] width 78 height 42
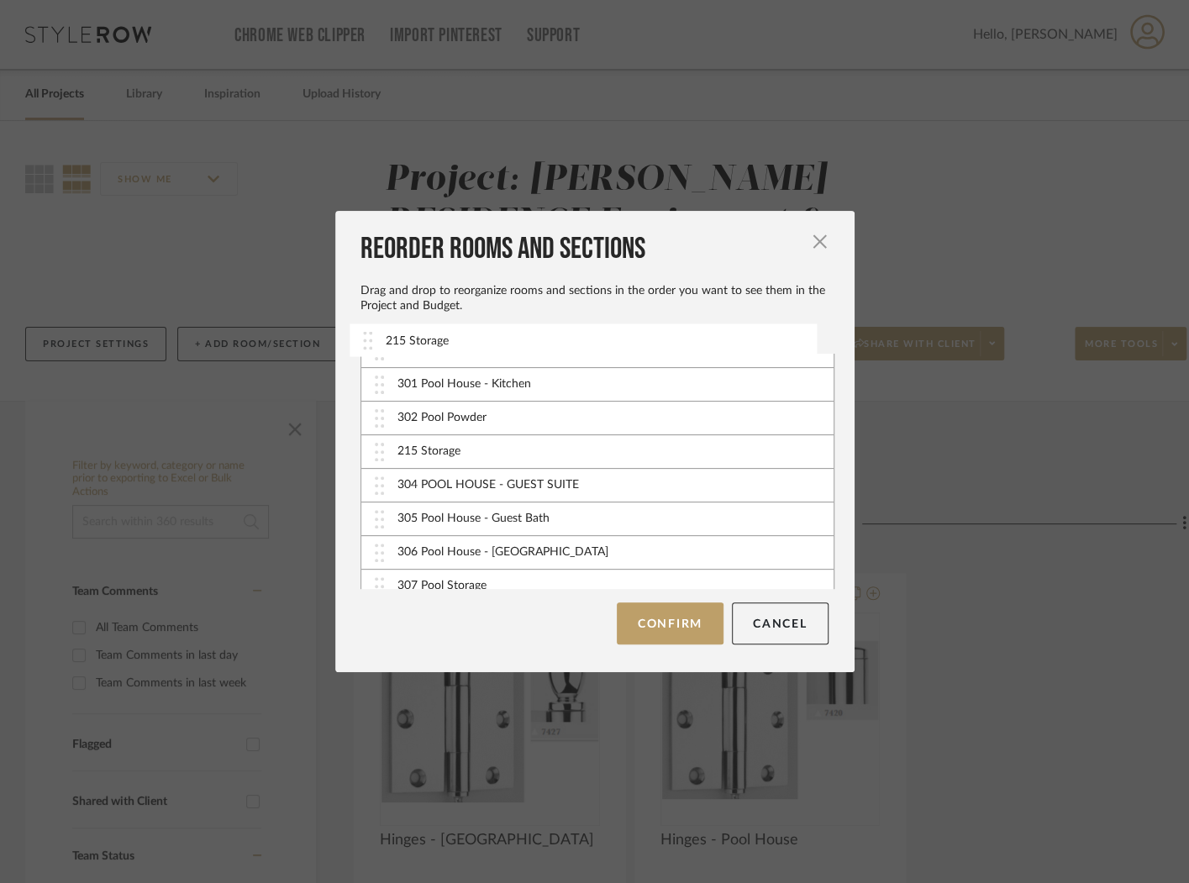
scroll to position [1180, 0]
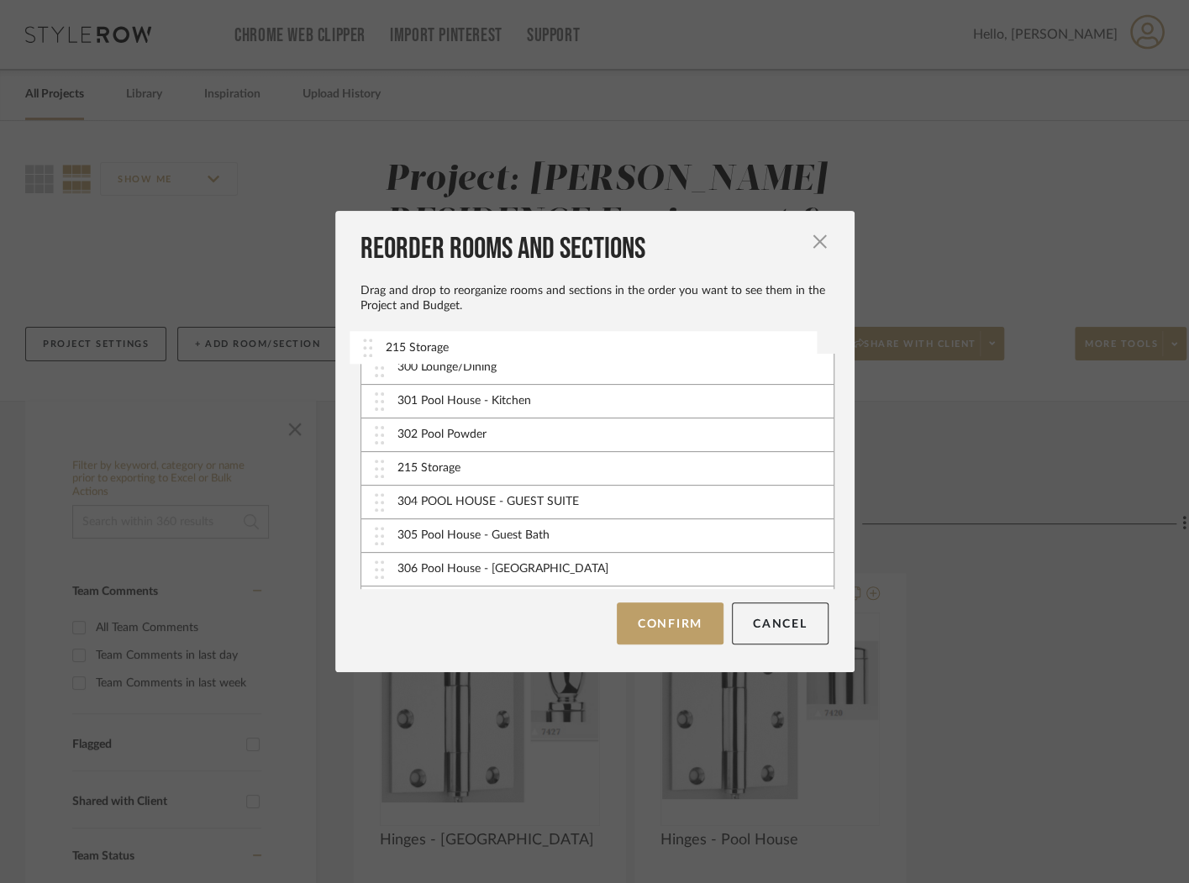
drag, startPoint x: 510, startPoint y: 574, endPoint x: 506, endPoint y: 375, distance: 199.2
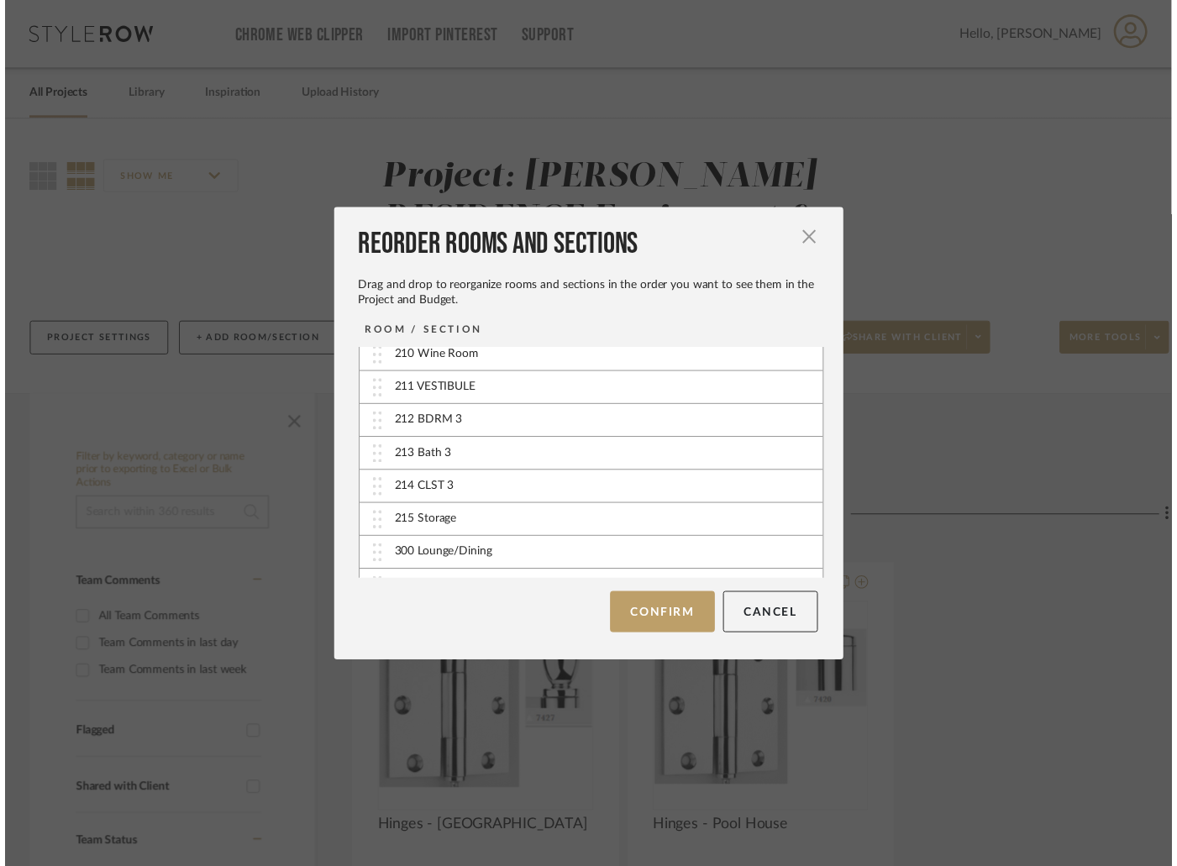
scroll to position [1016, 0]
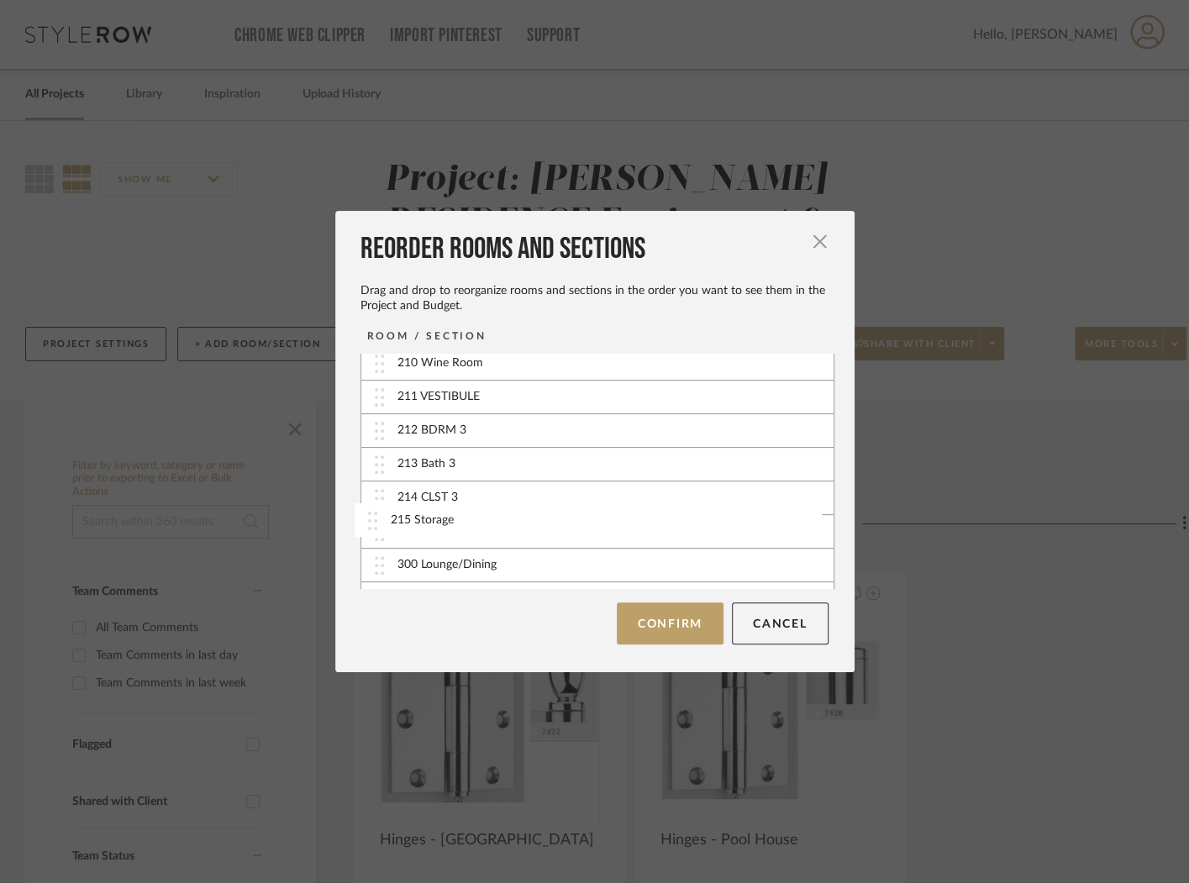
click at [483, 523] on div "215 Storage" at bounding box center [597, 532] width 472 height 34
click at [639, 622] on button "Confirm" at bounding box center [670, 623] width 107 height 42
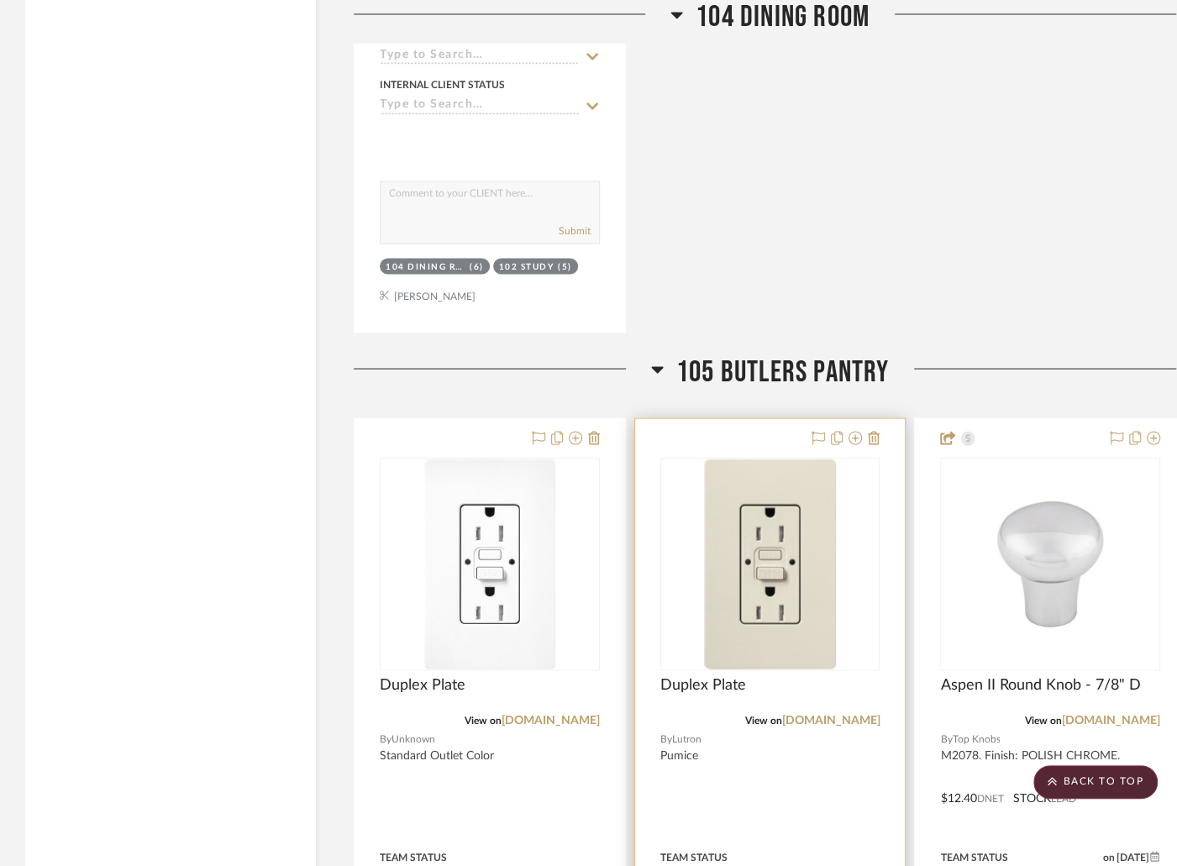
scroll to position [5120, 0]
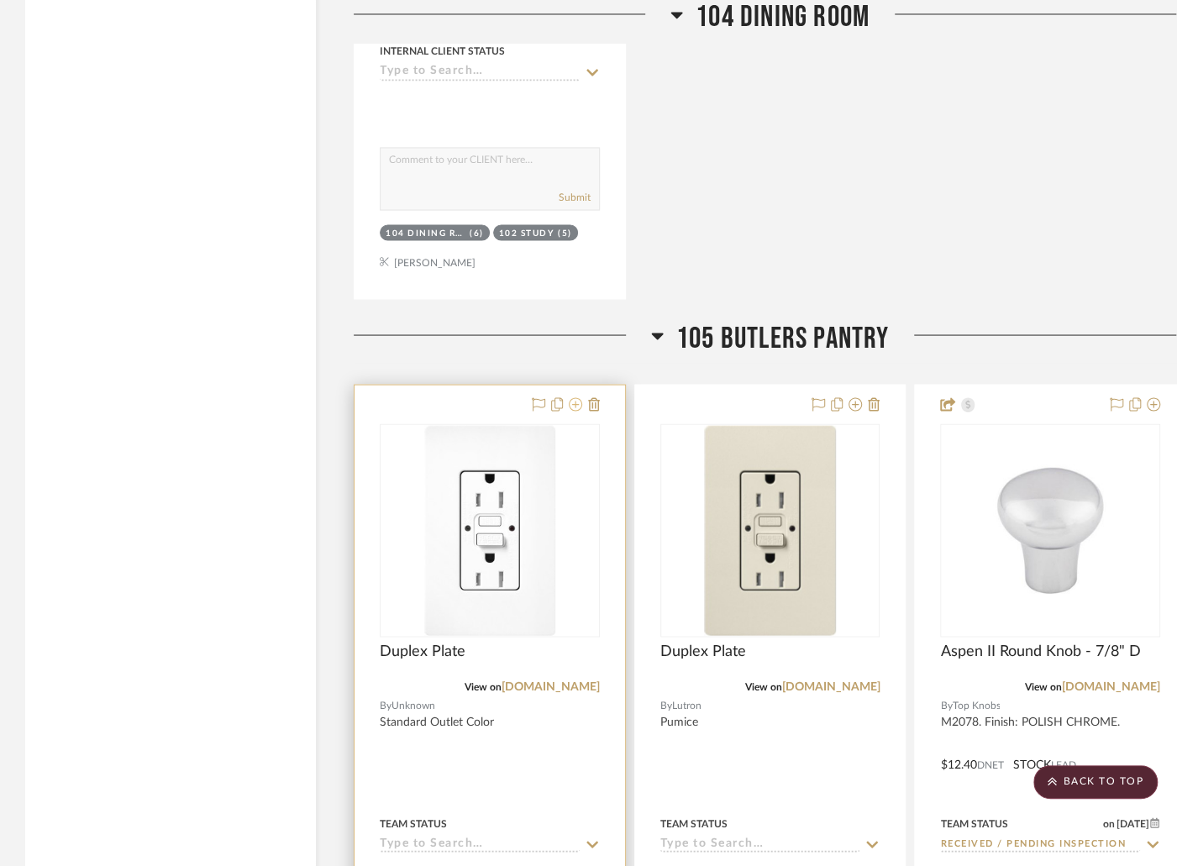
click at [573, 397] on icon at bounding box center [575, 403] width 13 height 13
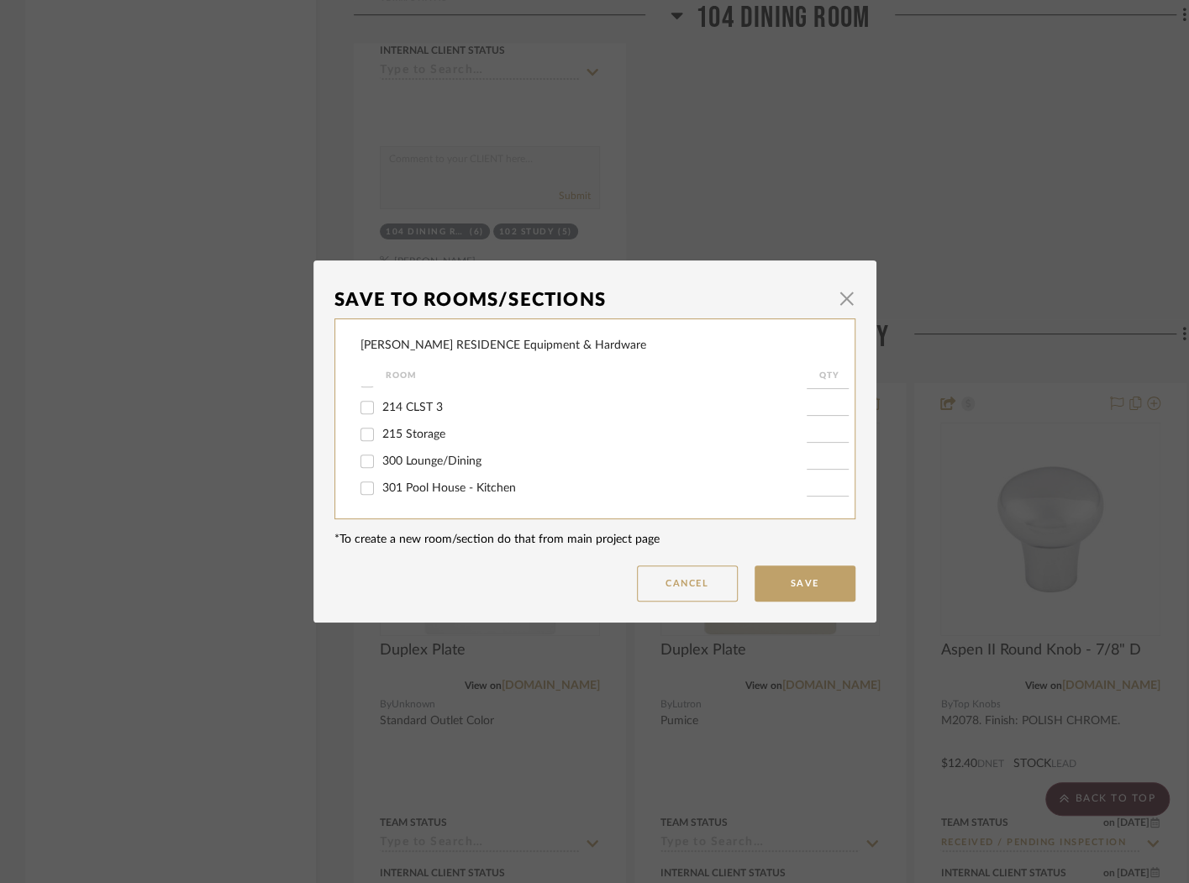
scroll to position [912, 0]
click at [436, 434] on span "215 Storage" at bounding box center [413, 428] width 63 height 12
click at [381, 441] on input "215 Storage" at bounding box center [367, 427] width 27 height 27
checkbox input "true"
type input "1"
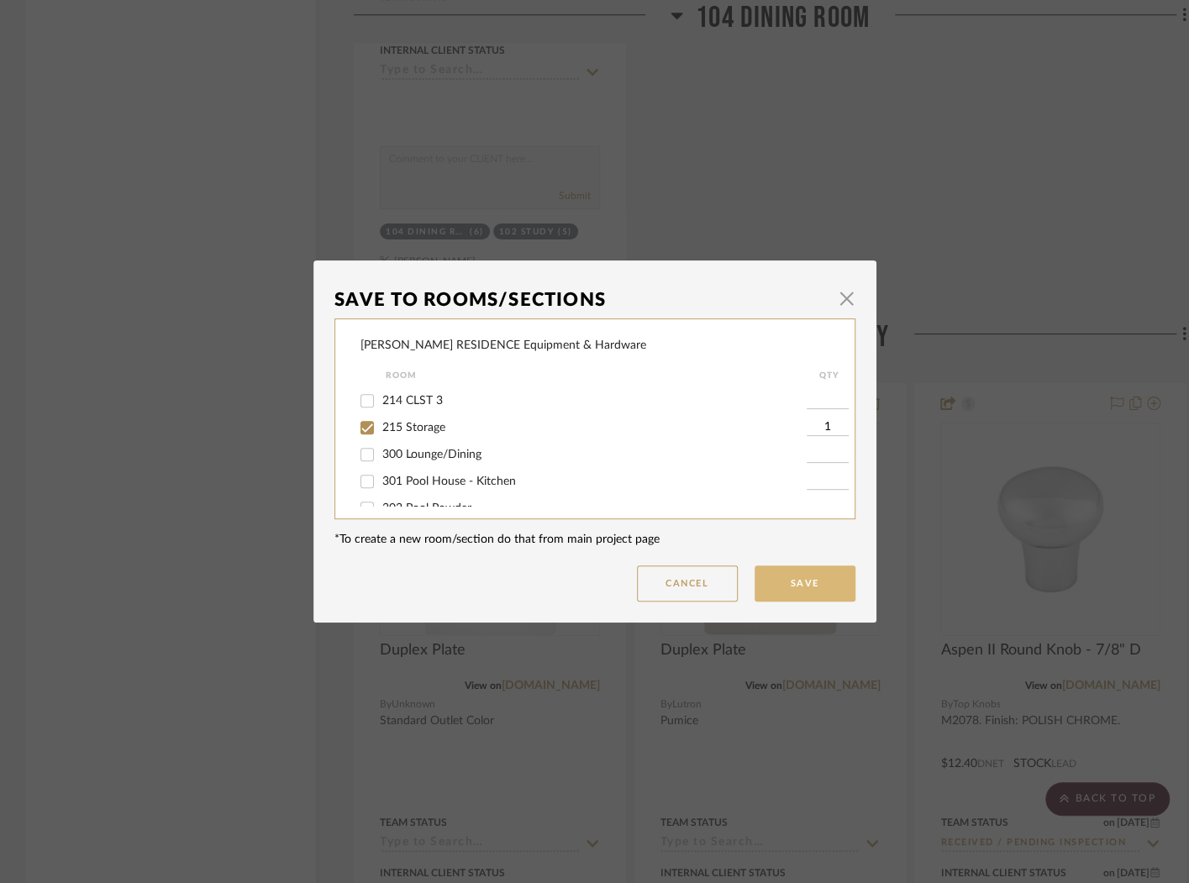
click at [805, 576] on button "Save" at bounding box center [805, 583] width 101 height 36
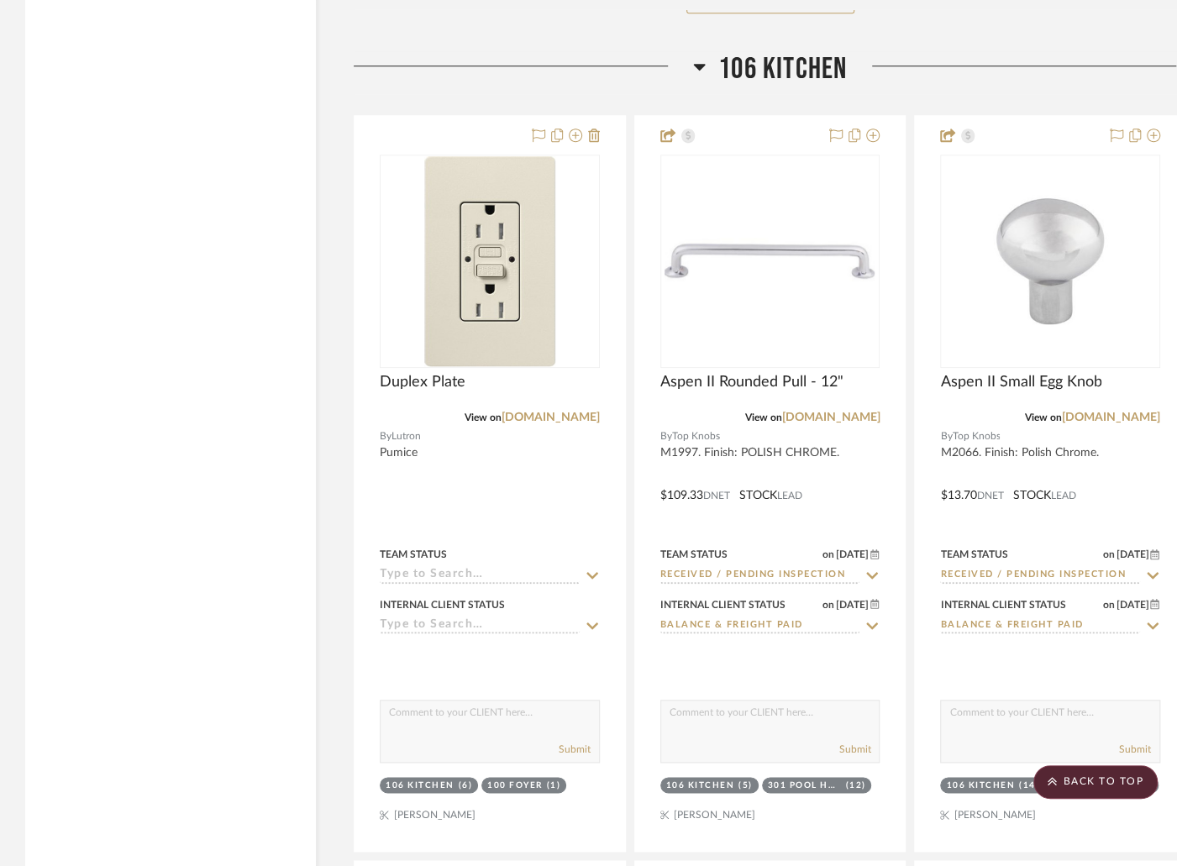
scroll to position [7861, 0]
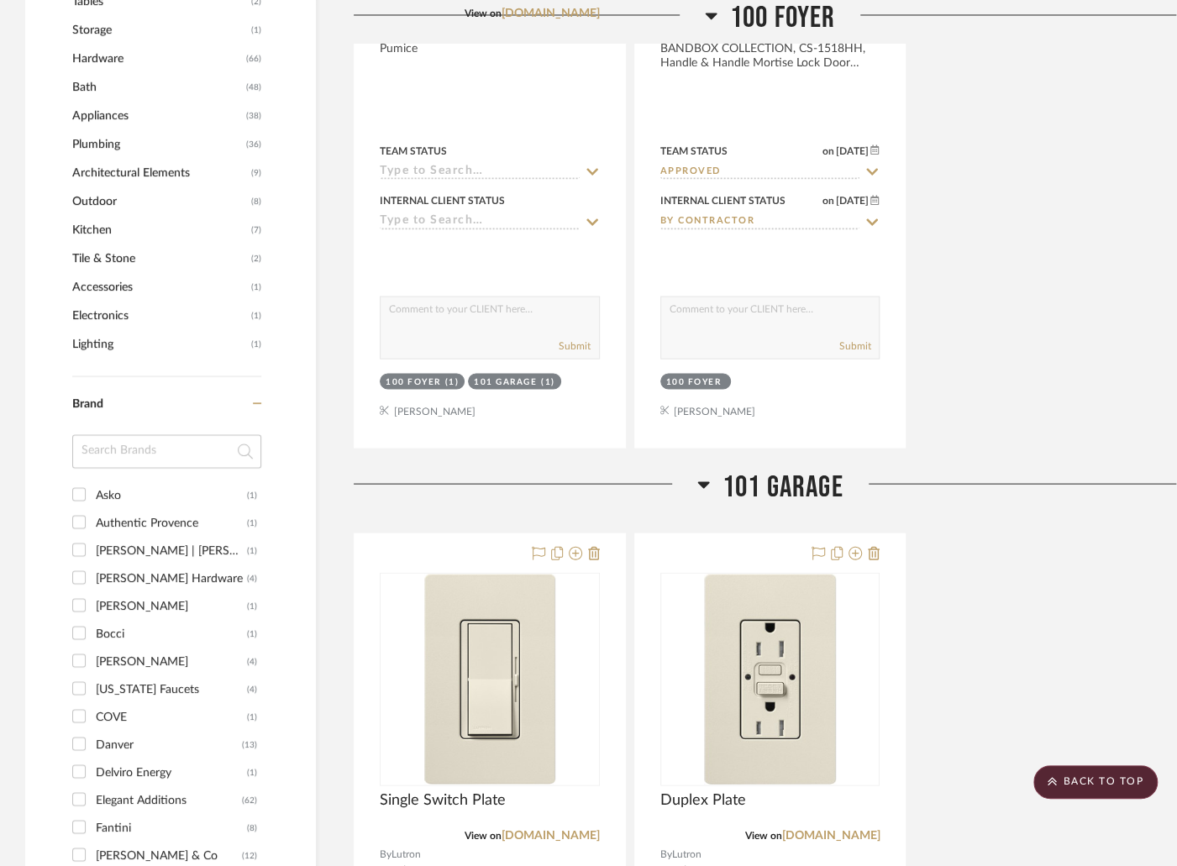
scroll to position [1799, 0]
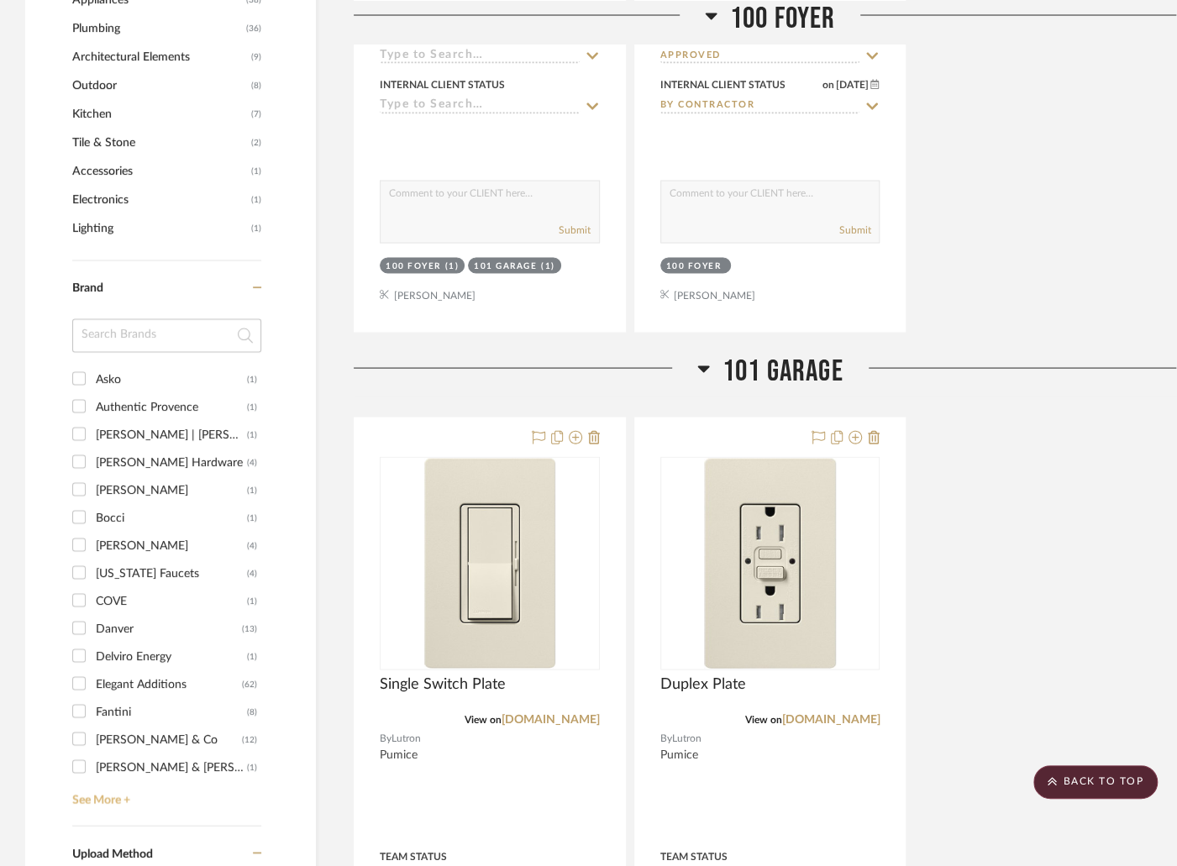
click at [124, 781] on link "See More +" at bounding box center [164, 794] width 193 height 27
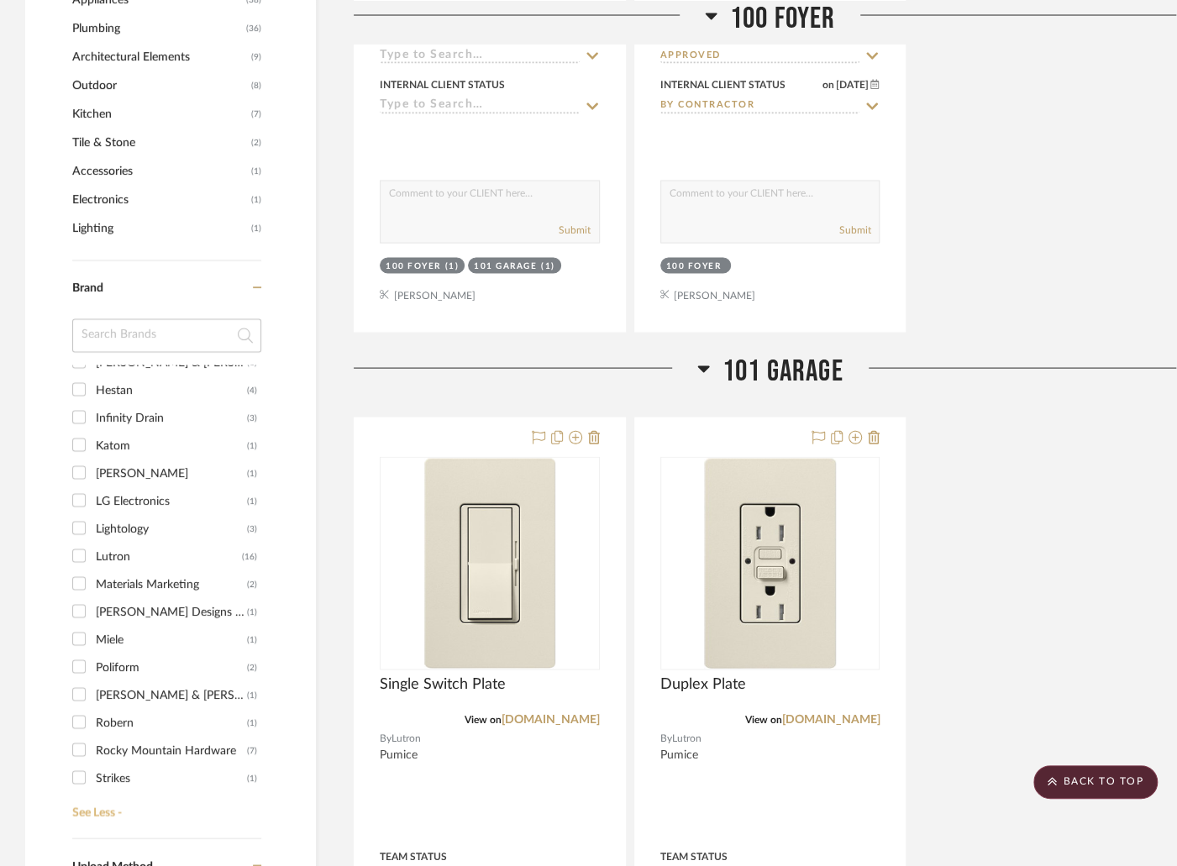
scroll to position [402, 0]
click at [112, 547] on div "Lutron" at bounding box center [169, 560] width 146 height 27
click at [92, 546] on input "Lutron (16)" at bounding box center [79, 559] width 27 height 27
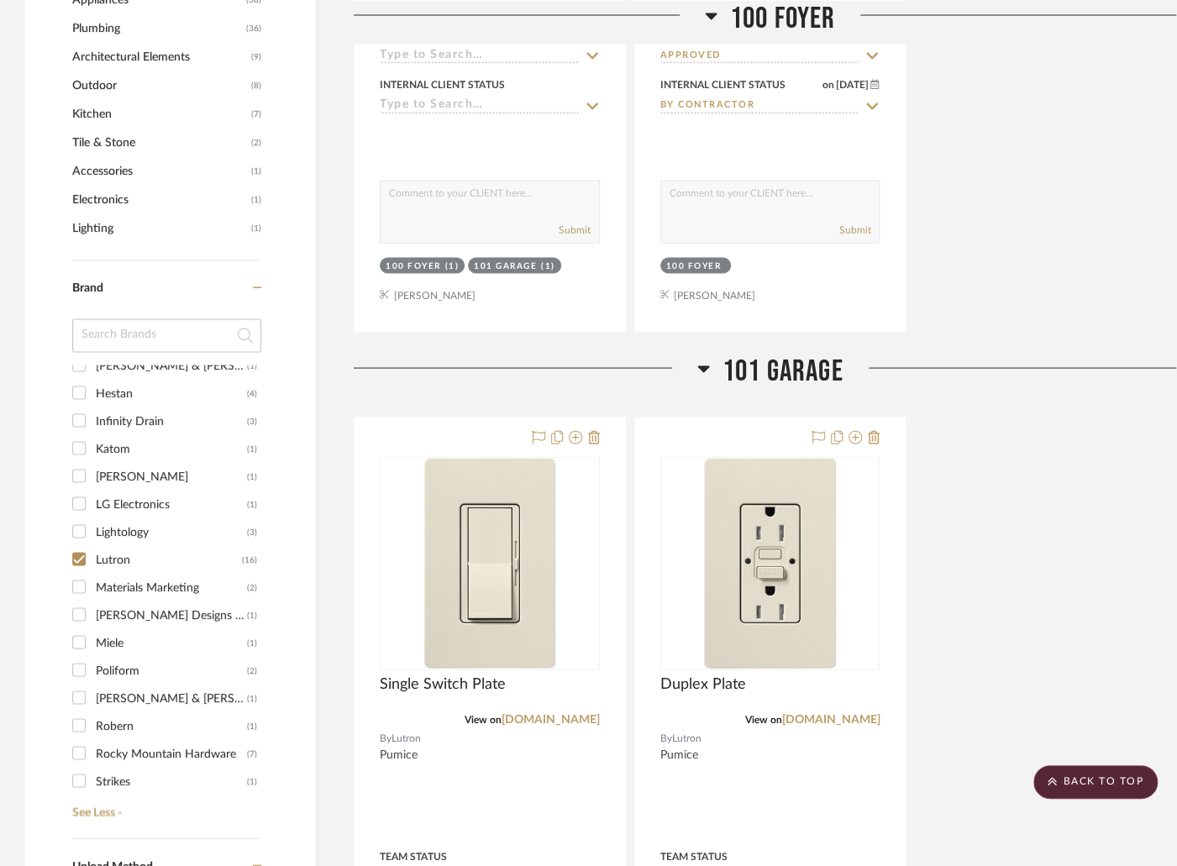
checkbox input "true"
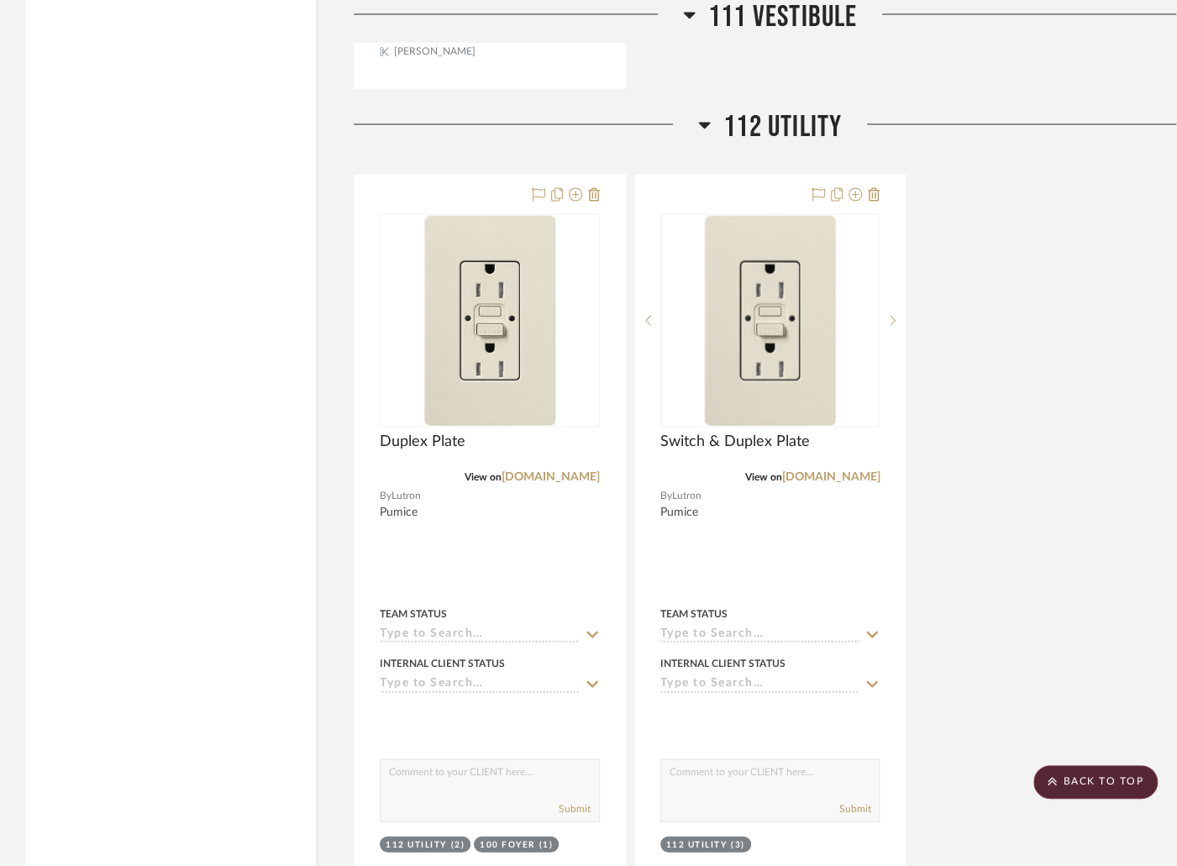
scroll to position [8705, 0]
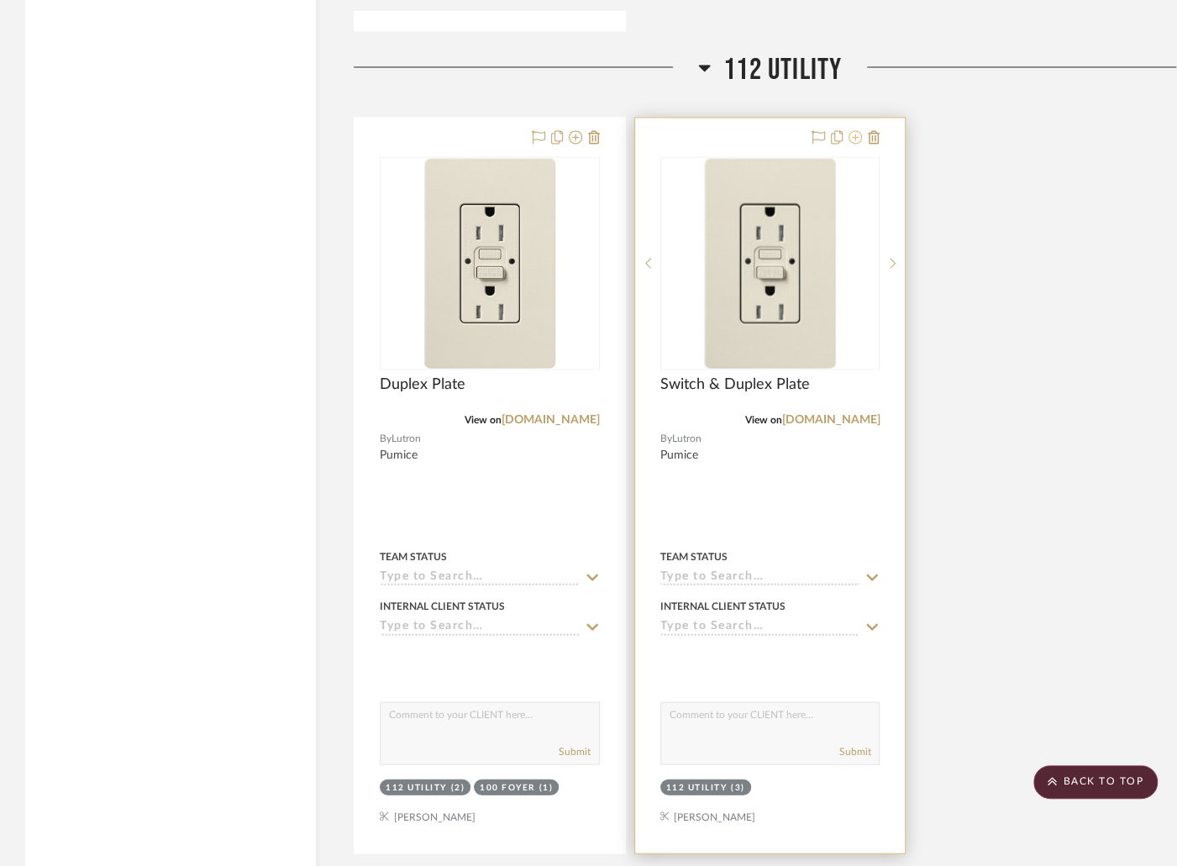
click at [854, 130] on icon at bounding box center [855, 136] width 13 height 13
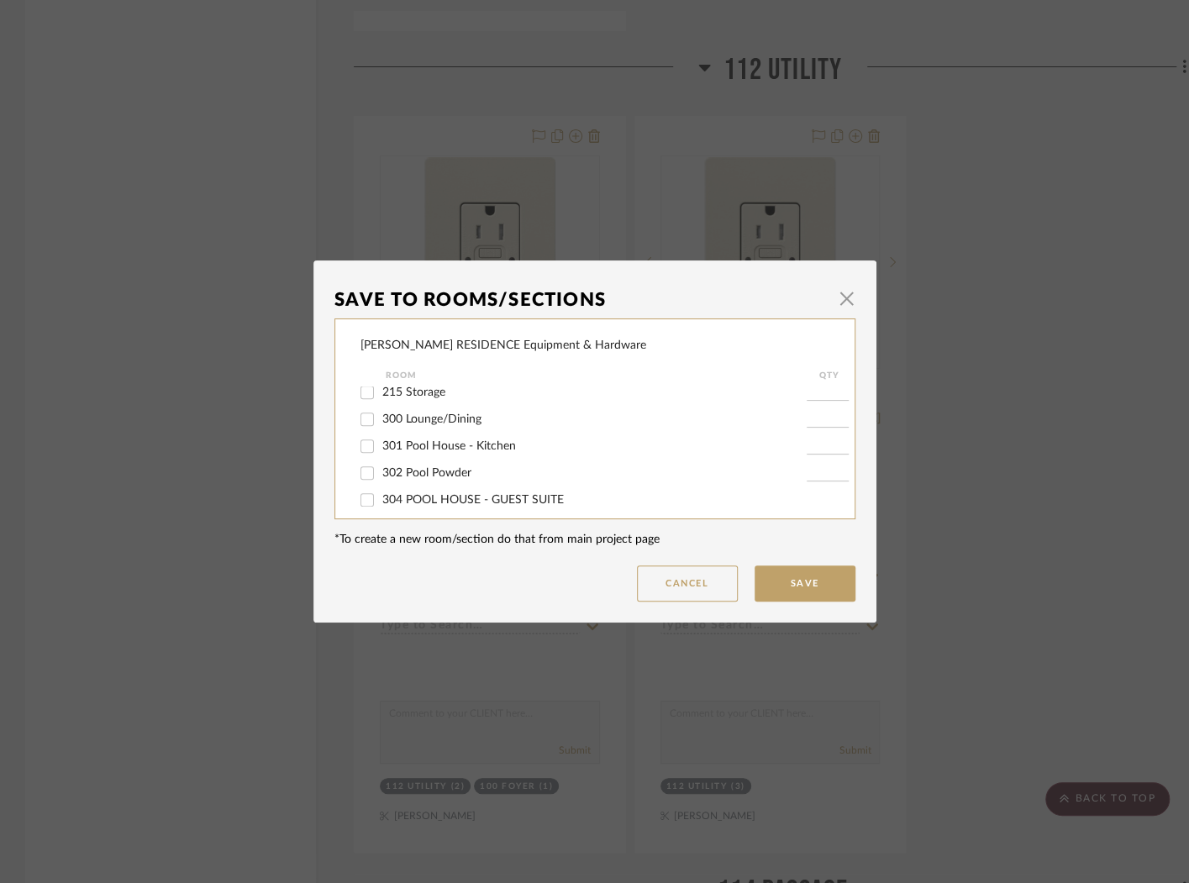
scroll to position [959, 0]
click at [462, 414] on span "300 Lounge/Dining" at bounding box center [431, 408] width 99 height 12
click at [381, 422] on input "300 Lounge/Dining" at bounding box center [367, 408] width 27 height 27
checkbox input "true"
click at [823, 417] on input "1" at bounding box center [828, 408] width 42 height 17
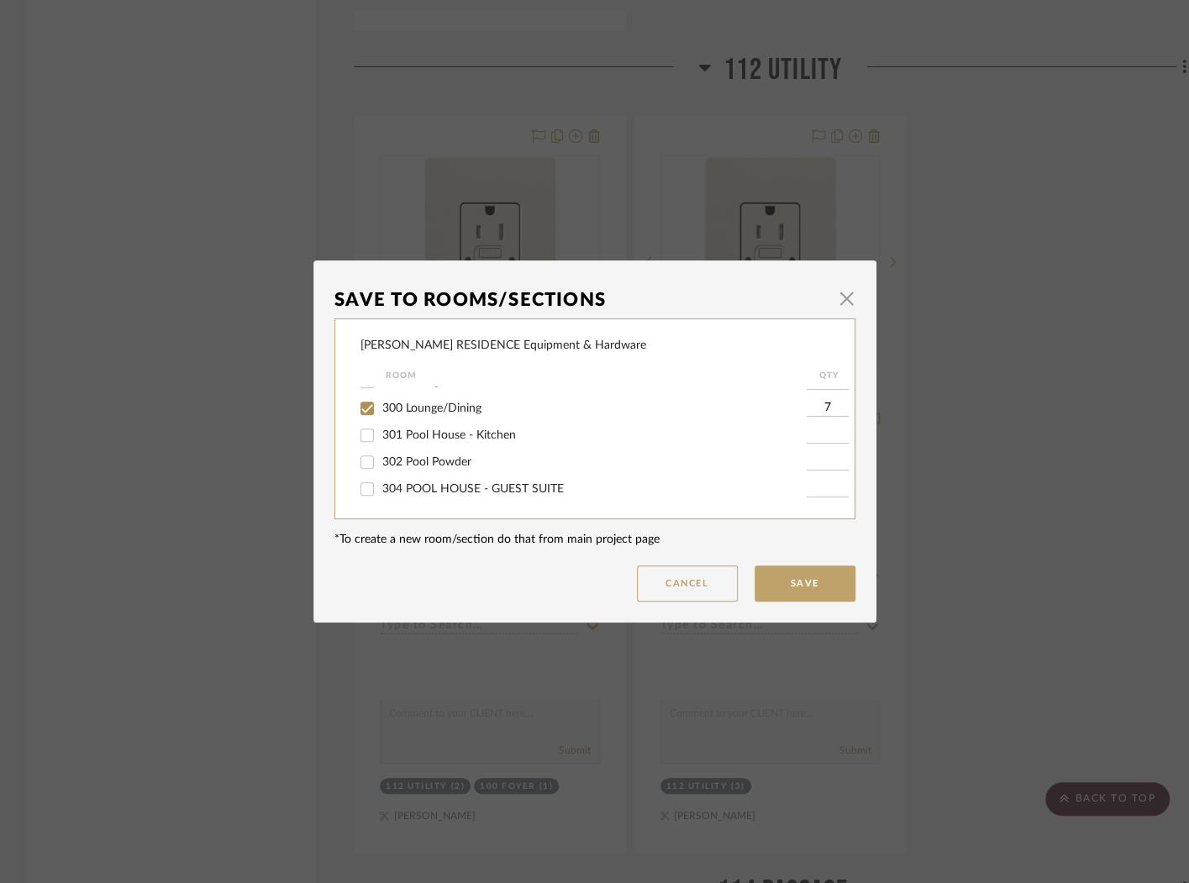
type input "7"
click at [447, 441] on span "301 Pool House - Kitchen" at bounding box center [449, 435] width 134 height 12
click at [381, 449] on input "301 Pool House - Kitchen" at bounding box center [367, 435] width 27 height 27
checkbox input "true"
type input "1"
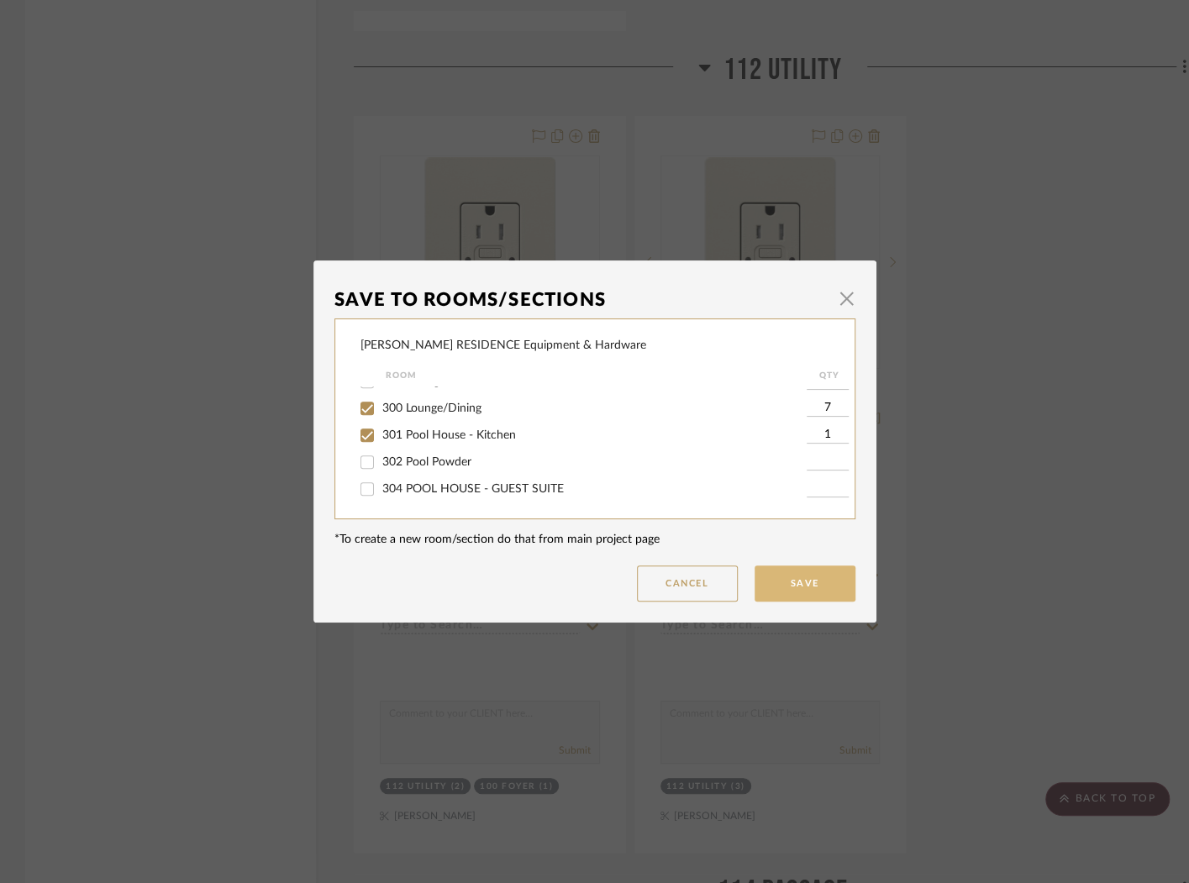
click at [817, 590] on button "Save" at bounding box center [805, 583] width 101 height 36
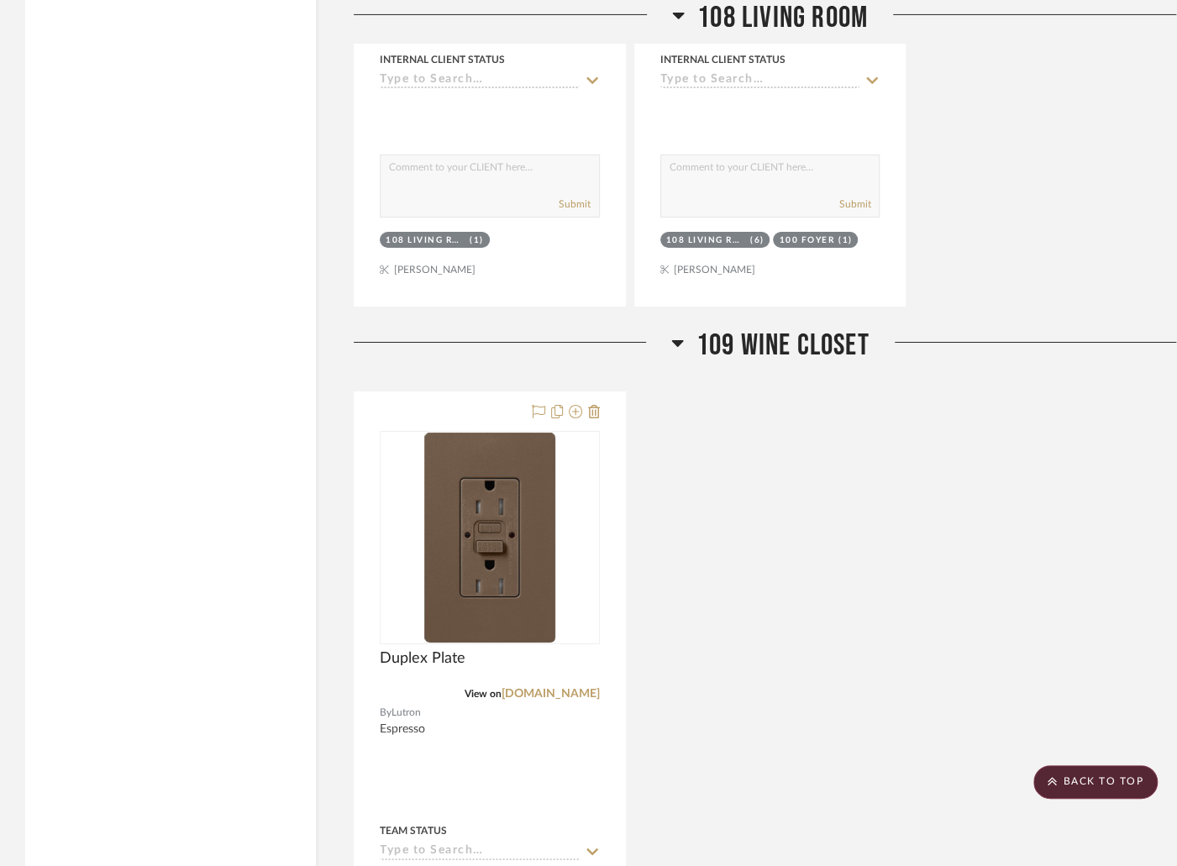
scroll to position [6746, 0]
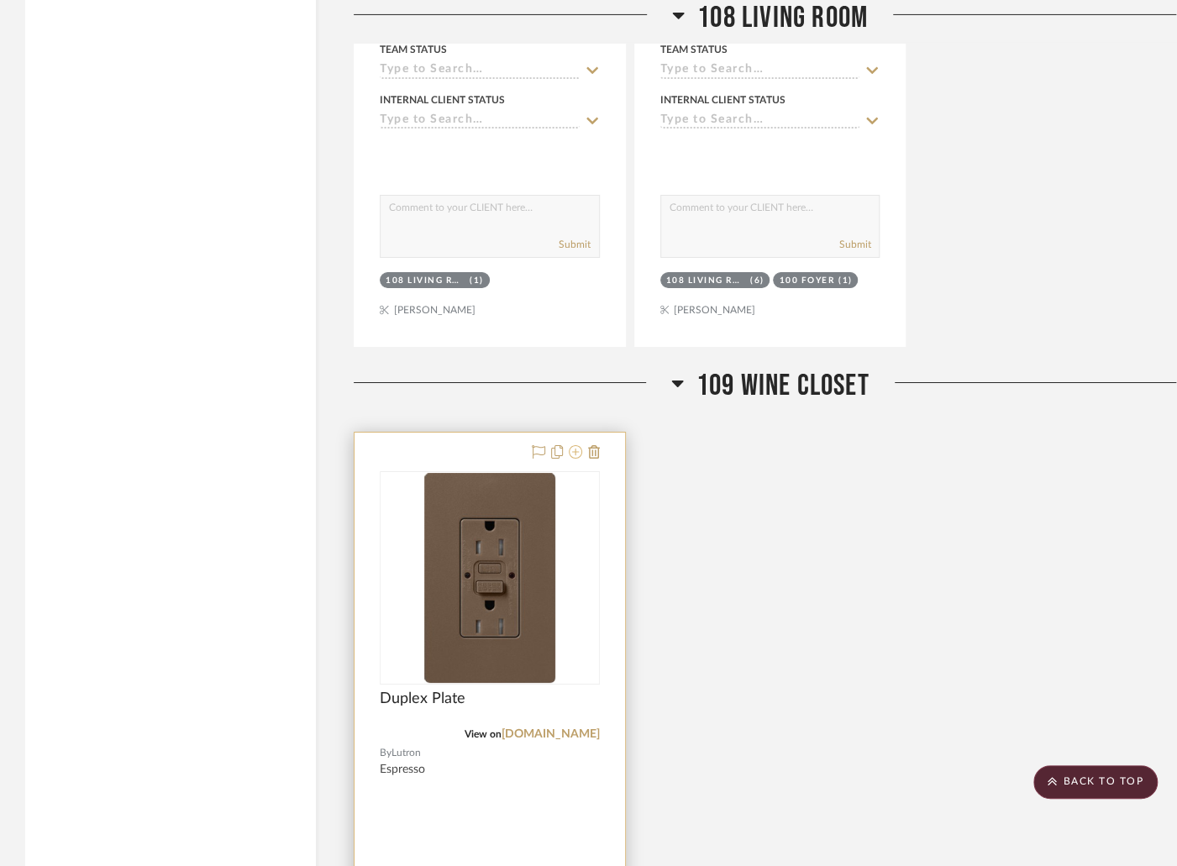
click at [573, 445] on icon at bounding box center [575, 451] width 13 height 13
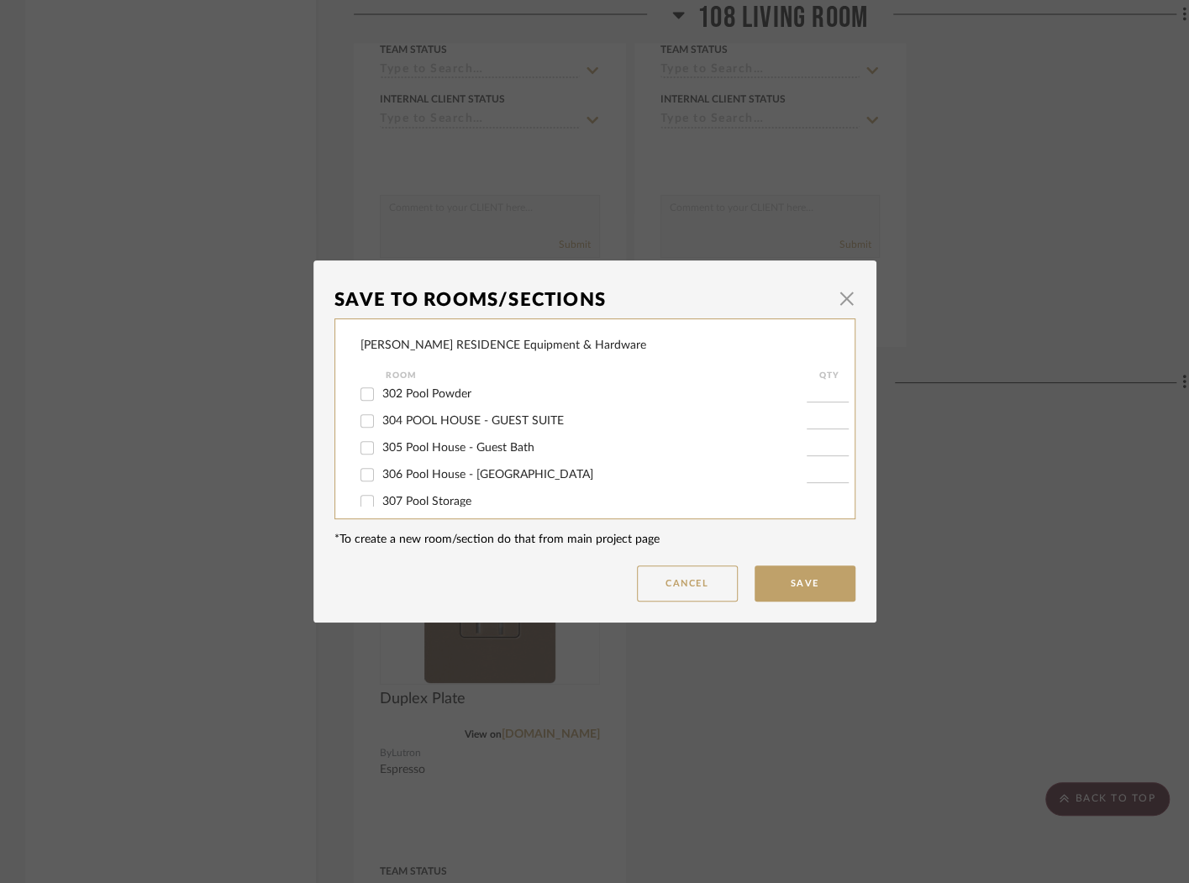
scroll to position [1029, 0]
click at [471, 378] on div "301 Pool House - Kitchen" at bounding box center [583, 364] width 446 height 27
click at [471, 371] on span "301 Pool House - Kitchen" at bounding box center [449, 365] width 134 height 12
click at [381, 378] on input "301 Pool House - Kitchen" at bounding box center [367, 364] width 27 height 27
checkbox input "true"
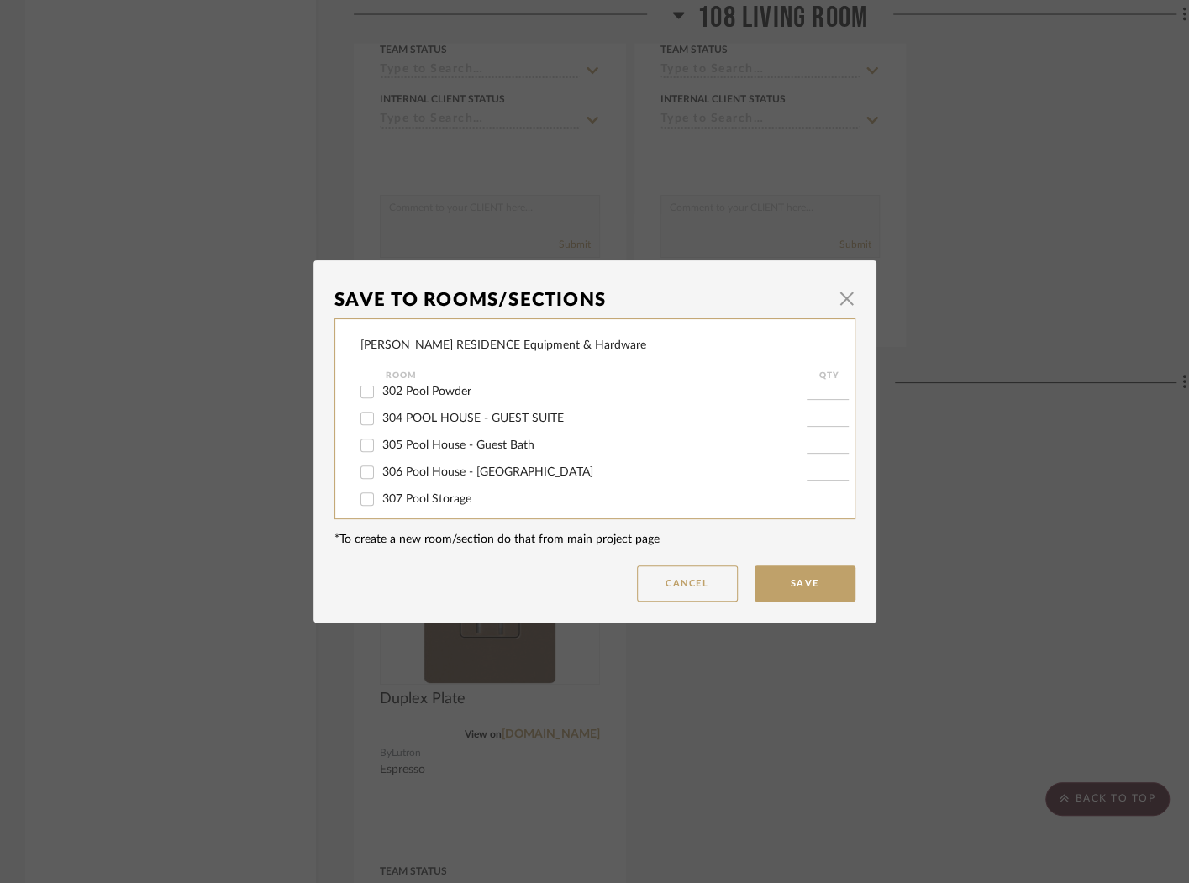
type input "1"
click at [797, 597] on button "Save" at bounding box center [805, 583] width 101 height 36
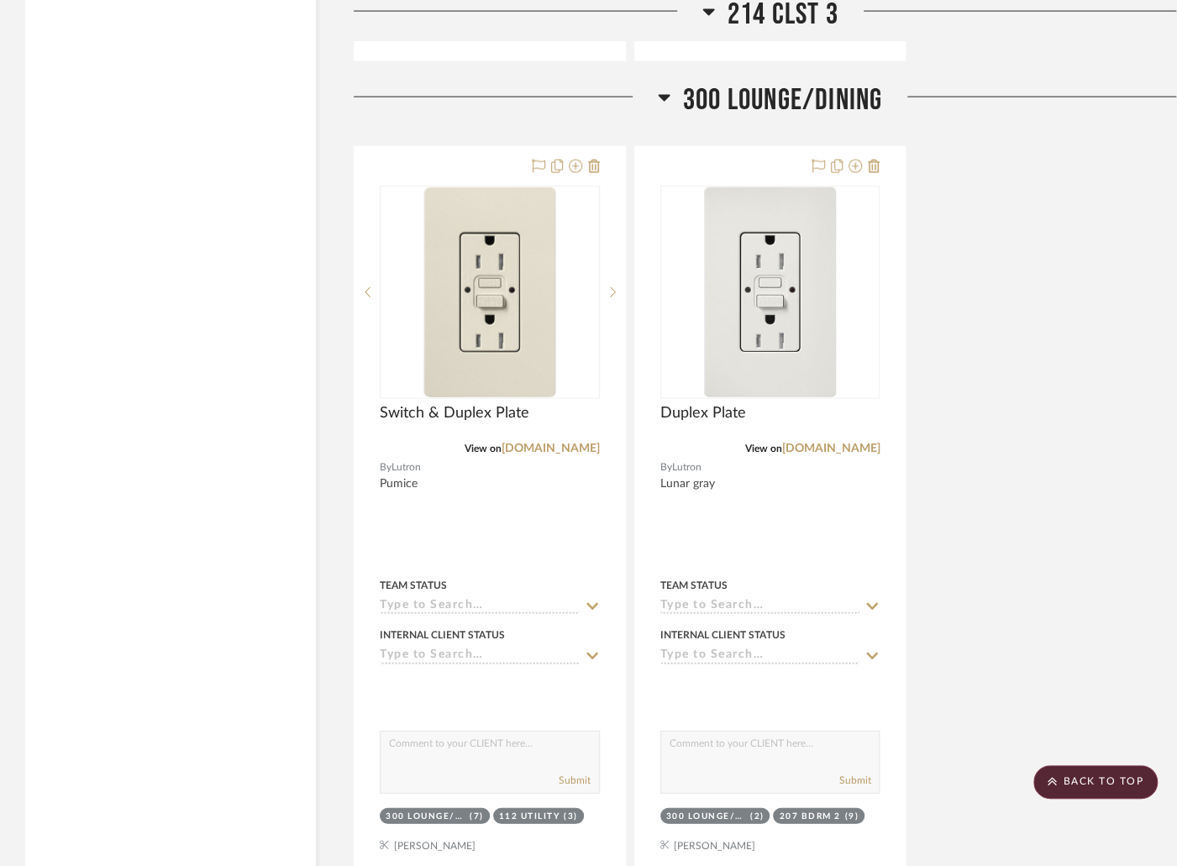
scroll to position [26751, 0]
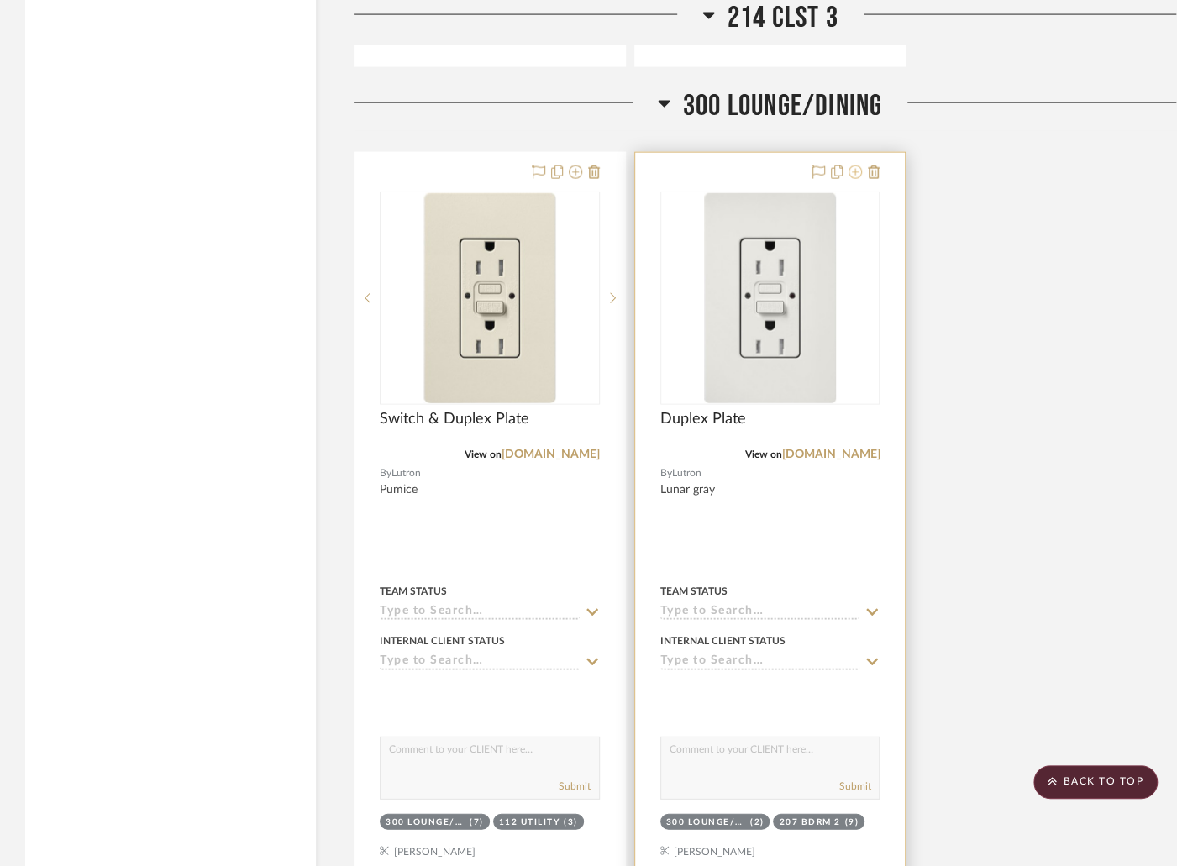
click at [856, 166] on icon at bounding box center [855, 172] width 13 height 13
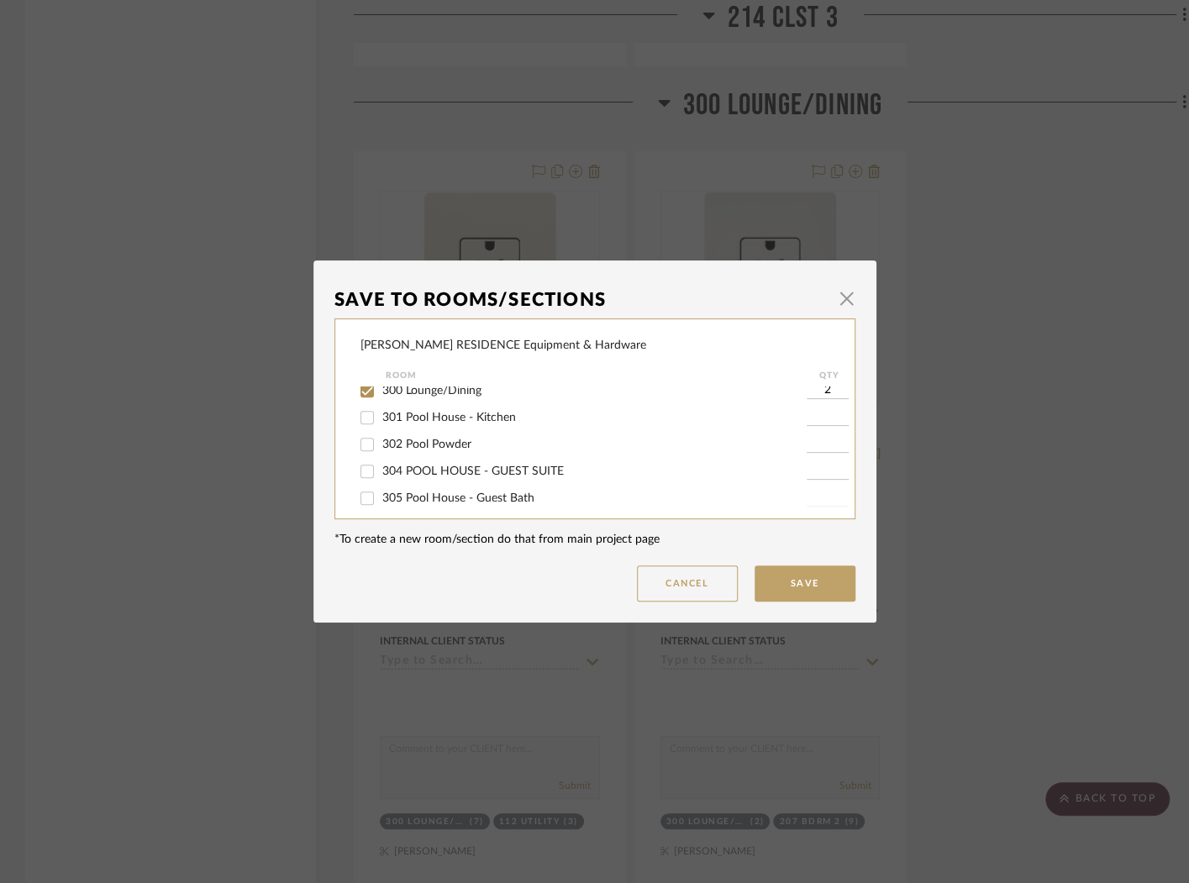
scroll to position [973, 0]
click at [482, 427] on span "301 Pool House - Kitchen" at bounding box center [449, 421] width 134 height 12
click at [381, 434] on input "301 Pool House - Kitchen" at bounding box center [367, 421] width 27 height 27
checkbox input "true"
click at [823, 429] on input "1" at bounding box center [828, 421] width 42 height 17
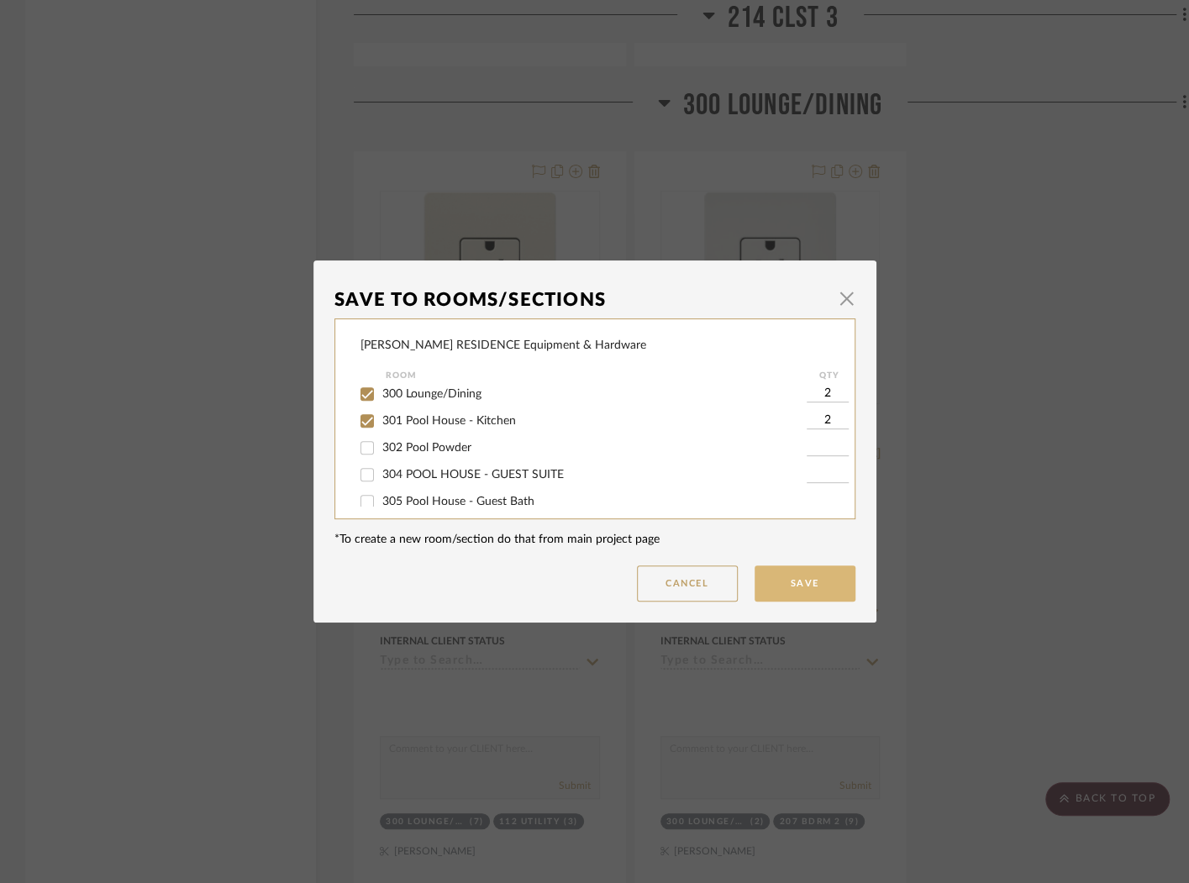
type input "2"
click at [803, 581] on button "Save" at bounding box center [805, 583] width 101 height 36
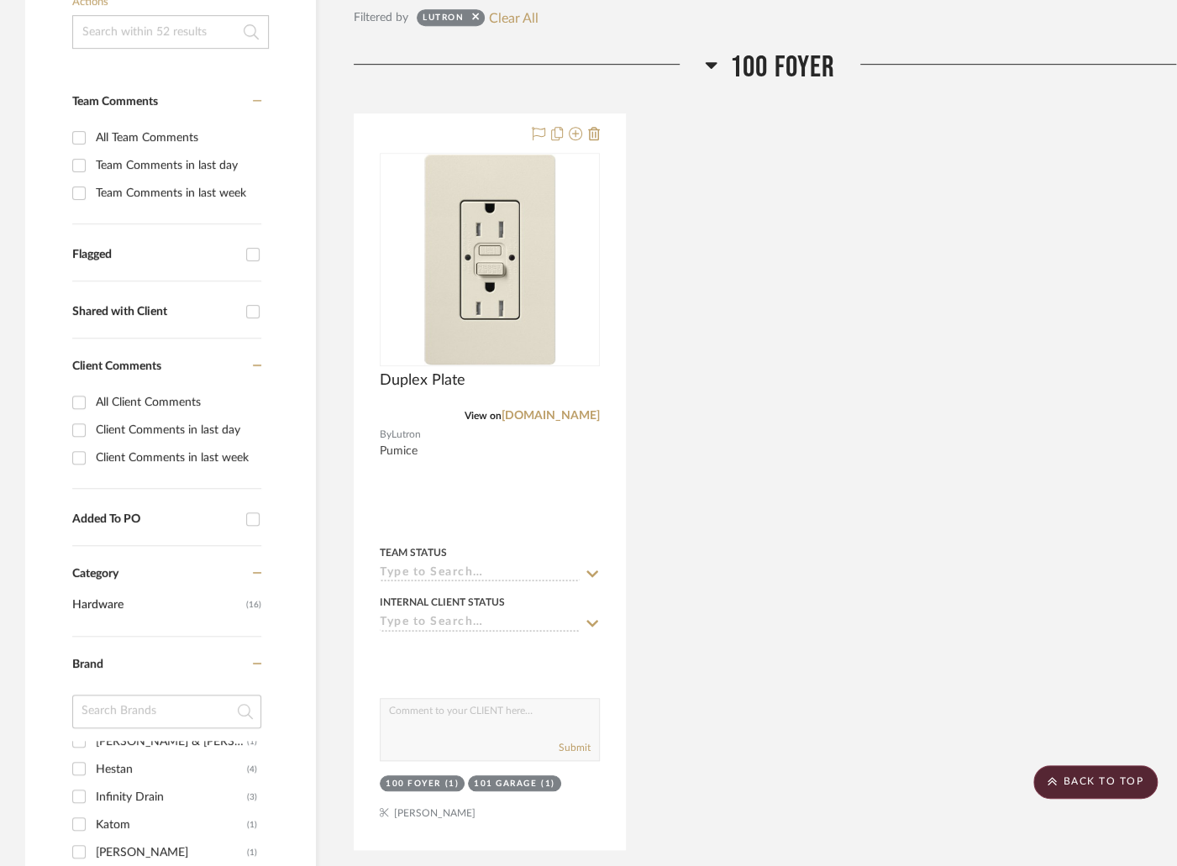
scroll to position [0, 0]
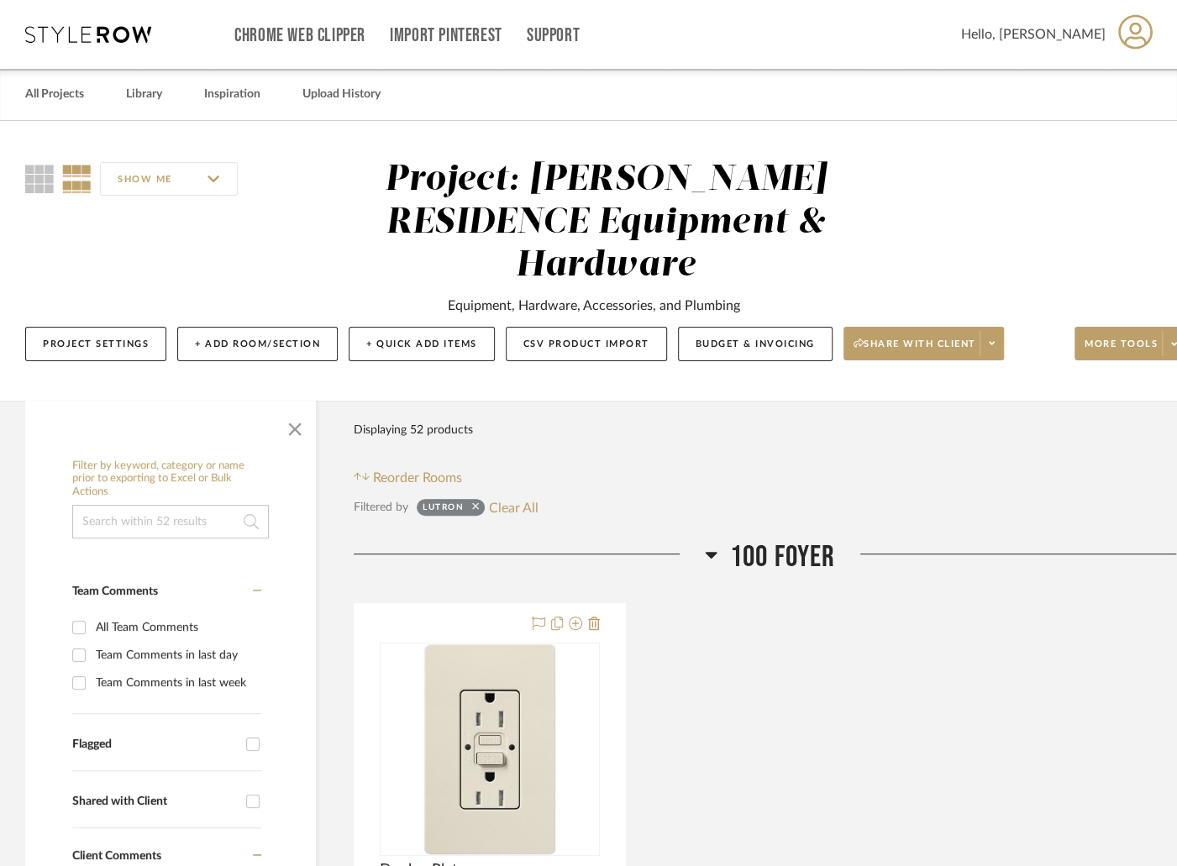
click at [476, 503] on icon at bounding box center [475, 506] width 7 height 7
checkbox input "false"
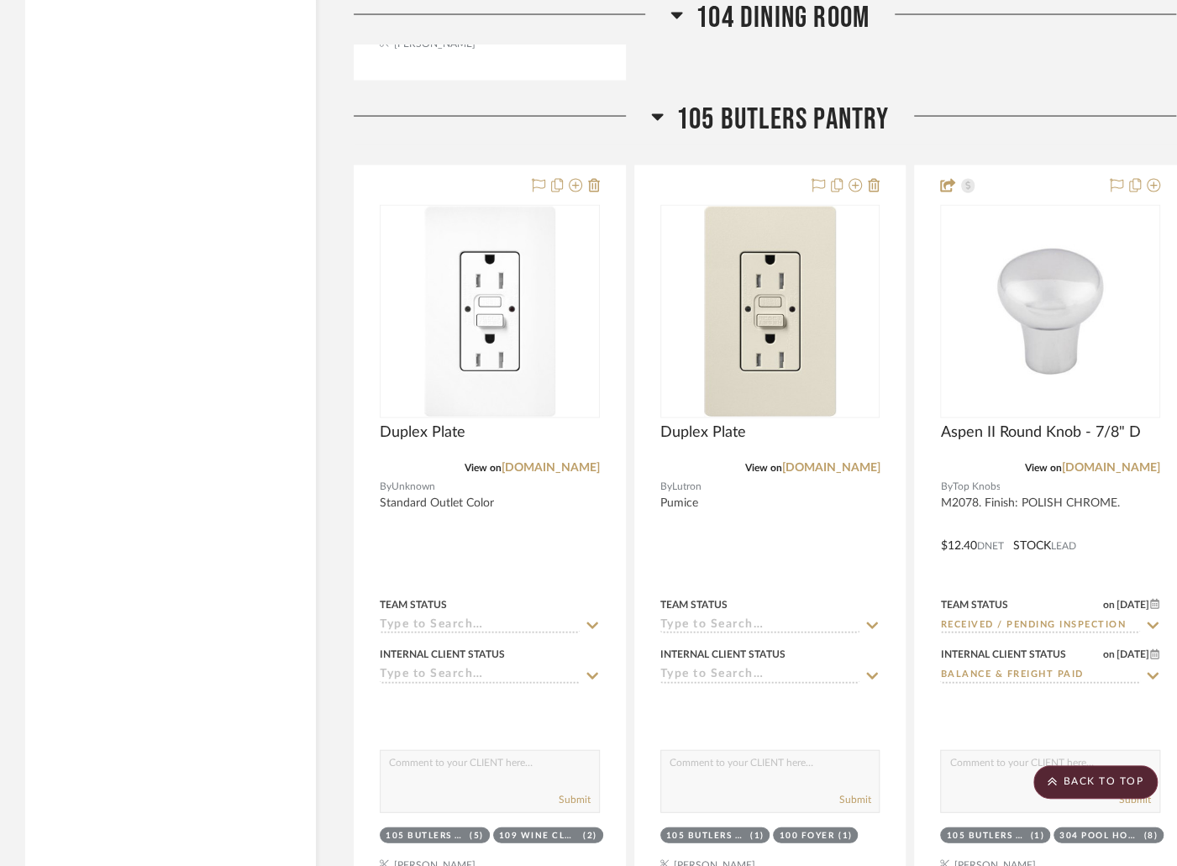
scroll to position [5331, 0]
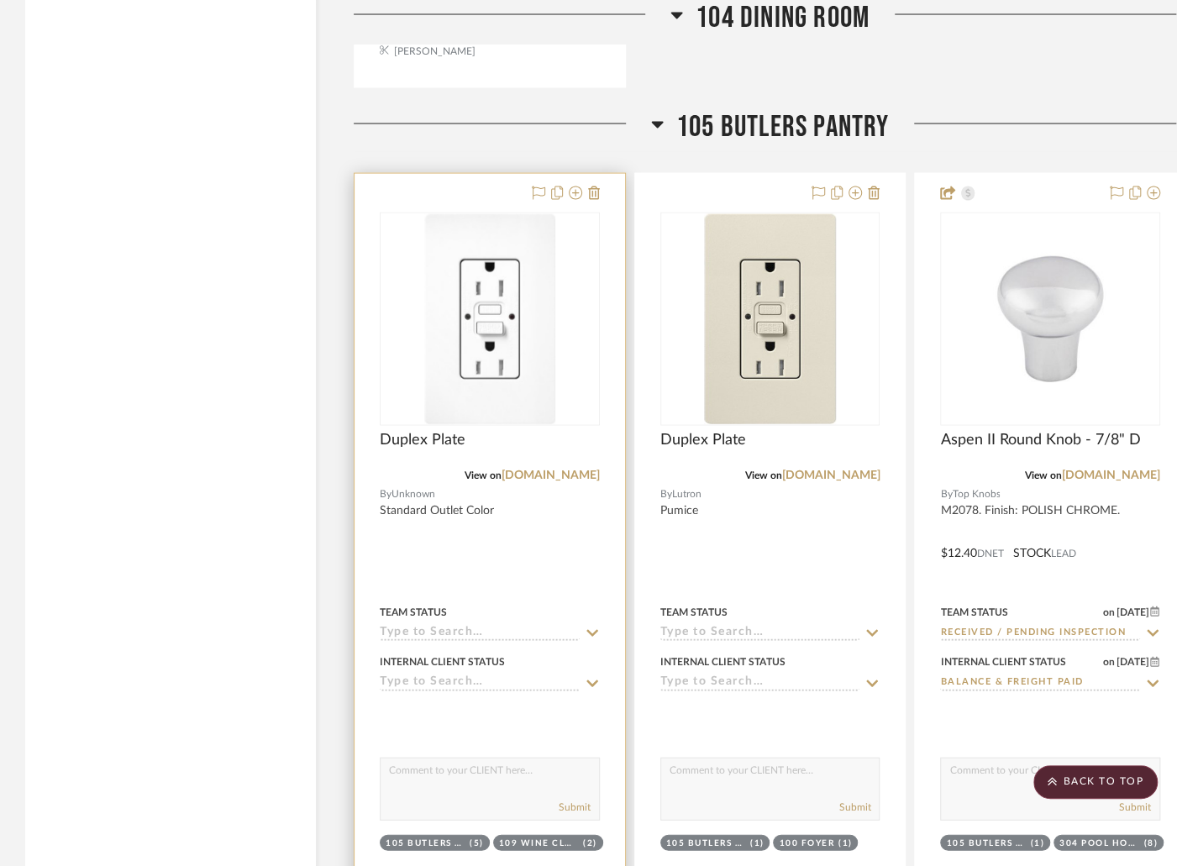
click at [419, 486] on span "Unknown" at bounding box center [414, 494] width 44 height 16
click at [448, 463] on div at bounding box center [490, 541] width 271 height 735
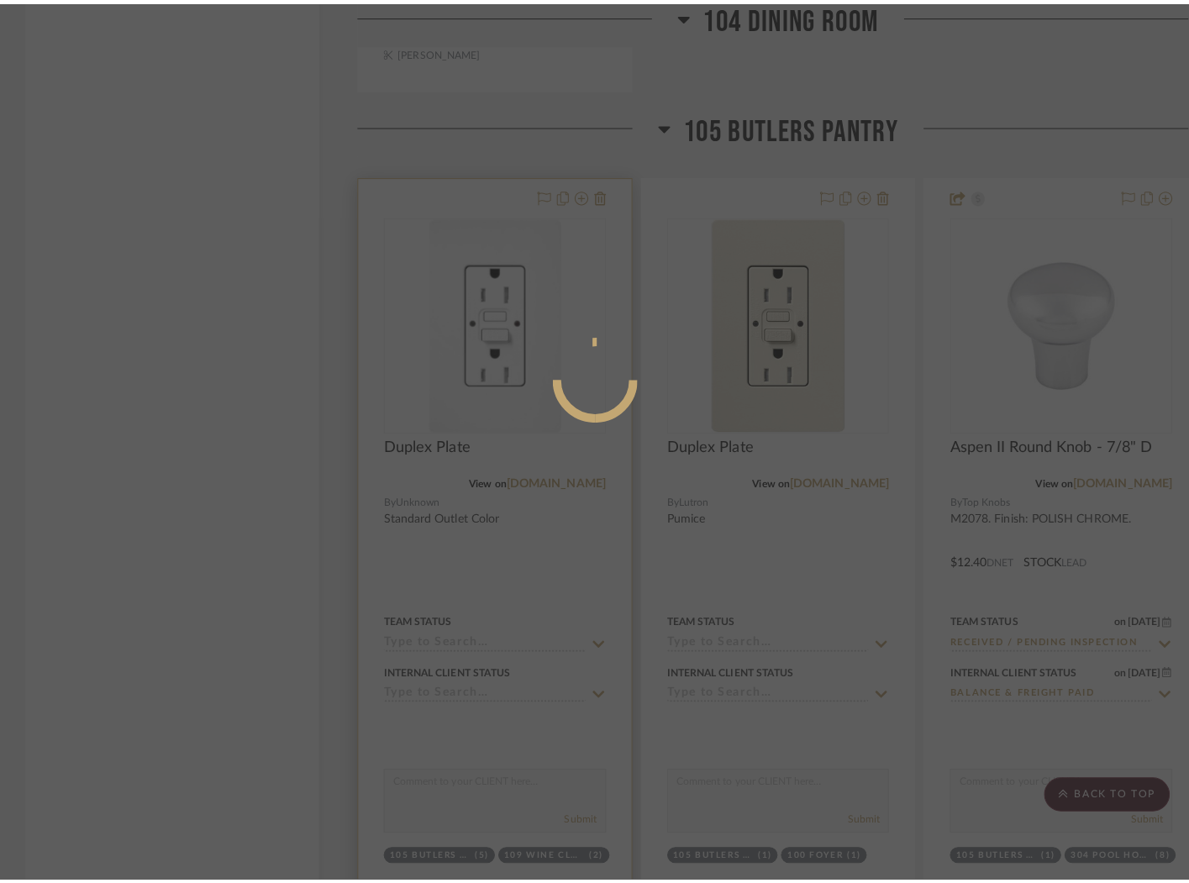
scroll to position [0, 0]
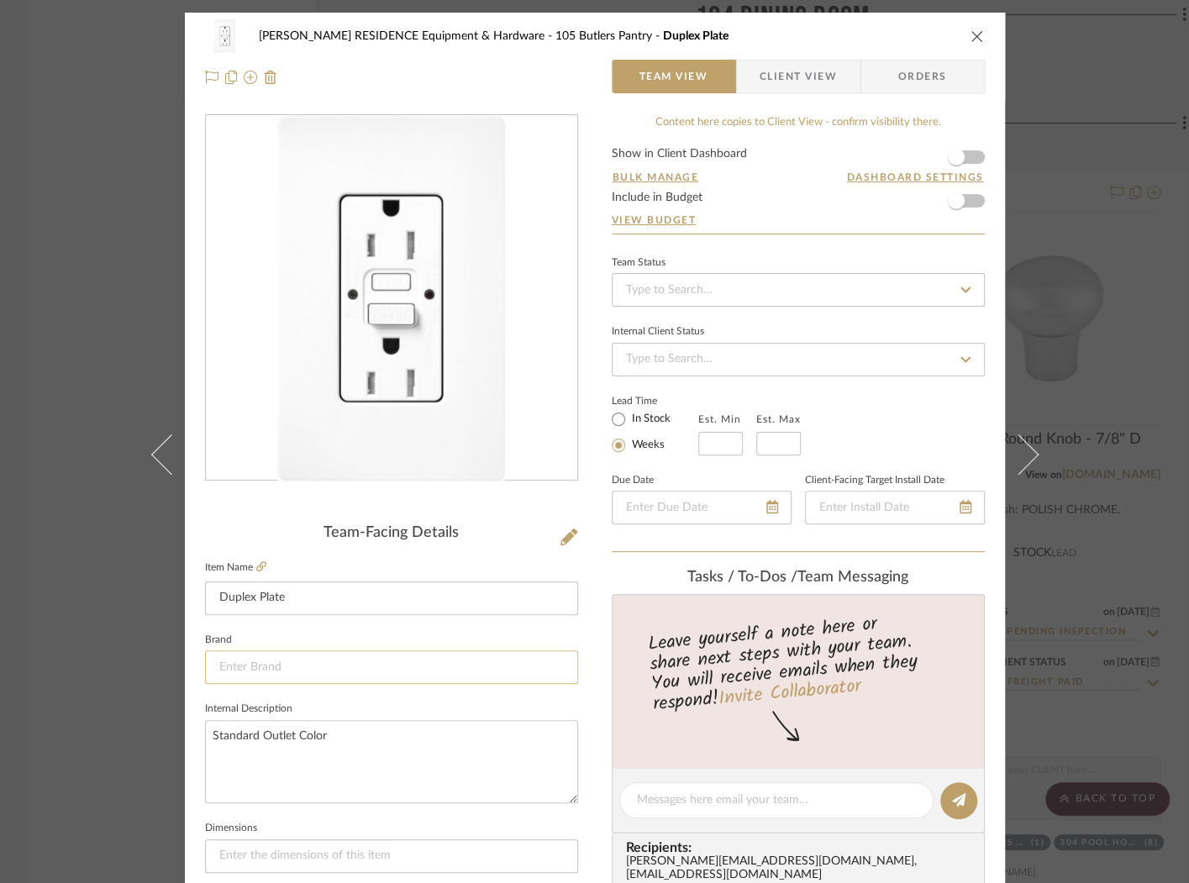
click at [269, 669] on input at bounding box center [391, 667] width 373 height 34
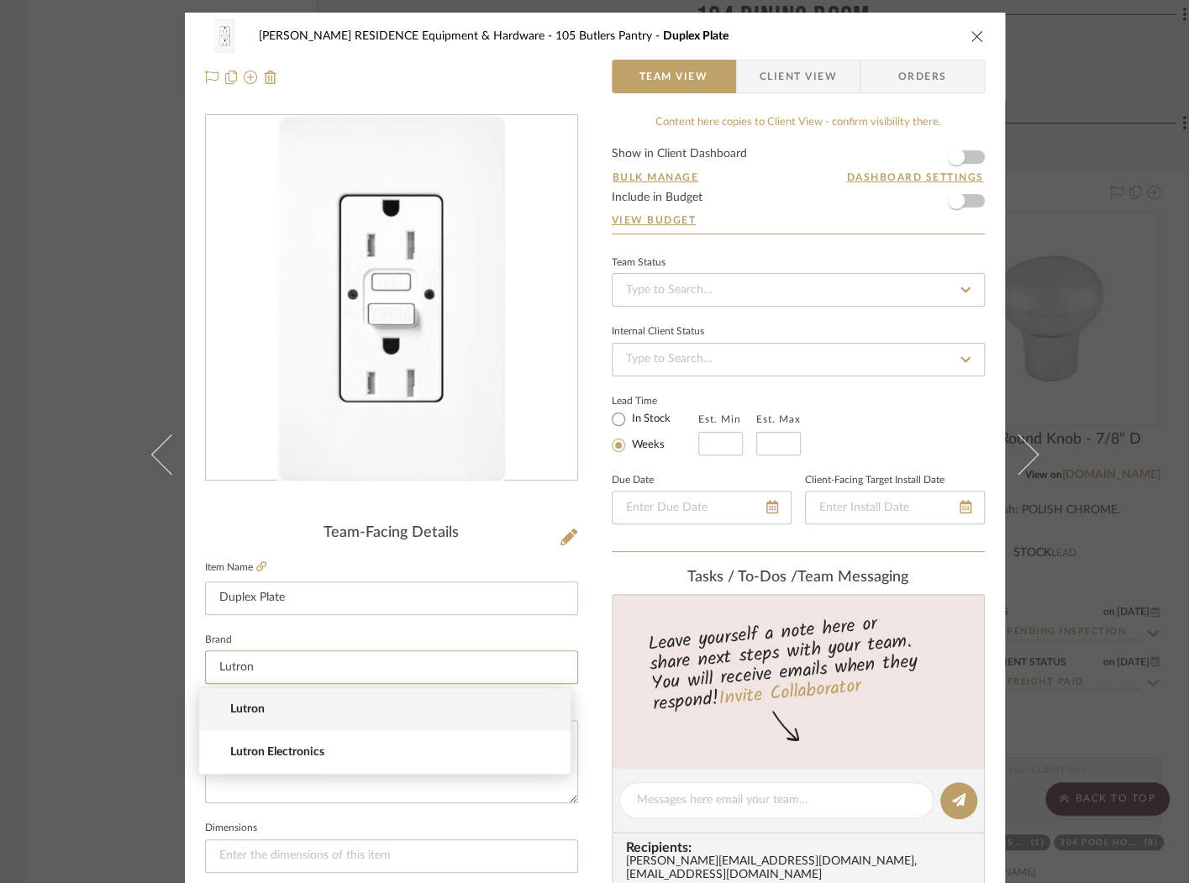
type input "Lutron"
click at [328, 709] on span "Lutron" at bounding box center [391, 709] width 323 height 14
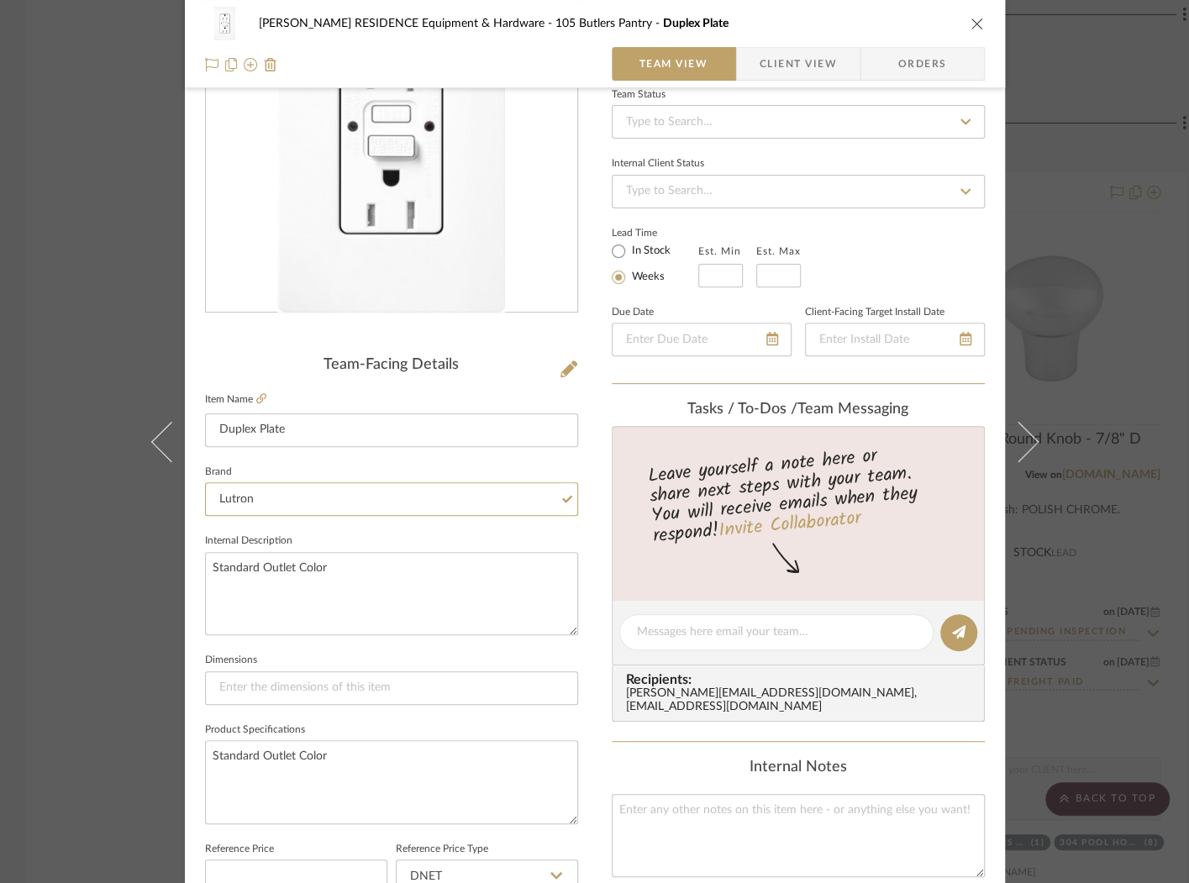
scroll to position [165, 0]
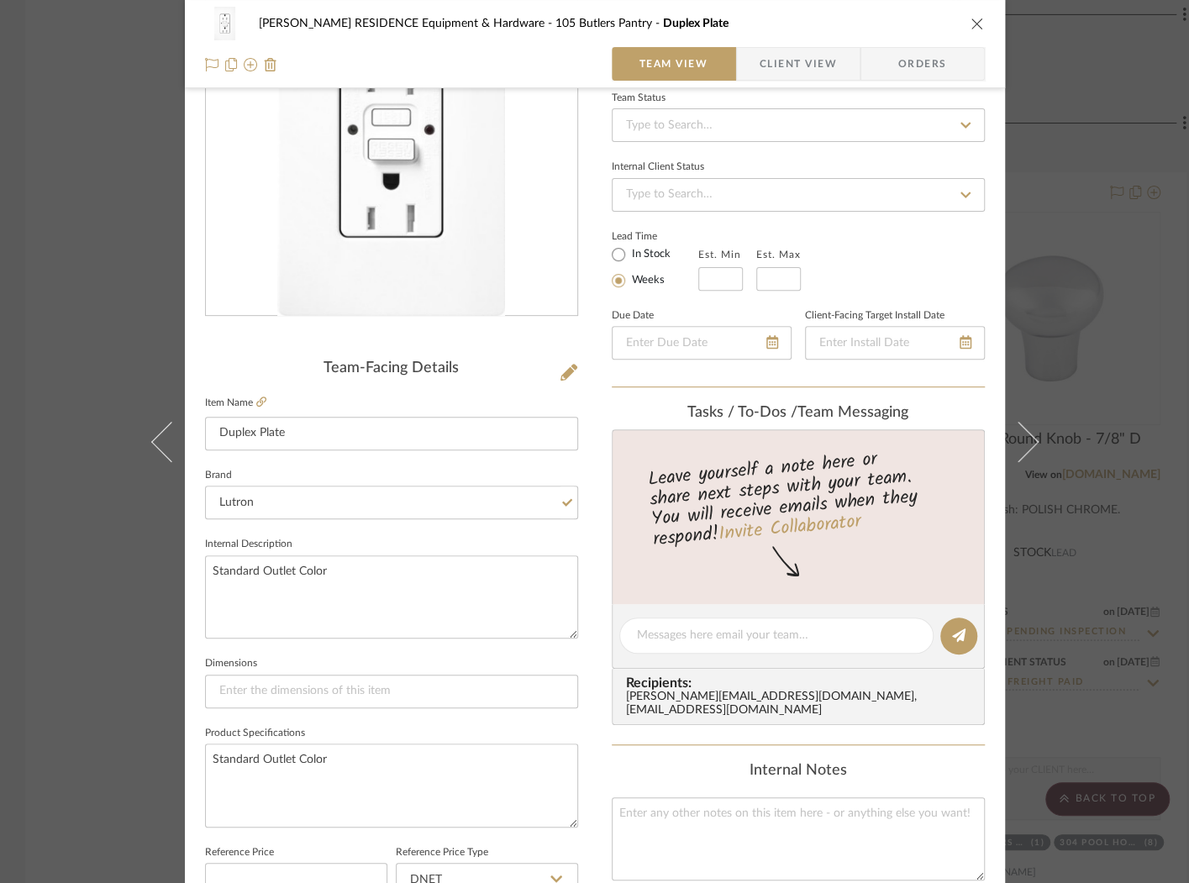
click at [586, 630] on div "COBLE RESIDENCE Equipment & Hardware 105 Butlers Pantry Duplex Plate Team View …" at bounding box center [595, 624] width 820 height 1552
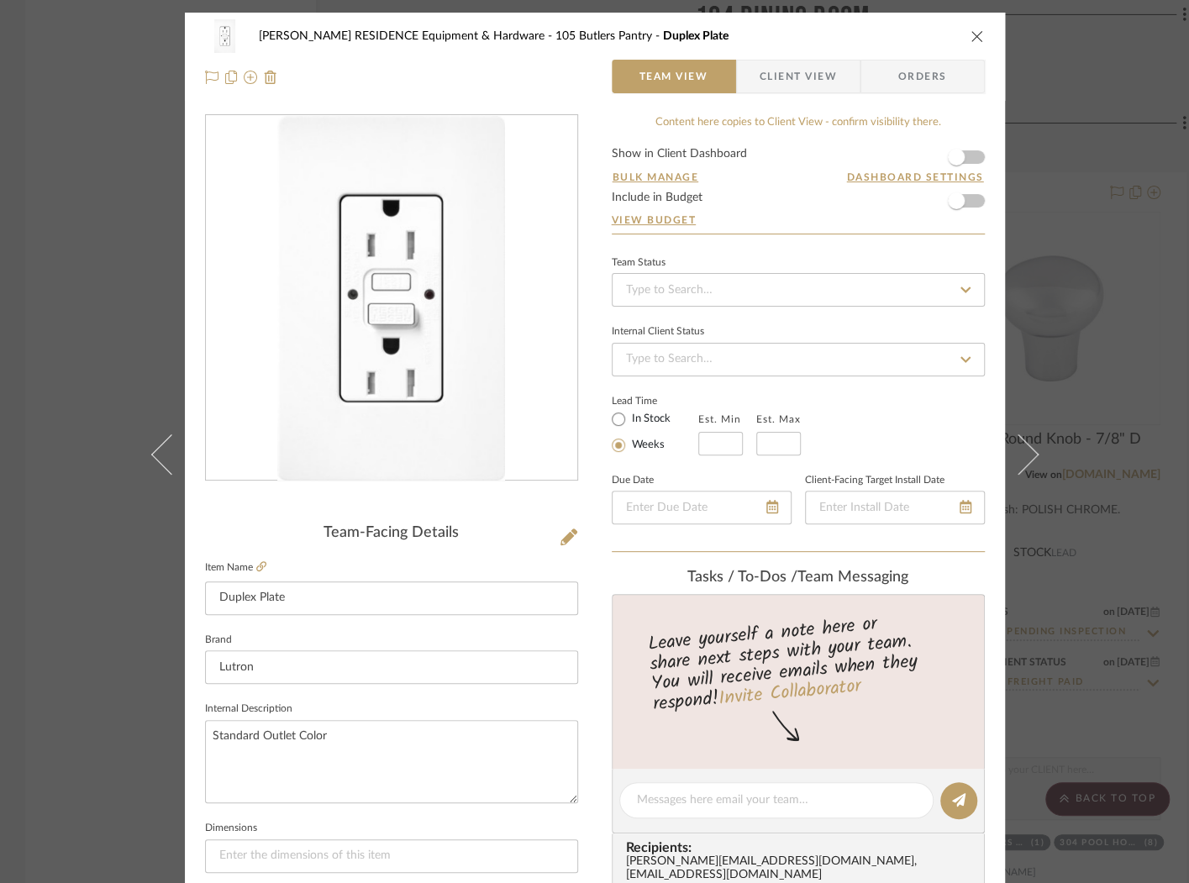
click at [977, 37] on button "close" at bounding box center [977, 36] width 15 height 15
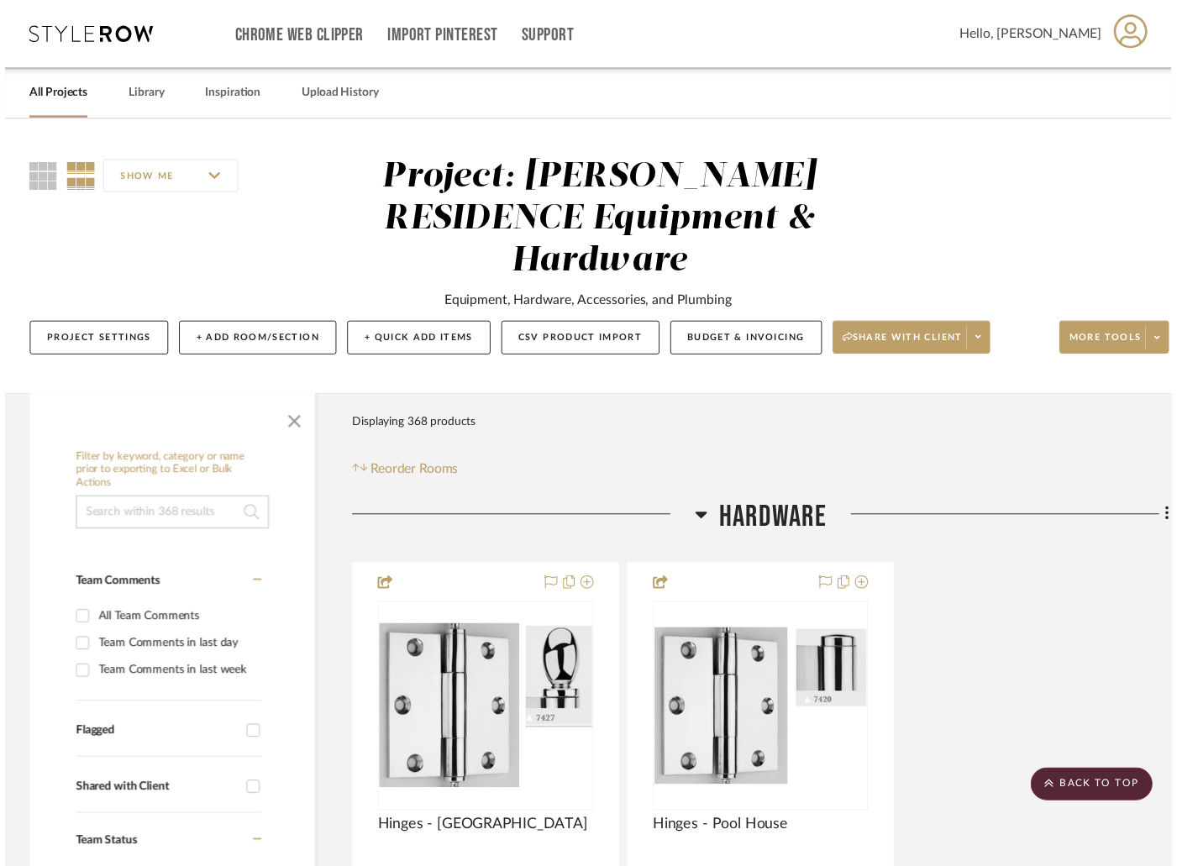
scroll to position [5331, 0]
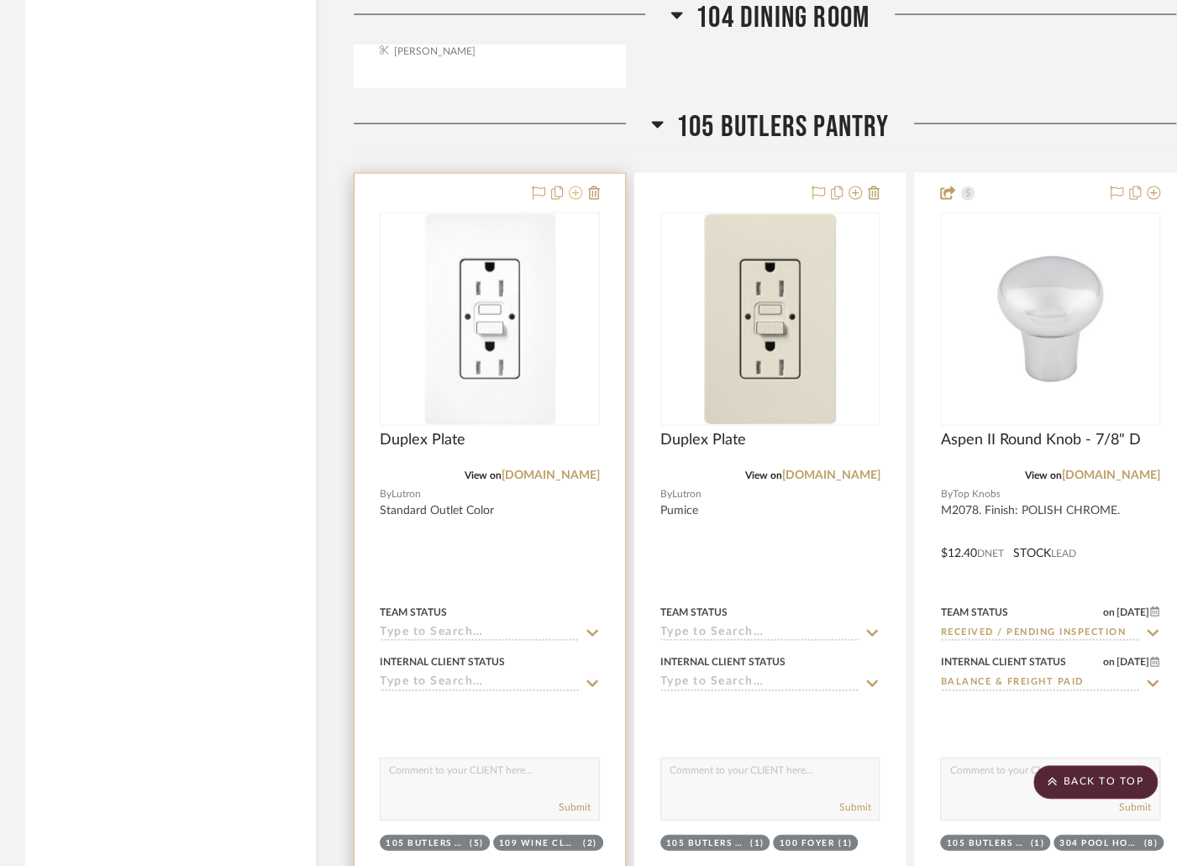
click at [573, 187] on icon at bounding box center [575, 193] width 13 height 13
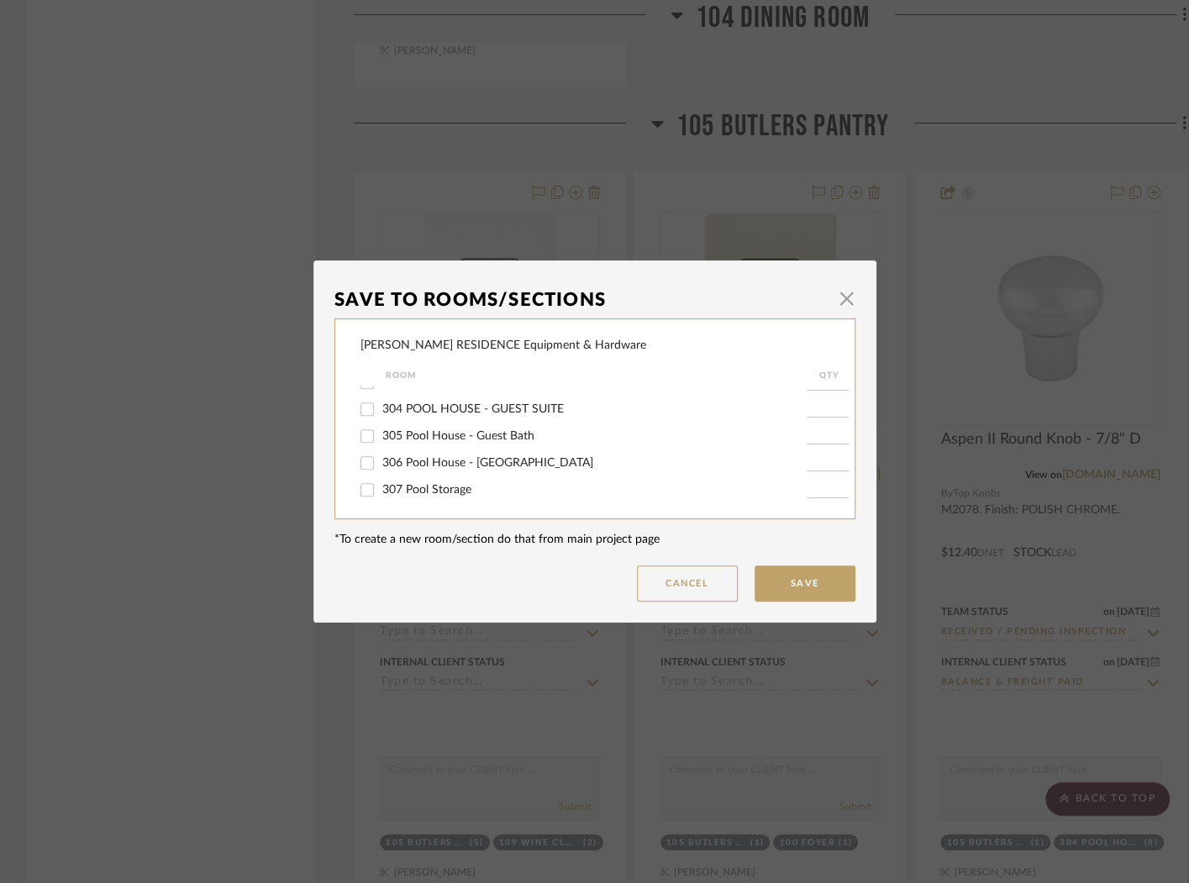
scroll to position [1036, 0]
click at [459, 364] on span "301 Pool House - Kitchen" at bounding box center [449, 358] width 134 height 12
click at [381, 371] on input "301 Pool House - Kitchen" at bounding box center [367, 357] width 27 height 27
checkbox input "true"
click at [825, 366] on input "1" at bounding box center [828, 358] width 42 height 17
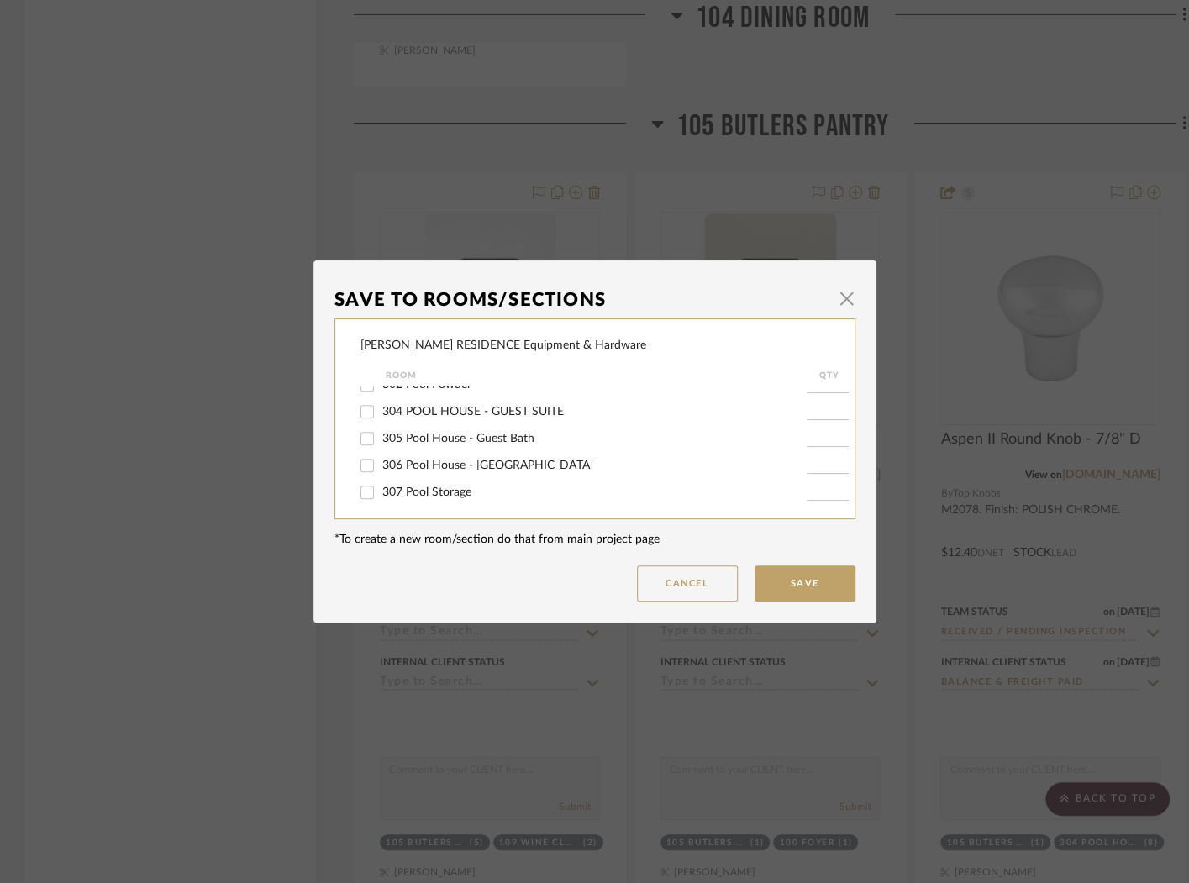
type input "2"
type input "12"
click at [781, 586] on button "Save" at bounding box center [805, 583] width 101 height 36
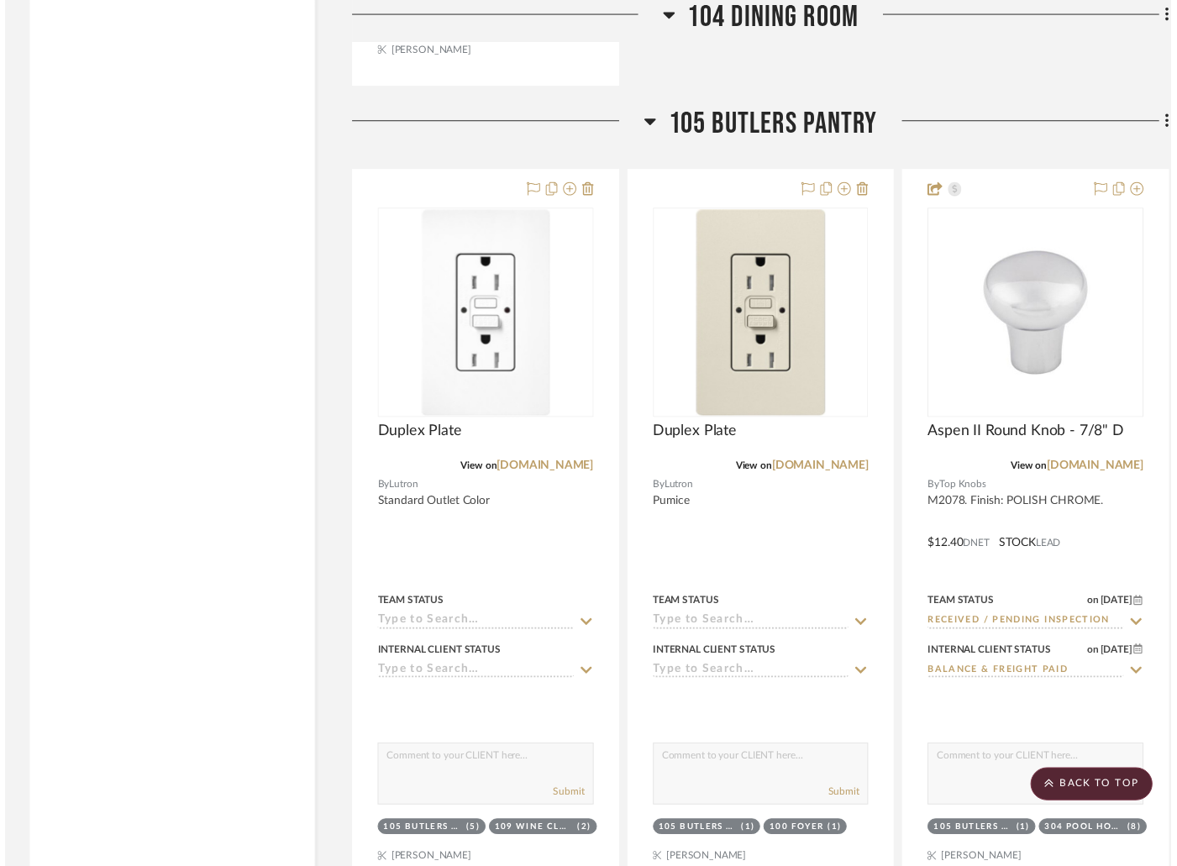
scroll to position [5331, 0]
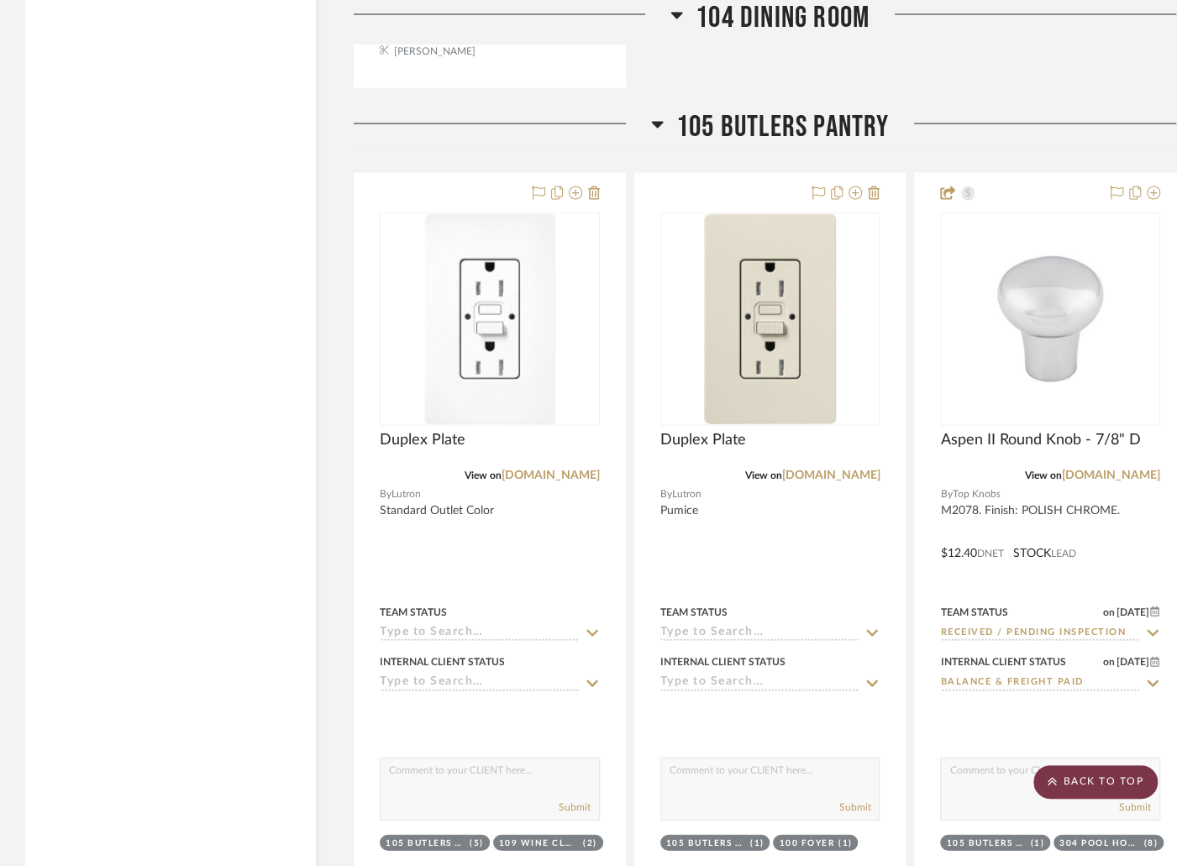
click at [1086, 793] on scroll-to-top-button "BACK TO TOP" at bounding box center [1095, 782] width 124 height 34
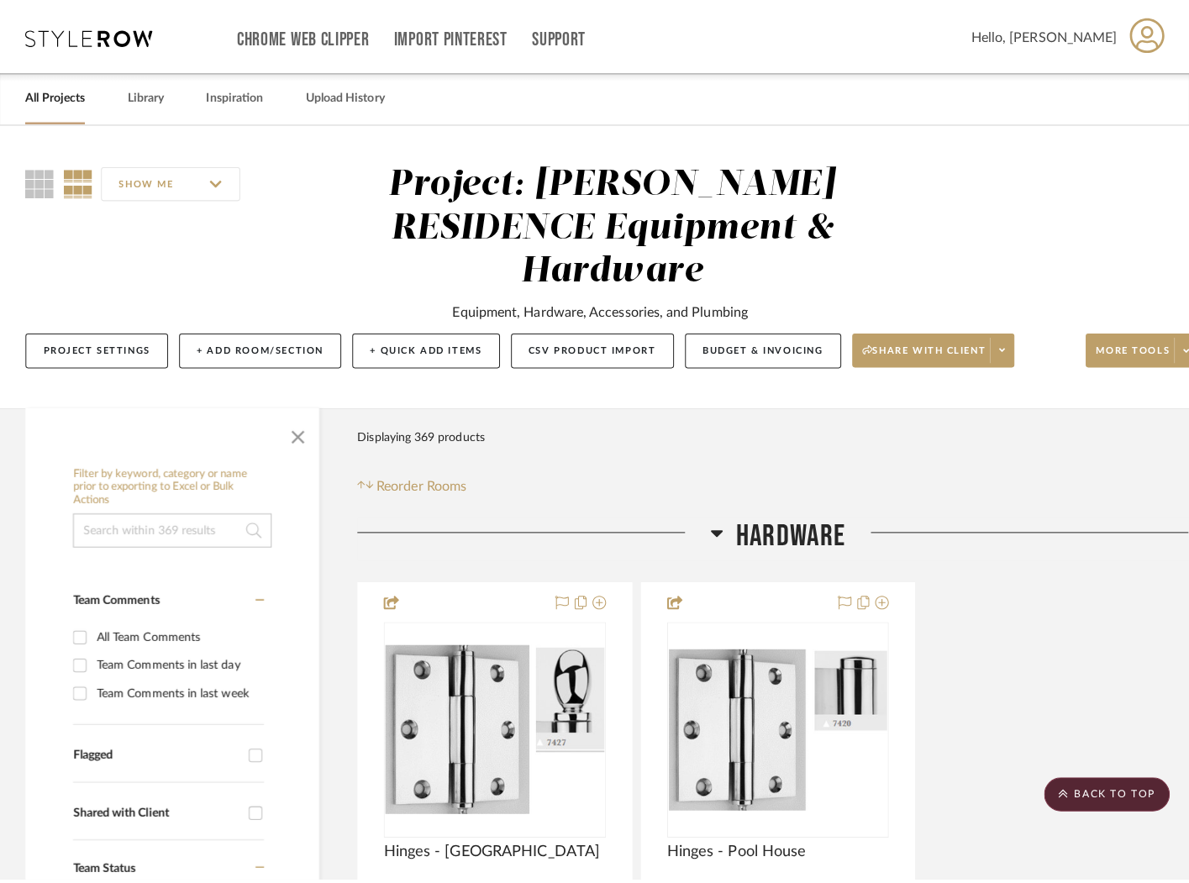
scroll to position [0, 0]
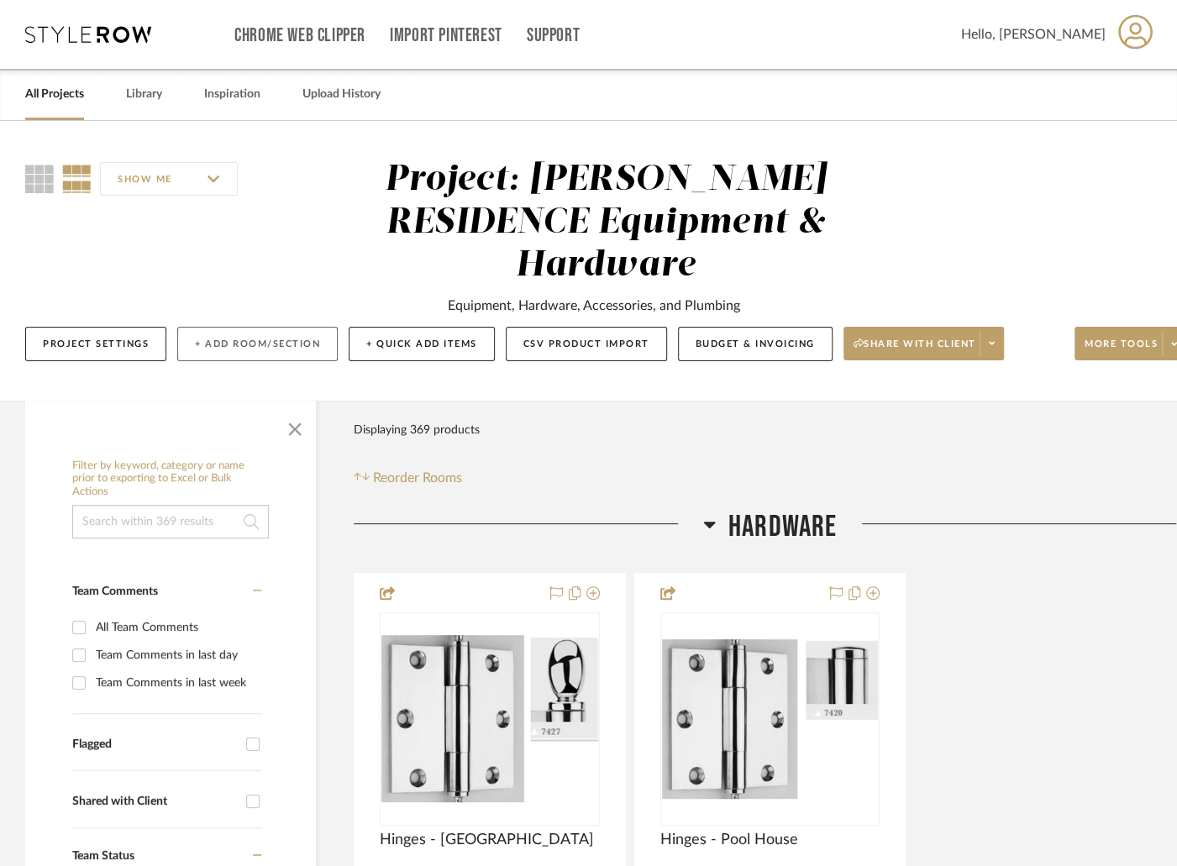
click at [274, 327] on button "+ Add Room/Section" at bounding box center [257, 344] width 160 height 34
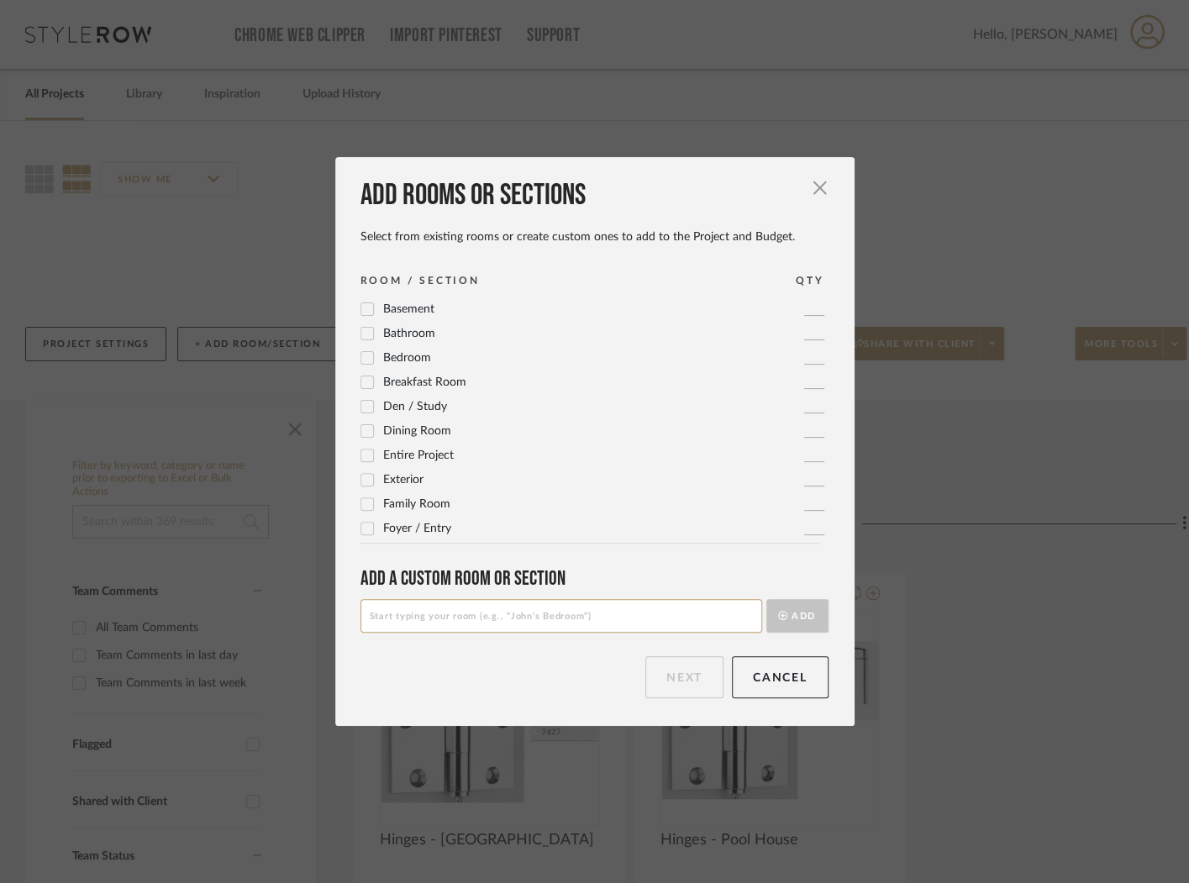
click at [587, 610] on input at bounding box center [561, 616] width 402 height 34
type input "303 Game Room"
click at [802, 614] on button "Add" at bounding box center [797, 616] width 62 height 34
click at [685, 688] on button "Next" at bounding box center [684, 677] width 78 height 42
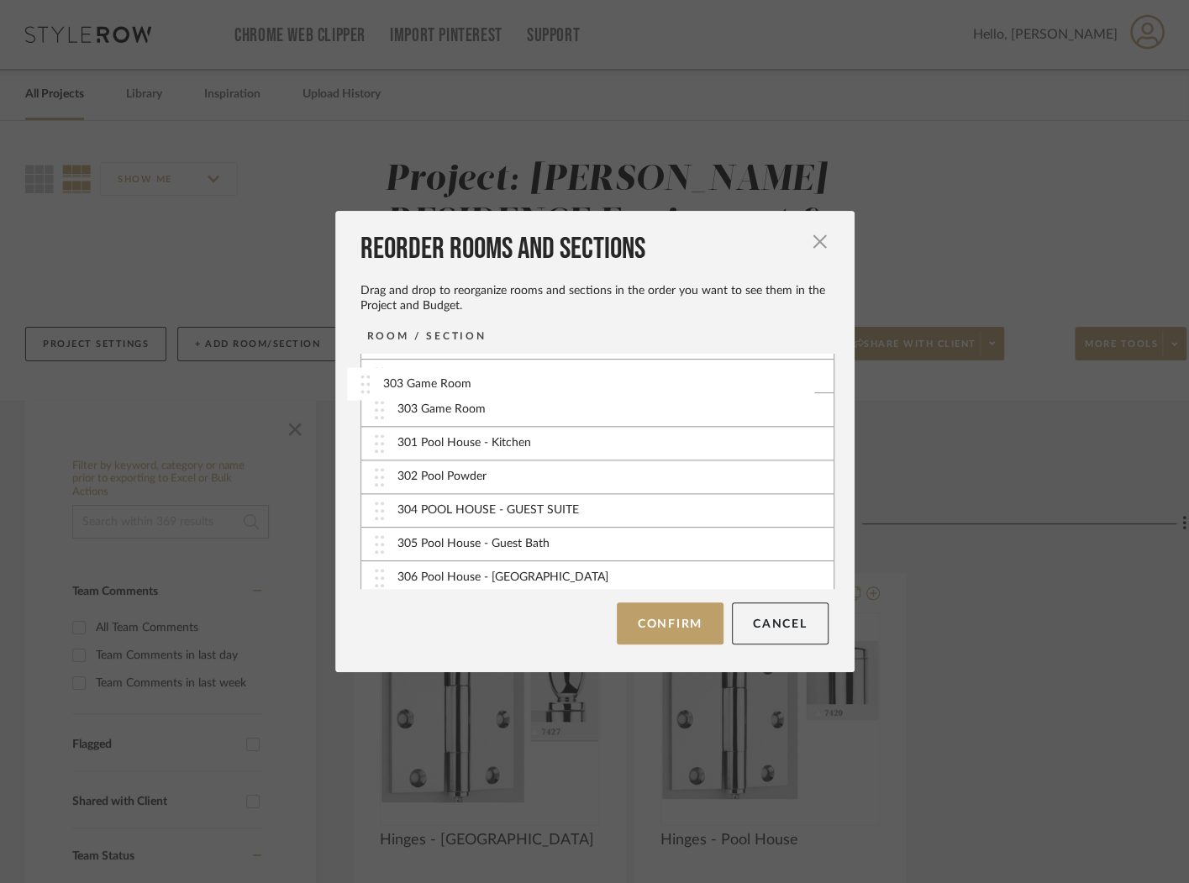
drag, startPoint x: 460, startPoint y: 571, endPoint x: 452, endPoint y: 387, distance: 183.3
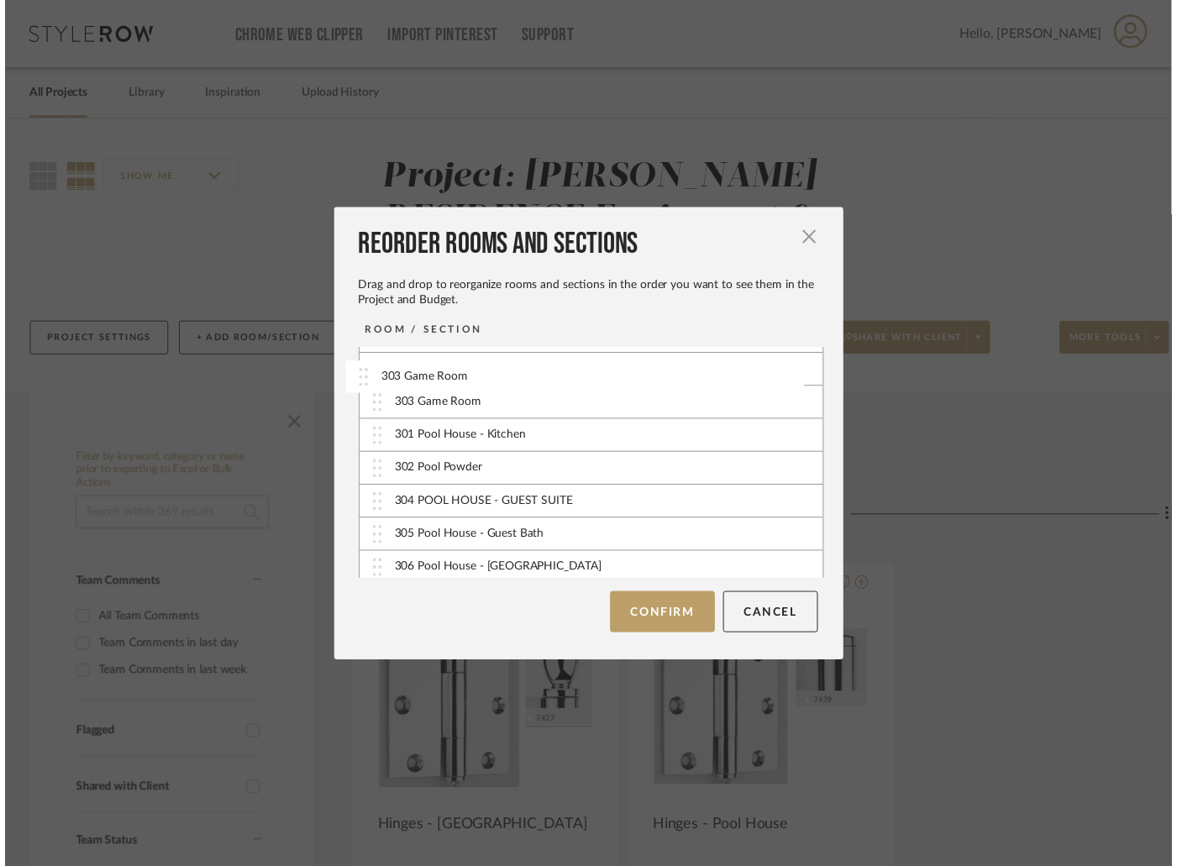
scroll to position [1171, 0]
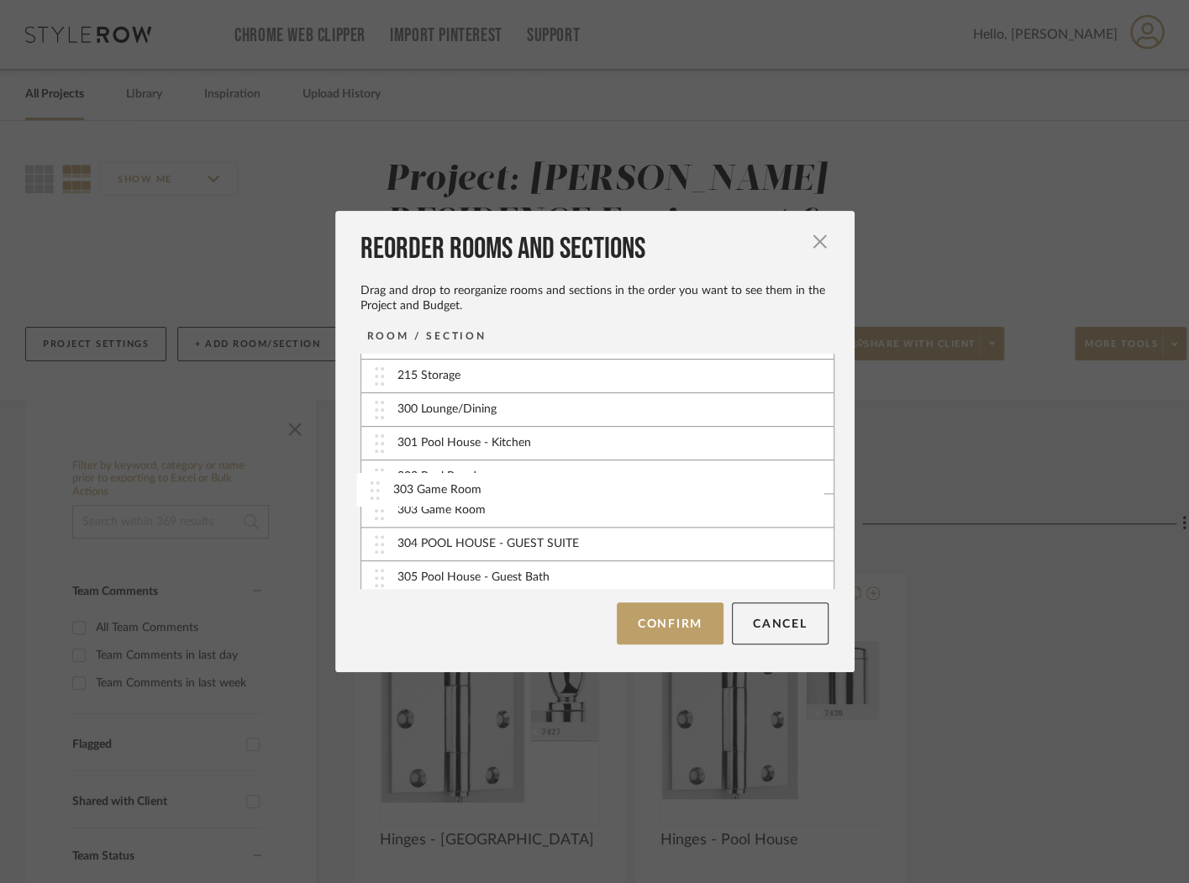
drag, startPoint x: 429, startPoint y: 398, endPoint x: 432, endPoint y: 492, distance: 93.3
click at [674, 620] on button "Confirm" at bounding box center [670, 623] width 107 height 42
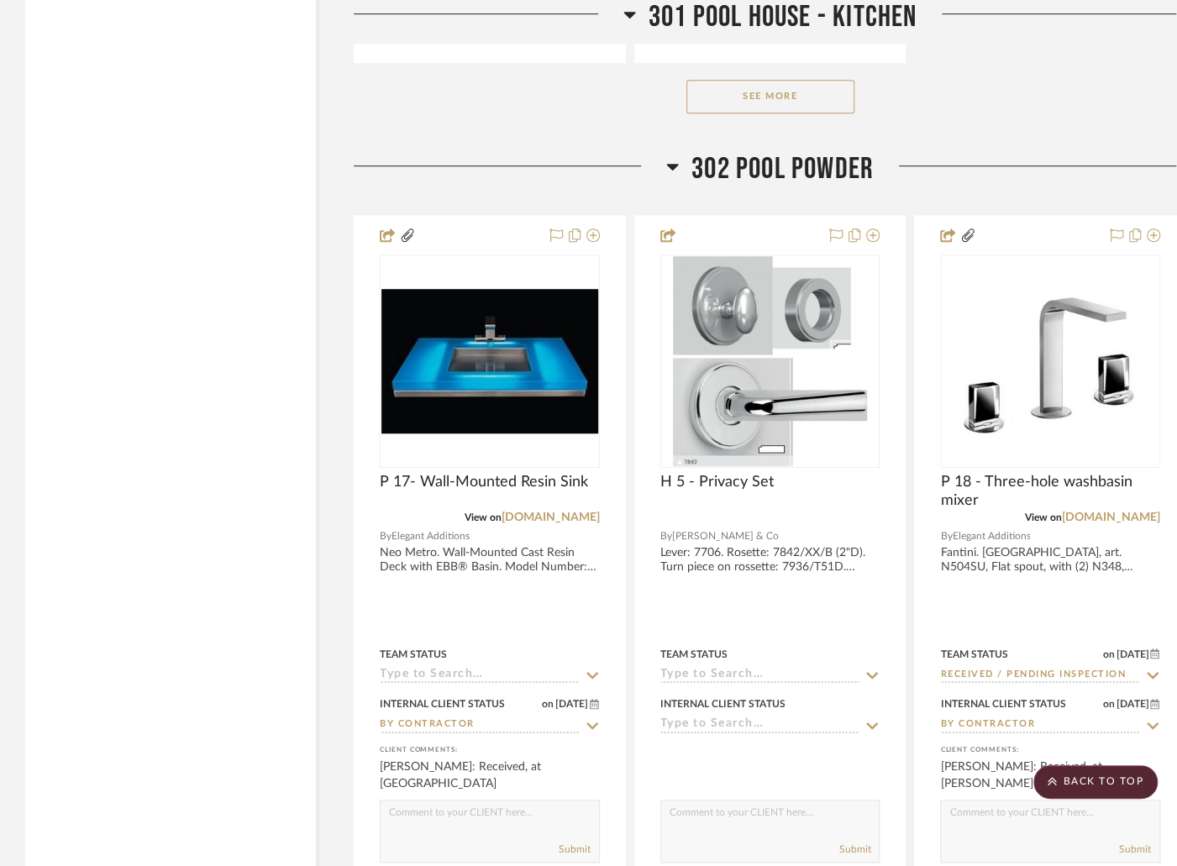
scroll to position [56751, 0]
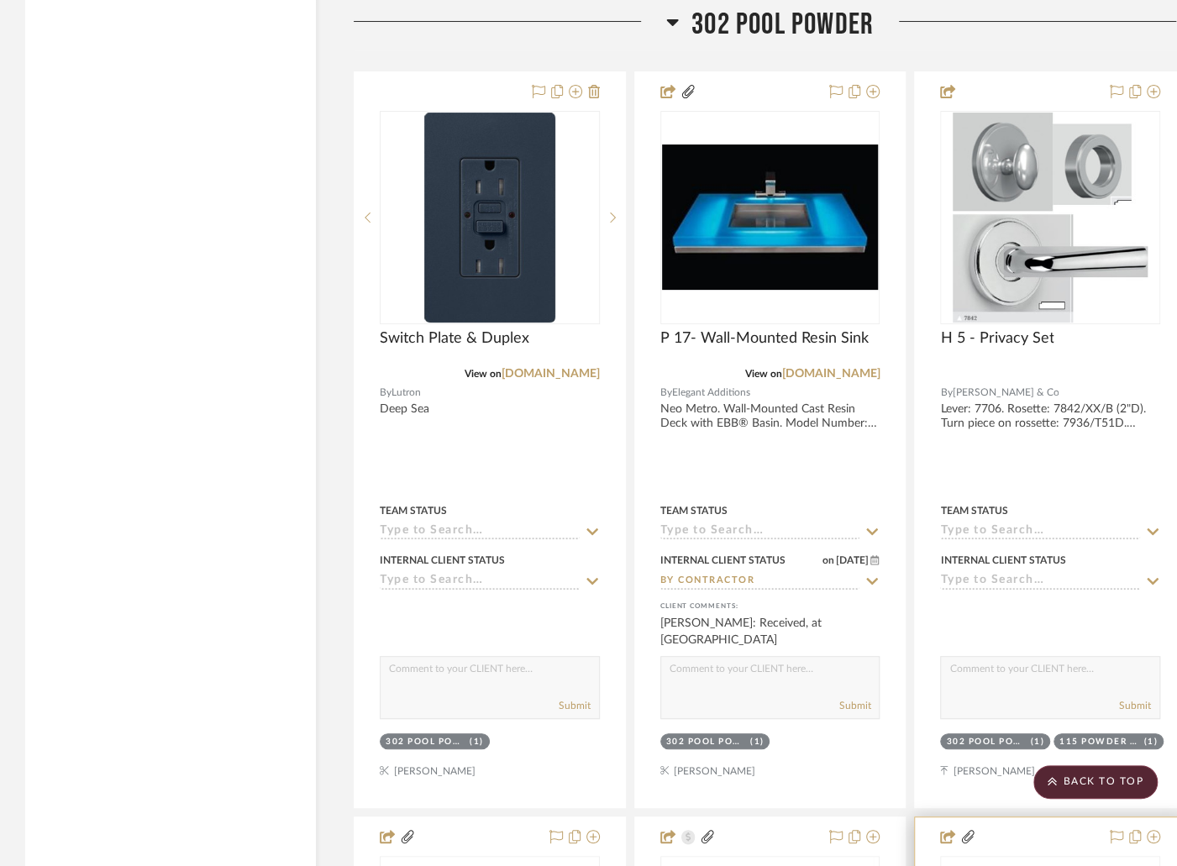
scroll to position [56464, 0]
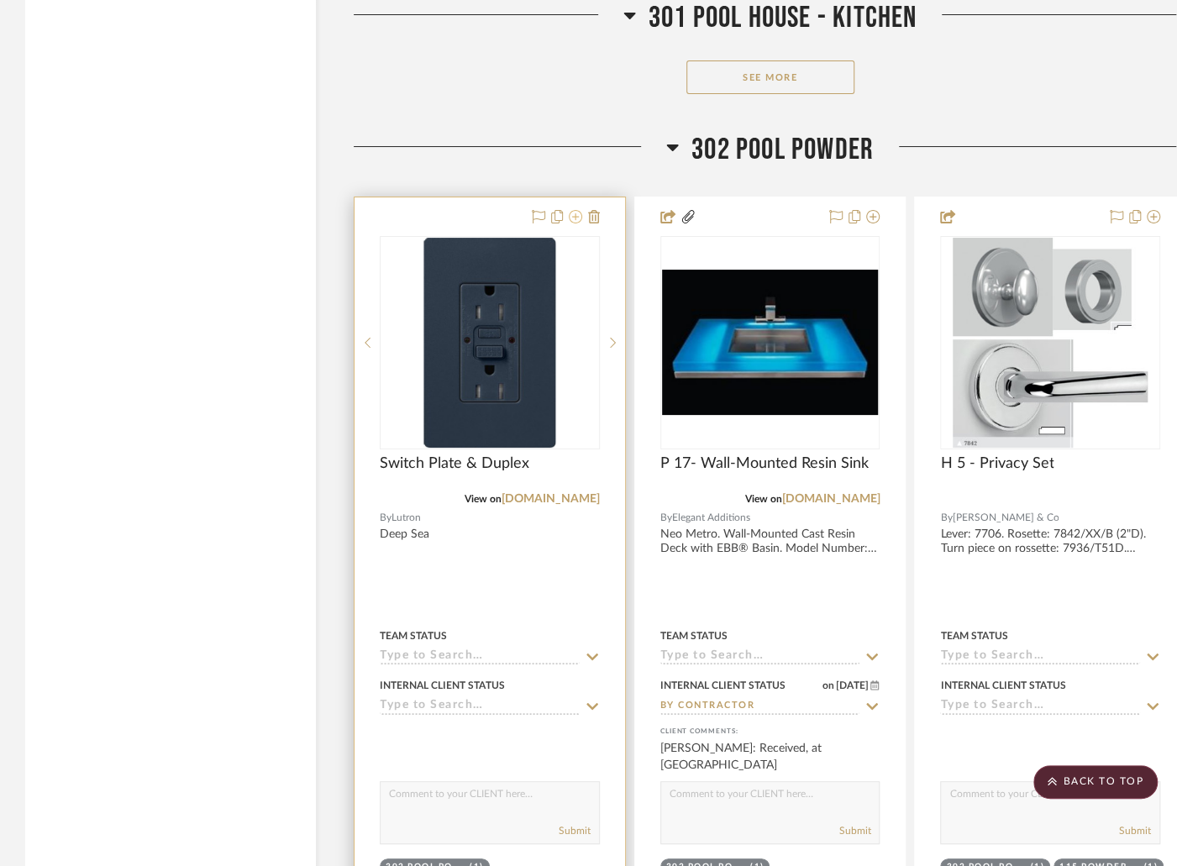
click at [573, 210] on icon at bounding box center [575, 216] width 13 height 13
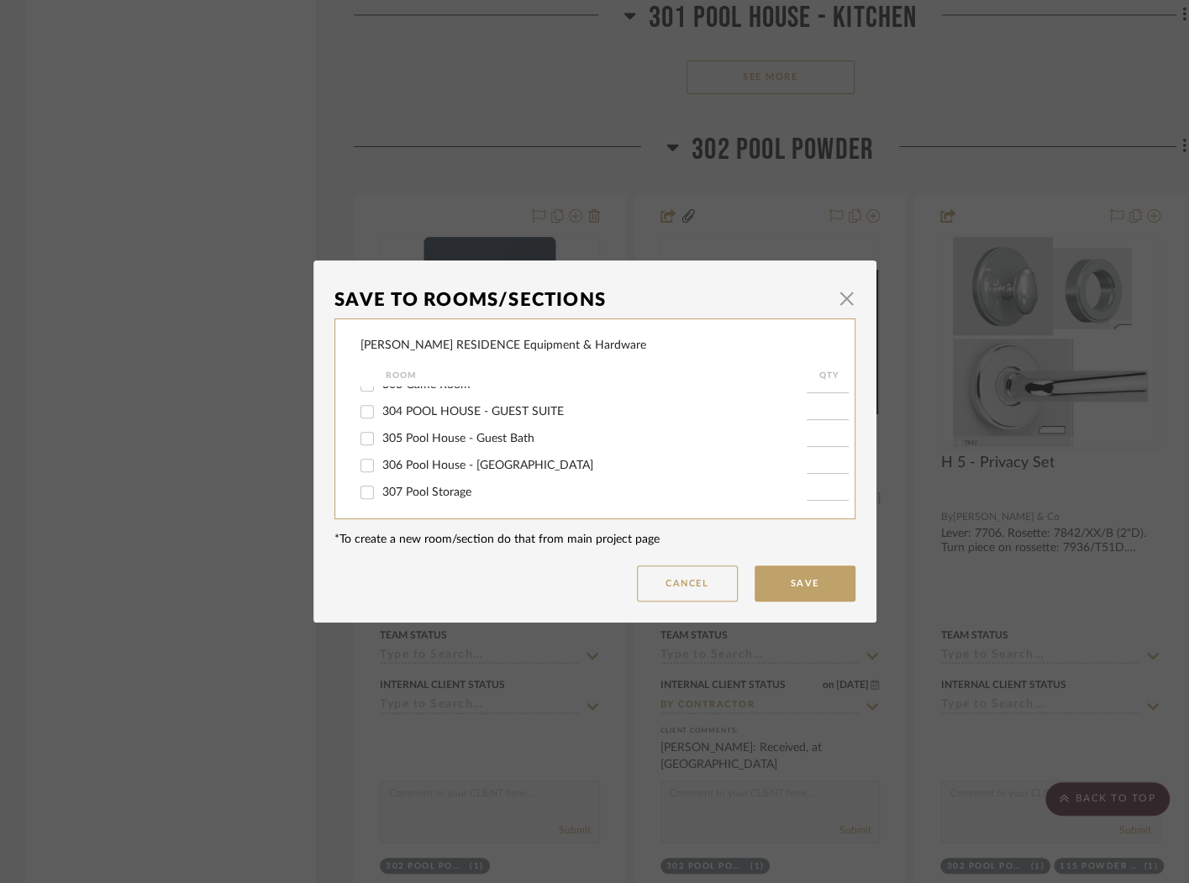
scroll to position [1056, 0]
click at [429, 405] on div "303 Game Room" at bounding box center [583, 391] width 446 height 27
click at [435, 397] on span "303 Game Room" at bounding box center [426, 392] width 88 height 12
click at [381, 405] on input "303 Game Room" at bounding box center [367, 391] width 27 height 27
checkbox input "true"
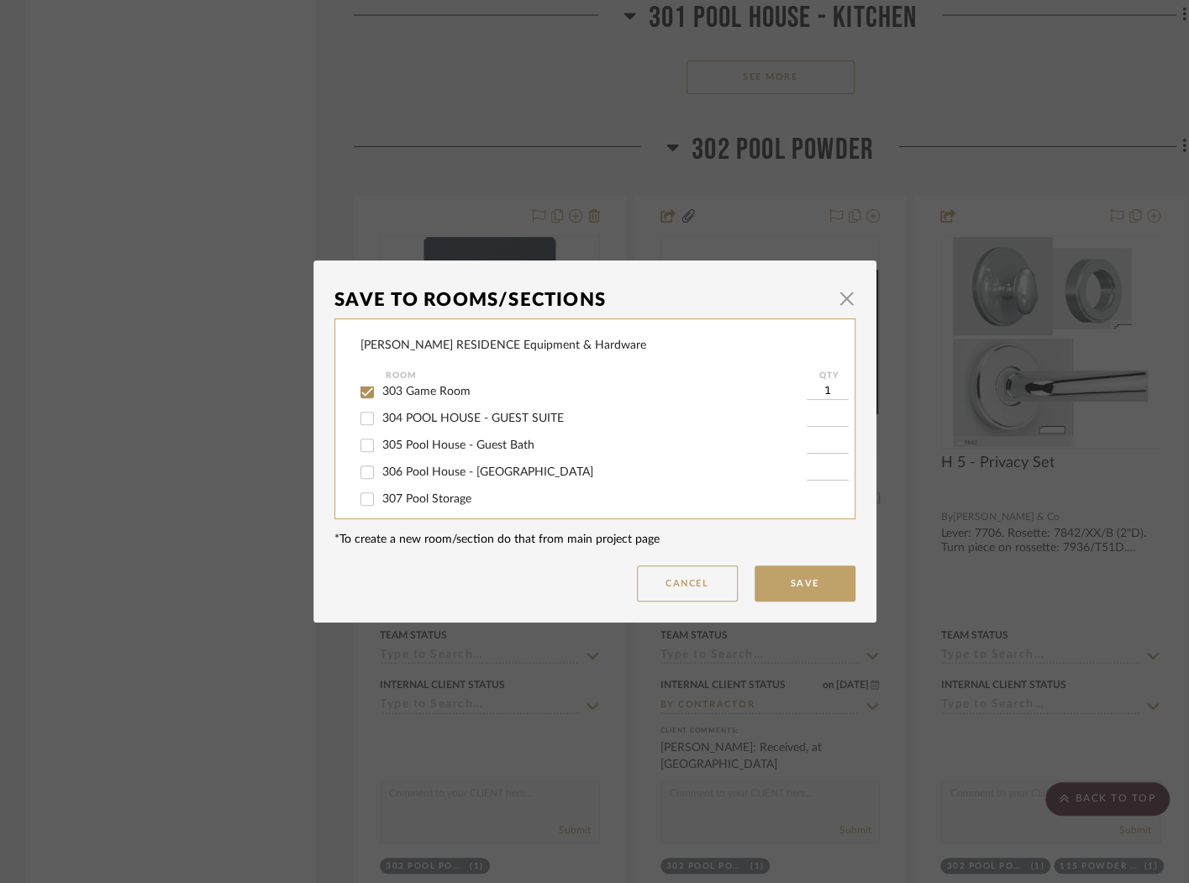
click at [833, 400] on input "1" at bounding box center [828, 391] width 42 height 17
type input "21"
click at [817, 573] on button "Save" at bounding box center [805, 583] width 101 height 36
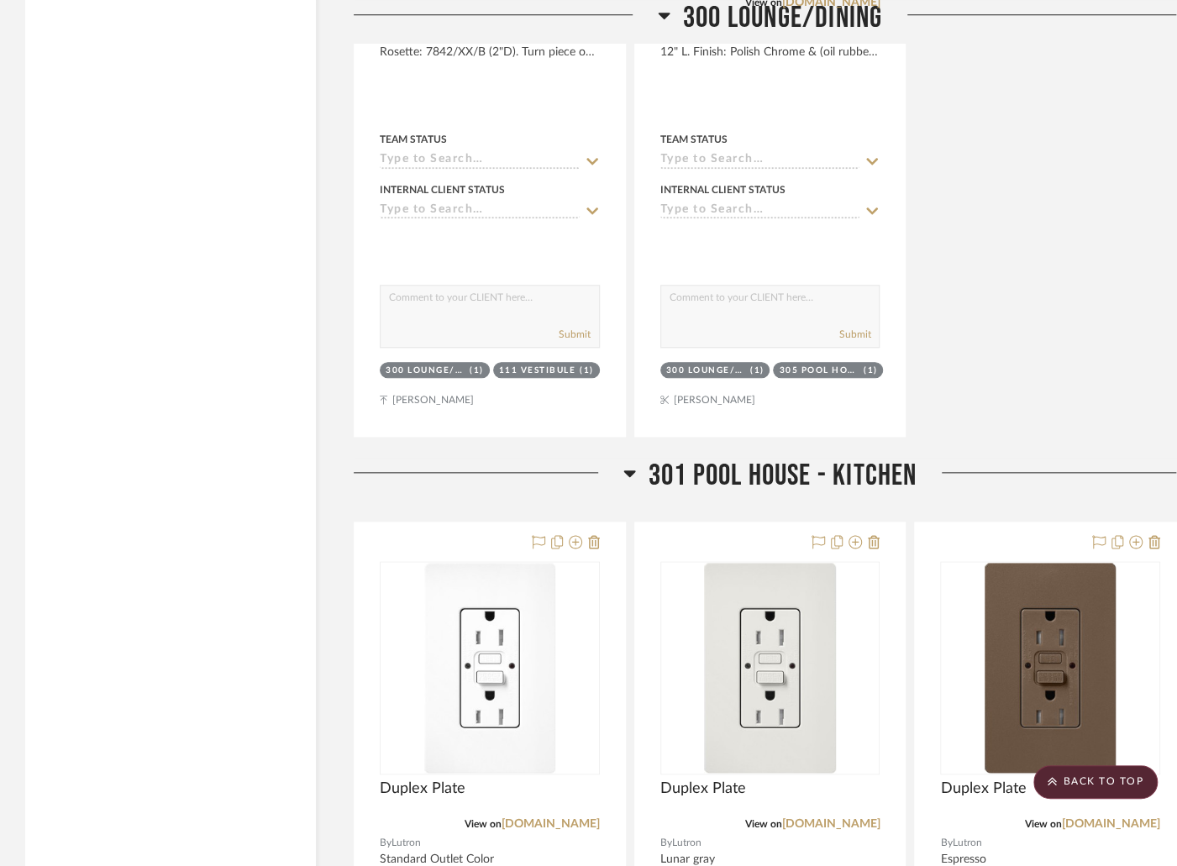
scroll to position [53757, 0]
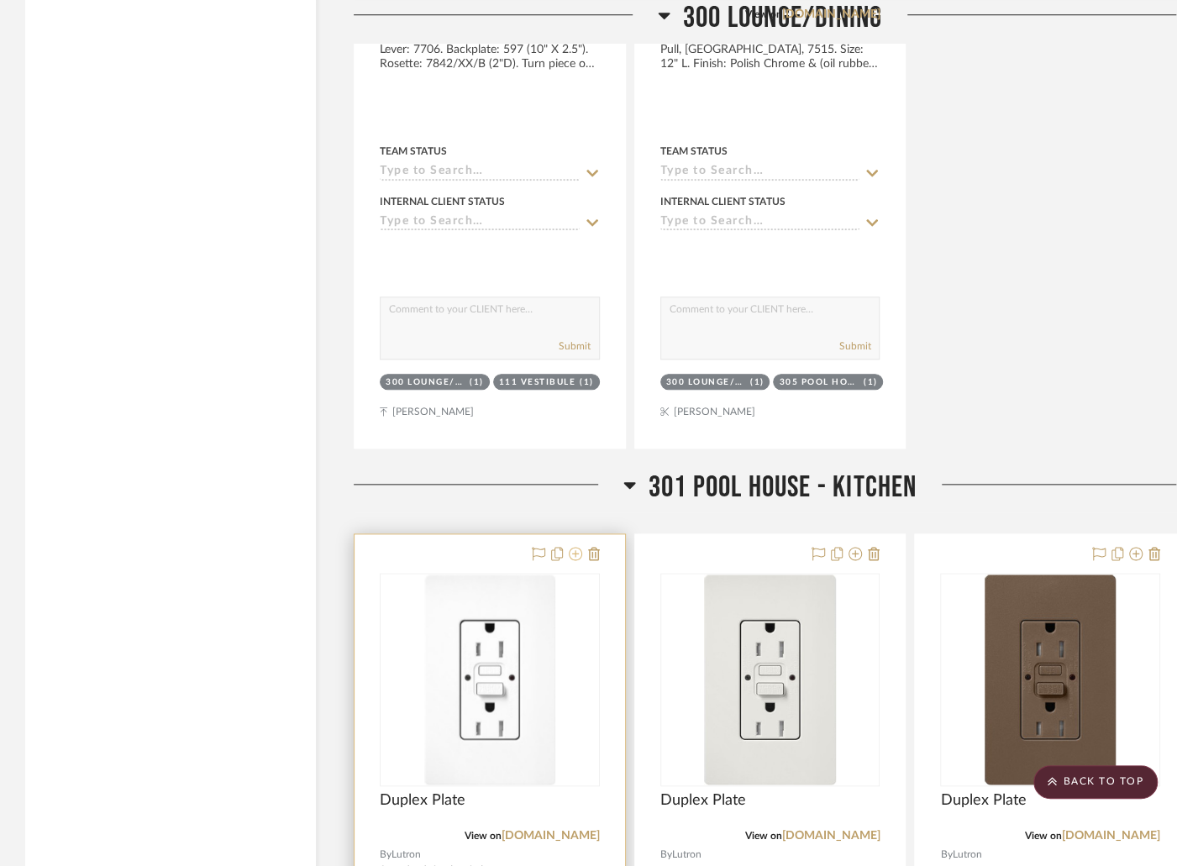
click at [576, 547] on icon at bounding box center [575, 553] width 13 height 13
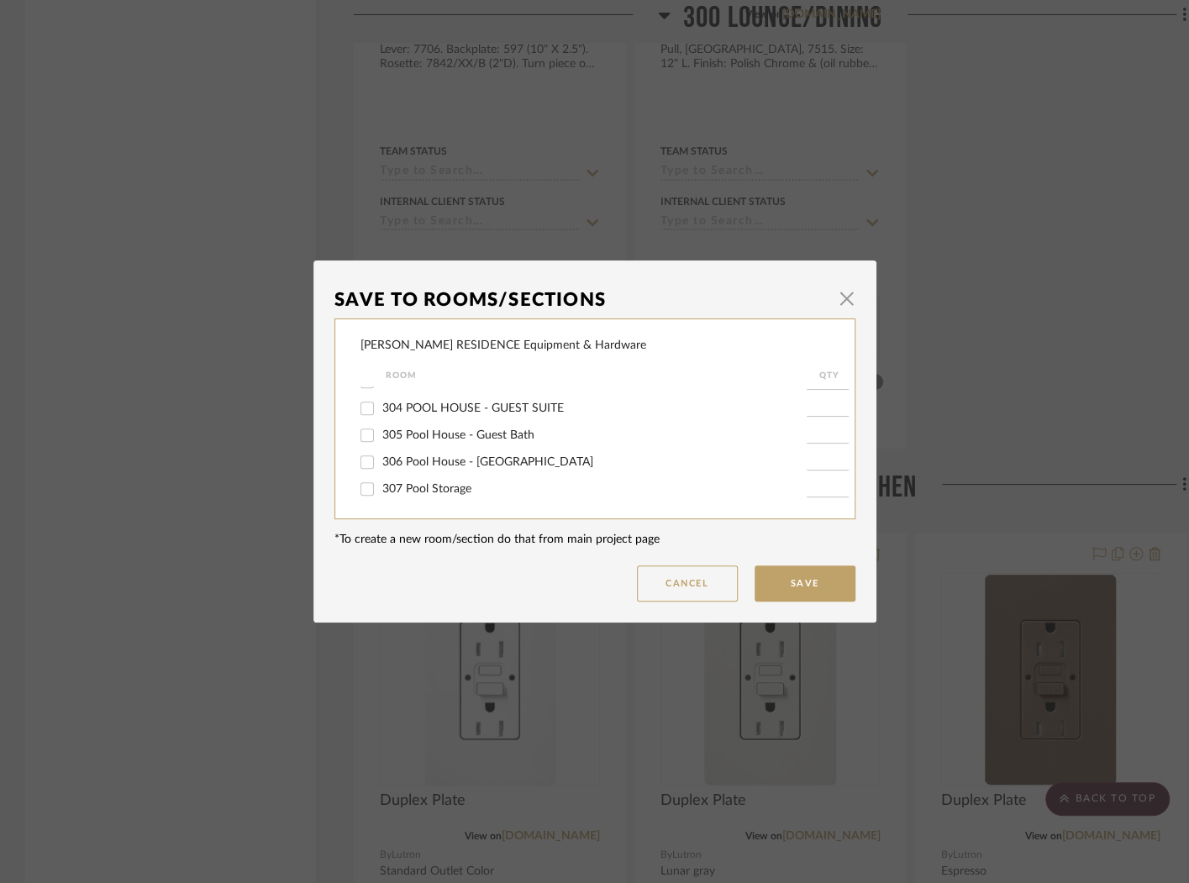
scroll to position [1060, 0]
click at [512, 447] on span "305 Pool House - Guest Bath" at bounding box center [458, 441] width 152 height 12
click at [381, 455] on input "305 Pool House - Guest Bath" at bounding box center [367, 441] width 27 height 27
checkbox input "true"
type input "1"
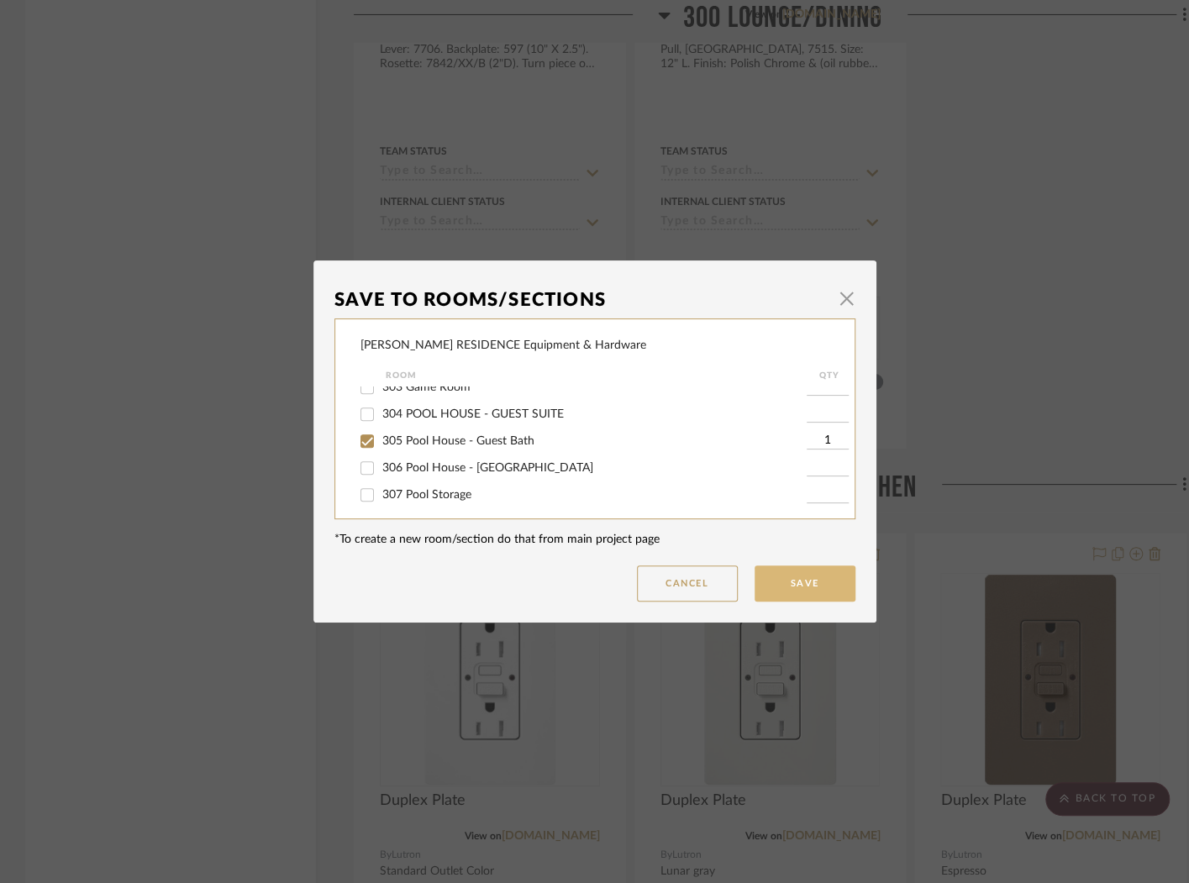
click at [776, 589] on button "Save" at bounding box center [805, 583] width 101 height 36
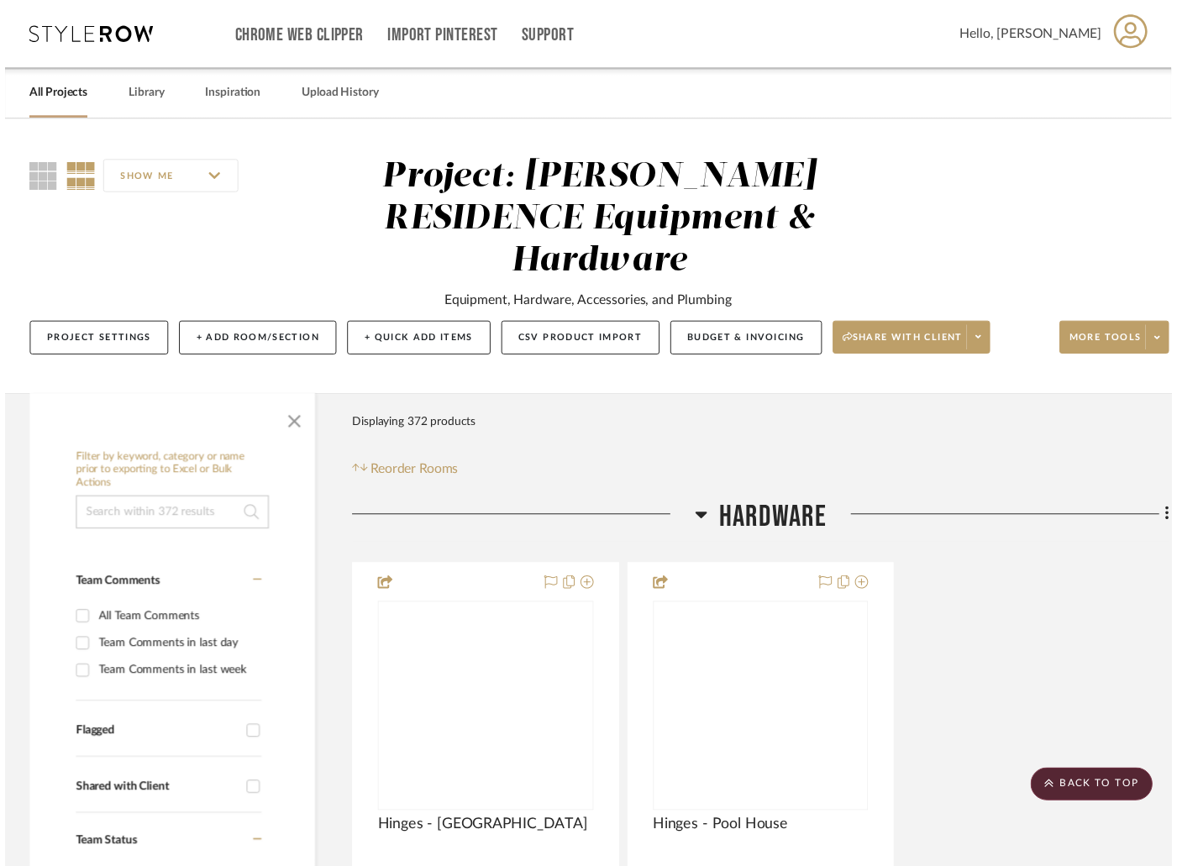
scroll to position [53757, 0]
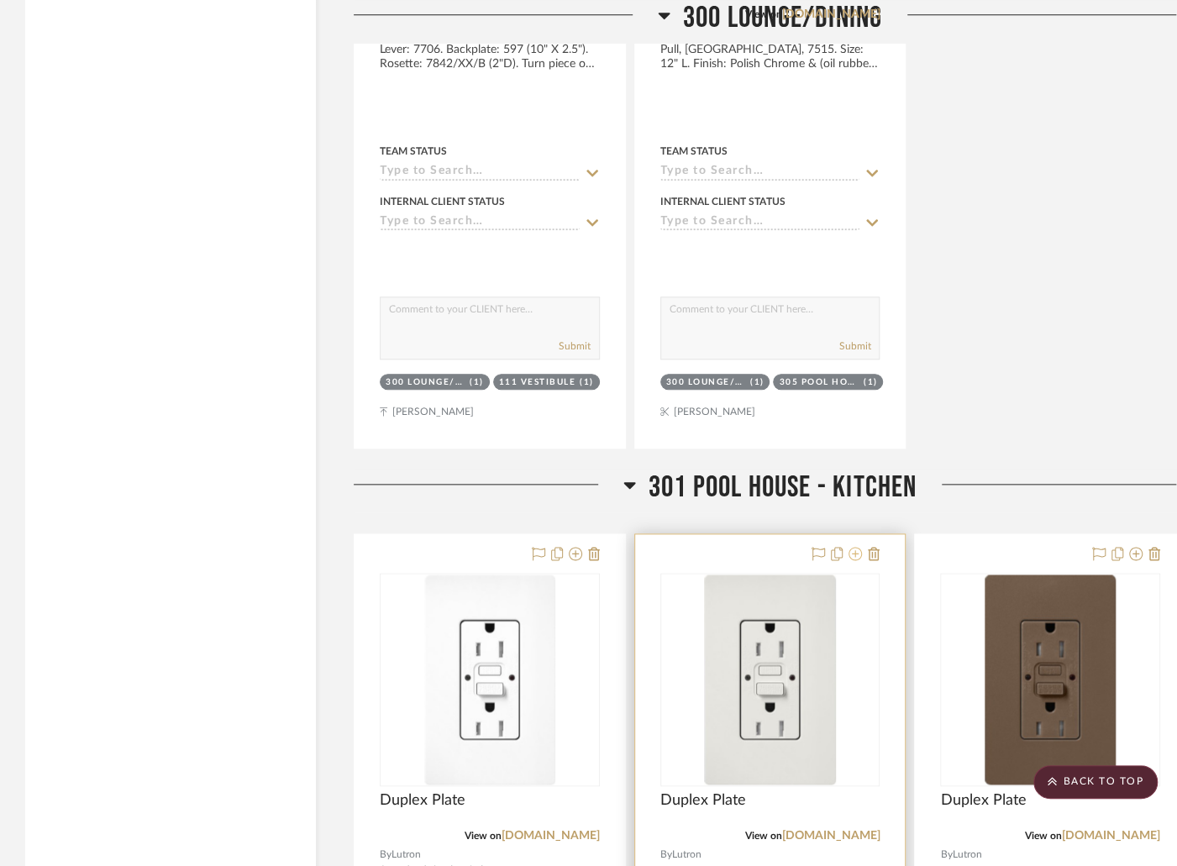
click at [857, 547] on icon at bounding box center [855, 553] width 13 height 13
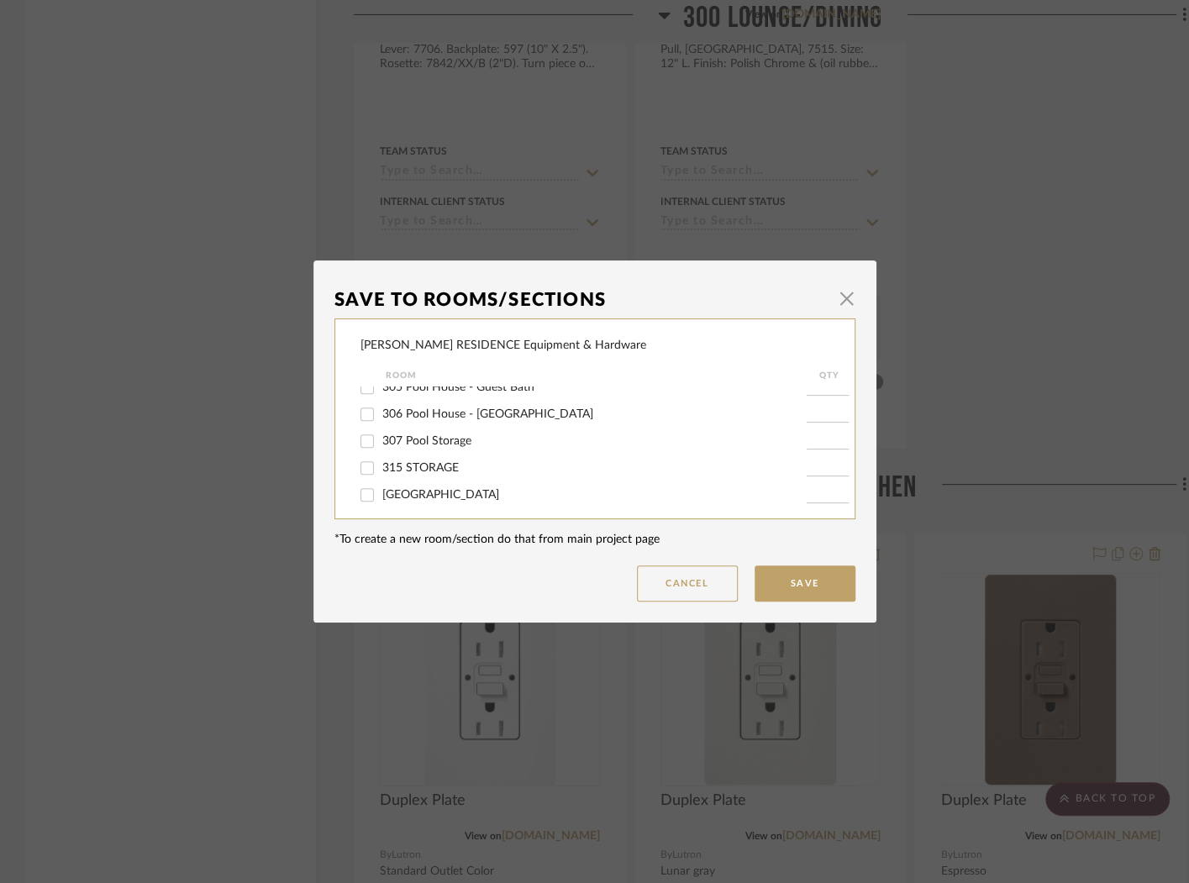
scroll to position [1118, 0]
click at [487, 416] on span "306 Pool House - [GEOGRAPHIC_DATA]" at bounding box center [487, 410] width 211 height 12
click at [381, 423] on input "306 Pool House - [GEOGRAPHIC_DATA]" at bounding box center [367, 410] width 27 height 27
checkbox input "true"
type input "1"
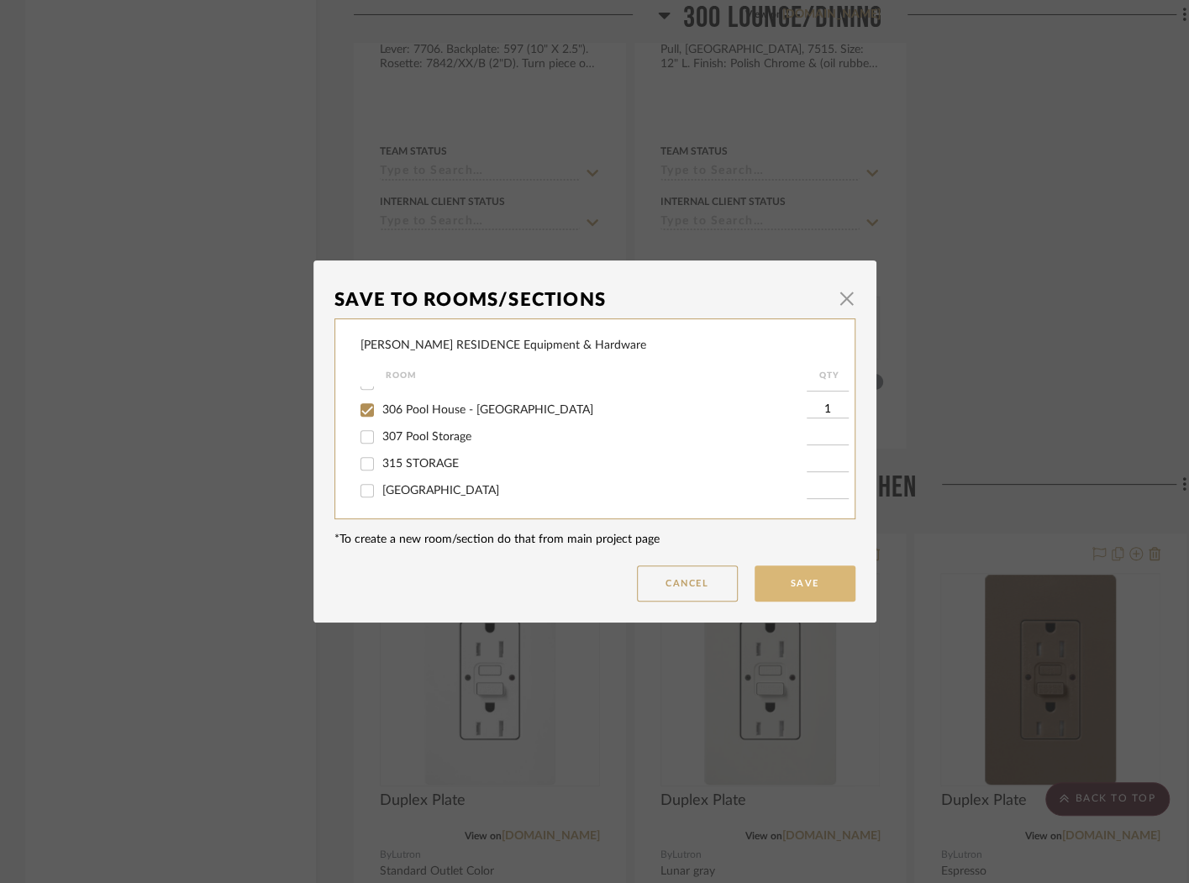
click at [821, 579] on button "Save" at bounding box center [805, 583] width 101 height 36
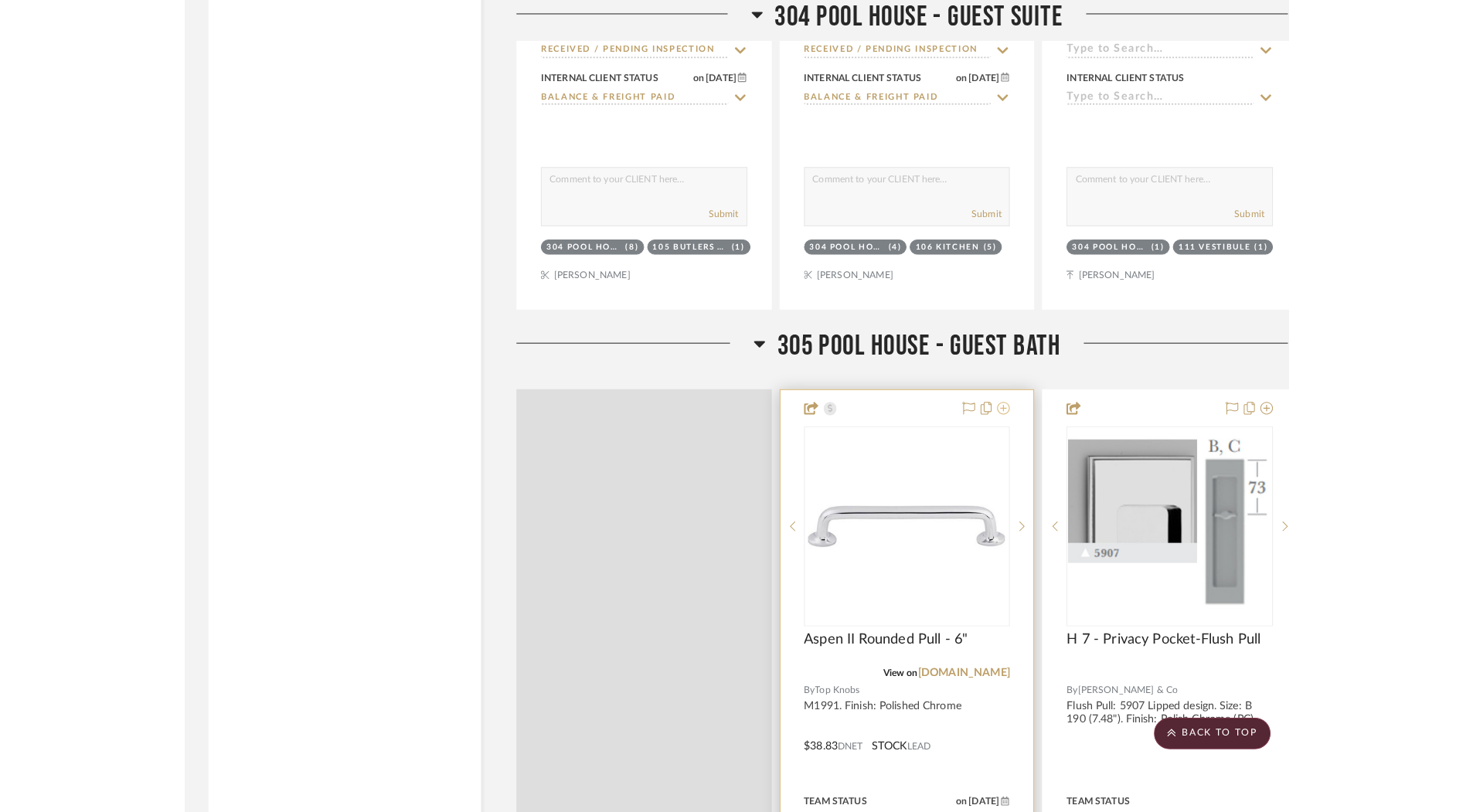
scroll to position [55710, 0]
